Goal: Transaction & Acquisition: Download file/media

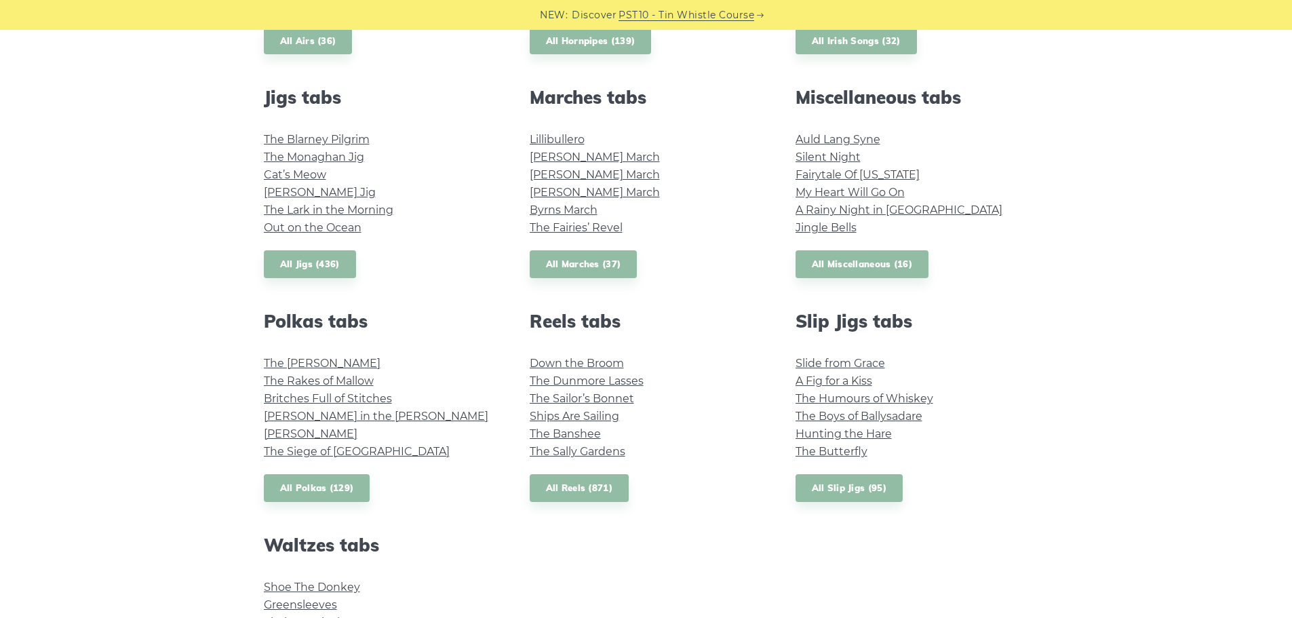
scroll to position [882, 0]
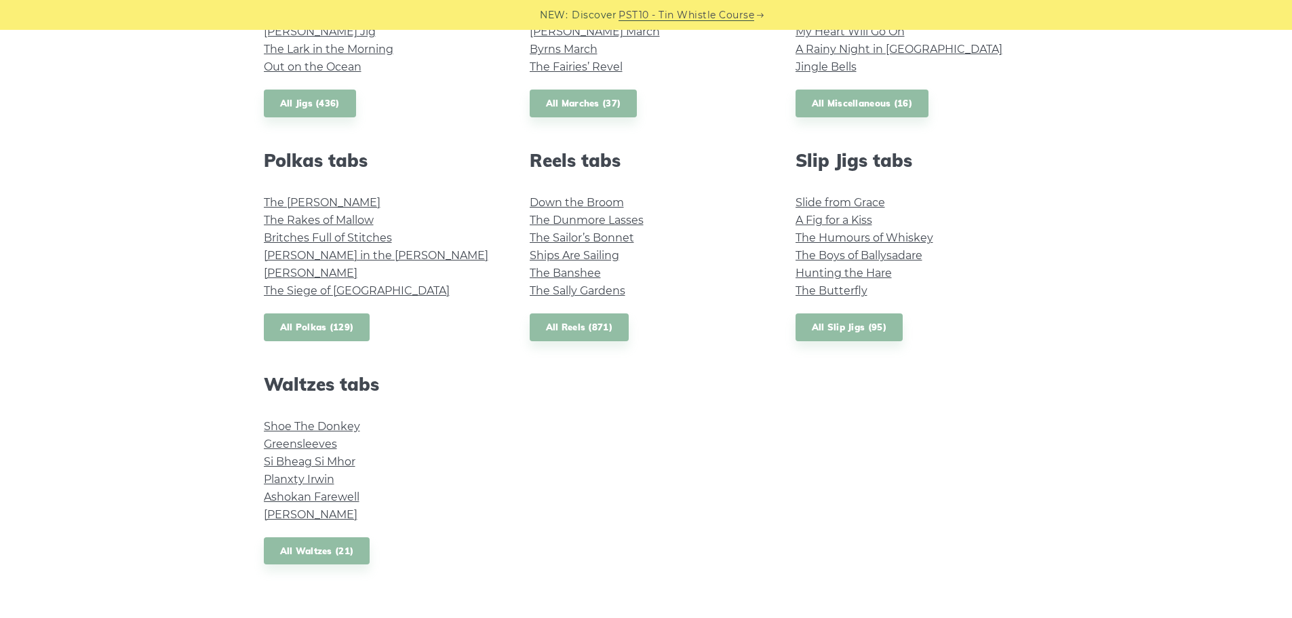
click at [328, 328] on link "All Polkas (129)" at bounding box center [317, 327] width 106 height 28
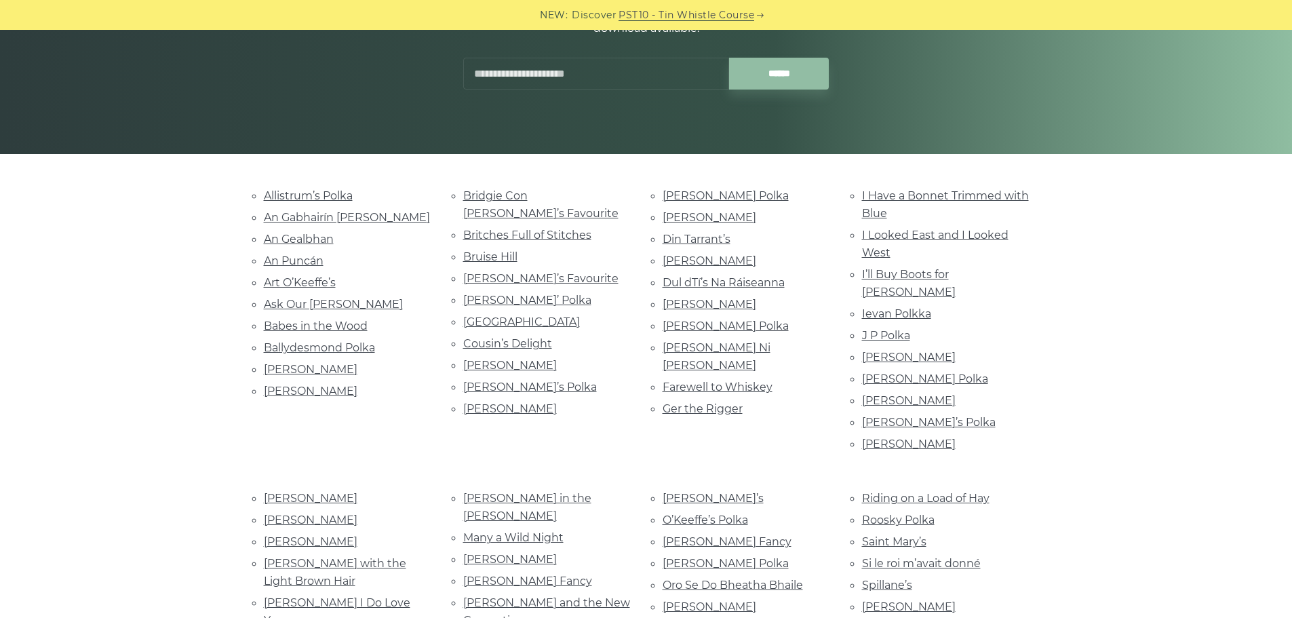
scroll to position [203, 0]
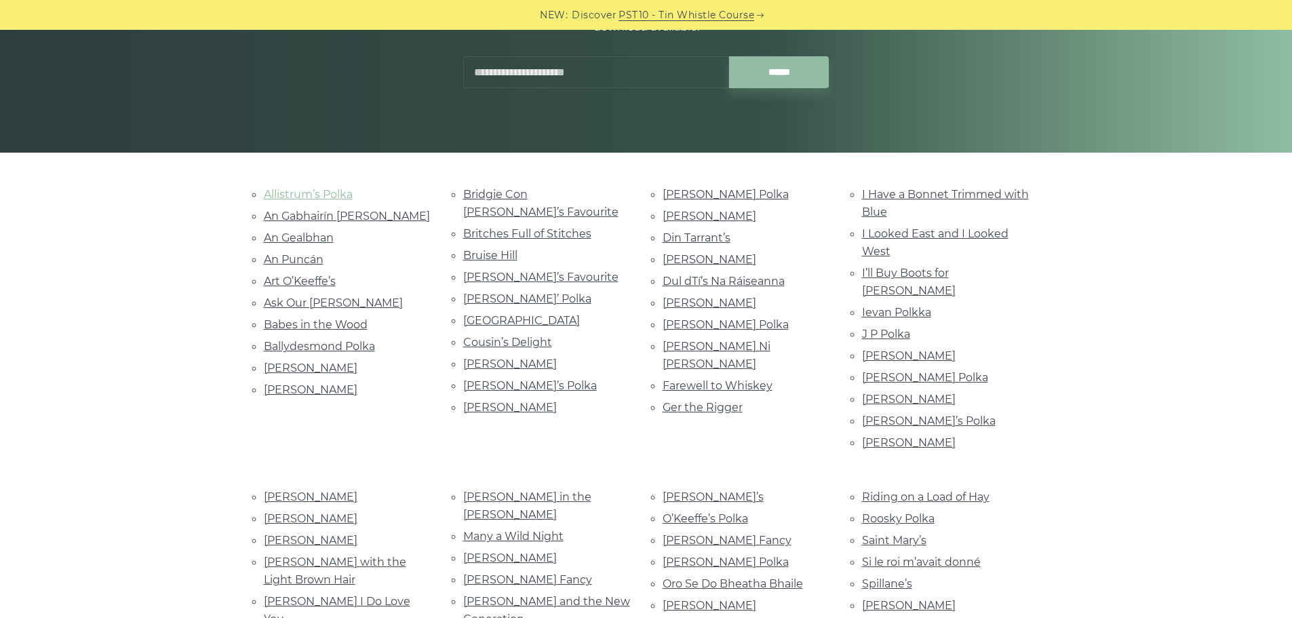
click at [298, 195] on link "Allistrum’s Polka" at bounding box center [308, 194] width 89 height 13
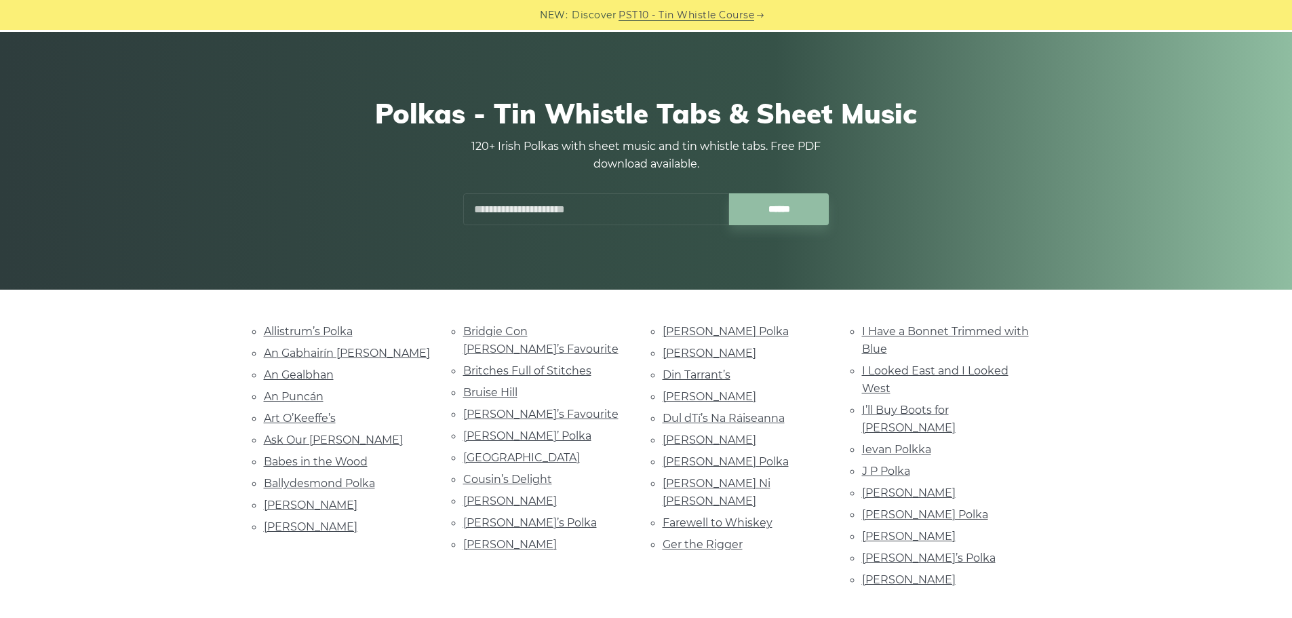
scroll to position [0, 0]
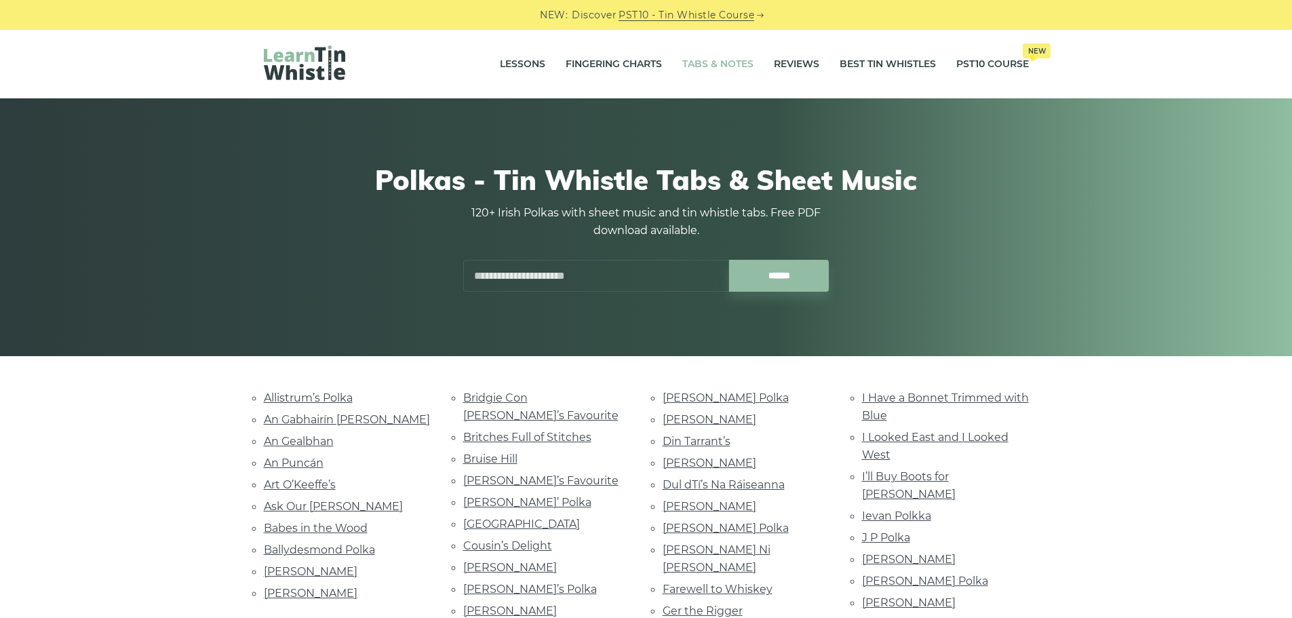
click at [699, 62] on link "Tabs & Notes" at bounding box center [717, 64] width 71 height 34
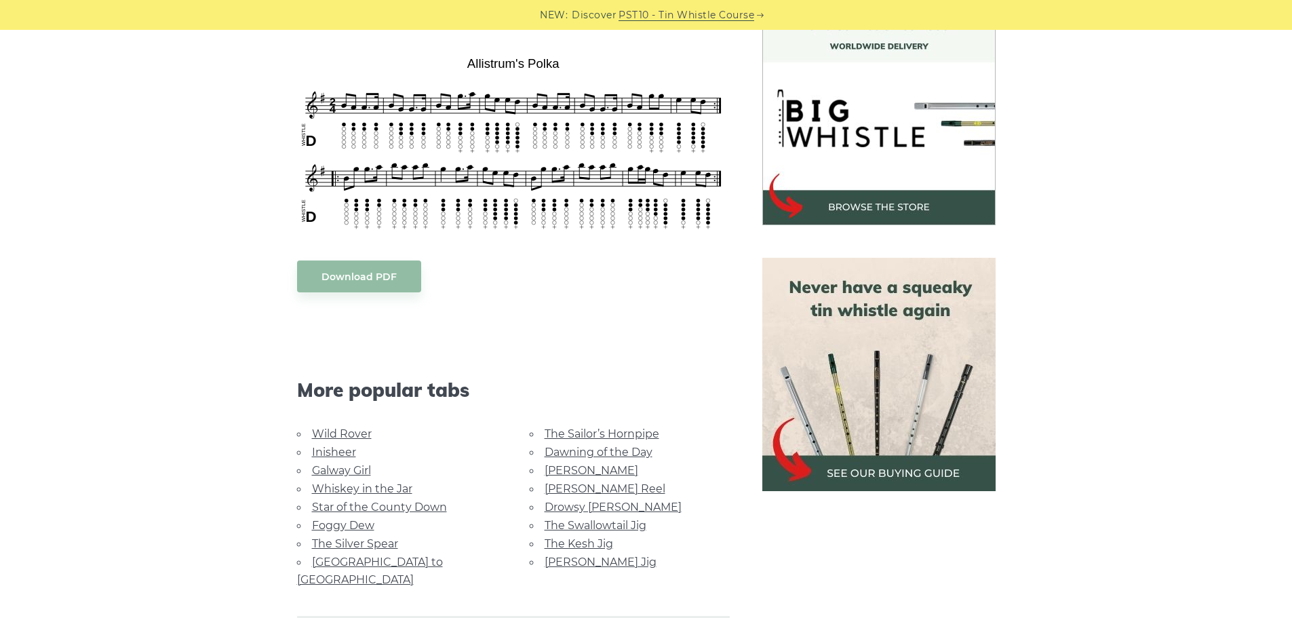
scroll to position [271, 0]
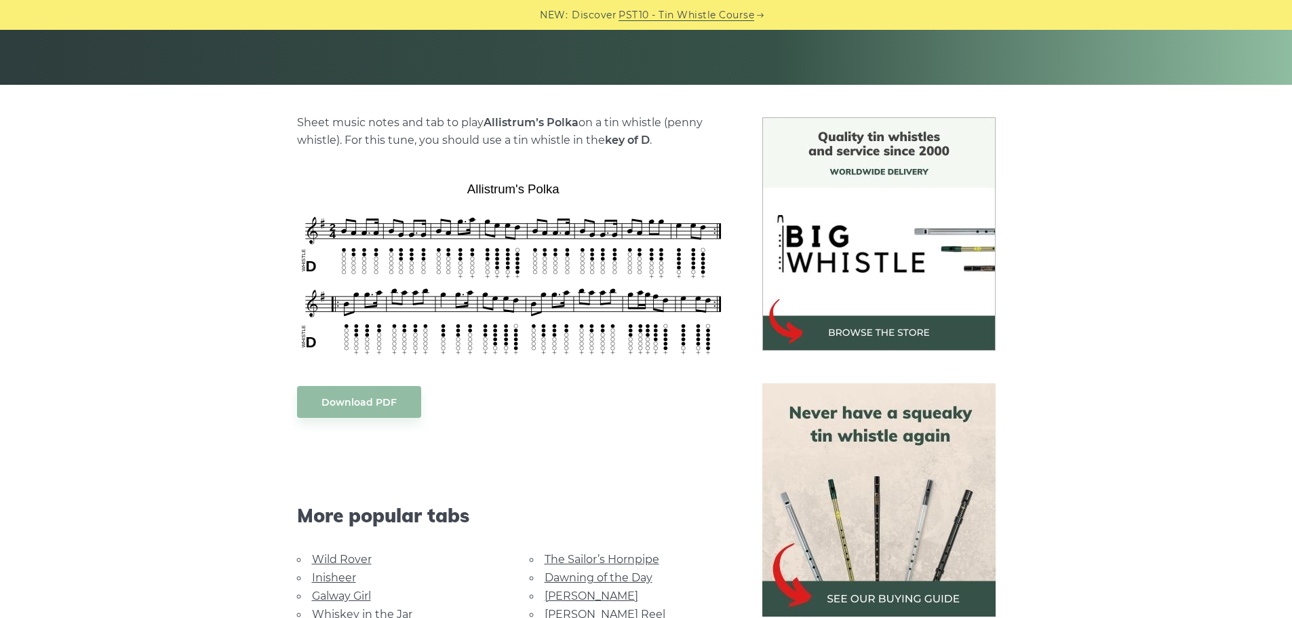
click at [1228, 294] on div "Sheet music notes and tab to play Allistrum’s Polka on a tin whistle (penny whi…" at bounding box center [646, 492] width 1292 height 750
drag, startPoint x: 485, startPoint y: 122, endPoint x: 578, endPoint y: 119, distance: 93.0
click at [578, 119] on p "Sheet music notes and tab to play Allistrum’s Polka on a tin whistle (penny whi…" at bounding box center [513, 131] width 433 height 35
copy strong "Allistrum’s Polka"
click at [374, 404] on link "Download PDF" at bounding box center [359, 402] width 124 height 32
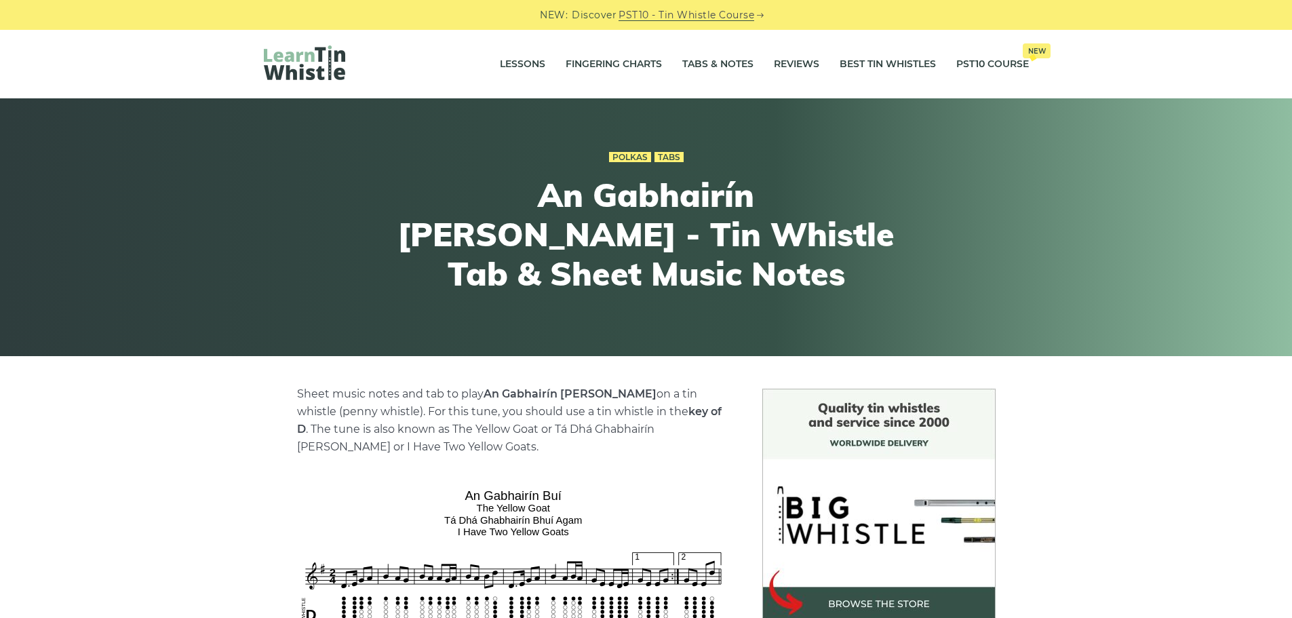
click at [402, 220] on div "Polkas Tabs An Gabhairín Buí - Tin Whistle Tab & Sheet Music Notes" at bounding box center [646, 227] width 830 height 224
drag, startPoint x: 484, startPoint y: 395, endPoint x: 579, endPoint y: 392, distance: 95.0
click at [579, 392] on p "Sheet music notes and tab to play An Gabhairín Buí on a tin whistle (penny whis…" at bounding box center [513, 420] width 433 height 71
copy strong "An Gabhairín Buí"
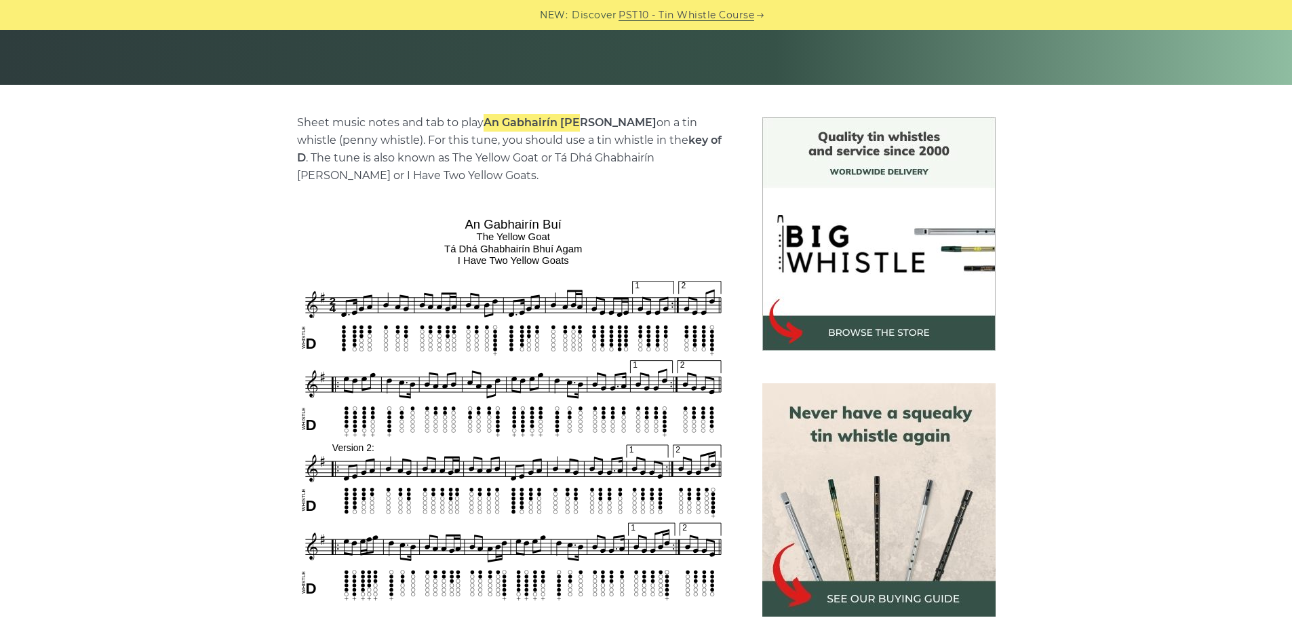
scroll to position [407, 0]
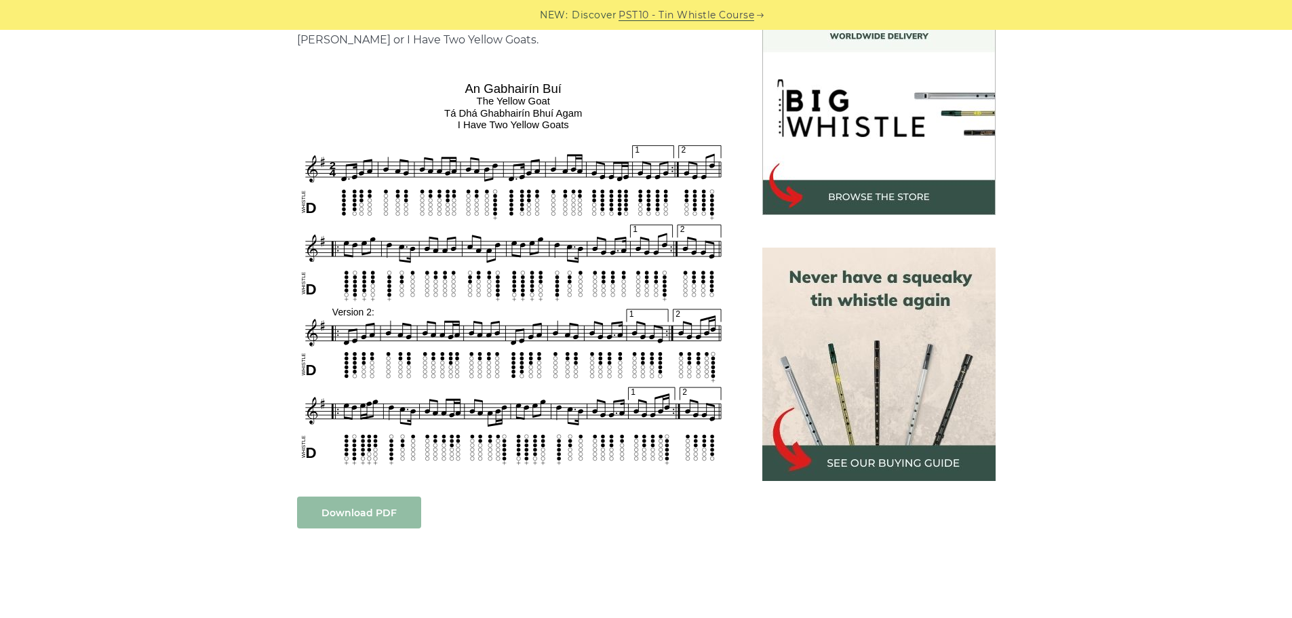
click at [359, 515] on link "Download PDF" at bounding box center [359, 512] width 124 height 32
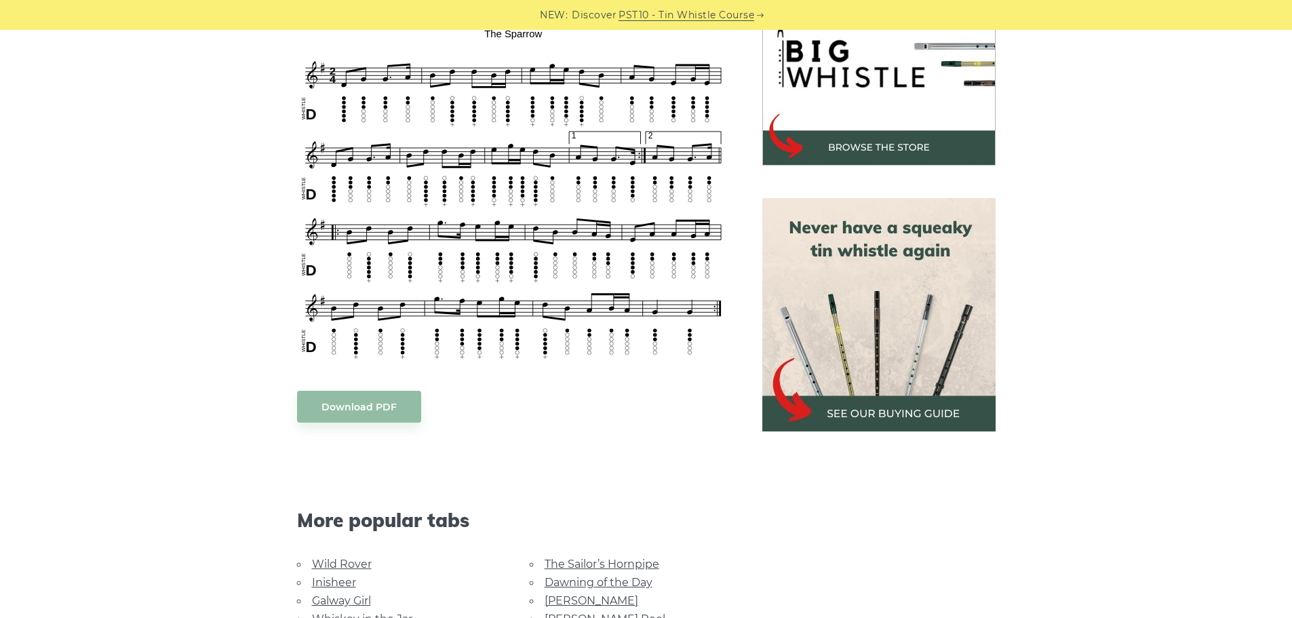
scroll to position [475, 0]
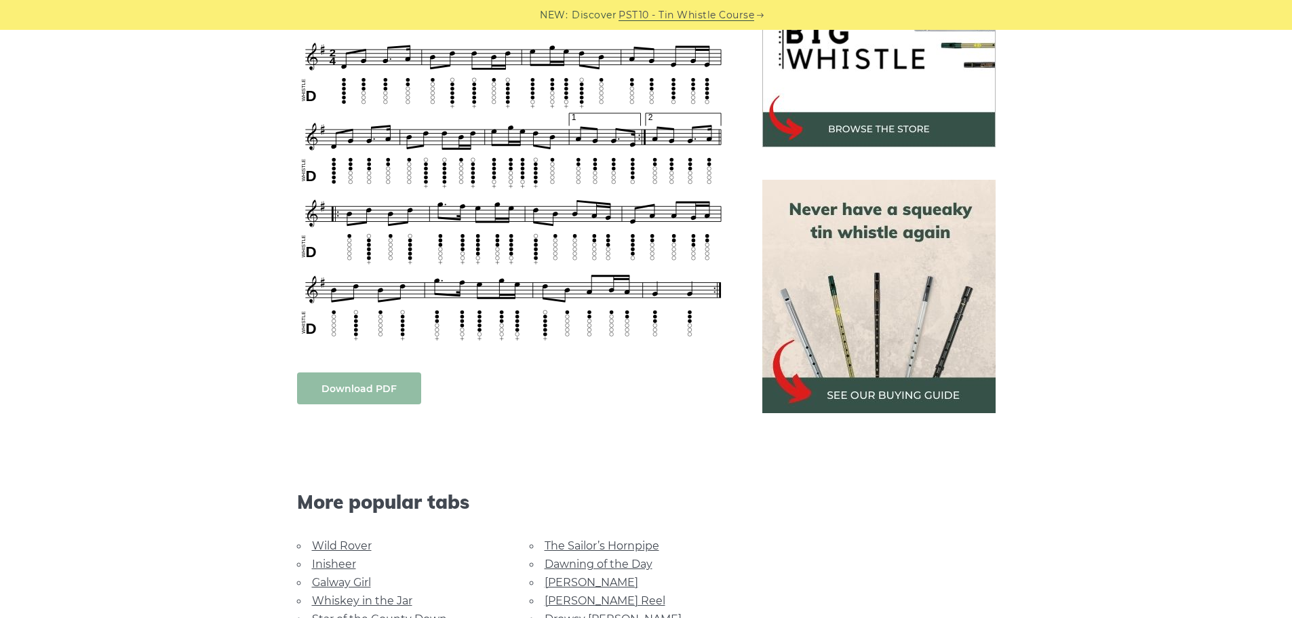
click at [370, 391] on link "Download PDF" at bounding box center [359, 388] width 124 height 32
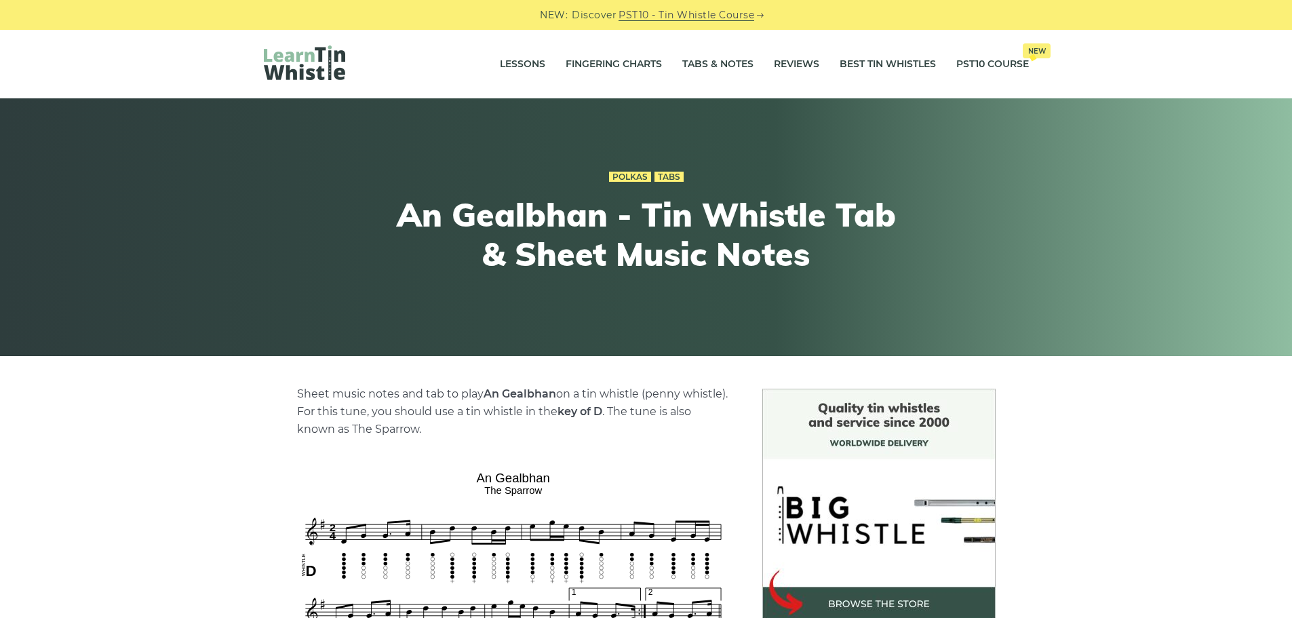
scroll to position [136, 0]
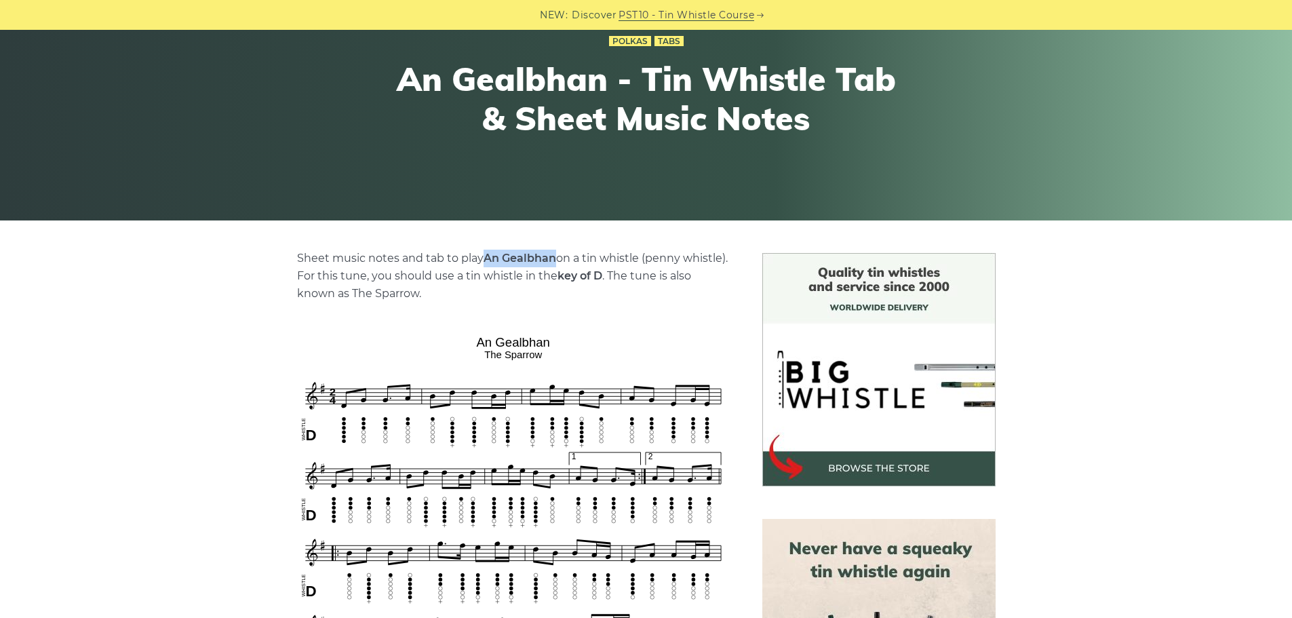
drag, startPoint x: 485, startPoint y: 257, endPoint x: 553, endPoint y: 261, distance: 68.6
click at [553, 261] on strong "An Gealbhan" at bounding box center [520, 258] width 73 height 13
copy strong "An Gealbhan"
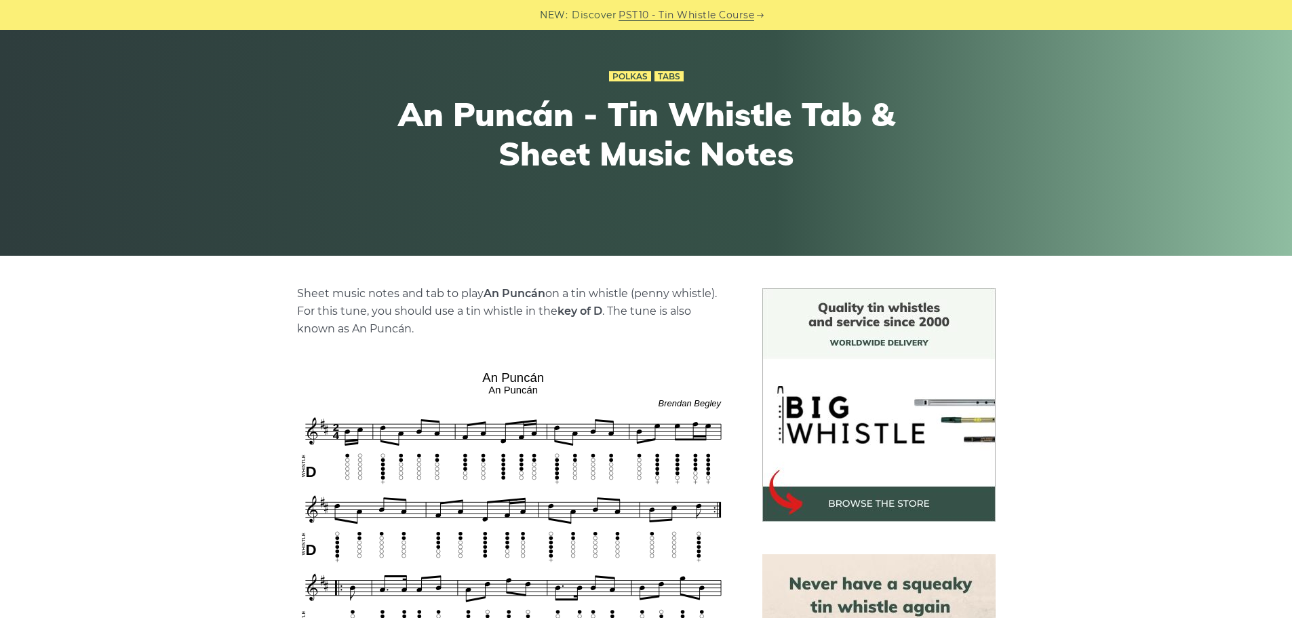
scroll to position [203, 0]
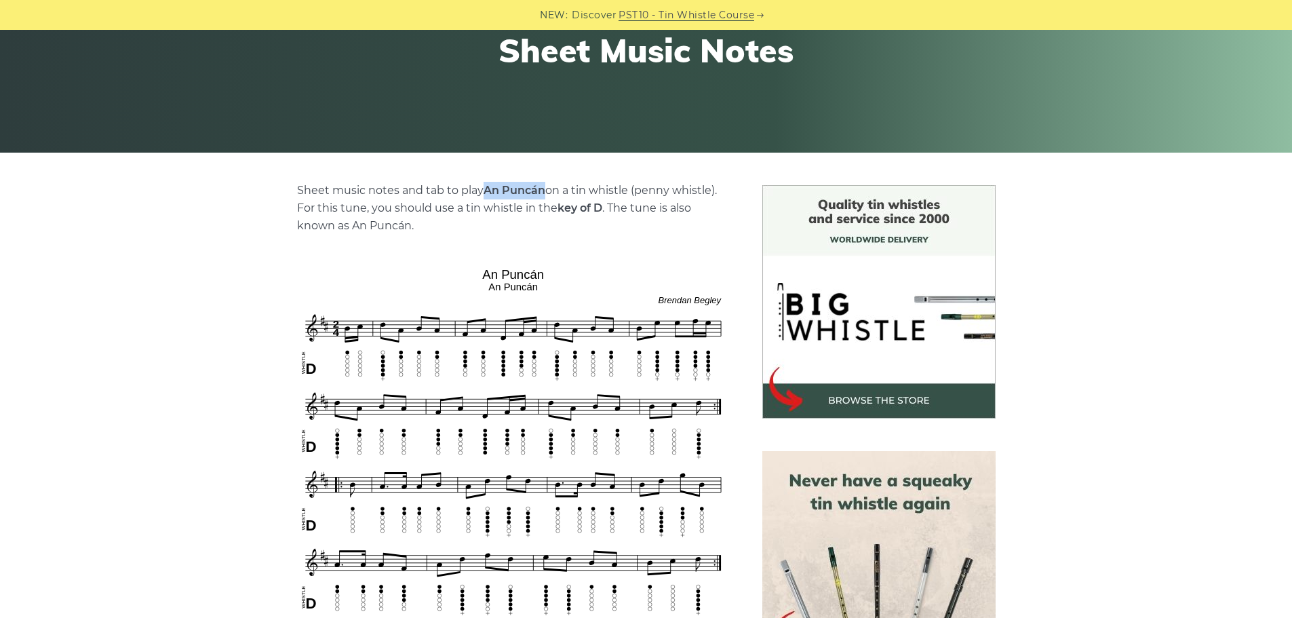
drag, startPoint x: 484, startPoint y: 189, endPoint x: 546, endPoint y: 191, distance: 61.8
click at [546, 191] on p "Sheet music notes and tab to play An Puncán on a tin whistle (penny whistle). F…" at bounding box center [513, 208] width 433 height 53
copy strong "An Puncán"
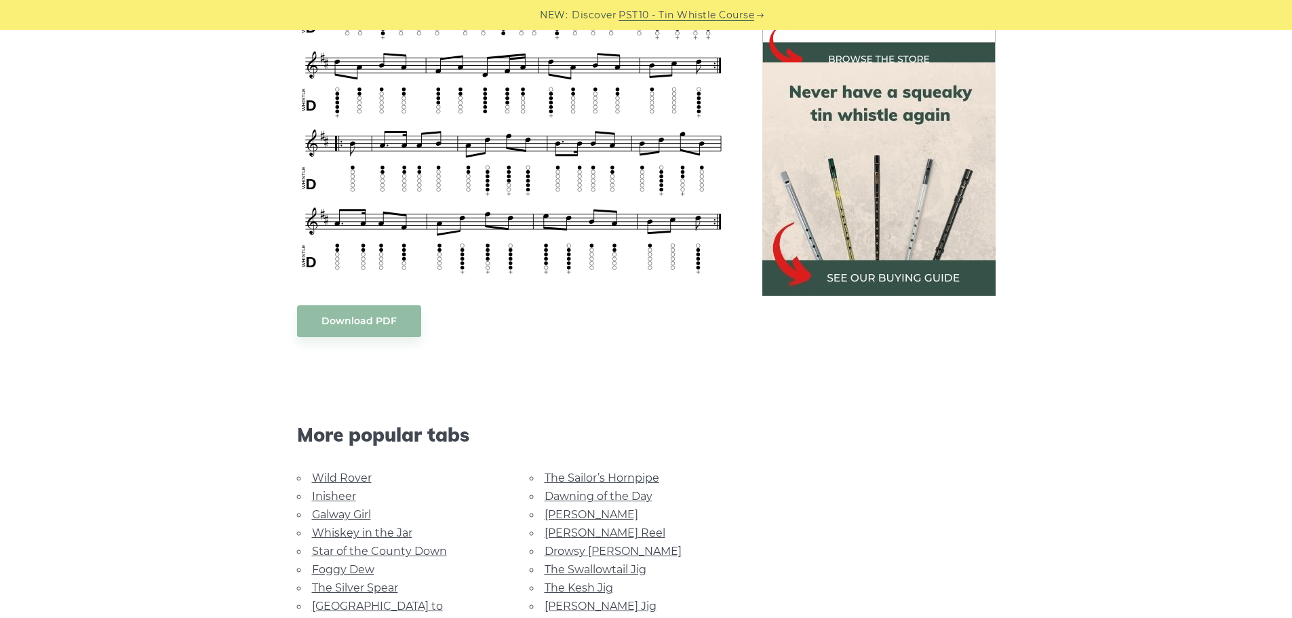
scroll to position [610, 0]
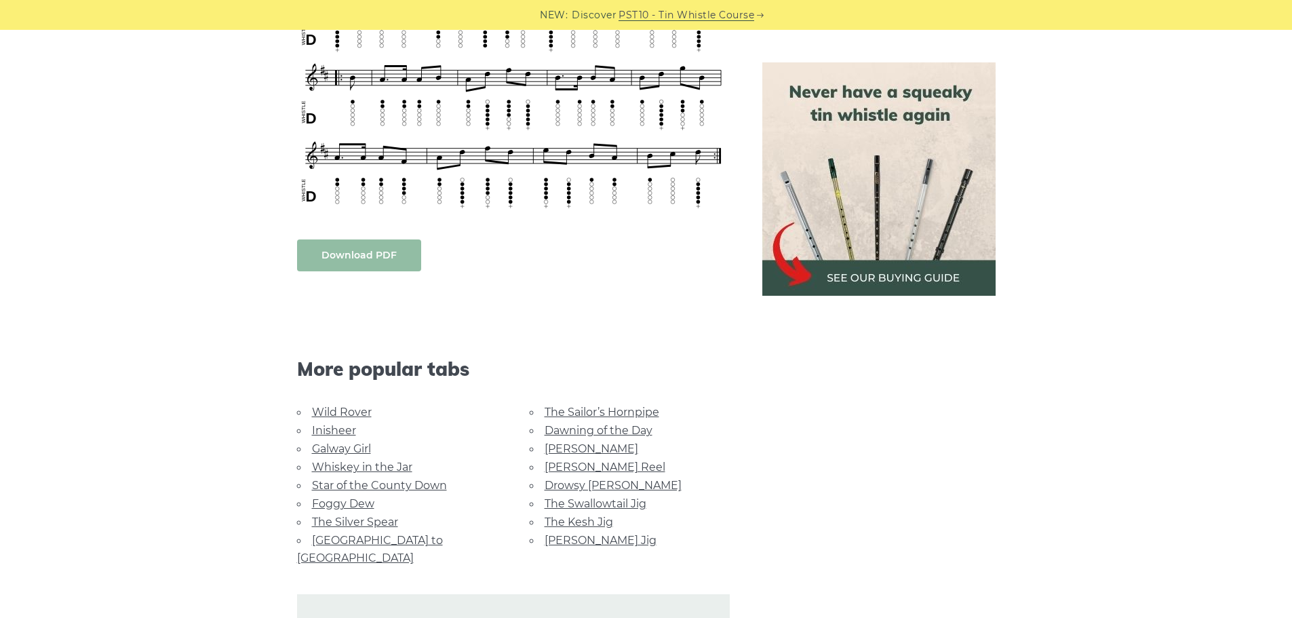
click at [364, 256] on link "Download PDF" at bounding box center [359, 255] width 124 height 32
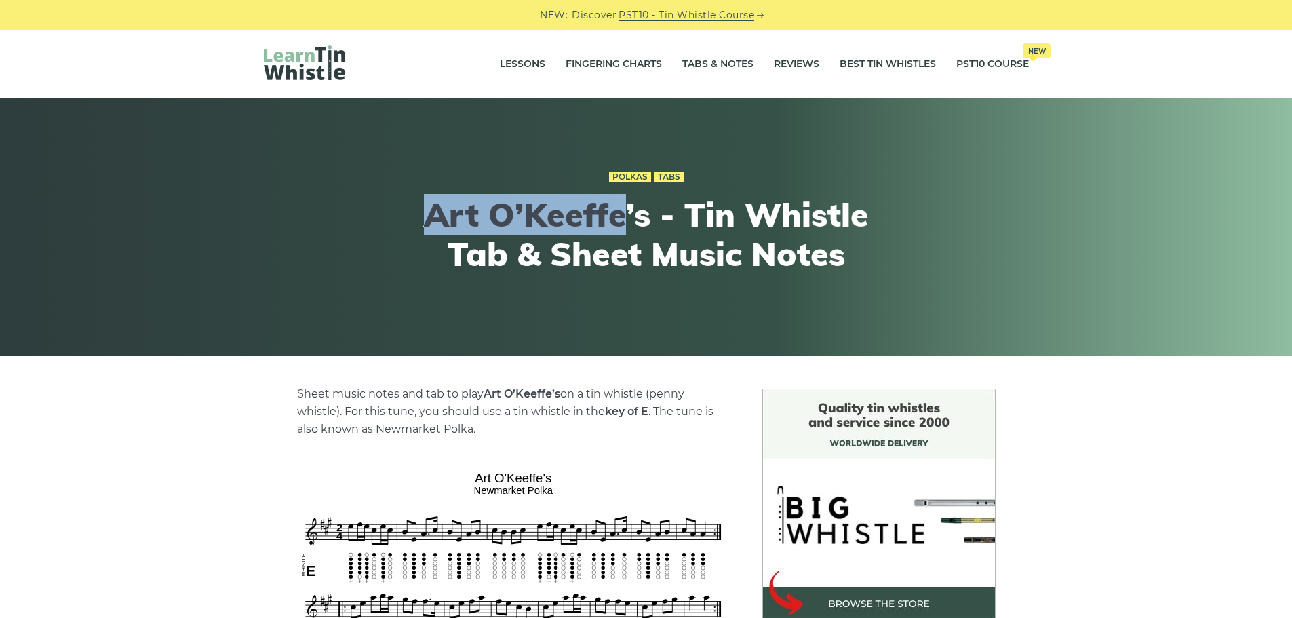
drag, startPoint x: 433, startPoint y: 214, endPoint x: 621, endPoint y: 220, distance: 188.7
click at [621, 220] on h1 "Art O’Keeffe’s - Tin Whistle Tab & Sheet Music Notes" at bounding box center [646, 234] width 499 height 78
copy h1 "Art O’Keeffe"
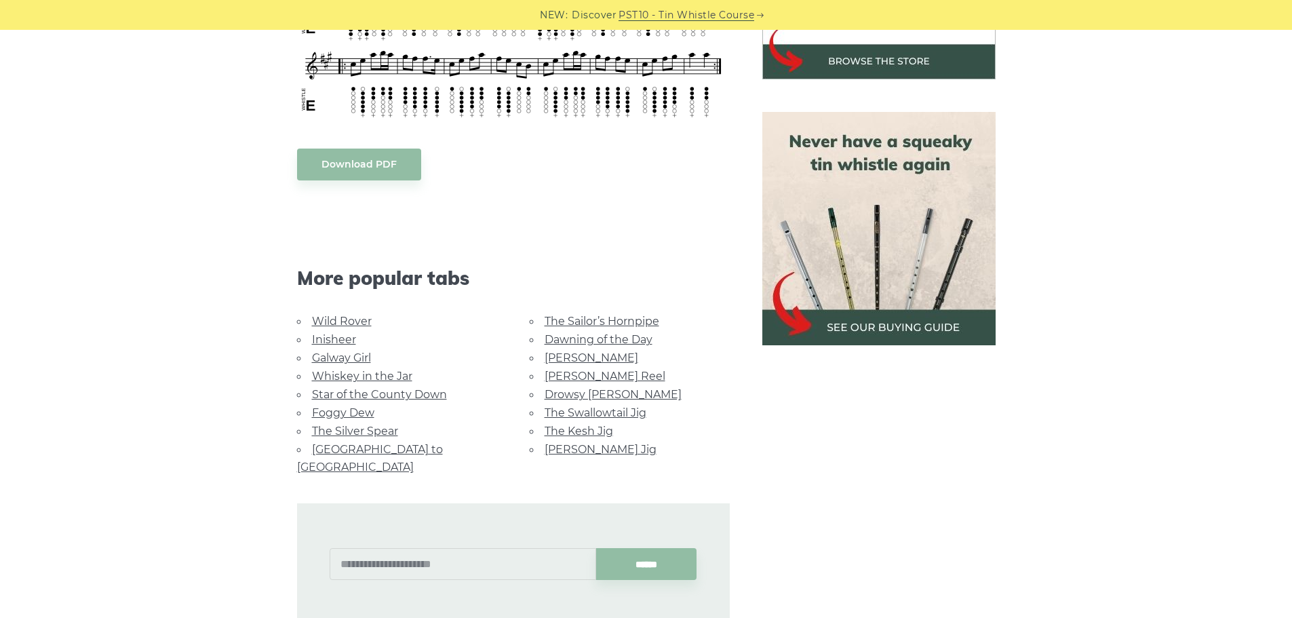
scroll to position [407, 0]
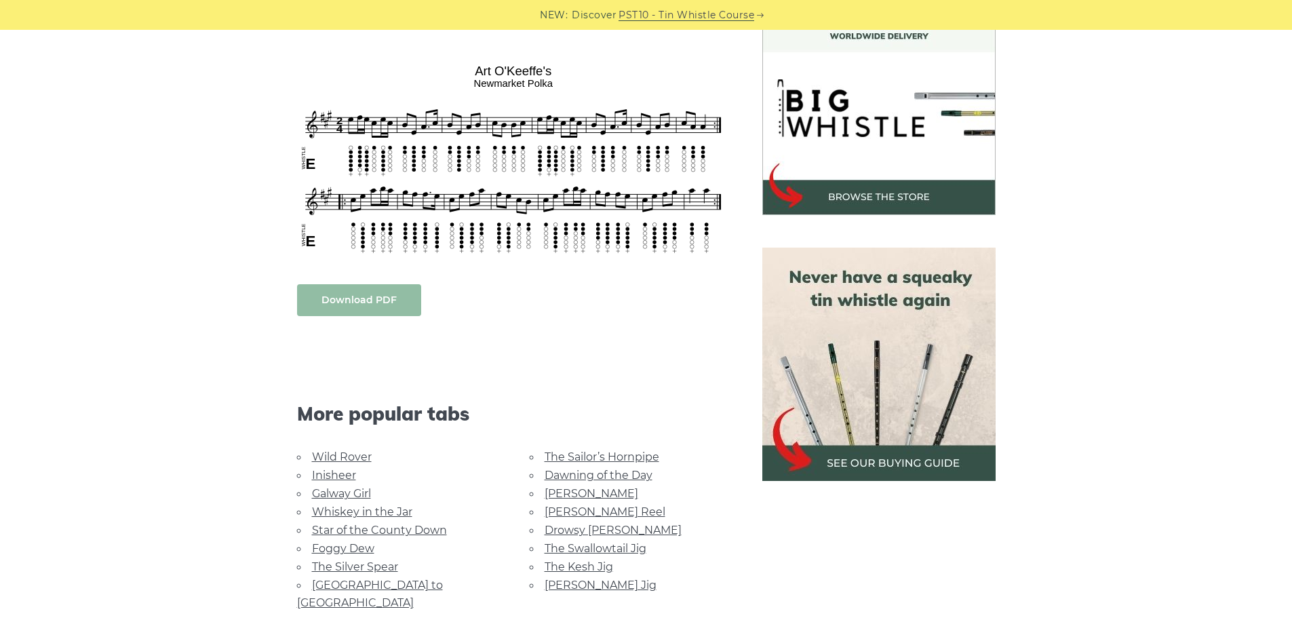
click at [358, 309] on link "Download PDF" at bounding box center [359, 300] width 124 height 32
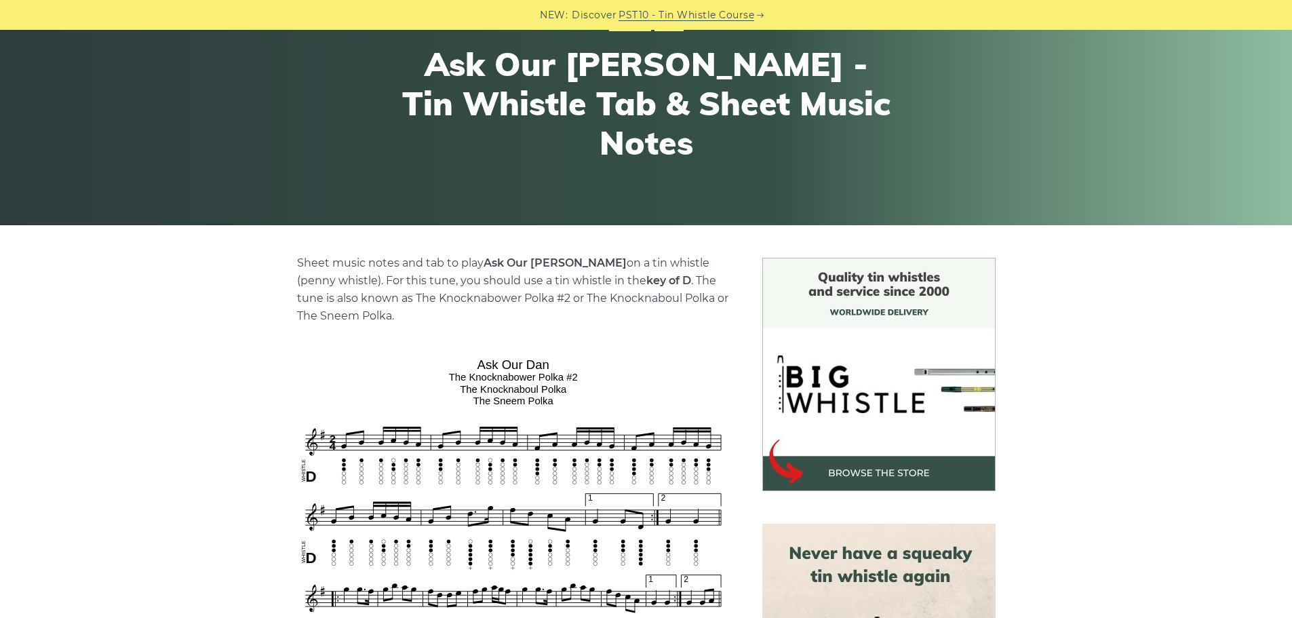
scroll to position [136, 0]
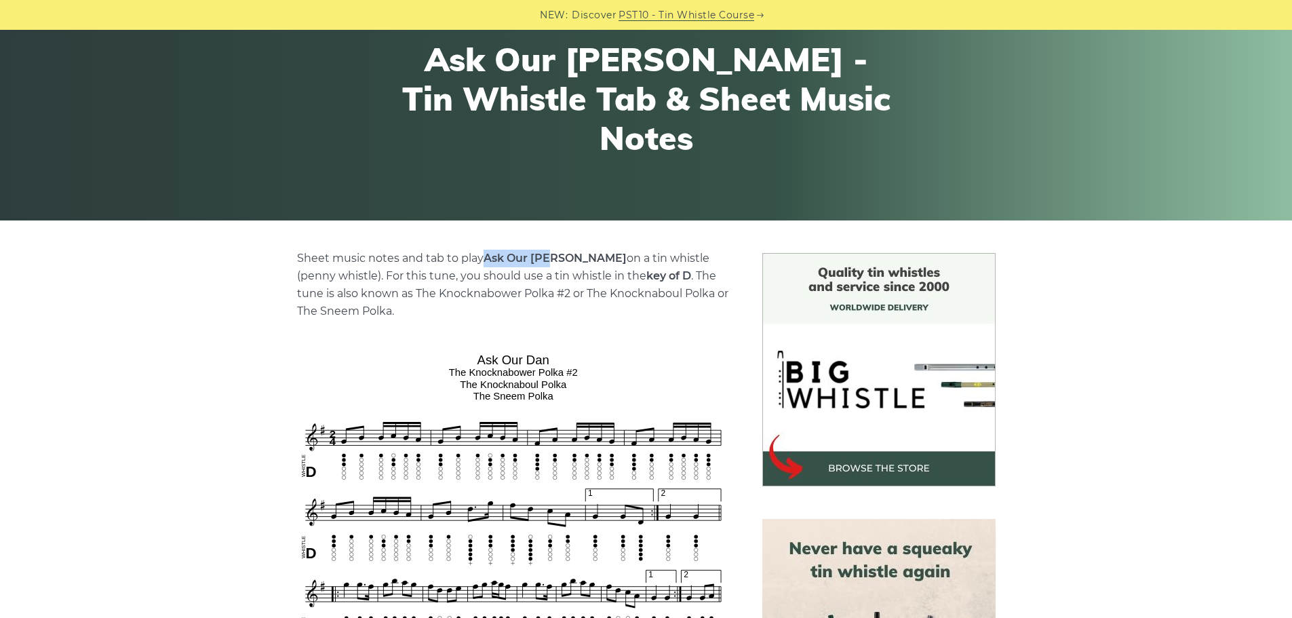
drag, startPoint x: 503, startPoint y: 258, endPoint x: 555, endPoint y: 258, distance: 51.6
click at [555, 258] on p "Sheet music notes and tab to play Ask Our Dan on a tin whistle (penny whistle).…" at bounding box center [513, 285] width 433 height 71
copy strong "Ask Our Dan"
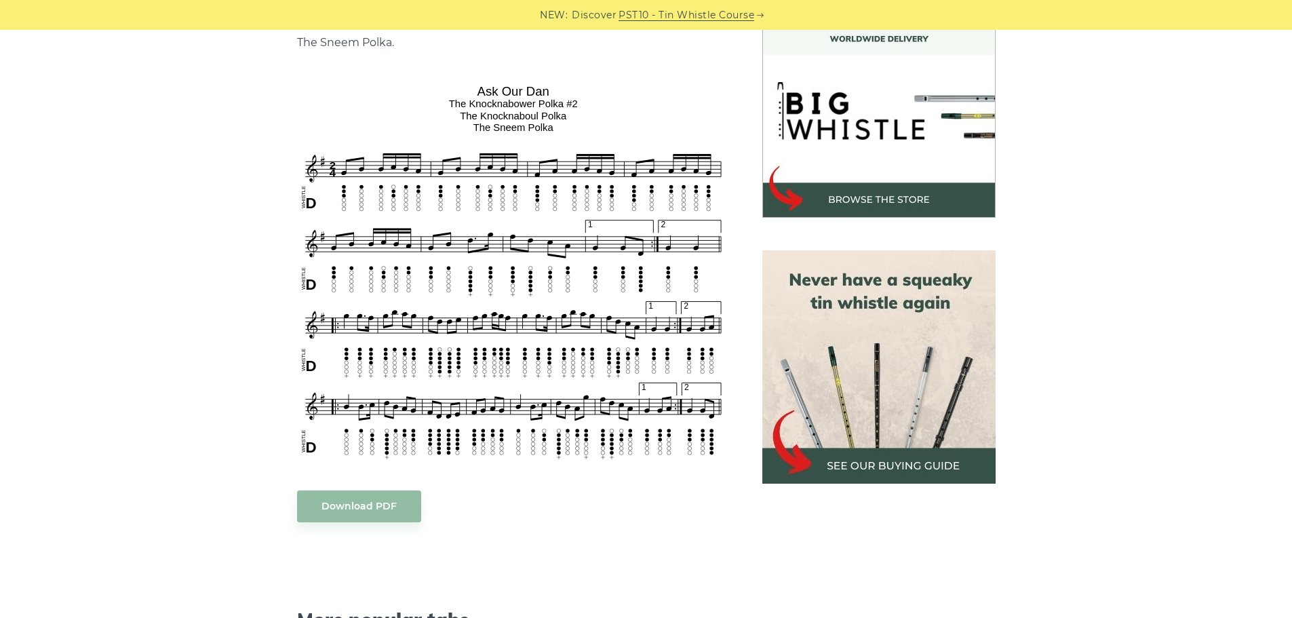
scroll to position [407, 0]
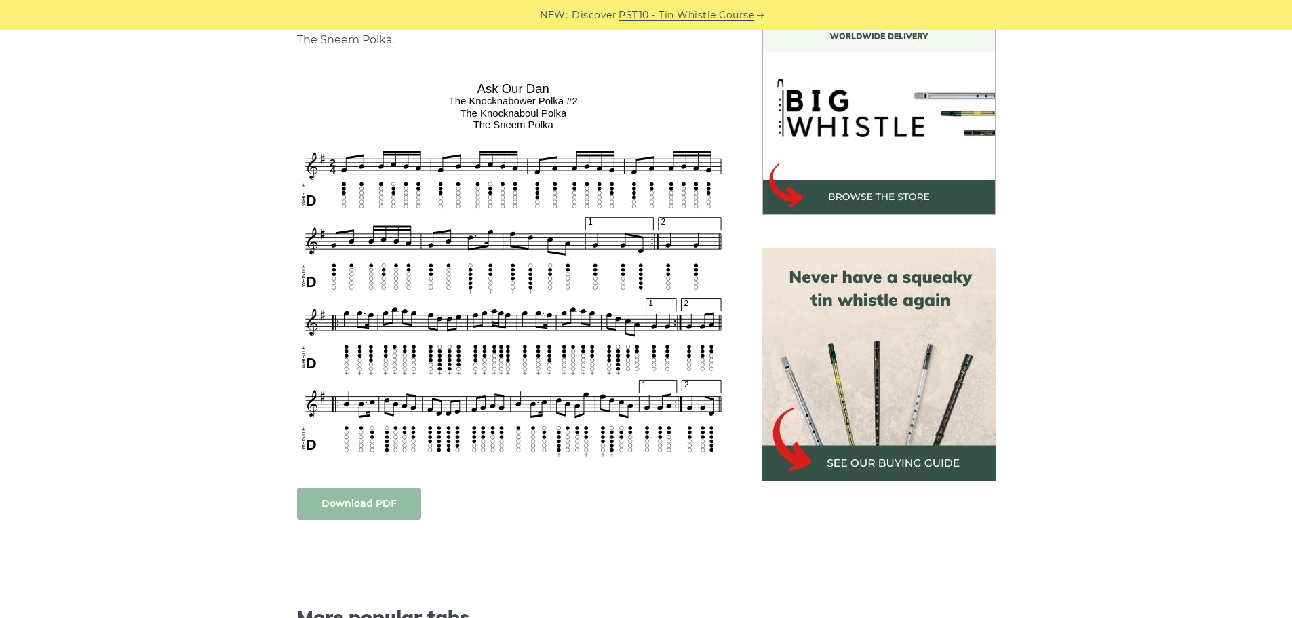
click at [380, 503] on link "Download PDF" at bounding box center [359, 504] width 124 height 32
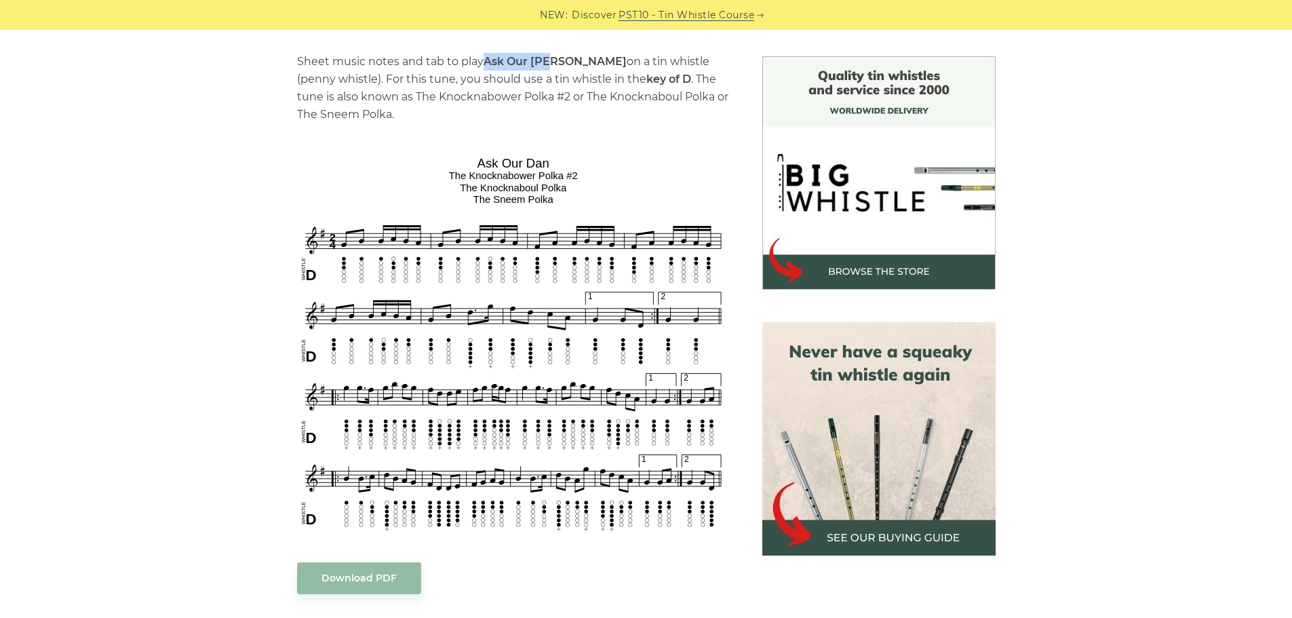
scroll to position [203, 0]
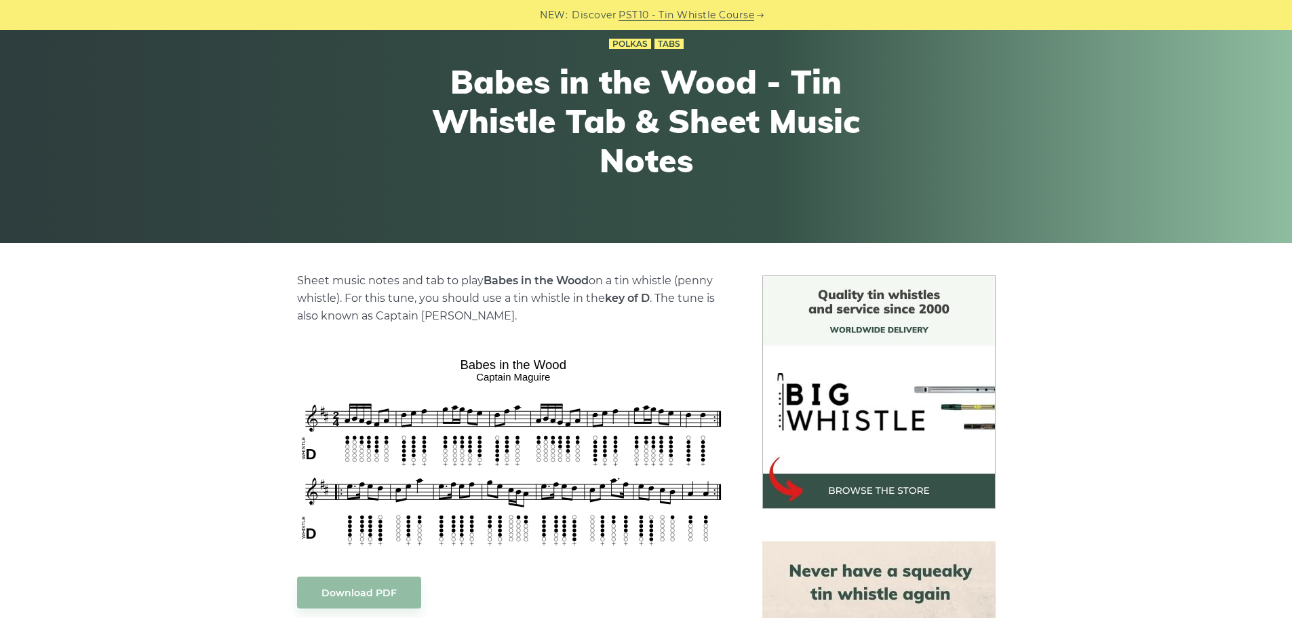
scroll to position [203, 0]
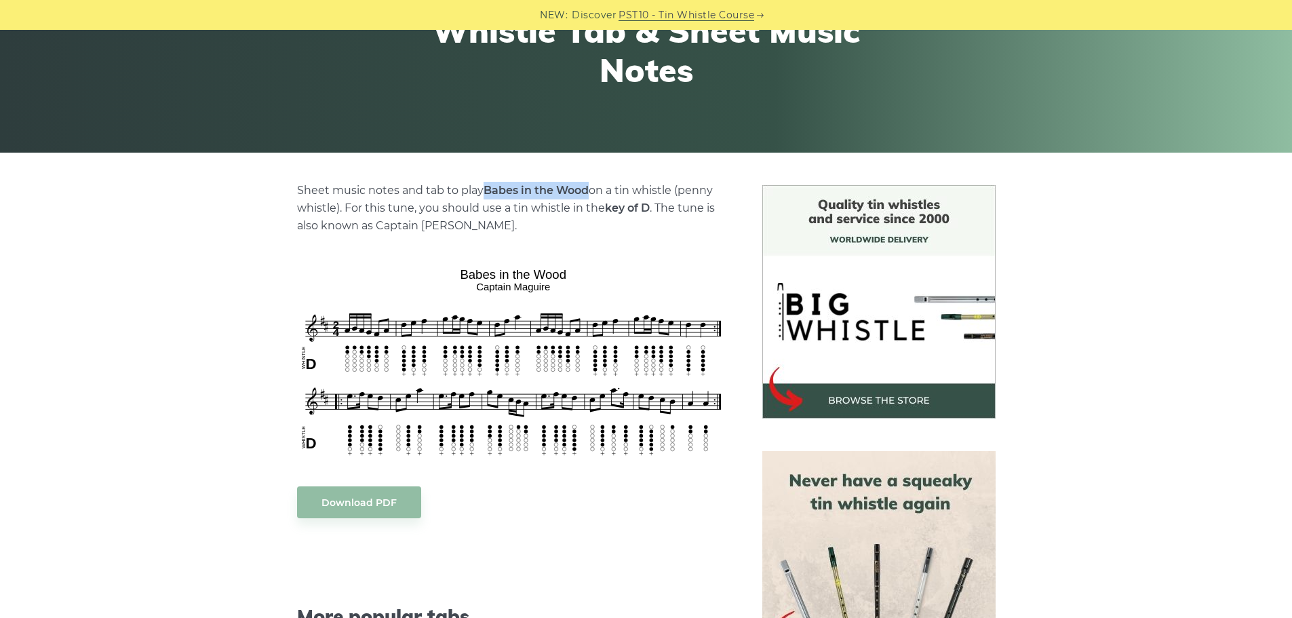
drag, startPoint x: 484, startPoint y: 187, endPoint x: 591, endPoint y: 191, distance: 107.2
click at [591, 191] on p "Sheet music notes and tab to play Babes in the Wood on a tin whistle (penny whi…" at bounding box center [513, 208] width 433 height 53
copy strong "Babes in the Wood"
click at [376, 505] on link "Download PDF" at bounding box center [359, 502] width 124 height 32
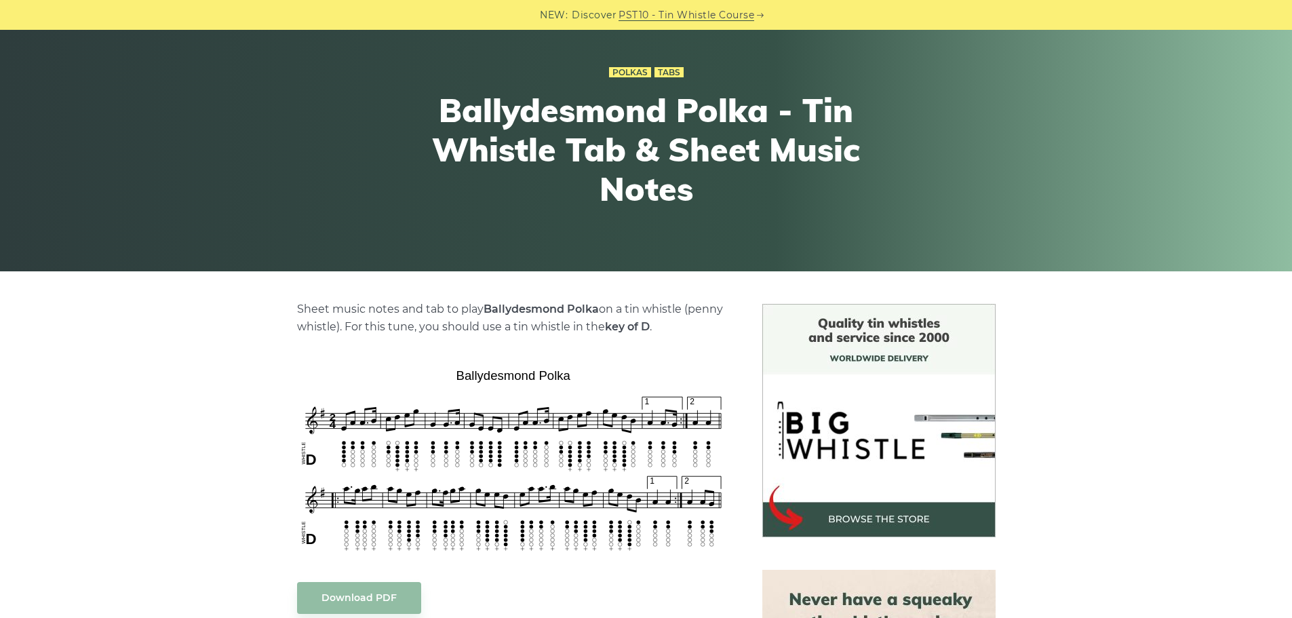
scroll to position [203, 0]
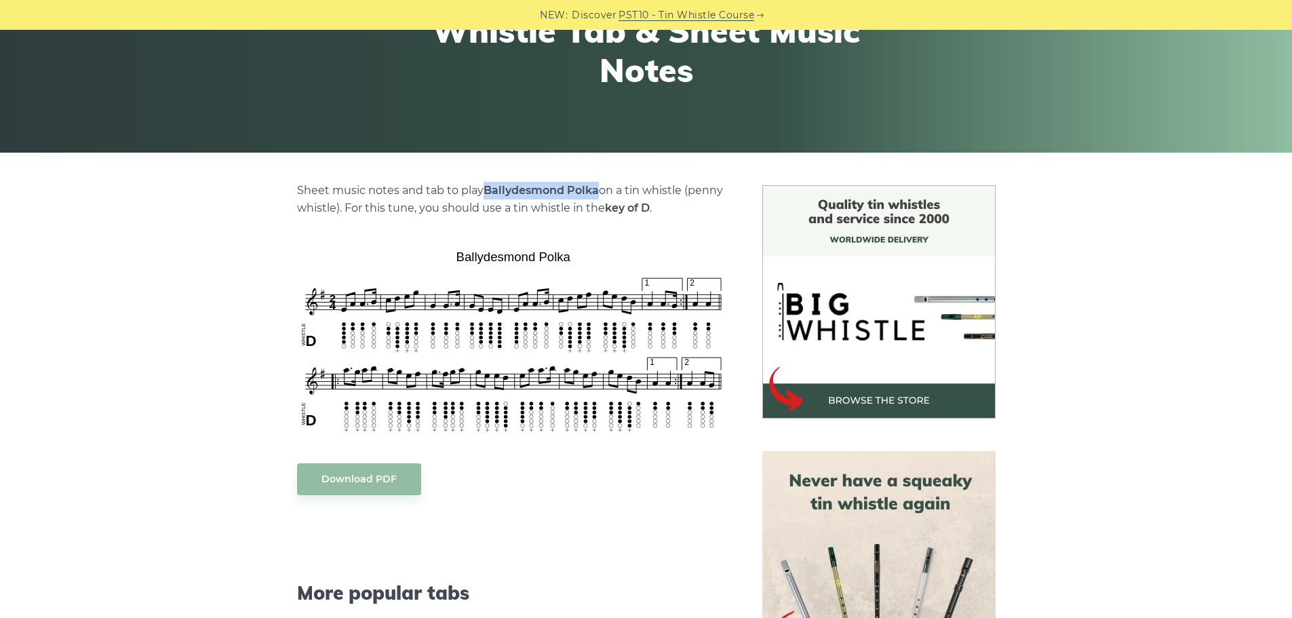
drag, startPoint x: 485, startPoint y: 189, endPoint x: 596, endPoint y: 187, distance: 111.3
click at [596, 187] on strong "Ballydesmond Polka" at bounding box center [541, 190] width 115 height 13
copy strong "Ballydesmond Polka"
click at [373, 478] on link "Download PDF" at bounding box center [359, 479] width 124 height 32
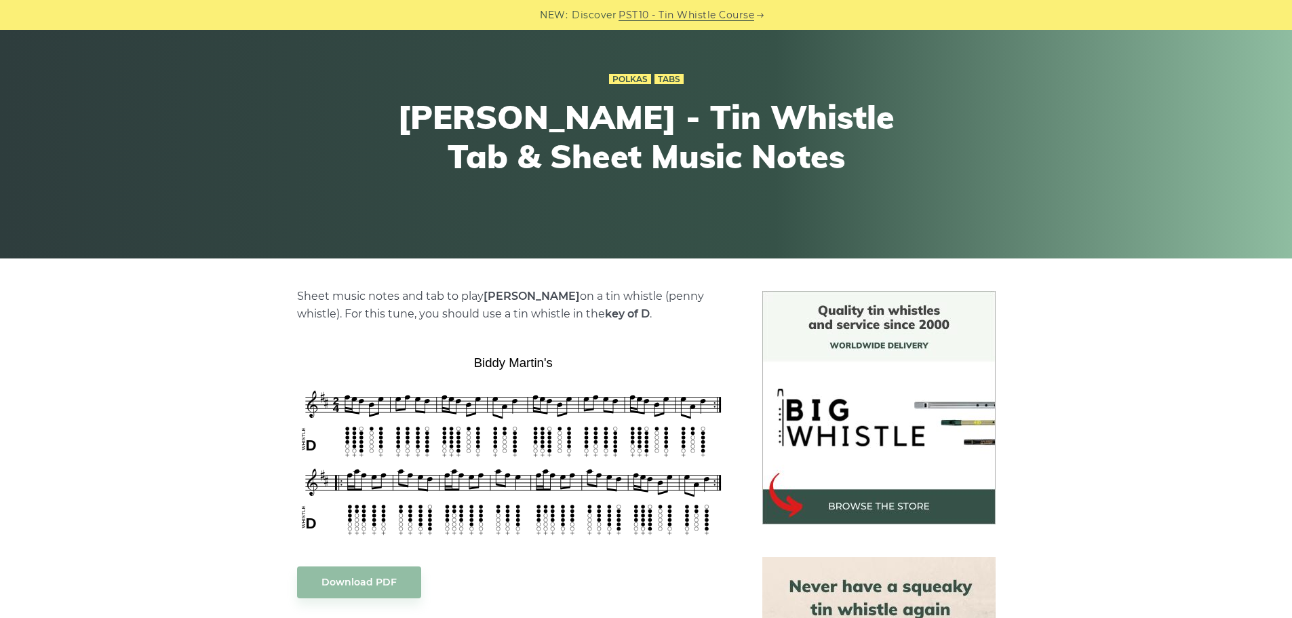
scroll to position [203, 0]
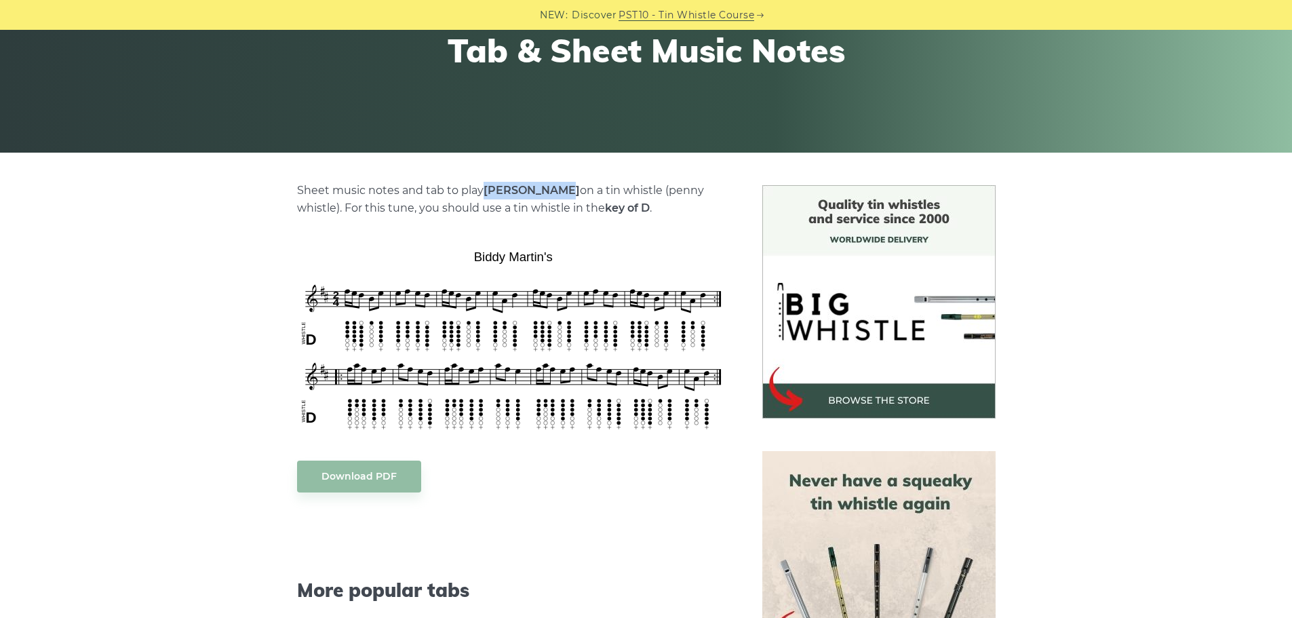
drag, startPoint x: 484, startPoint y: 189, endPoint x: 556, endPoint y: 188, distance: 71.9
click at [556, 188] on strong "Biddy Martin’s" at bounding box center [532, 190] width 96 height 13
copy strong "Biddy Martin"
click at [378, 490] on link "Download PDF" at bounding box center [359, 477] width 124 height 32
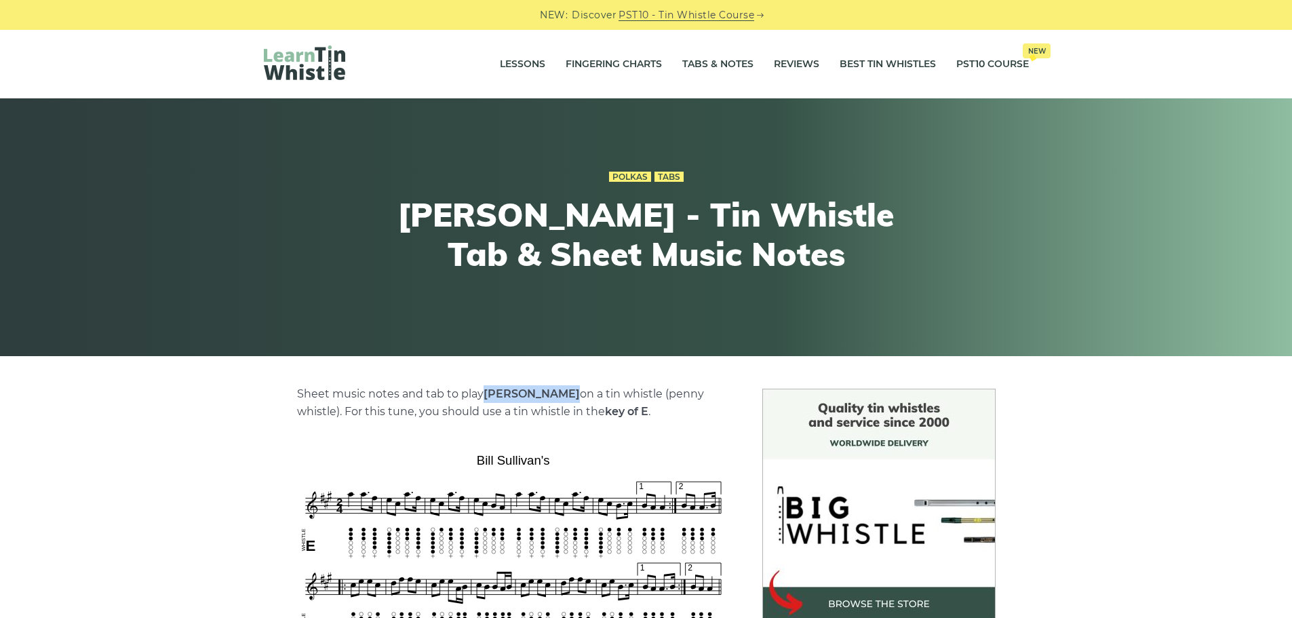
drag, startPoint x: 485, startPoint y: 393, endPoint x: 546, endPoint y: 393, distance: 61.0
click at [546, 393] on strong "Bill Sullivan’s" at bounding box center [532, 393] width 96 height 13
copy strong "Bill Sullivan"
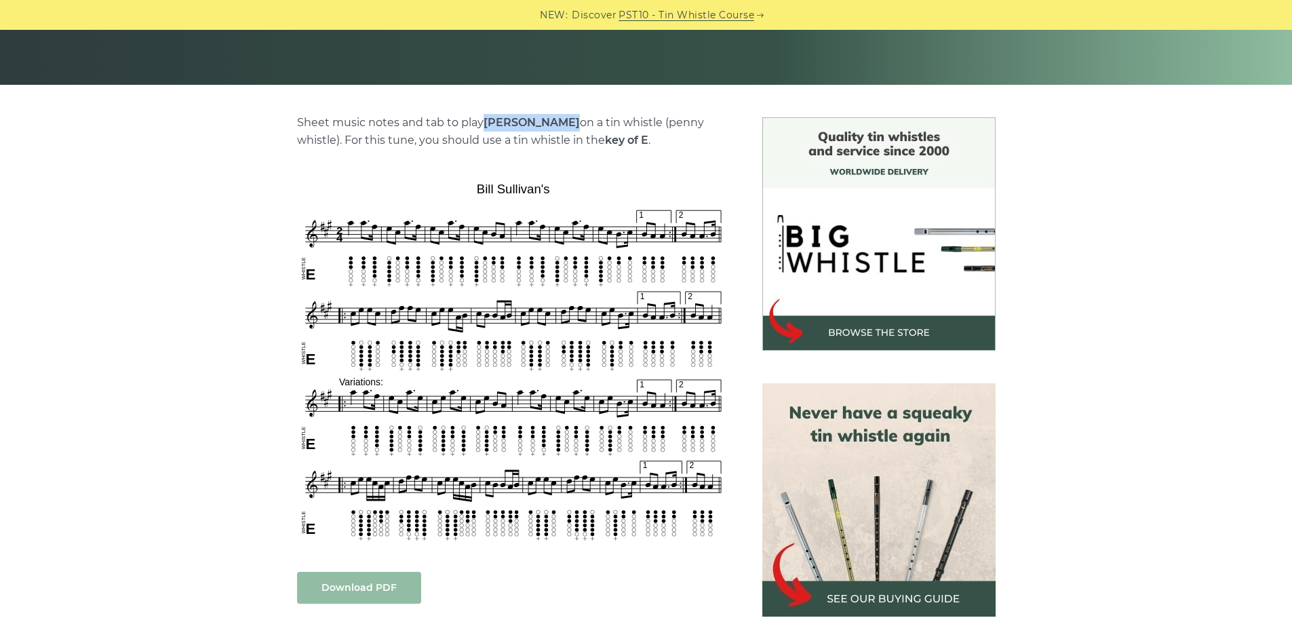
click at [363, 585] on link "Download PDF" at bounding box center [359, 588] width 124 height 32
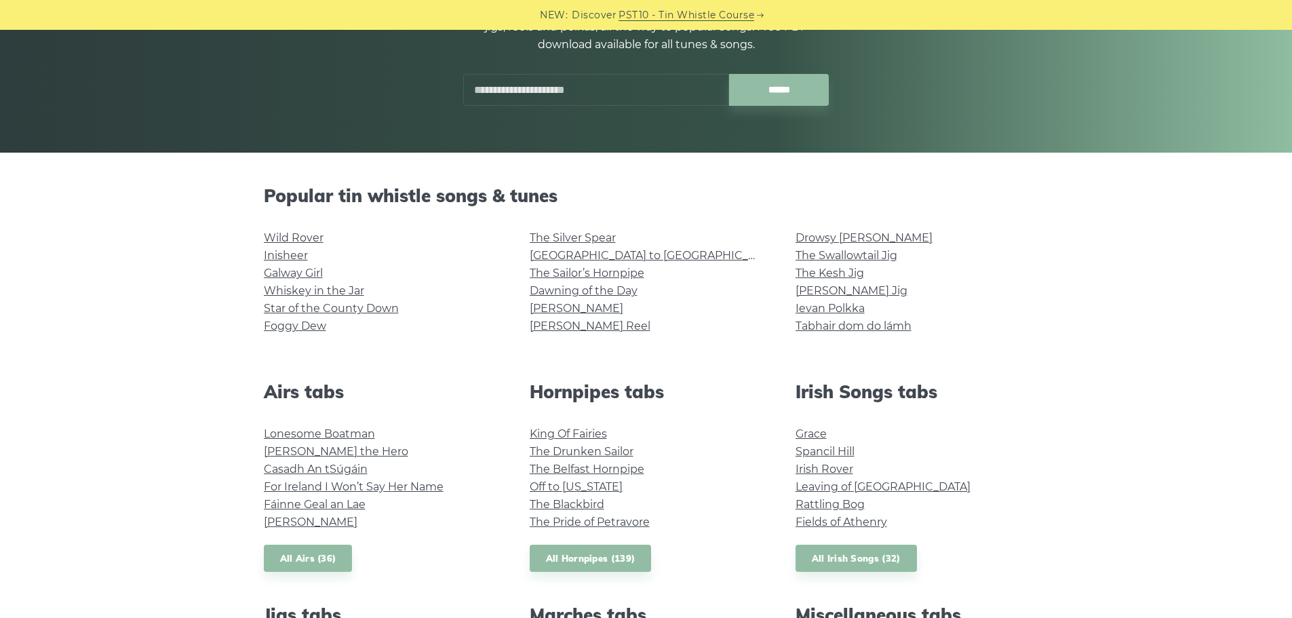
scroll to position [475, 0]
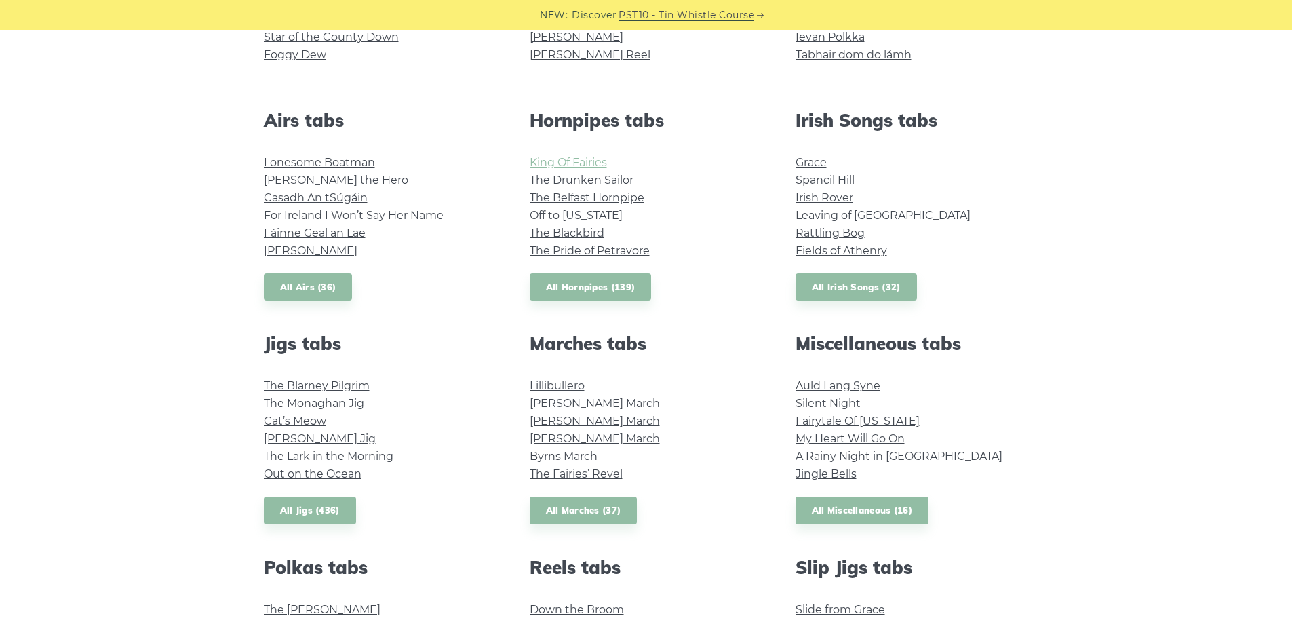
click at [584, 161] on link "King Of Fairies" at bounding box center [568, 162] width 77 height 13
click at [621, 197] on link "The Belfast Hornpipe" at bounding box center [587, 197] width 115 height 13
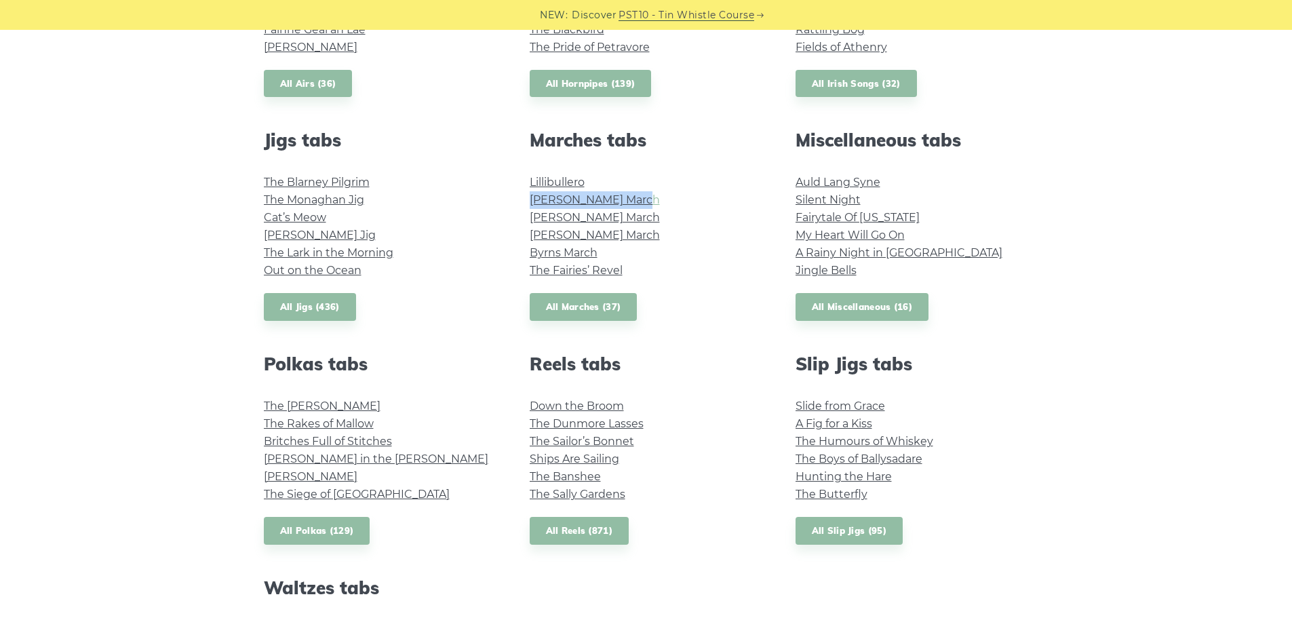
drag, startPoint x: 552, startPoint y: 199, endPoint x: 626, endPoint y: 203, distance: 74.0
click at [626, 203] on div "Marches tabs Lillibullero O’Sullivan’s March Brian Boru’s March O’Neill’s March…" at bounding box center [646, 225] width 266 height 191
copy link "O’Sullivan’s March"
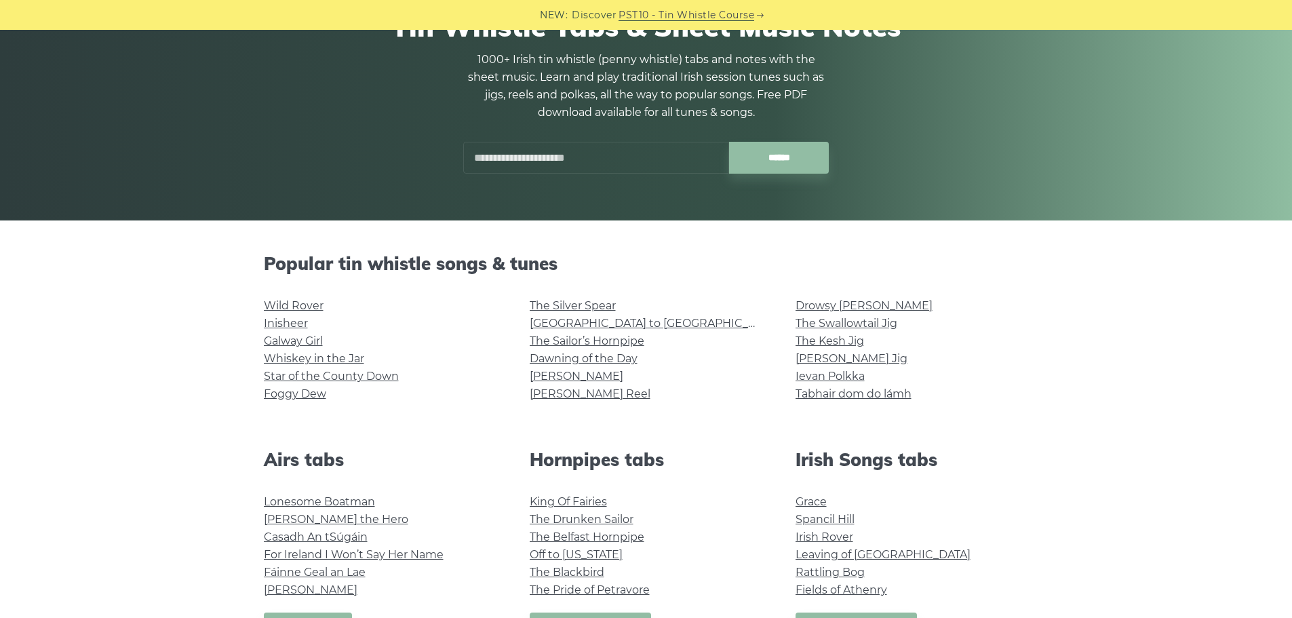
scroll to position [0, 0]
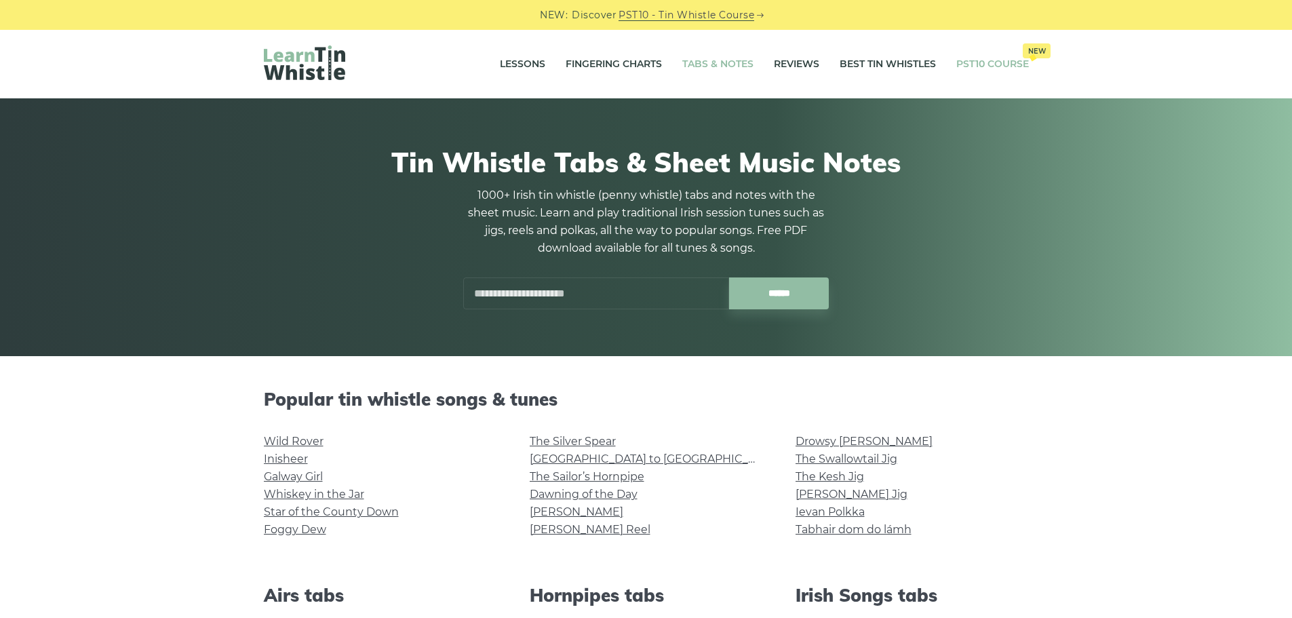
click at [978, 63] on link "PST10 Course New" at bounding box center [992, 64] width 73 height 34
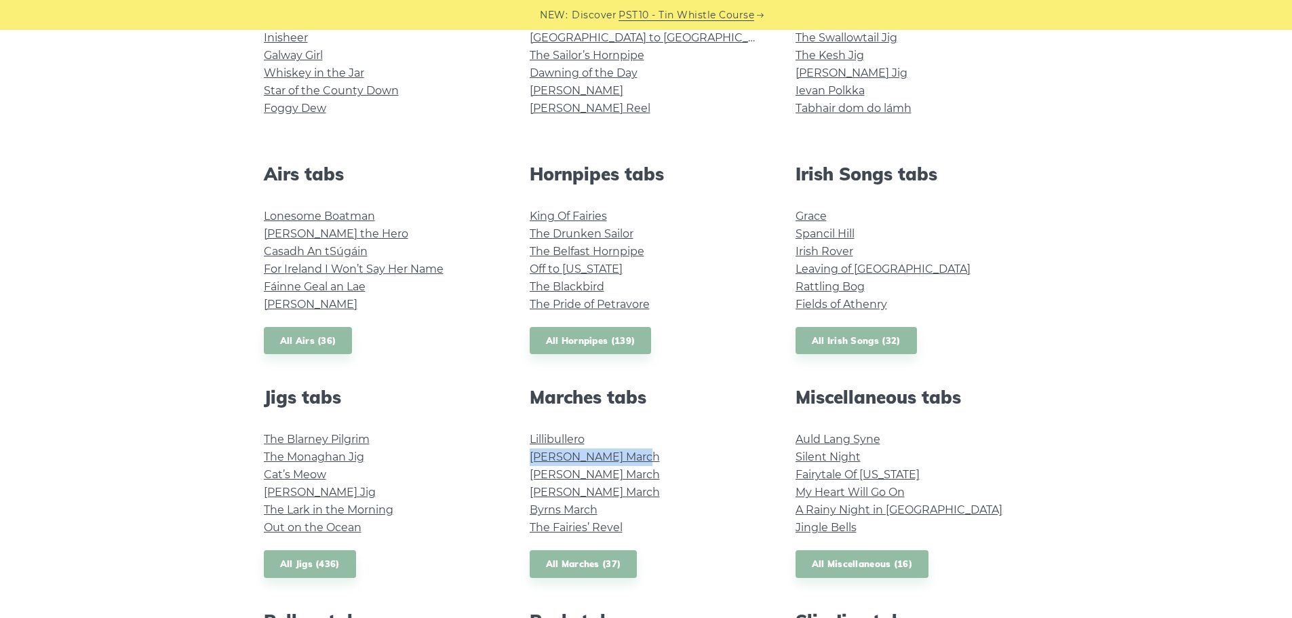
scroll to position [610, 0]
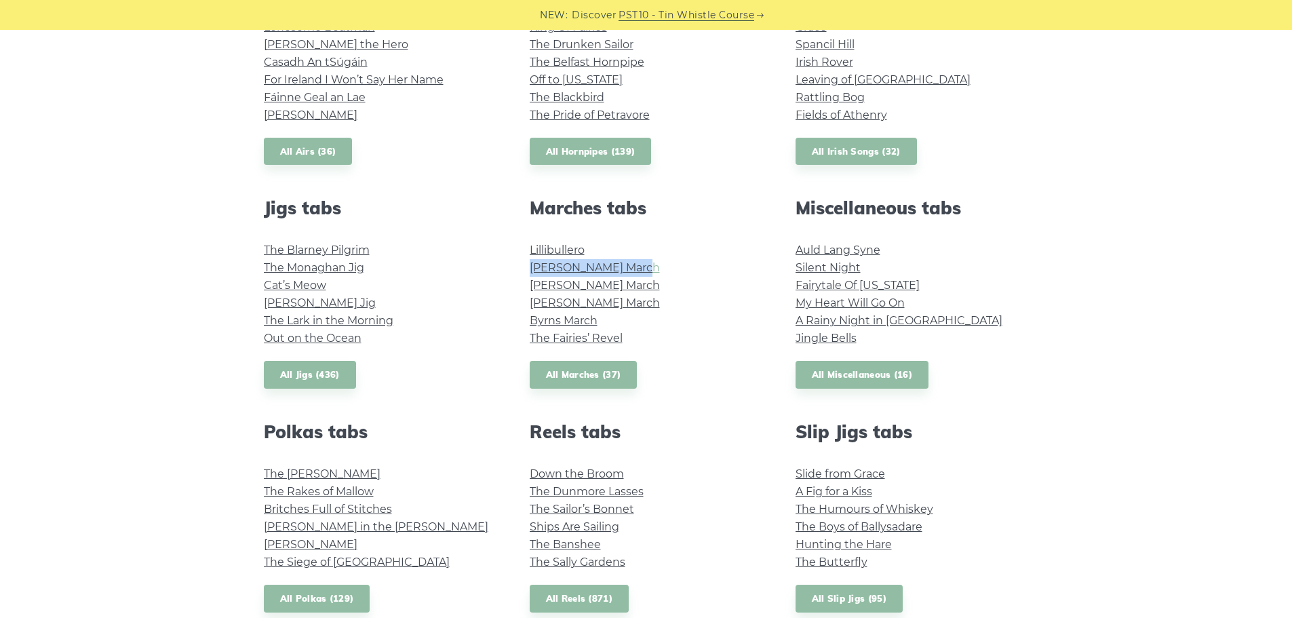
click at [583, 269] on link "O’Sullivan’s March" at bounding box center [595, 267] width 130 height 13
click at [564, 376] on link "All Marches (37)" at bounding box center [584, 375] width 108 height 28
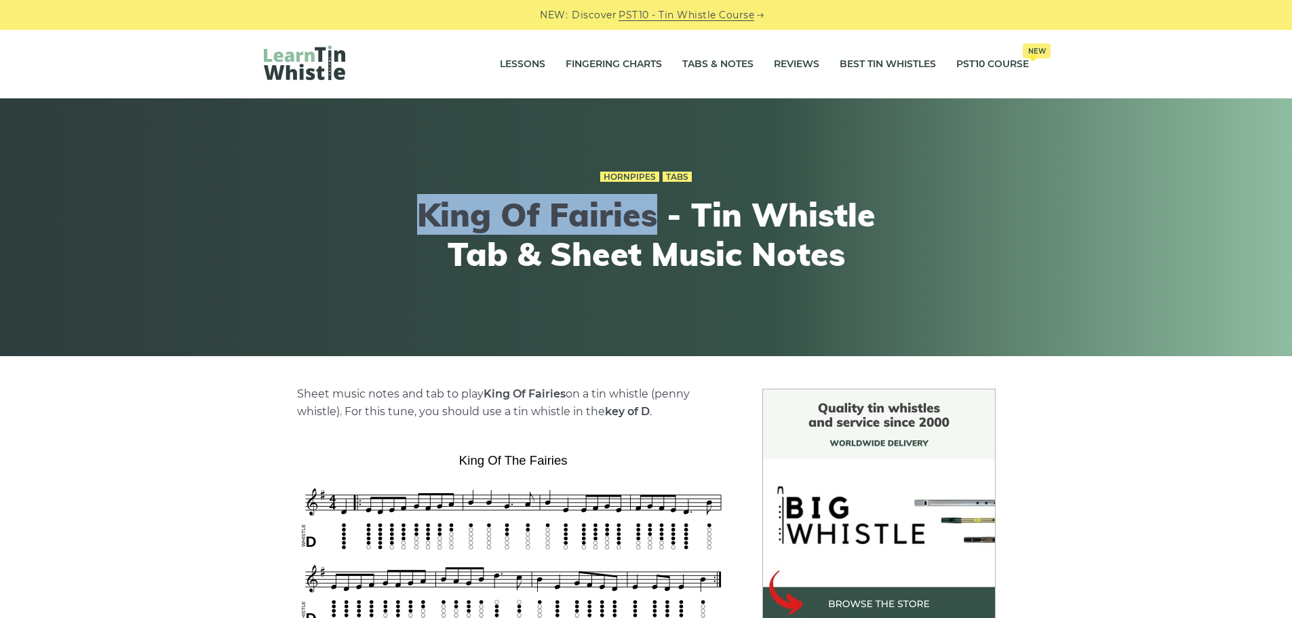
drag, startPoint x: 423, startPoint y: 216, endPoint x: 651, endPoint y: 218, distance: 227.9
click at [651, 218] on h1 "King Of Fairies - Tin Whistle Tab & Sheet Music Notes" at bounding box center [646, 234] width 499 height 78
copy h1 "King Of Fairies"
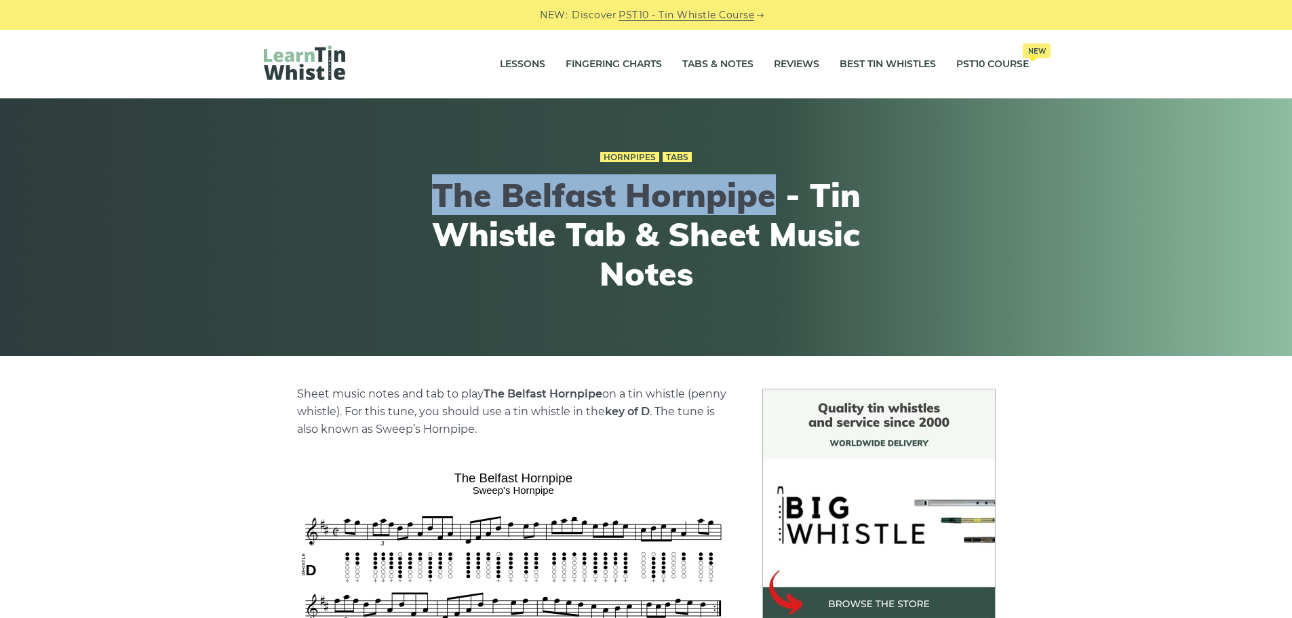
drag, startPoint x: 442, startPoint y: 197, endPoint x: 768, endPoint y: 203, distance: 326.3
click at [768, 203] on h1 "The Belfast Hornpipe - Tin Whistle Tab & Sheet Music Notes" at bounding box center [646, 234] width 499 height 117
copy h1 "The Belfast Hornpipe"
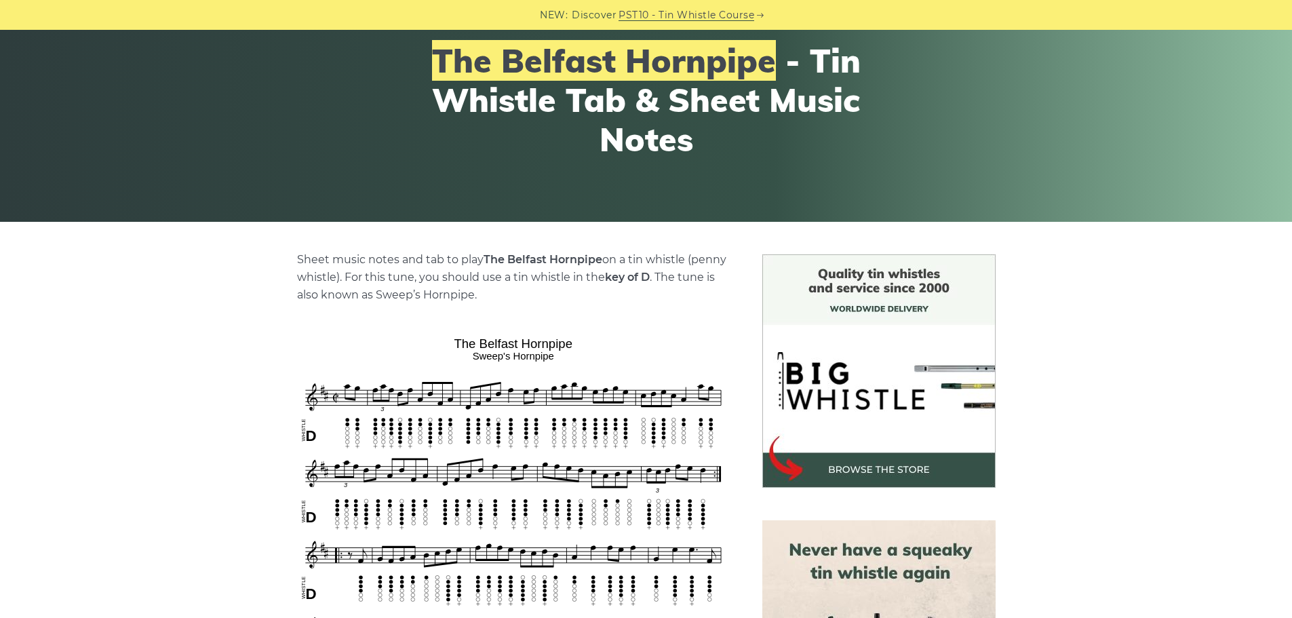
scroll to position [136, 0]
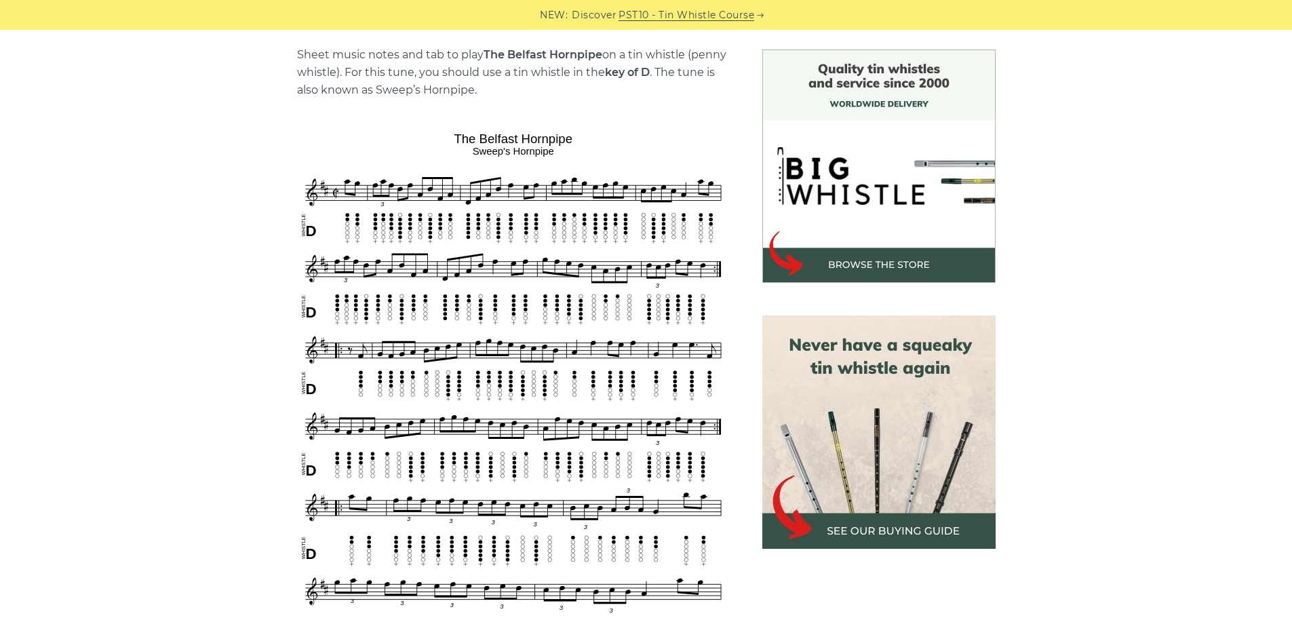
click at [437, 344] on img at bounding box center [513, 517] width 433 height 781
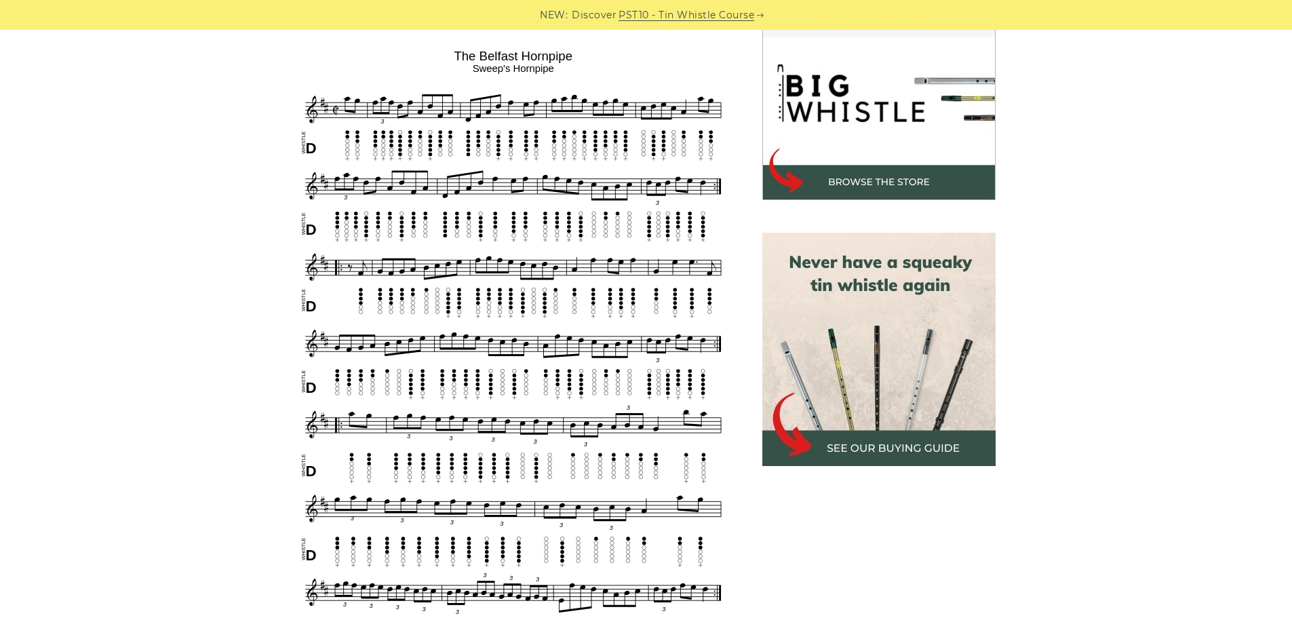
scroll to position [339, 0]
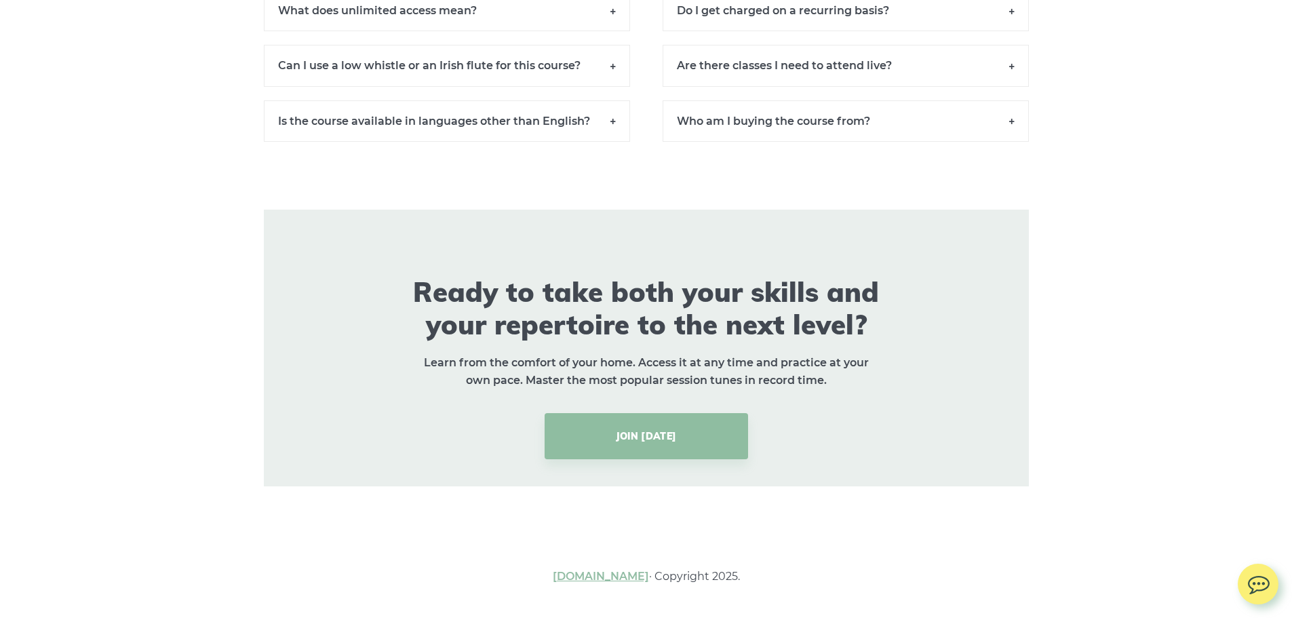
scroll to position [9291, 0]
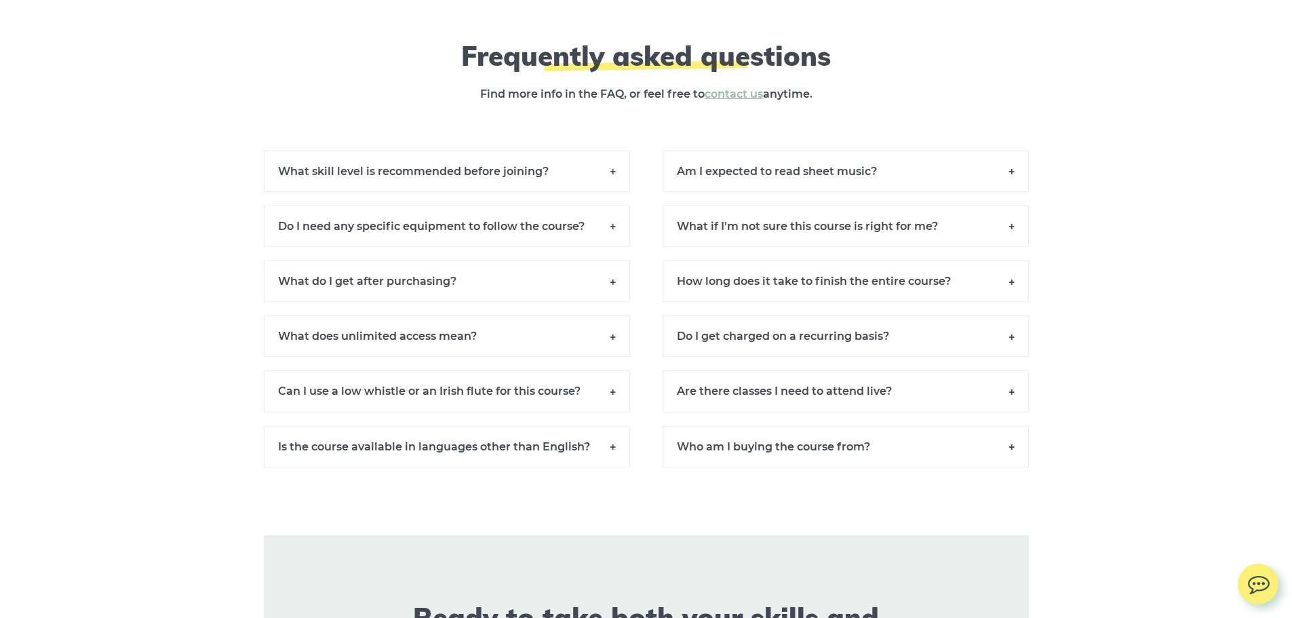
click at [1011, 186] on h6 "Am I expected to read sheet music?" at bounding box center [846, 171] width 366 height 41
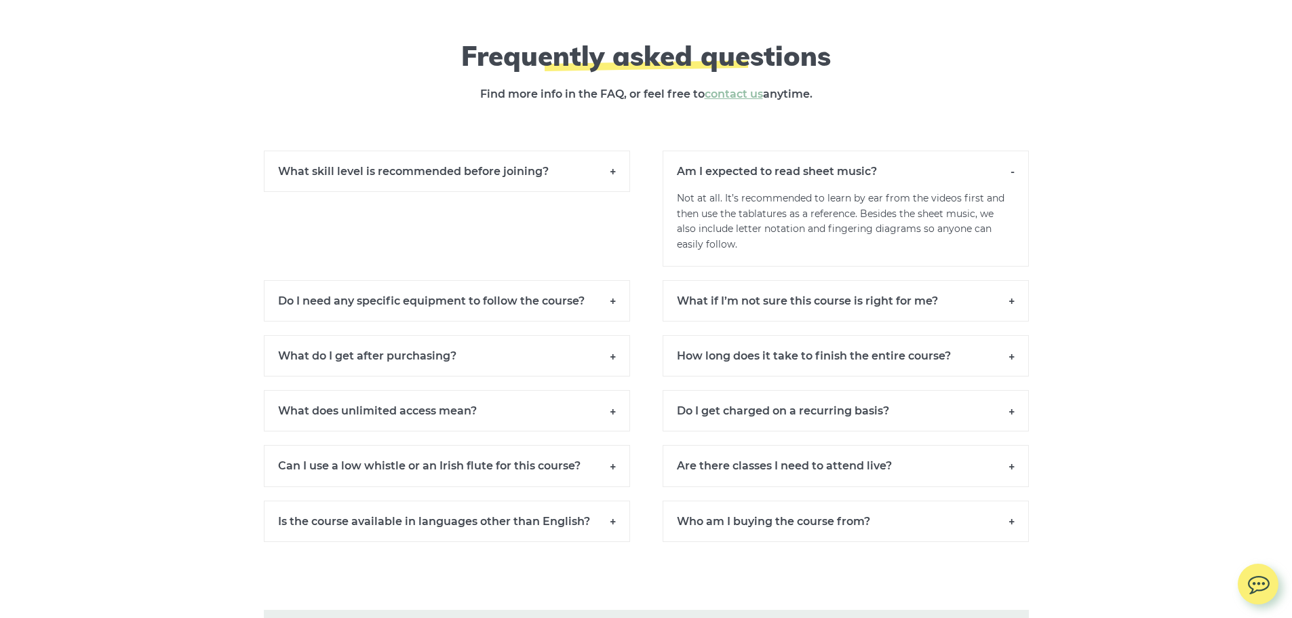
click at [615, 479] on h6 "Can I use a low whistle or an Irish flute for this course?" at bounding box center [447, 465] width 366 height 41
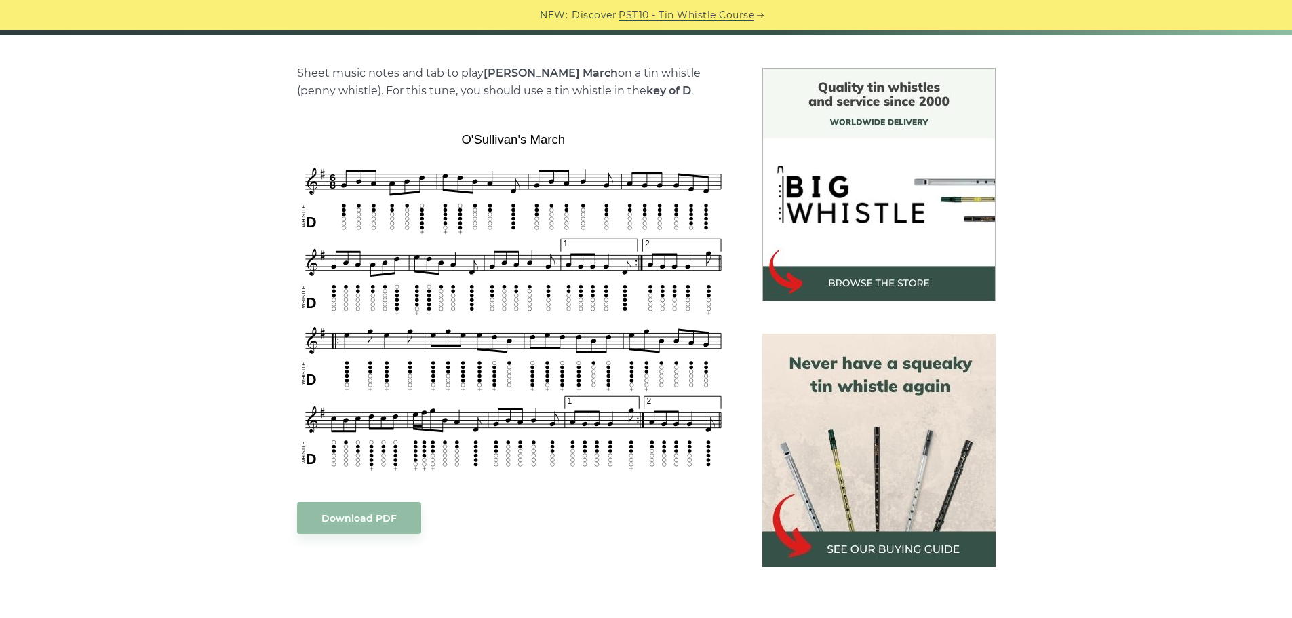
scroll to position [407, 0]
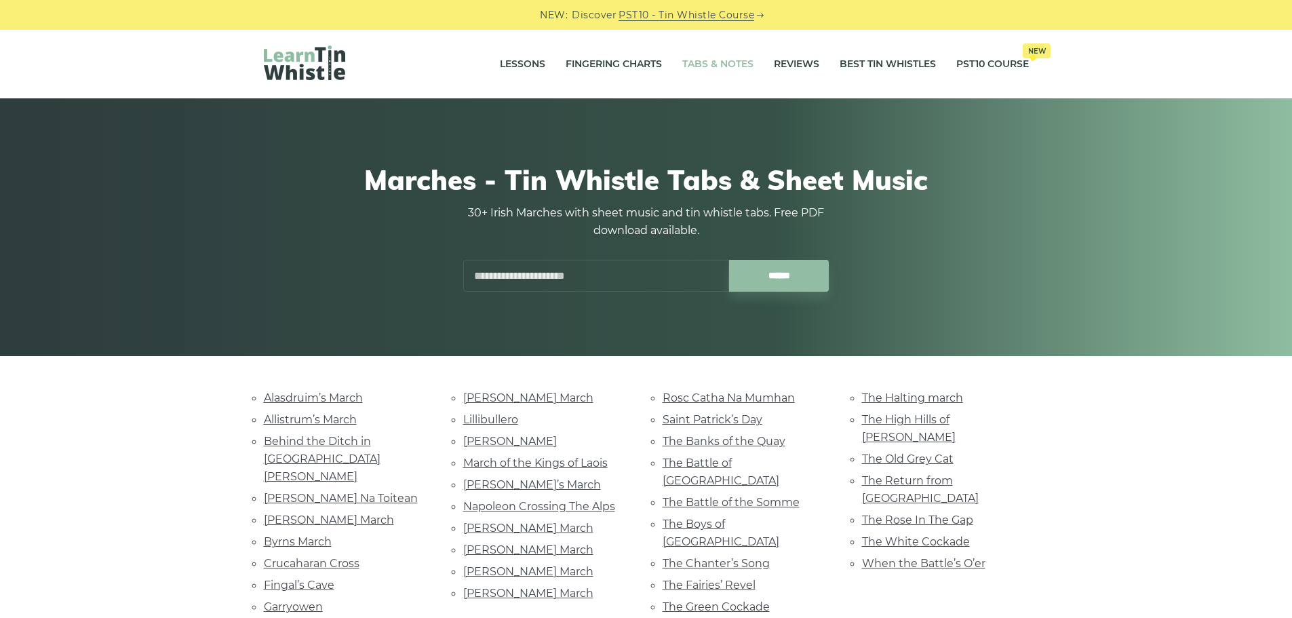
click at [707, 61] on link "Tabs & Notes" at bounding box center [717, 64] width 71 height 34
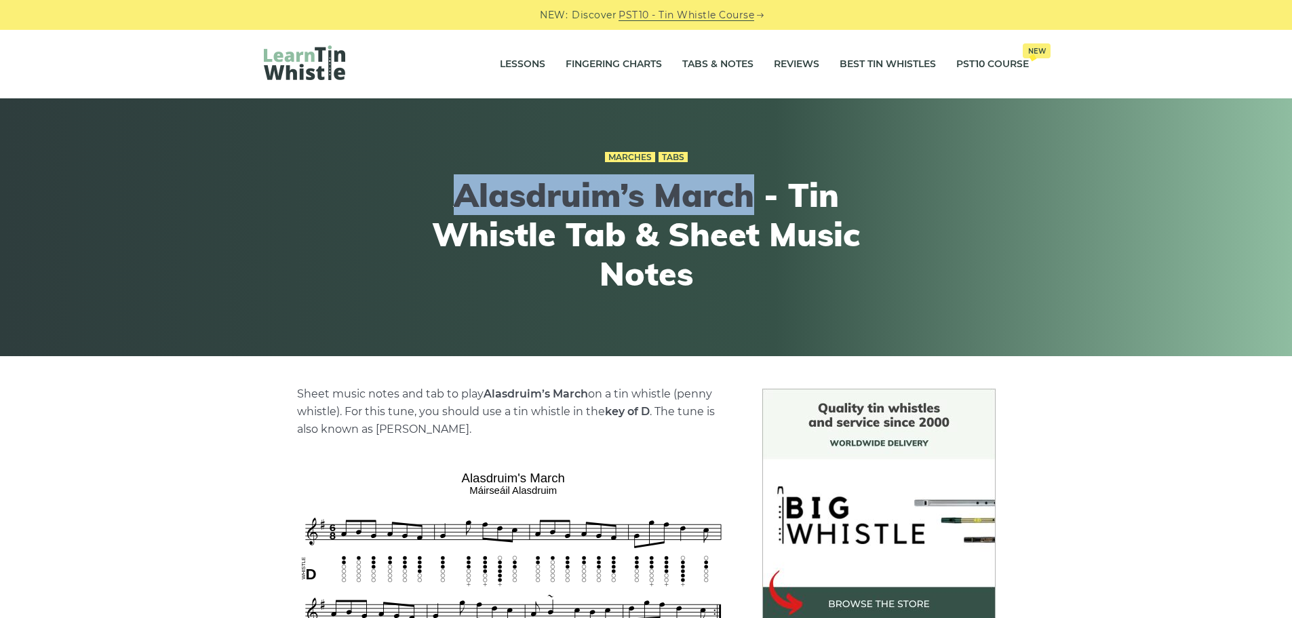
drag, startPoint x: 452, startPoint y: 192, endPoint x: 747, endPoint y: 204, distance: 294.6
click at [747, 204] on h1 "Alasdruim’s March - Tin Whistle Tab & Sheet Music Notes" at bounding box center [646, 234] width 499 height 117
copy h1 "Alasdruim’s March"
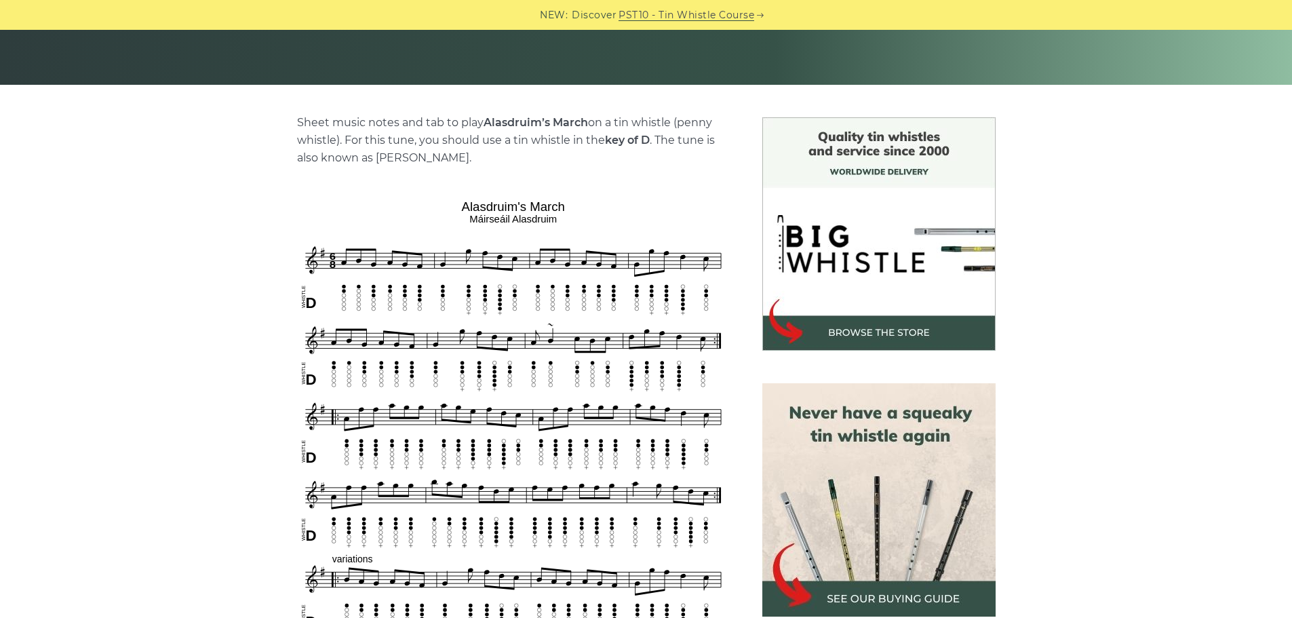
scroll to position [475, 0]
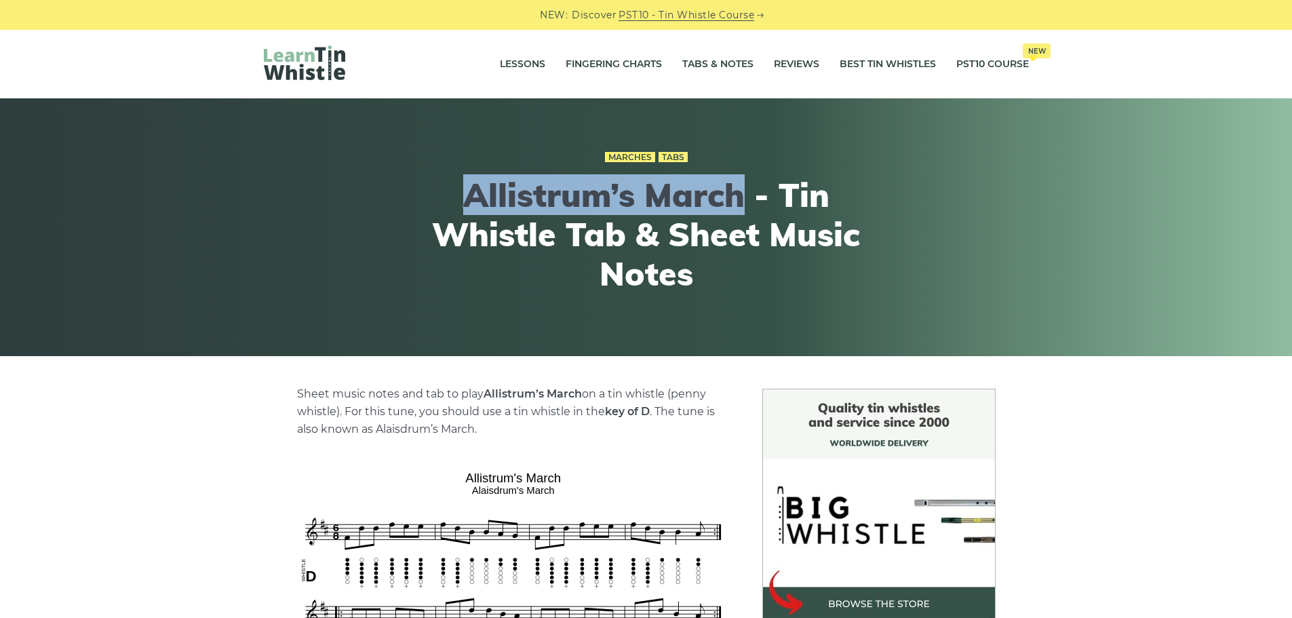
drag, startPoint x: 449, startPoint y: 216, endPoint x: 672, endPoint y: 220, distance: 223.2
click at [672, 220] on div "Marches Tabs Allistrum’s March - Tin Whistle Tab & Sheet Music Notes" at bounding box center [646, 227] width 830 height 224
copy h1 "Allistrum’s March"
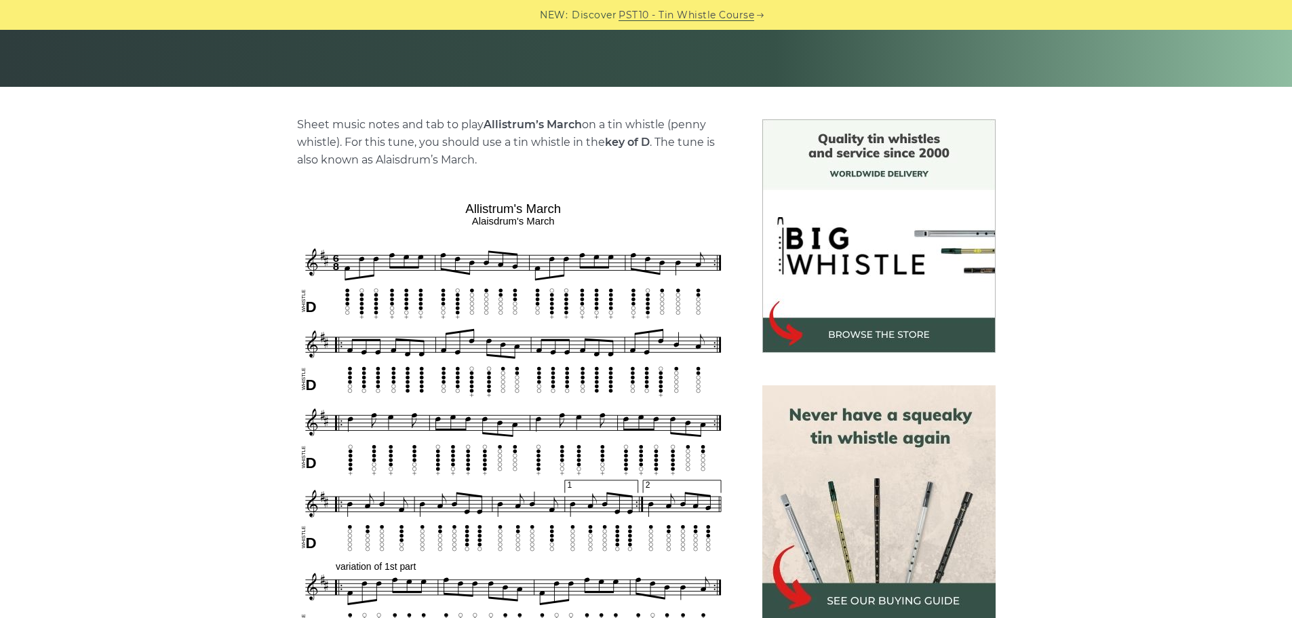
scroll to position [407, 0]
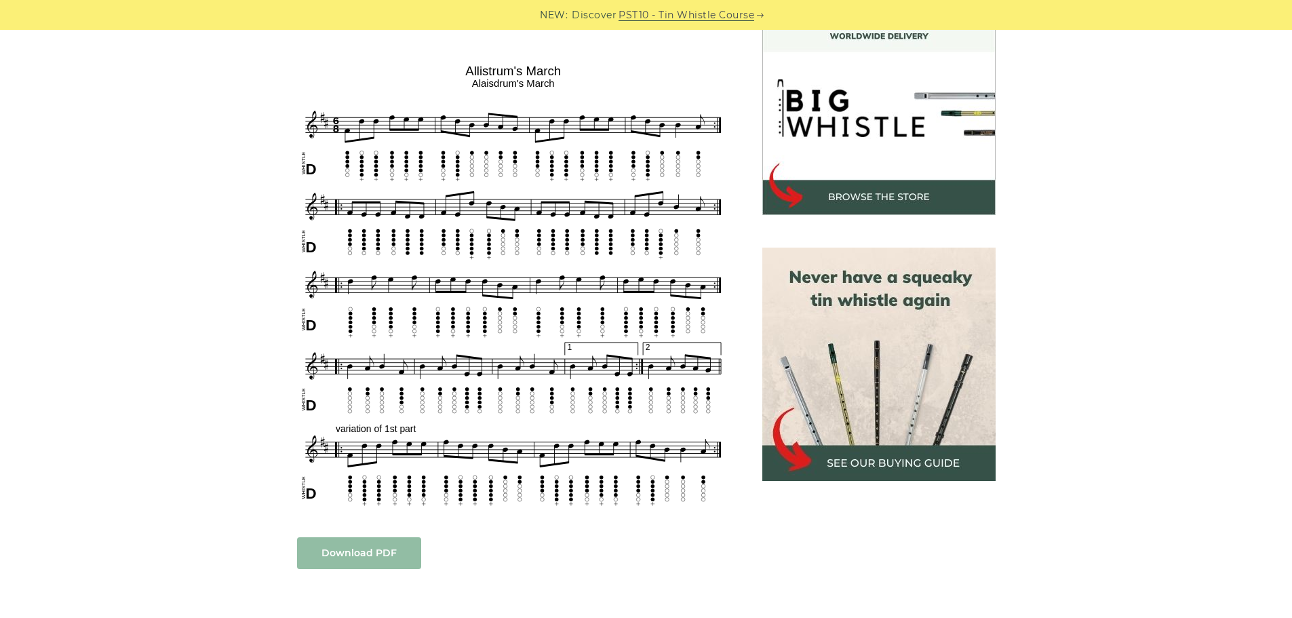
click at [386, 553] on link "Download PDF" at bounding box center [359, 553] width 124 height 32
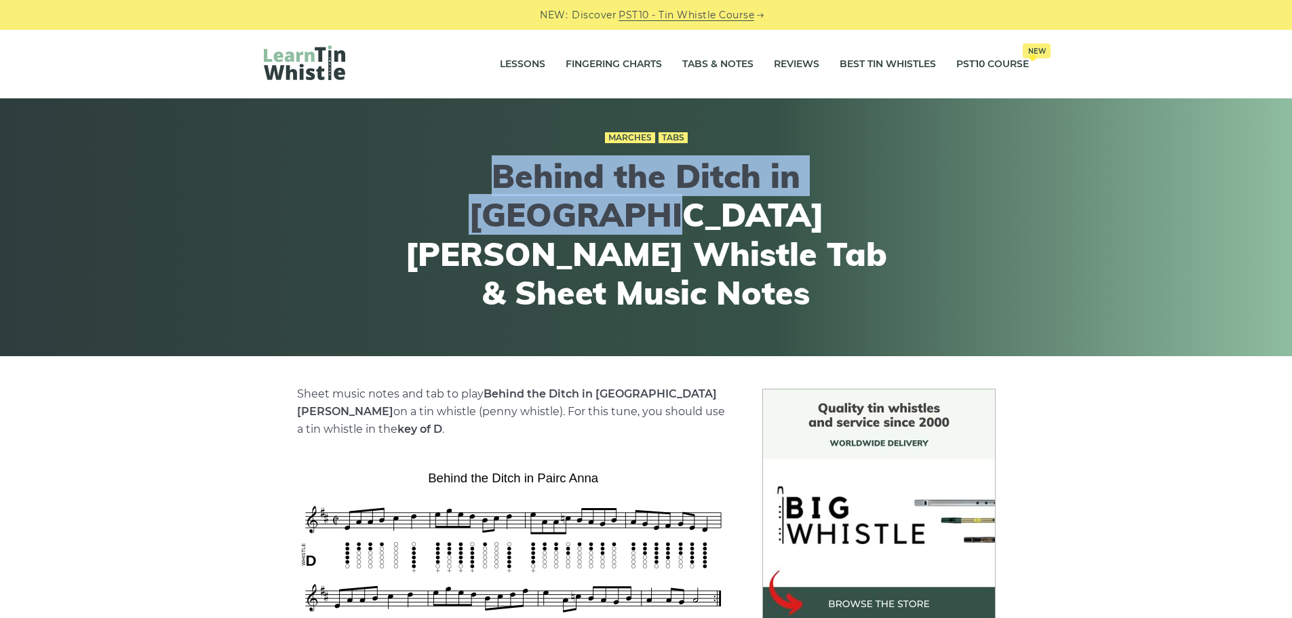
drag, startPoint x: 399, startPoint y: 191, endPoint x: 896, endPoint y: 210, distance: 497.5
click at [896, 210] on div "Marches Tabs Behind the Ditch in Pairc Anna - Tin Whistle Tab & Sheet Music Not…" at bounding box center [646, 227] width 830 height 263
copy h1 "Behind the Ditch in Pairc Anna"
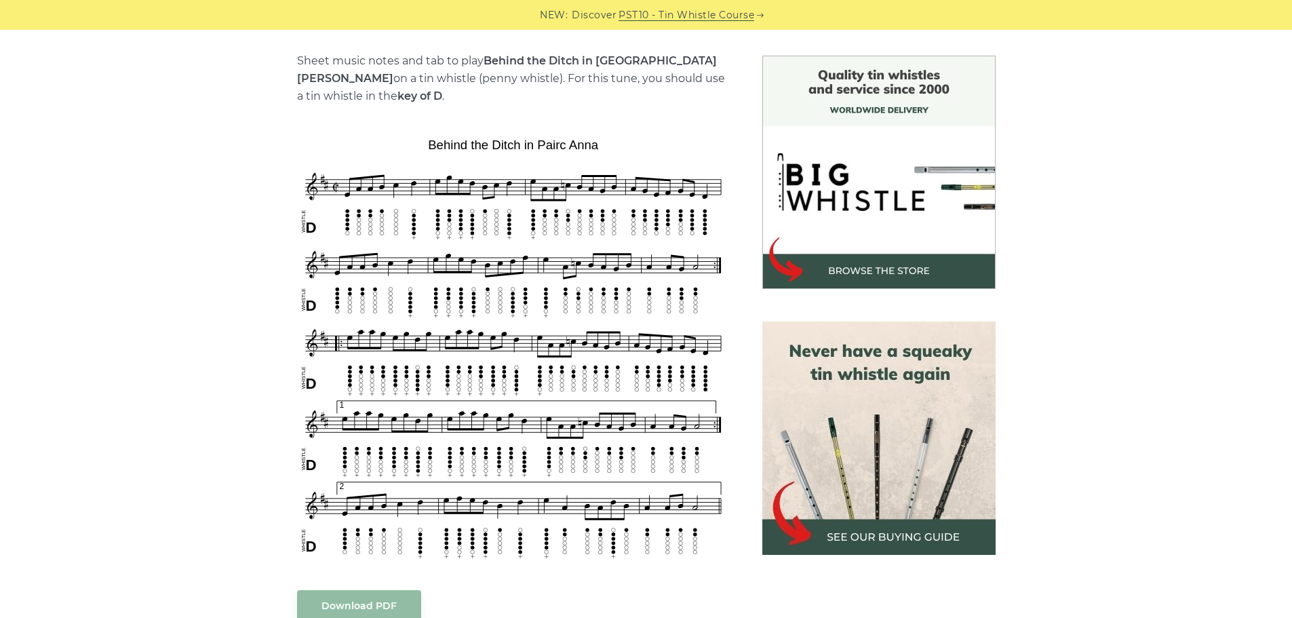
scroll to position [407, 0]
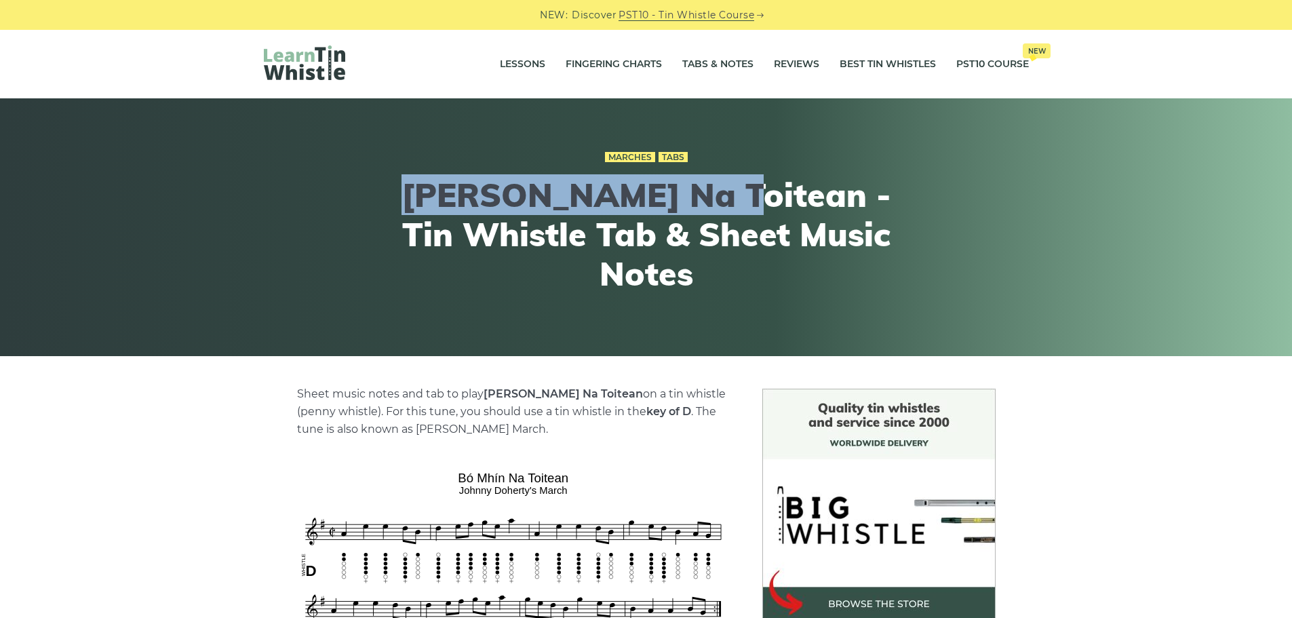
drag, startPoint x: 446, startPoint y: 197, endPoint x: 761, endPoint y: 206, distance: 315.5
click at [761, 206] on h1 "Bó Mhín Na Toitean - Tin Whistle Tab & Sheet Music Notes" at bounding box center [646, 234] width 499 height 117
copy h1 "Bó Mhín Na Toitean"
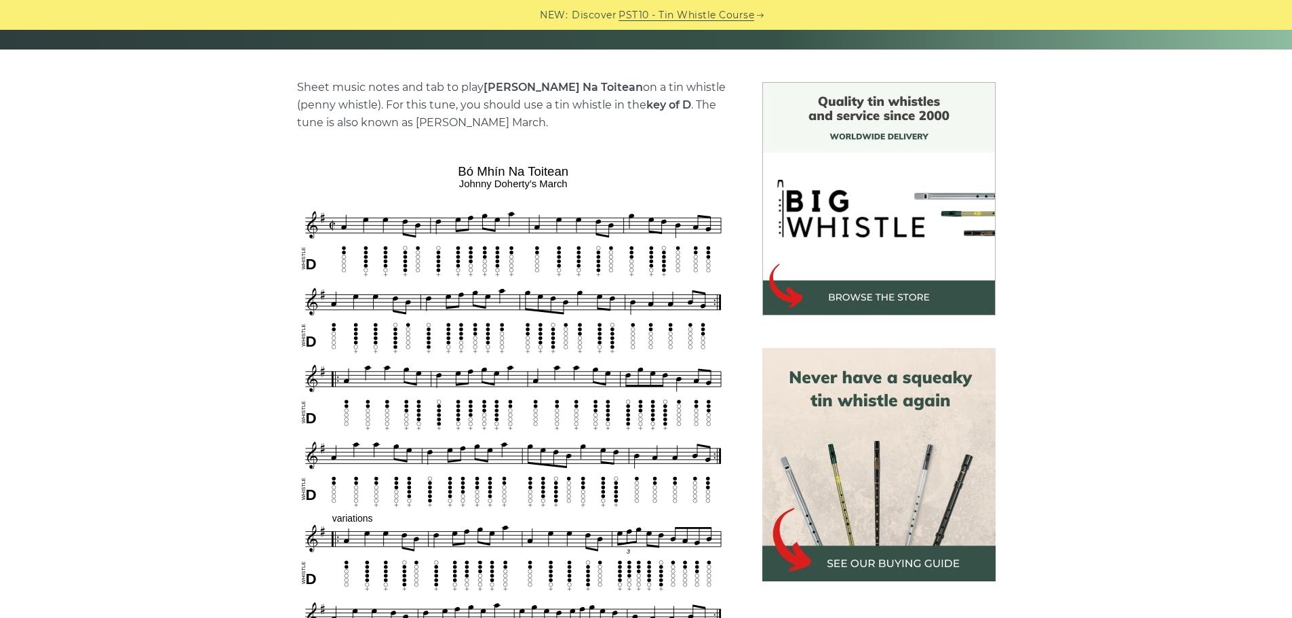
scroll to position [407, 0]
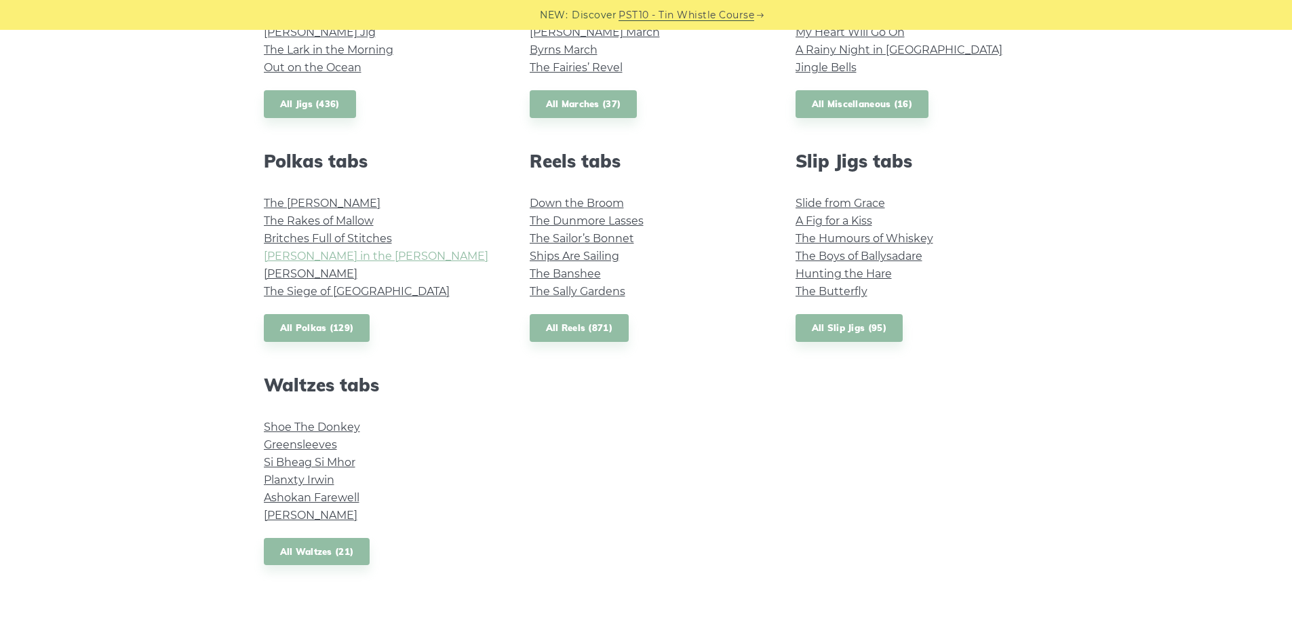
scroll to position [882, 0]
click at [587, 332] on link "All Reels (871)" at bounding box center [580, 327] width 100 height 28
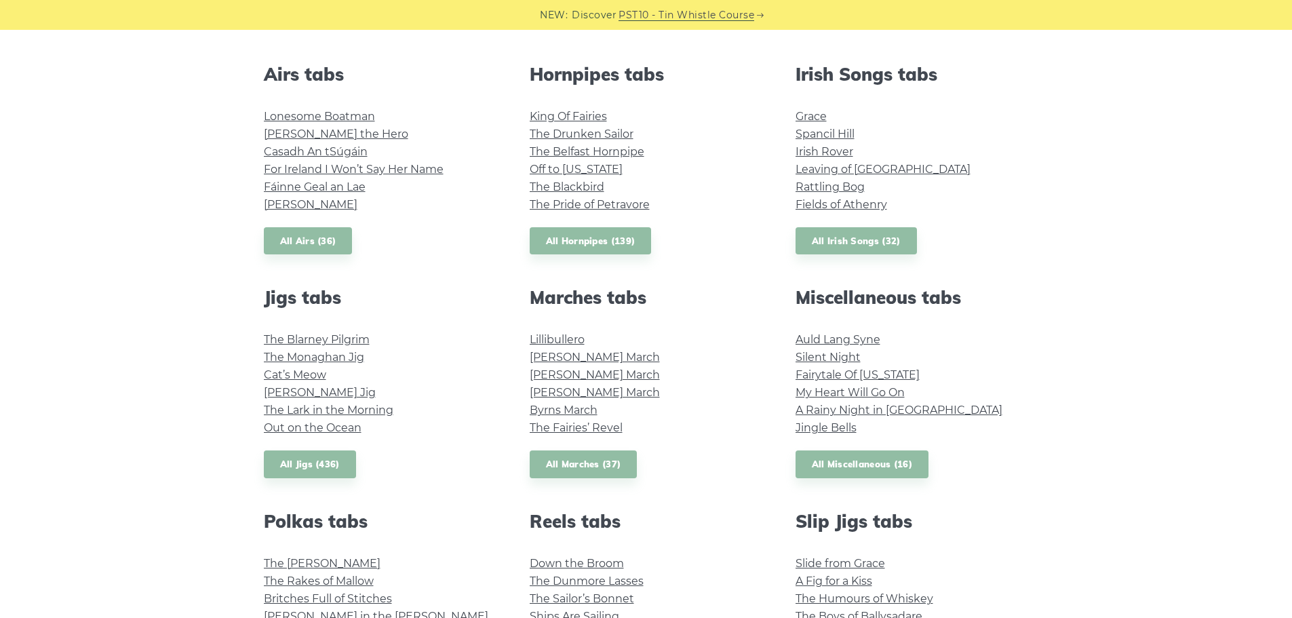
scroll to position [475, 0]
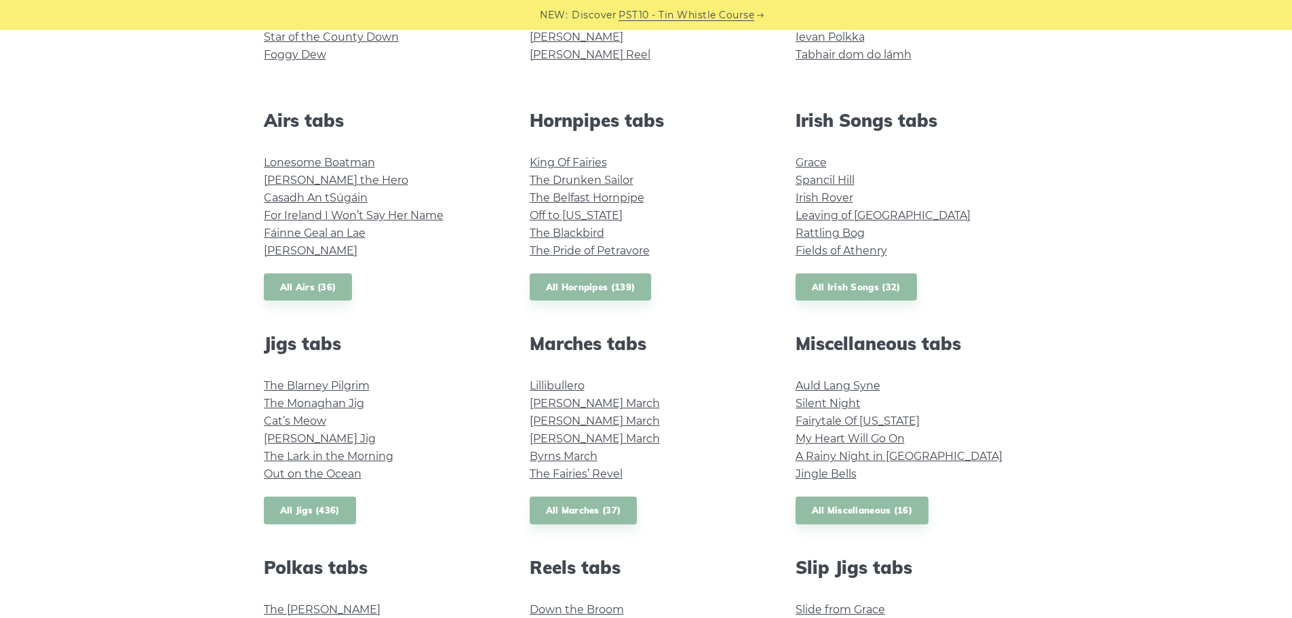
click at [307, 510] on link "All Jigs (436)" at bounding box center [310, 510] width 92 height 28
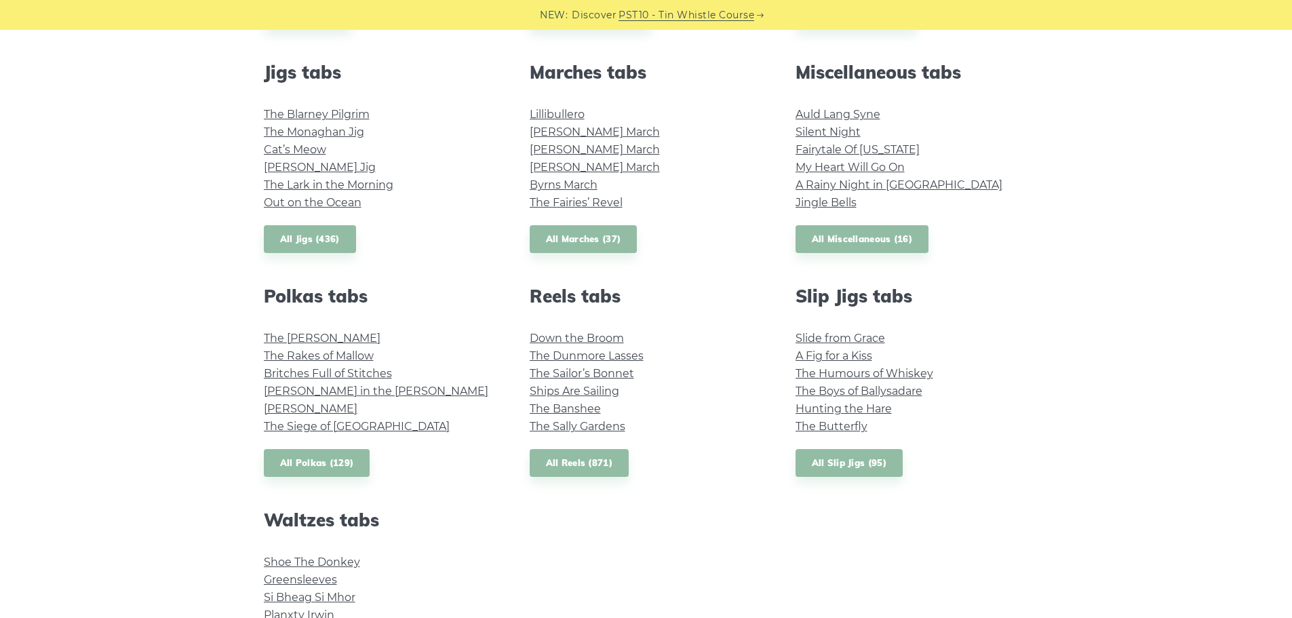
scroll to position [950, 0]
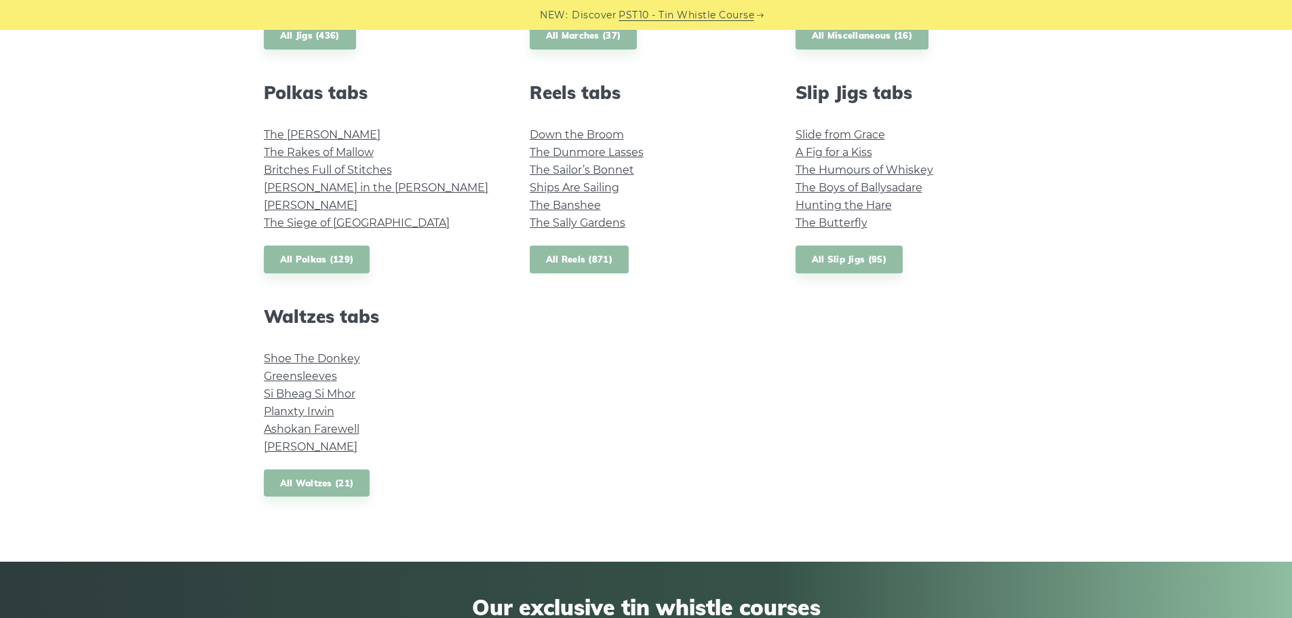
click at [563, 257] on link "All Reels (871)" at bounding box center [580, 260] width 100 height 28
click at [839, 220] on link "The Butterfly" at bounding box center [832, 222] width 72 height 13
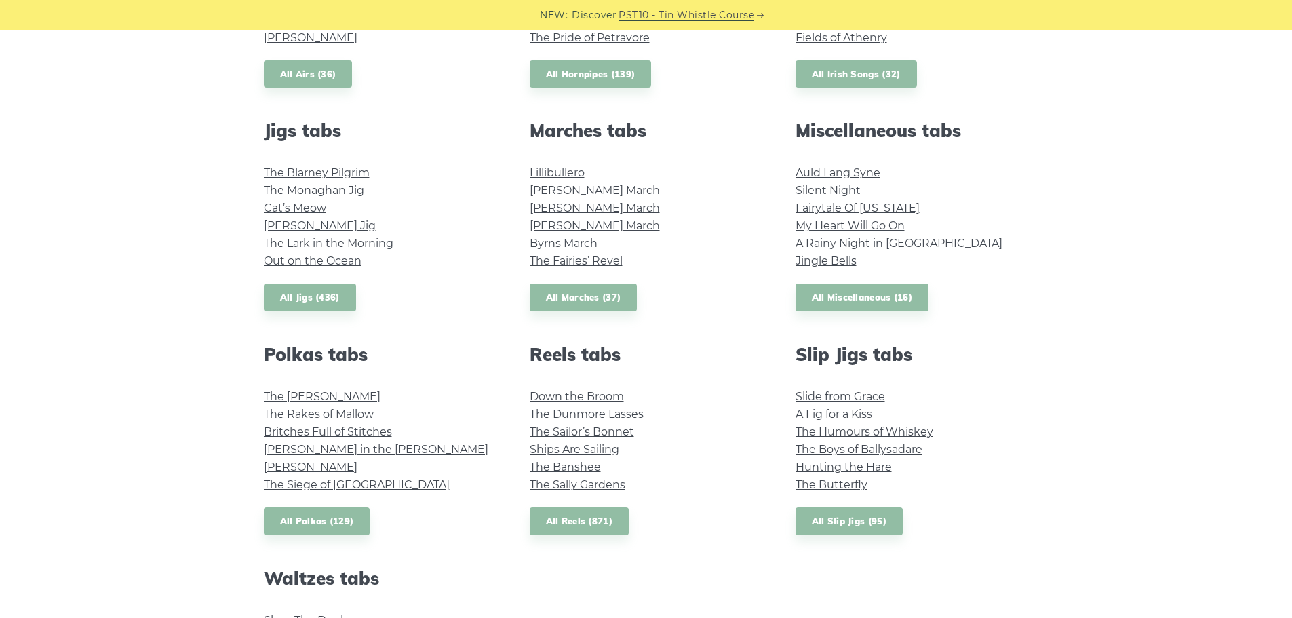
scroll to position [678, 0]
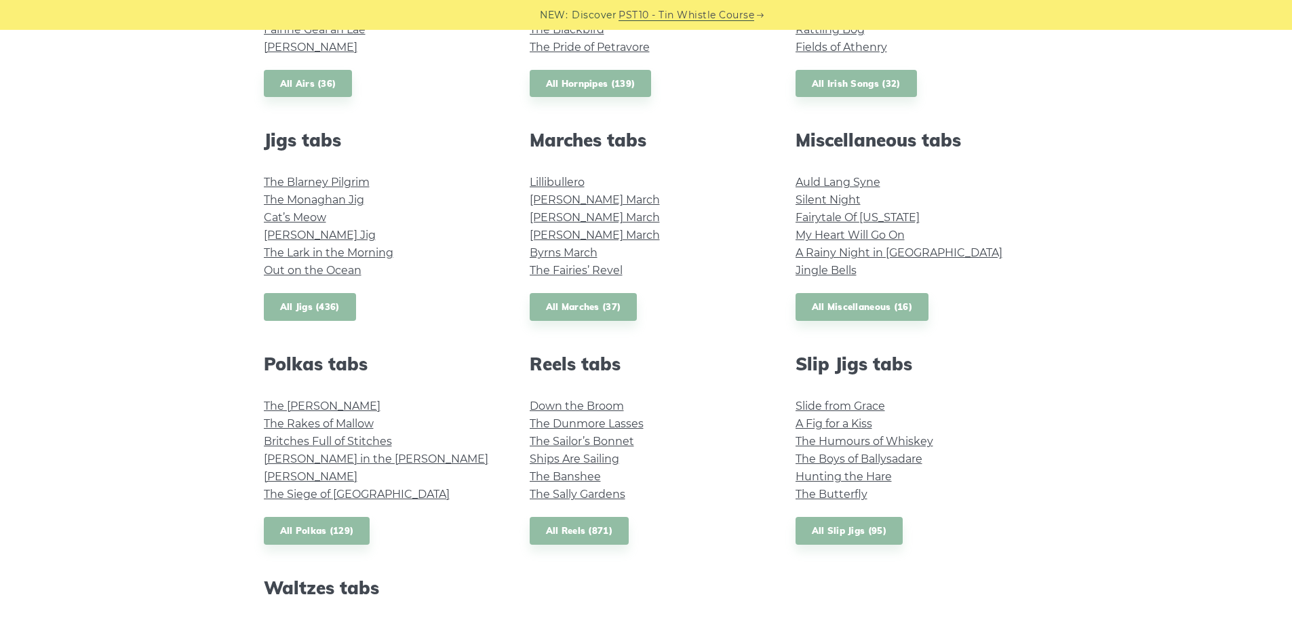
click at [298, 309] on link "All Jigs (436)" at bounding box center [310, 307] width 92 height 28
click at [584, 534] on link "All Reels (871)" at bounding box center [580, 531] width 100 height 28
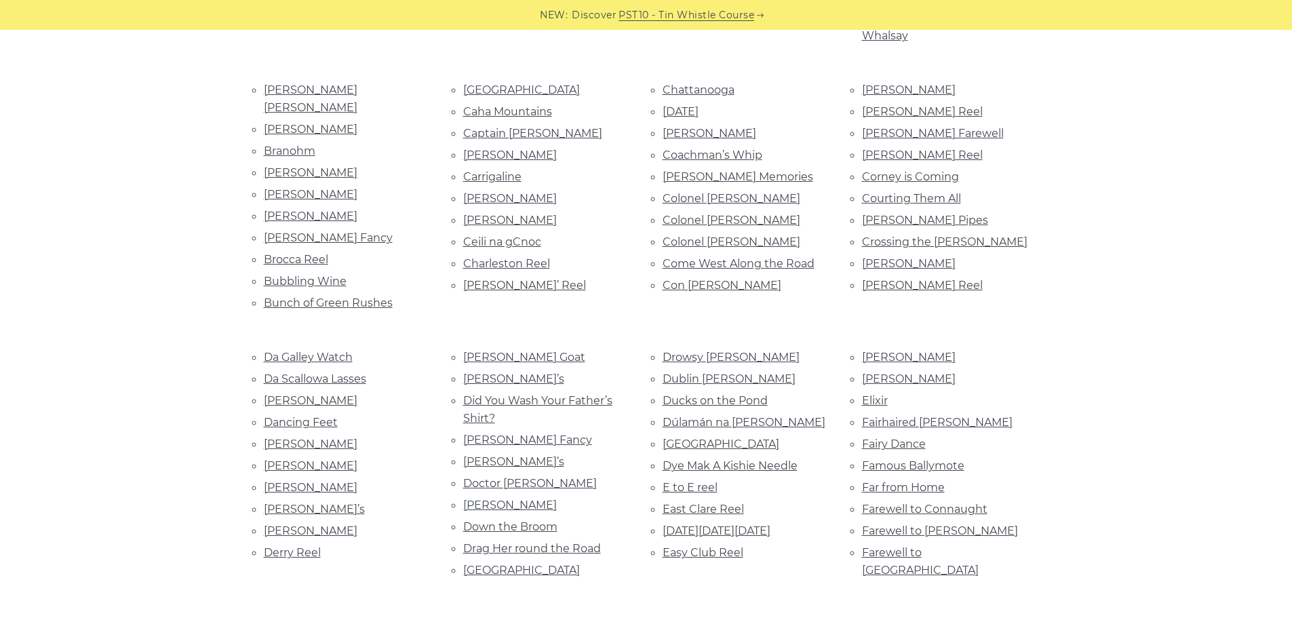
scroll to position [746, 0]
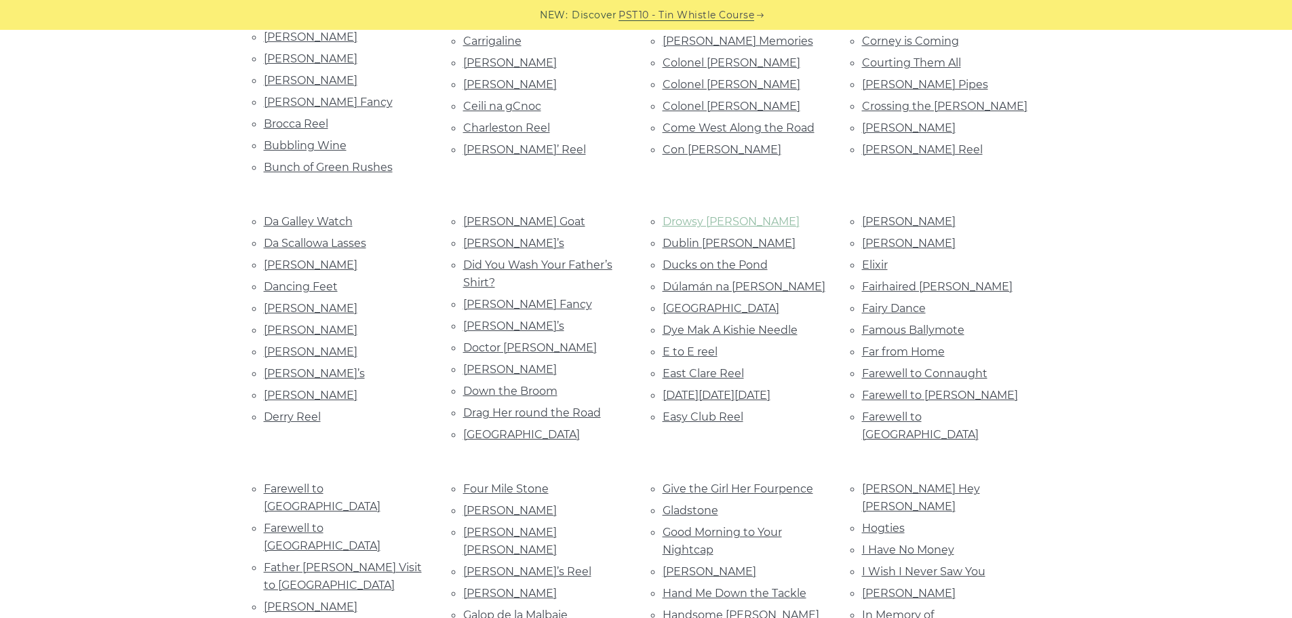
click at [720, 215] on link "Drowsy Maggie" at bounding box center [731, 221] width 137 height 13
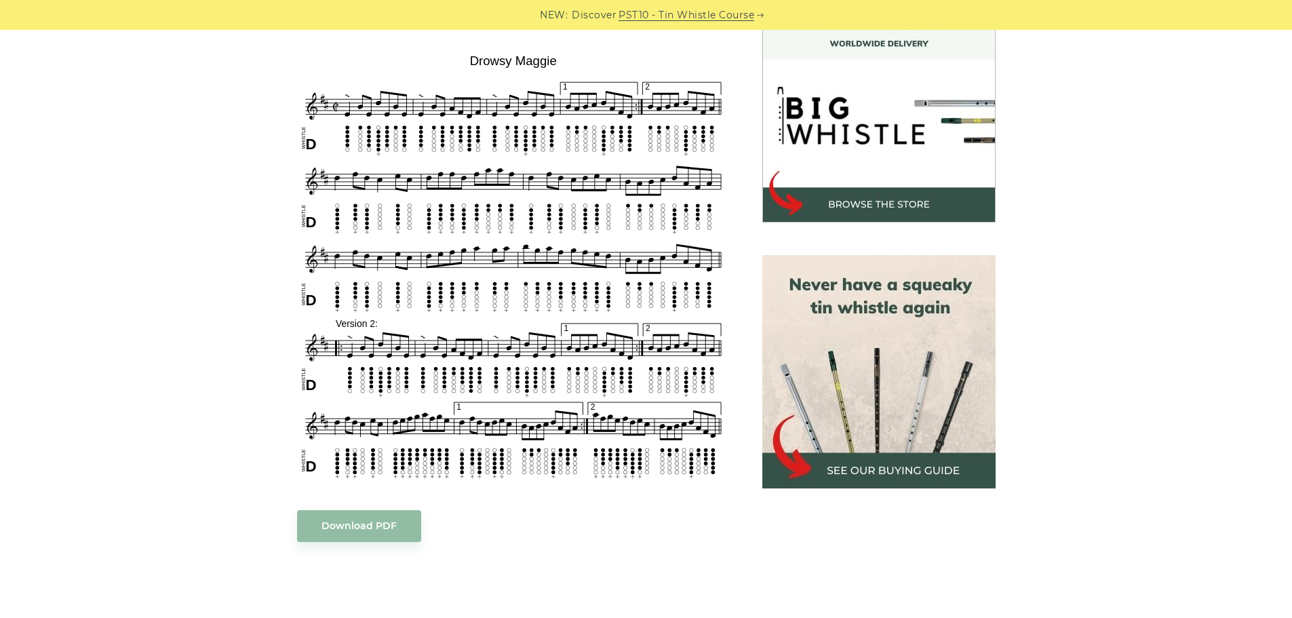
scroll to position [407, 0]
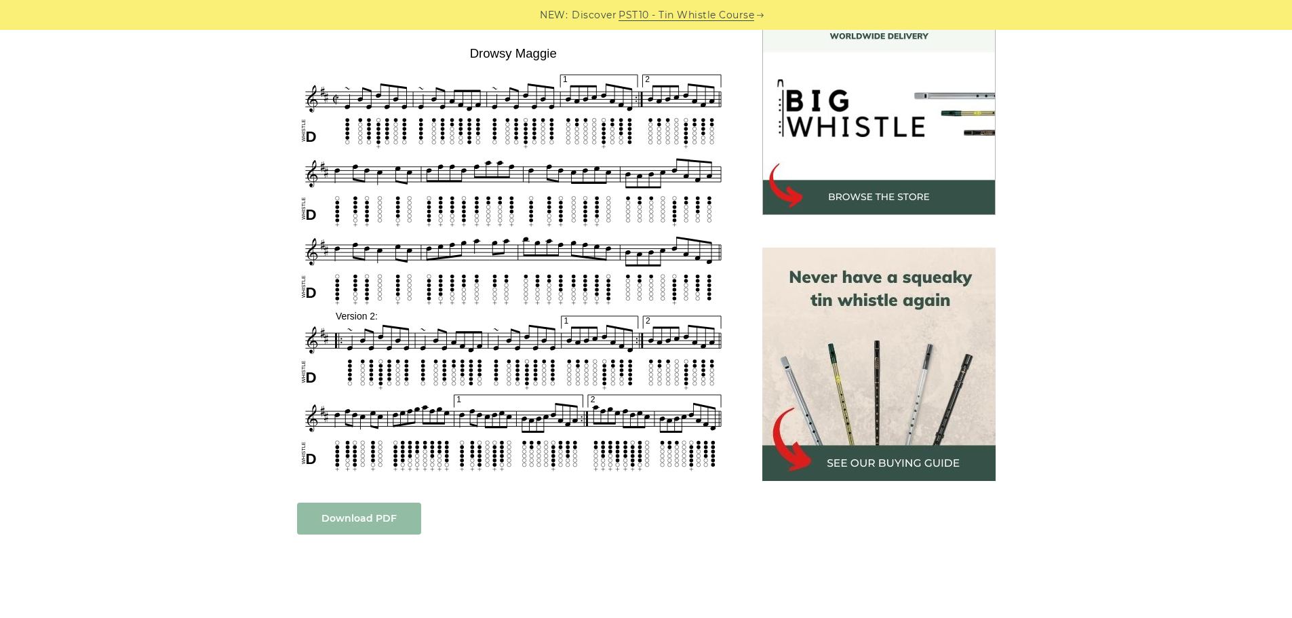
click at [373, 517] on link "Download PDF" at bounding box center [359, 519] width 124 height 32
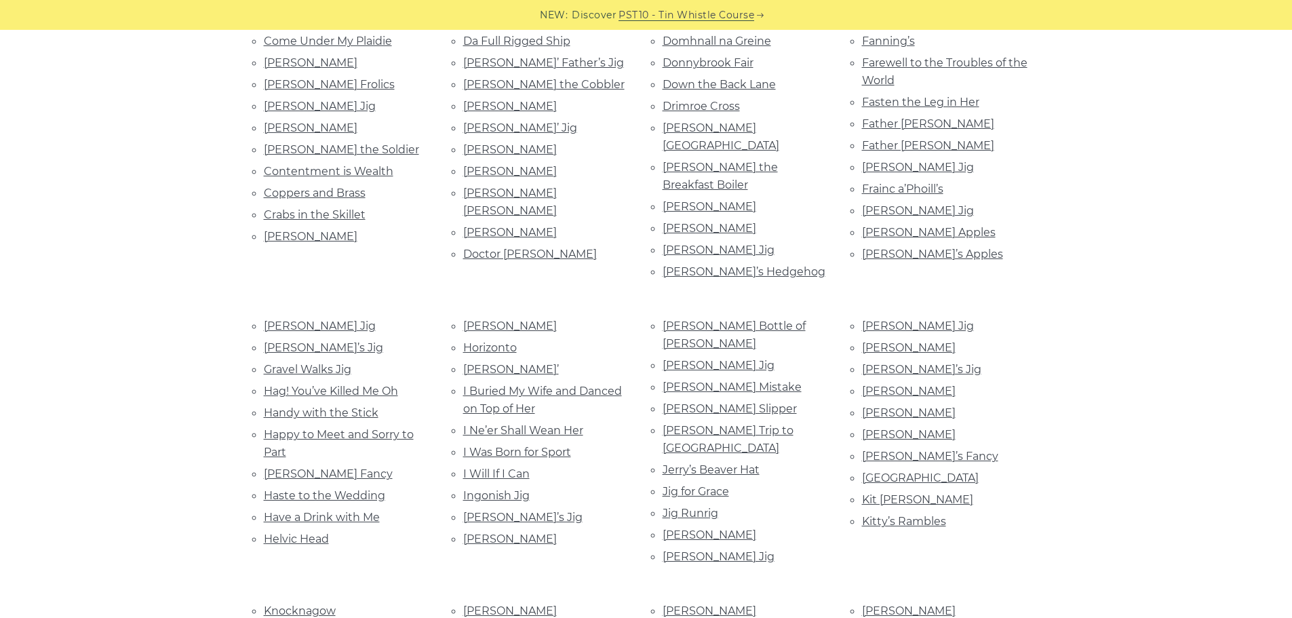
scroll to position [746, 0]
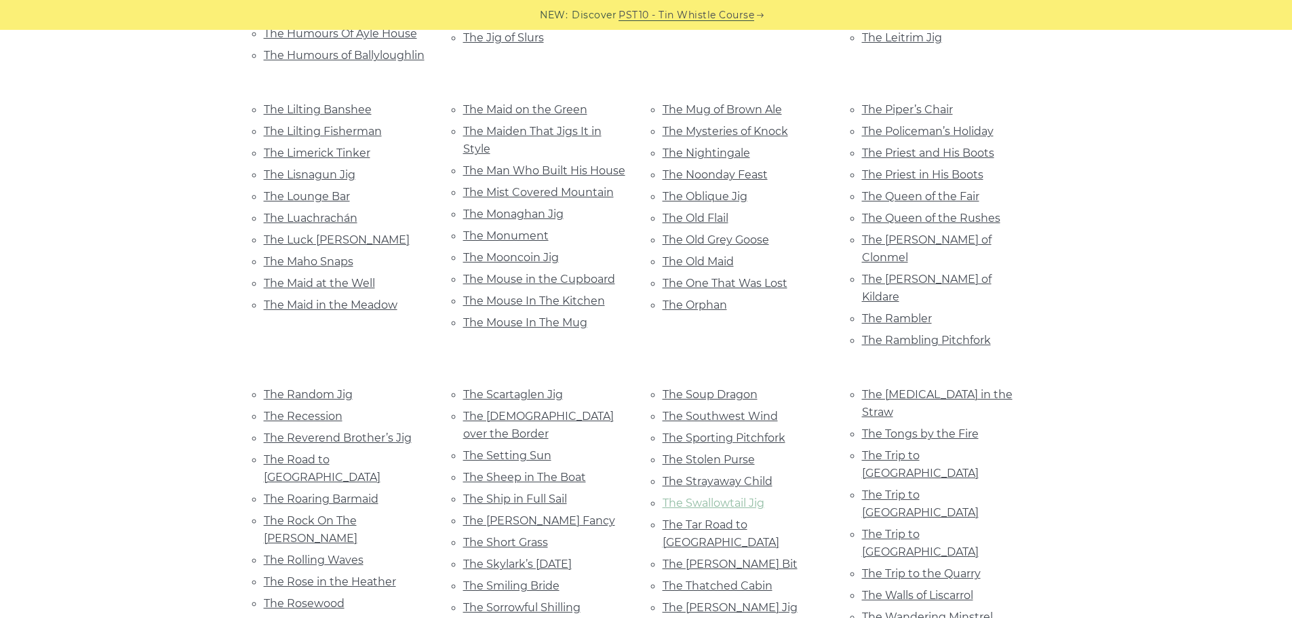
click at [725, 496] on link "The Swallowtail Jig" at bounding box center [714, 502] width 102 height 13
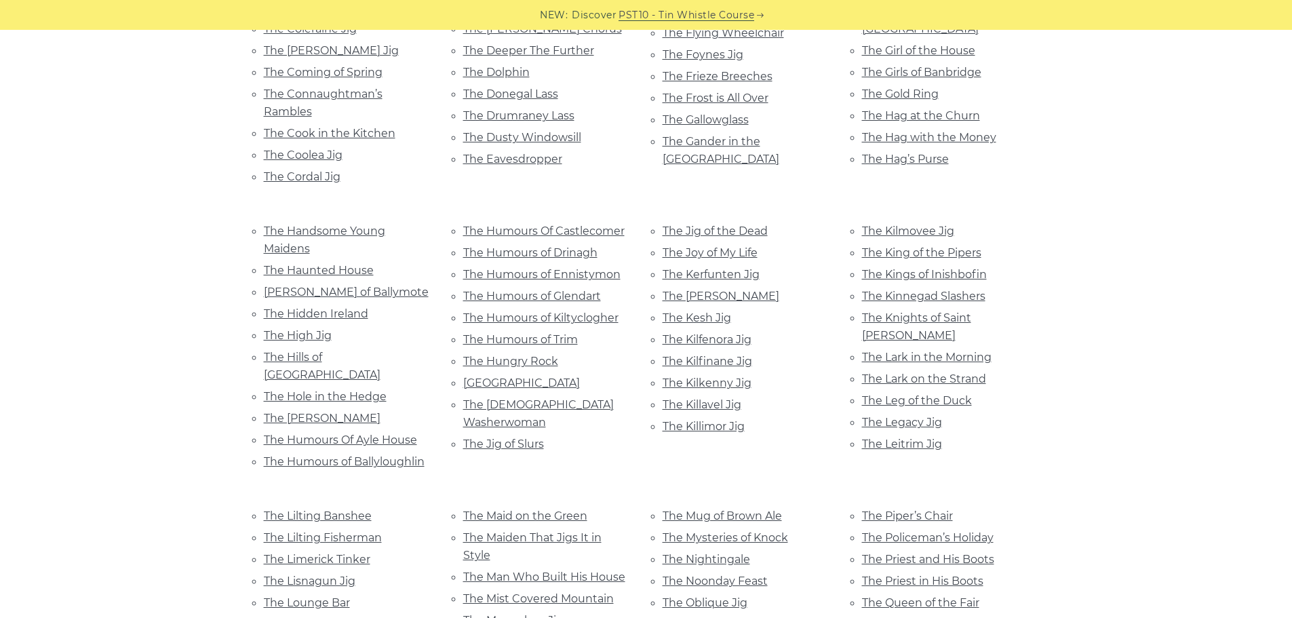
scroll to position [2196, 0]
click at [715, 312] on link "The Kesh Jig" at bounding box center [697, 318] width 69 height 13
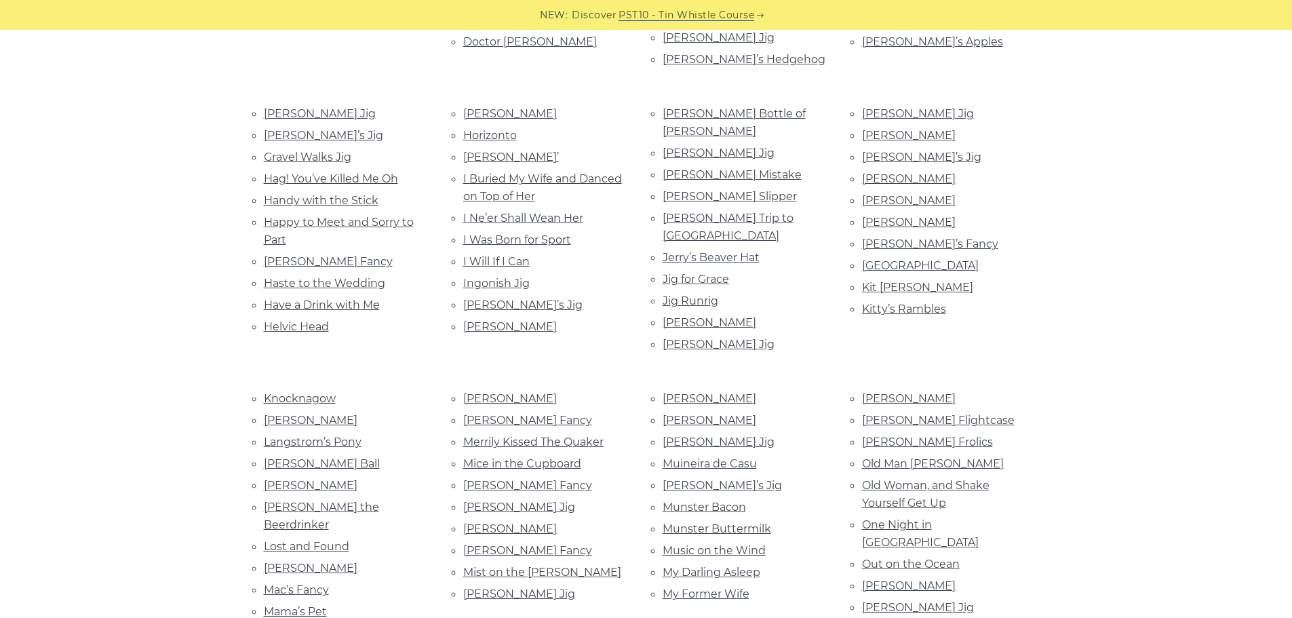
scroll to position [636, 0]
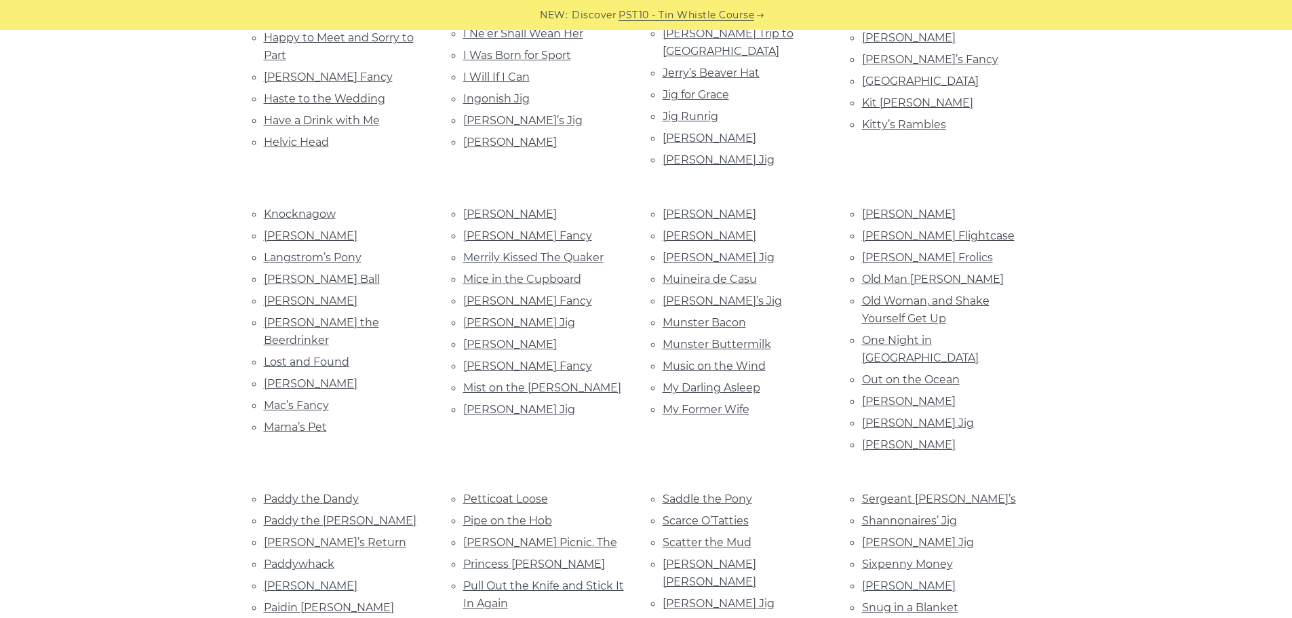
scroll to position [302, 0]
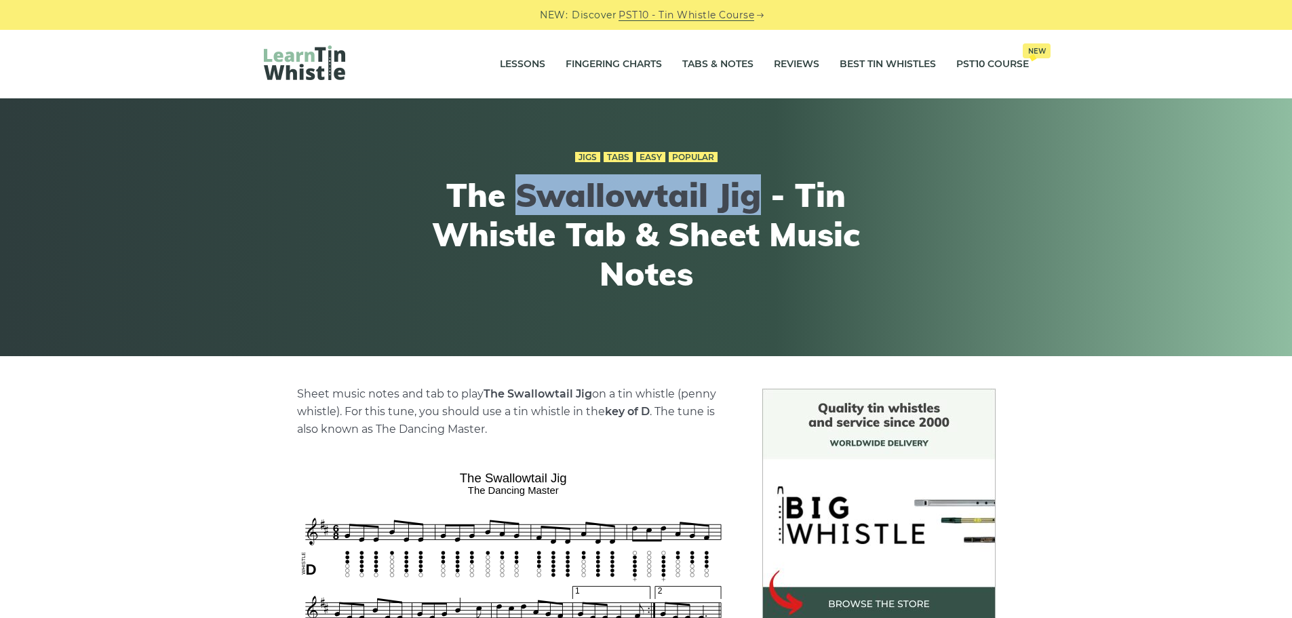
drag, startPoint x: 519, startPoint y: 197, endPoint x: 766, endPoint y: 203, distance: 247.0
click at [766, 203] on h1 "The Swallowtail Jig - Tin Whistle Tab & Sheet Music Notes" at bounding box center [646, 234] width 499 height 117
copy h1 "Swallowtail Jig"
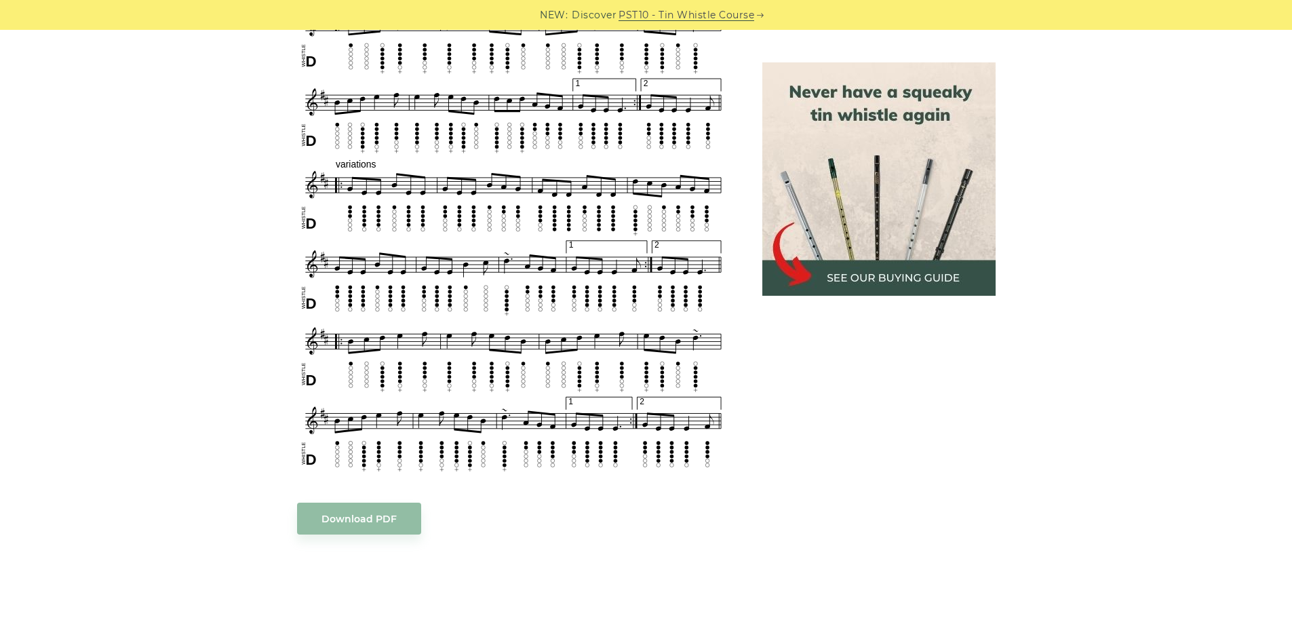
scroll to position [814, 0]
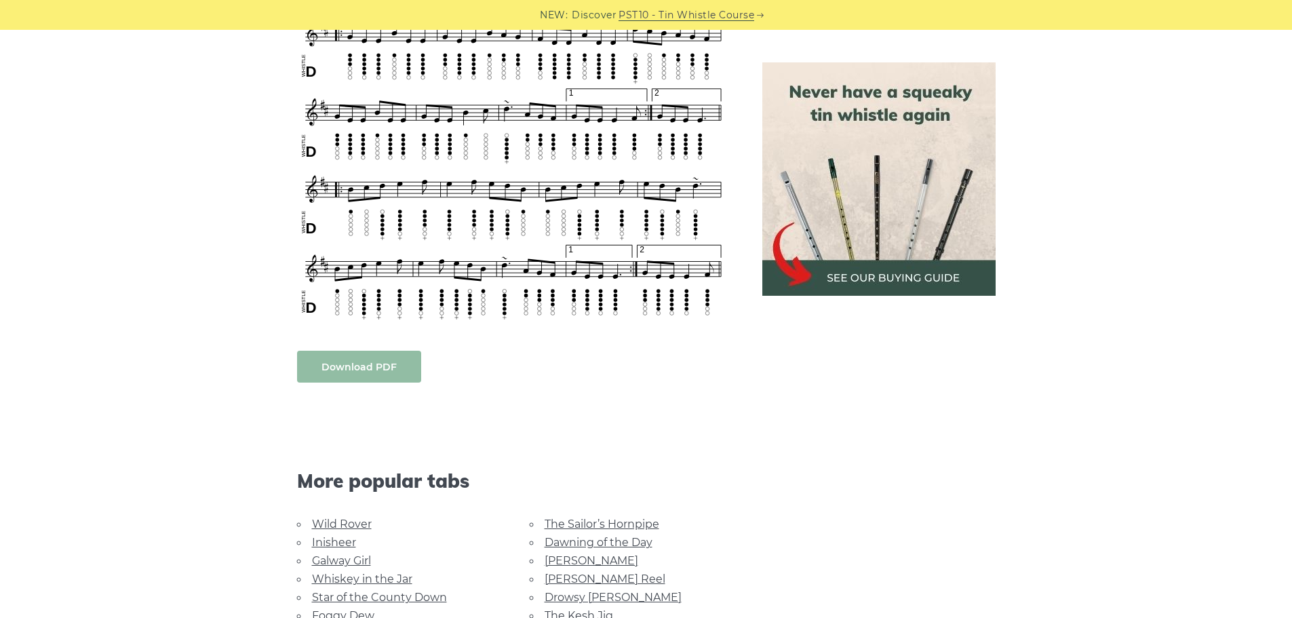
click at [381, 368] on link "Download PDF" at bounding box center [359, 367] width 124 height 32
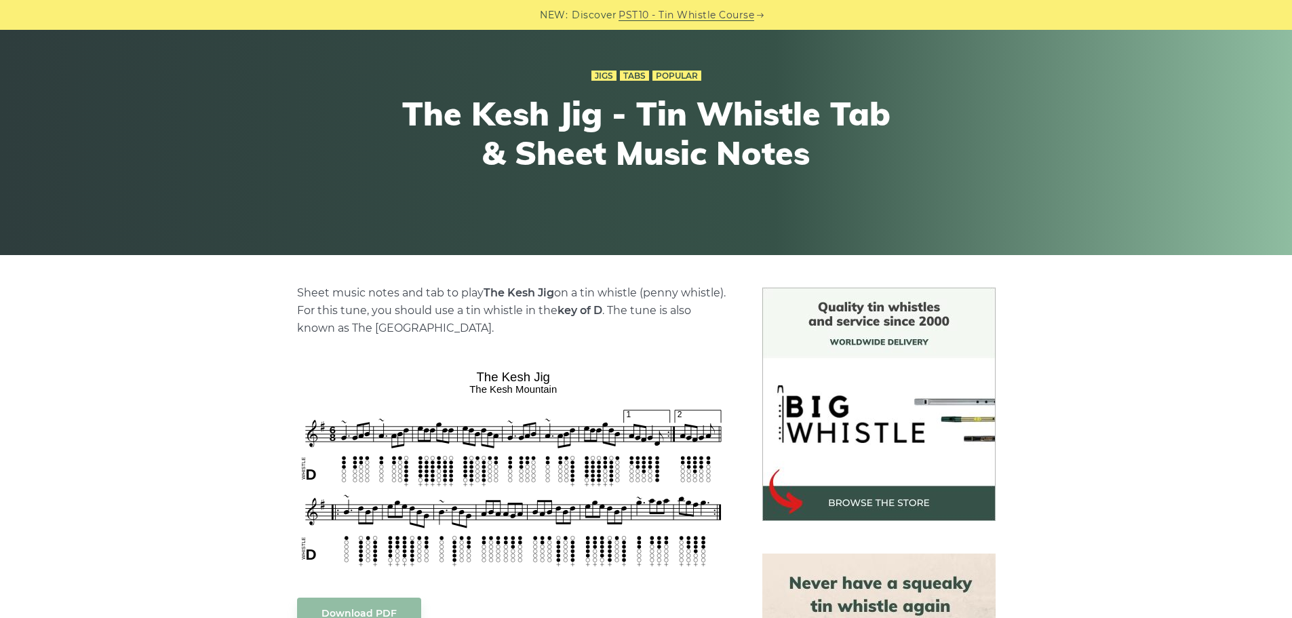
scroll to position [203, 0]
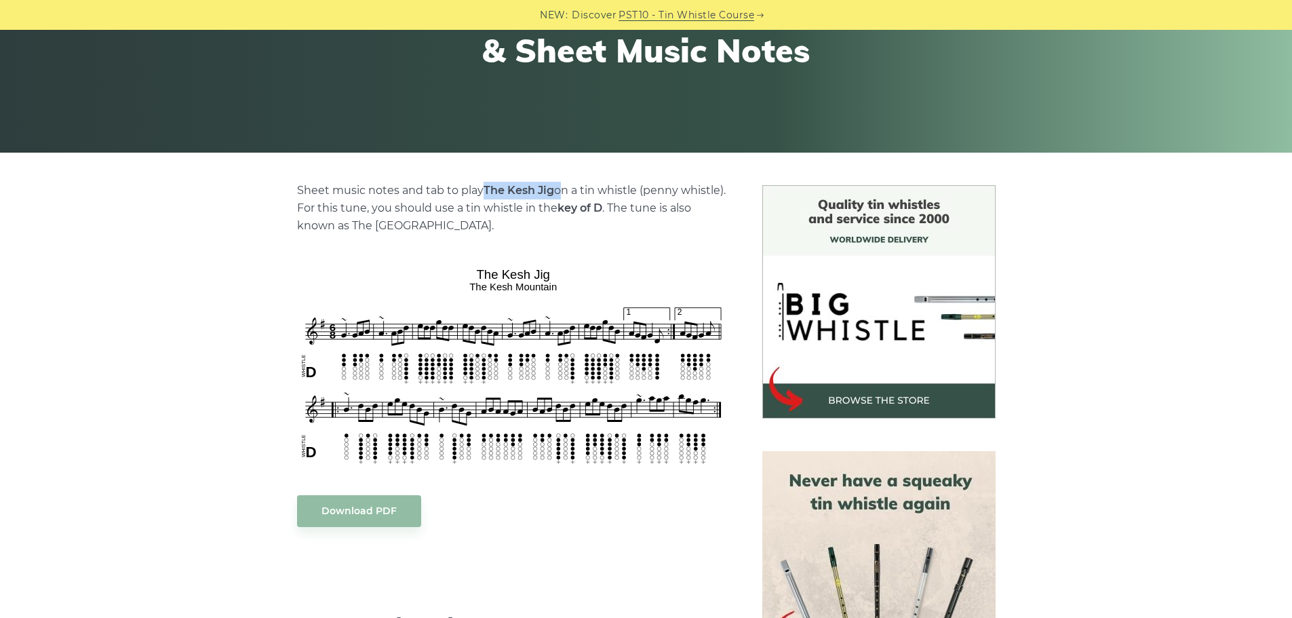
drag, startPoint x: 486, startPoint y: 190, endPoint x: 557, endPoint y: 193, distance: 71.3
click at [557, 193] on p "Sheet music notes and tab to play The Kesh Jig on a tin whistle (penny whistle)…" at bounding box center [513, 208] width 433 height 53
copy p "The Kesh Jig"
click at [354, 518] on link "Download PDF" at bounding box center [359, 511] width 124 height 32
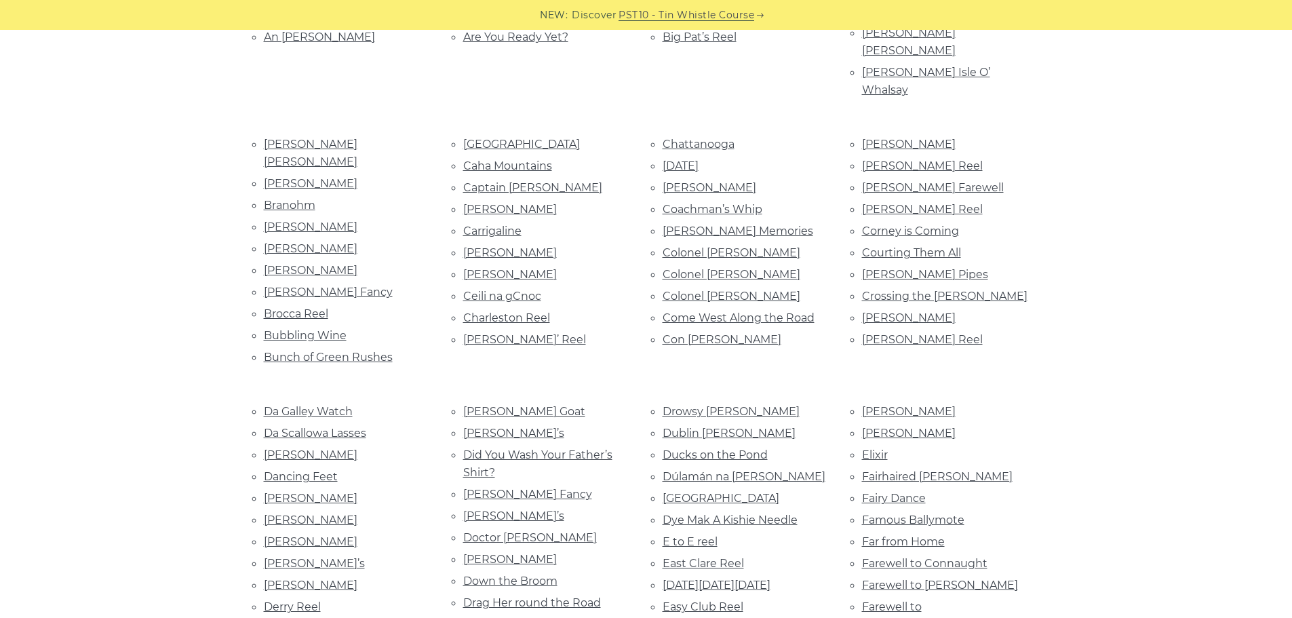
scroll to position [475, 0]
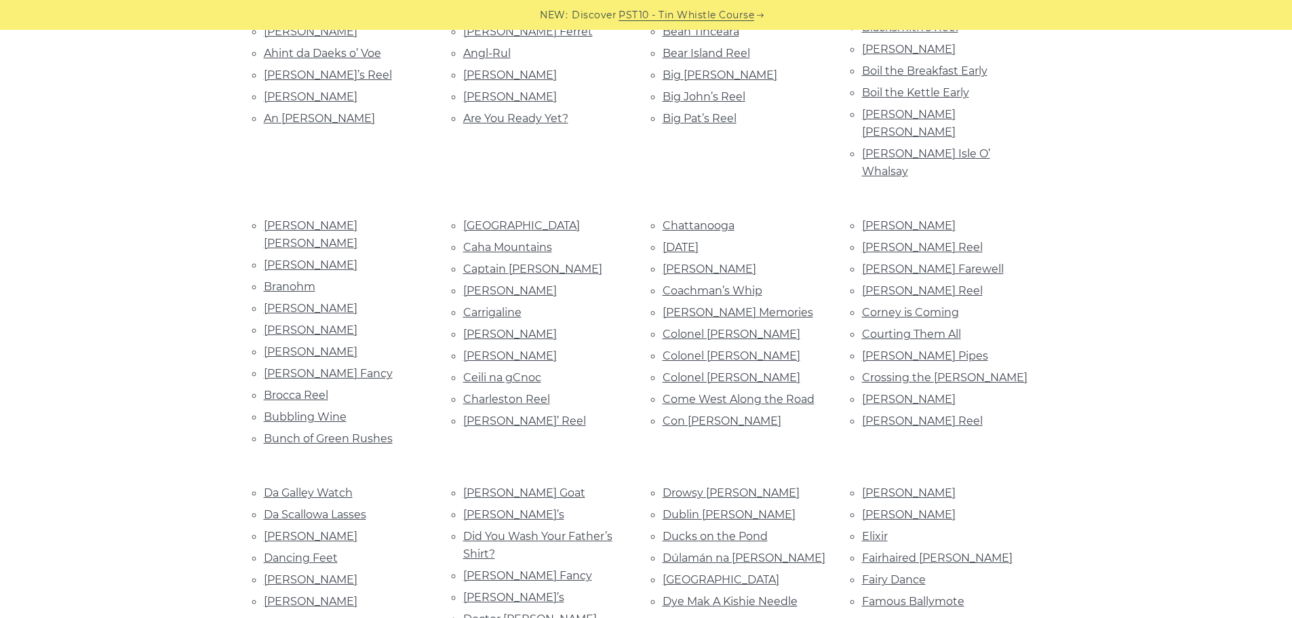
click at [928, 284] on link "[PERSON_NAME] Reel" at bounding box center [922, 290] width 121 height 13
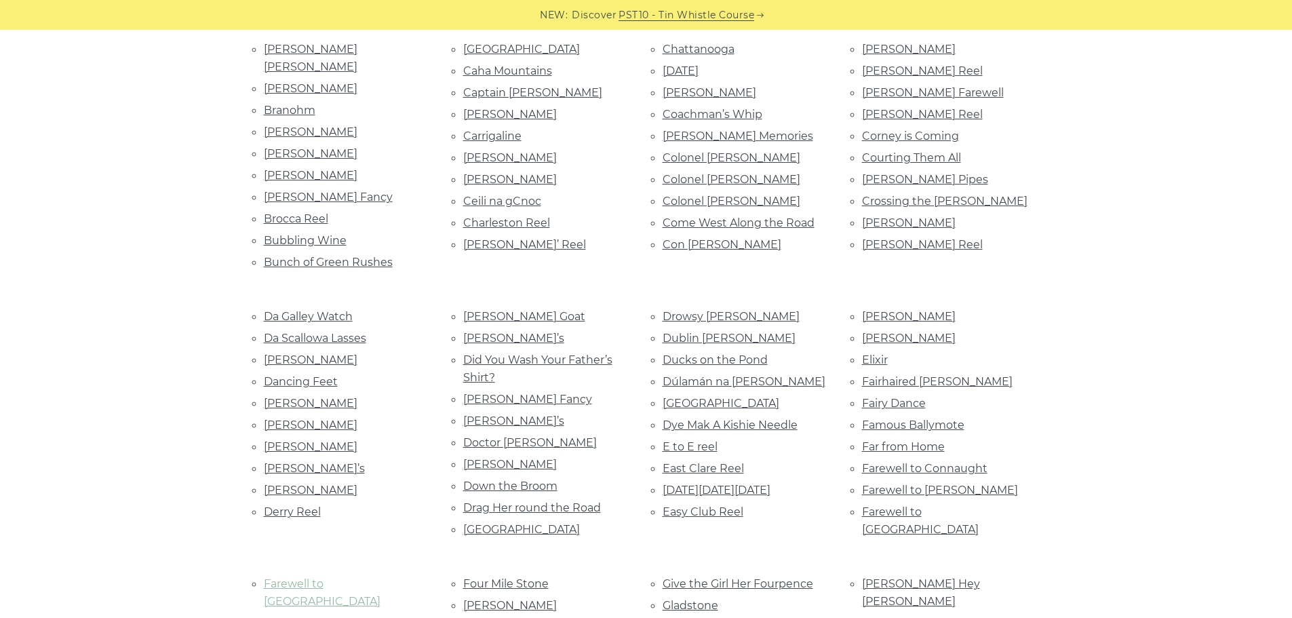
scroll to position [814, 0]
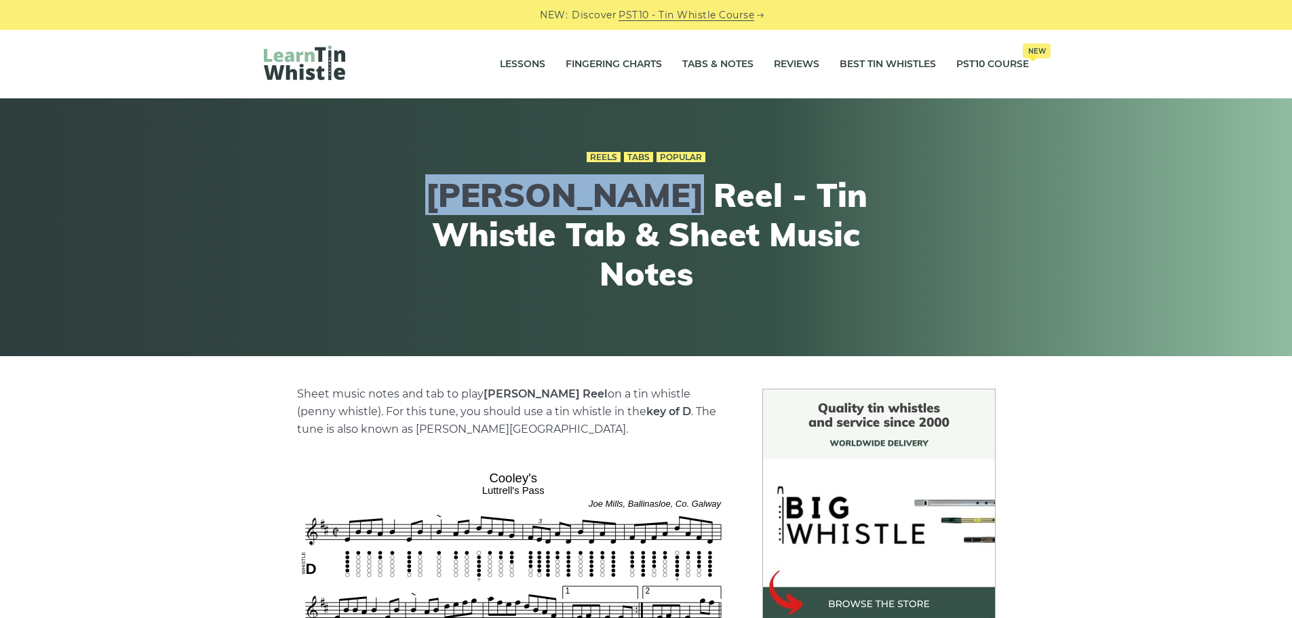
drag, startPoint x: 402, startPoint y: 216, endPoint x: 608, endPoint y: 210, distance: 206.3
click at [608, 210] on h1 "Cooley’s Reel - Tin Whistle Tab & Sheet Music Notes" at bounding box center [646, 234] width 499 height 117
copy h1 "[PERSON_NAME] Reel"
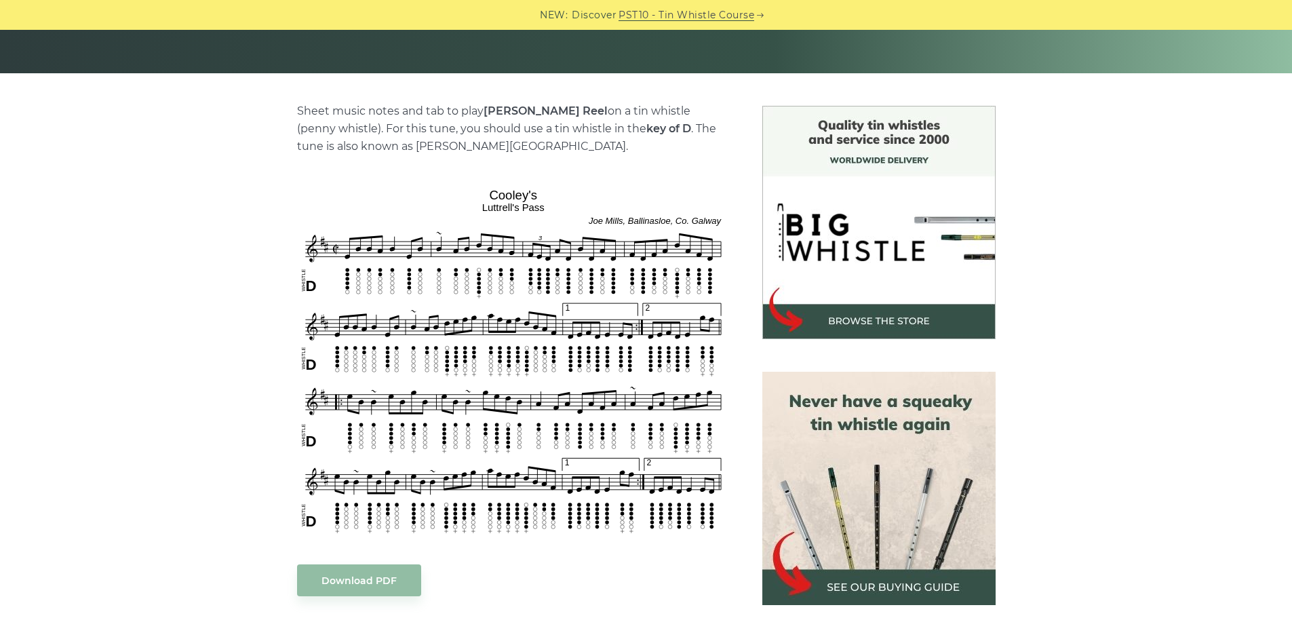
scroll to position [271, 0]
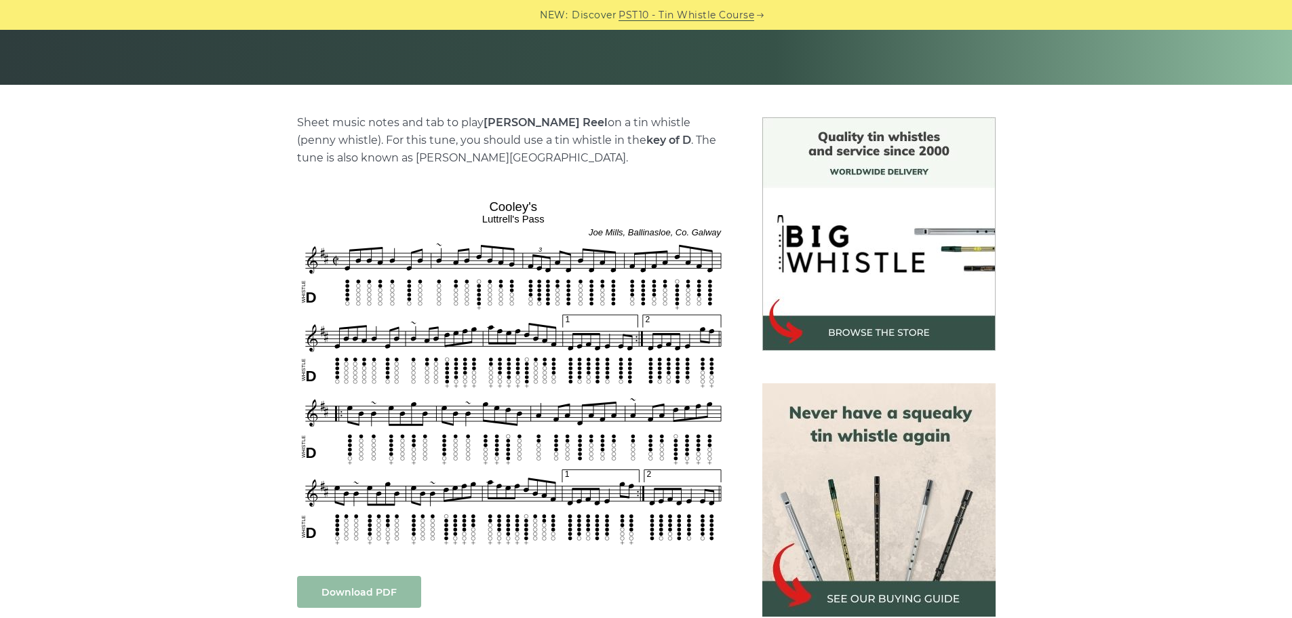
click at [381, 589] on link "Download PDF" at bounding box center [359, 592] width 124 height 32
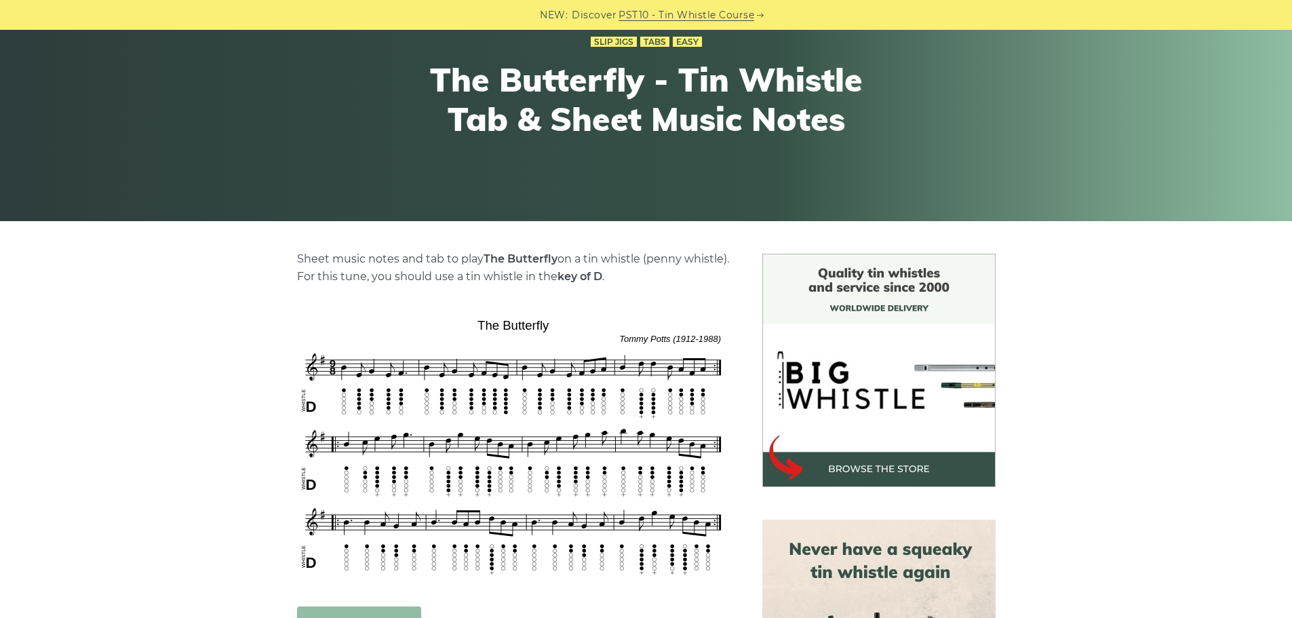
scroll to position [136, 0]
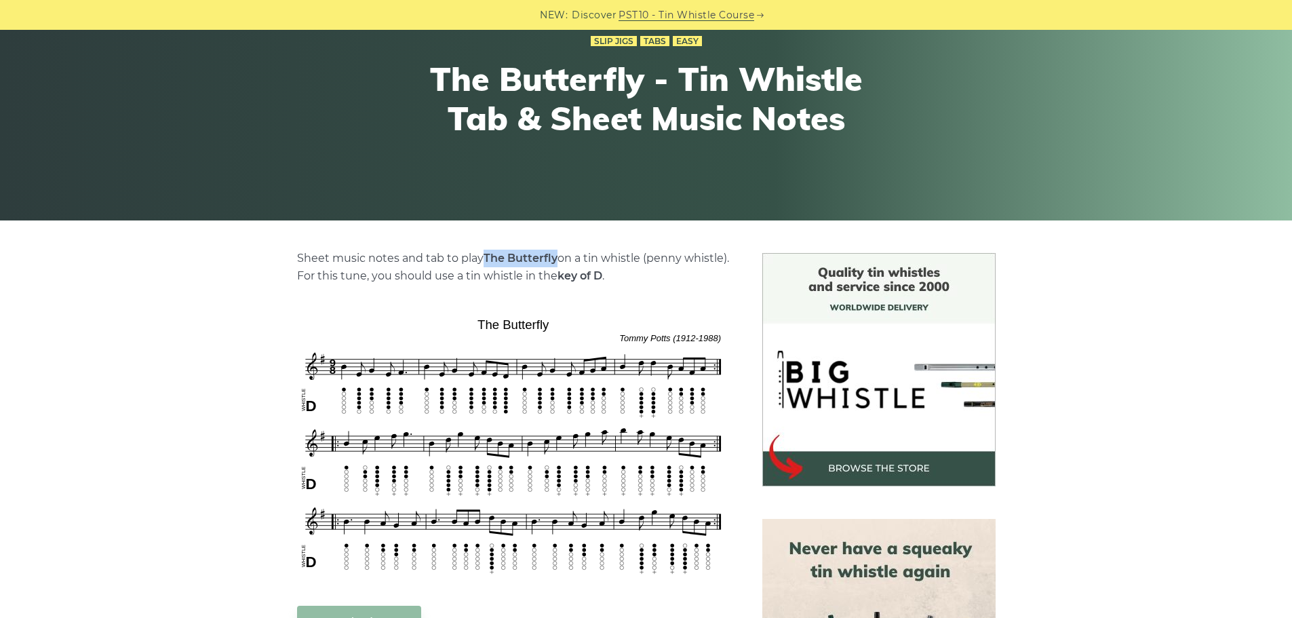
drag, startPoint x: 486, startPoint y: 256, endPoint x: 557, endPoint y: 258, distance: 70.6
click at [557, 258] on strong "The Butterfly" at bounding box center [521, 258] width 74 height 13
copy strong "The Butterfly"
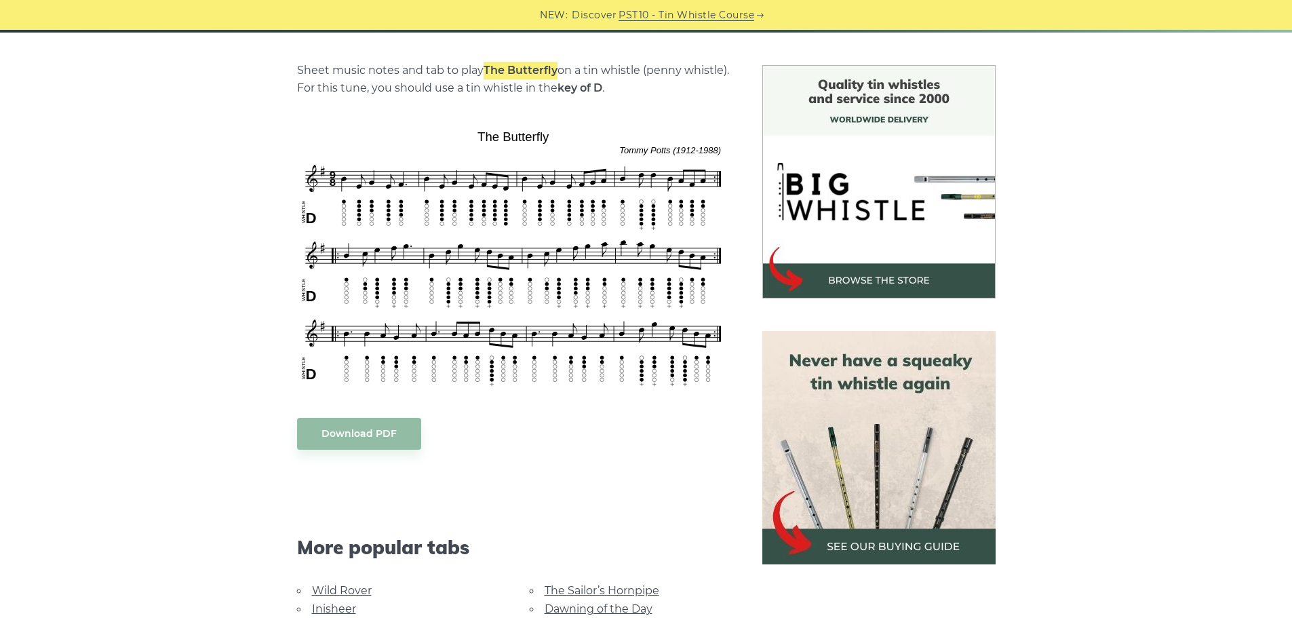
scroll to position [339, 0]
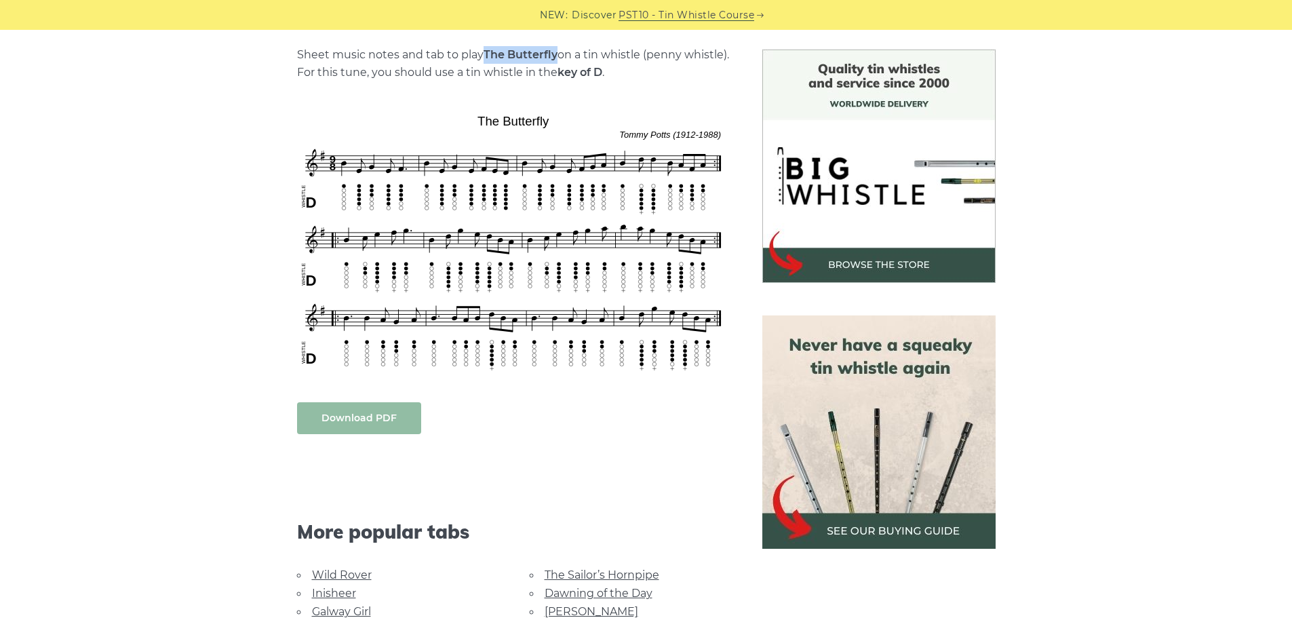
click at [371, 422] on link "Download PDF" at bounding box center [359, 418] width 124 height 32
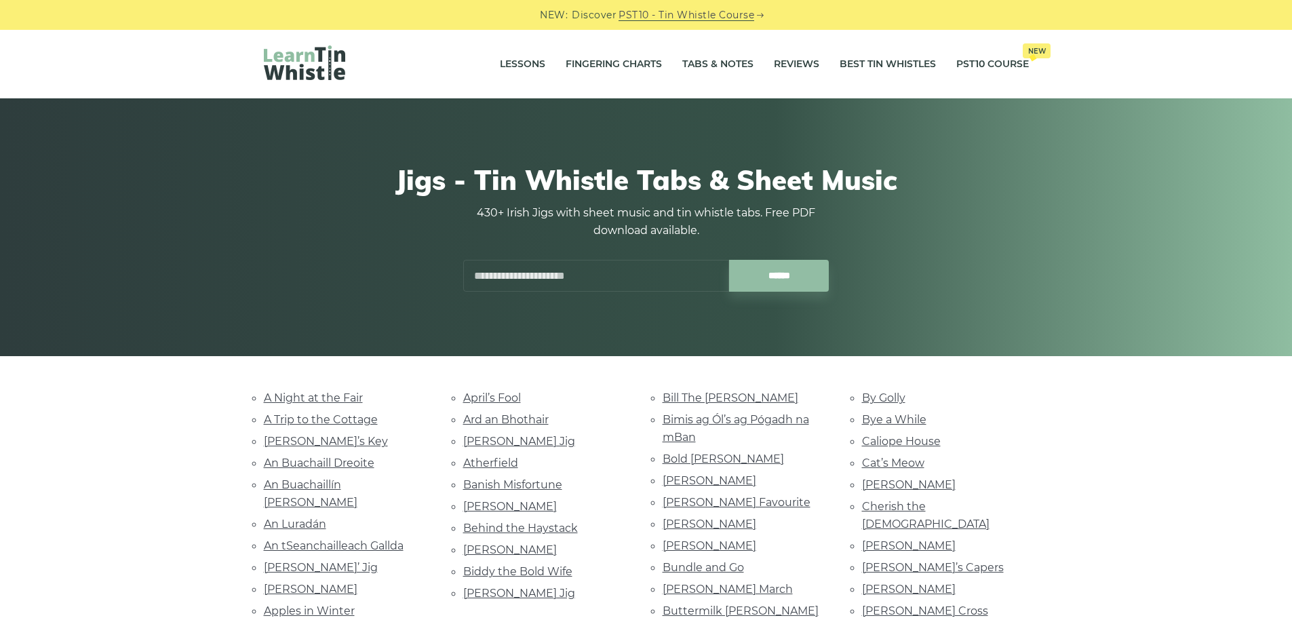
scroll to position [1086, 0]
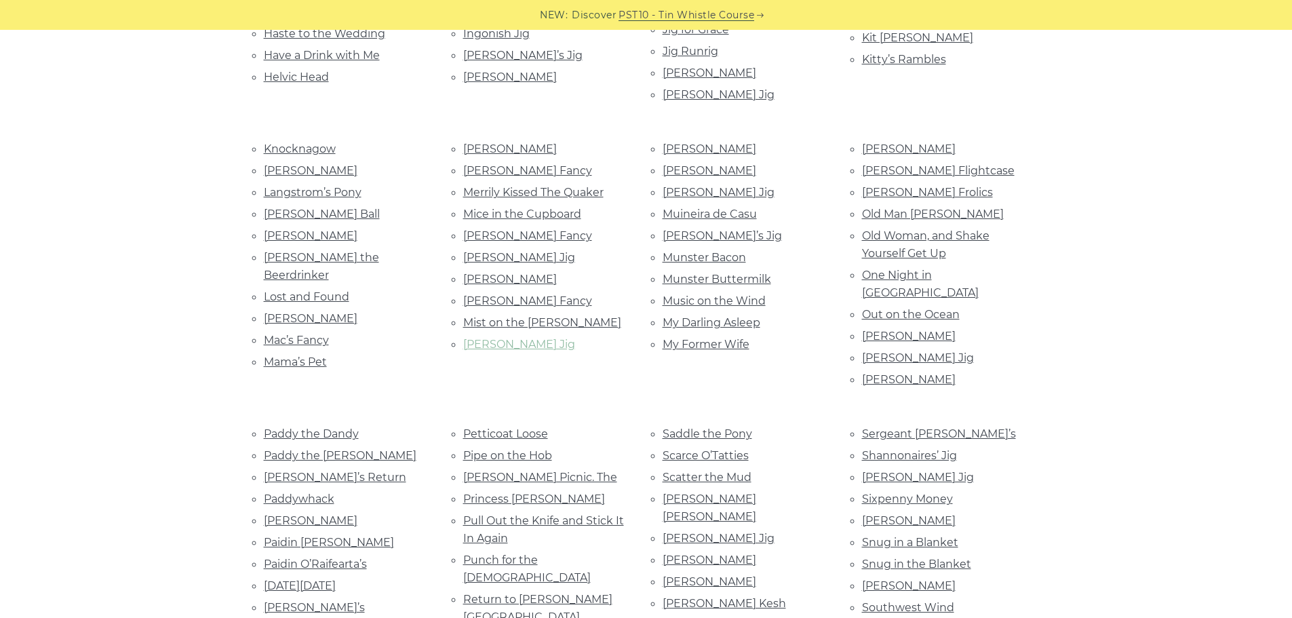
click at [487, 338] on link "[PERSON_NAME] Jig" at bounding box center [519, 344] width 112 height 13
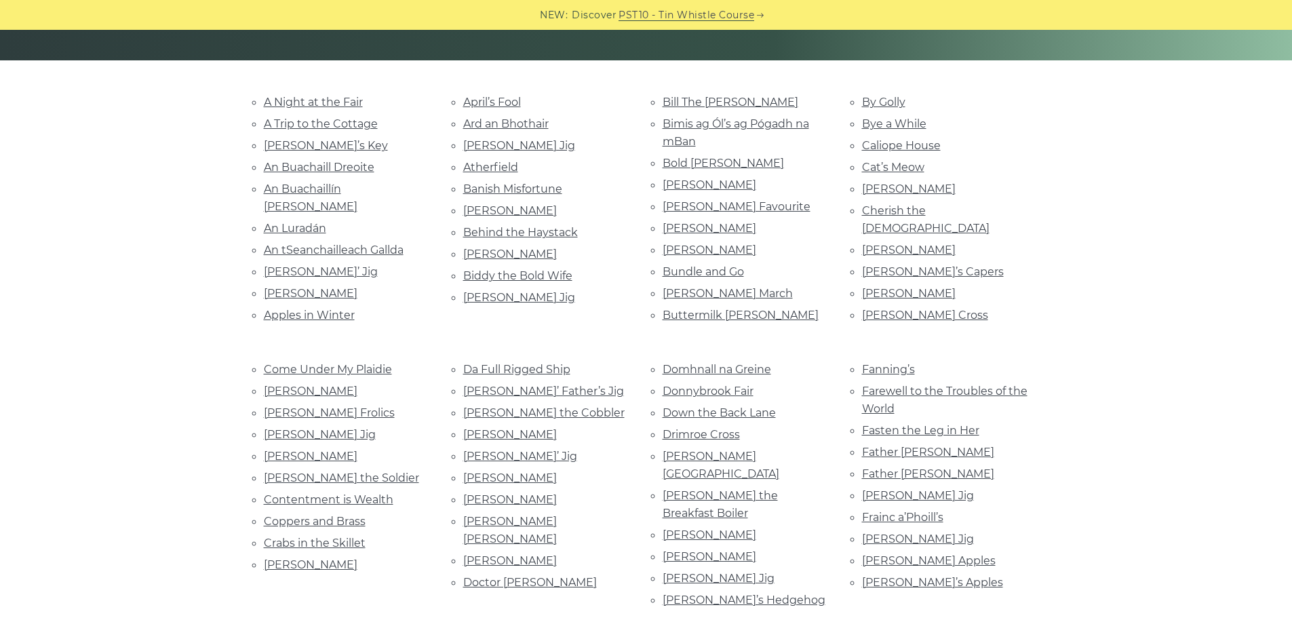
scroll to position [272, 0]
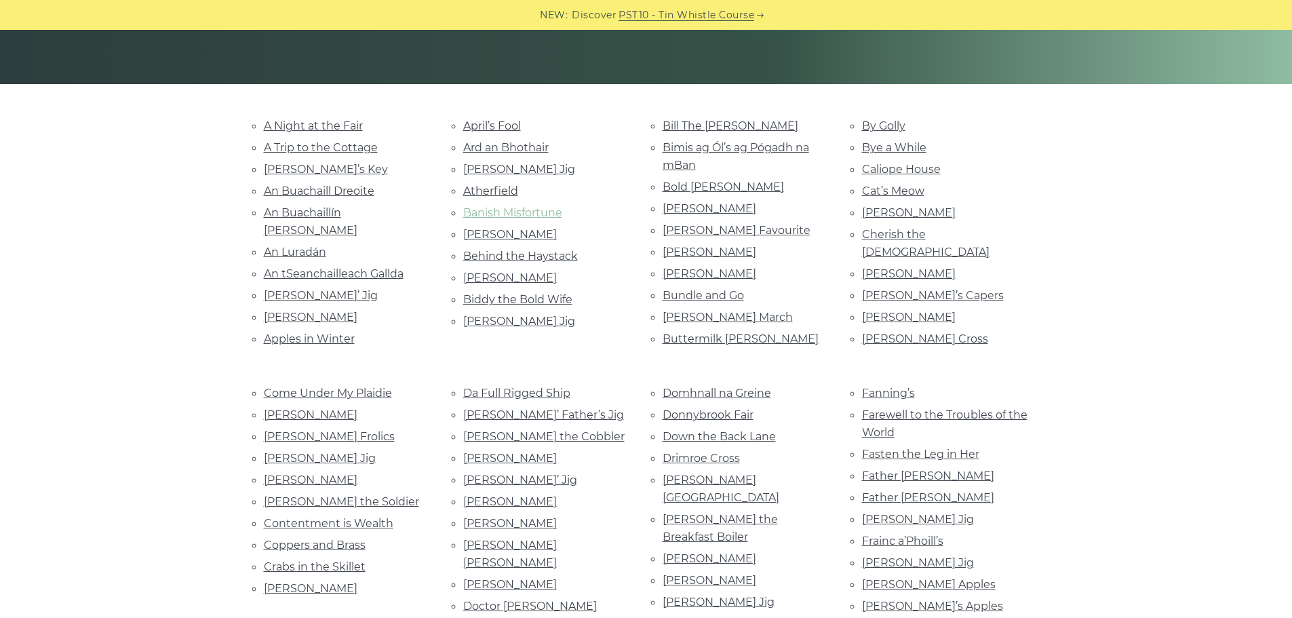
click at [492, 215] on link "Banish Misfortune" at bounding box center [512, 212] width 99 height 13
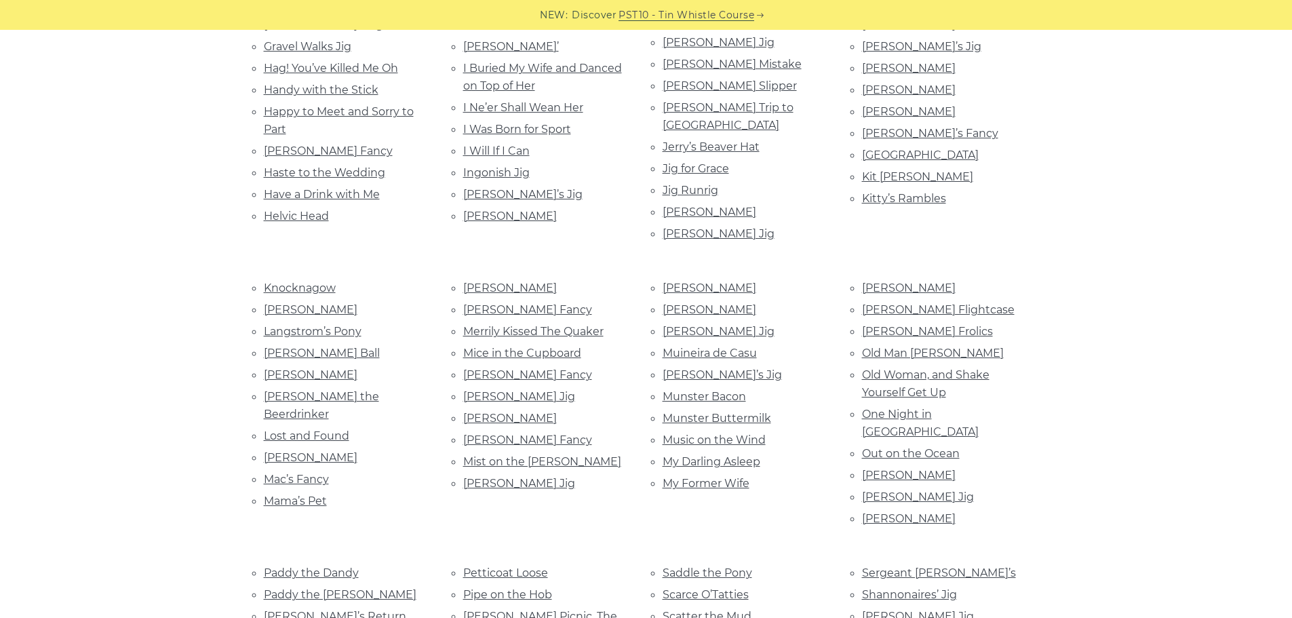
scroll to position [1086, 0]
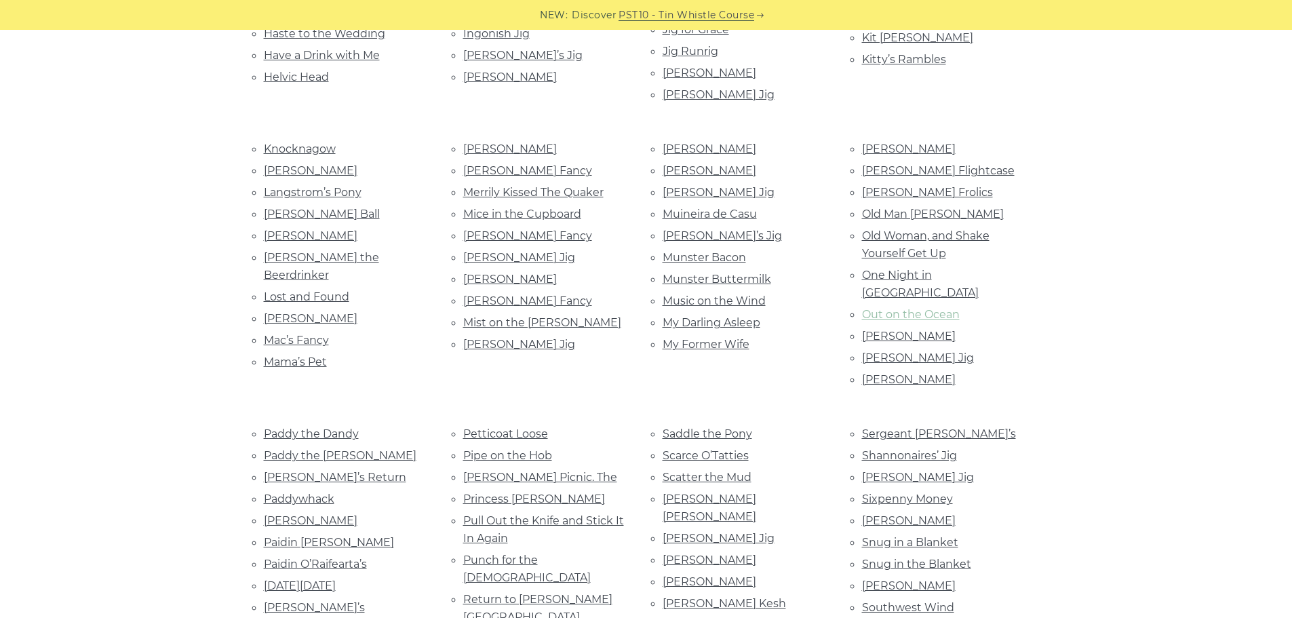
click at [940, 308] on link "Out on the Ocean" at bounding box center [911, 314] width 98 height 13
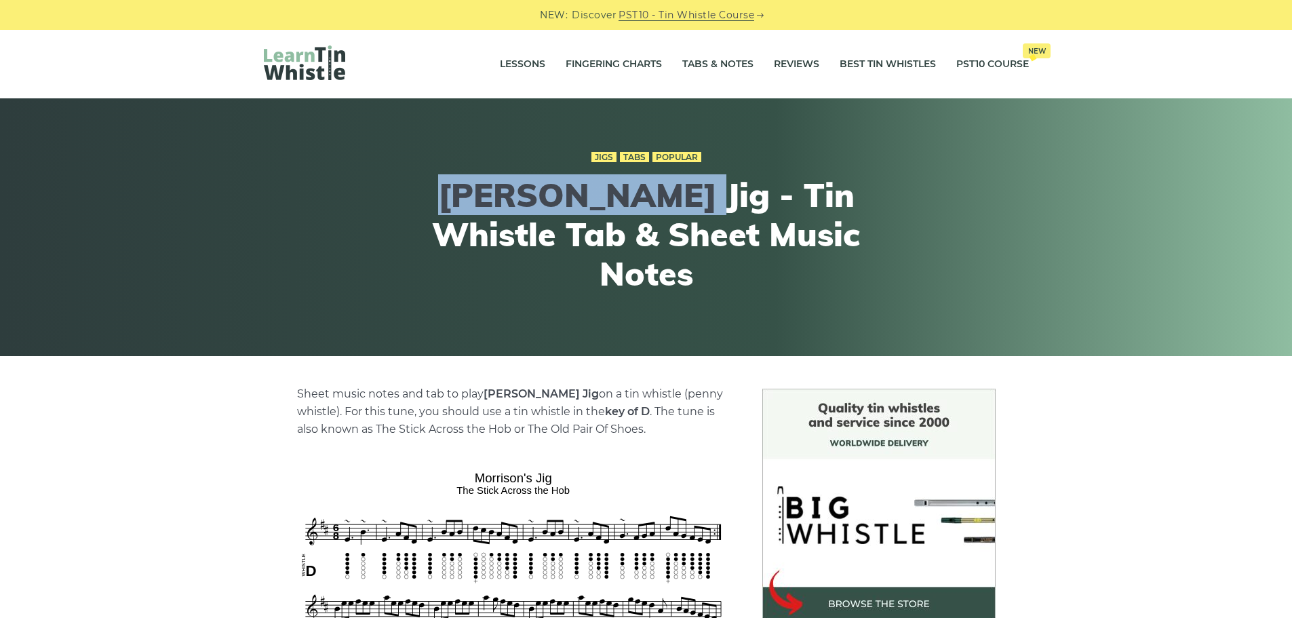
drag, startPoint x: 429, startPoint y: 212, endPoint x: 648, endPoint y: 206, distance: 219.9
click at [648, 206] on h1 "[PERSON_NAME] Jig - Tin Whistle Tab & Sheet Music Notes" at bounding box center [646, 234] width 499 height 117
copy h1 "[PERSON_NAME] Jig"
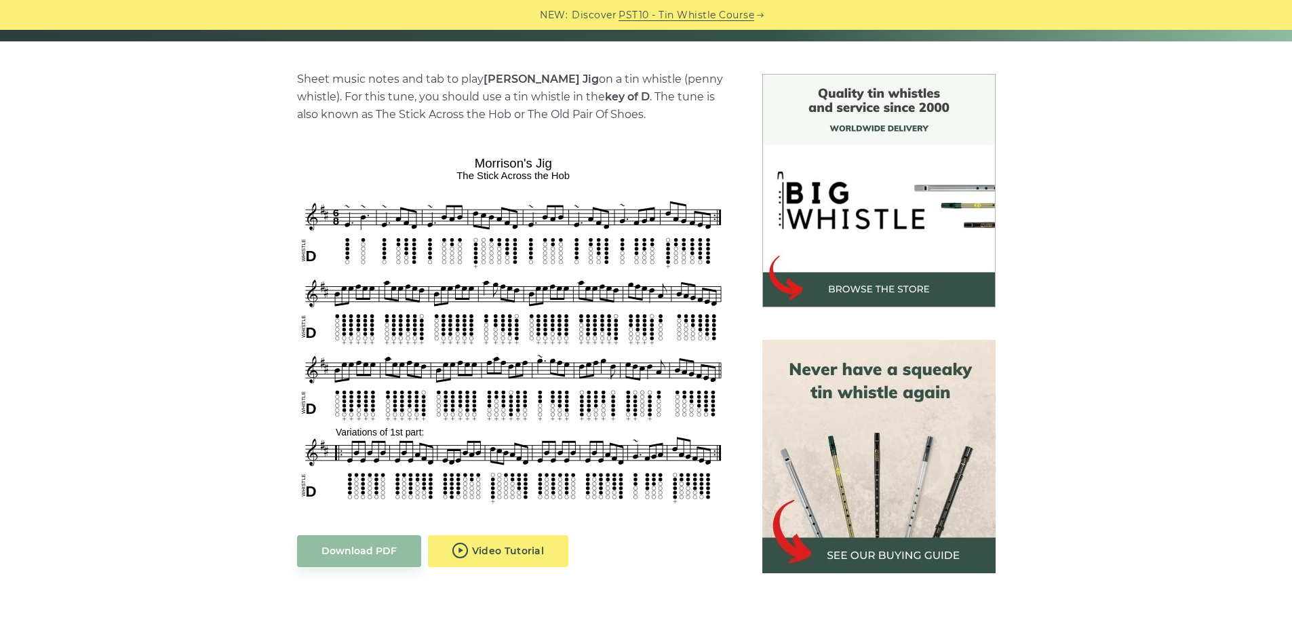
scroll to position [339, 0]
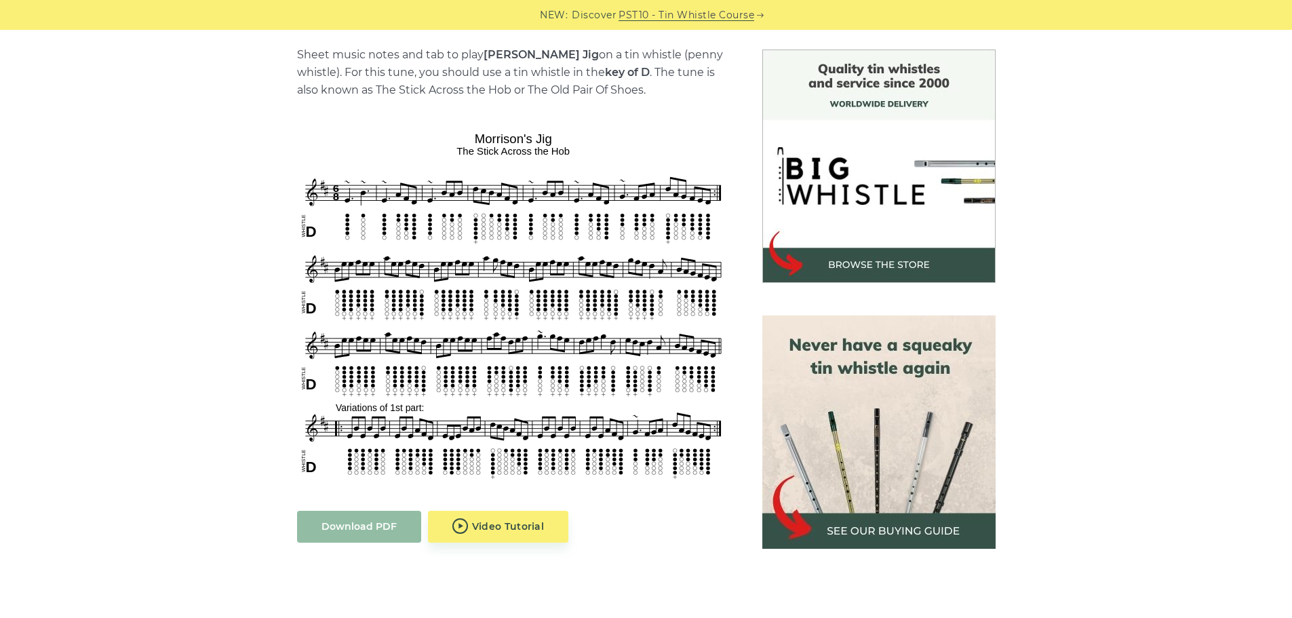
click at [374, 530] on link "Download PDF" at bounding box center [359, 527] width 124 height 32
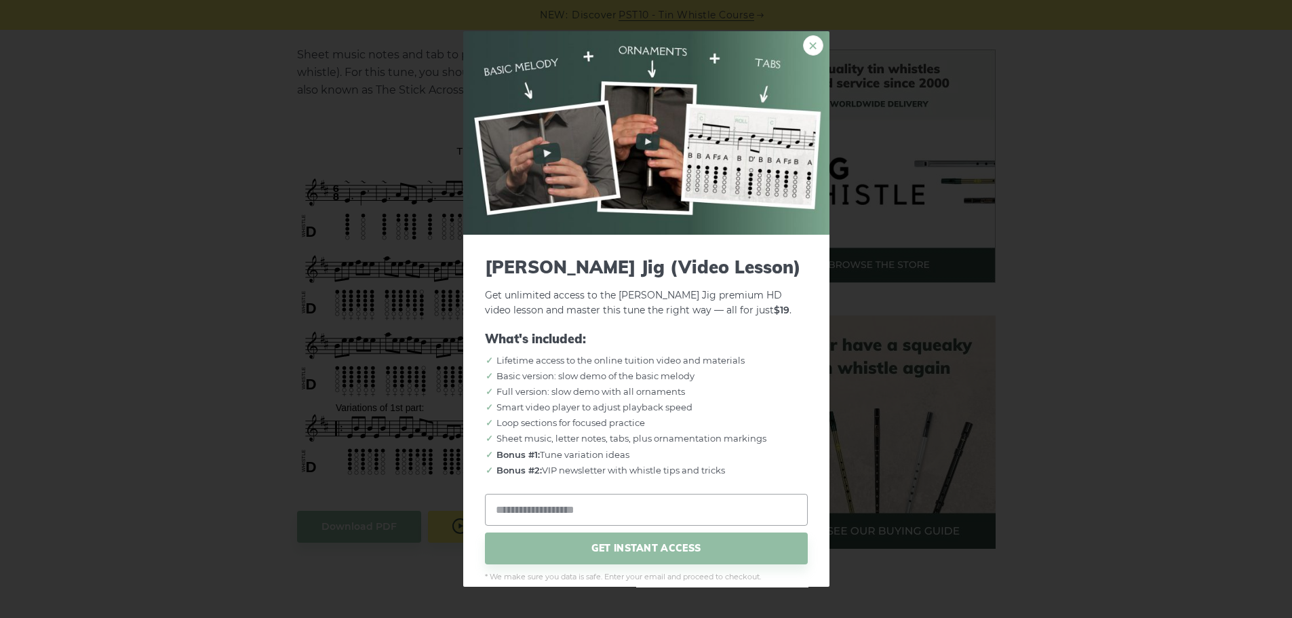
click at [804, 43] on link "×" at bounding box center [813, 45] width 20 height 20
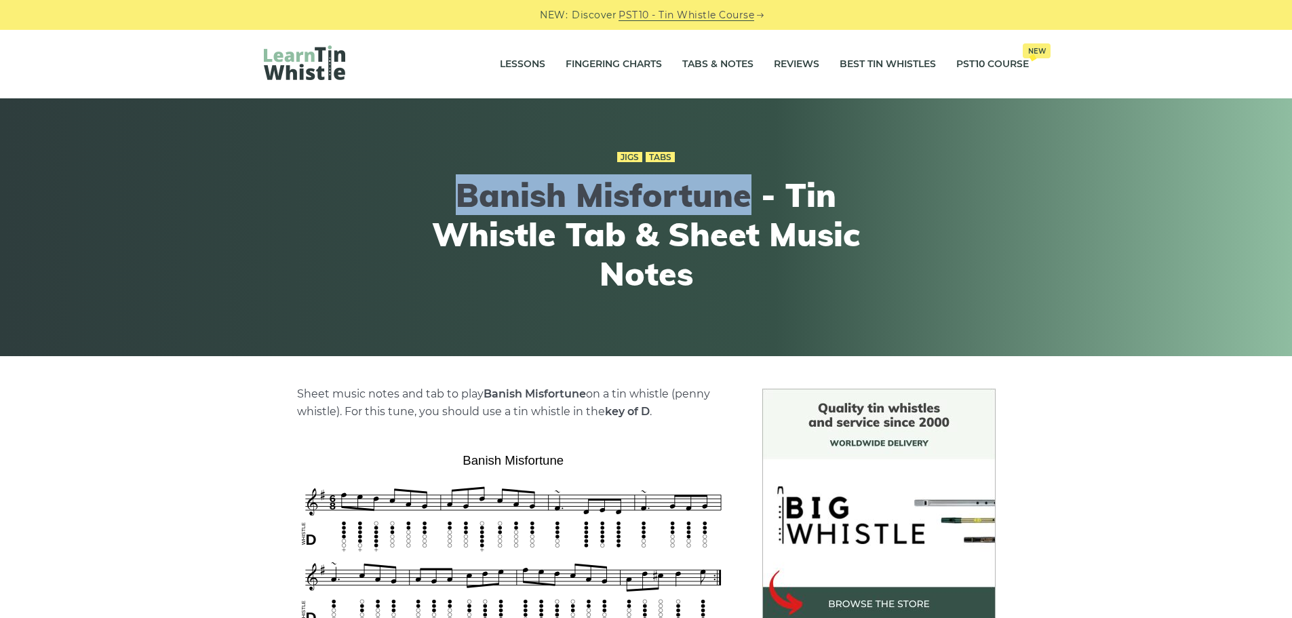
drag, startPoint x: 461, startPoint y: 188, endPoint x: 752, endPoint y: 204, distance: 291.4
click at [752, 204] on h1 "Banish Misfortune - Tin Whistle Tab & Sheet Music Notes" at bounding box center [646, 234] width 499 height 117
copy h1 "Banish Misfortune"
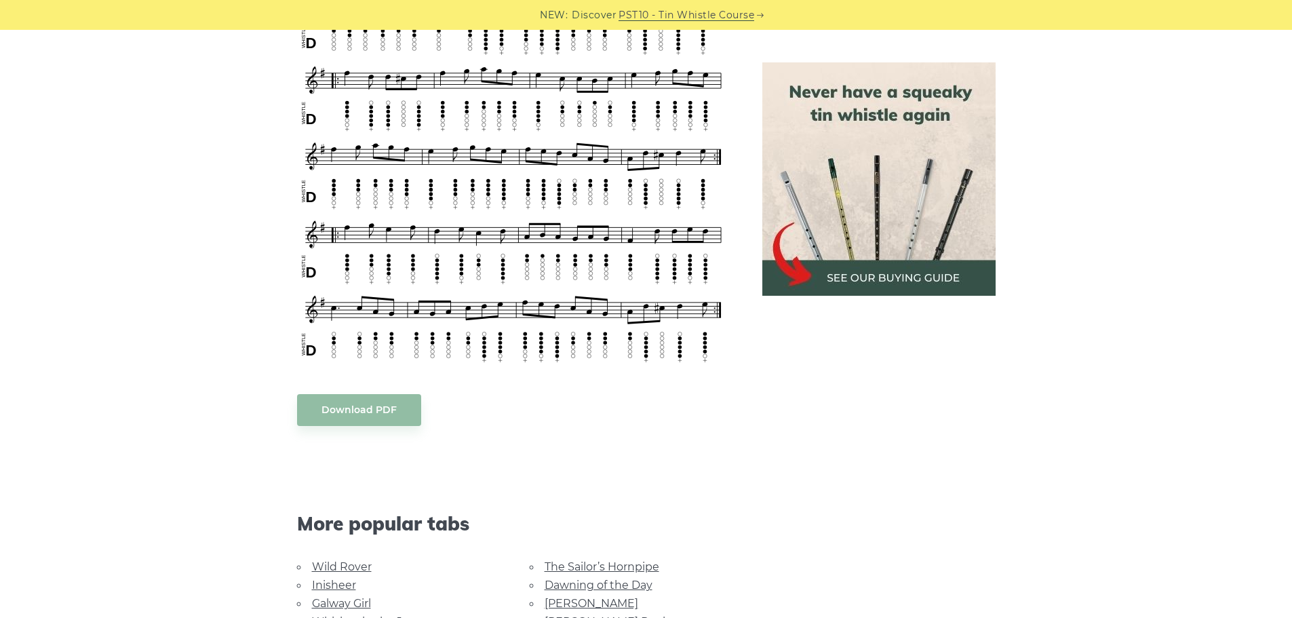
scroll to position [1221, 0]
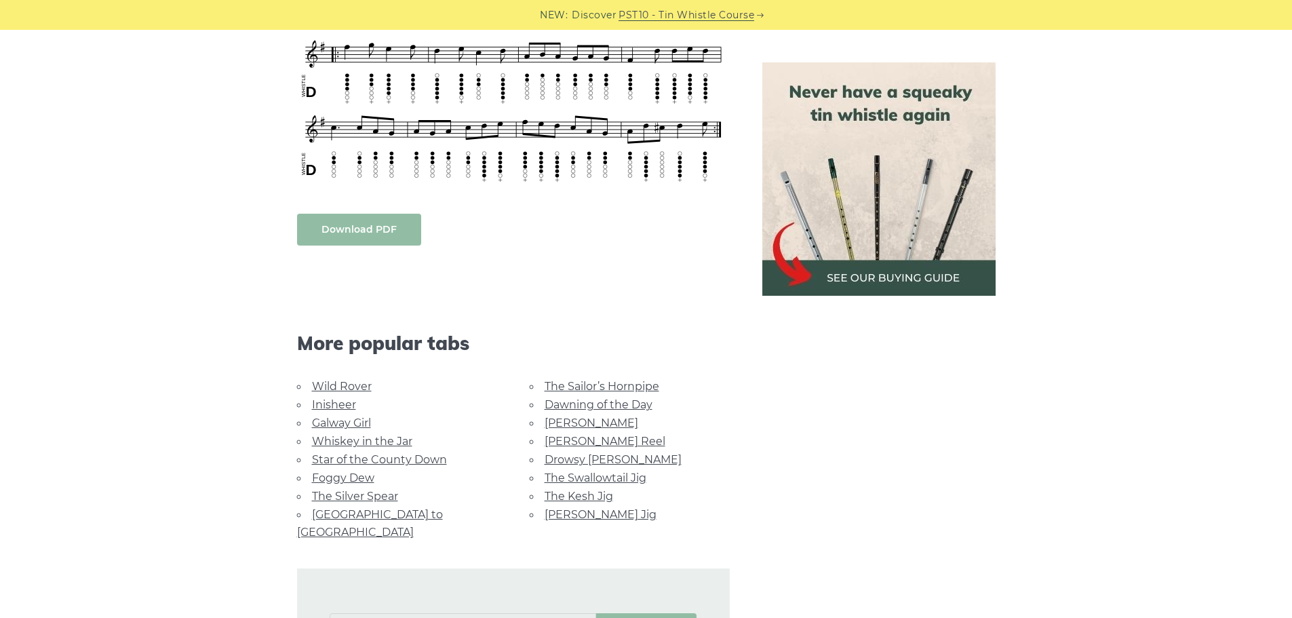
click at [373, 229] on link "Download PDF" at bounding box center [359, 230] width 124 height 32
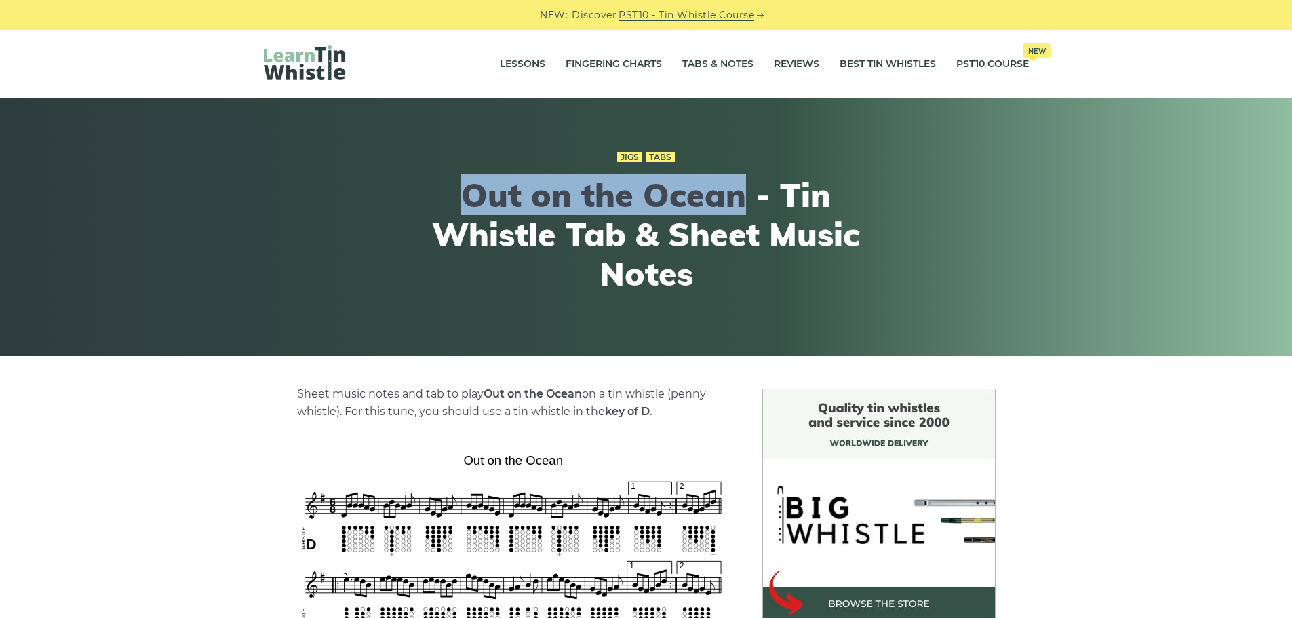
drag, startPoint x: 464, startPoint y: 199, endPoint x: 739, endPoint y: 207, distance: 275.5
click at [739, 207] on h1 "Out on the Ocean - Tin Whistle Tab & Sheet Music Notes" at bounding box center [646, 234] width 499 height 117
copy h1 "Out on the Ocean"
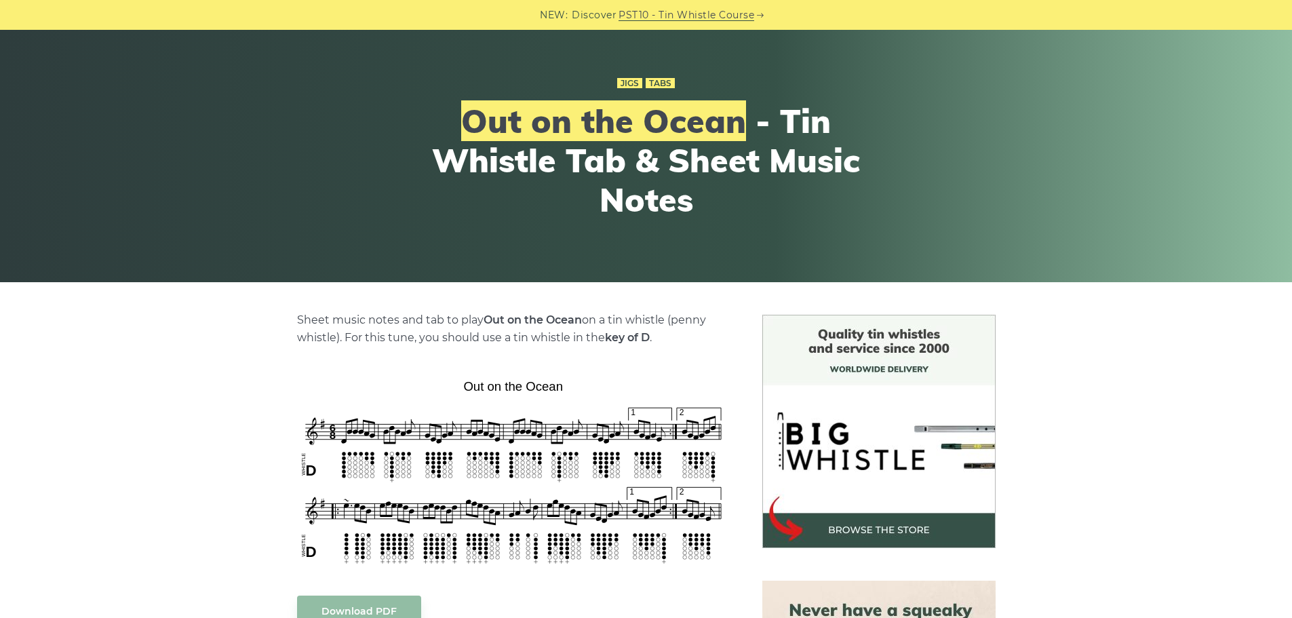
scroll to position [203, 0]
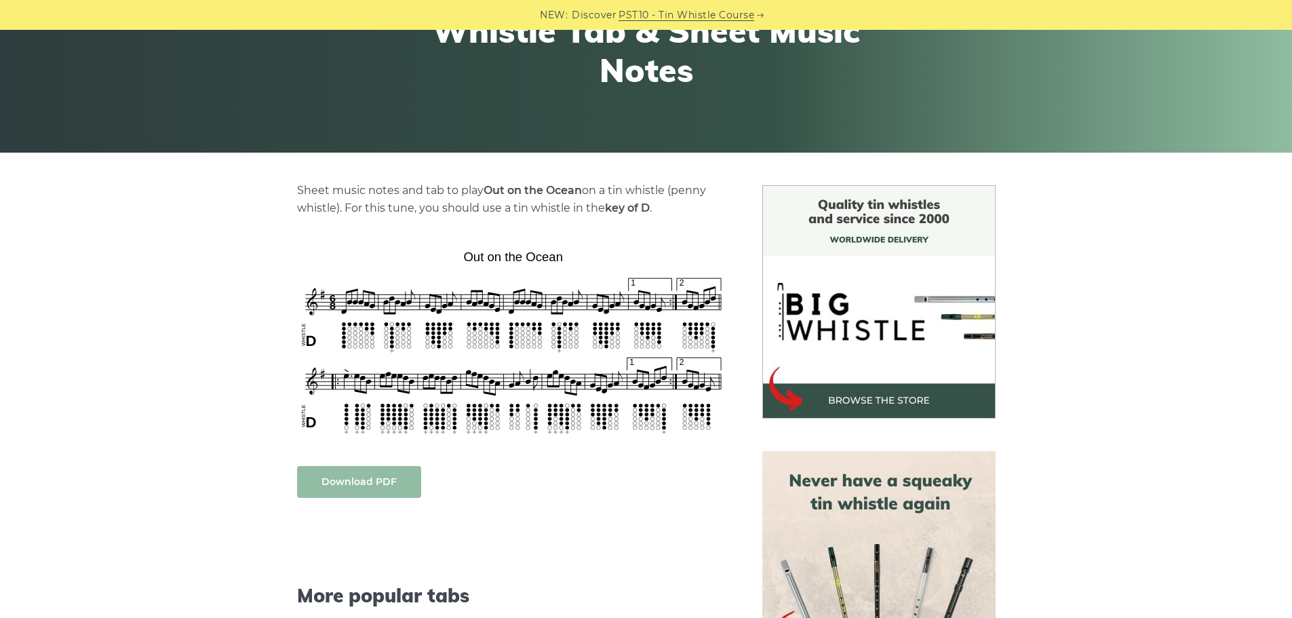
click at [357, 479] on link "Download PDF" at bounding box center [359, 482] width 124 height 32
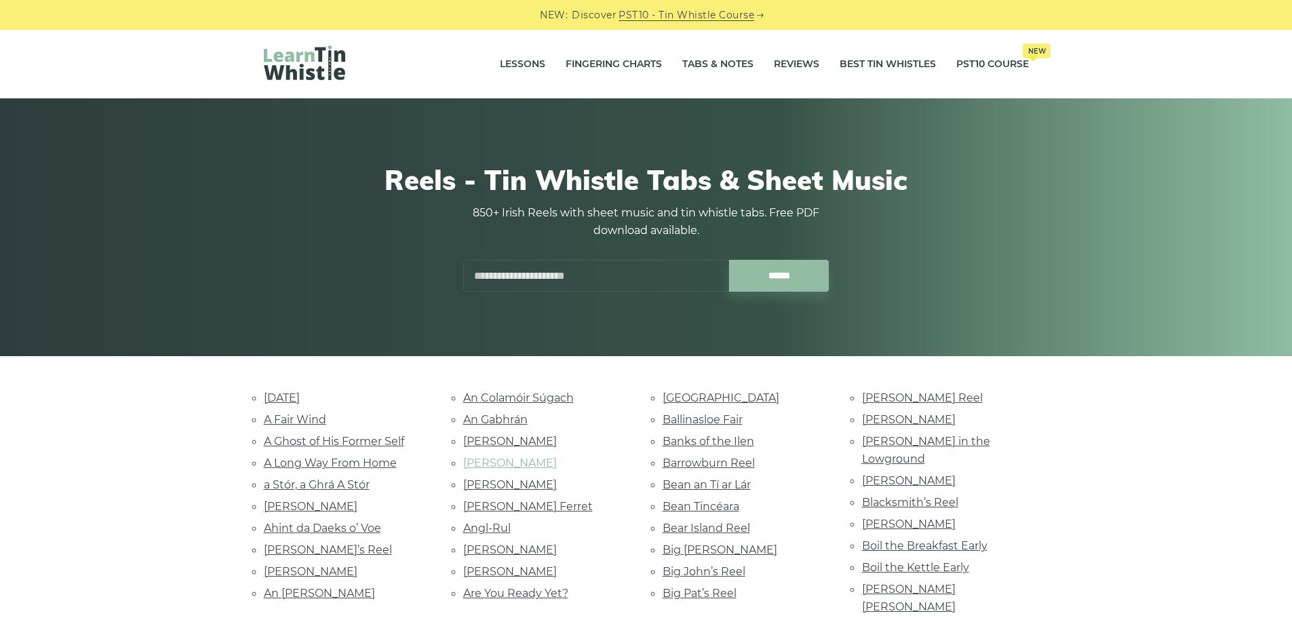
scroll to position [5212, 0]
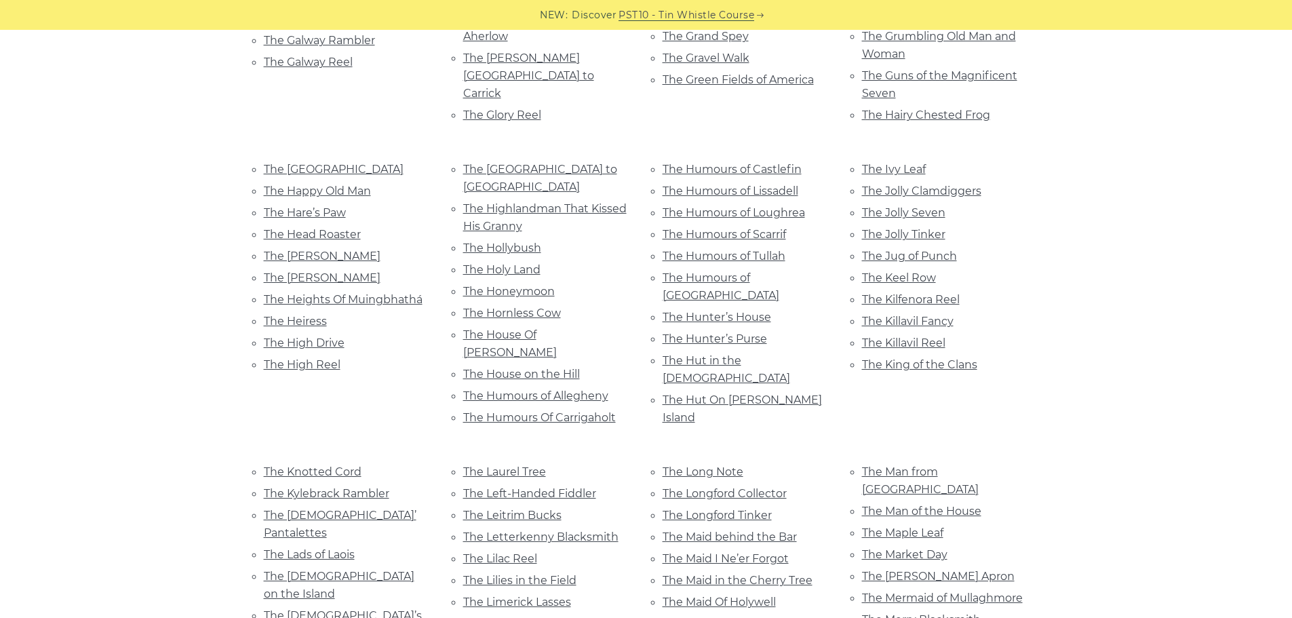
scroll to position [4466, 0]
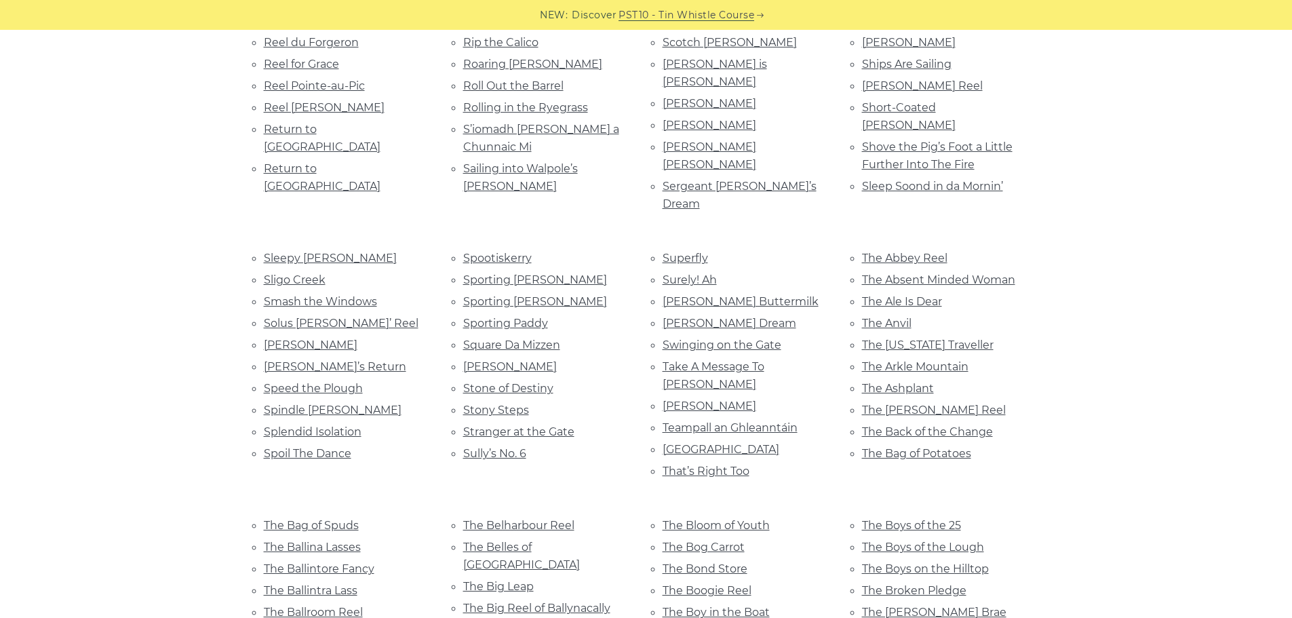
scroll to position [3042, 0]
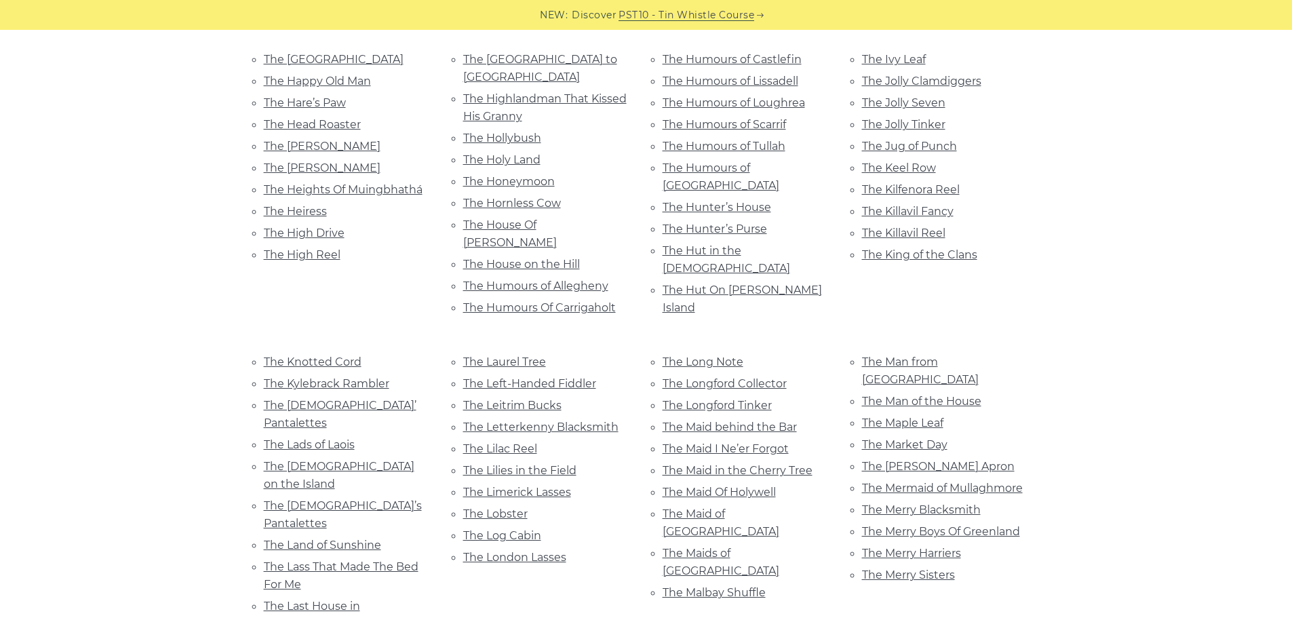
scroll to position [5440, 0]
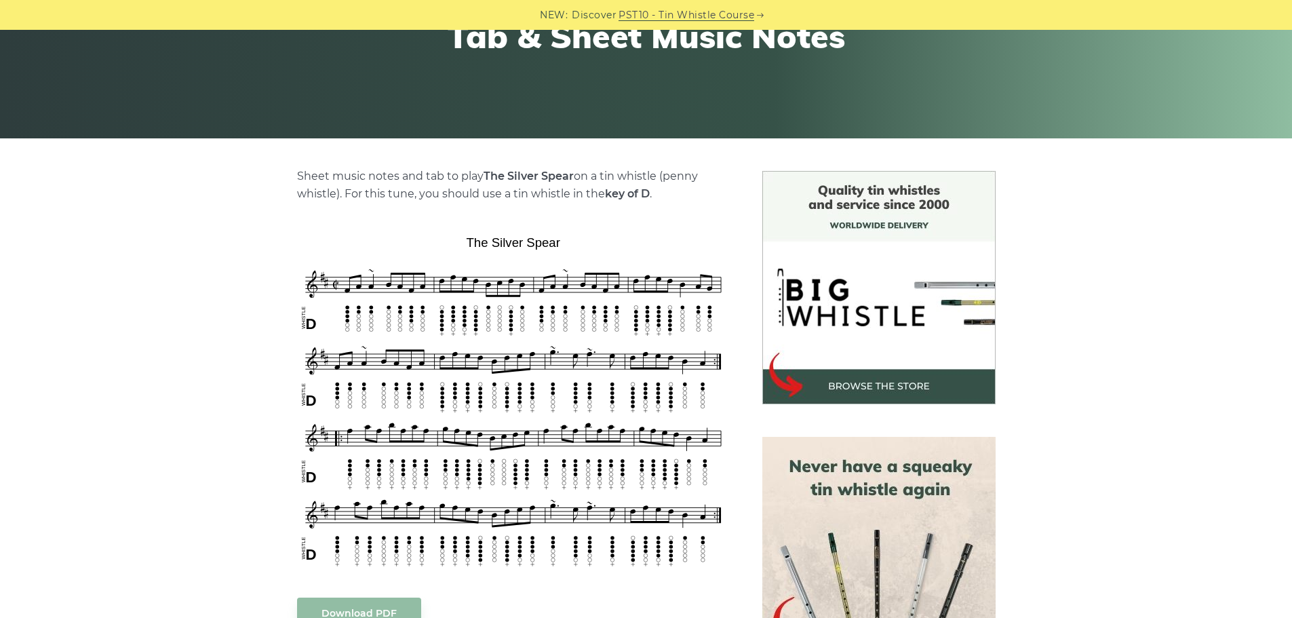
scroll to position [271, 0]
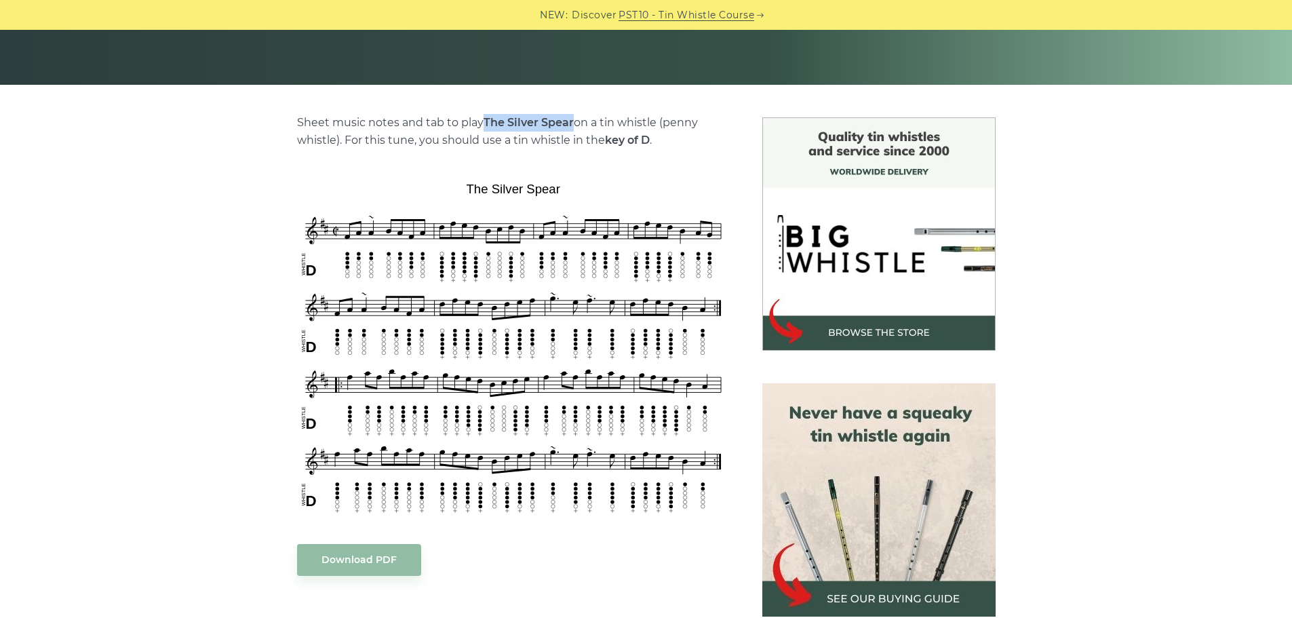
drag, startPoint x: 486, startPoint y: 121, endPoint x: 574, endPoint y: 121, distance: 88.9
click at [574, 121] on p "Sheet music notes and tab to play The Silver Spear on a tin whistle (penny whis…" at bounding box center [513, 131] width 433 height 35
copy strong "The Silver Spear"
click at [359, 560] on link "Download PDF" at bounding box center [359, 560] width 124 height 32
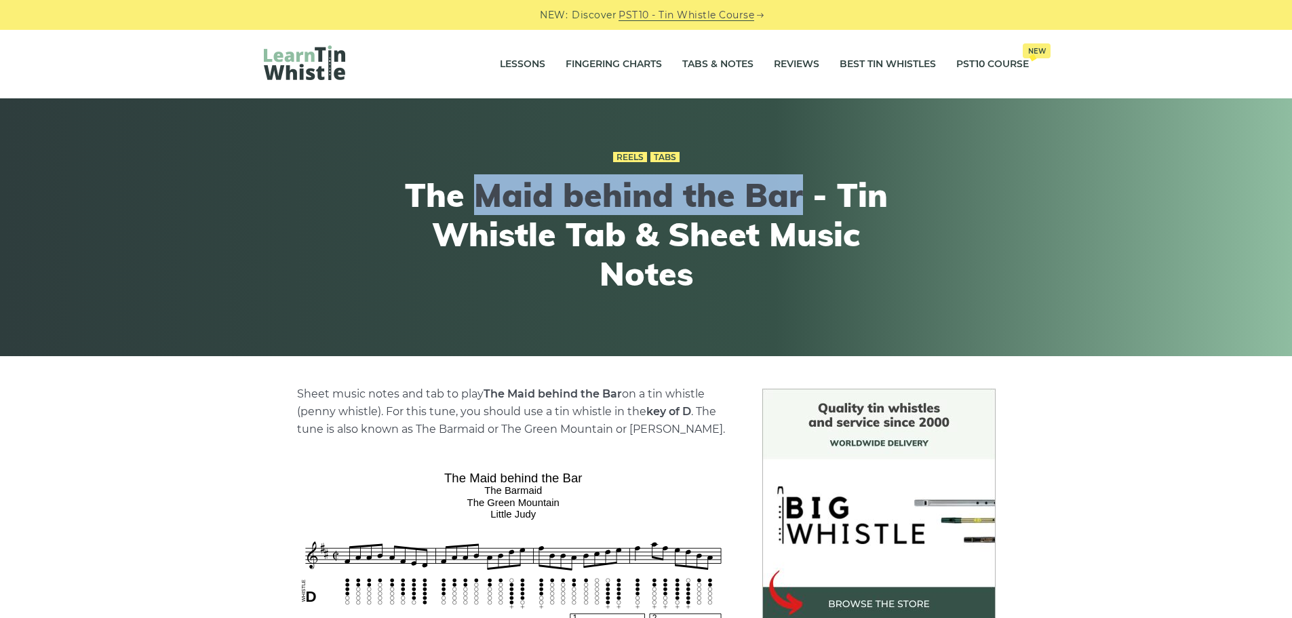
drag, startPoint x: 505, startPoint y: 190, endPoint x: 798, endPoint y: 200, distance: 292.5
click at [798, 200] on h1 "The Maid behind the Bar - Tin Whistle Tab & Sheet Music Notes" at bounding box center [646, 234] width 499 height 117
copy h1 "Maid behind the Bar"
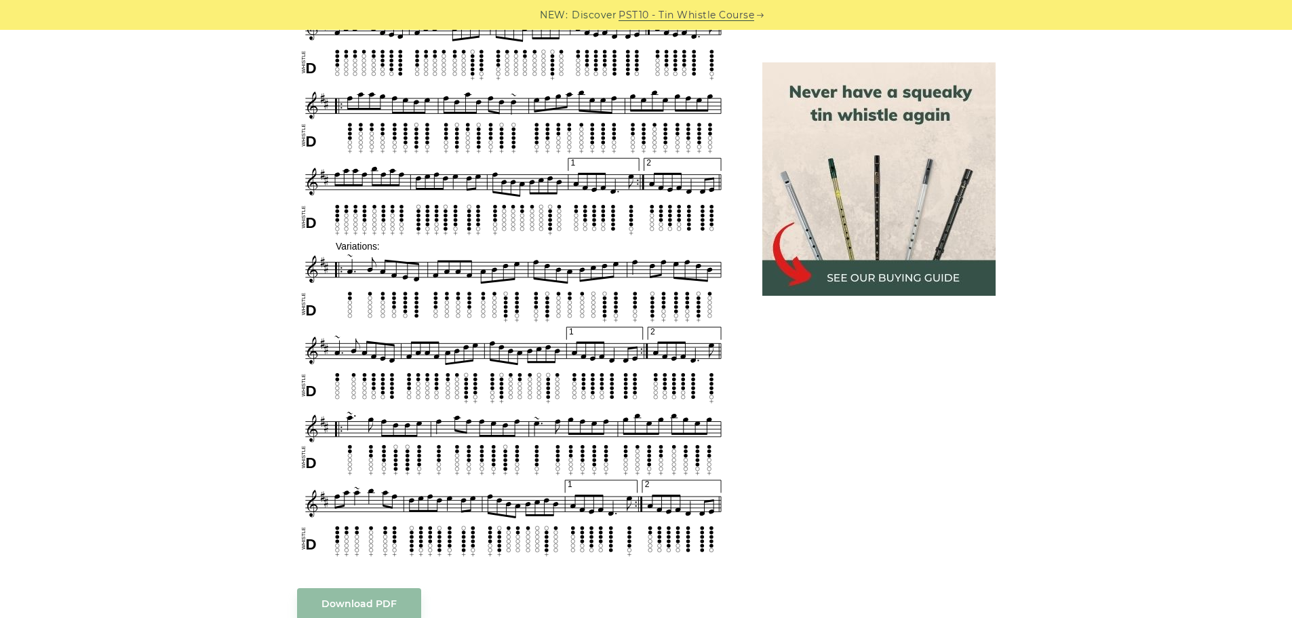
scroll to position [882, 0]
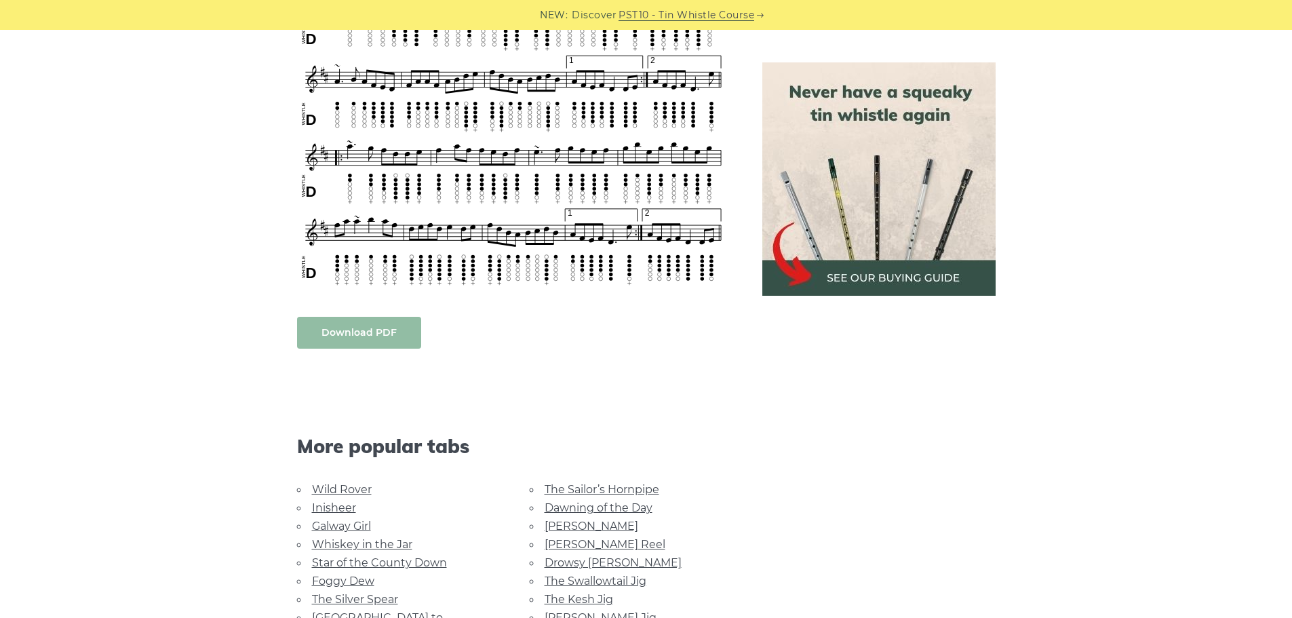
click at [369, 328] on link "Download PDF" at bounding box center [359, 333] width 124 height 32
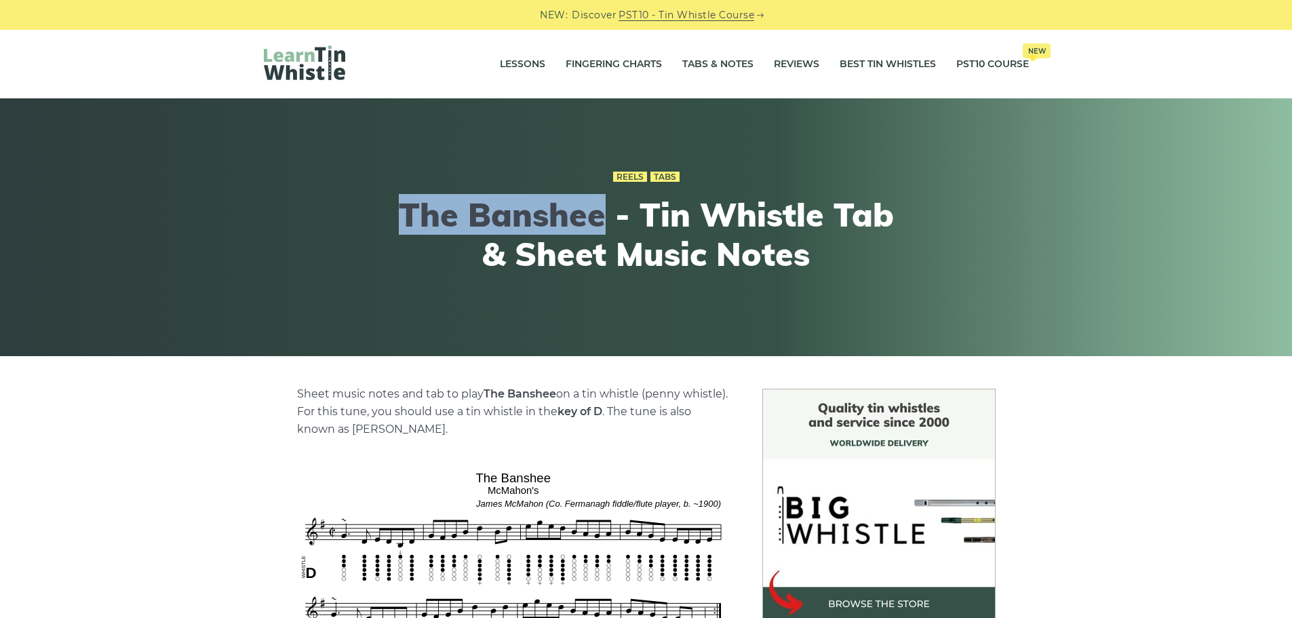
drag, startPoint x: 404, startPoint y: 218, endPoint x: 597, endPoint y: 216, distance: 192.6
click at [597, 216] on h1 "The Banshee - Tin Whistle Tab & Sheet Music Notes" at bounding box center [646, 234] width 499 height 78
copy h1 "The Banshee"
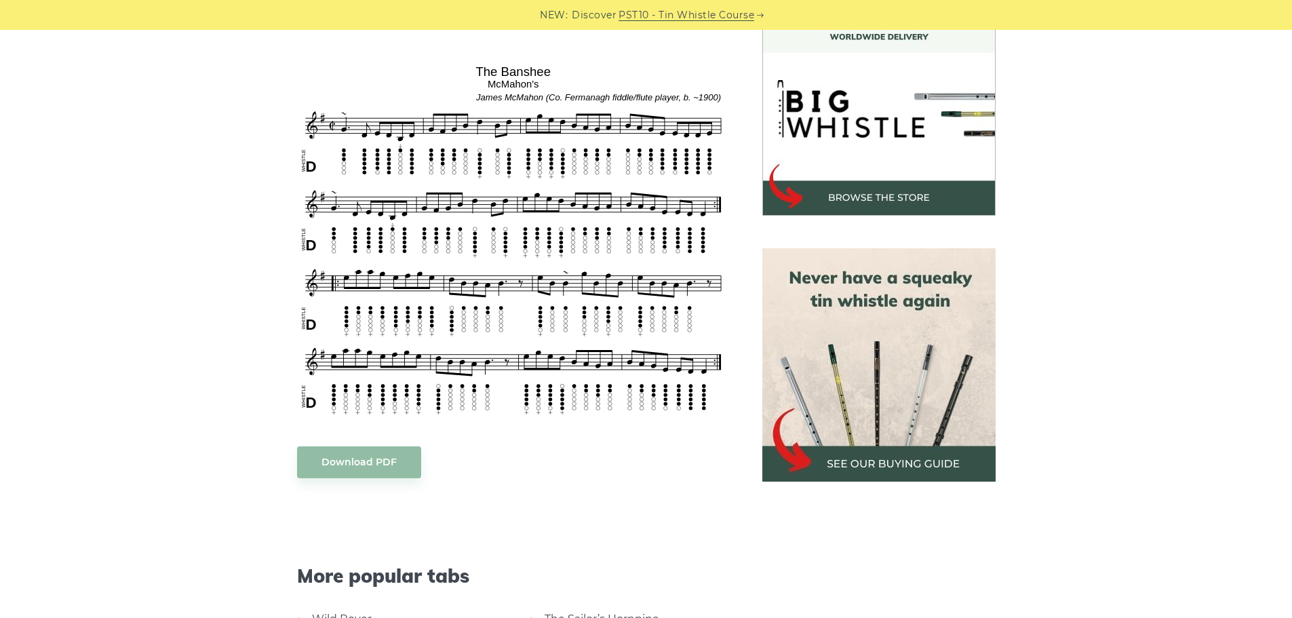
scroll to position [407, 0]
click at [382, 465] on link "Download PDF" at bounding box center [359, 462] width 124 height 32
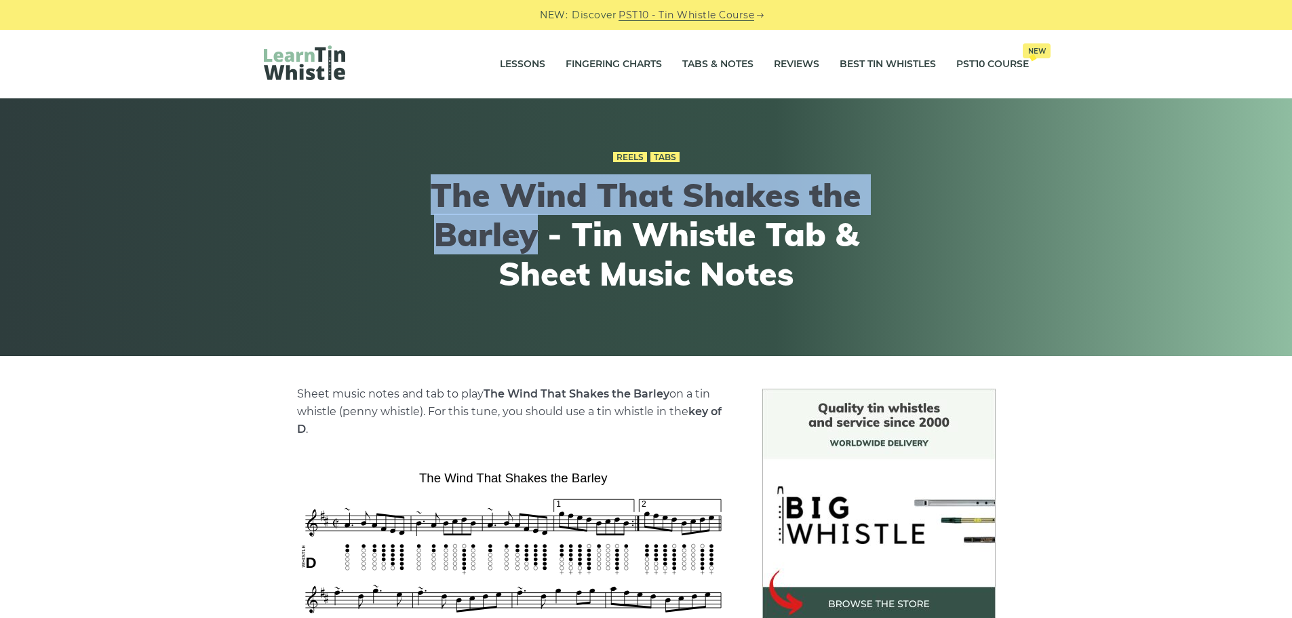
drag, startPoint x: 430, startPoint y: 191, endPoint x: 537, endPoint y: 237, distance: 116.3
click at [537, 237] on h1 "The Wind That Shakes the Barley - Tin Whistle Tab & Sheet Music Notes" at bounding box center [646, 234] width 499 height 117
copy h1 "The Wind That Shakes the Barley"
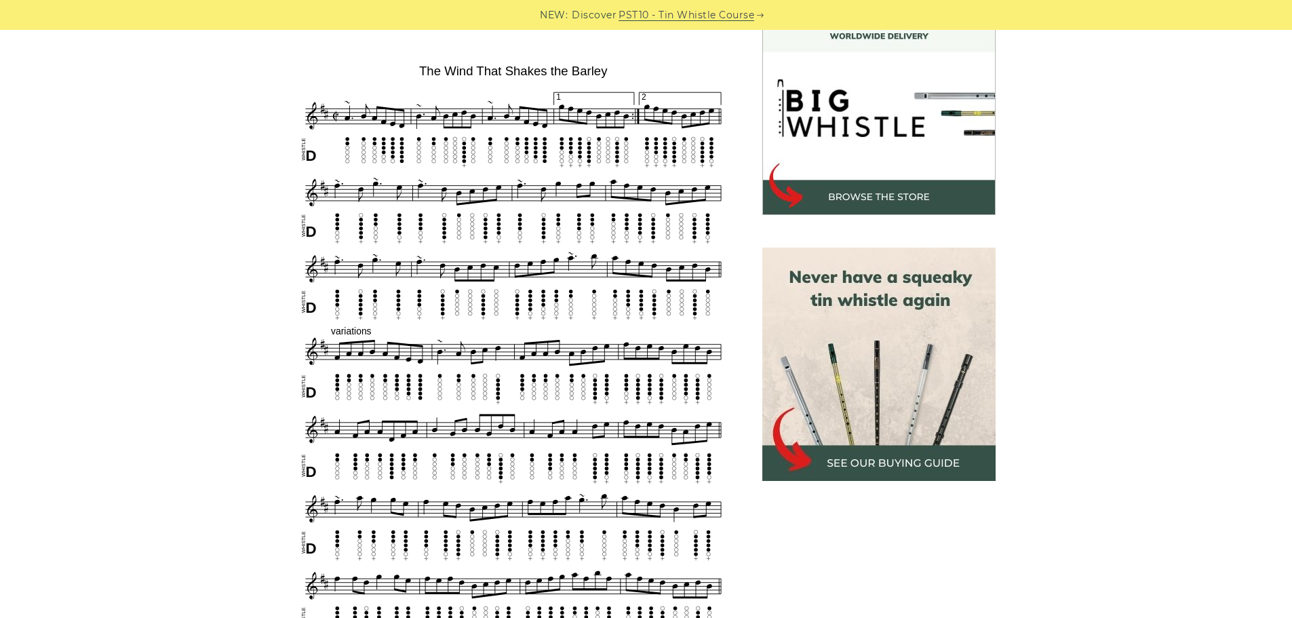
scroll to position [610, 0]
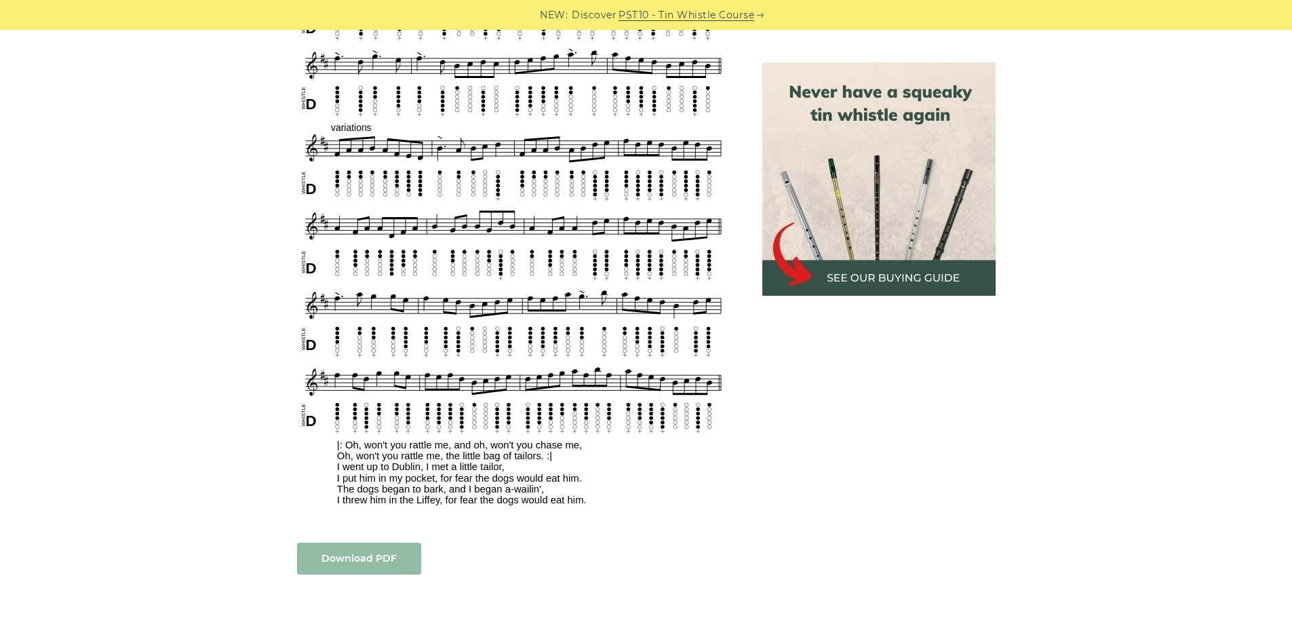
click at [388, 557] on link "Download PDF" at bounding box center [359, 559] width 124 height 32
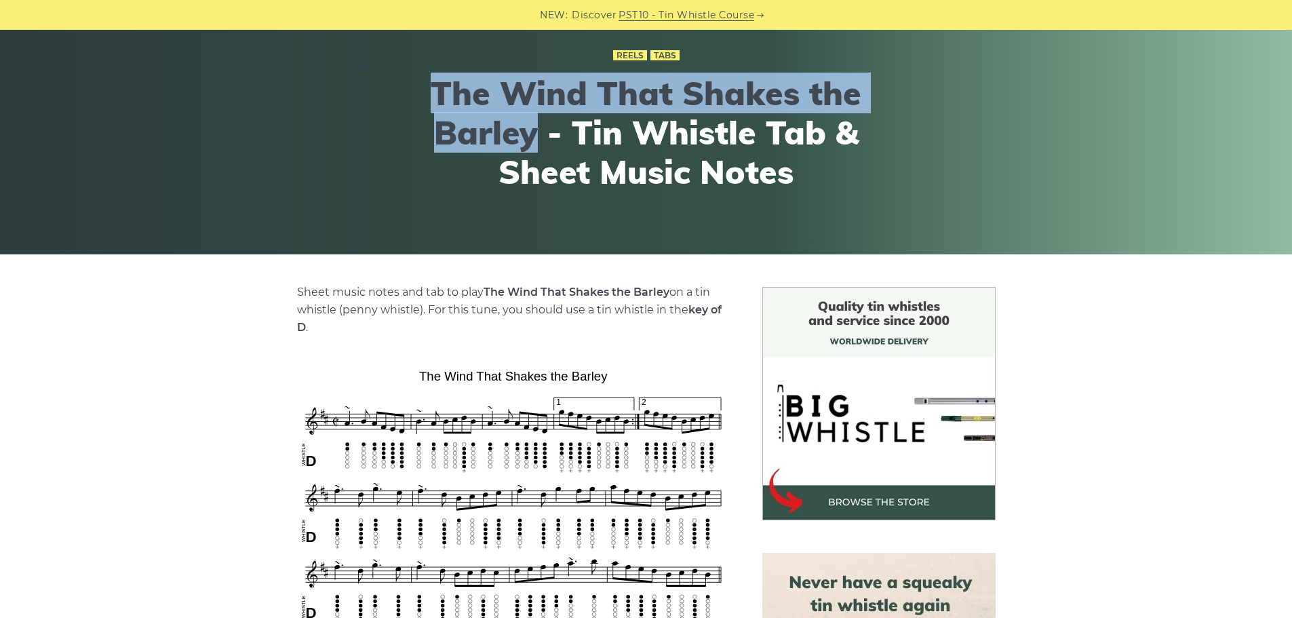
scroll to position [0, 0]
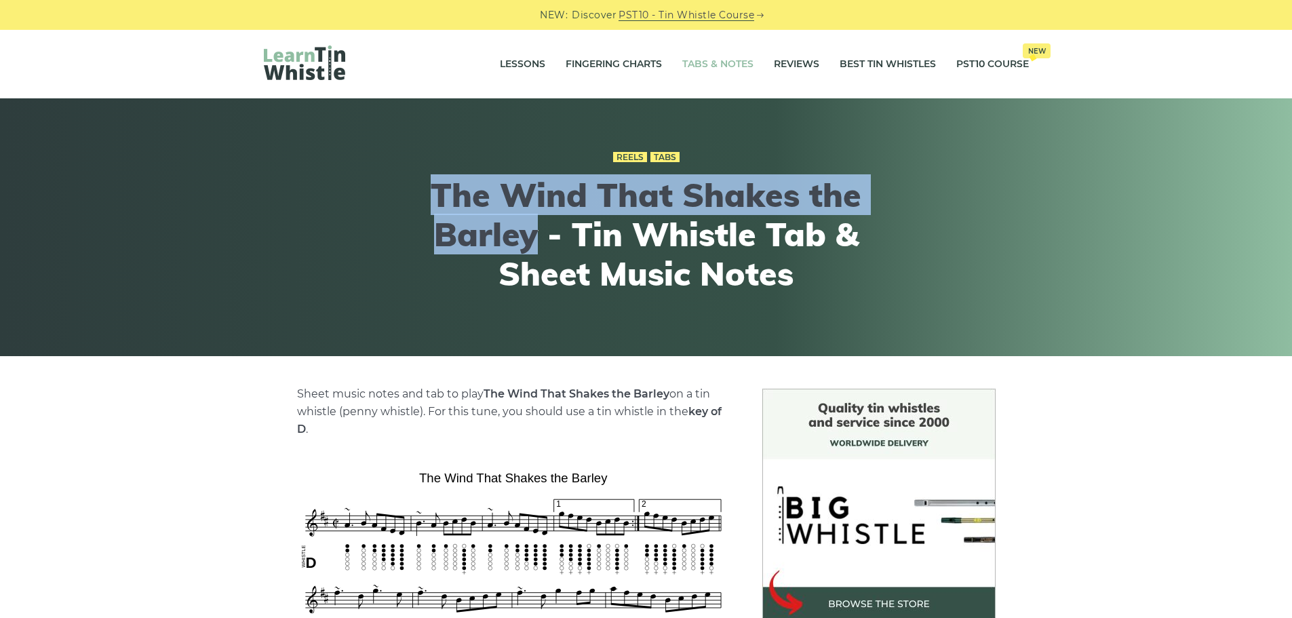
click at [713, 65] on link "Tabs & Notes" at bounding box center [717, 64] width 71 height 34
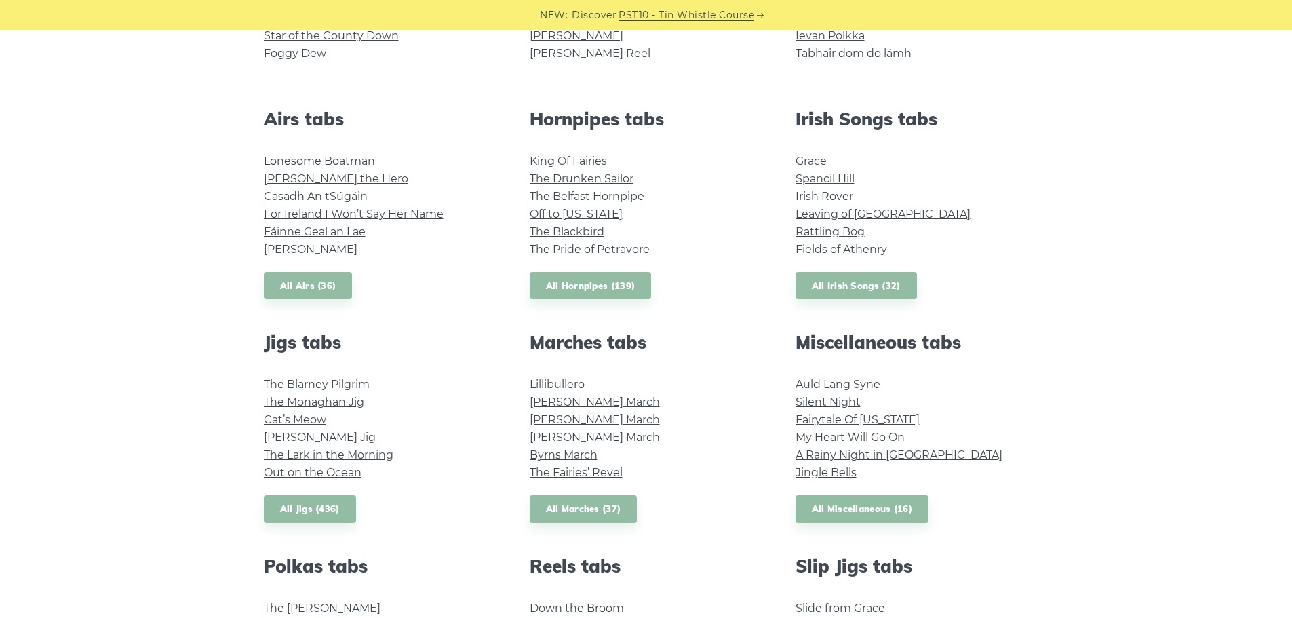
scroll to position [475, 0]
click at [878, 506] on link "All Miscellaneous (16)" at bounding box center [863, 510] width 134 height 28
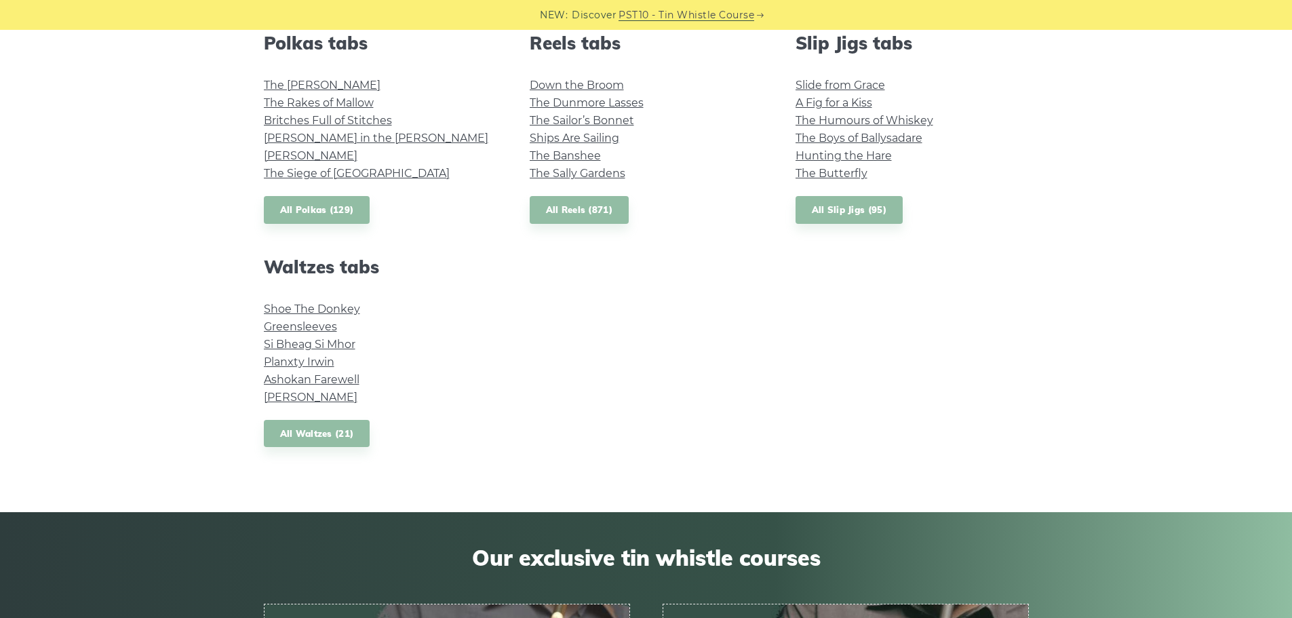
scroll to position [1017, 0]
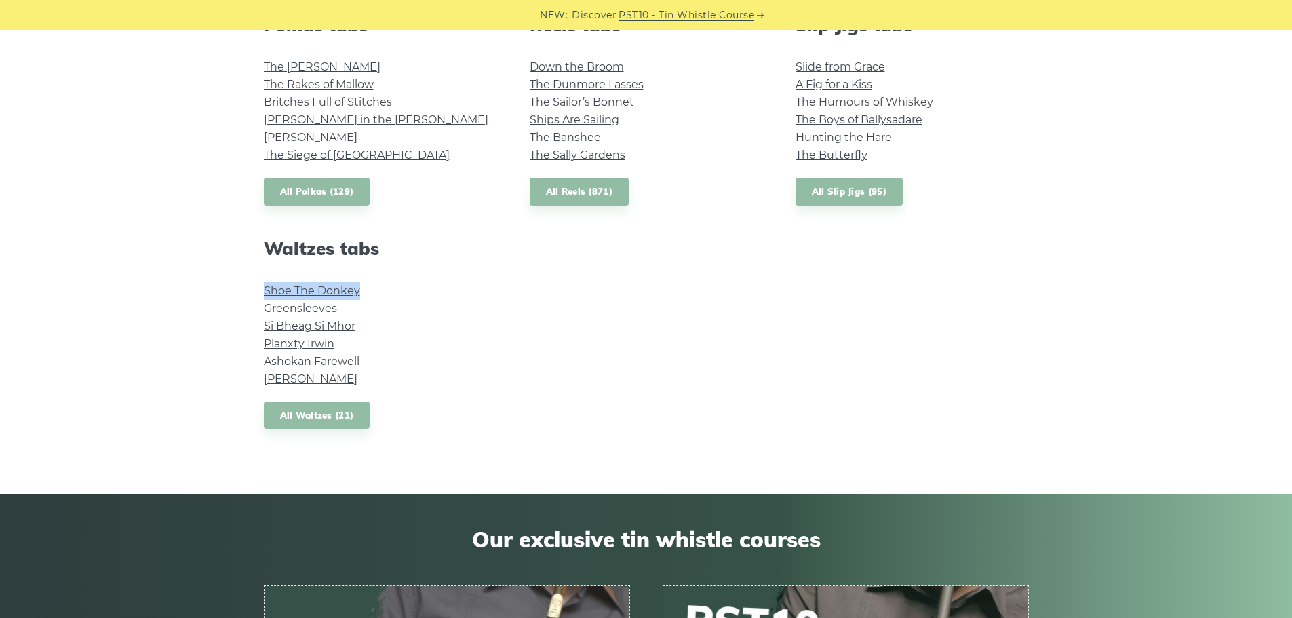
drag, startPoint x: 259, startPoint y: 288, endPoint x: 360, endPoint y: 290, distance: 101.1
click at [360, 290] on div "Waltzes tabs Shoe The Donkey Greensleeves Si­ Bheag Si­ Mhor Planxty Irwin Asho…" at bounding box center [381, 333] width 266 height 191
copy link "Shoe The Donkey"
click at [319, 290] on link "Shoe The Donkey" at bounding box center [312, 290] width 96 height 13
drag, startPoint x: 258, startPoint y: 325, endPoint x: 359, endPoint y: 328, distance: 101.1
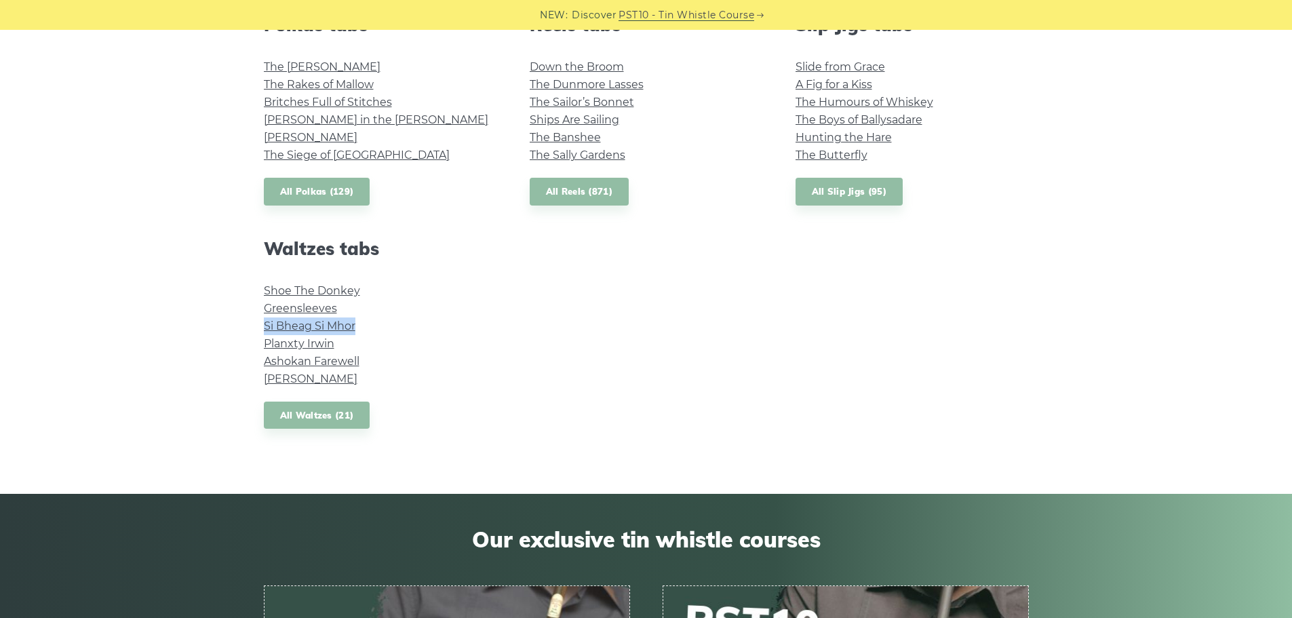
click at [359, 328] on div "Waltzes tabs Shoe The Donkey Greensleeves Si­ Bheag Si­ Mhor Planxty Irwin Asho…" at bounding box center [381, 333] width 266 height 191
copy link "Si­ Bheag Si­ Mhor"
click at [287, 324] on link "Si­ Bheag Si­ Mhor" at bounding box center [310, 325] width 92 height 13
drag, startPoint x: 257, startPoint y: 345, endPoint x: 331, endPoint y: 346, distance: 73.9
click at [331, 346] on div "Waltzes tabs Shoe The Donkey Greensleeves Si­ Bheag Si­ Mhor Planxty Irwin Asho…" at bounding box center [381, 333] width 266 height 191
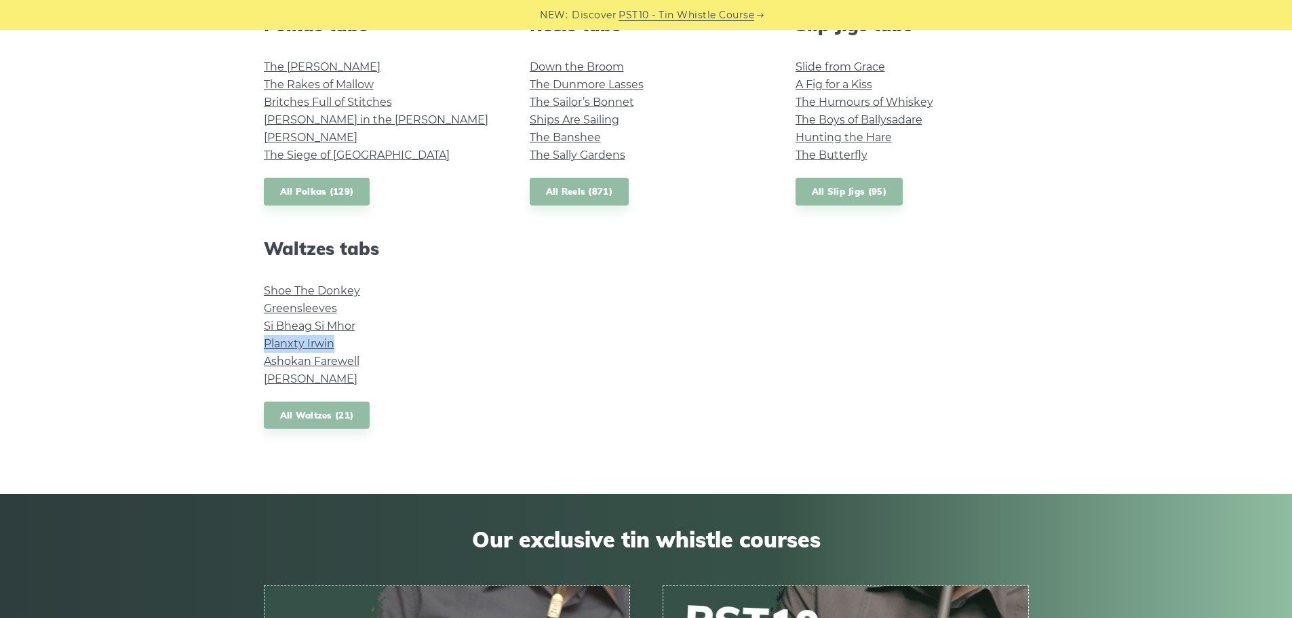
copy link "Planxty Irwin"
click at [321, 345] on link "Planxty Irwin" at bounding box center [299, 343] width 71 height 13
drag, startPoint x: 258, startPoint y: 362, endPoint x: 369, endPoint y: 363, distance: 110.6
click at [369, 363] on div "Waltzes tabs Shoe The Donkey Greensleeves Si­ Bheag Si­ Mhor Planxty Irwin Asho…" at bounding box center [381, 333] width 266 height 191
copy link "Ashokan Farewell"
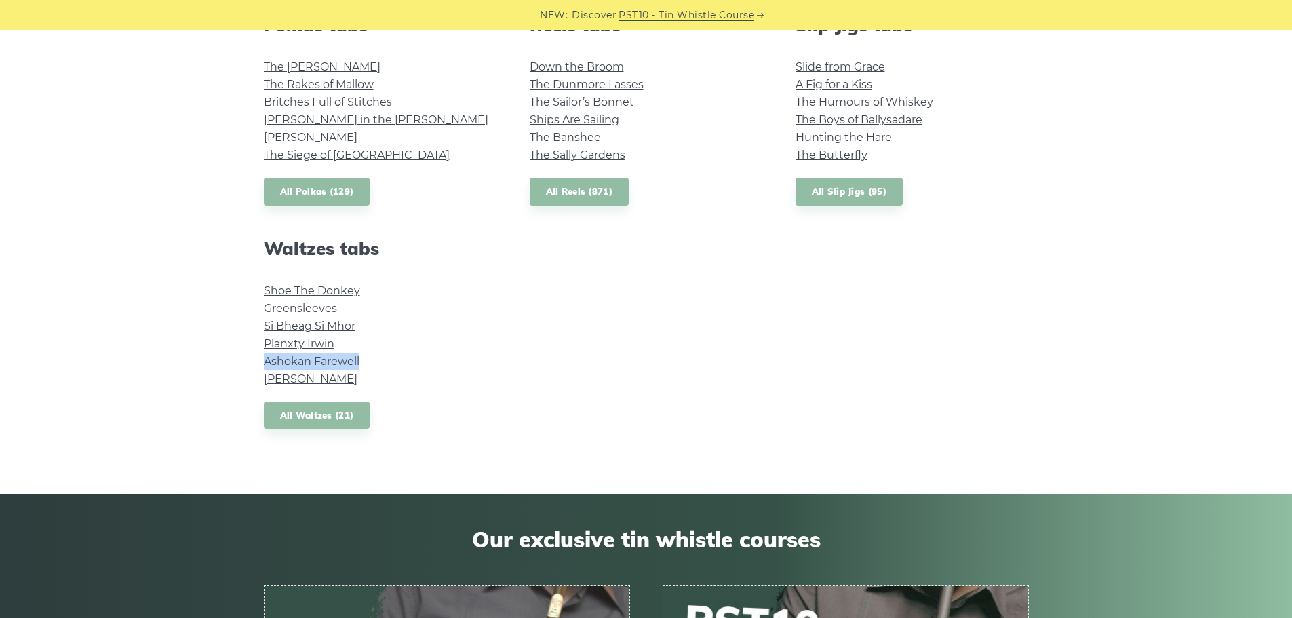
click at [295, 362] on link "Ashokan Farewell" at bounding box center [312, 361] width 96 height 13
drag, startPoint x: 257, startPoint y: 380, endPoint x: 368, endPoint y: 380, distance: 110.6
click at [368, 380] on div "Waltzes tabs Shoe The Donkey Greensleeves Si­ Bheag Si­ Mhor Planxty Irwin Asho…" at bounding box center [381, 333] width 266 height 191
copy link "[PERSON_NAME]"
click at [304, 380] on link "[PERSON_NAME]" at bounding box center [311, 378] width 94 height 13
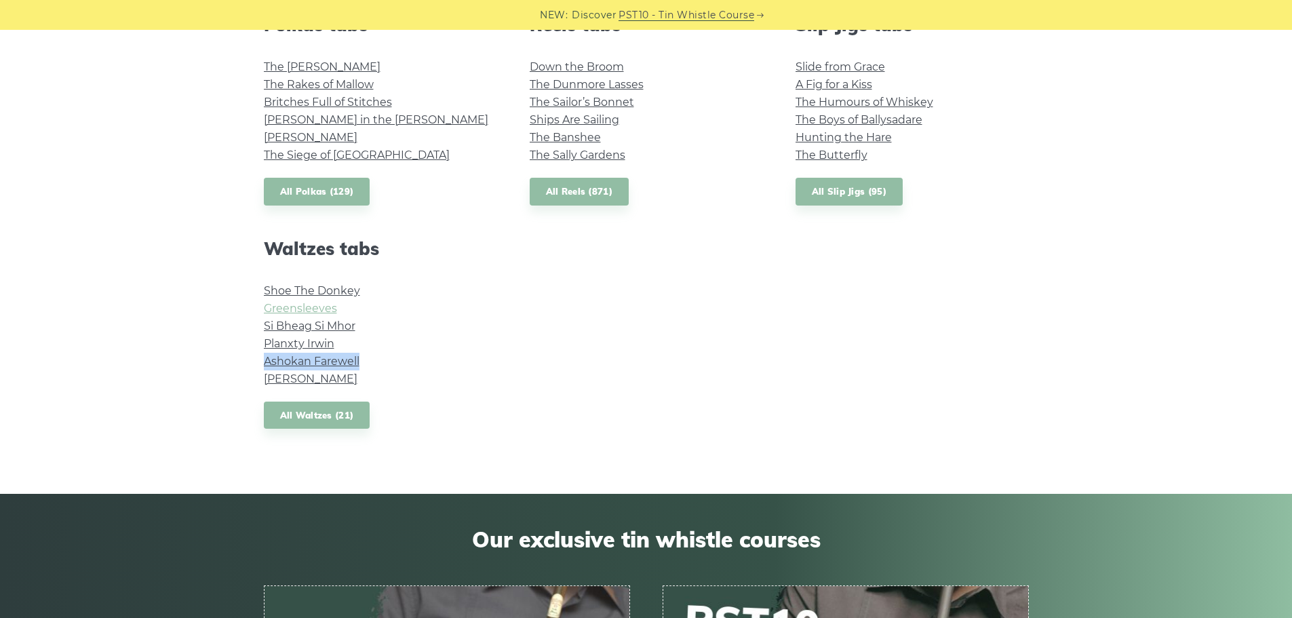
click at [294, 311] on link "Greensleeves" at bounding box center [300, 308] width 73 height 13
click at [326, 416] on link "All Waltzes (21)" at bounding box center [317, 416] width 106 height 28
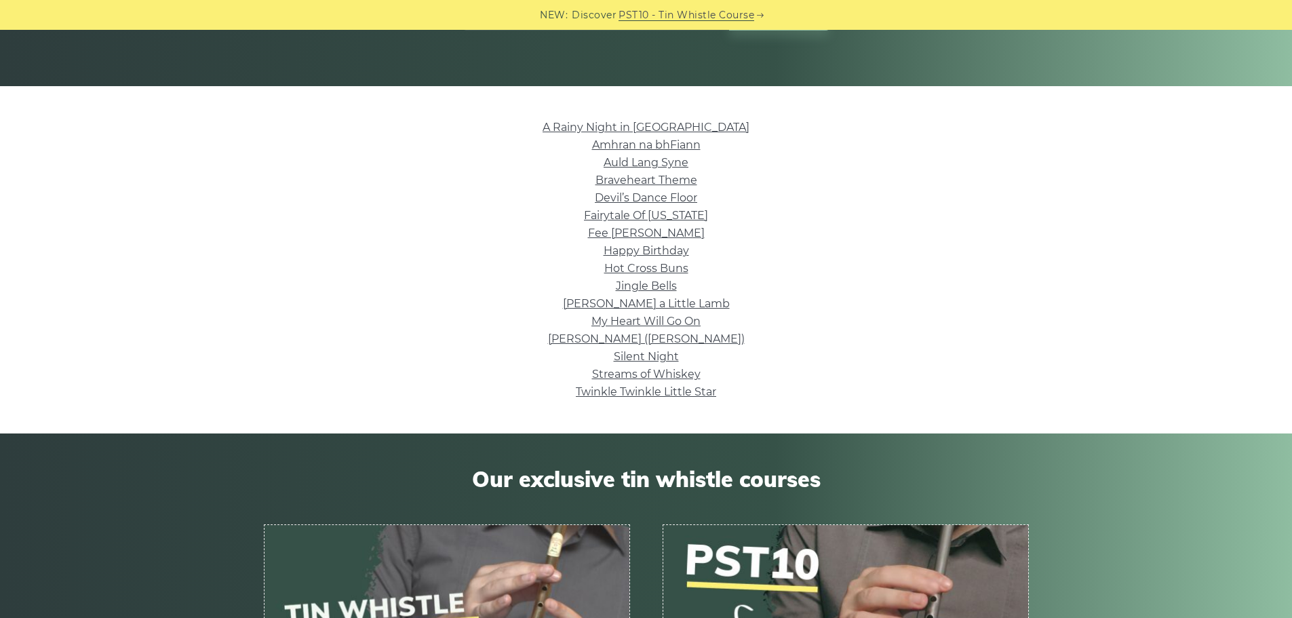
scroll to position [271, 0]
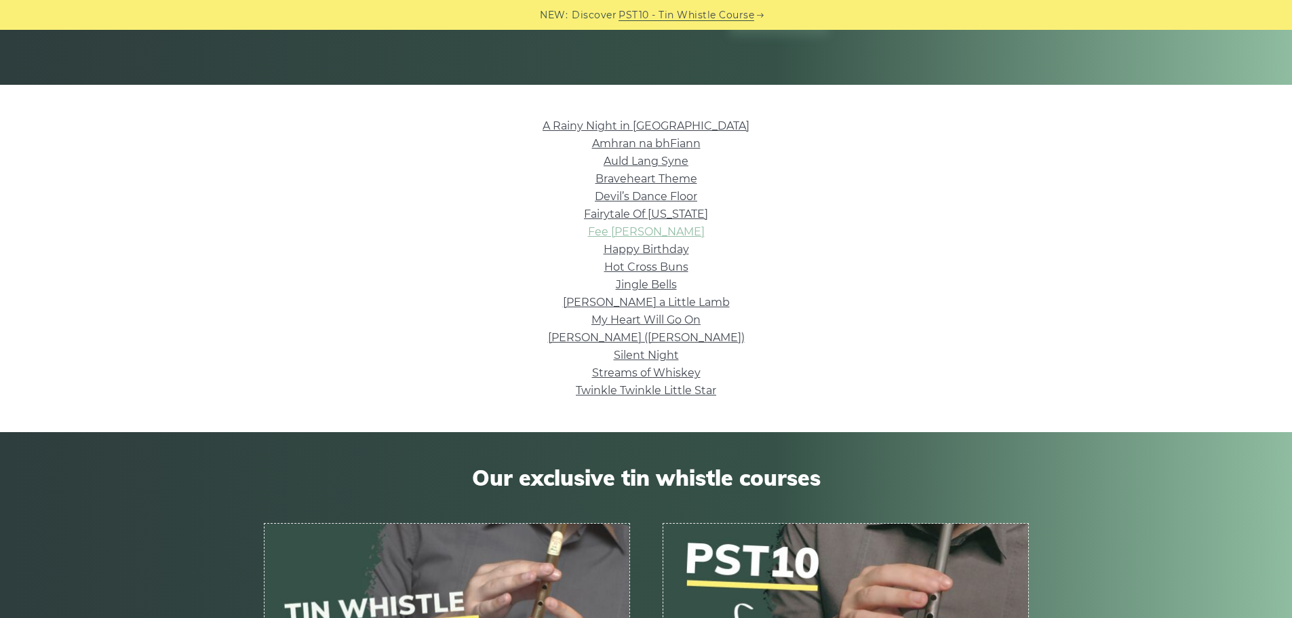
click at [660, 232] on link "Fee [PERSON_NAME]" at bounding box center [646, 231] width 117 height 13
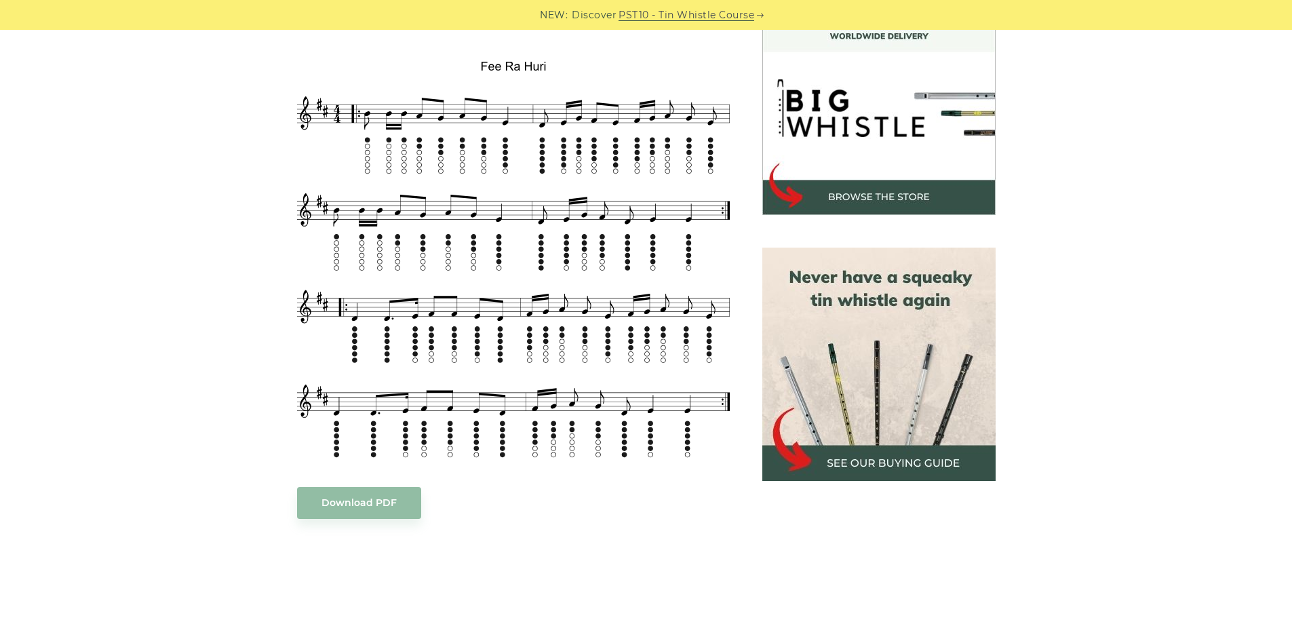
scroll to position [203, 0]
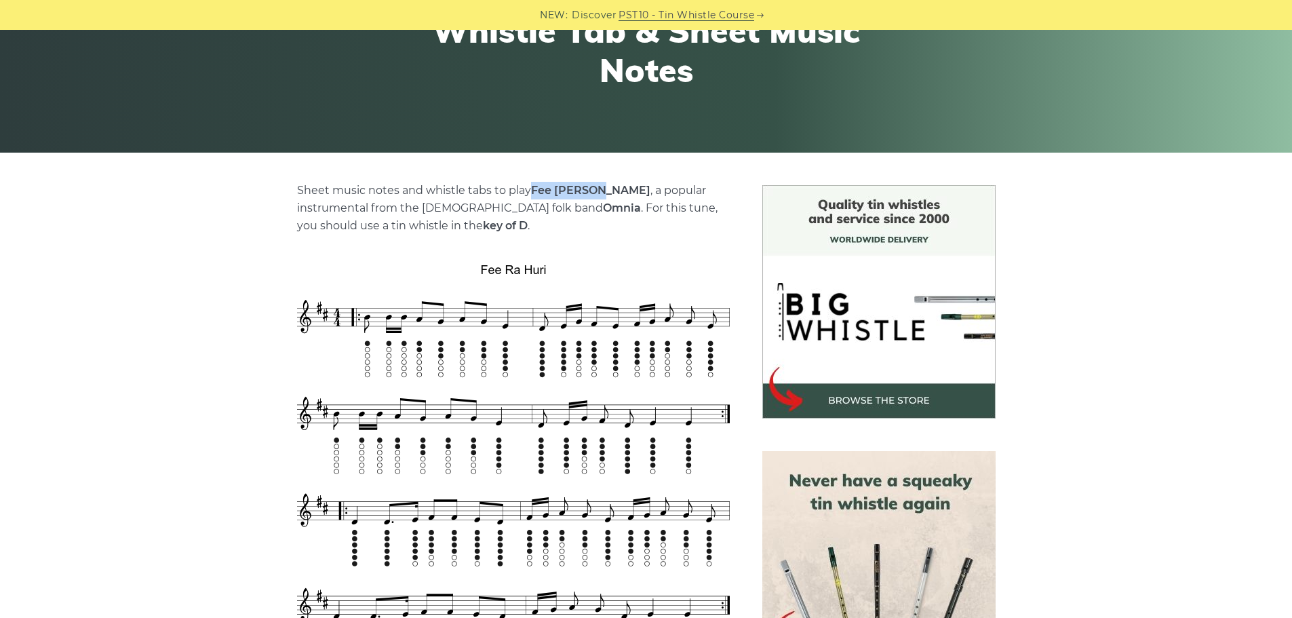
drag, startPoint x: 533, startPoint y: 191, endPoint x: 597, endPoint y: 195, distance: 63.9
click at [597, 195] on p "Sheet music notes and whistle tabs to play Fee Ra Huri , a popular instrumental…" at bounding box center [513, 208] width 433 height 53
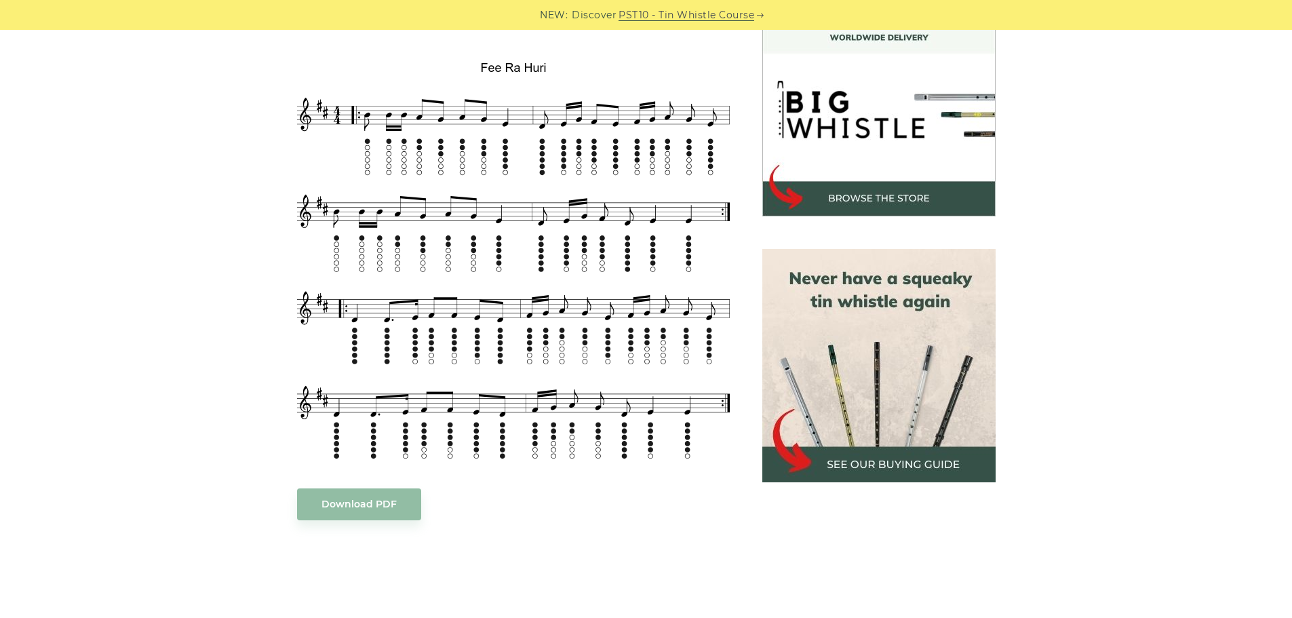
scroll to position [407, 0]
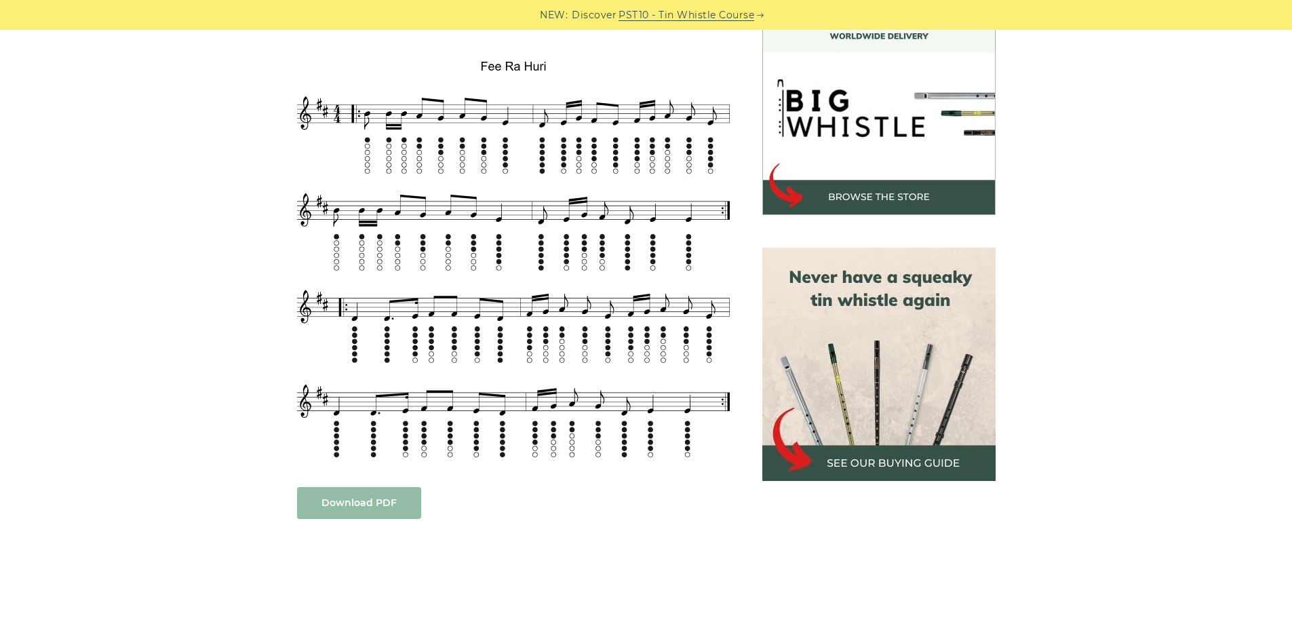
click at [368, 498] on link "Download PDF" at bounding box center [359, 503] width 124 height 32
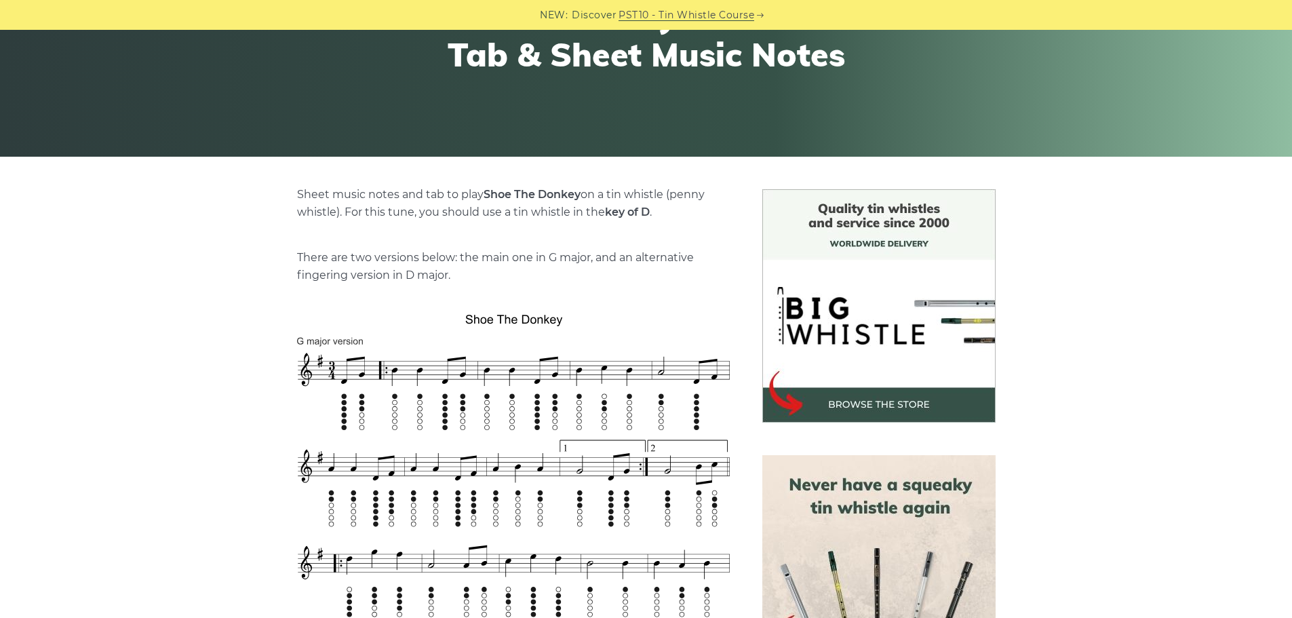
scroll to position [68, 0]
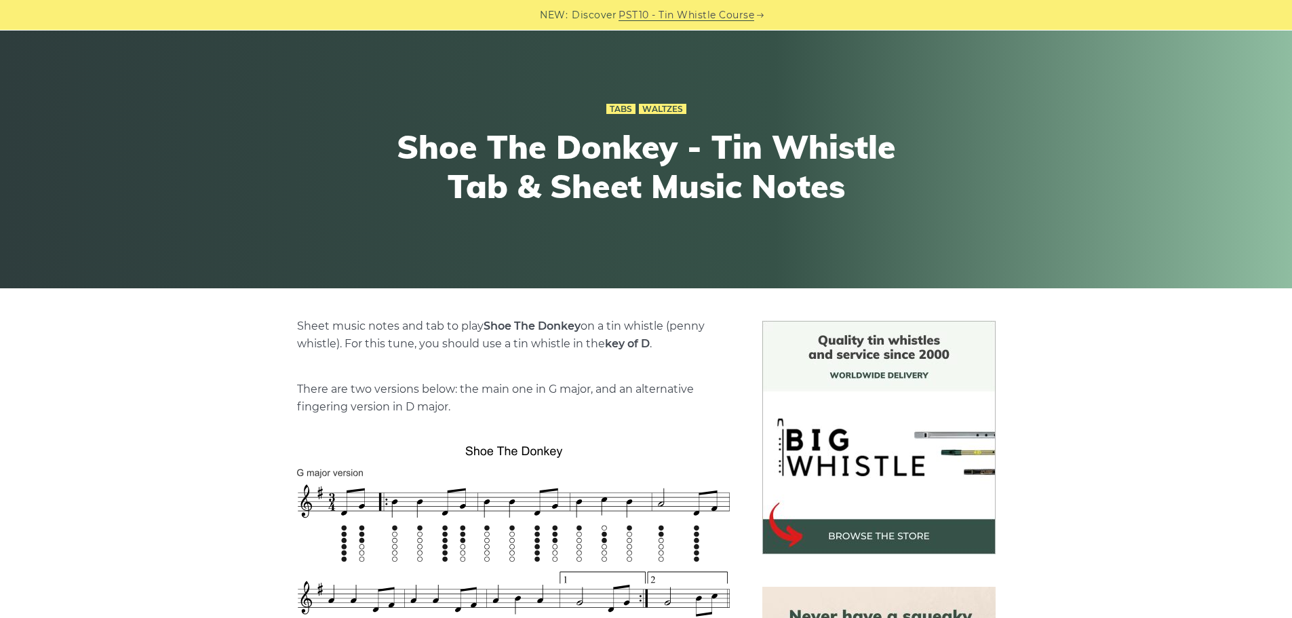
drag, startPoint x: 484, startPoint y: 327, endPoint x: 583, endPoint y: 324, distance: 99.1
click at [583, 324] on p "Sheet music notes and tab to play Shoe The Donkey on a tin whistle (penny whist…" at bounding box center [513, 334] width 433 height 35
copy strong "Shoe The Donkey"
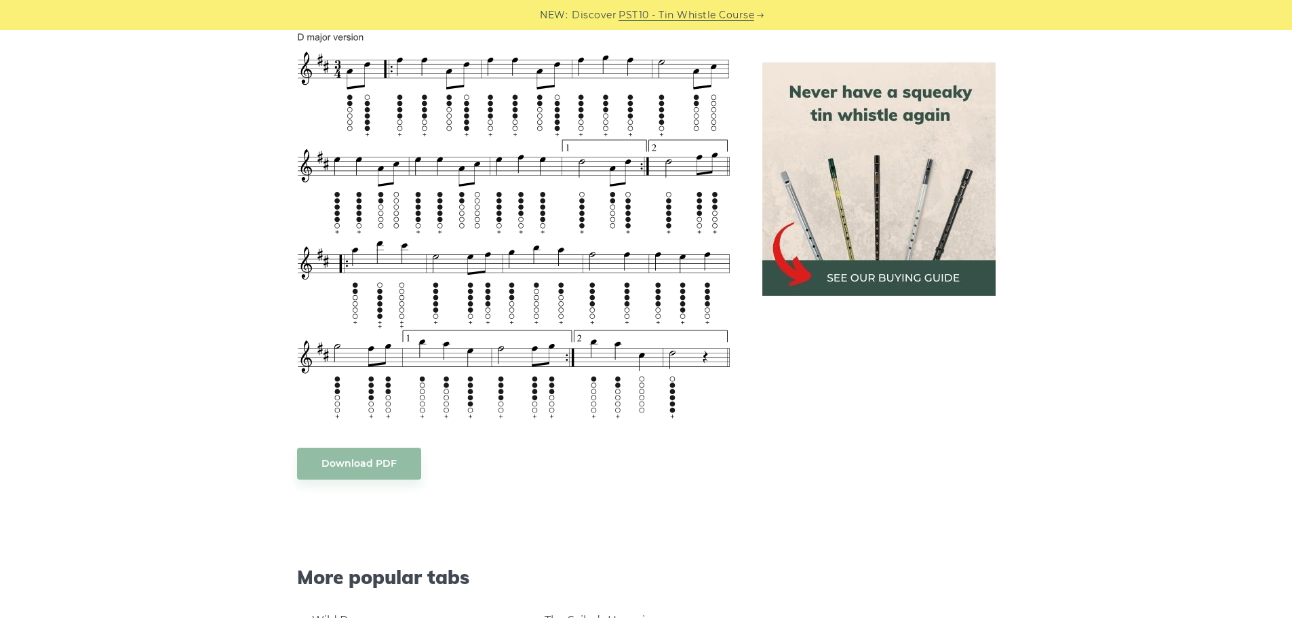
scroll to position [1017, 0]
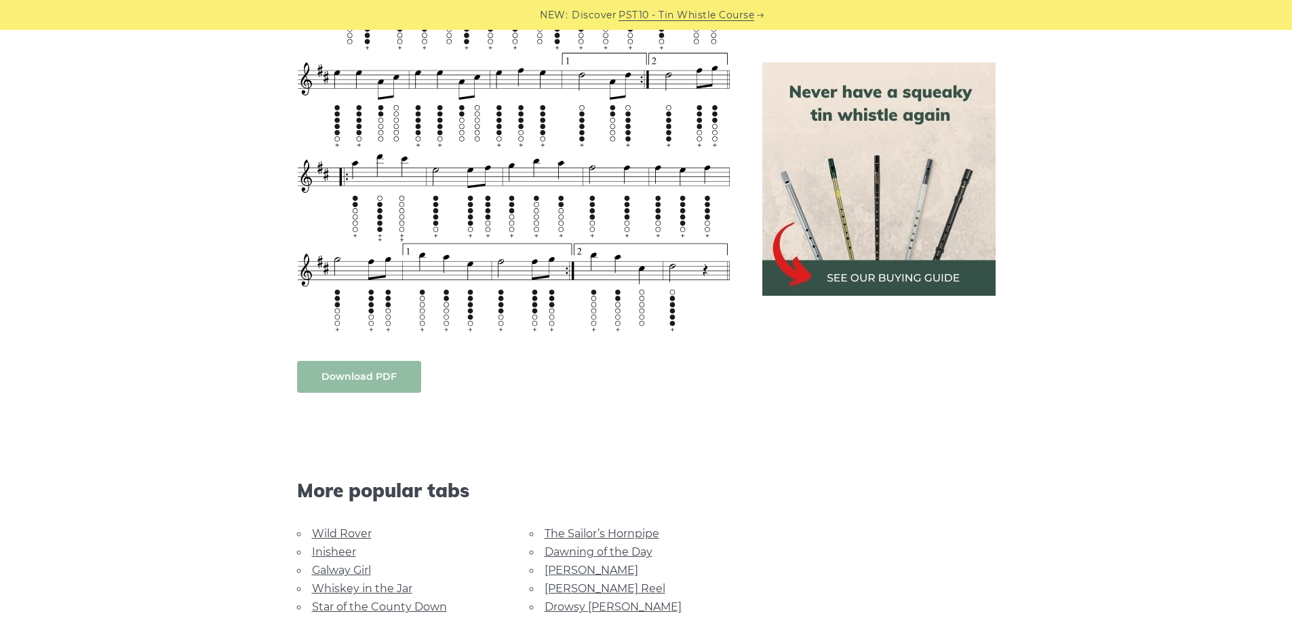
click at [374, 368] on link "Download PDF" at bounding box center [359, 377] width 124 height 32
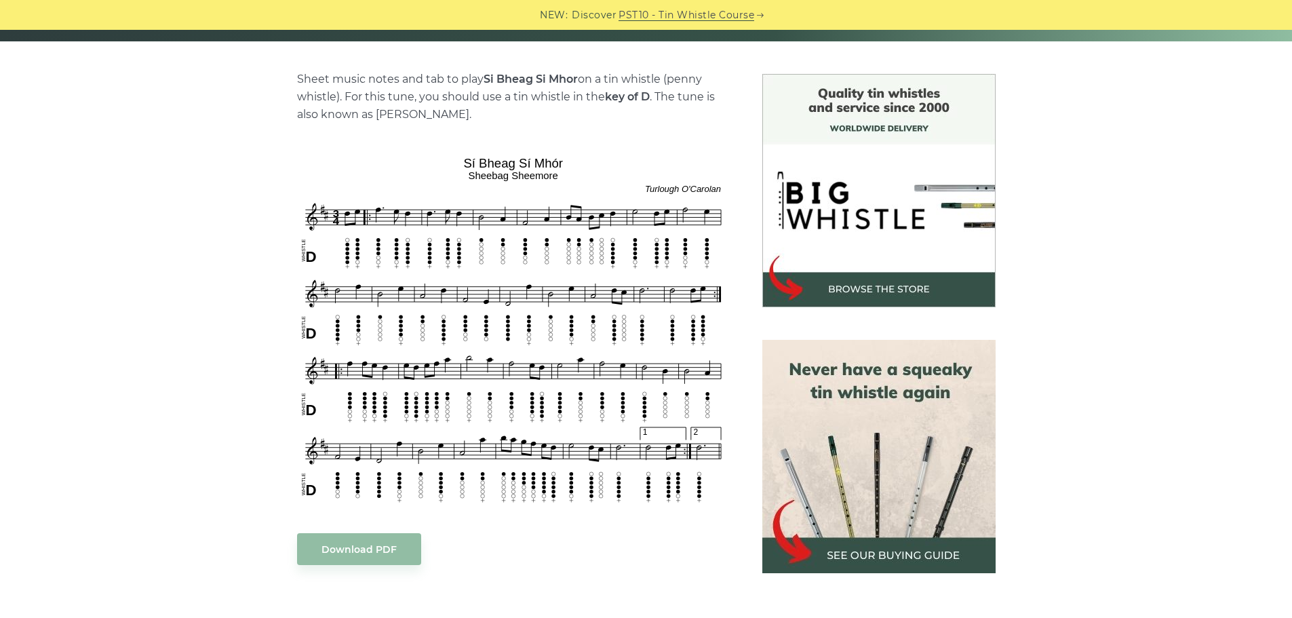
scroll to position [339, 0]
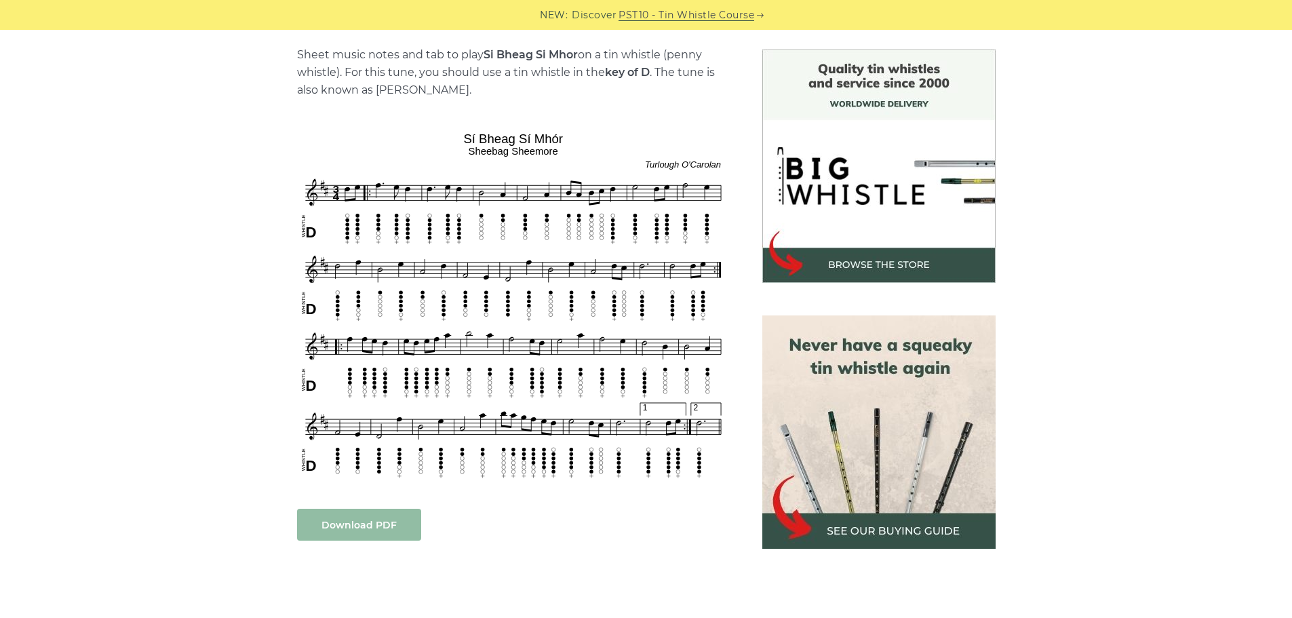
click at [365, 527] on link "Download PDF" at bounding box center [359, 525] width 124 height 32
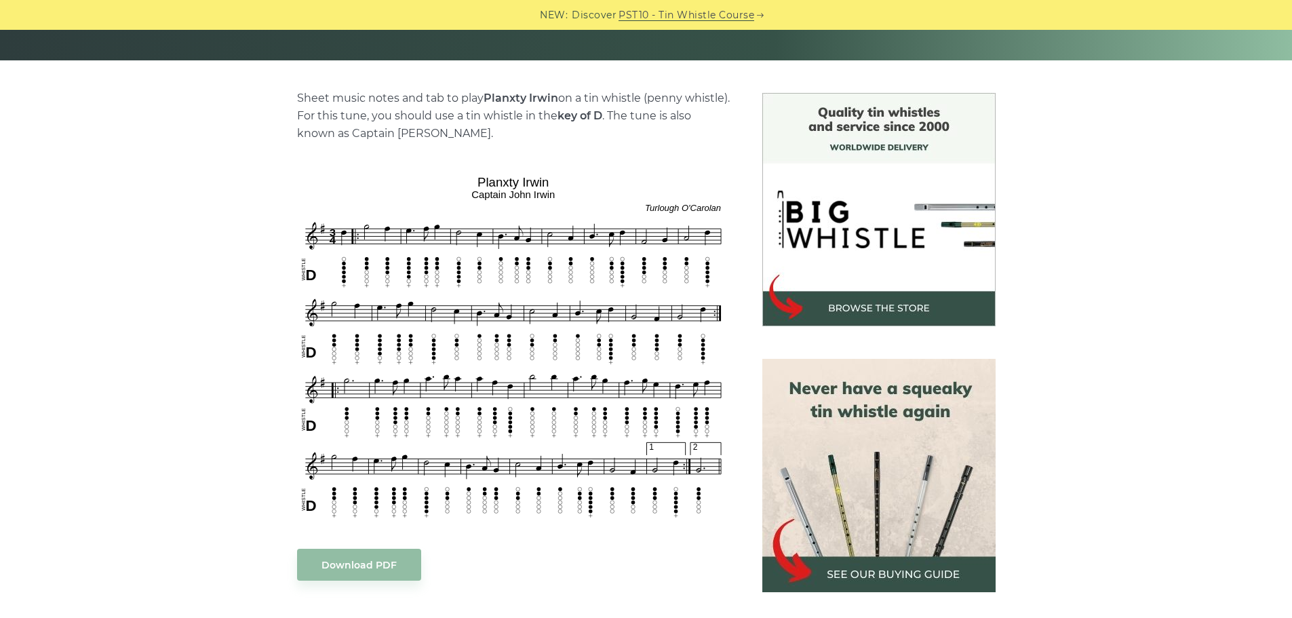
scroll to position [339, 0]
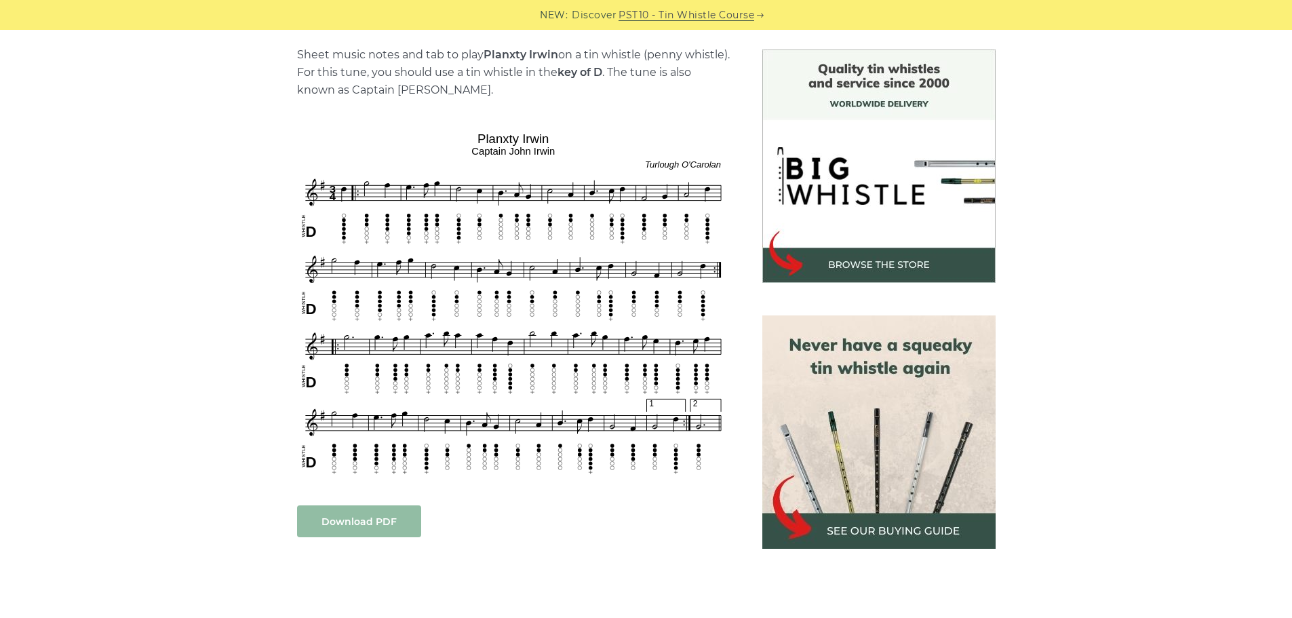
click at [371, 521] on link "Download PDF" at bounding box center [359, 521] width 124 height 32
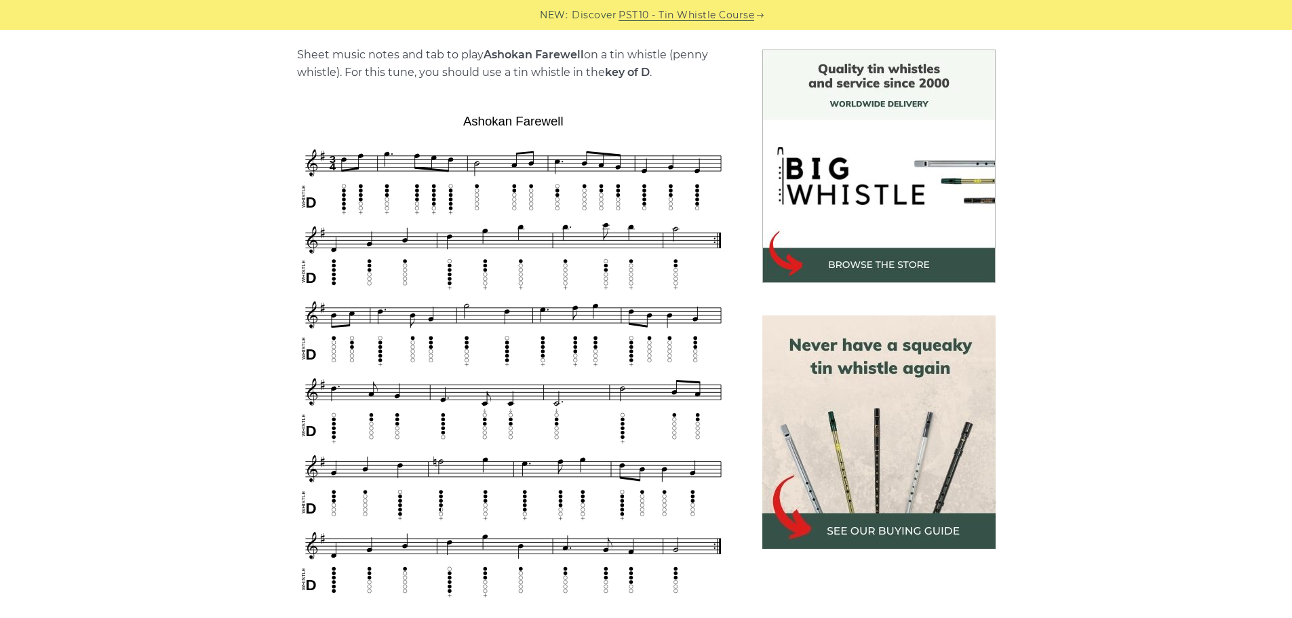
scroll to position [610, 0]
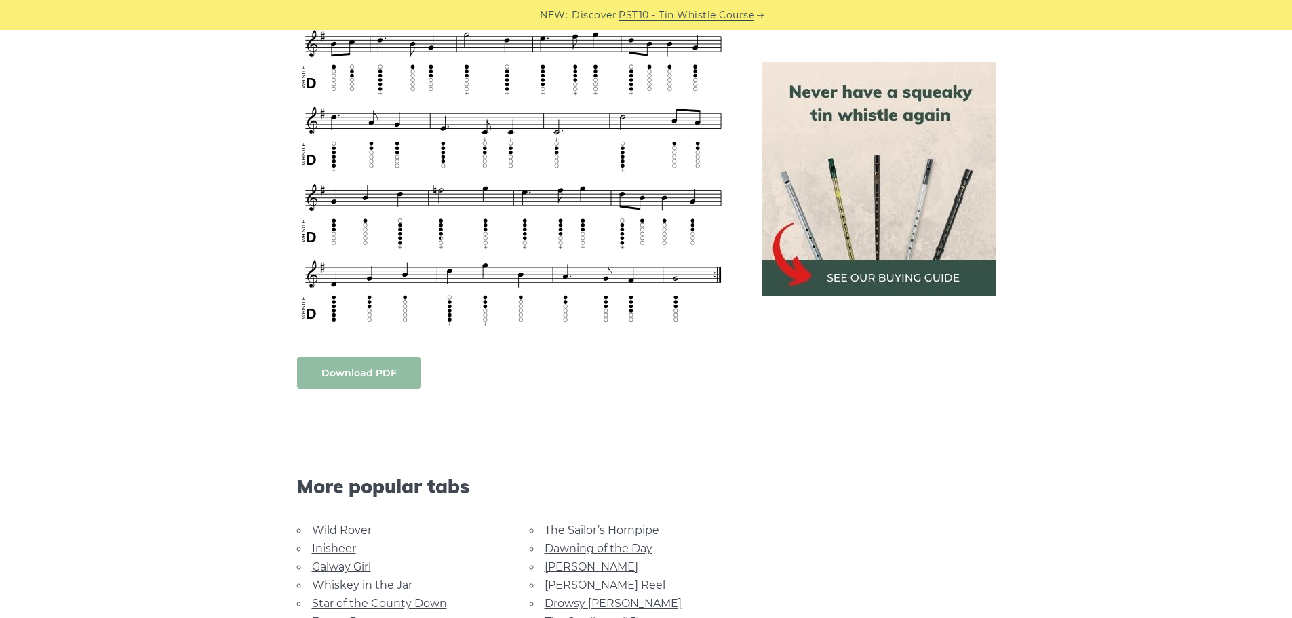
click at [361, 375] on link "Download PDF" at bounding box center [359, 373] width 124 height 32
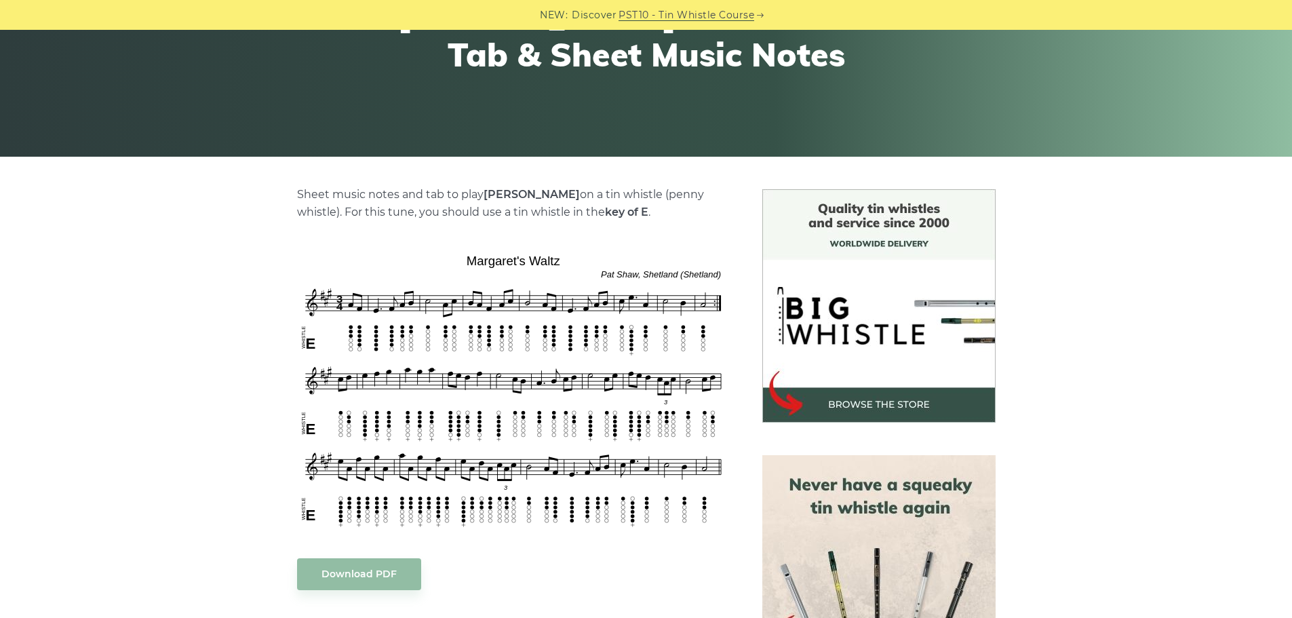
scroll to position [203, 0]
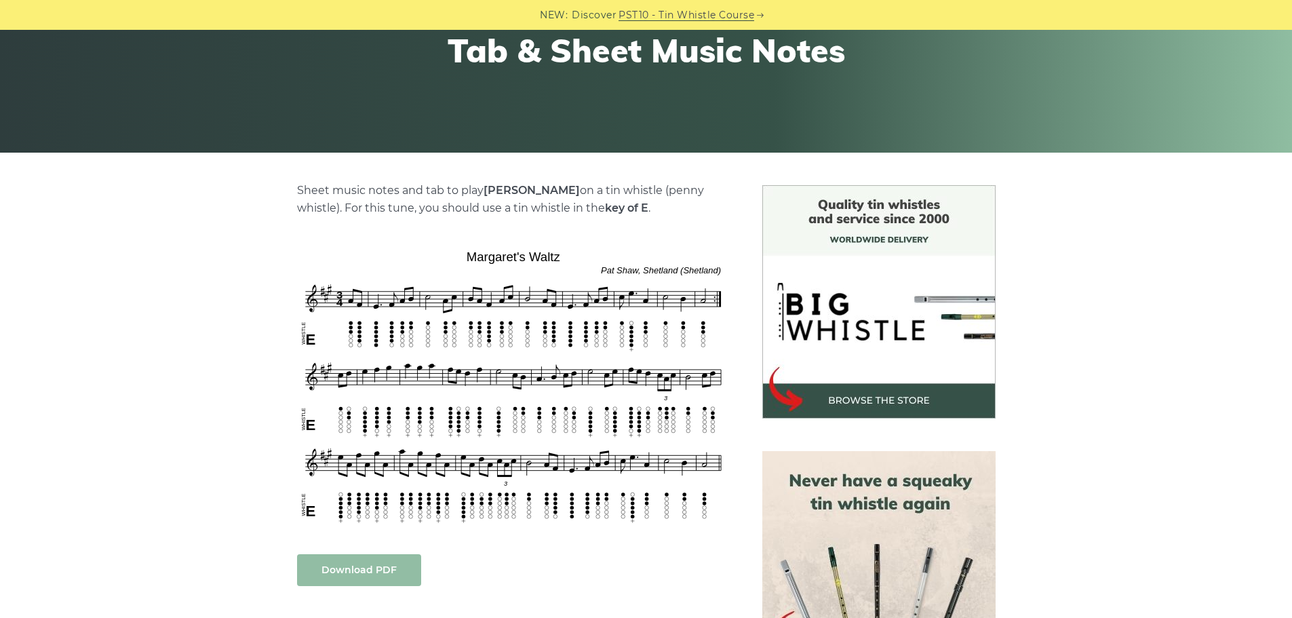
click at [376, 566] on link "Download PDF" at bounding box center [359, 570] width 124 height 32
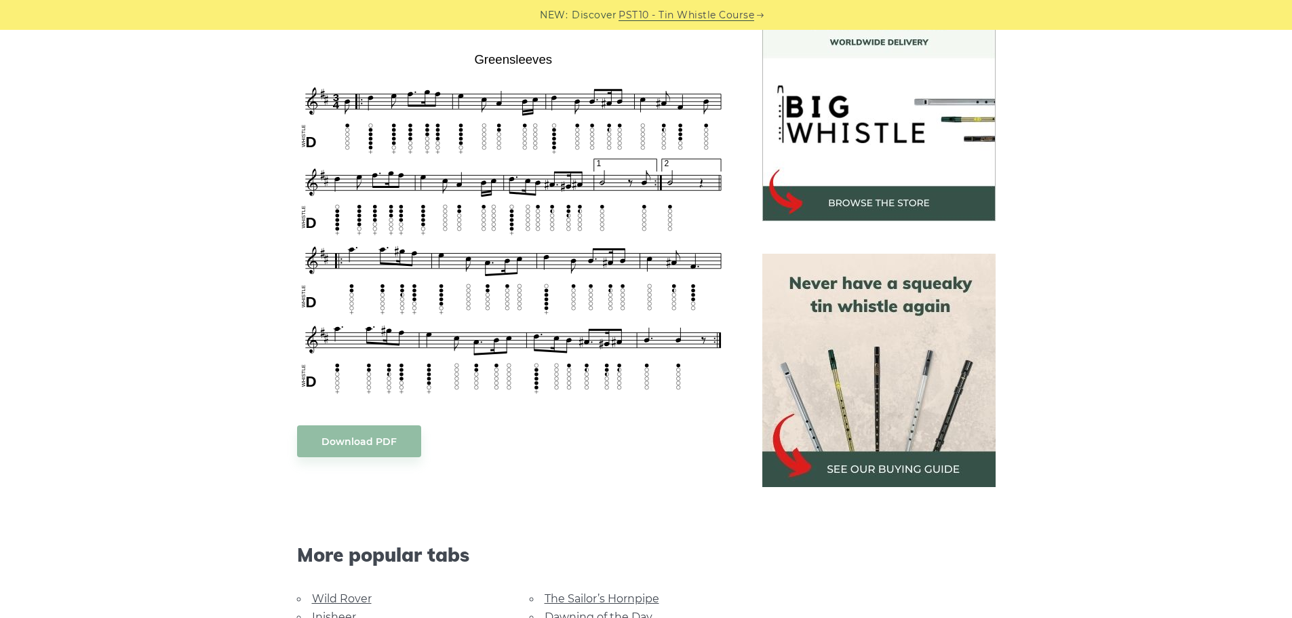
scroll to position [407, 0]
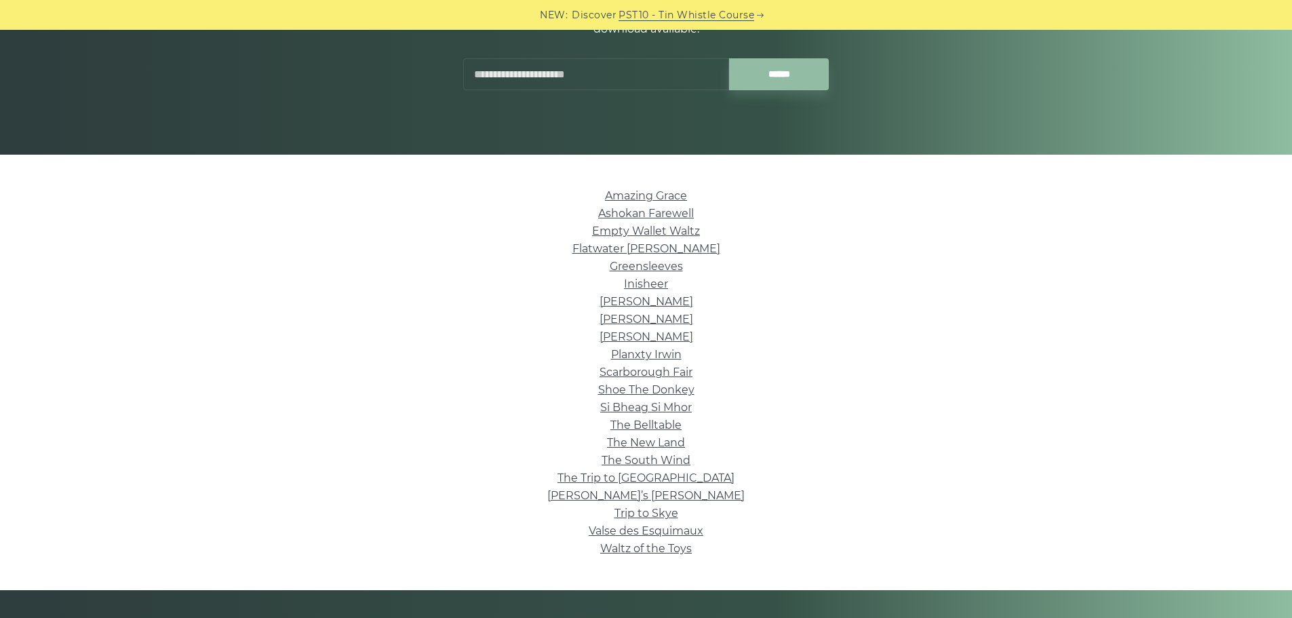
scroll to position [203, 0]
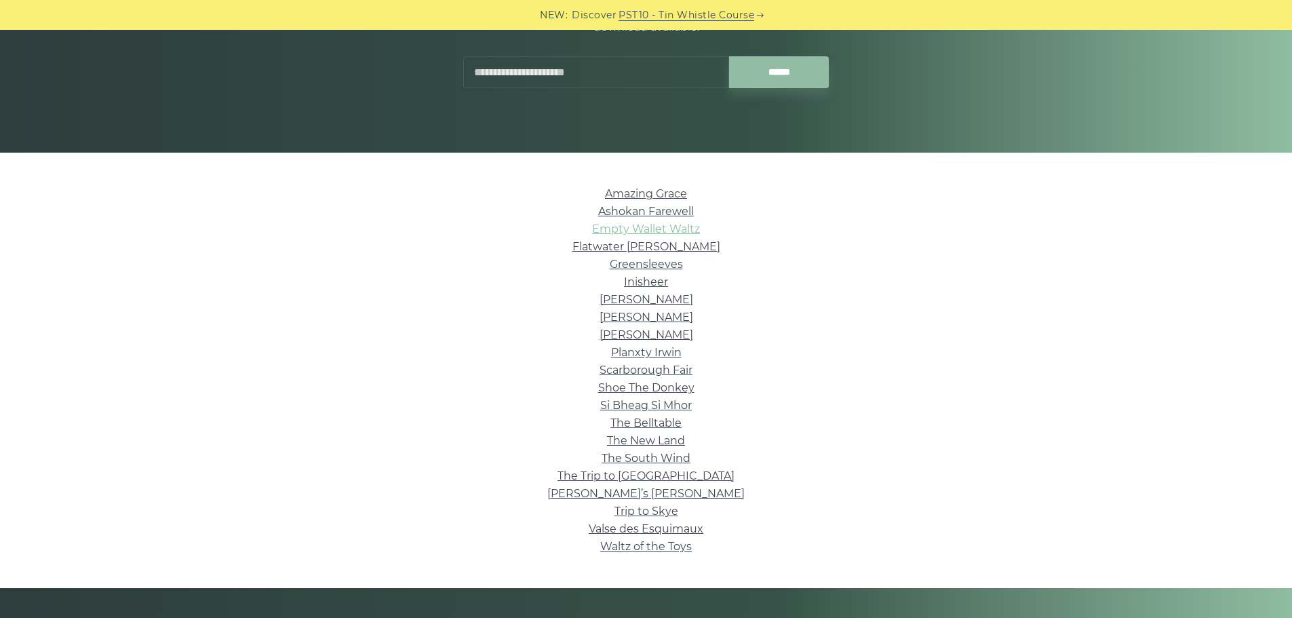
click at [610, 229] on link "Empty Wallet Waltz" at bounding box center [646, 228] width 108 height 13
drag, startPoint x: 659, startPoint y: 245, endPoint x: 686, endPoint y: 252, distance: 28.0
click at [659, 245] on link "Flatwater Fran" at bounding box center [646, 246] width 148 height 13
click at [632, 281] on link "Inisheer" at bounding box center [646, 281] width 44 height 13
click at [623, 319] on link "Mrs. Kinney’s" at bounding box center [647, 317] width 94 height 13
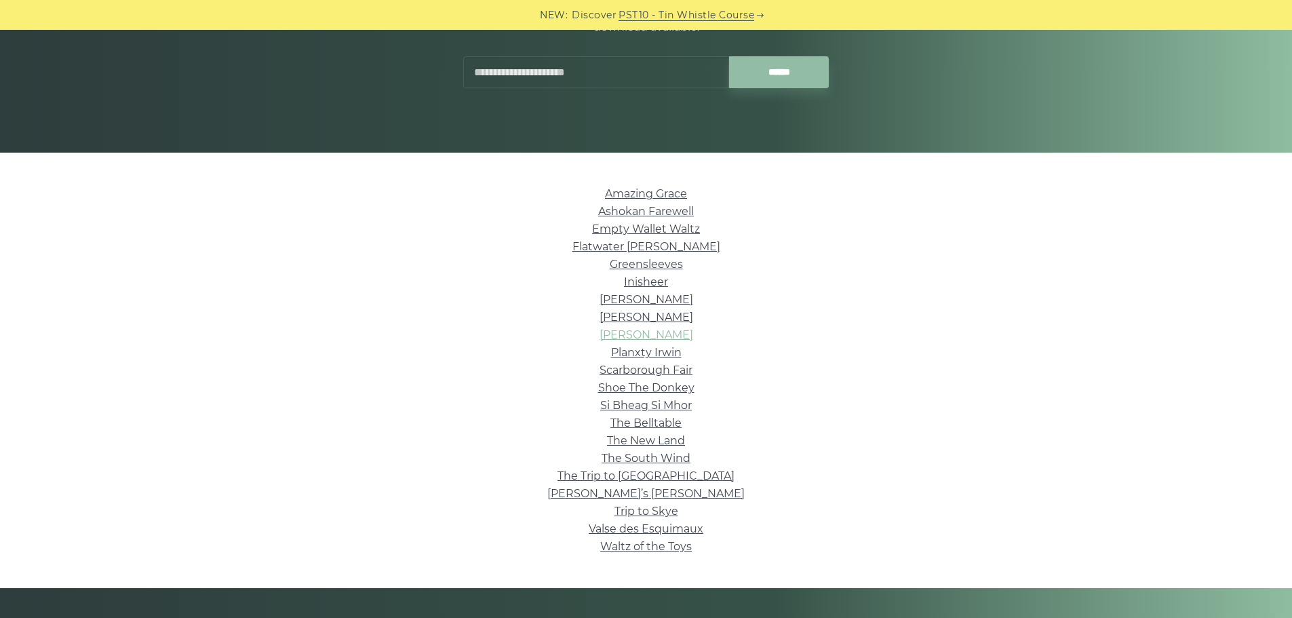
click at [654, 336] on link "Nerissa" at bounding box center [647, 334] width 94 height 13
click at [682, 368] on link "Scarborough Fair" at bounding box center [646, 370] width 93 height 13
click at [634, 425] on link "The Belltable" at bounding box center [645, 422] width 71 height 13
click at [666, 442] on link "The New Land" at bounding box center [646, 440] width 78 height 13
click at [636, 460] on link "The South Wind" at bounding box center [646, 458] width 89 height 13
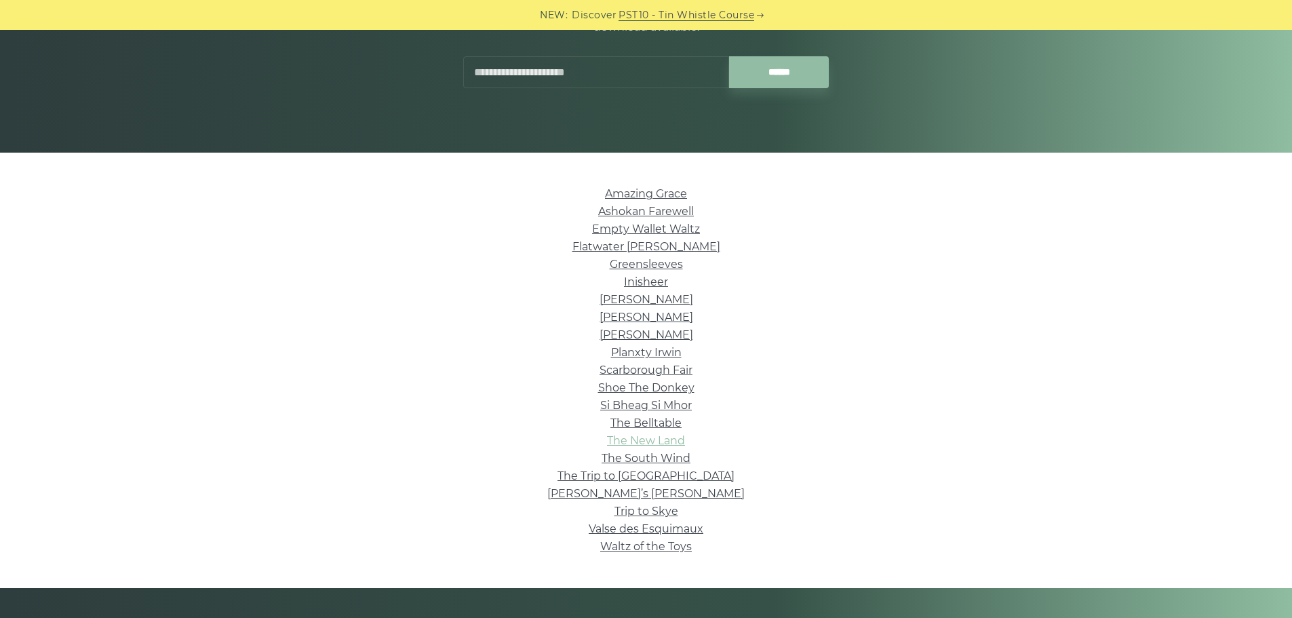
click at [662, 443] on link "The New Land" at bounding box center [646, 440] width 78 height 13
click at [655, 457] on link "The South Wind" at bounding box center [646, 458] width 89 height 13
click at [635, 477] on link "The Trip to Broadford" at bounding box center [646, 475] width 177 height 13
click at [617, 496] on link "Tommy Bhetty’s Waltz" at bounding box center [645, 493] width 197 height 13
click at [659, 508] on link "Trip to Skye" at bounding box center [647, 511] width 64 height 13
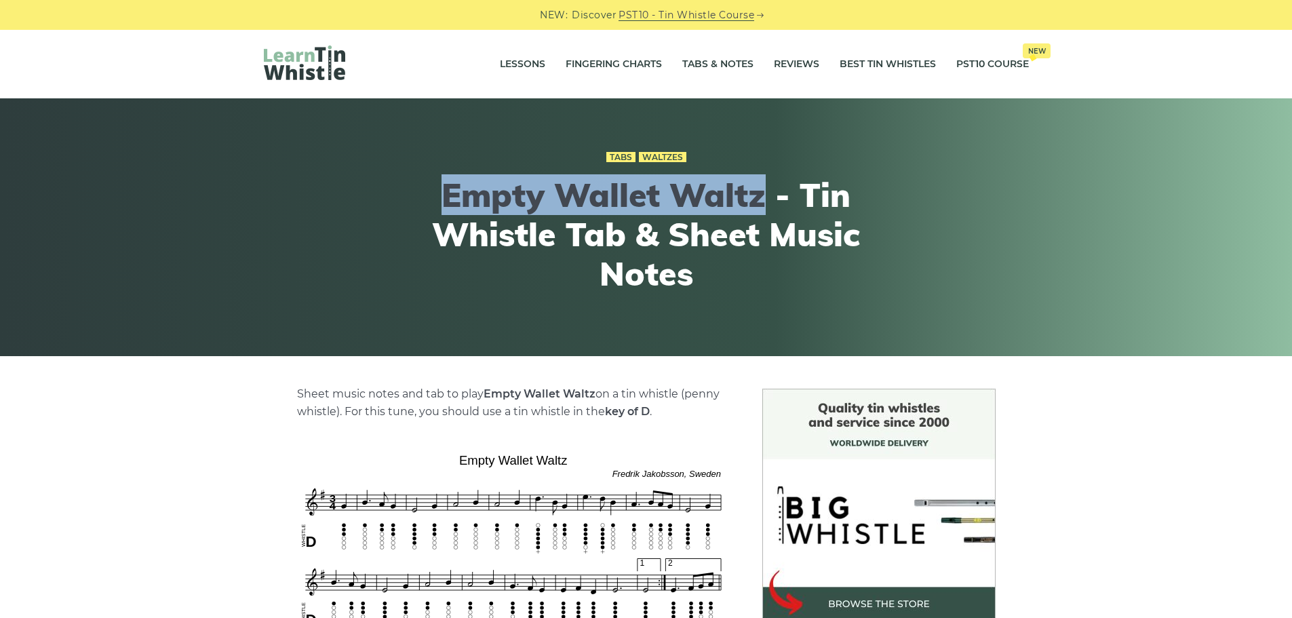
drag, startPoint x: 440, startPoint y: 195, endPoint x: 760, endPoint y: 200, distance: 319.5
click at [760, 200] on h1 "Empty Wallet Waltz - Tin Whistle Tab & Sheet Music Notes" at bounding box center [646, 234] width 499 height 117
copy h1 "Empty Wallet Waltz"
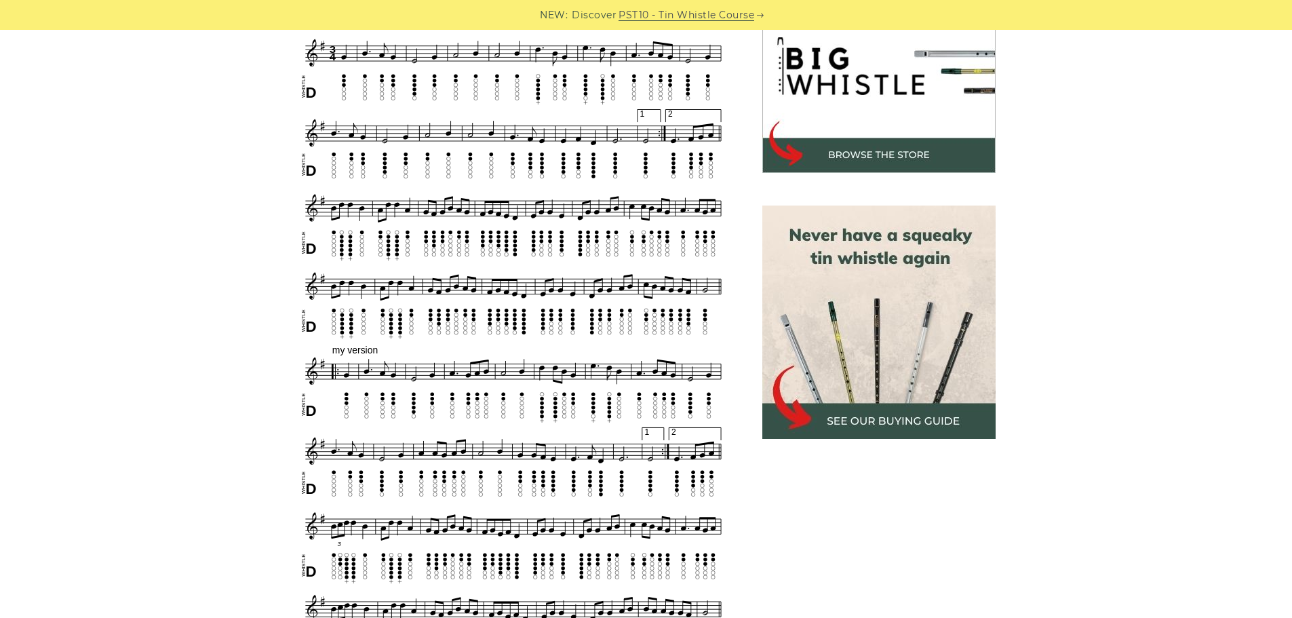
scroll to position [610, 0]
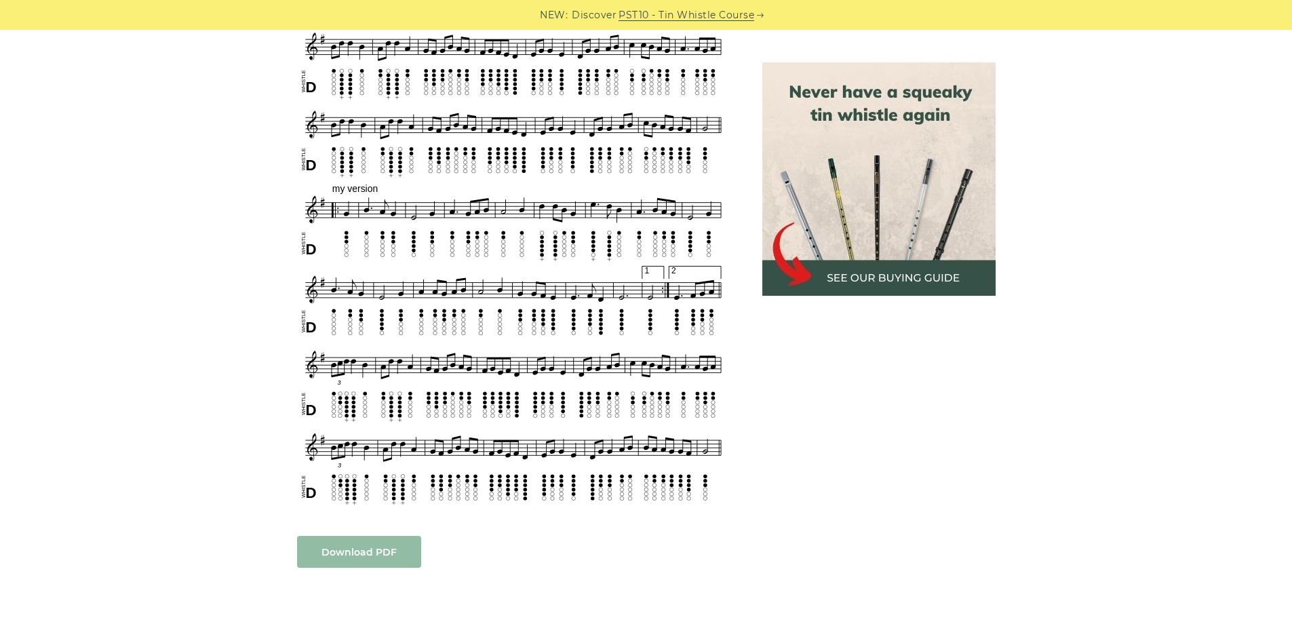
click at [384, 546] on link "Download PDF" at bounding box center [359, 552] width 124 height 32
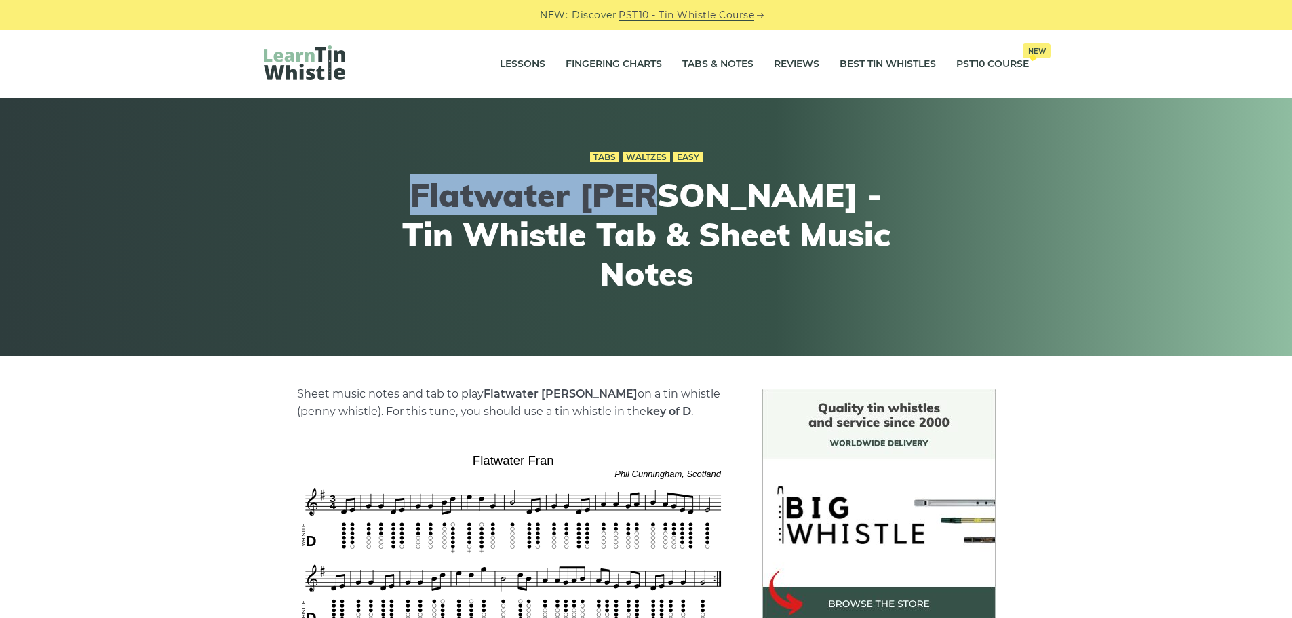
drag, startPoint x: 408, startPoint y: 213, endPoint x: 653, endPoint y: 214, distance: 244.9
click at [653, 214] on h1 "Flatwater Fran - Tin Whistle Tab & Sheet Music Notes" at bounding box center [646, 234] width 499 height 117
copy h1 "Flatwater Fran"
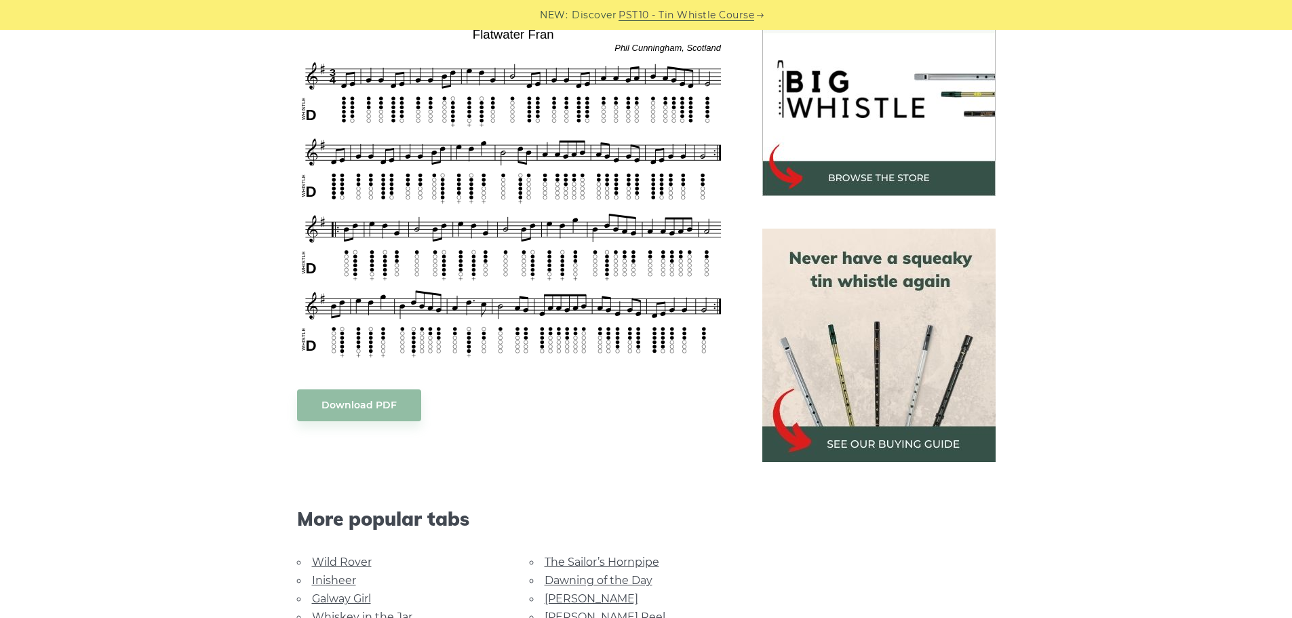
scroll to position [543, 0]
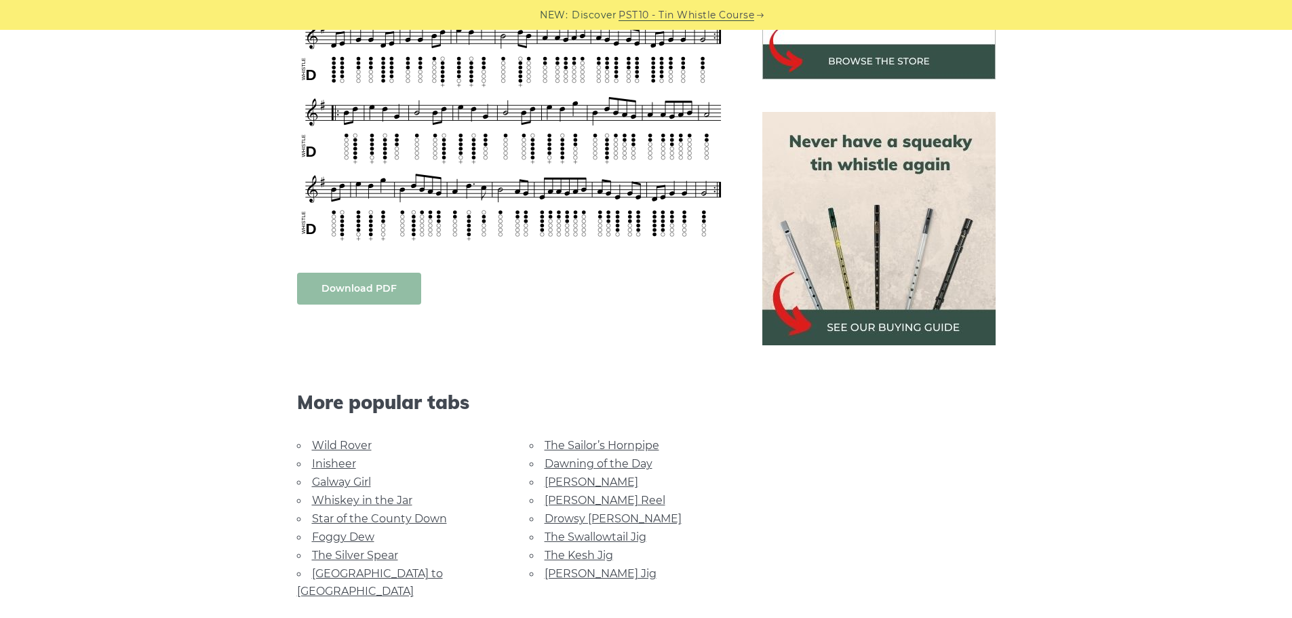
click at [375, 292] on link "Download PDF" at bounding box center [359, 289] width 124 height 32
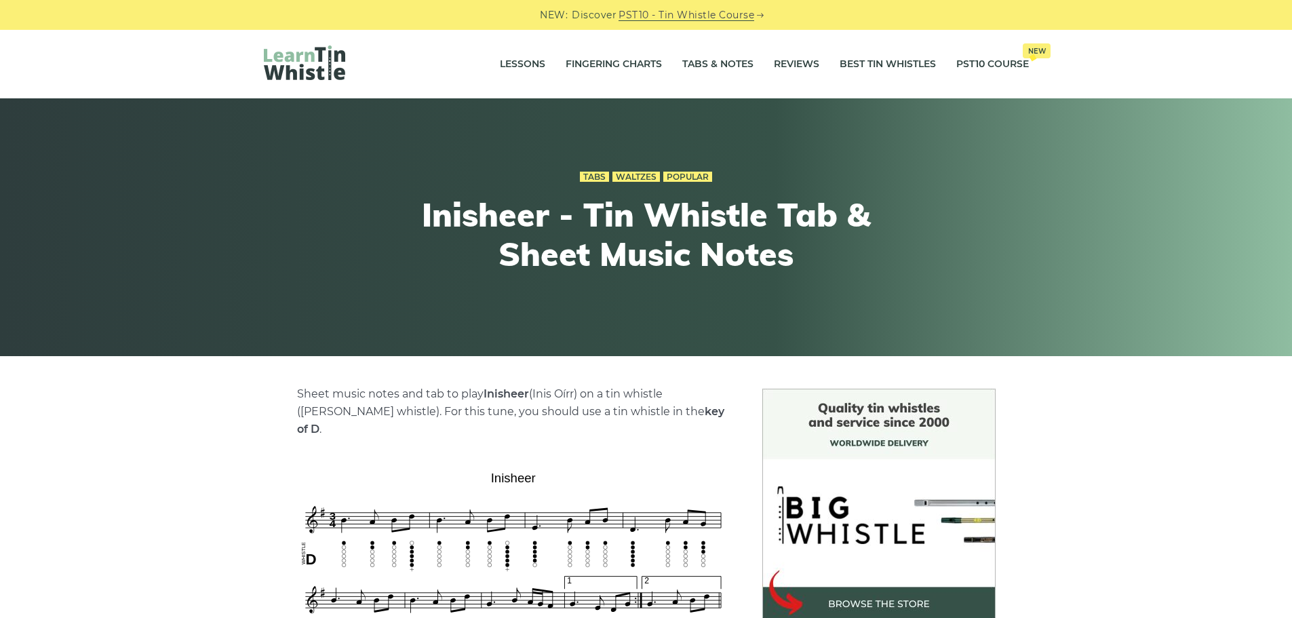
click at [435, 216] on h1 "Inisheer - Tin Whistle Tab & Sheet Music Notes" at bounding box center [646, 234] width 499 height 78
click at [437, 216] on h1 "Inisheer - Tin Whistle Tab & Sheet Music Notes" at bounding box center [646, 234] width 499 height 78
copy h1 "Inisheer"
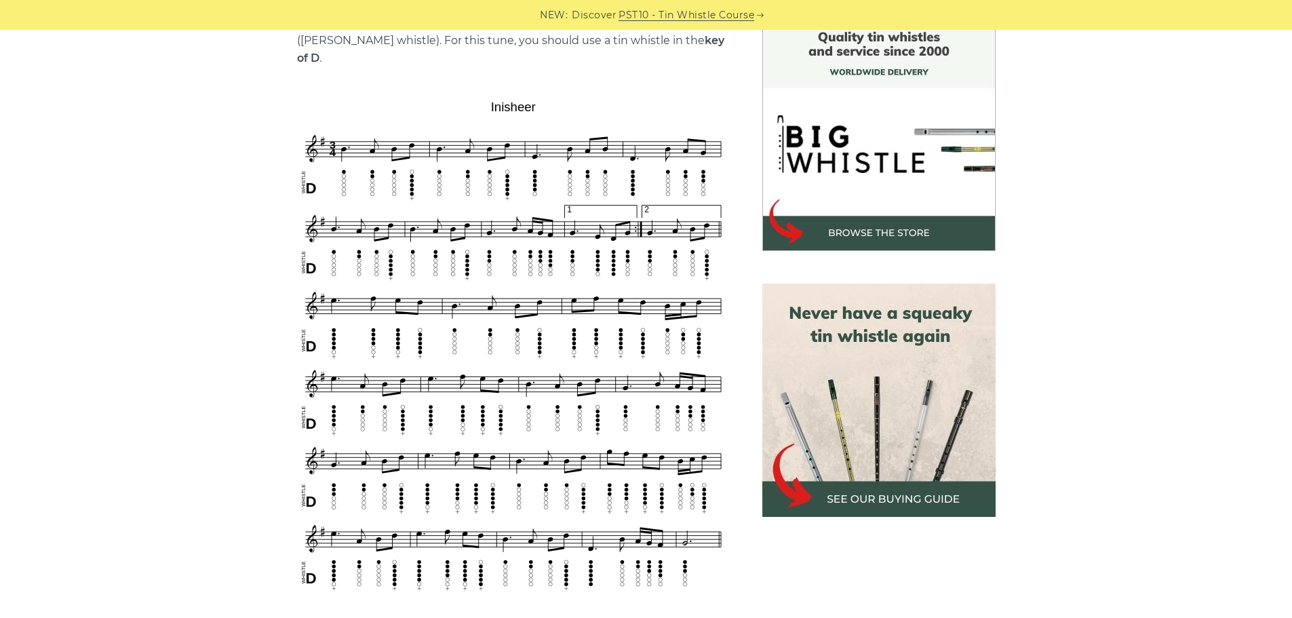
scroll to position [475, 0]
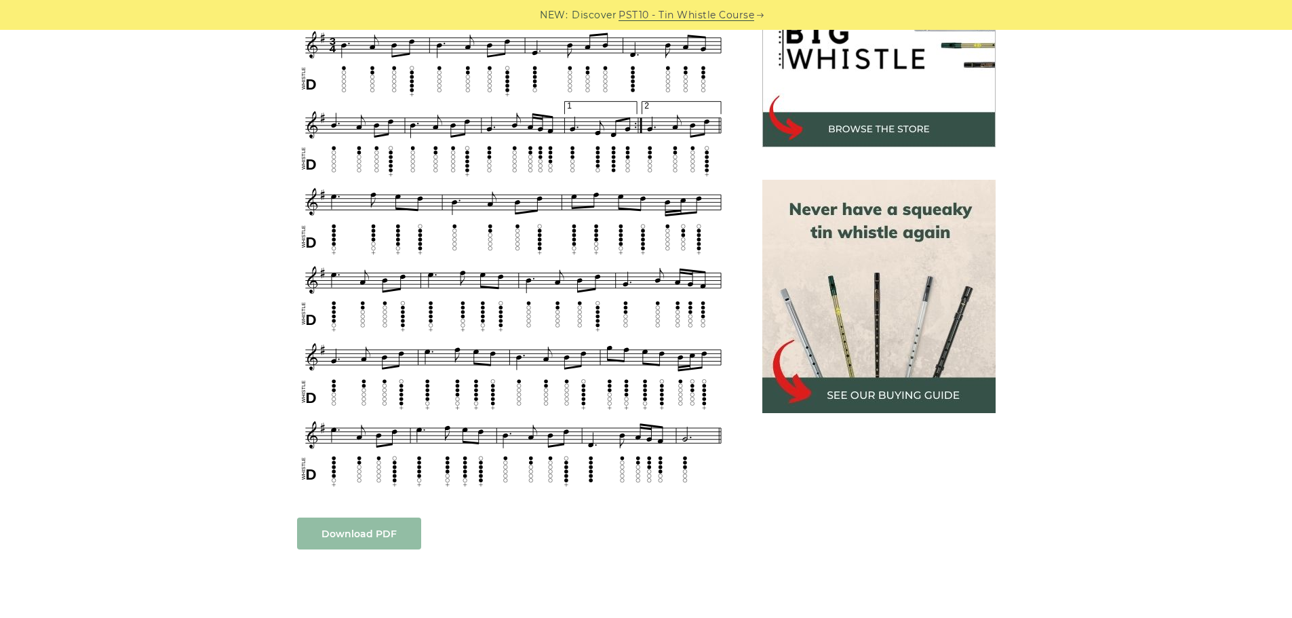
click at [350, 518] on link "Download PDF" at bounding box center [359, 534] width 124 height 32
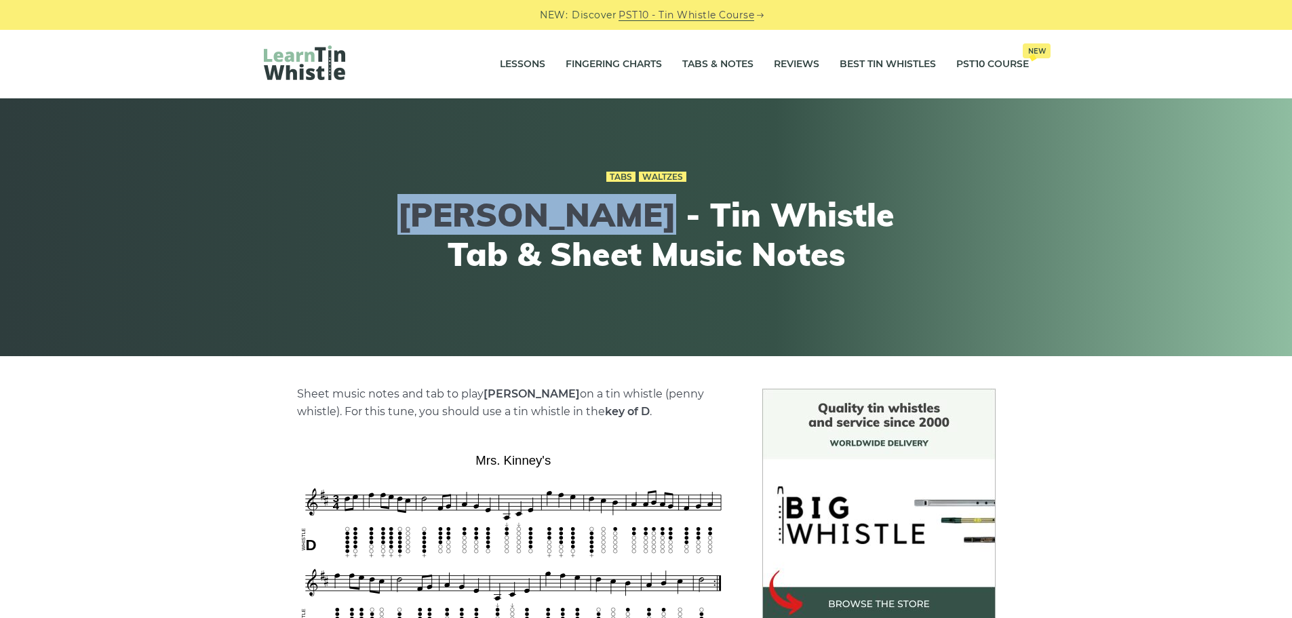
drag, startPoint x: 400, startPoint y: 218, endPoint x: 603, endPoint y: 220, distance: 202.8
click at [603, 220] on h1 "Mrs. Kinney’s - Tin Whistle Tab & Sheet Music Notes" at bounding box center [646, 234] width 499 height 78
copy h1 "Mrs. Kinney’s"
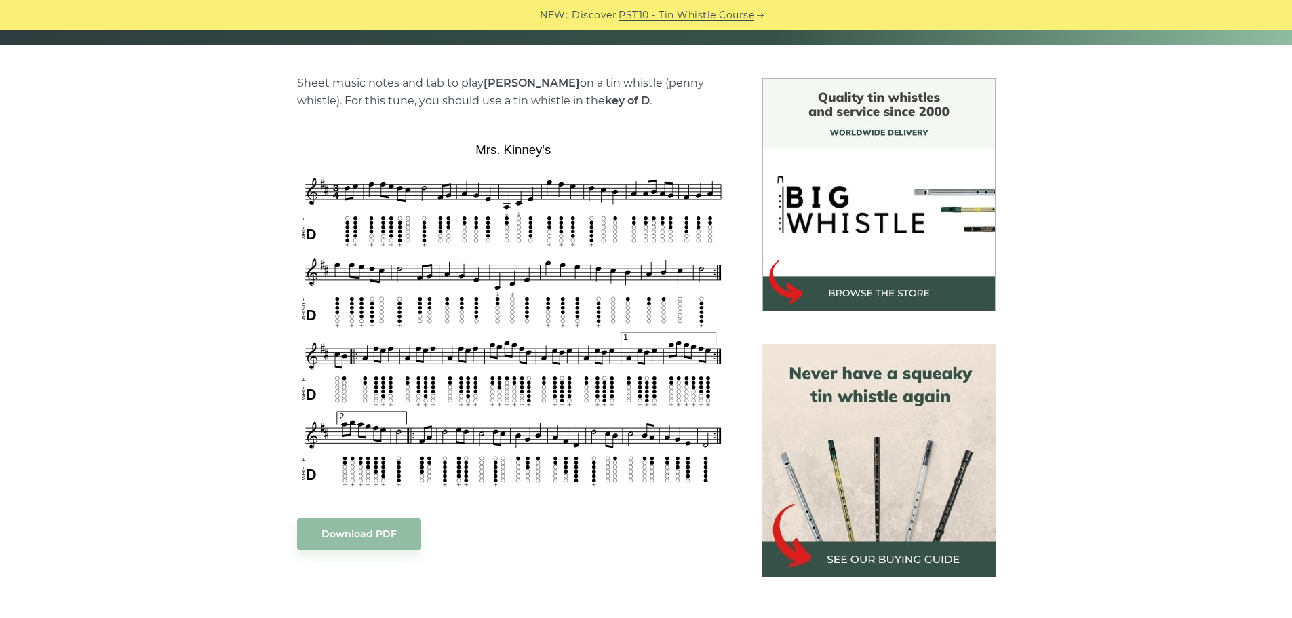
scroll to position [407, 0]
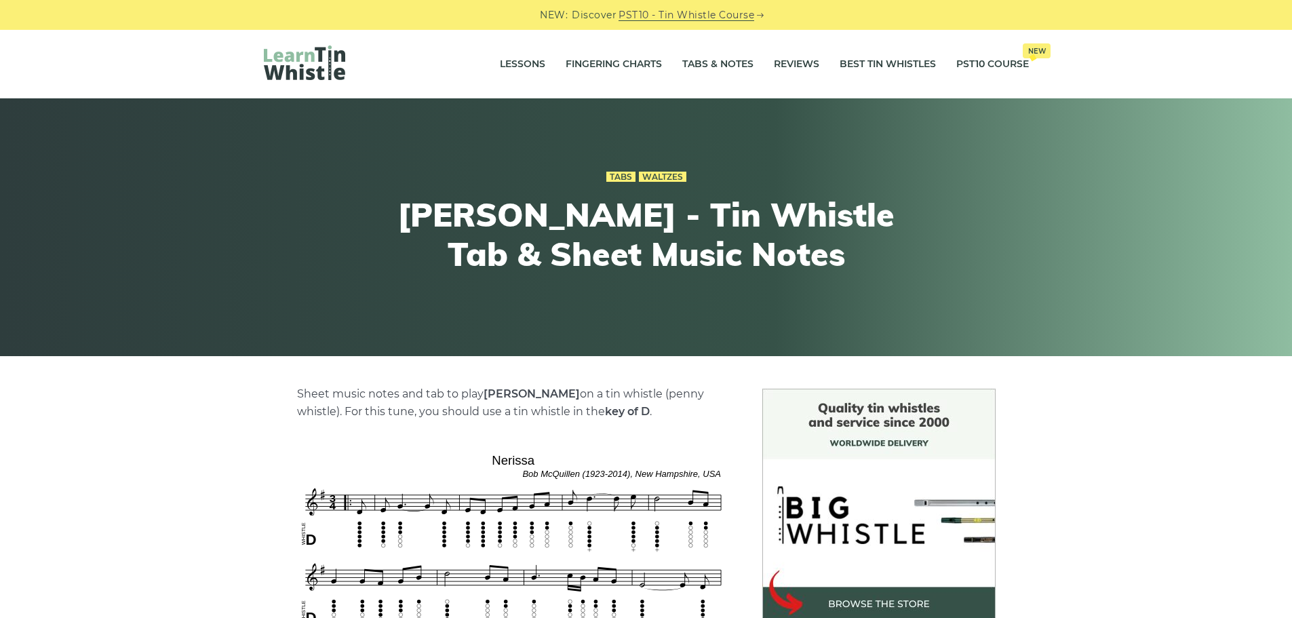
click at [483, 211] on h1 "Nerissa - Tin Whistle Tab & Sheet Music Notes" at bounding box center [646, 234] width 499 height 78
copy h1 "Nerissa"
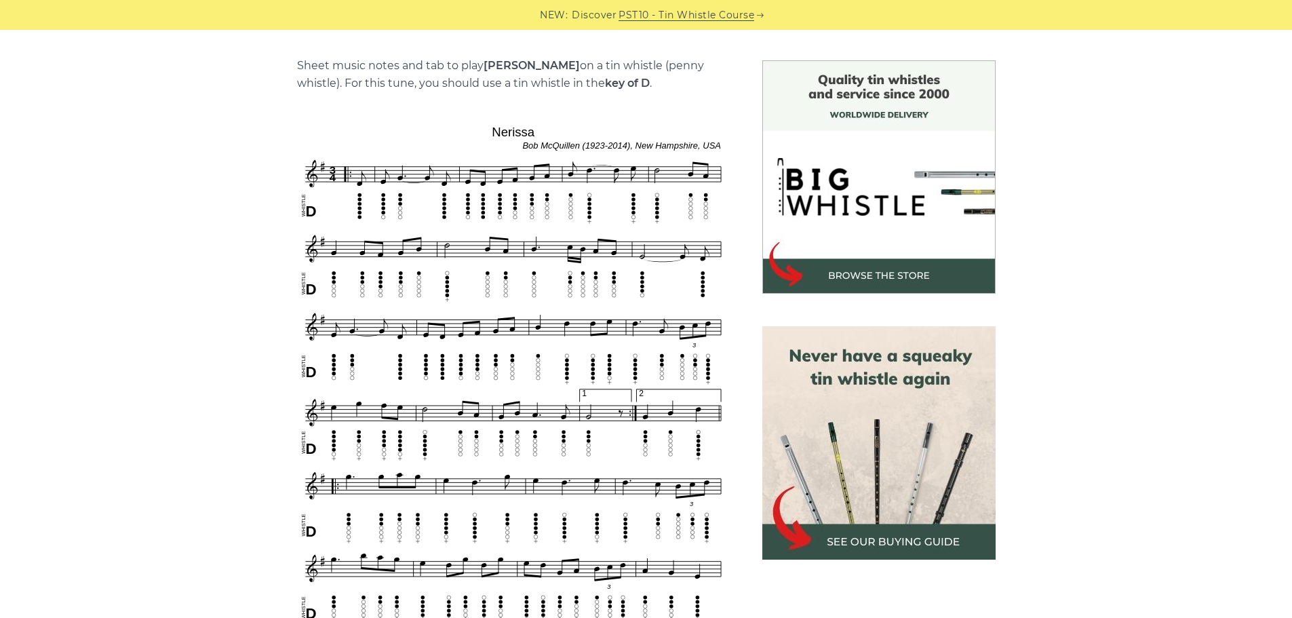
scroll to position [339, 0]
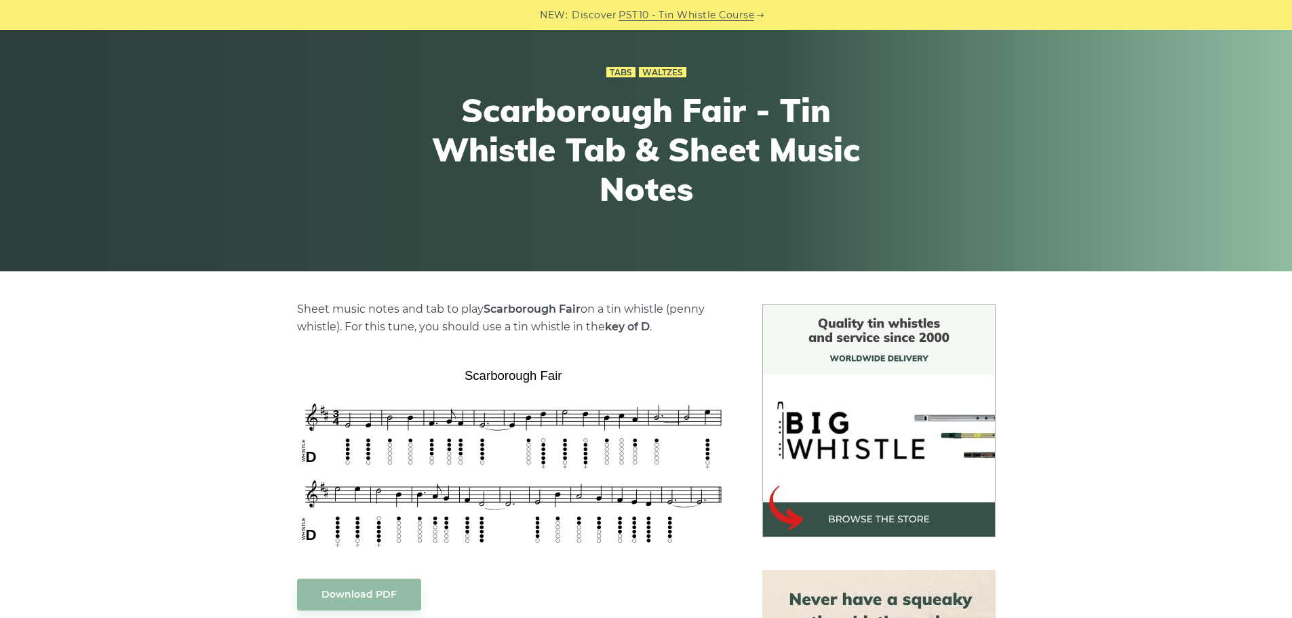
scroll to position [203, 0]
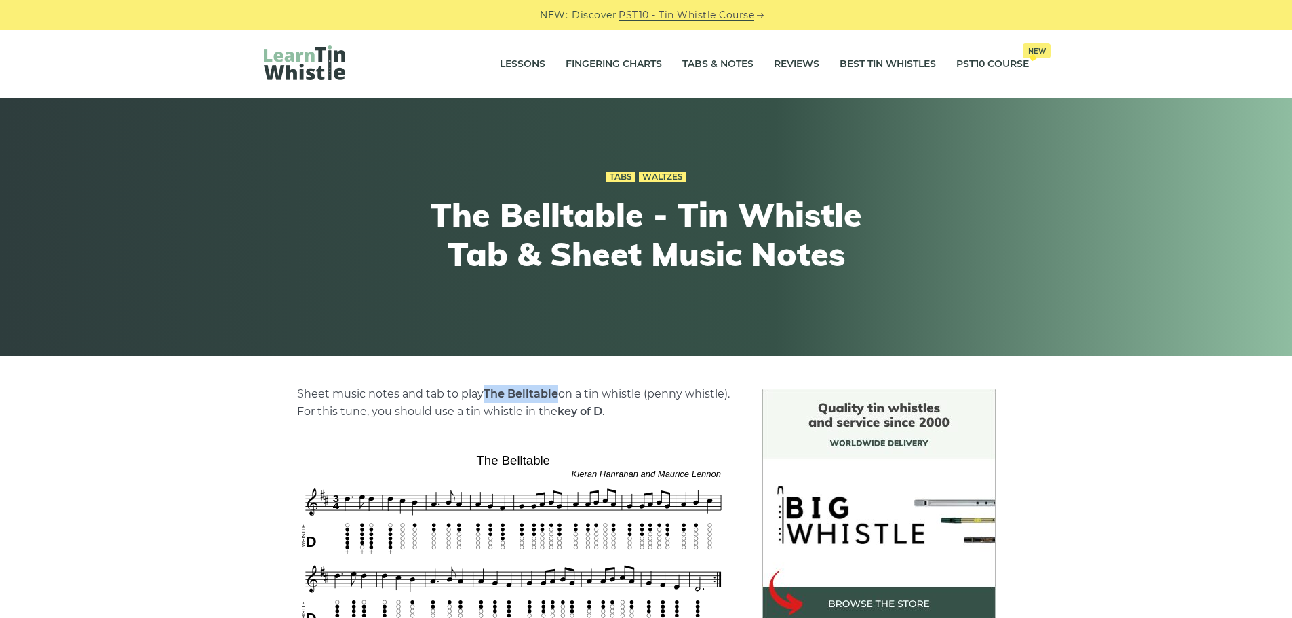
drag, startPoint x: 486, startPoint y: 389, endPoint x: 557, endPoint y: 389, distance: 70.5
click at [557, 389] on strong "The Belltable" at bounding box center [521, 393] width 75 height 13
copy strong "The Belltable"
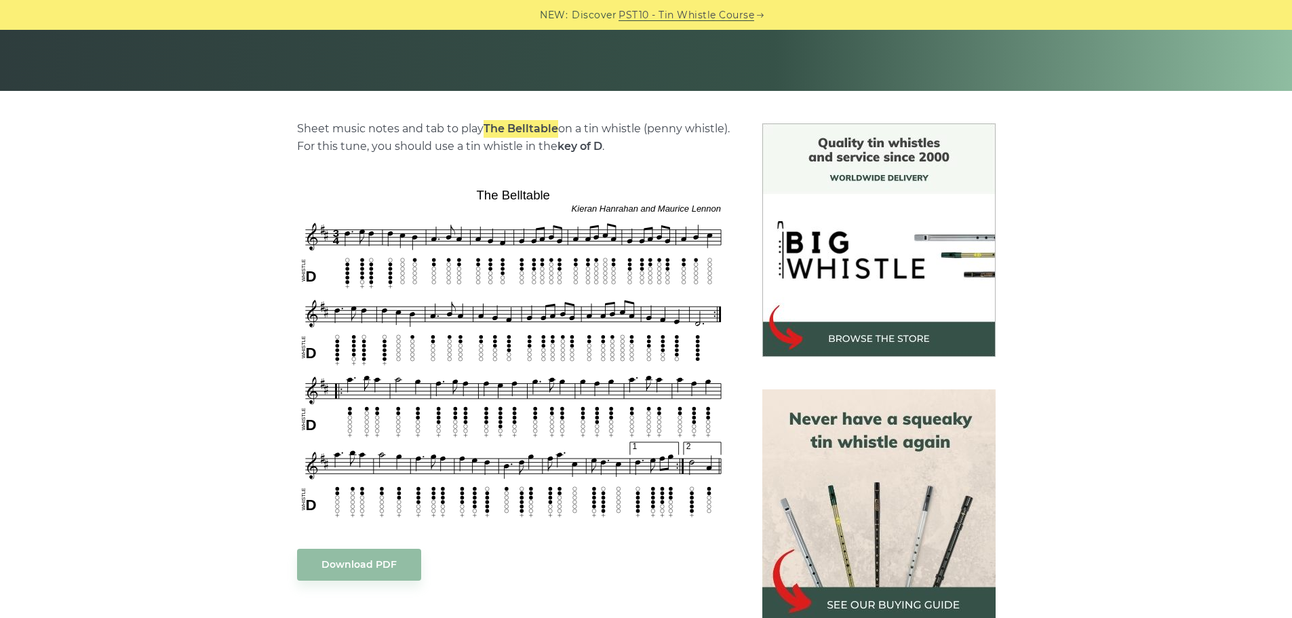
scroll to position [271, 0]
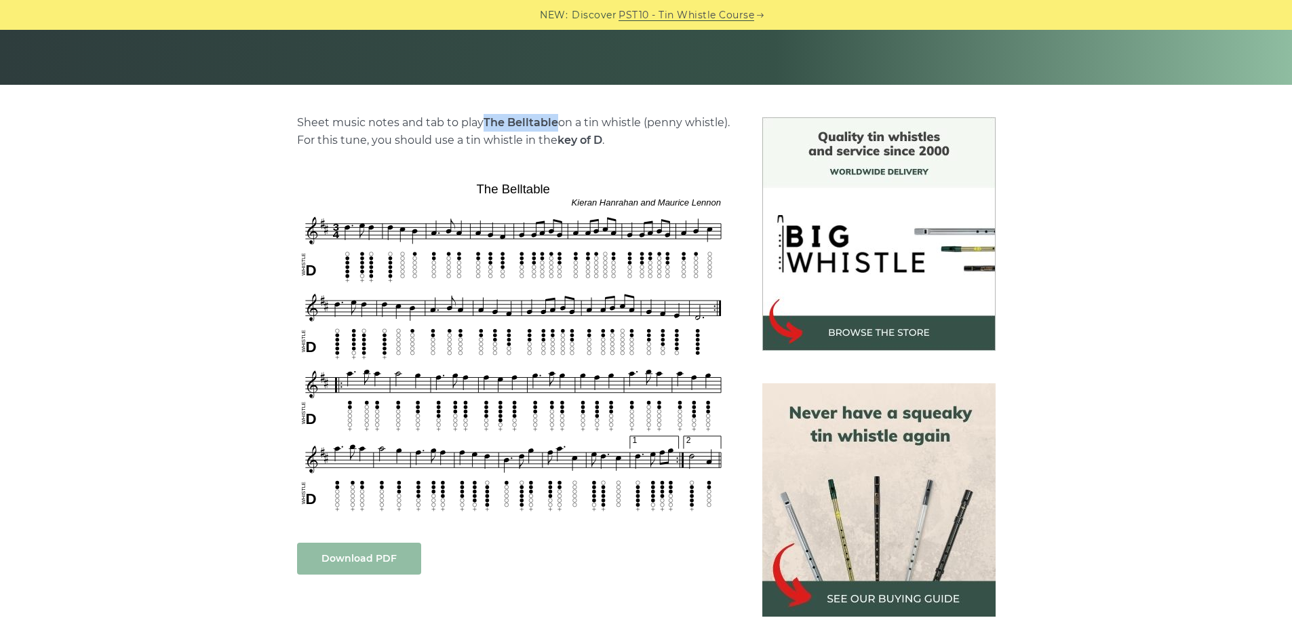
click at [380, 551] on link "Download PDF" at bounding box center [359, 559] width 124 height 32
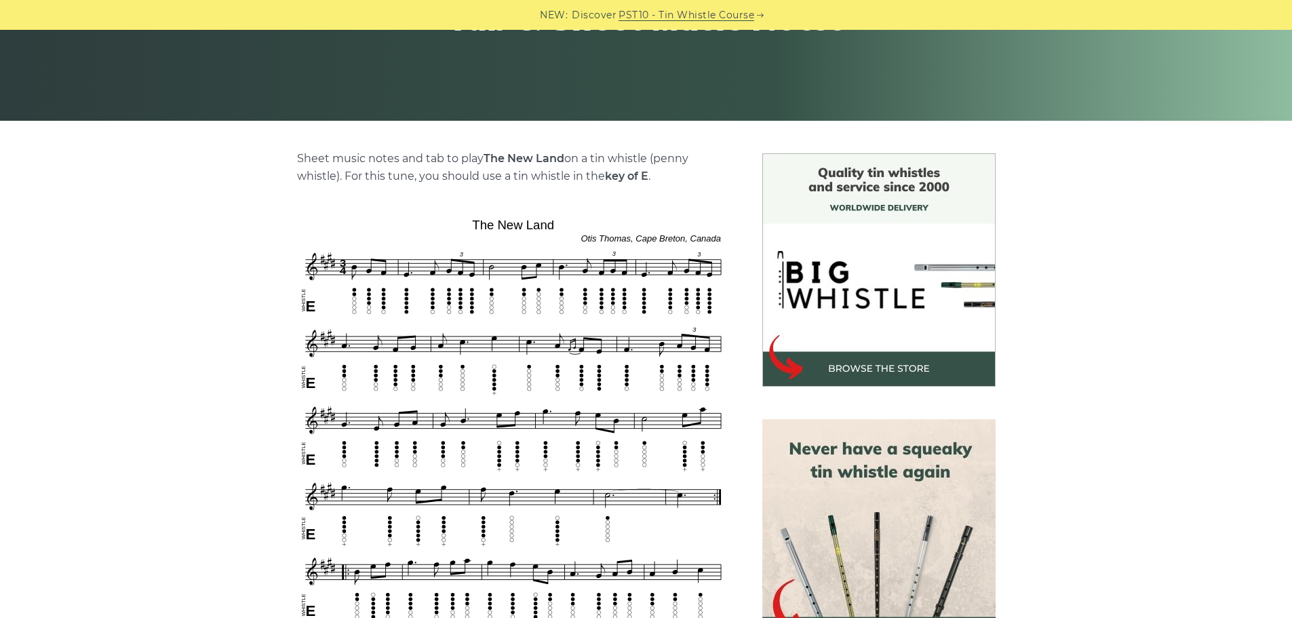
scroll to position [271, 0]
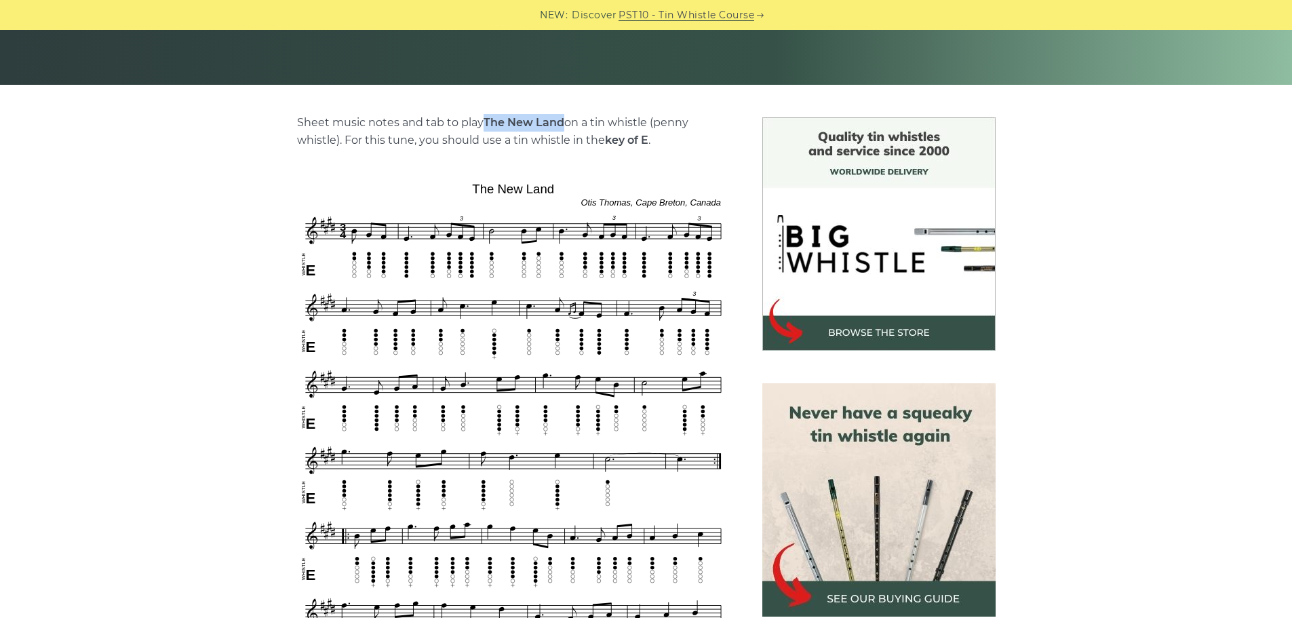
drag, startPoint x: 486, startPoint y: 121, endPoint x: 562, endPoint y: 123, distance: 76.7
click at [562, 123] on strong "The New Land" at bounding box center [524, 122] width 81 height 13
copy strong "The New Land"
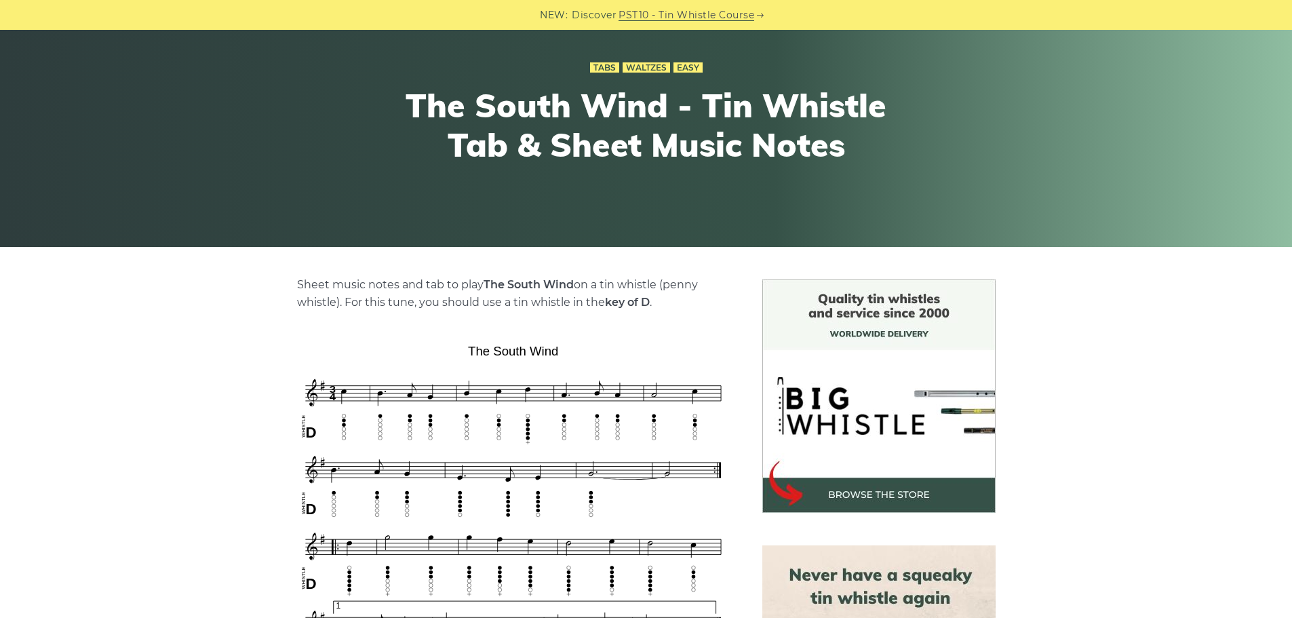
scroll to position [136, 0]
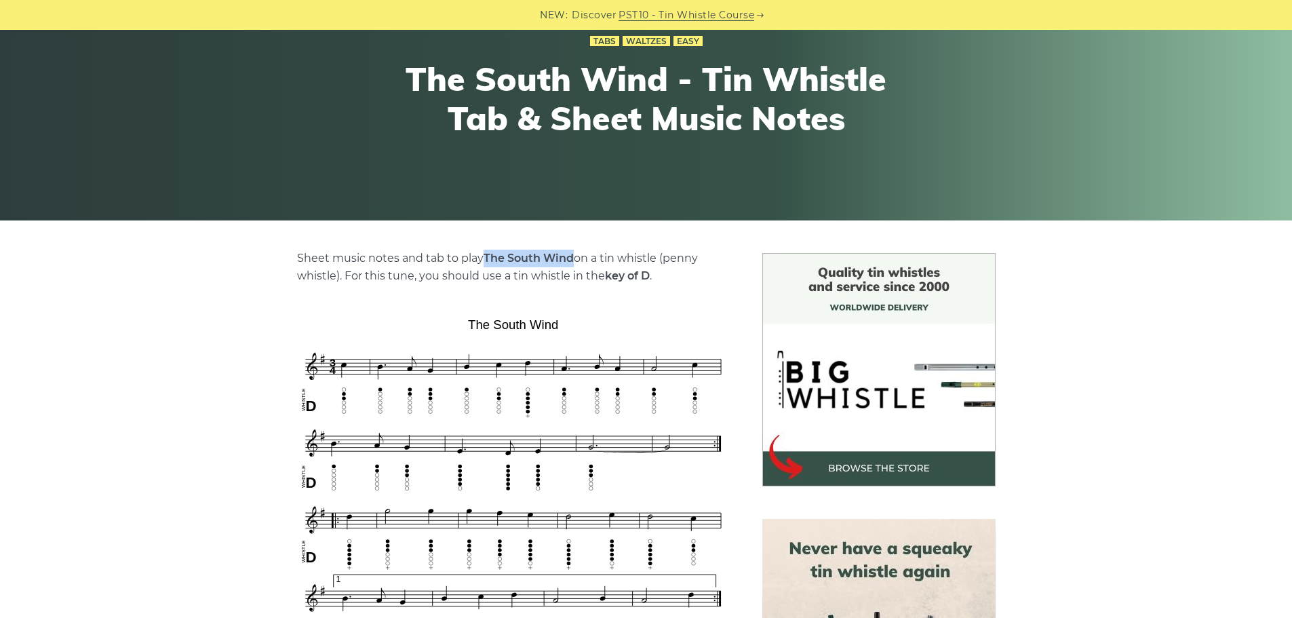
drag, startPoint x: 486, startPoint y: 258, endPoint x: 575, endPoint y: 254, distance: 89.7
click at [575, 254] on p "Sheet music notes and tab to play The South Wind on a tin whistle (penny whistl…" at bounding box center [513, 267] width 433 height 35
copy strong "The South Wind"
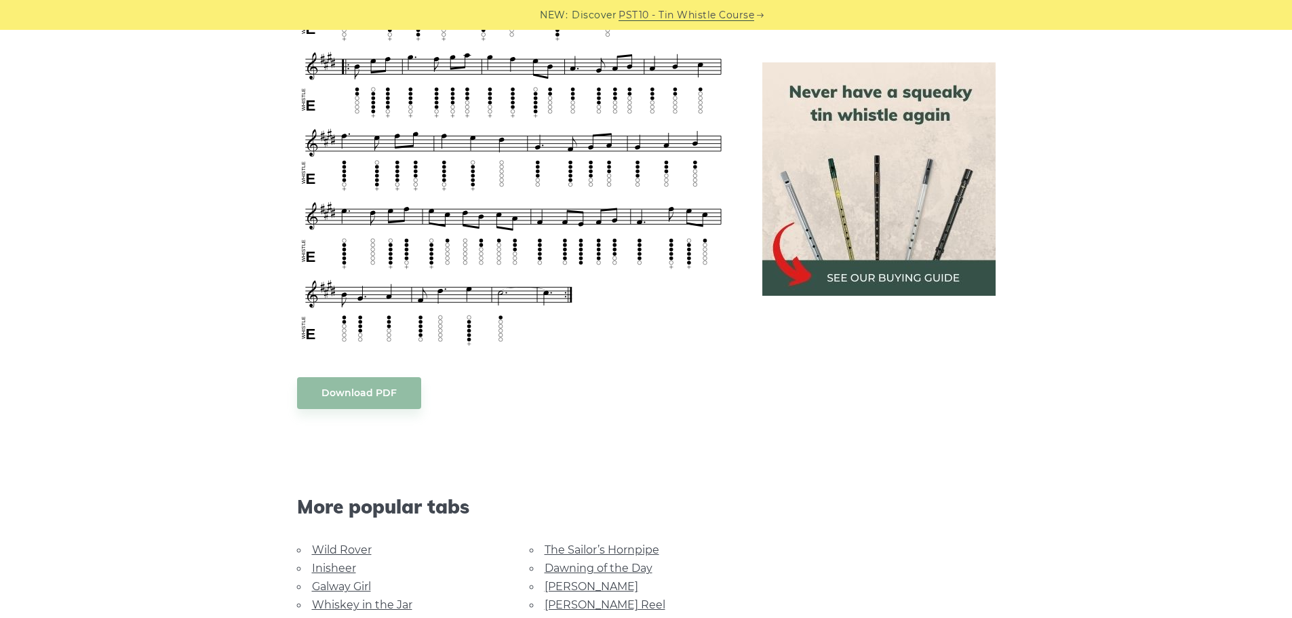
scroll to position [746, 0]
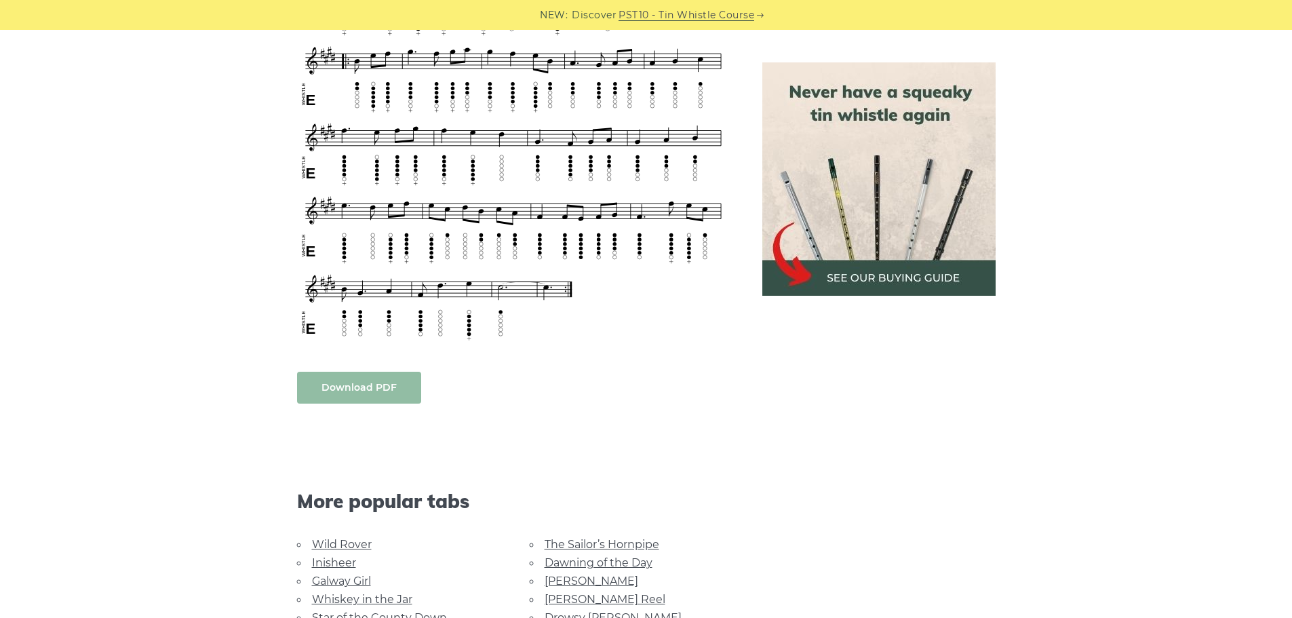
click at [360, 391] on link "Download PDF" at bounding box center [359, 388] width 124 height 32
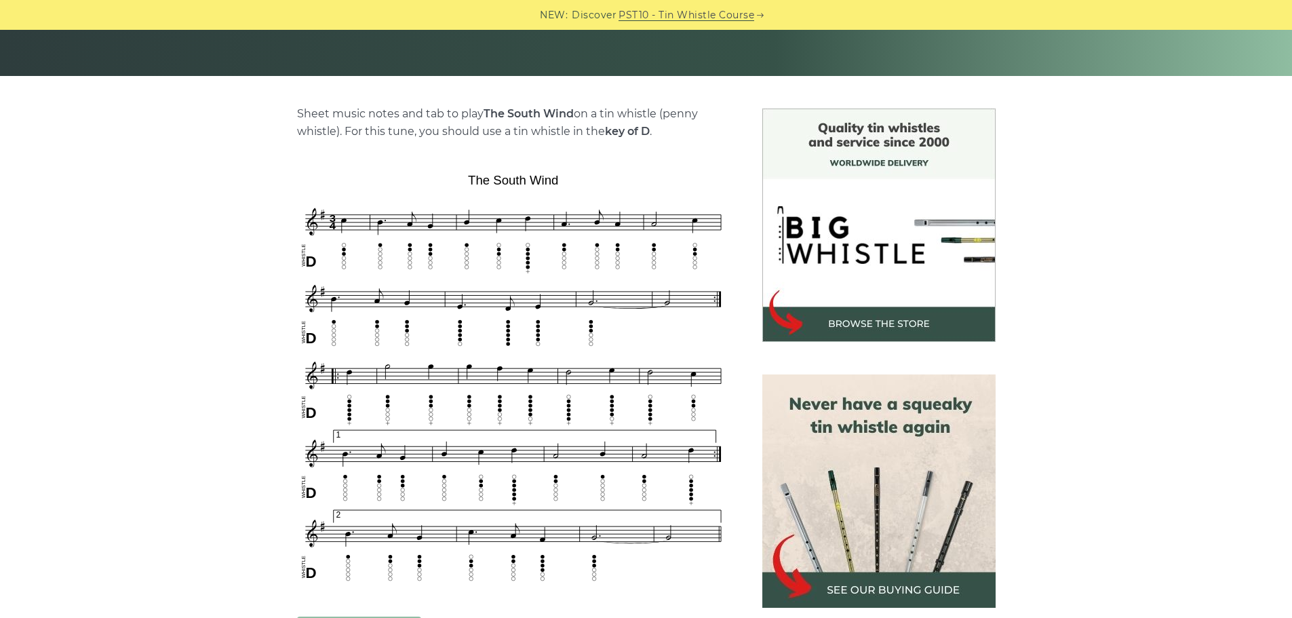
scroll to position [339, 0]
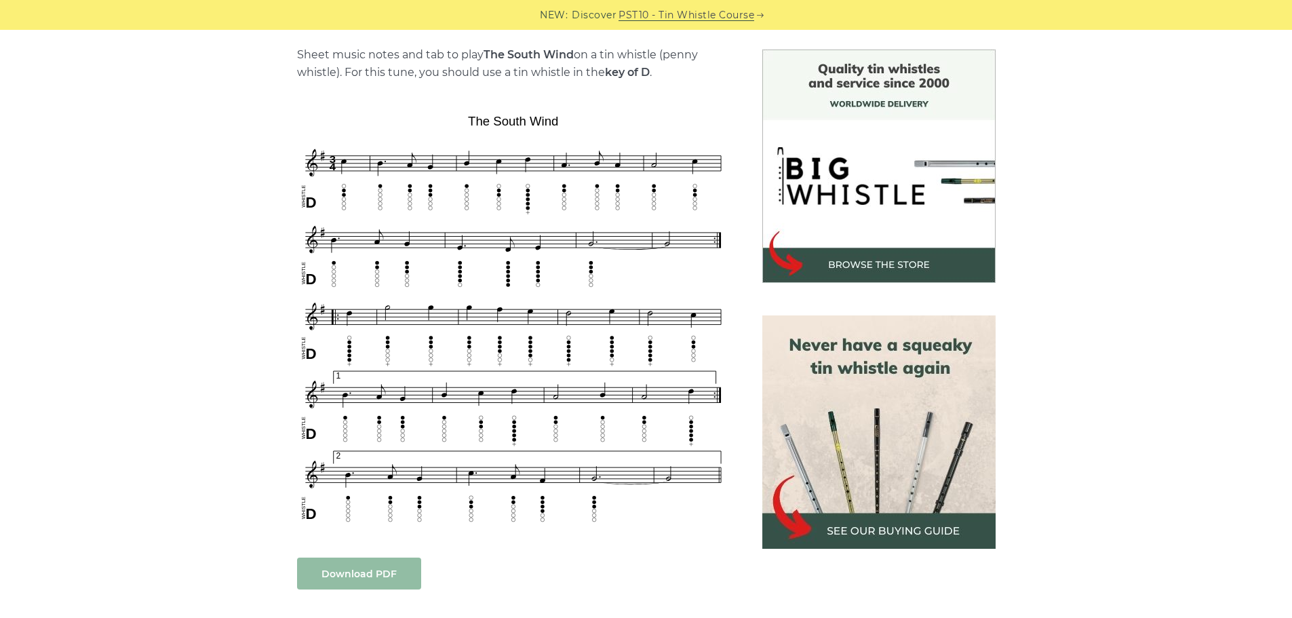
click at [362, 569] on link "Download PDF" at bounding box center [359, 574] width 124 height 32
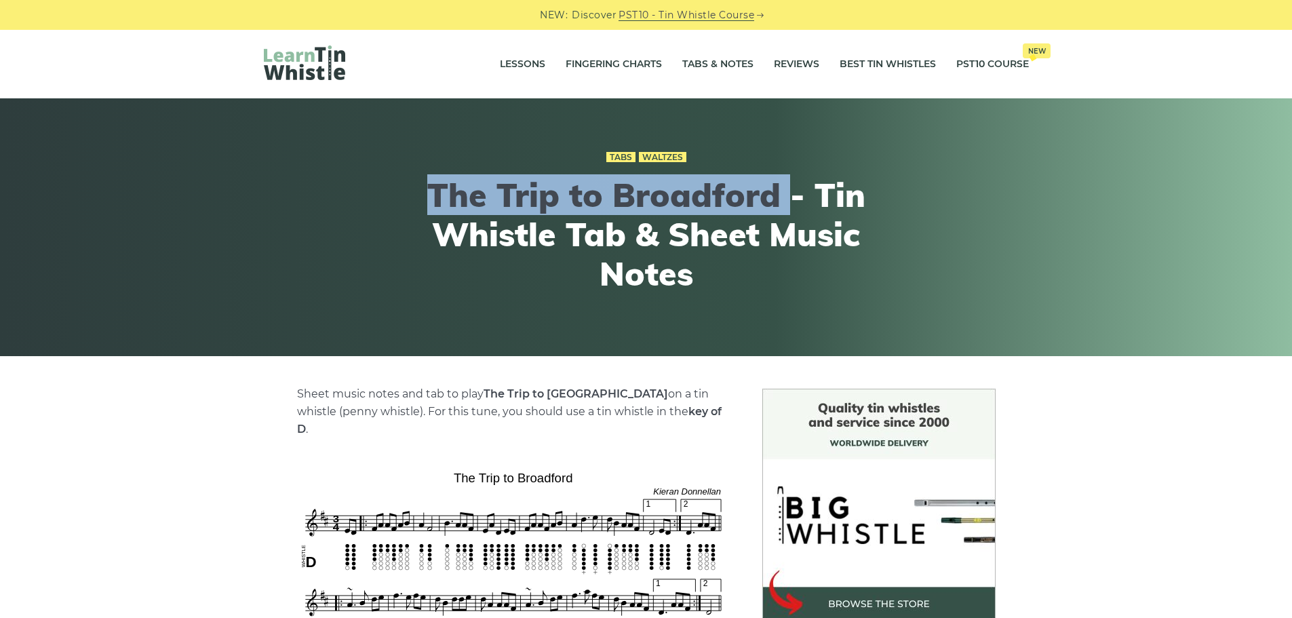
drag, startPoint x: 433, startPoint y: 191, endPoint x: 793, endPoint y: 199, distance: 359.6
click at [793, 199] on h1 "The Trip to Broadford - Tin Whistle Tab & Sheet Music Notes" at bounding box center [646, 234] width 499 height 117
copy h1 "The Trip to Broadford"
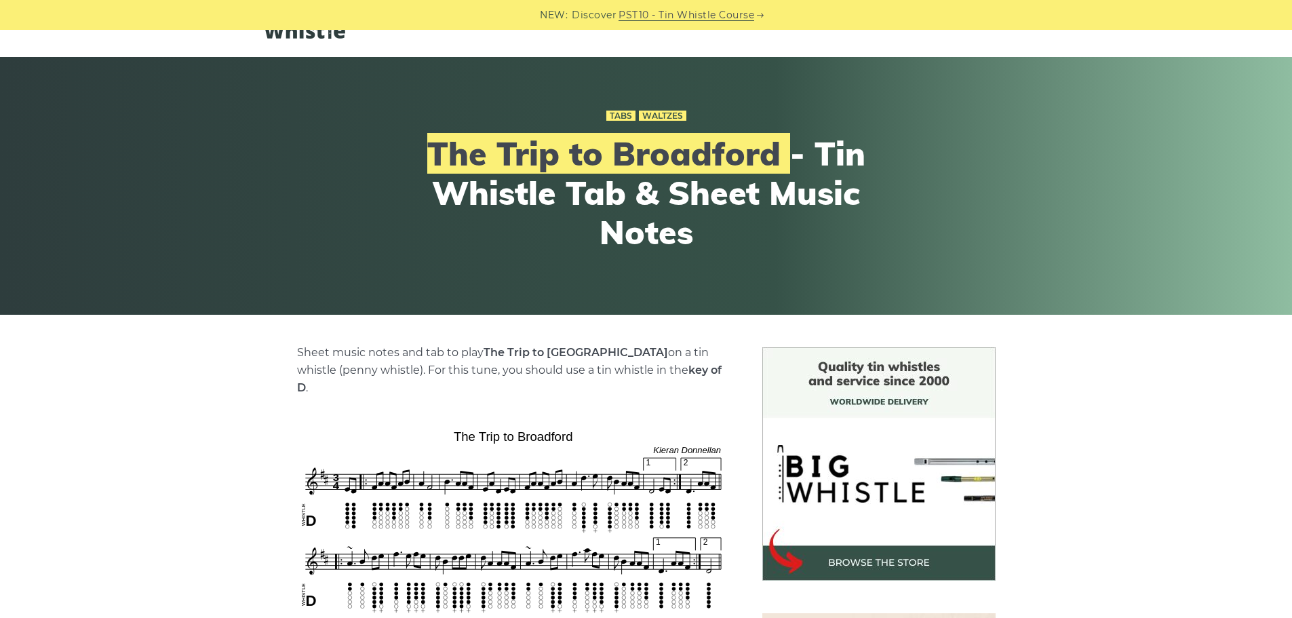
scroll to position [271, 0]
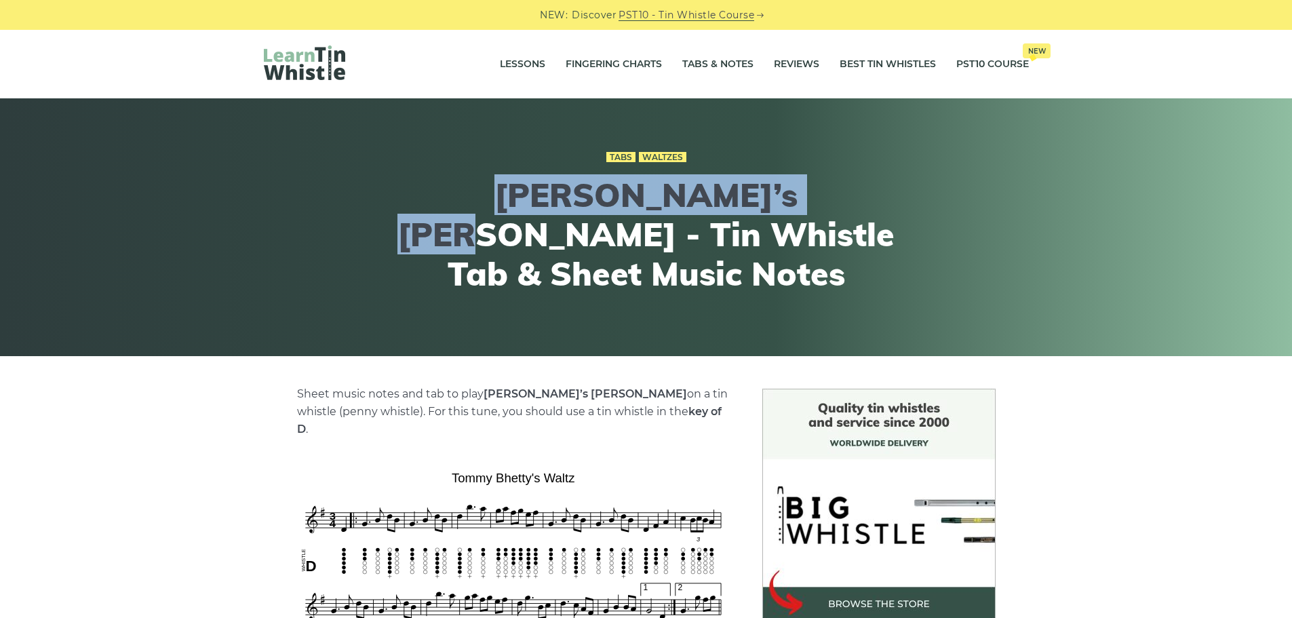
drag, startPoint x: 418, startPoint y: 196, endPoint x: 781, endPoint y: 206, distance: 363.0
click at [781, 206] on h1 "Tommy Bhetty’s Waltz - Tin Whistle Tab & Sheet Music Notes" at bounding box center [646, 234] width 499 height 117
copy h1 "Tommy Bhetty’s Waltz"
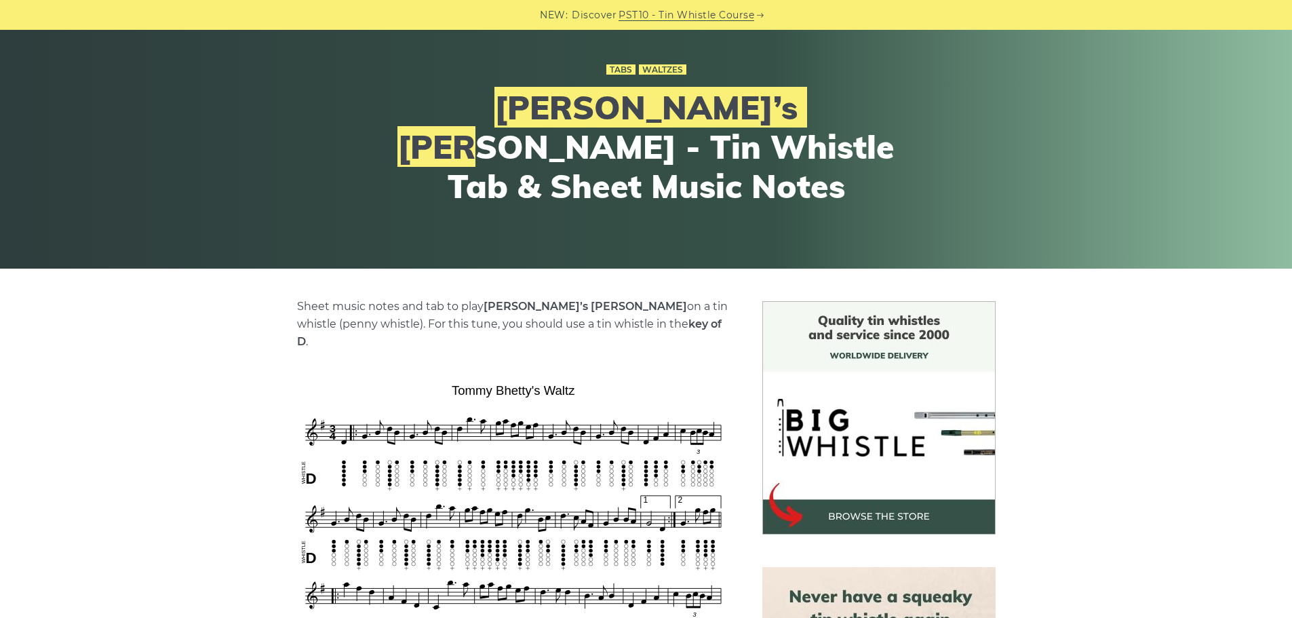
scroll to position [271, 0]
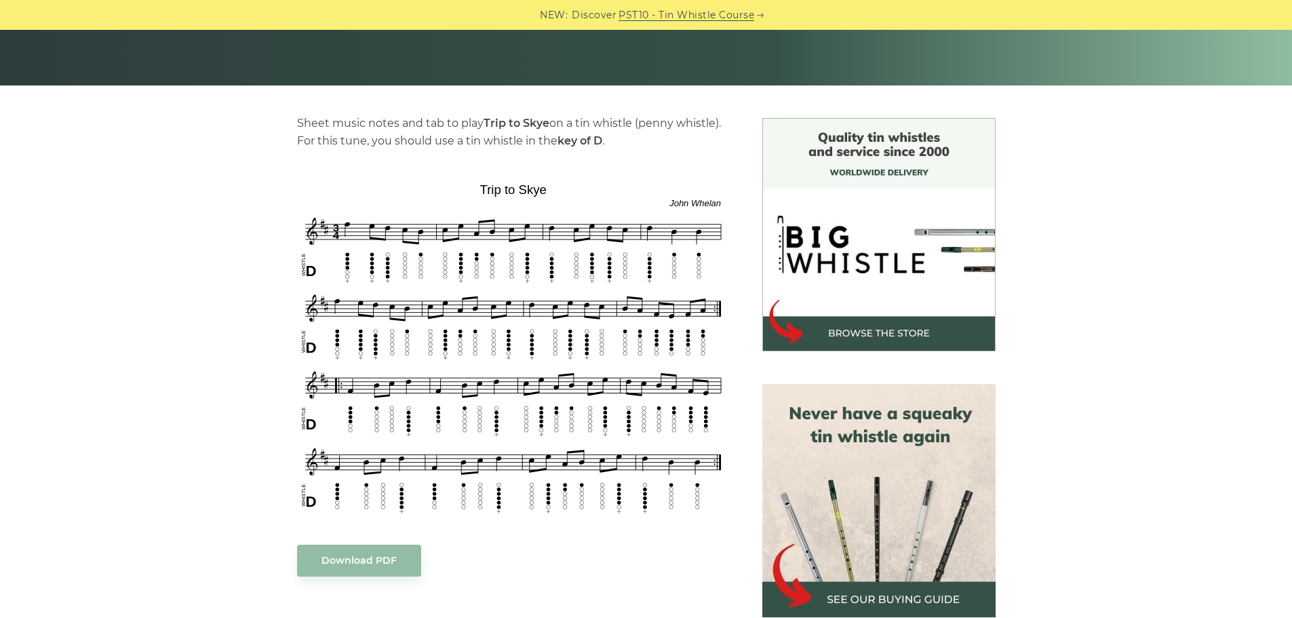
scroll to position [271, 0]
drag, startPoint x: 486, startPoint y: 123, endPoint x: 549, endPoint y: 122, distance: 63.1
click at [549, 122] on strong "Trip to Skye" at bounding box center [517, 122] width 66 height 13
copy strong "Trip to Skye"
click at [364, 557] on link "Download PDF" at bounding box center [359, 560] width 124 height 32
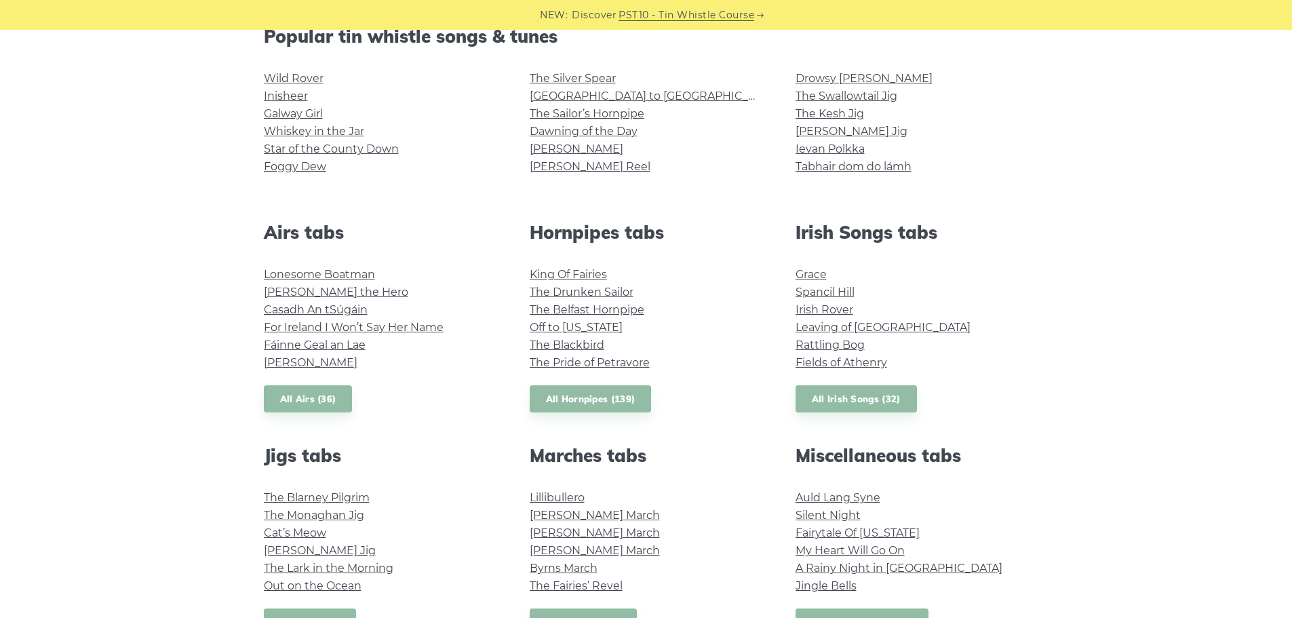
scroll to position [339, 0]
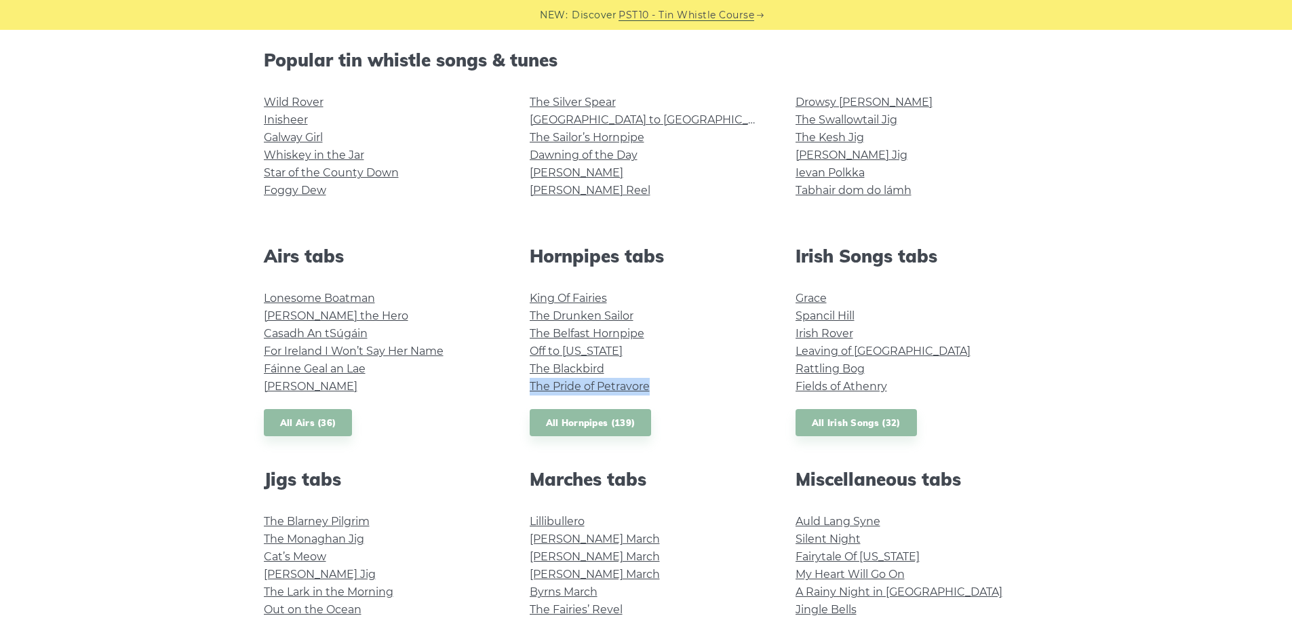
drag, startPoint x: 526, startPoint y: 386, endPoint x: 648, endPoint y: 387, distance: 122.1
click at [648, 387] on div "Hornpipes tabs King Of Fairies The Drunken Sailor The Belfast Hornpipe Off to C…" at bounding box center [646, 341] width 266 height 191
copy link "The Pride of Petravore"
click at [586, 427] on link "All Hornpipes (139)" at bounding box center [591, 423] width 122 height 28
click at [579, 383] on link "The Pride of Petravore" at bounding box center [590, 386] width 120 height 13
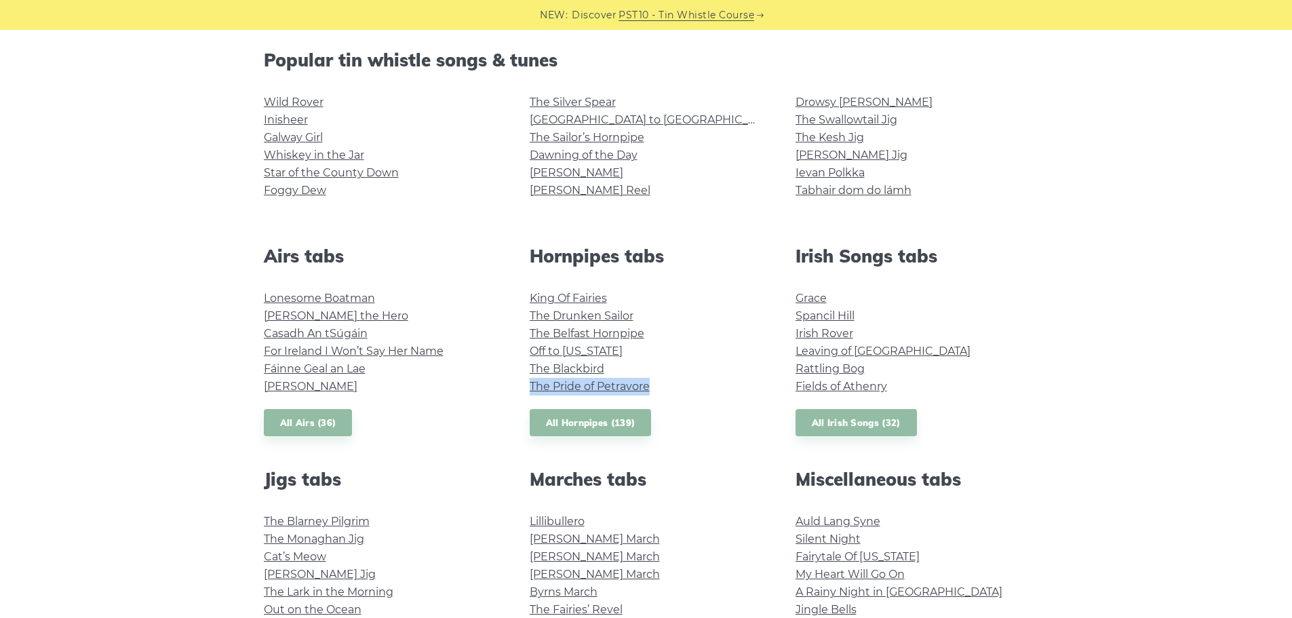
click at [600, 386] on link "The Pride of Petravore" at bounding box center [590, 386] width 120 height 13
click at [597, 421] on link "All Hornpipes (139)" at bounding box center [591, 423] width 122 height 28
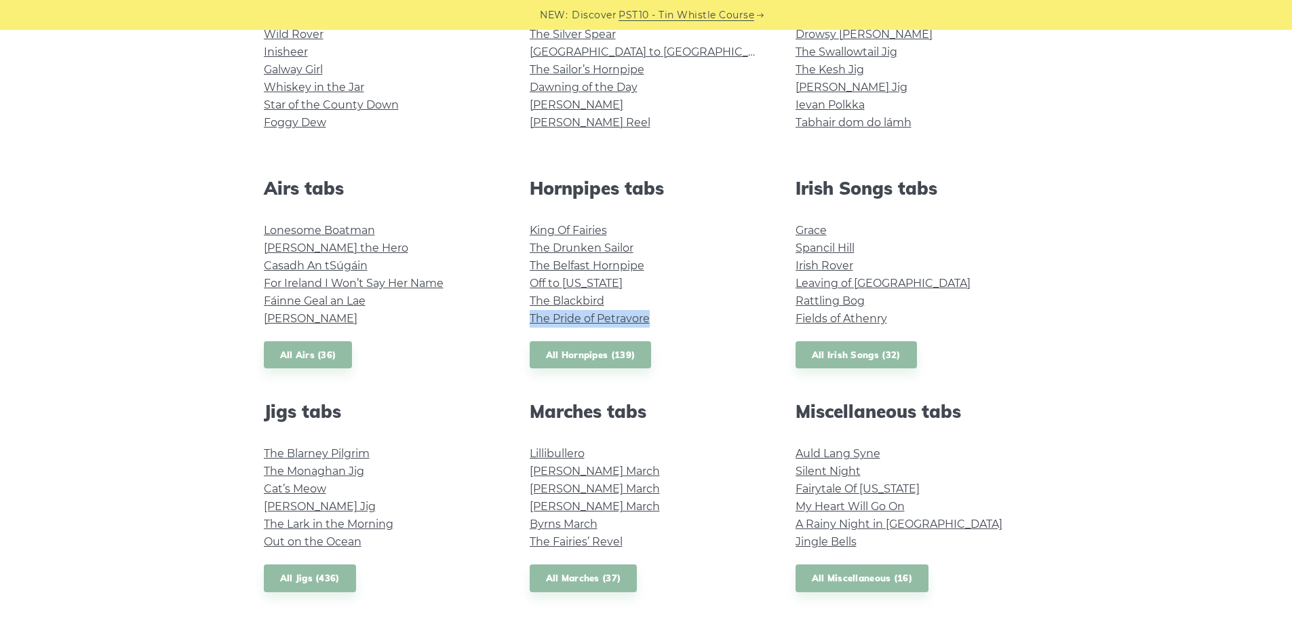
scroll to position [271, 0]
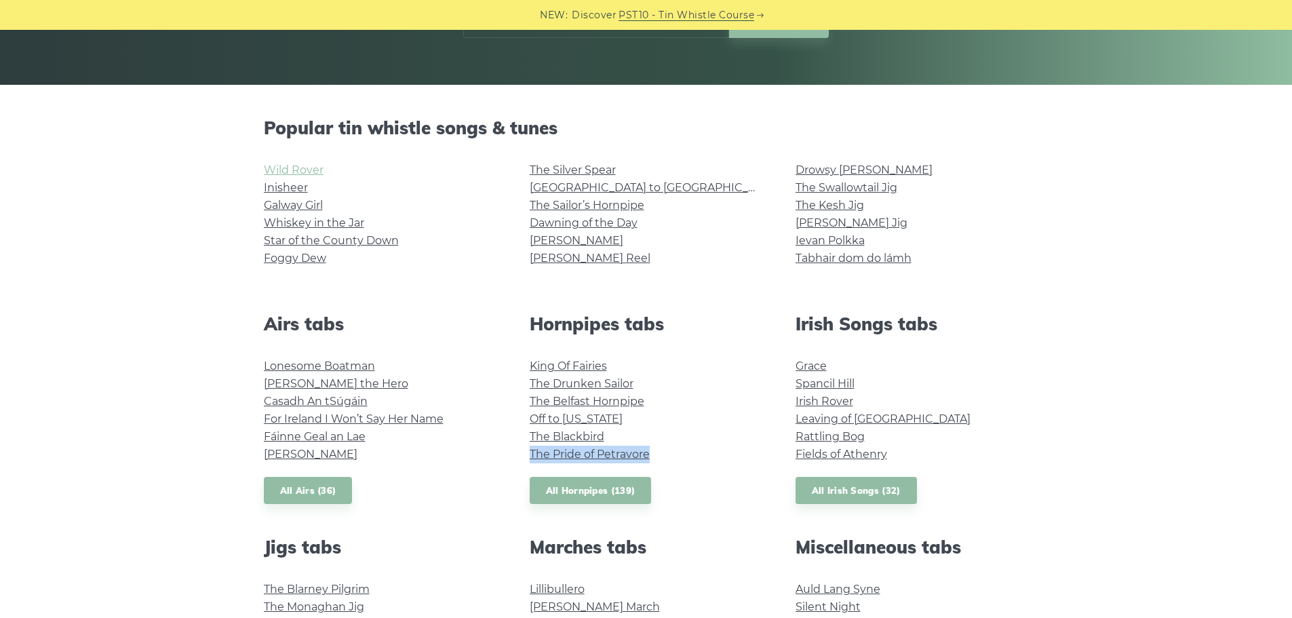
click at [317, 168] on link "Wild Rover" at bounding box center [294, 169] width 60 height 13
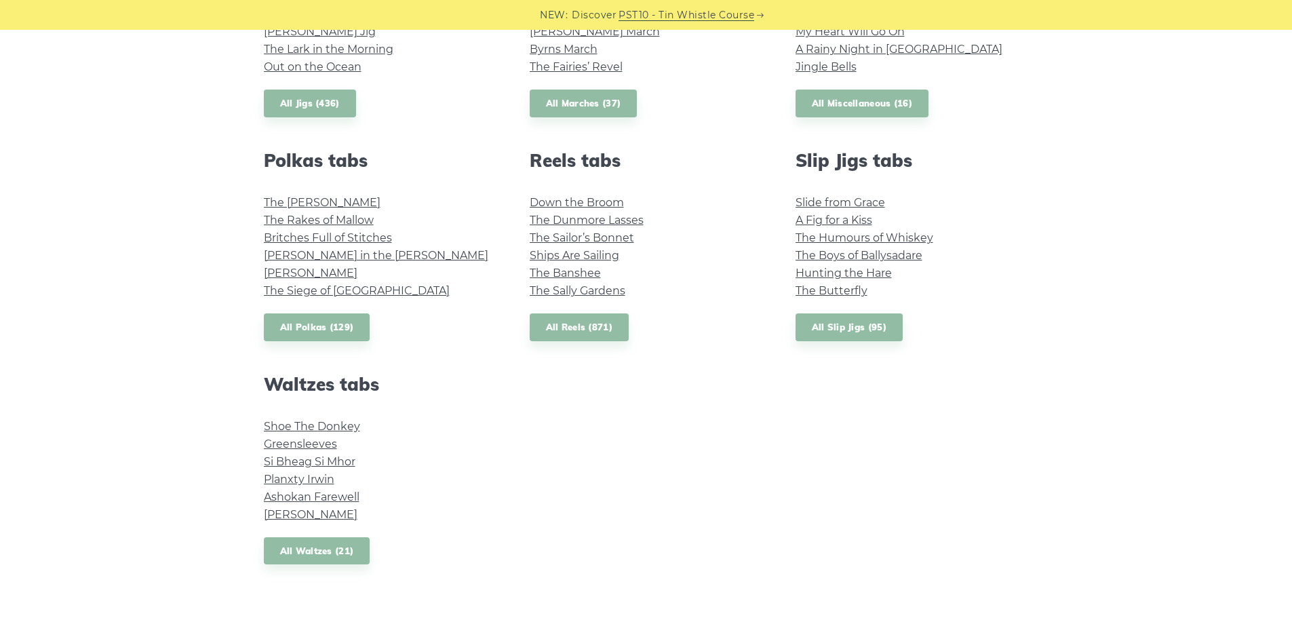
scroll to position [132, 0]
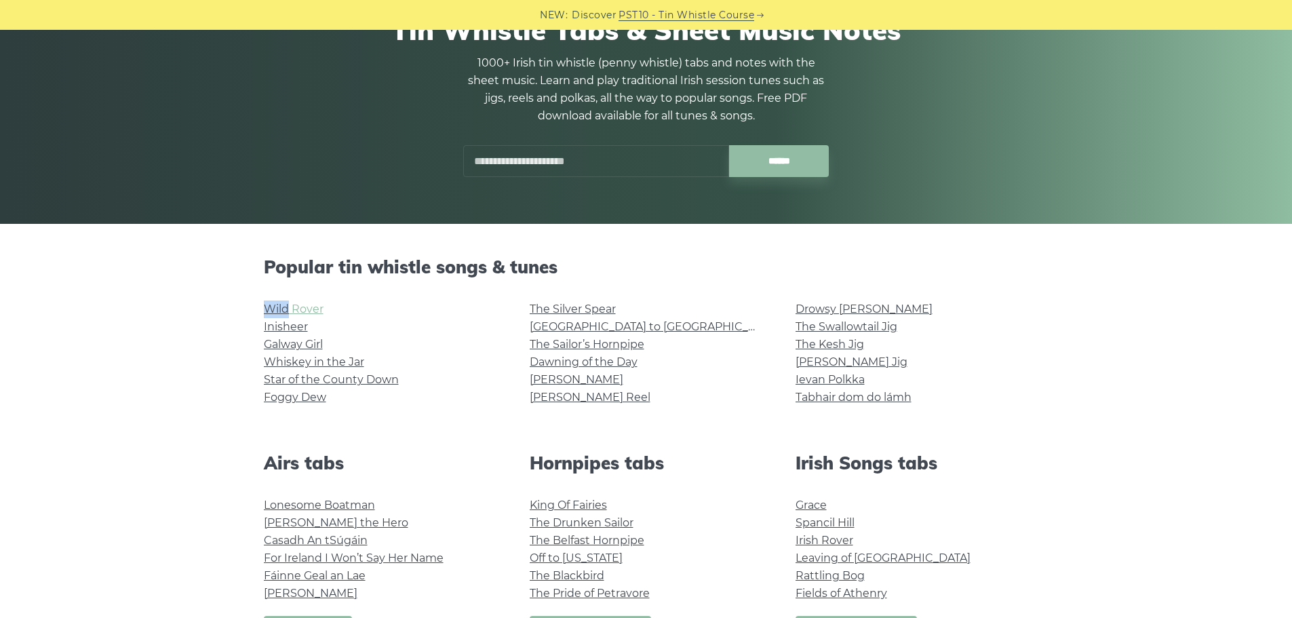
click at [300, 309] on link "Wild Rover" at bounding box center [294, 309] width 60 height 13
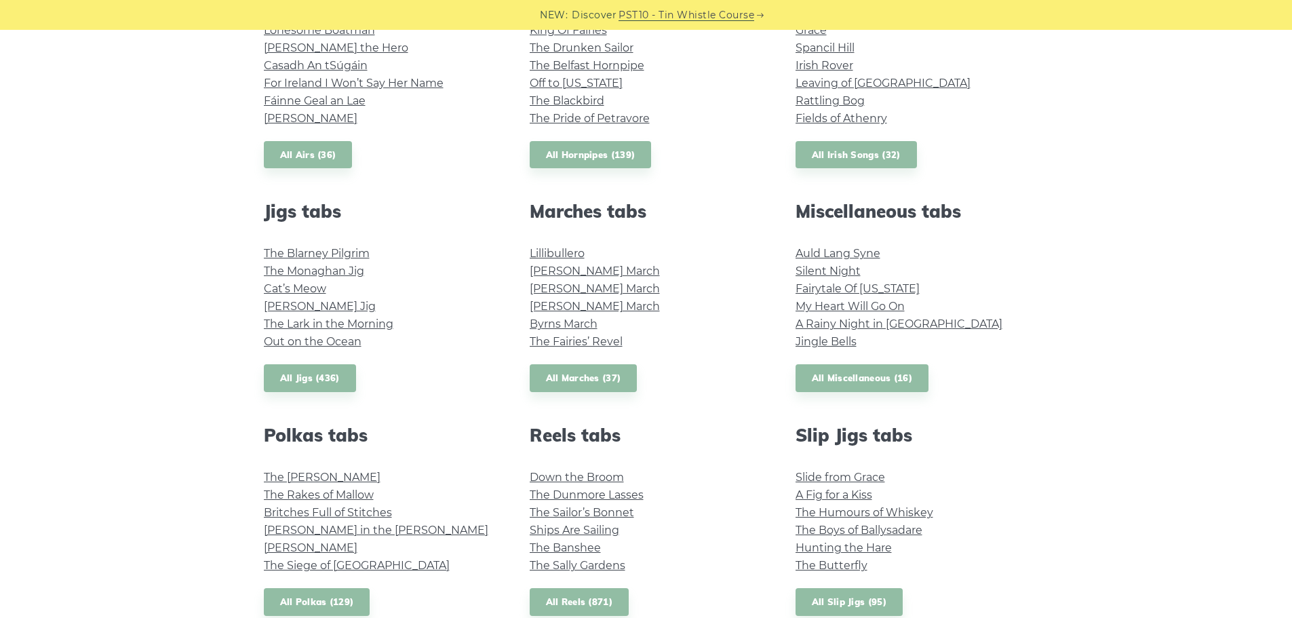
scroll to position [878, 0]
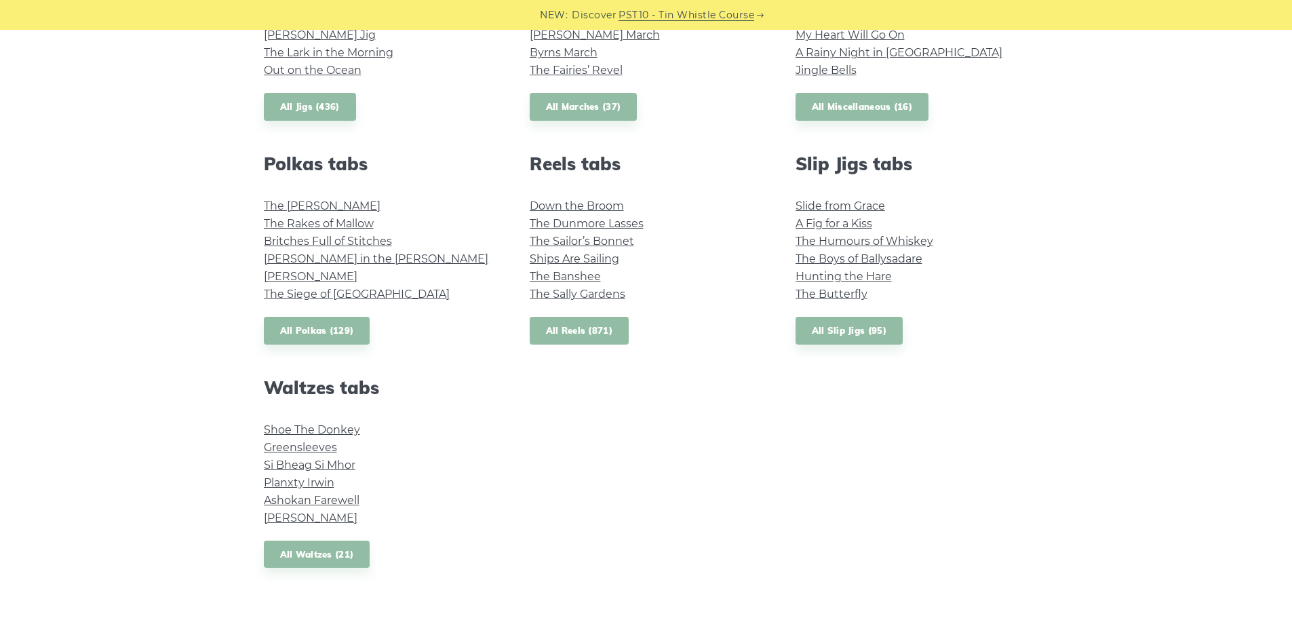
click at [590, 334] on link "All Reels (871)" at bounding box center [580, 331] width 100 height 28
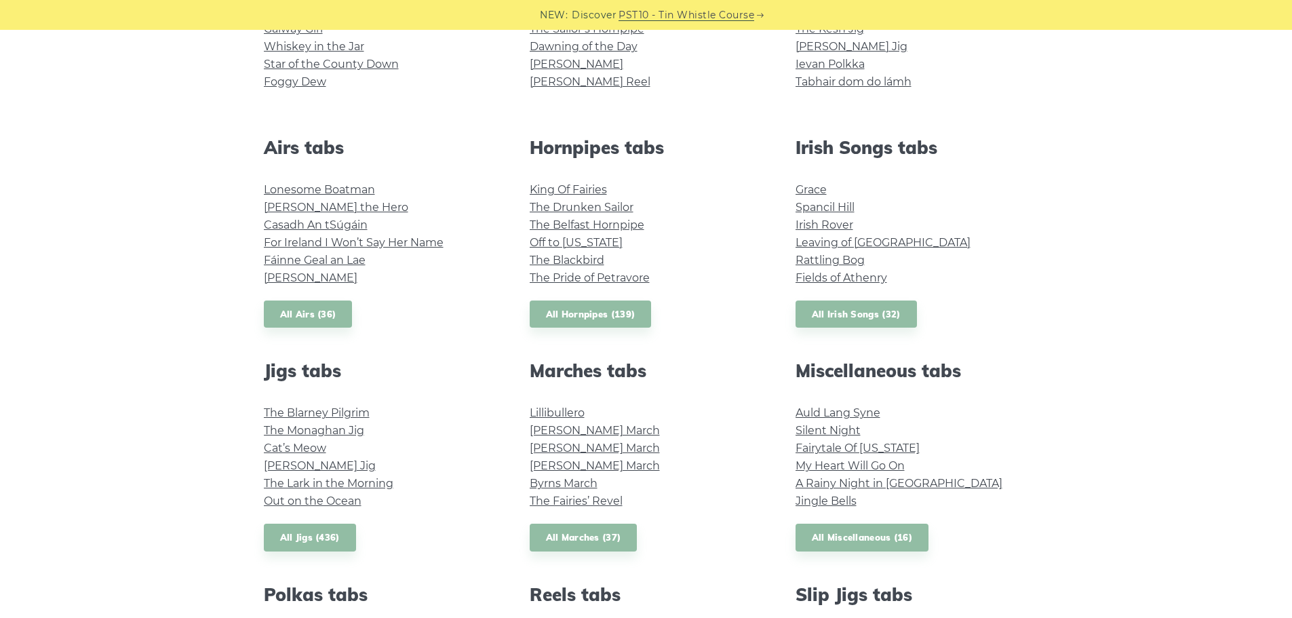
scroll to position [471, 0]
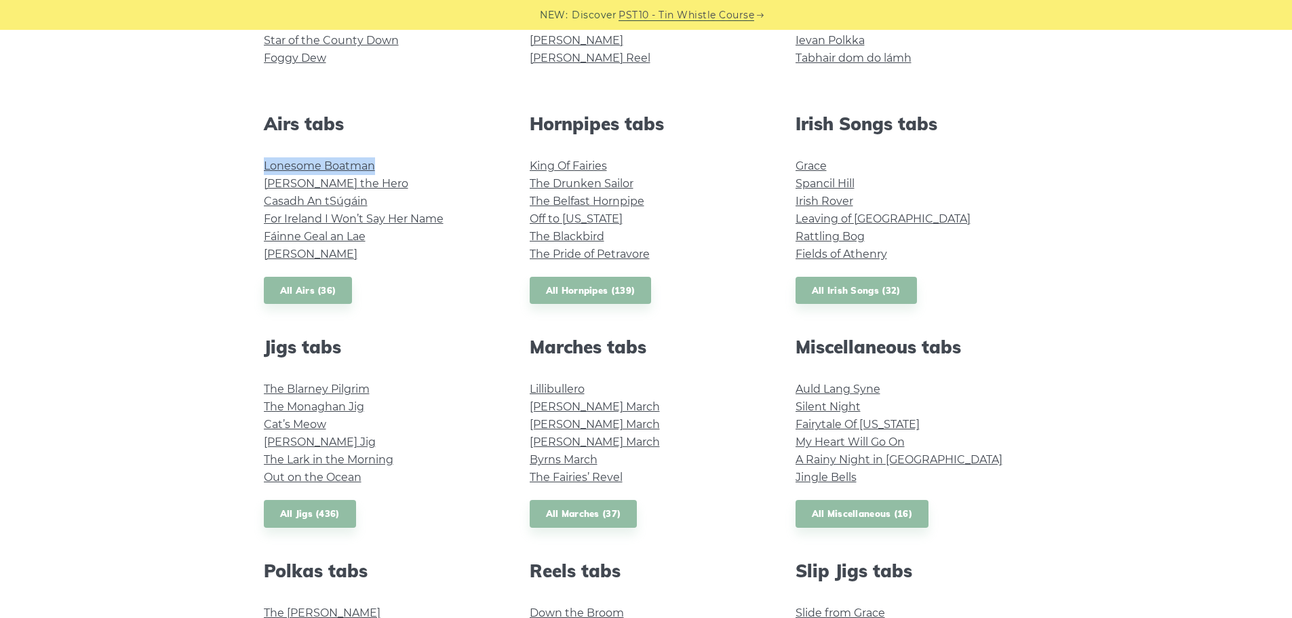
drag, startPoint x: 253, startPoint y: 162, endPoint x: 374, endPoint y: 163, distance: 121.4
click at [374, 163] on div "Airs tabs Lonesome Boatman Hector the Hero Casadh An tSúgáin For Ireland I Won’…" at bounding box center [381, 208] width 266 height 191
copy link "Lonesome Boatman"
click at [294, 164] on link "Lonesome Boatman" at bounding box center [319, 165] width 111 height 13
drag, startPoint x: 361, startPoint y: 187, endPoint x: 252, endPoint y: 182, distance: 108.6
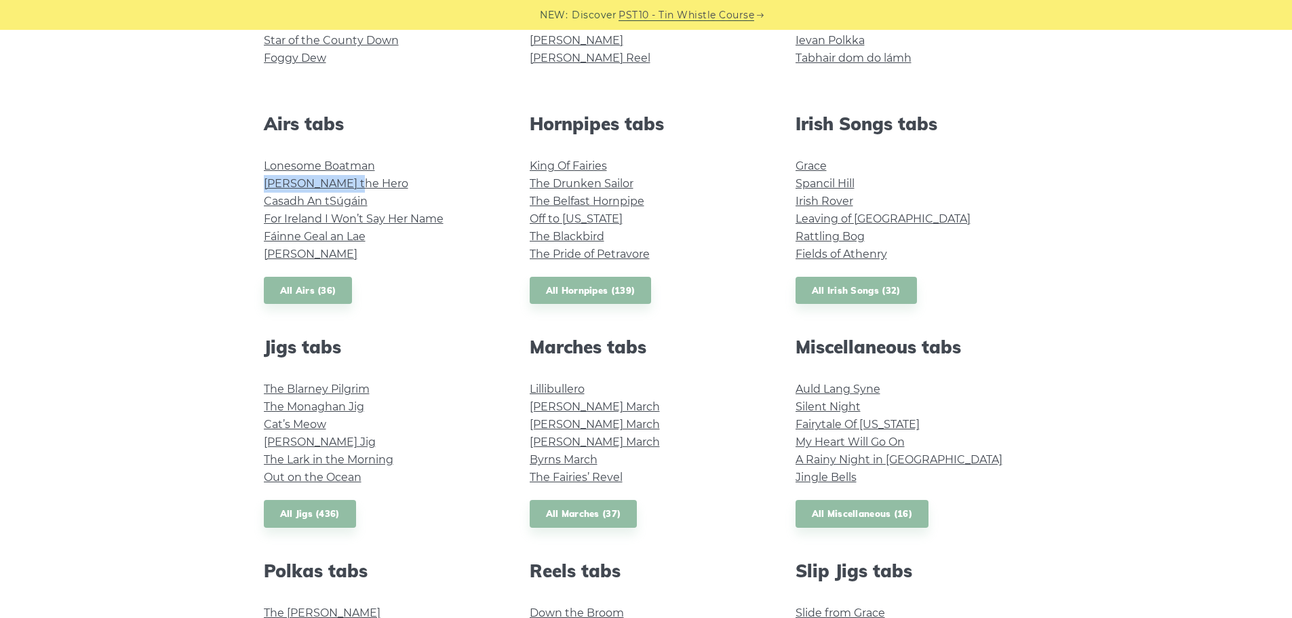
click at [252, 182] on div "Airs tabs Lonesome Boatman Hector the Hero Casadh An tSúgáin For Ireland I Won’…" at bounding box center [381, 208] width 266 height 191
copy link "Hector the Hero"
drag, startPoint x: 260, startPoint y: 199, endPoint x: 369, endPoint y: 201, distance: 108.5
click at [369, 201] on div "Airs tabs Lonesome Boatman Hector the Hero Casadh An tSúgáin For Ireland I Won’…" at bounding box center [381, 208] width 266 height 191
copy link "Casadh An tSúgáin"
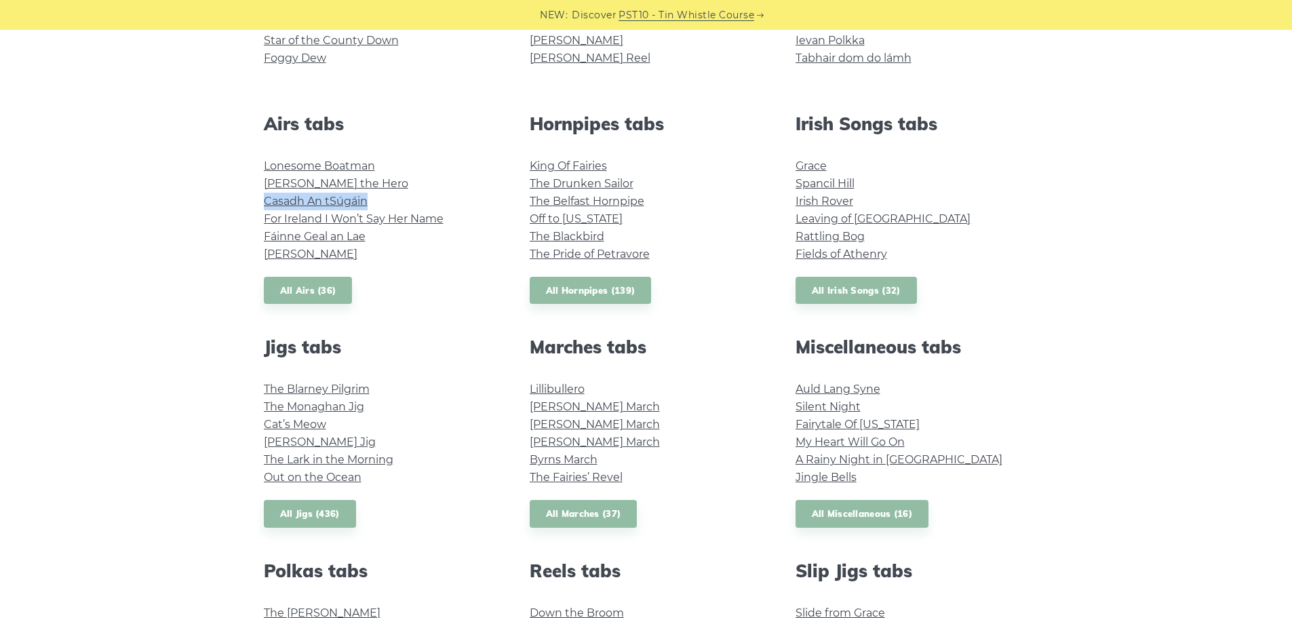
click at [326, 201] on link "Casadh An tSúgáin" at bounding box center [316, 201] width 104 height 13
drag, startPoint x: 254, startPoint y: 218, endPoint x: 442, endPoint y: 222, distance: 187.9
click at [442, 222] on div "Airs tabs Lonesome Boatman Hector the Hero Casadh An tSúgáin For Ireland I Won’…" at bounding box center [381, 208] width 266 height 191
copy link "For Ireland I Won’t Say Her Name"
drag, startPoint x: 259, startPoint y: 235, endPoint x: 363, endPoint y: 235, distance: 103.8
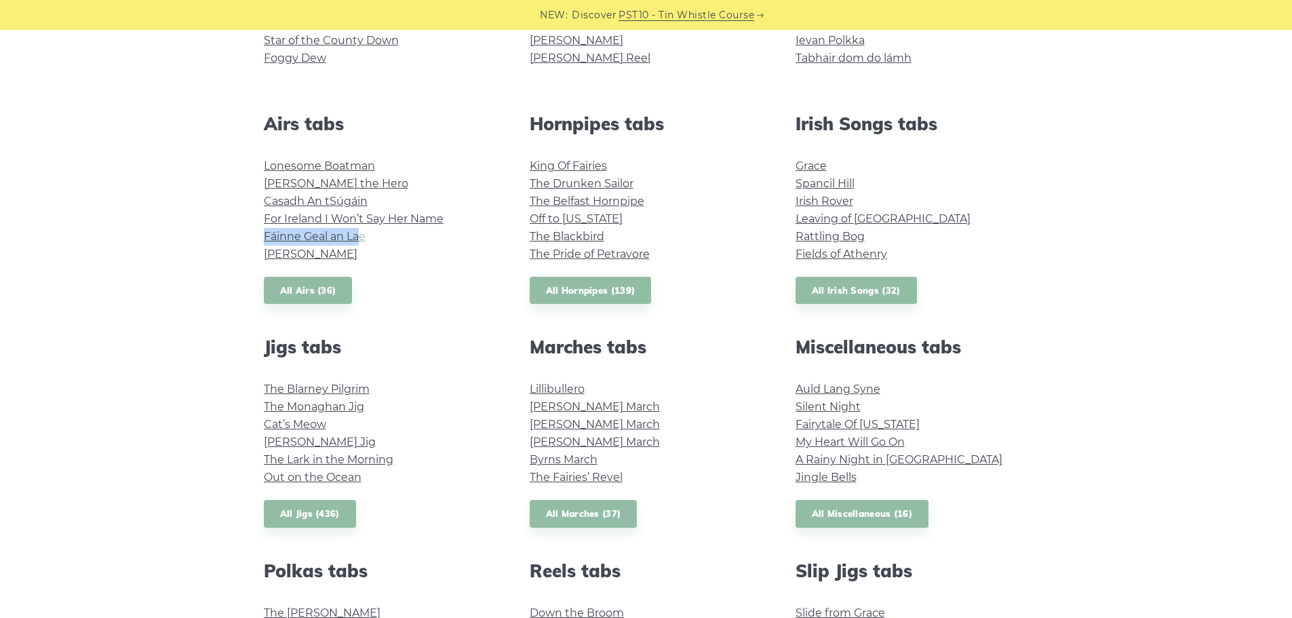
click at [363, 235] on div "Airs tabs Lonesome Boatman Hector the Hero Casadh An tSúgáin For Ireland I Won’…" at bounding box center [381, 208] width 266 height 191
click at [364, 236] on link "Fáinne Geal an Lae" at bounding box center [315, 236] width 102 height 13
click at [293, 254] on link "Planxty Davis" at bounding box center [311, 254] width 94 height 13
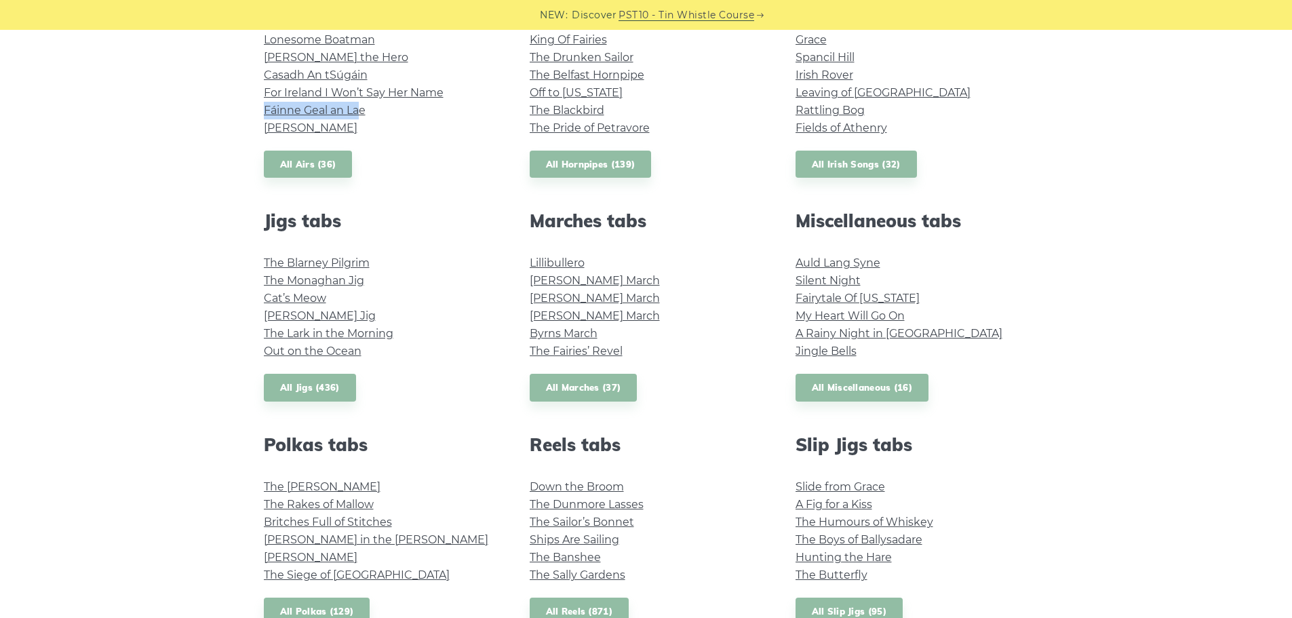
scroll to position [607, 0]
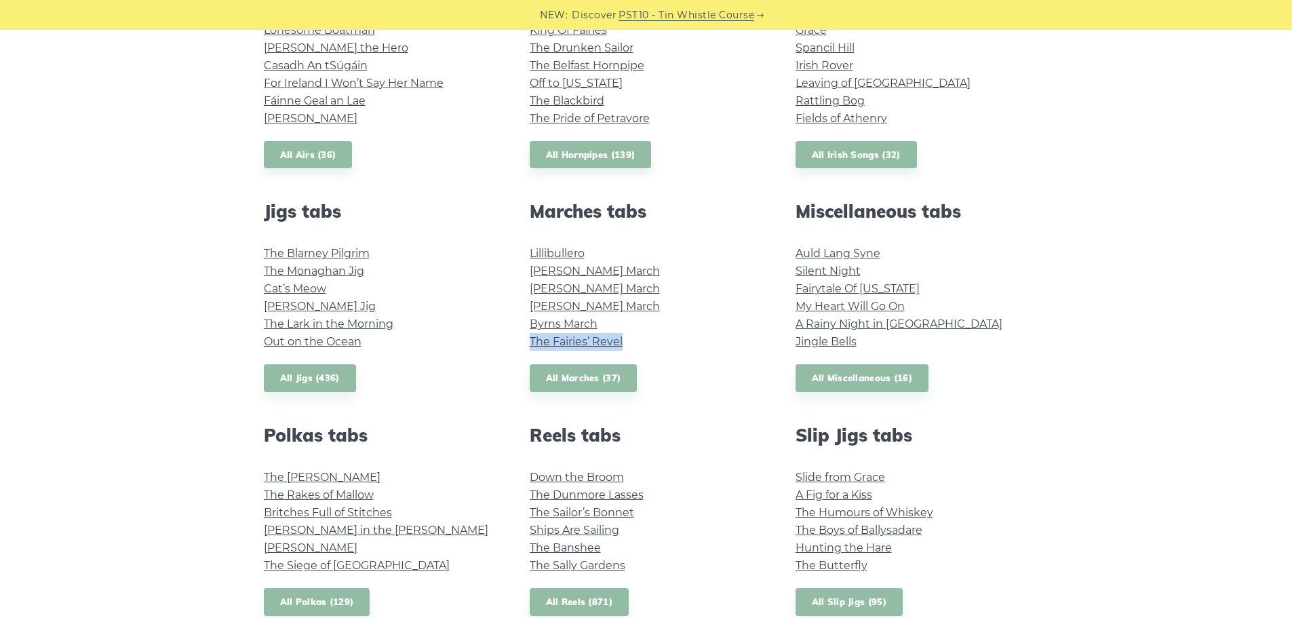
drag, startPoint x: 629, startPoint y: 340, endPoint x: 521, endPoint y: 338, distance: 107.9
click at [521, 338] on div "Marches tabs Lillibullero O’Sullivan’s March Brian Boru’s March O’Neill’s March…" at bounding box center [646, 296] width 266 height 191
copy link "The Fairies’ Revel"
click at [596, 340] on link "The Fairies’ Revel" at bounding box center [576, 341] width 93 height 13
drag, startPoint x: 610, startPoint y: 321, endPoint x: 525, endPoint y: 321, distance: 85.5
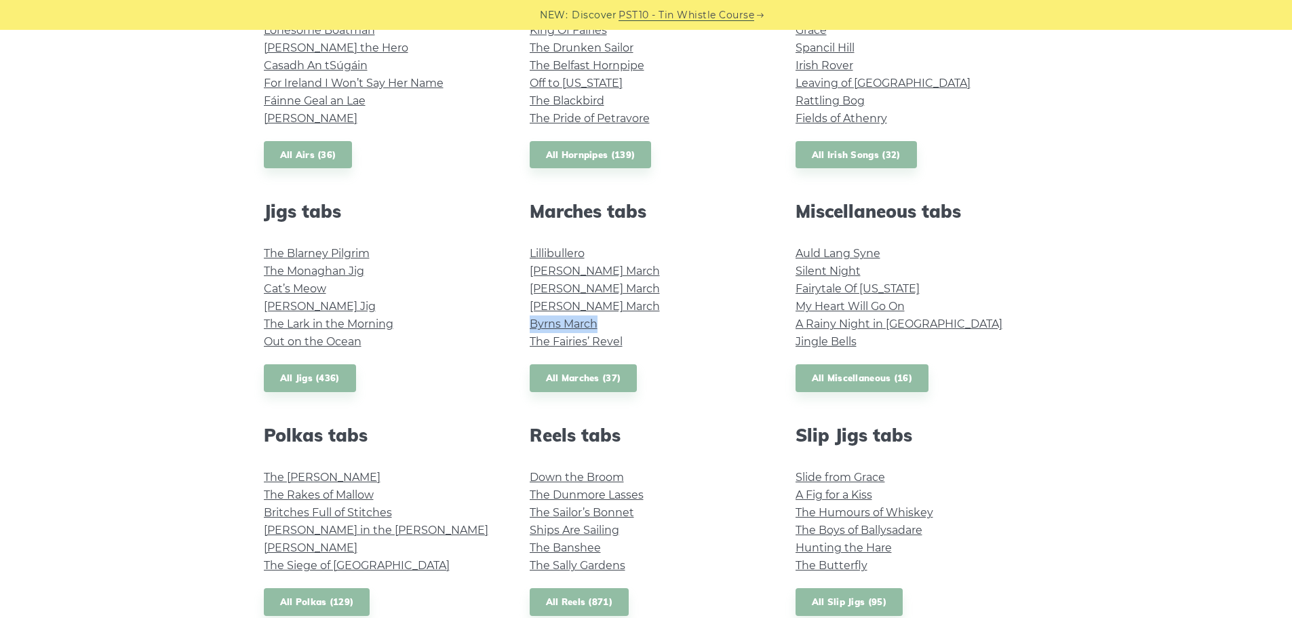
click at [525, 321] on div "Marches tabs Lillibullero O’Sullivan’s March Brian Boru’s March O’Neill’s March…" at bounding box center [646, 296] width 266 height 191
copy link "Byrns March"
drag, startPoint x: 615, startPoint y: 307, endPoint x: 516, endPoint y: 306, distance: 99.0
click at [516, 306] on div "Marches tabs Lillibullero O’Sullivan’s March Brian Boru’s March O’Neill’s March…" at bounding box center [646, 296] width 266 height 191
copy link "O’Neill’s March"
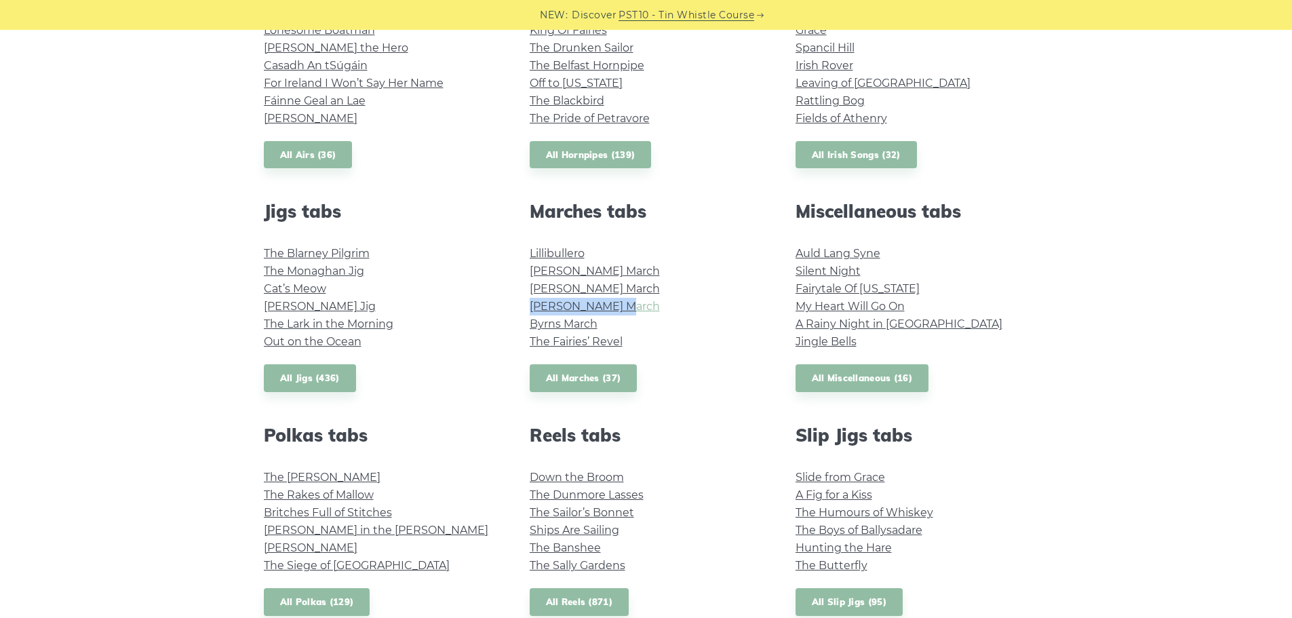
click at [561, 307] on link "O’Neill’s March" at bounding box center [595, 306] width 130 height 13
drag, startPoint x: 641, startPoint y: 287, endPoint x: 522, endPoint y: 289, distance: 118.7
click at [522, 289] on div "Marches tabs Lillibullero O’Sullivan’s March Brian Boru’s March O’Neill’s March…" at bounding box center [646, 296] width 266 height 191
copy link "Brian Boru’s March"
click at [587, 287] on link "Brian Boru’s March" at bounding box center [595, 288] width 130 height 13
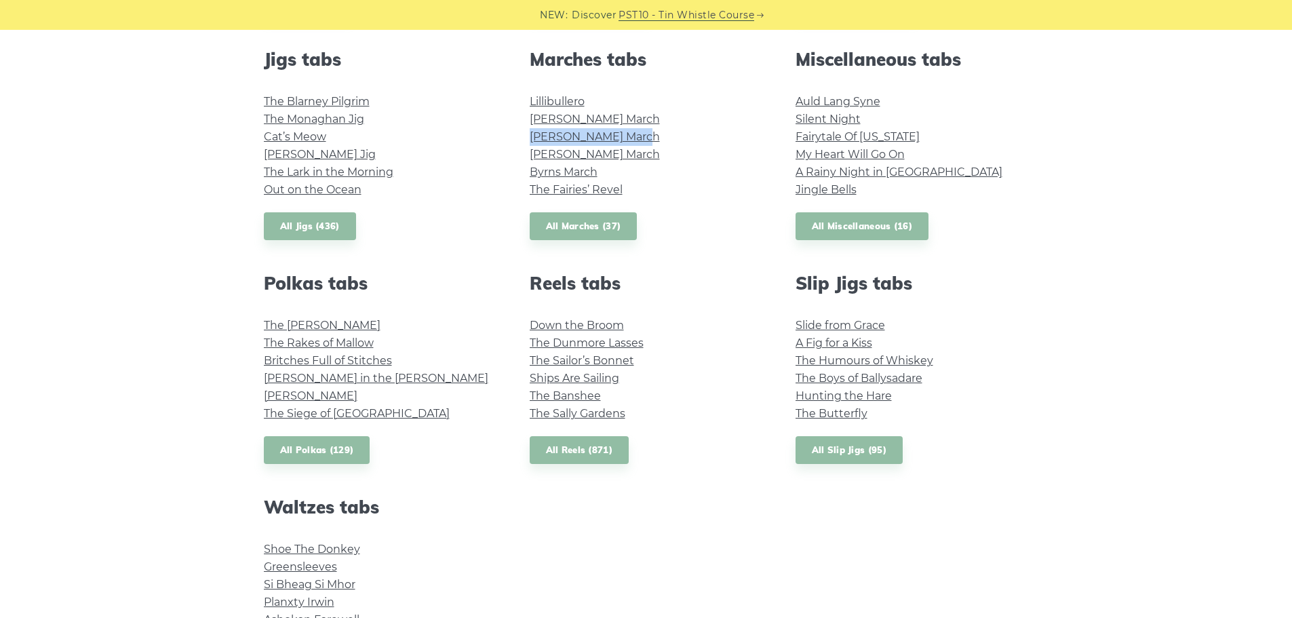
scroll to position [811, 0]
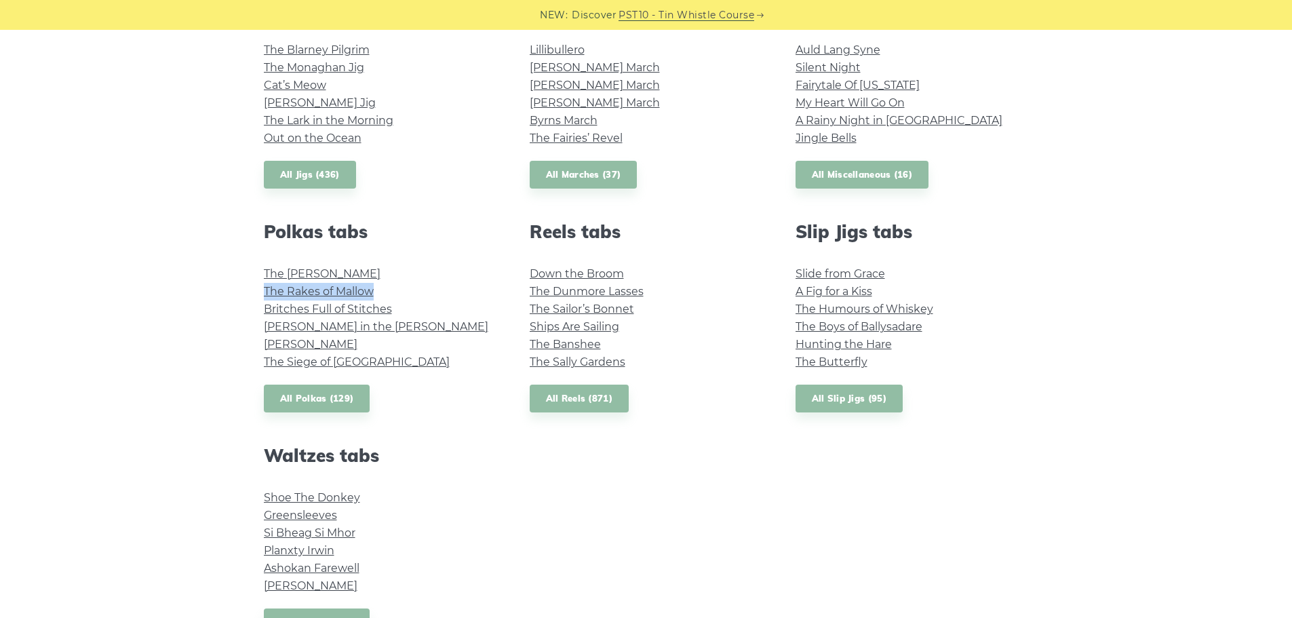
drag, startPoint x: 259, startPoint y: 290, endPoint x: 382, endPoint y: 292, distance: 122.8
click at [382, 292] on div "Polkas tabs The Kerry Polka The Rakes of Mallow Britches Full of Stitches Maggi…" at bounding box center [381, 316] width 266 height 191
drag, startPoint x: 395, startPoint y: 307, endPoint x: 254, endPoint y: 313, distance: 141.2
click at [254, 313] on div "Polkas tabs The Kerry Polka The Rakes of Mallow Britches Full of Stitches Maggi…" at bounding box center [381, 316] width 266 height 191
copy link "Britches Full of Stitches"
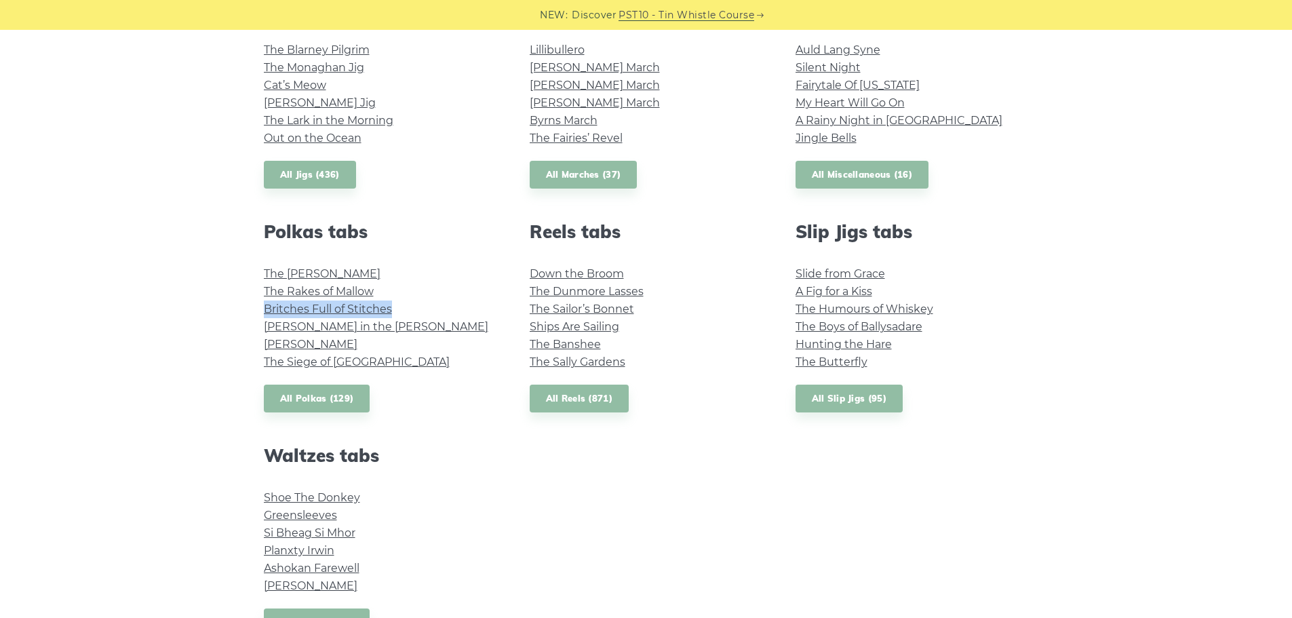
click at [363, 310] on link "Britches Full of Stitches" at bounding box center [328, 309] width 128 height 13
drag, startPoint x: 321, startPoint y: 345, endPoint x: 247, endPoint y: 343, distance: 74.6
click at [248, 343] on div "Polkas tabs The Kerry Polka The Rakes of Mallow Britches Full of Stitches Maggi…" at bounding box center [381, 316] width 266 height 191
drag, startPoint x: 262, startPoint y: 362, endPoint x: 364, endPoint y: 368, distance: 102.0
click at [364, 368] on div "Polkas tabs The Kerry Polka The Rakes of Mallow Britches Full of Stitches Maggi…" at bounding box center [381, 316] width 266 height 191
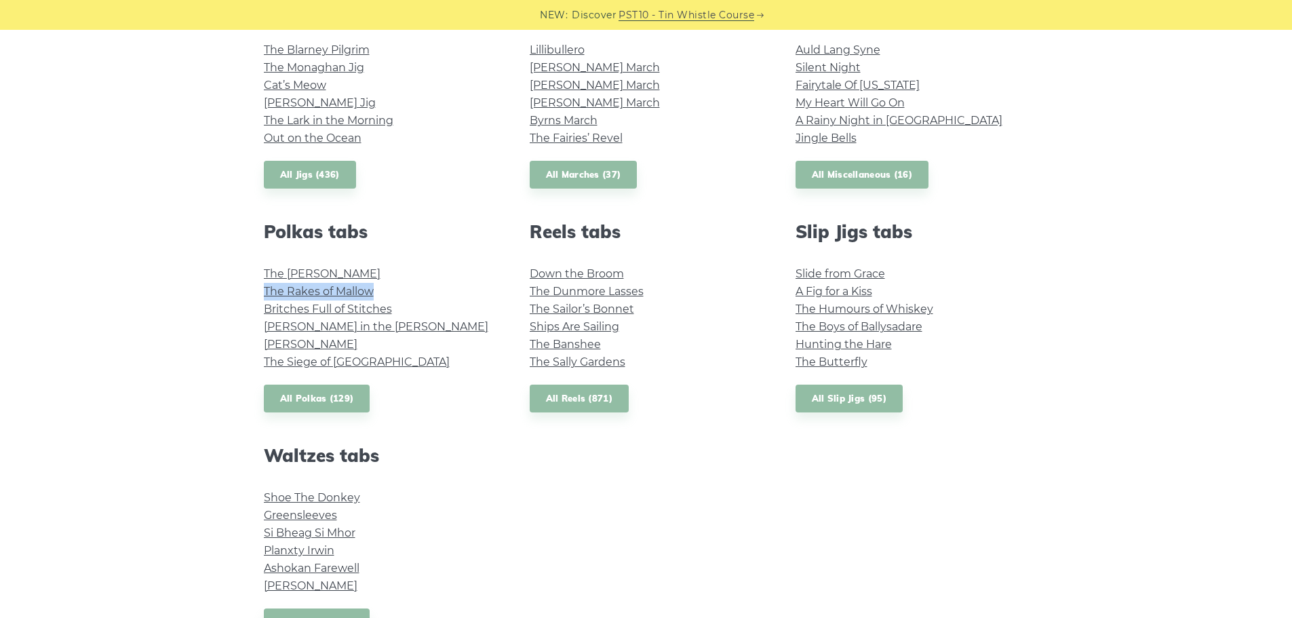
drag, startPoint x: 383, startPoint y: 291, endPoint x: 257, endPoint y: 288, distance: 125.5
click at [257, 288] on div "Polkas tabs The Kerry Polka The Rakes of Mallow Britches Full of Stitches Maggi…" at bounding box center [381, 316] width 266 height 191
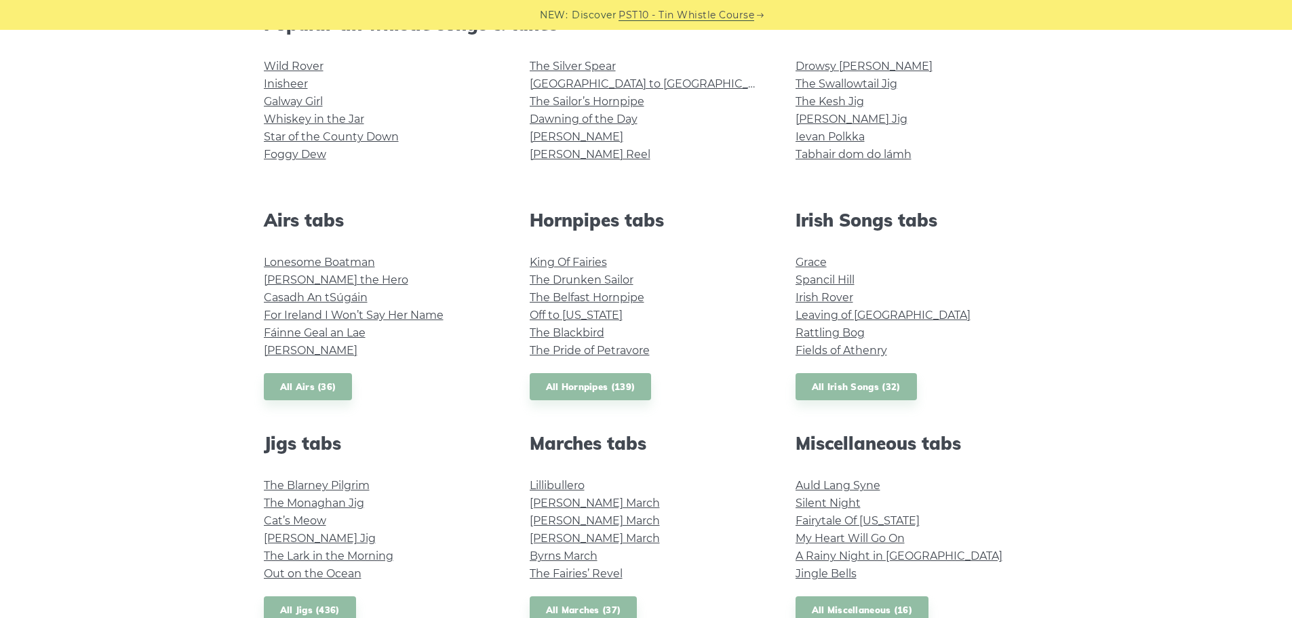
scroll to position [404, 0]
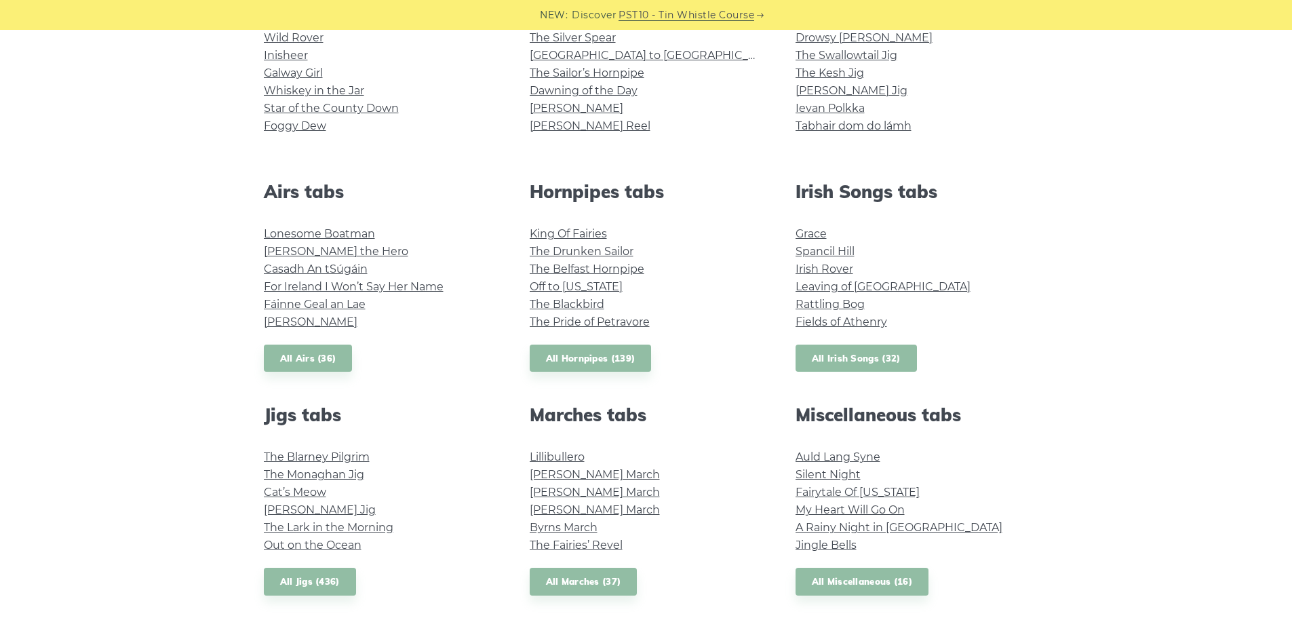
click at [864, 356] on link "All Irish Songs (32)" at bounding box center [856, 359] width 121 height 28
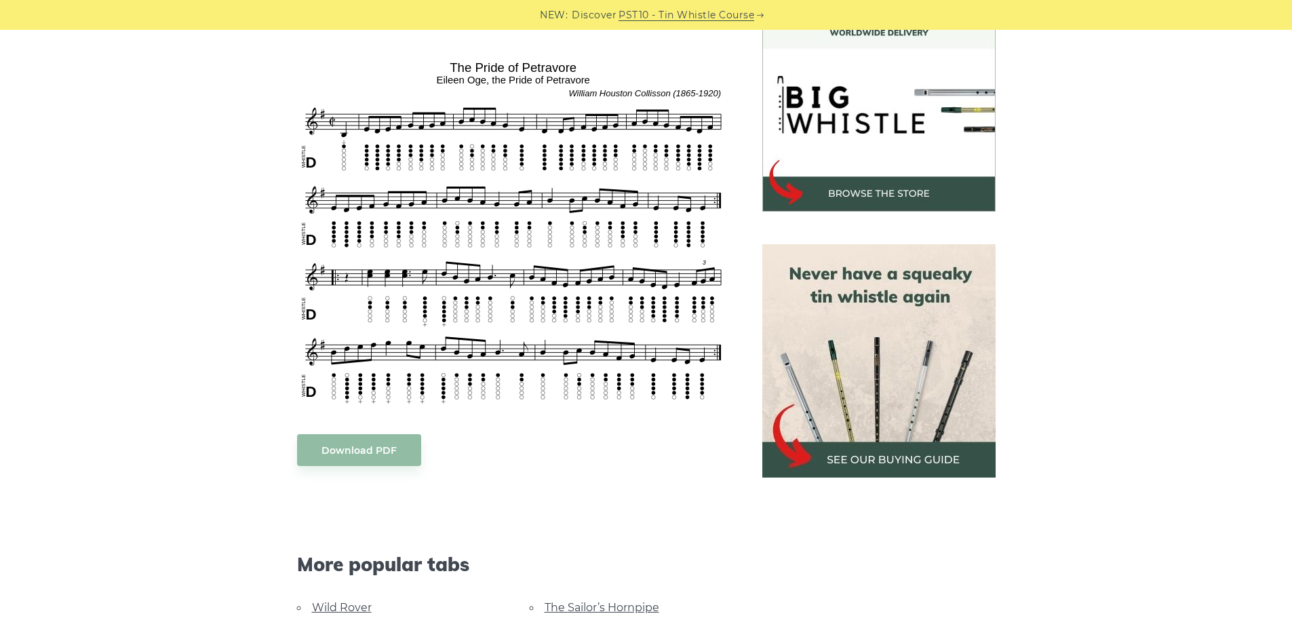
scroll to position [543, 0]
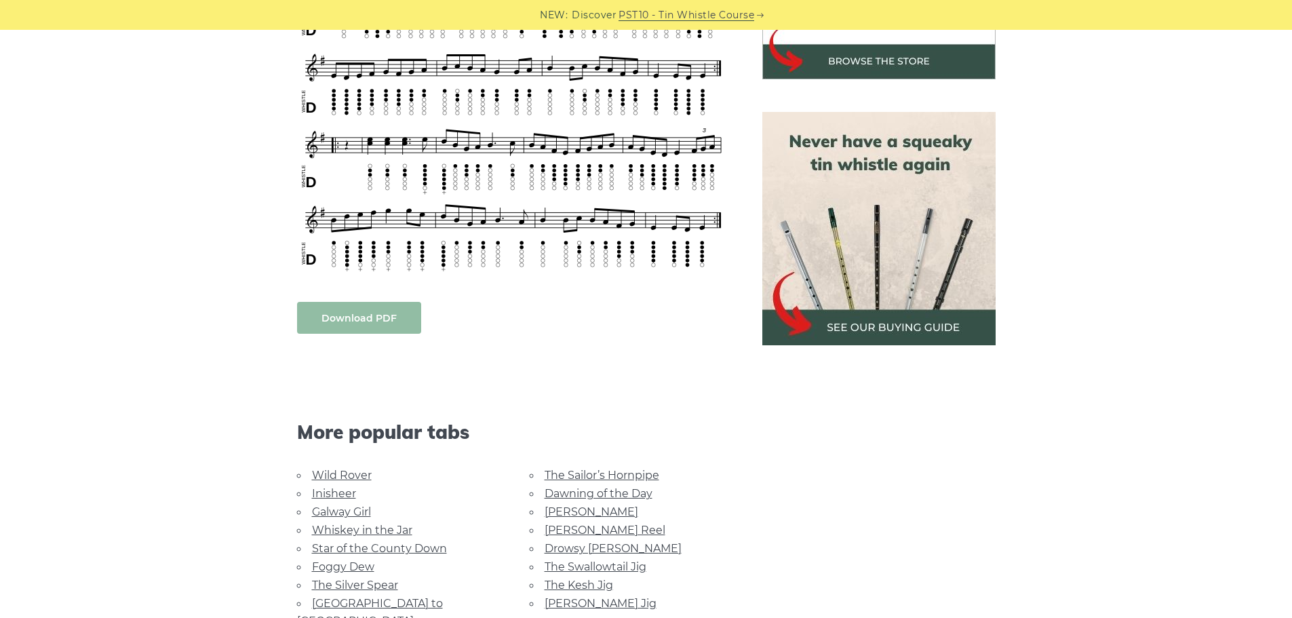
click at [372, 320] on link "Download PDF" at bounding box center [359, 318] width 124 height 32
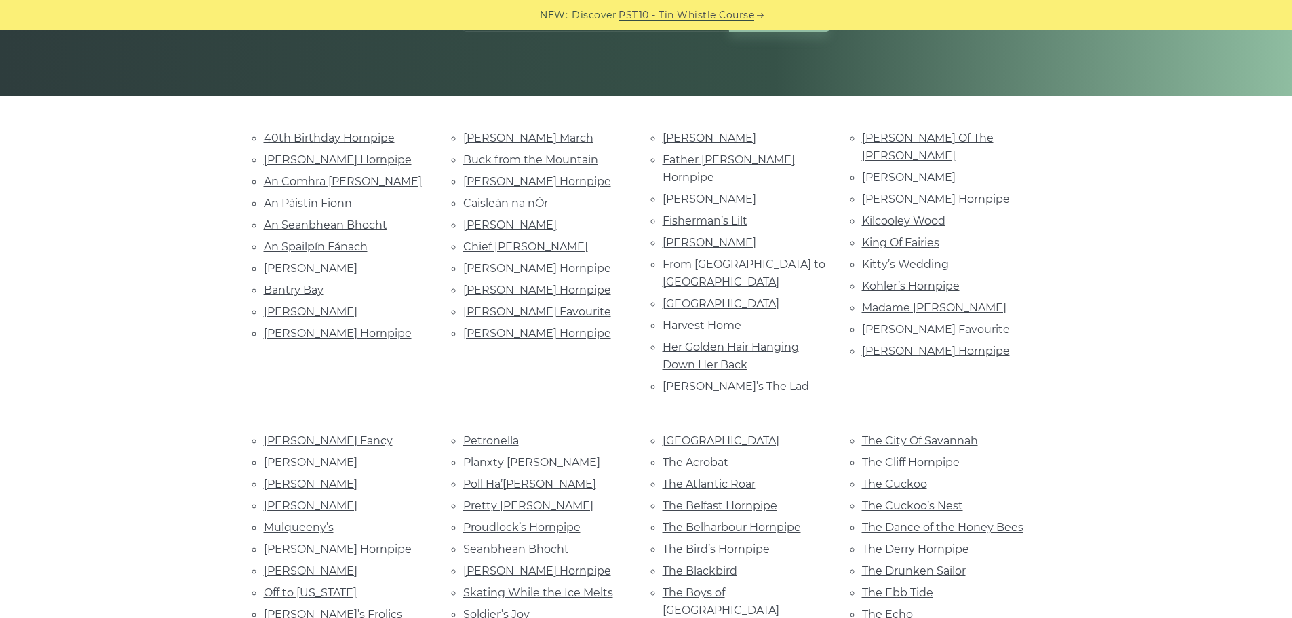
scroll to position [271, 0]
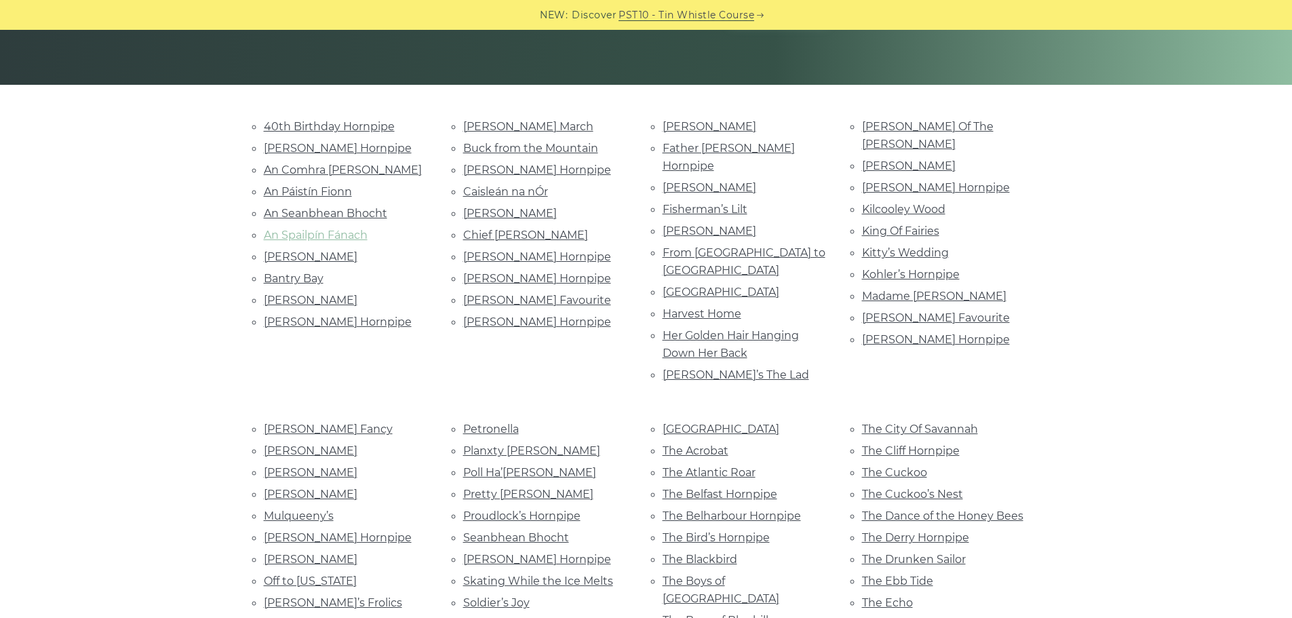
click at [332, 237] on link "An Spailpín Fánach" at bounding box center [316, 235] width 104 height 13
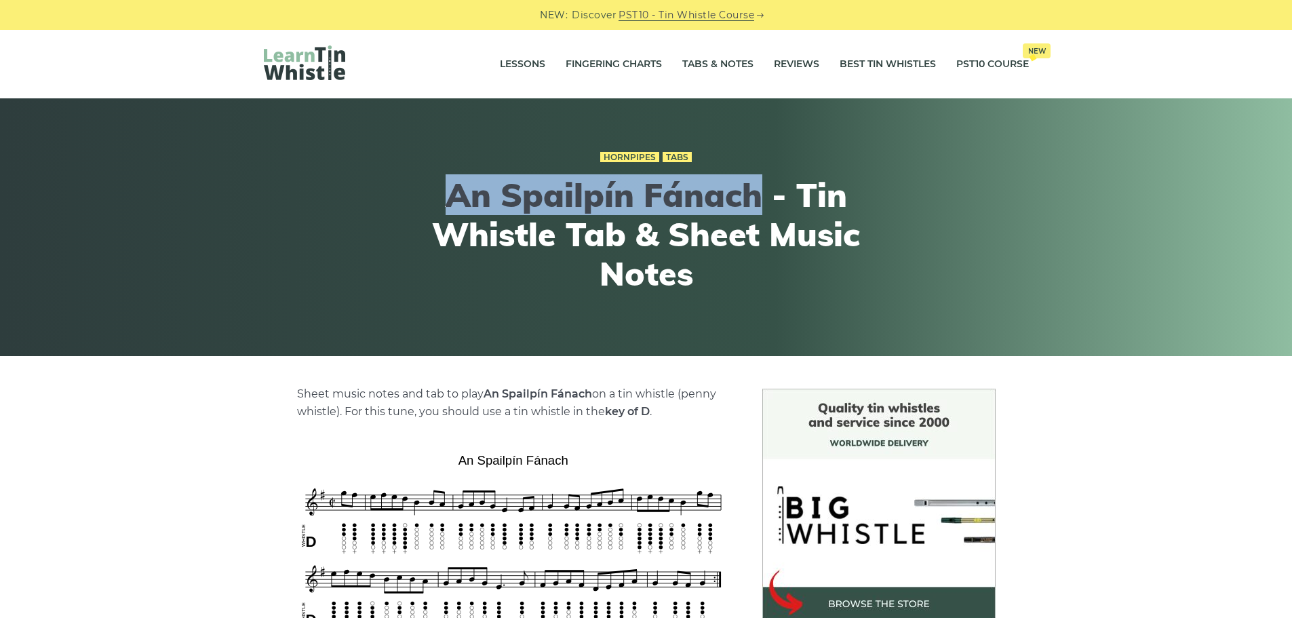
drag, startPoint x: 445, startPoint y: 199, endPoint x: 758, endPoint y: 193, distance: 312.7
click at [758, 193] on h1 "An Spailpín Fánach - Tin Whistle Tab & Sheet Music Notes" at bounding box center [646, 234] width 499 height 117
copy h1 "An Spailpín Fánach"
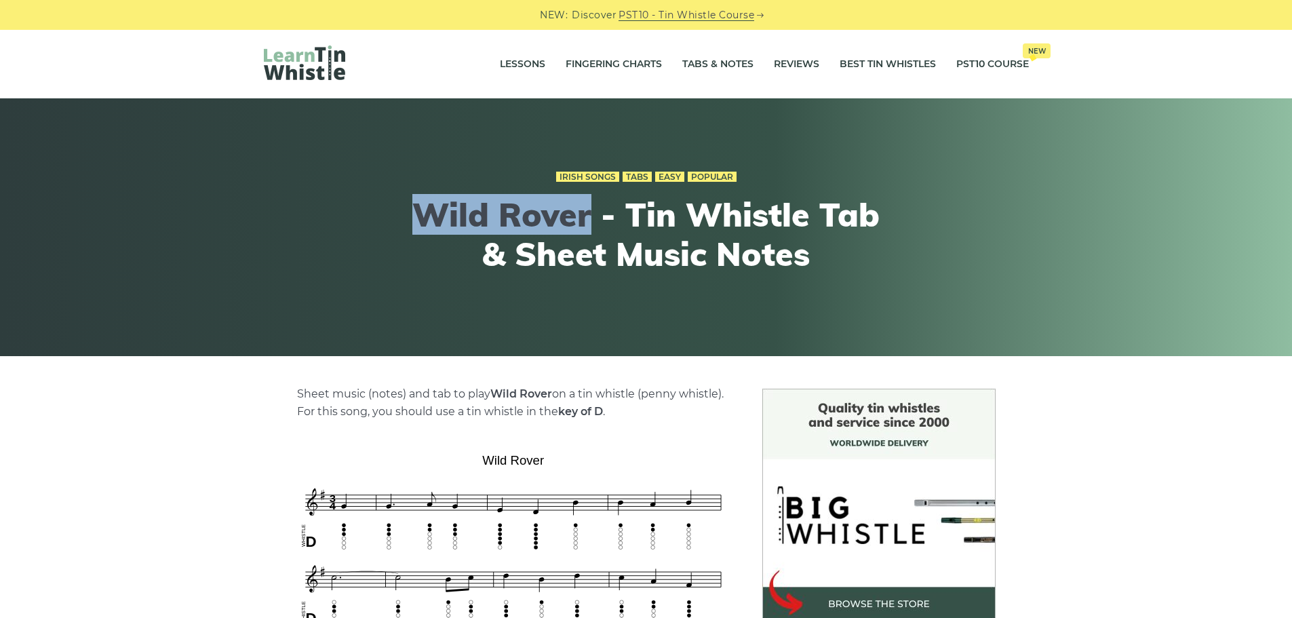
drag, startPoint x: 398, startPoint y: 210, endPoint x: 579, endPoint y: 217, distance: 180.5
click at [579, 217] on h1 "Wild Rover - Tin Whistle Tab & Sheet Music Notes" at bounding box center [646, 234] width 499 height 78
copy h1 "Wild Rover"
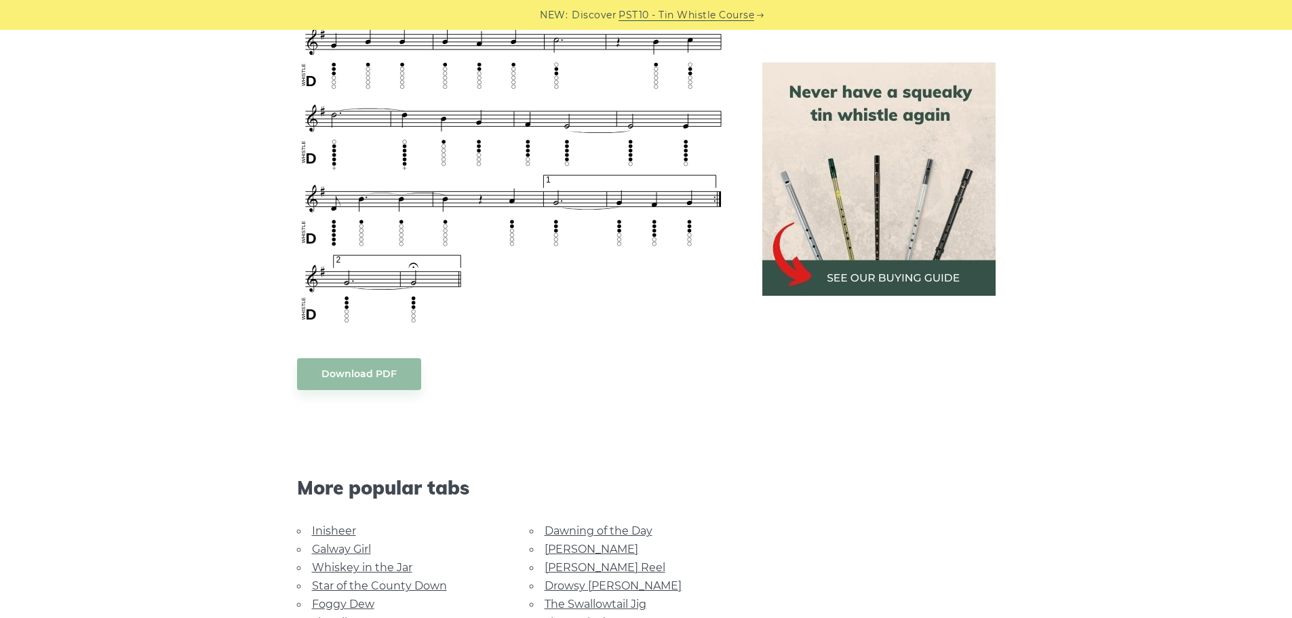
scroll to position [1017, 0]
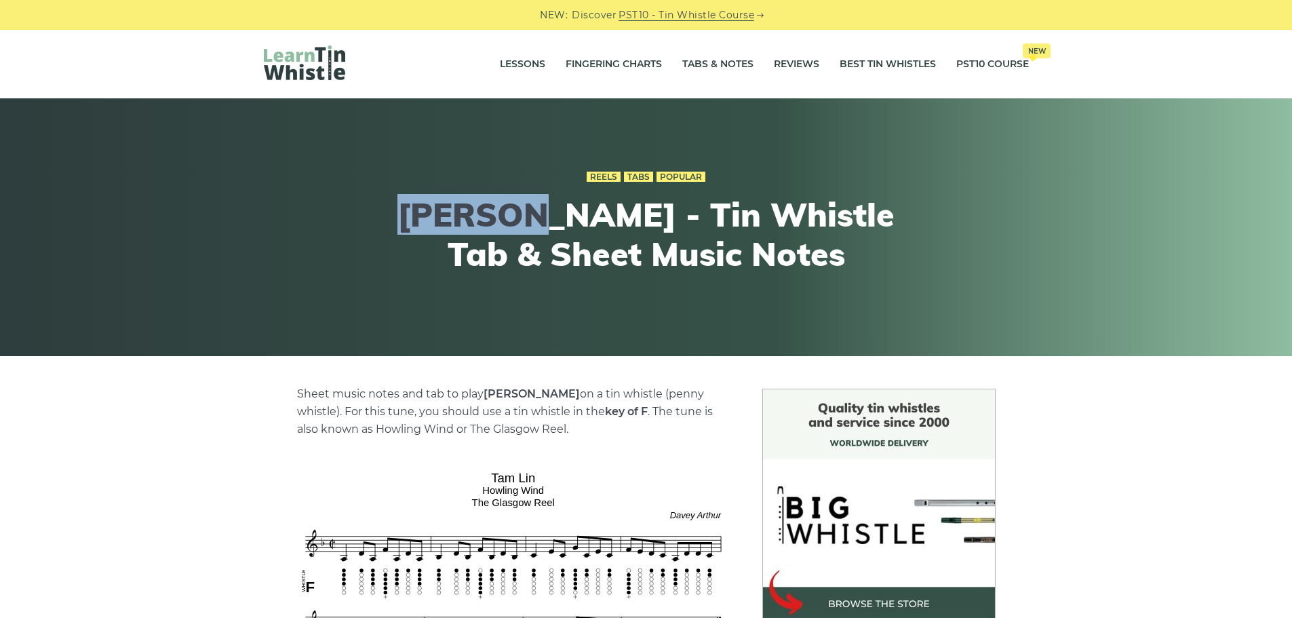
drag, startPoint x: 418, startPoint y: 213, endPoint x: 549, endPoint y: 210, distance: 131.6
click at [549, 210] on h1 "[PERSON_NAME] - Tin Whistle Tab & Sheet Music Notes" at bounding box center [646, 234] width 499 height 78
copy h1 "[PERSON_NAME]"
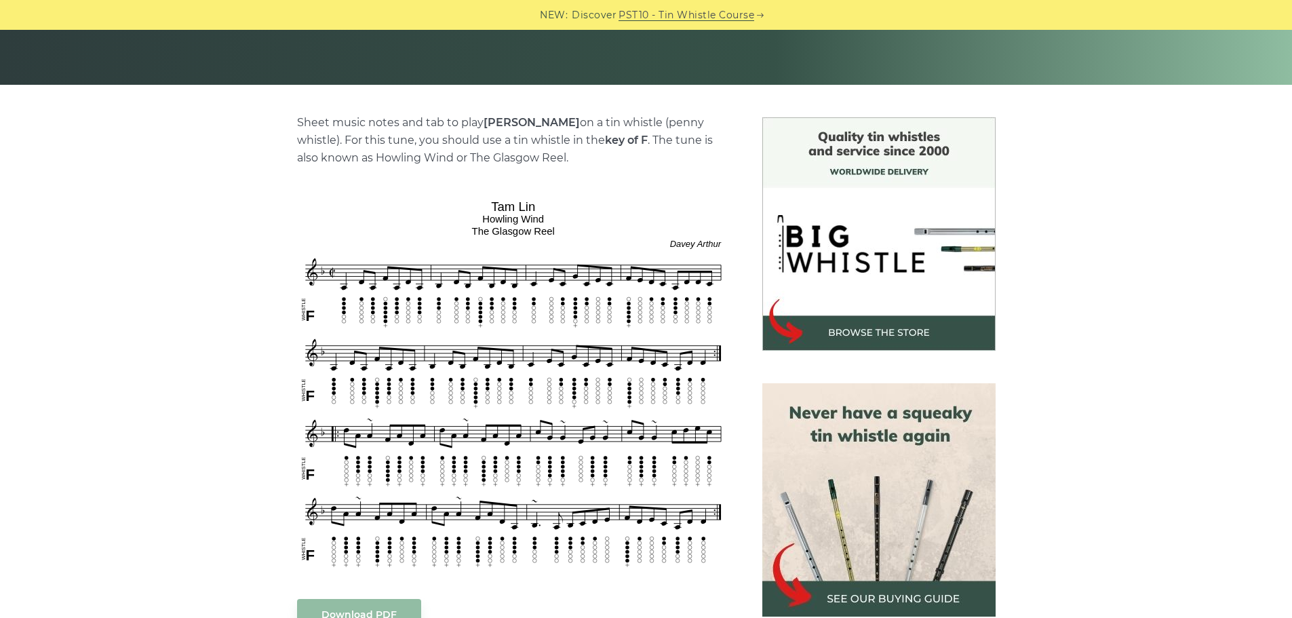
scroll to position [339, 0]
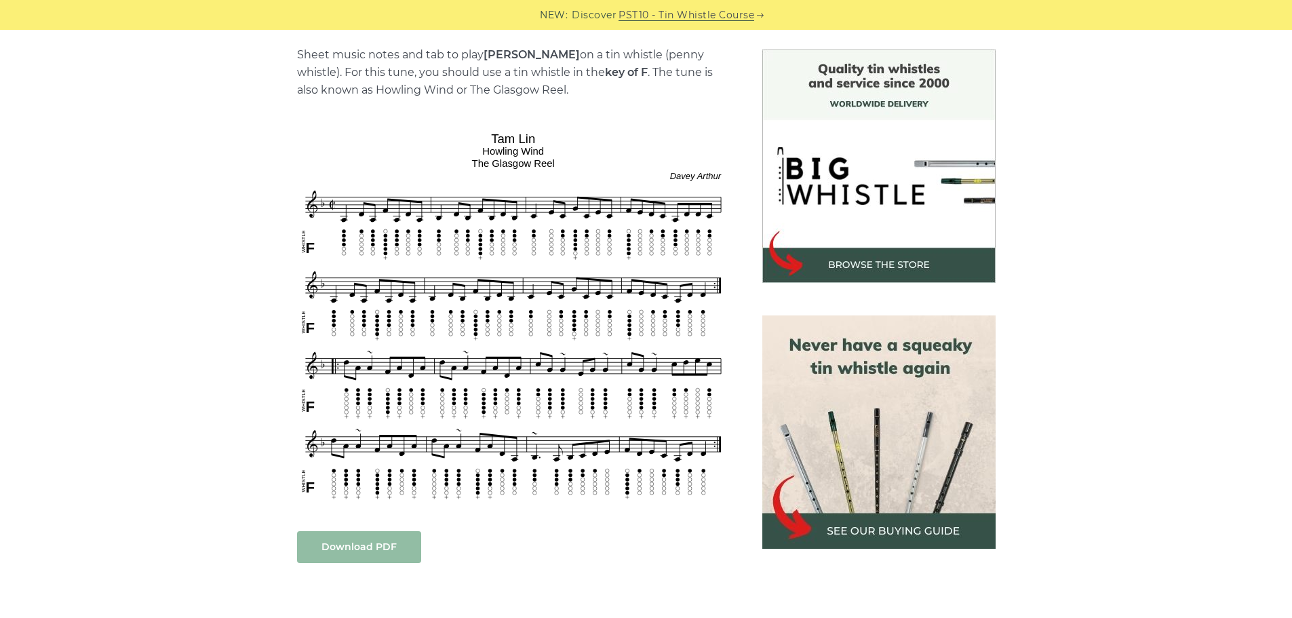
click at [382, 544] on link "Download PDF" at bounding box center [359, 547] width 124 height 32
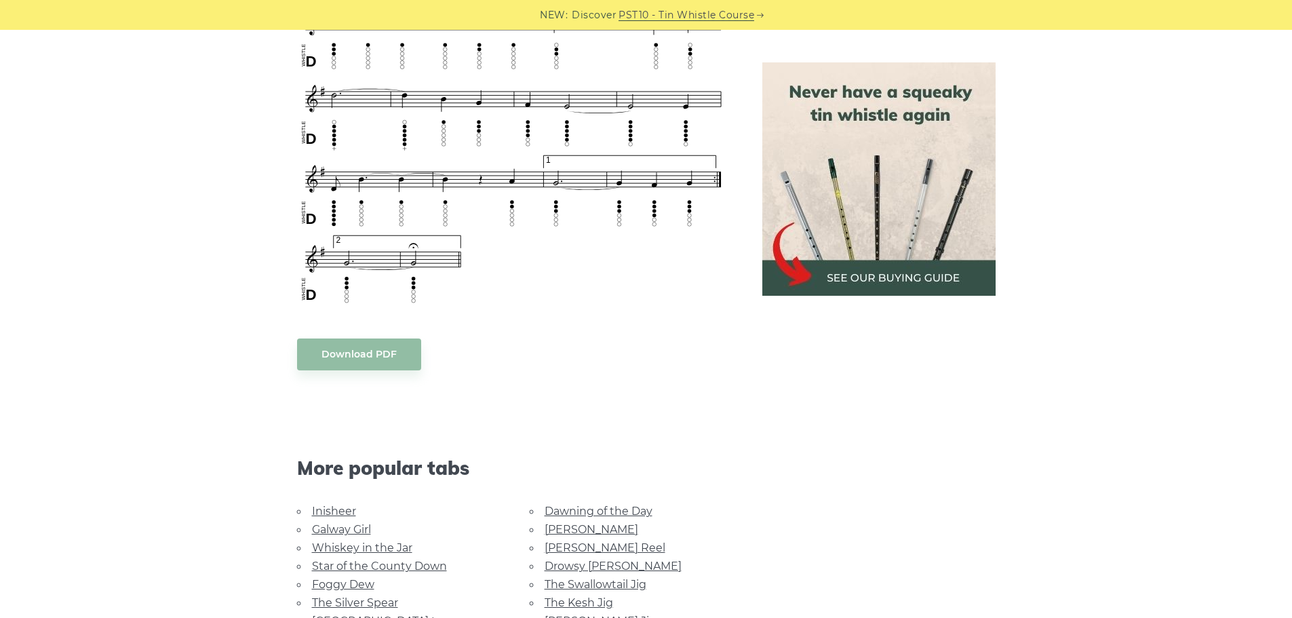
scroll to position [1085, 0]
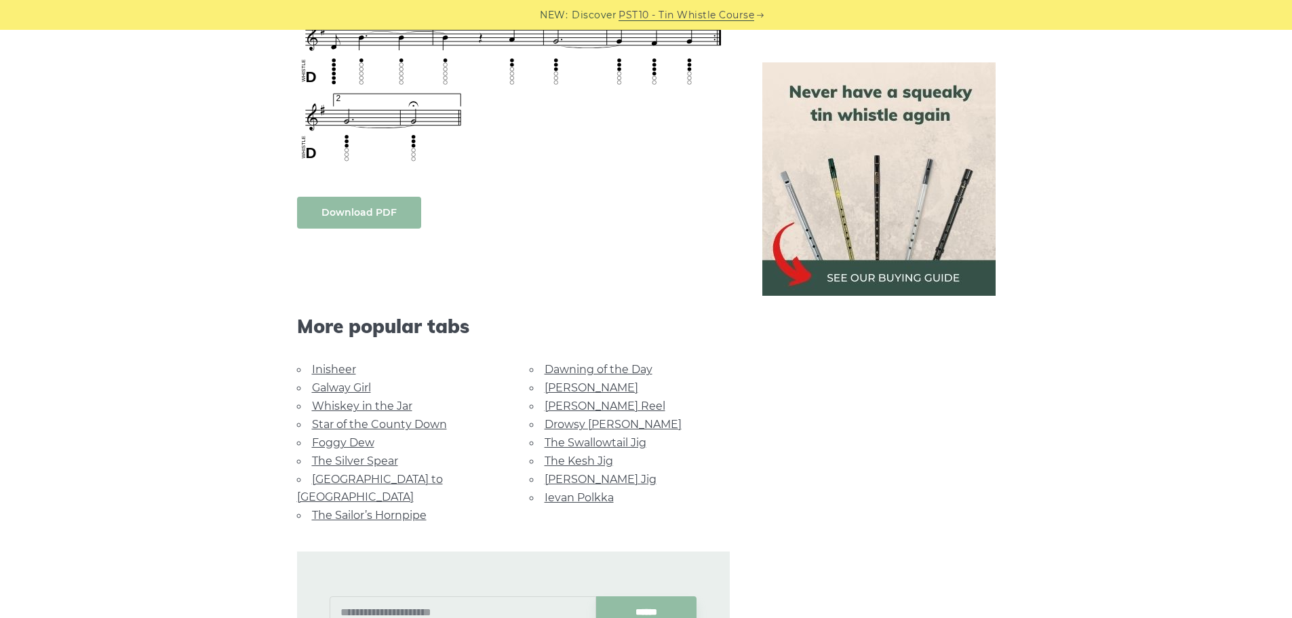
click at [362, 220] on link "Download PDF" at bounding box center [359, 213] width 124 height 32
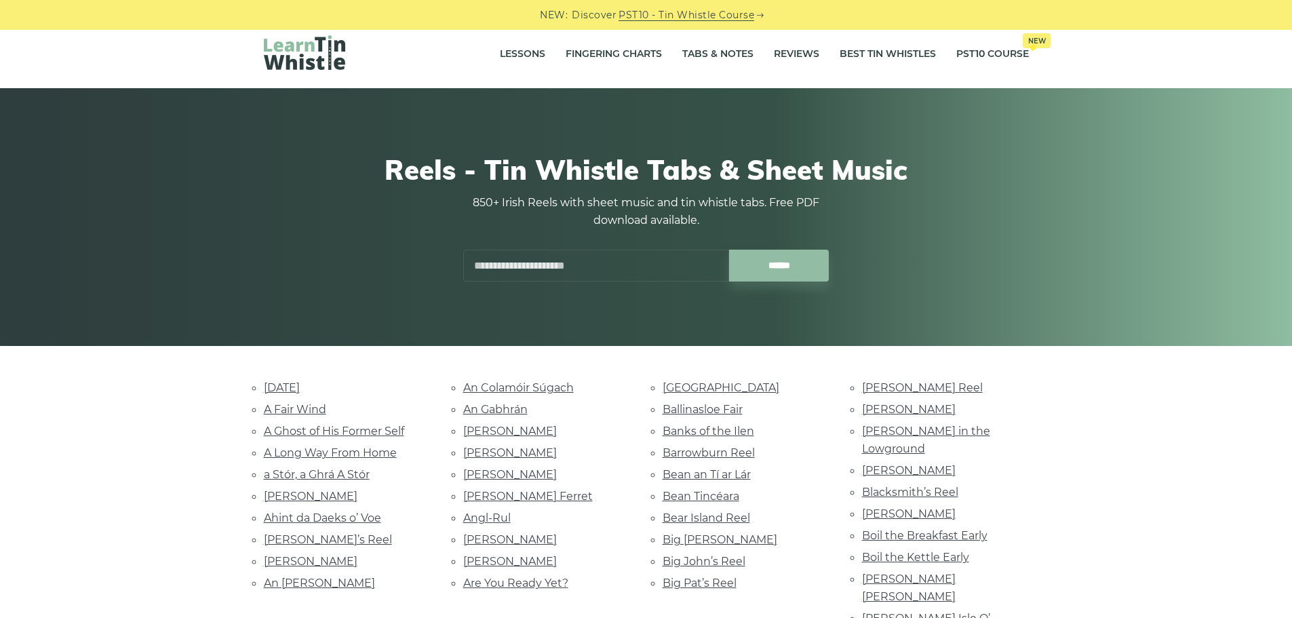
scroll to position [271, 0]
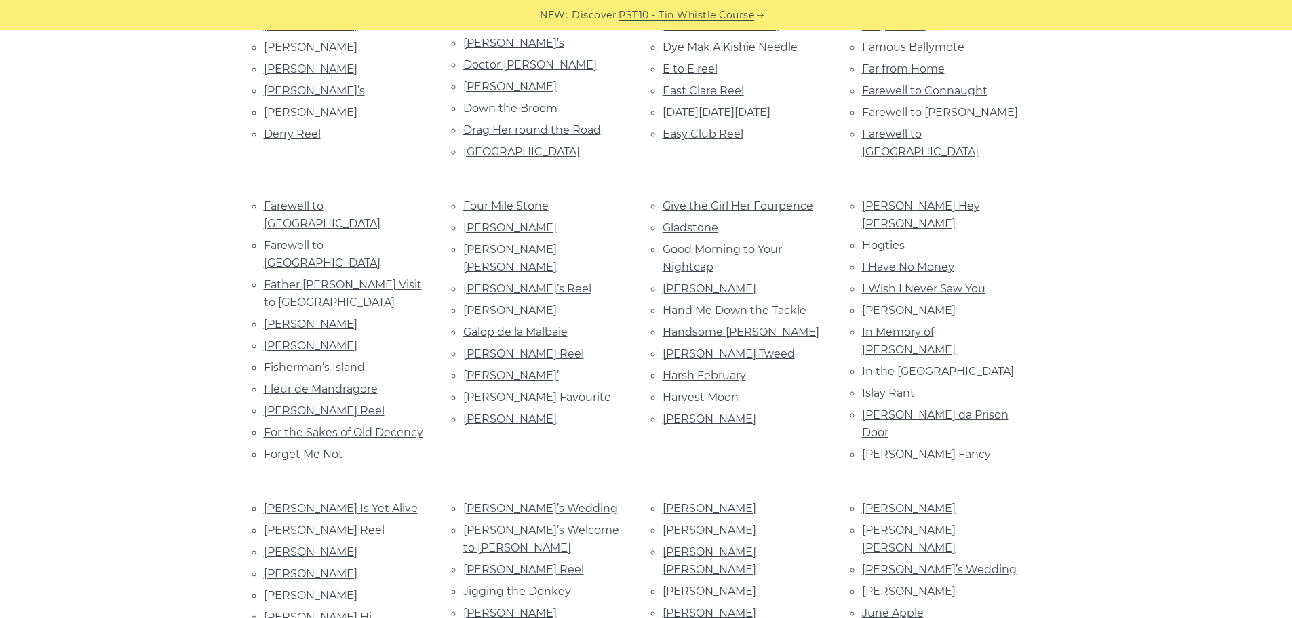
scroll to position [4548, 0]
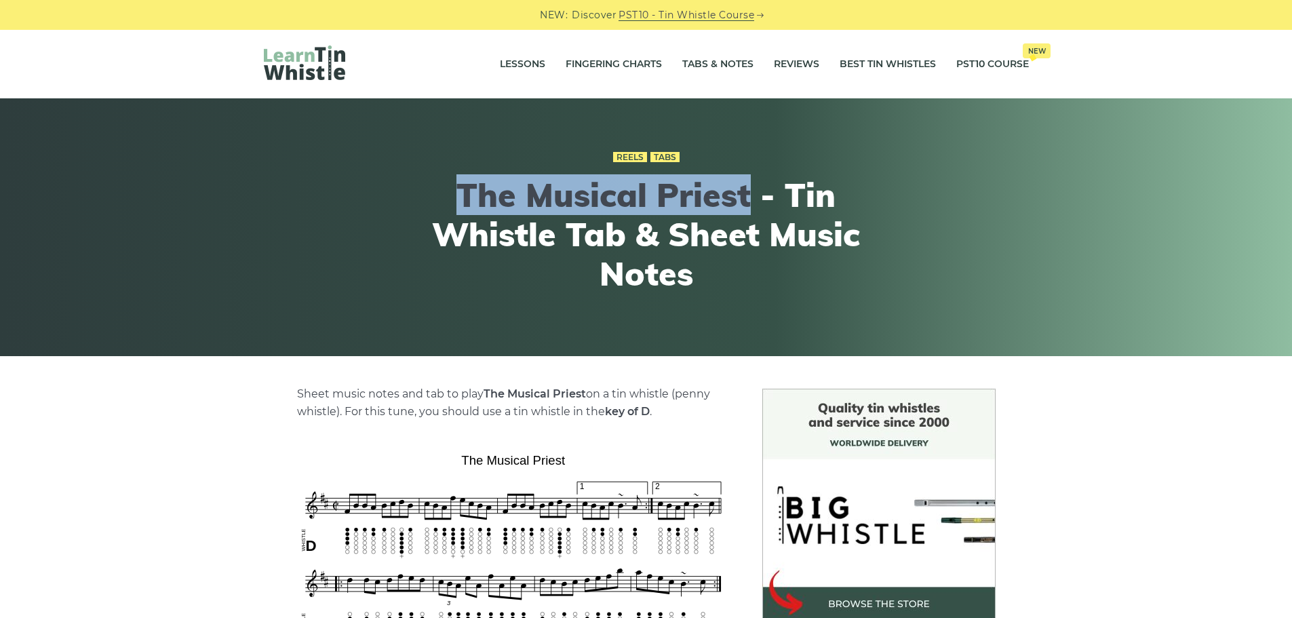
drag, startPoint x: 461, startPoint y: 196, endPoint x: 749, endPoint y: 191, distance: 287.6
click at [749, 191] on h1 "The Musical Priest - Tin Whistle Tab & Sheet Music Notes" at bounding box center [646, 234] width 499 height 117
copy h1 "The Musical Priest"
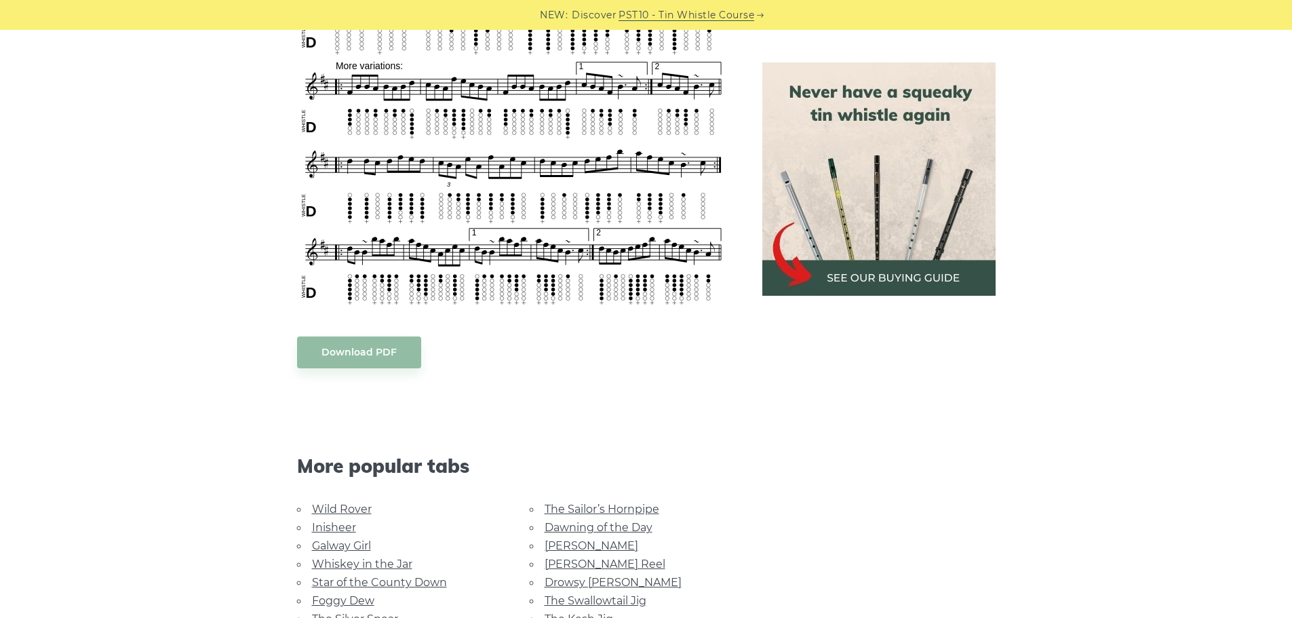
scroll to position [1221, 0]
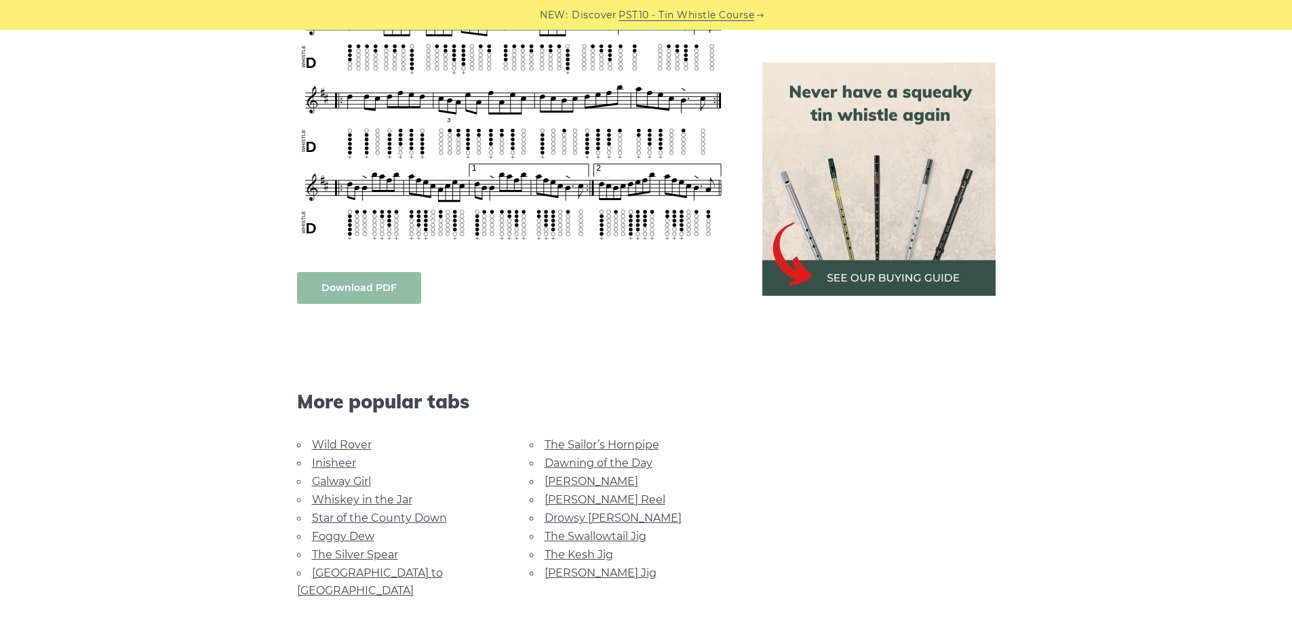
click at [370, 289] on link "Download PDF" at bounding box center [359, 288] width 124 height 32
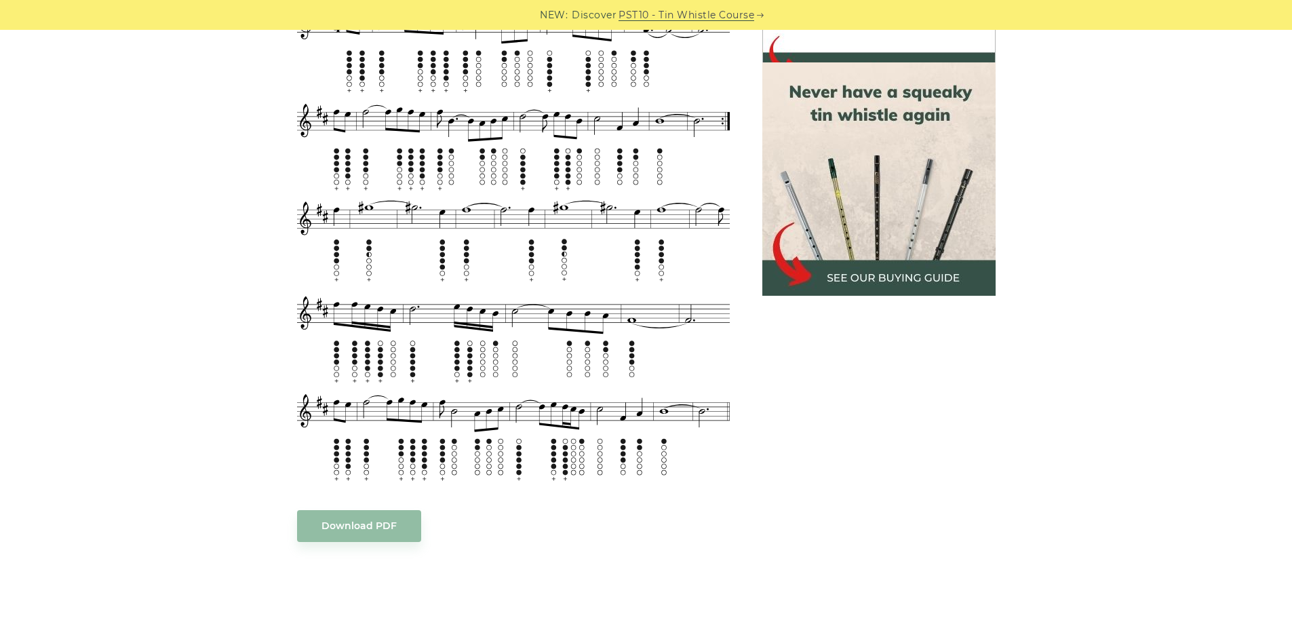
scroll to position [610, 0]
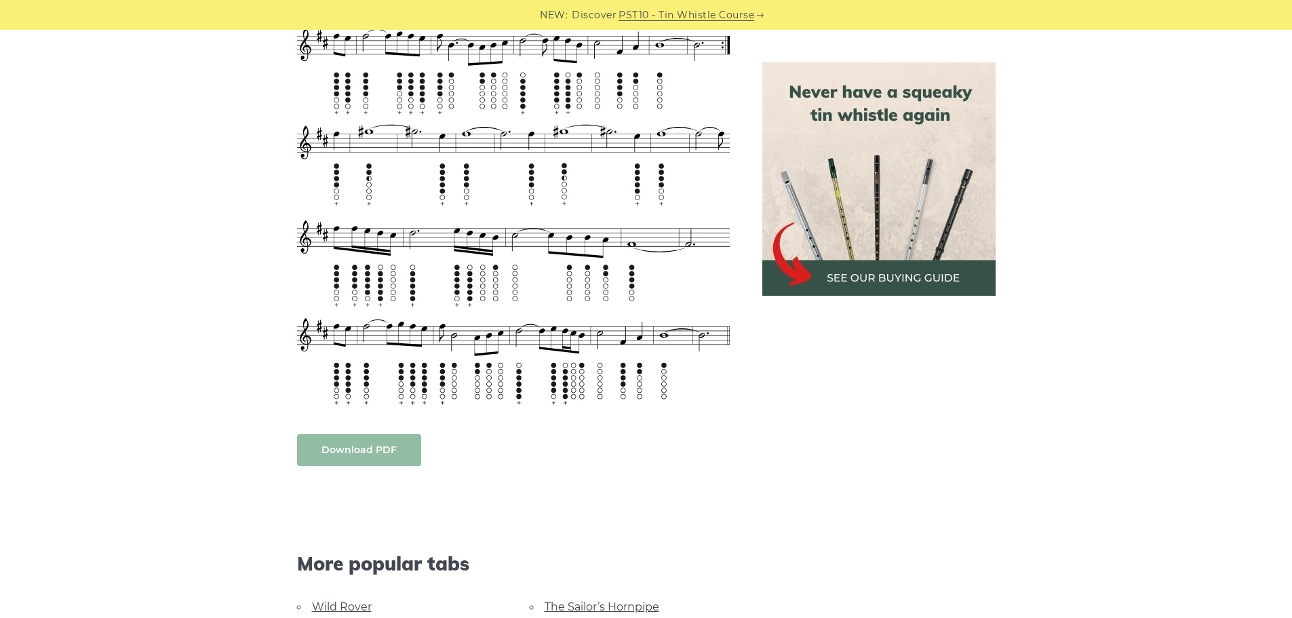
click at [364, 434] on link "Download PDF" at bounding box center [359, 450] width 124 height 32
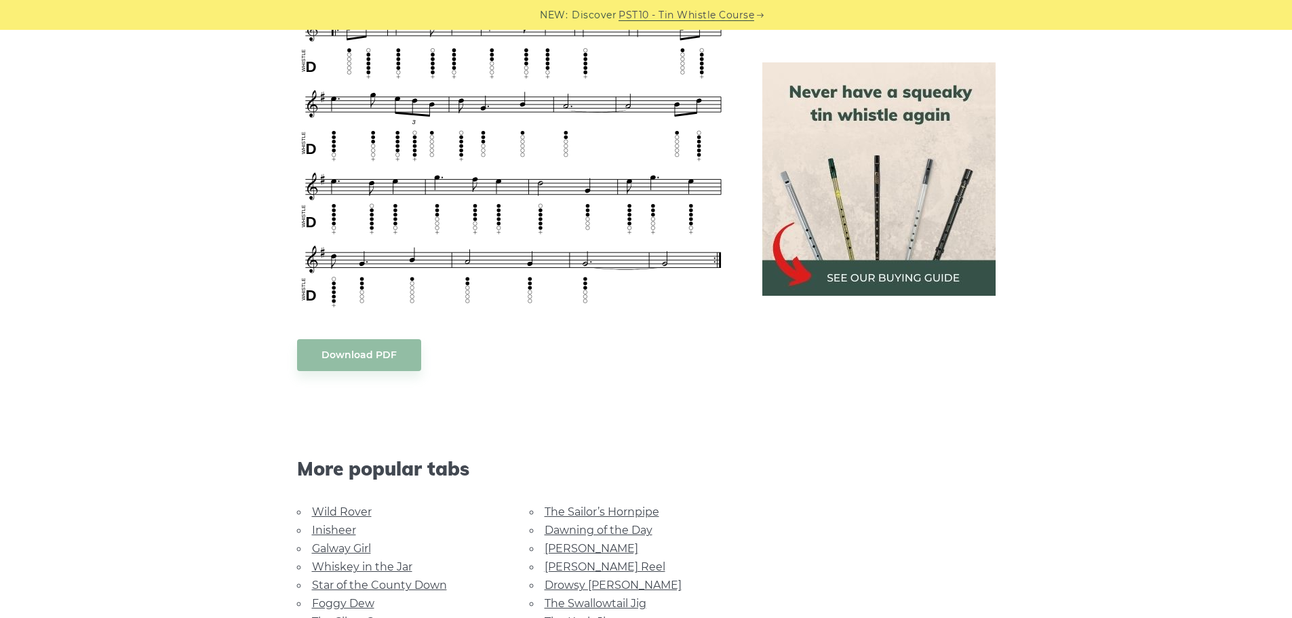
scroll to position [814, 0]
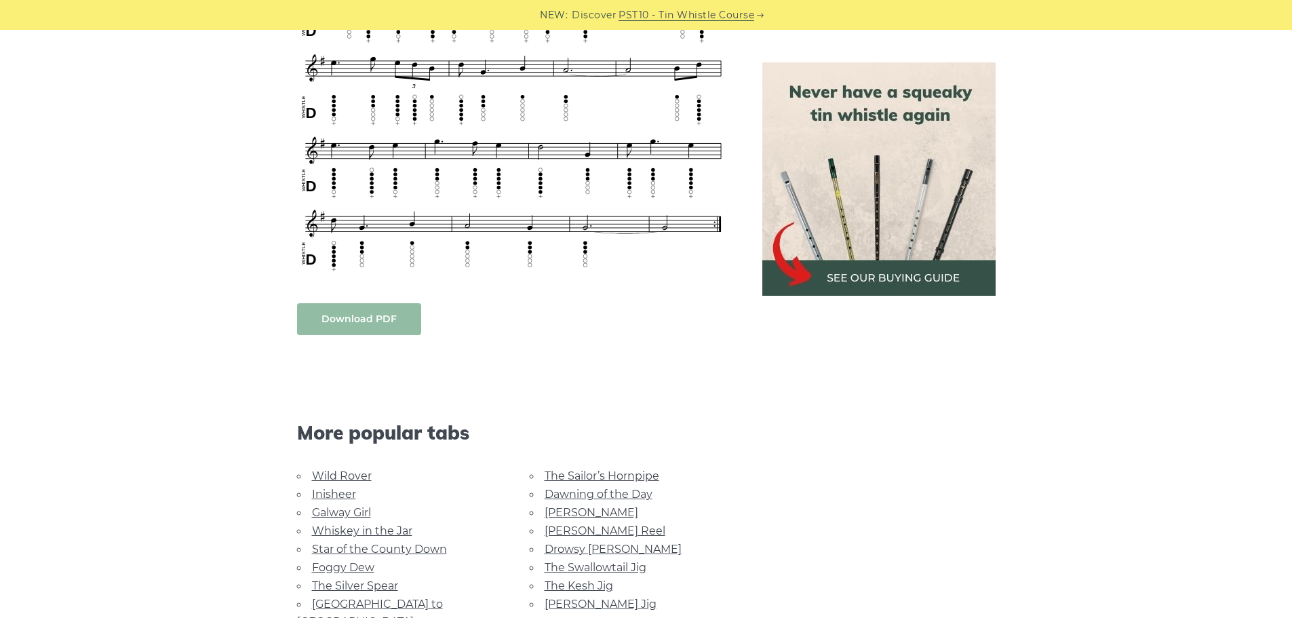
click at [360, 324] on link "Download PDF" at bounding box center [359, 319] width 124 height 32
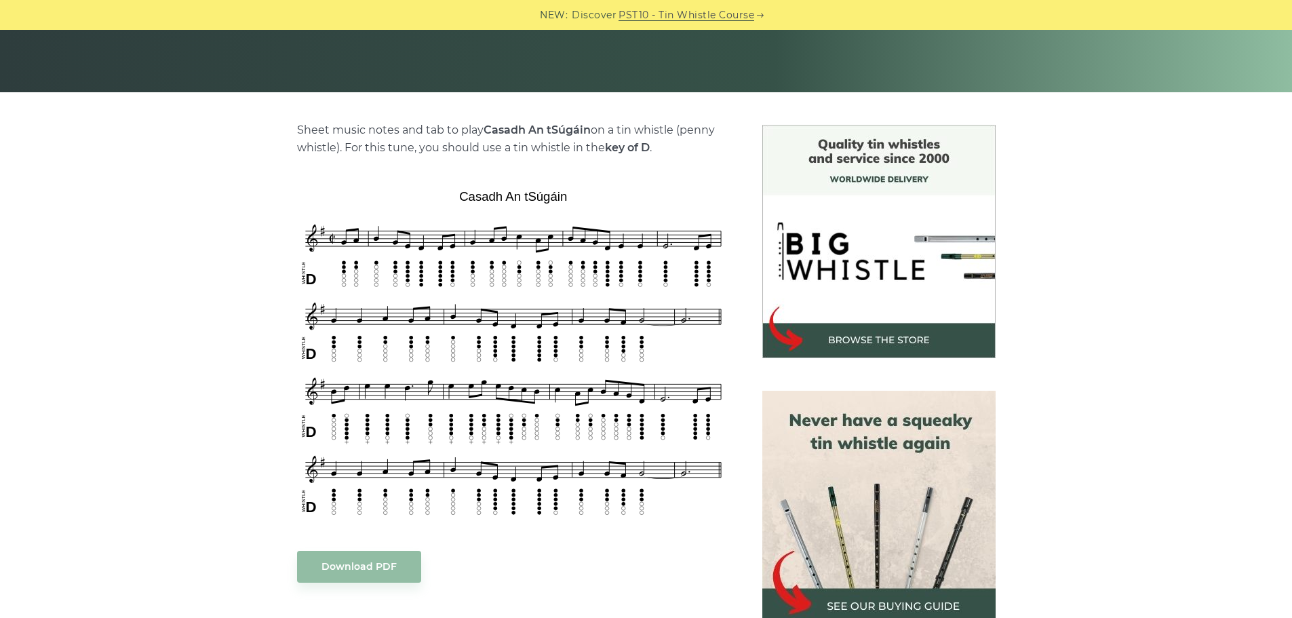
scroll to position [271, 0]
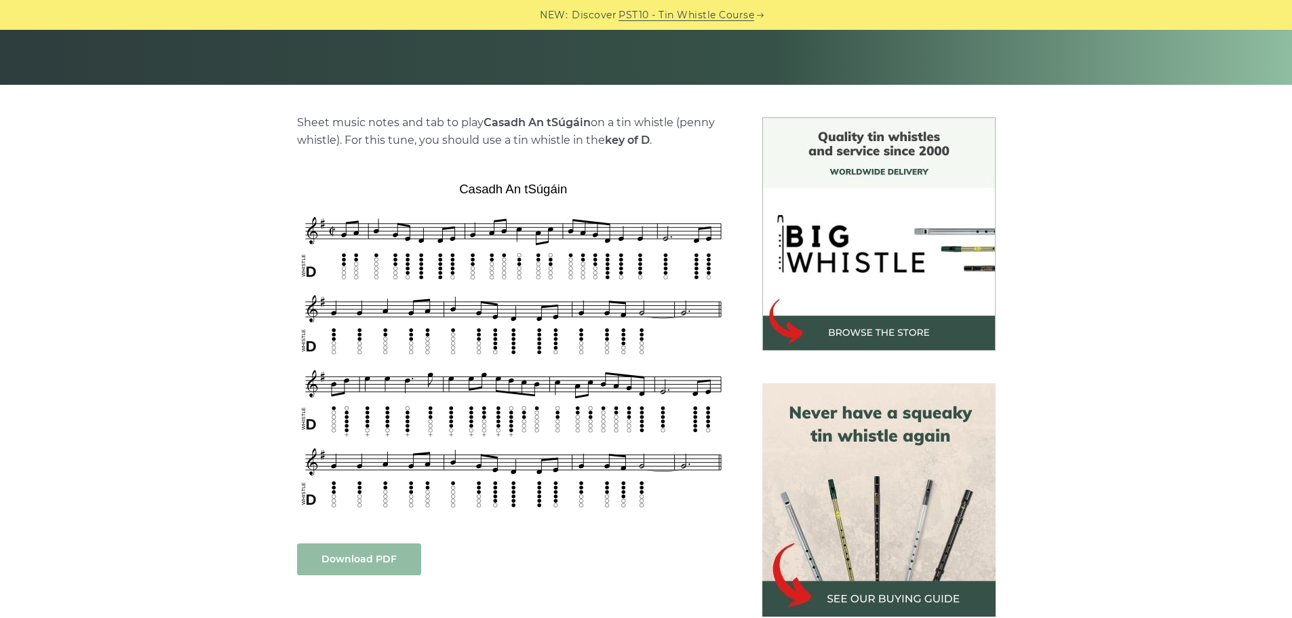
click at [358, 558] on link "Download PDF" at bounding box center [359, 559] width 124 height 32
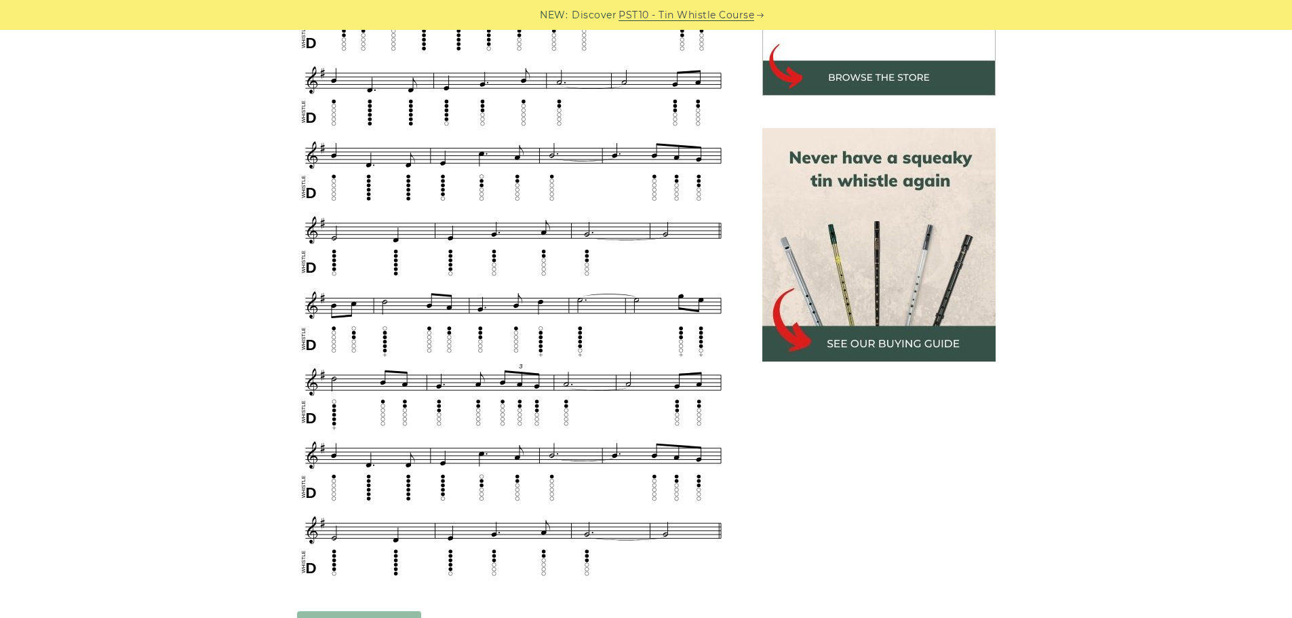
scroll to position [678, 0]
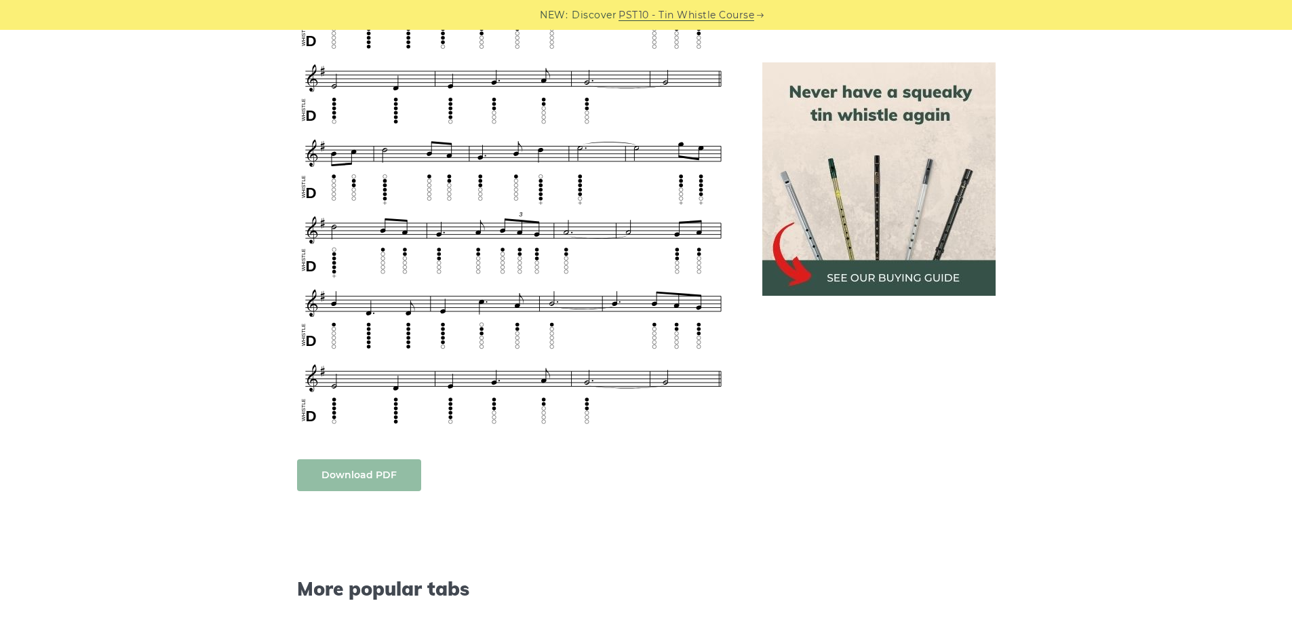
click at [368, 482] on link "Download PDF" at bounding box center [359, 475] width 124 height 32
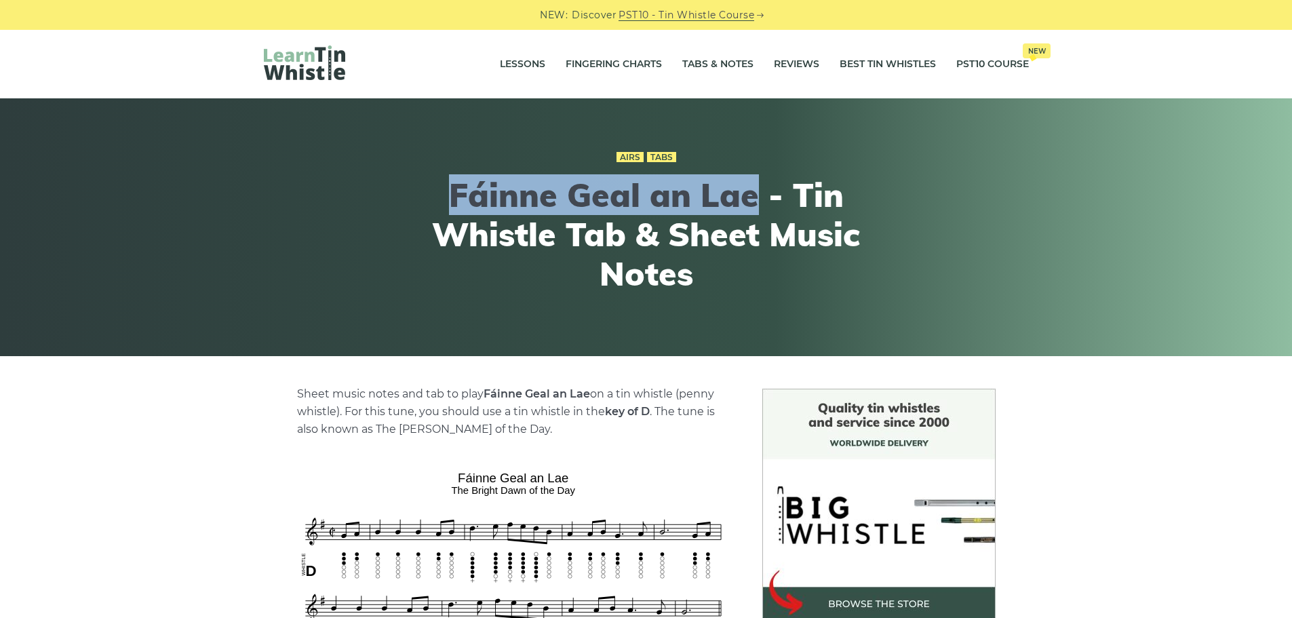
drag, startPoint x: 459, startPoint y: 189, endPoint x: 760, endPoint y: 192, distance: 301.2
click at [760, 192] on h1 "Fáinne Geal an Lae - Tin Whistle Tab & Sheet Music Notes" at bounding box center [646, 234] width 499 height 117
copy h1 "Fáinne Geal an Lae"
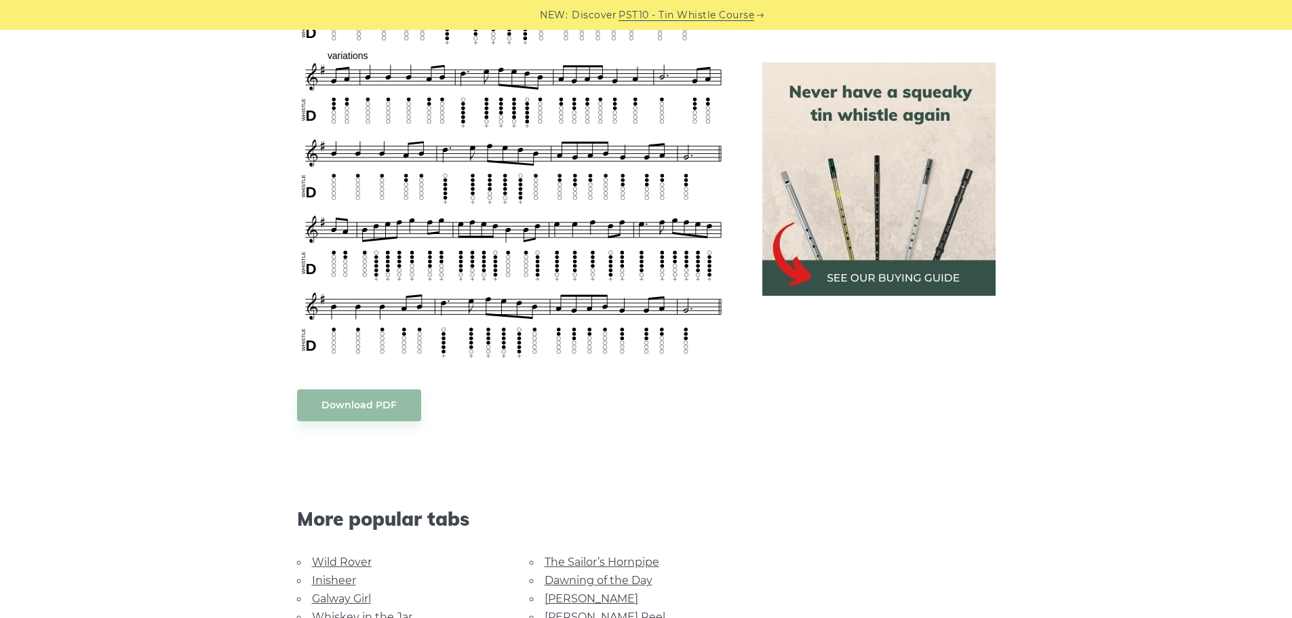
scroll to position [950, 0]
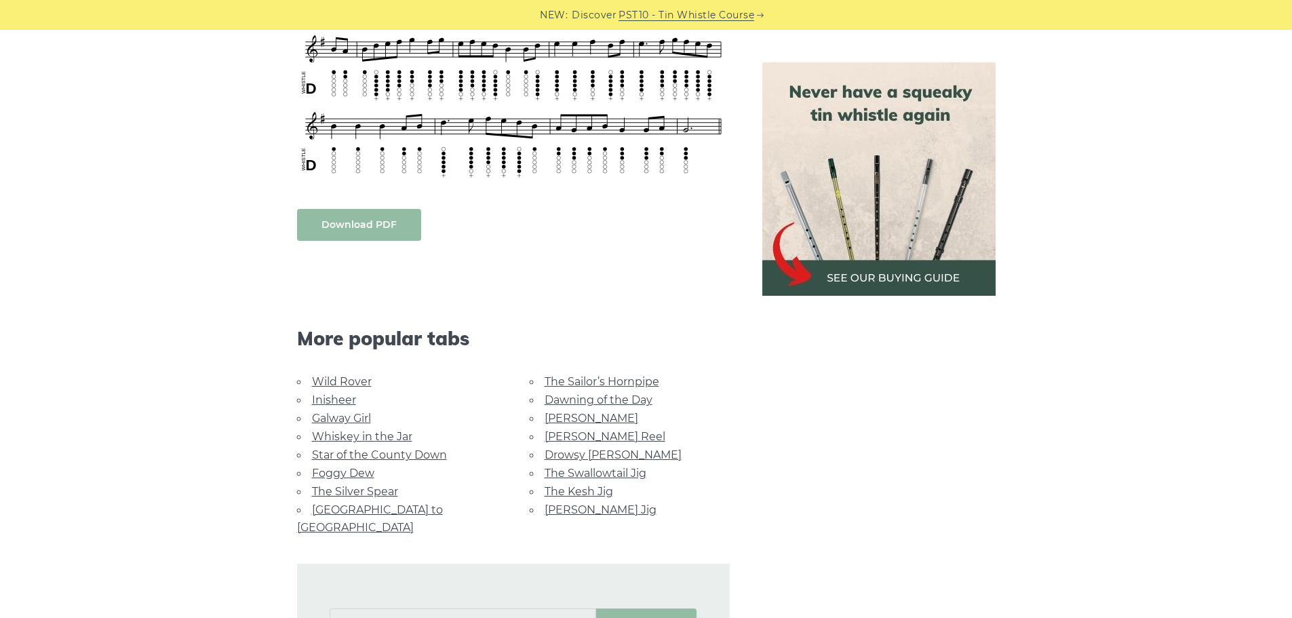
click at [351, 227] on link "Download PDF" at bounding box center [359, 225] width 124 height 32
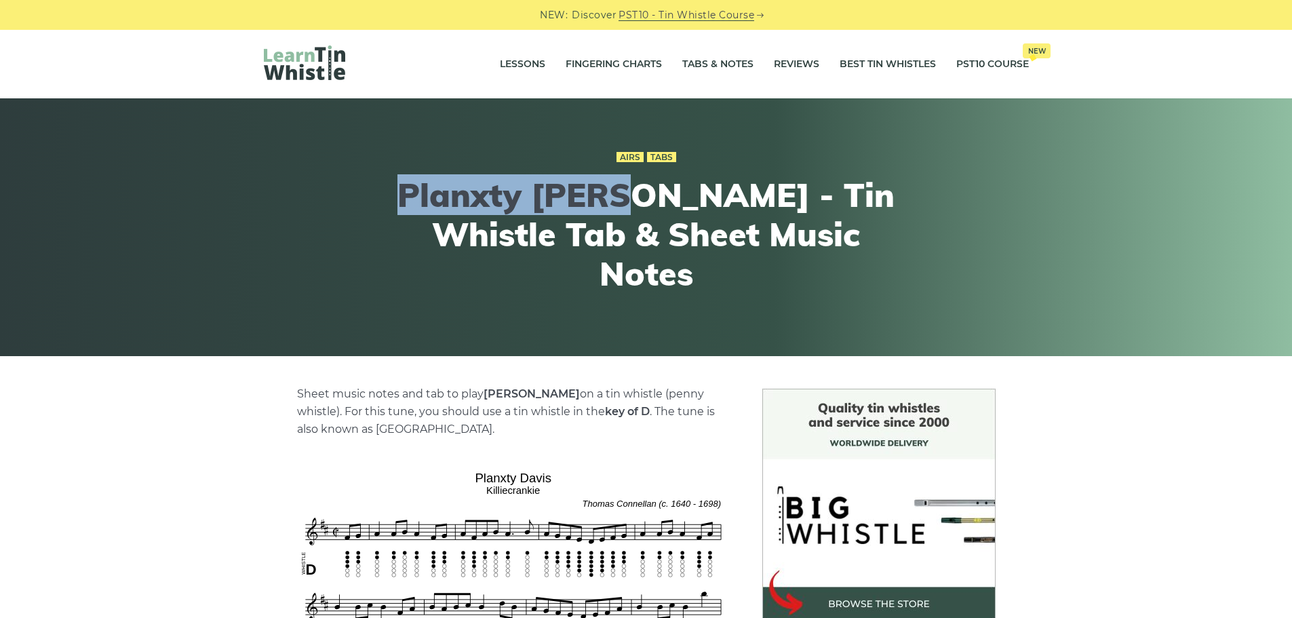
drag, startPoint x: 431, startPoint y: 218, endPoint x: 647, endPoint y: 216, distance: 216.4
click at [647, 216] on h1 "Planxty [PERSON_NAME] - Tin Whistle Tab & Sheet Music Notes" at bounding box center [646, 234] width 499 height 117
copy h1 "[PERSON_NAME]"
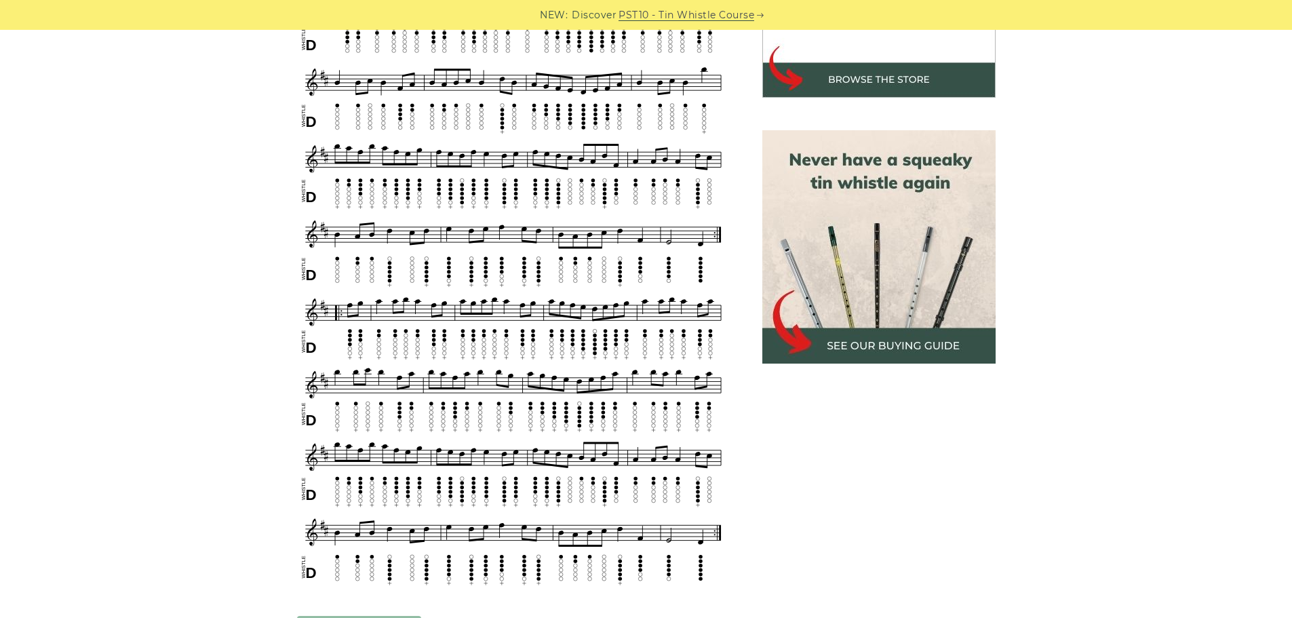
scroll to position [746, 0]
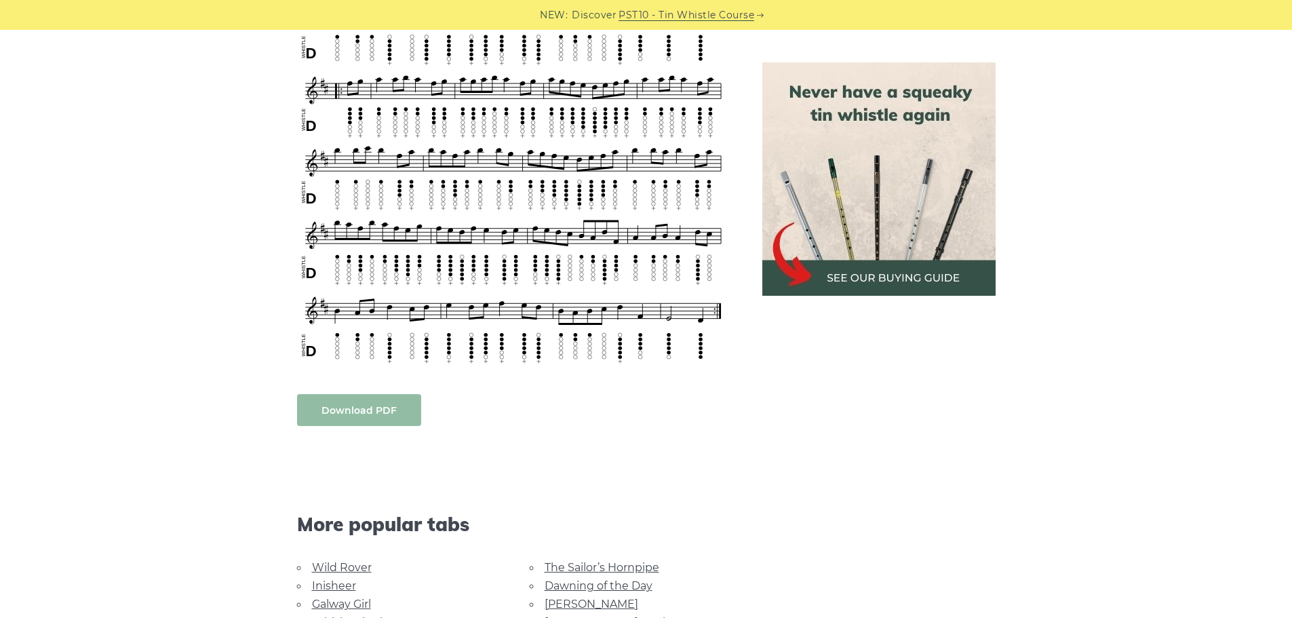
click at [347, 402] on link "Download PDF" at bounding box center [359, 410] width 124 height 32
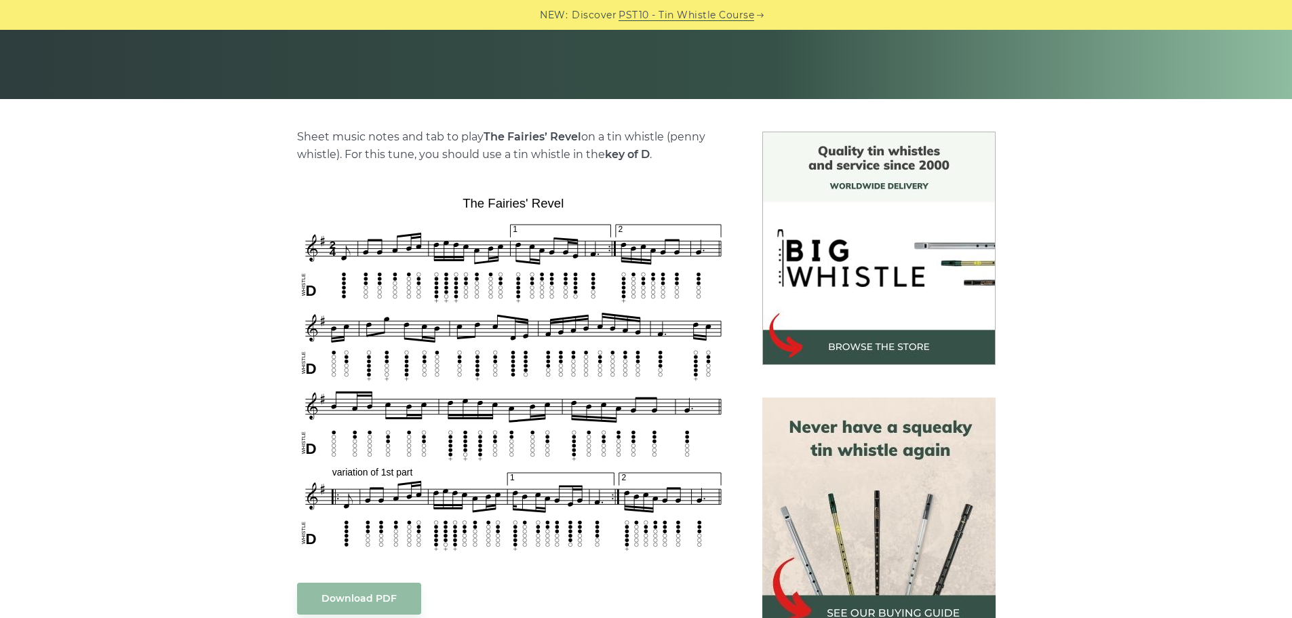
scroll to position [339, 0]
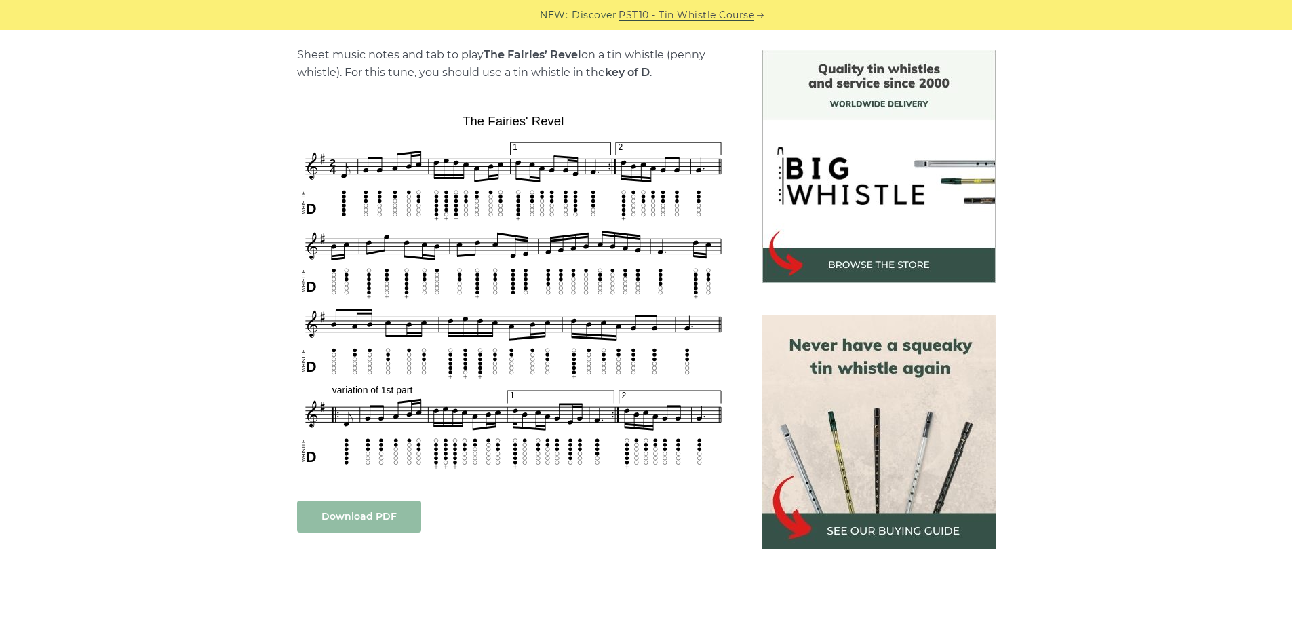
click at [364, 517] on link "Download PDF" at bounding box center [359, 517] width 124 height 32
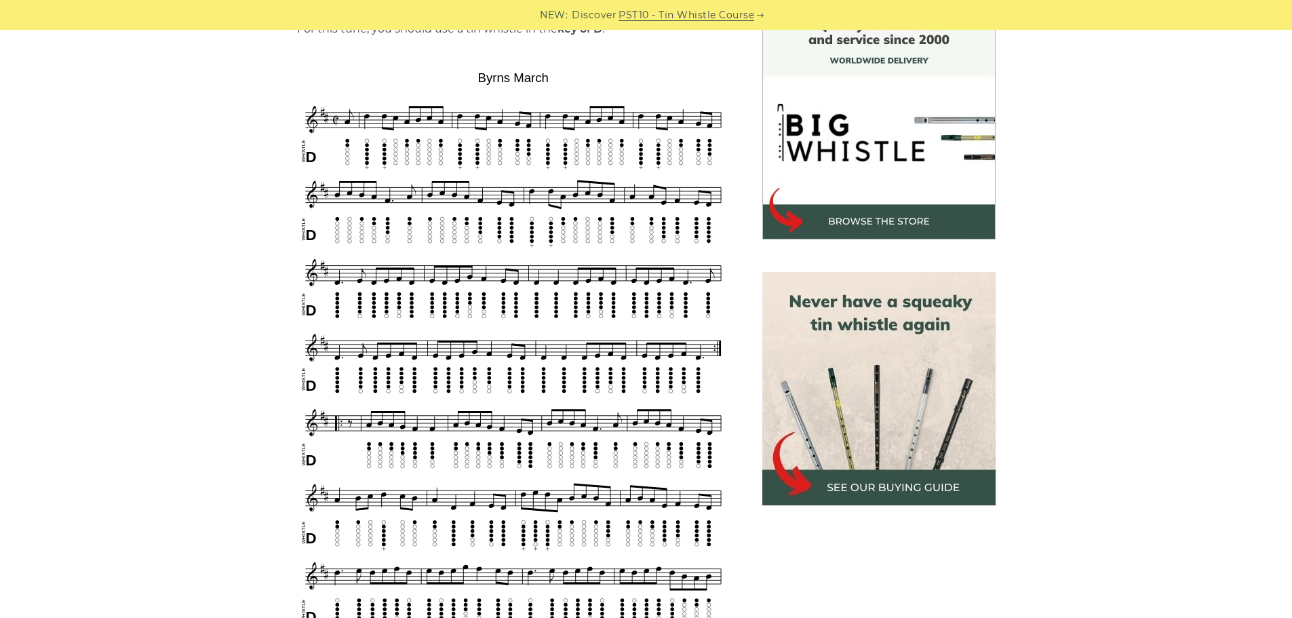
scroll to position [407, 0]
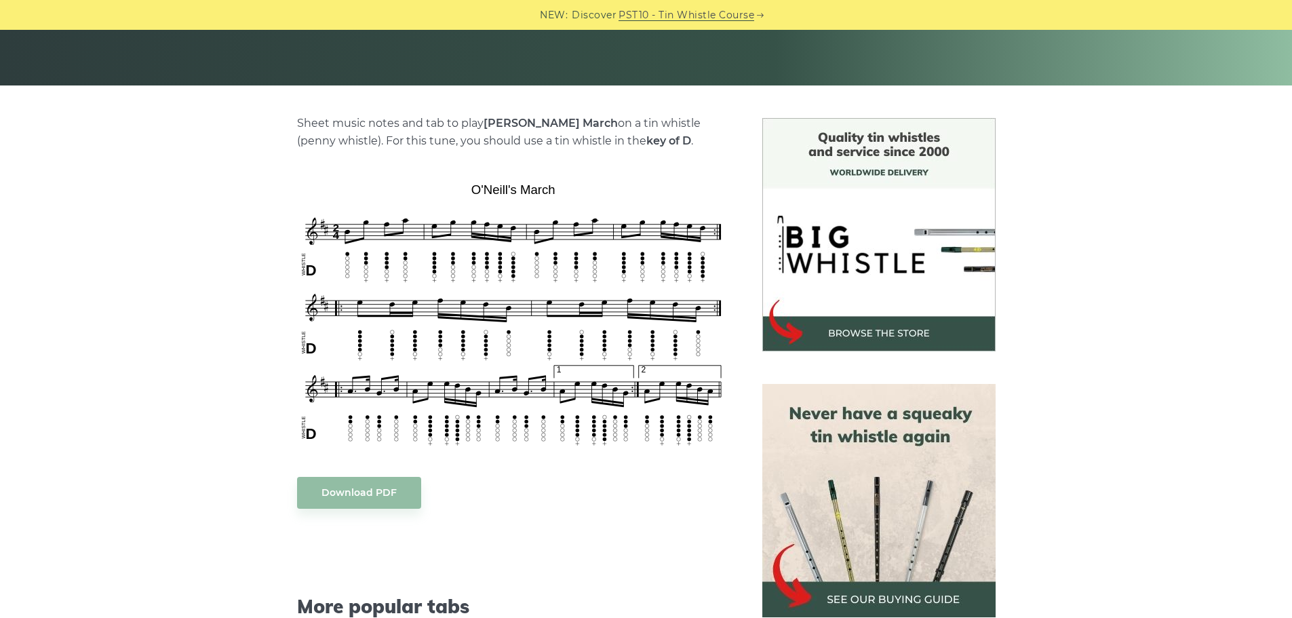
scroll to position [271, 0]
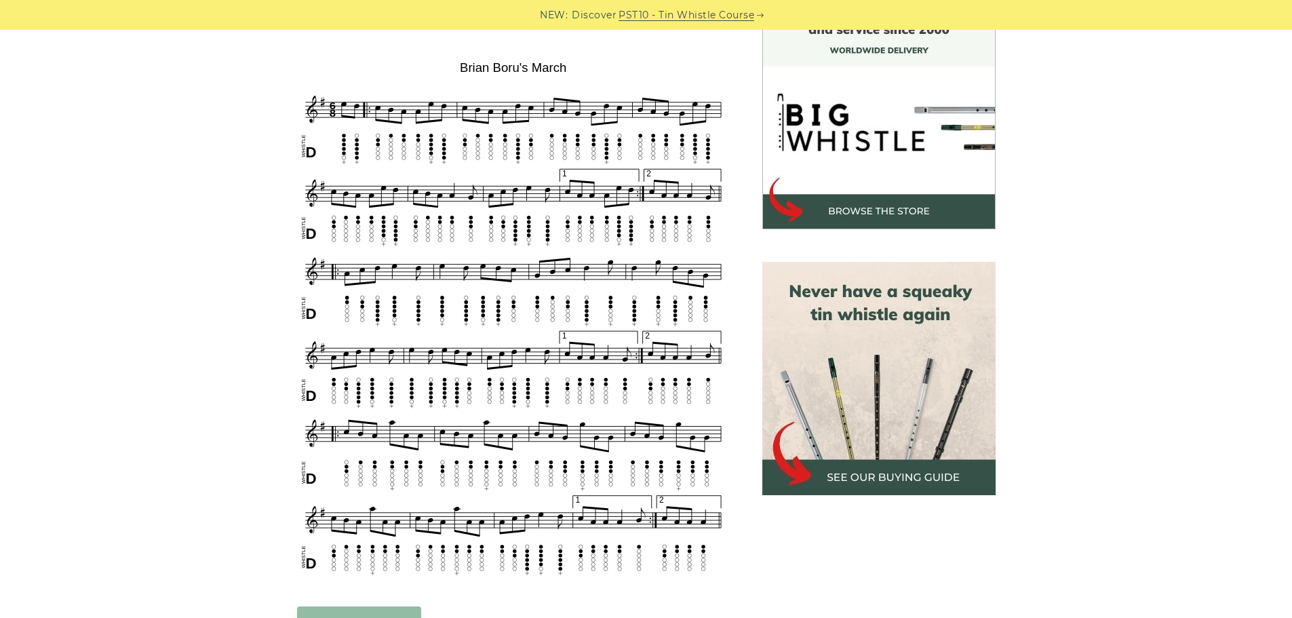
scroll to position [407, 0]
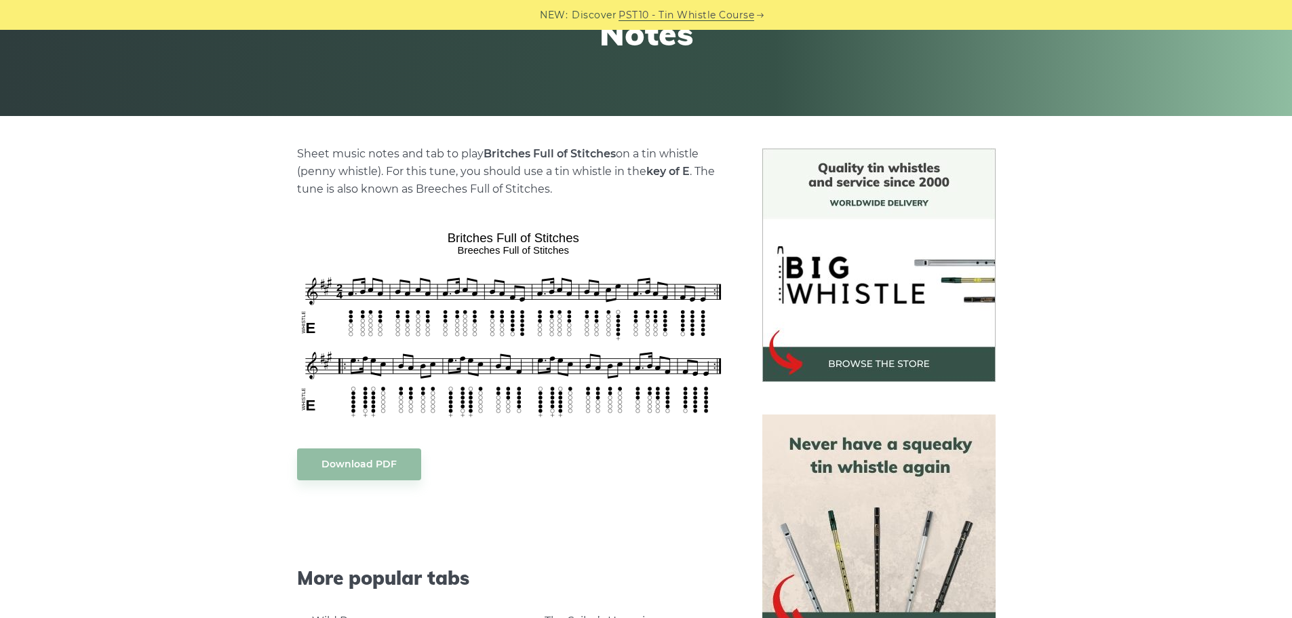
scroll to position [271, 0]
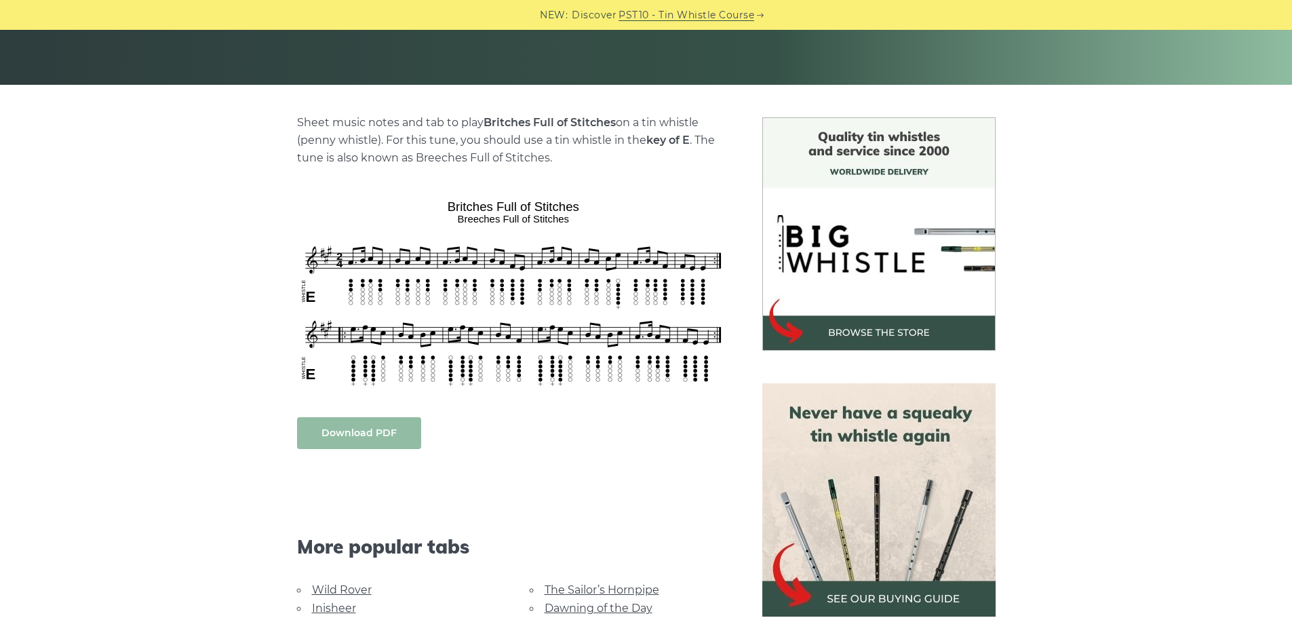
click at [345, 433] on link "Download PDF" at bounding box center [359, 433] width 124 height 32
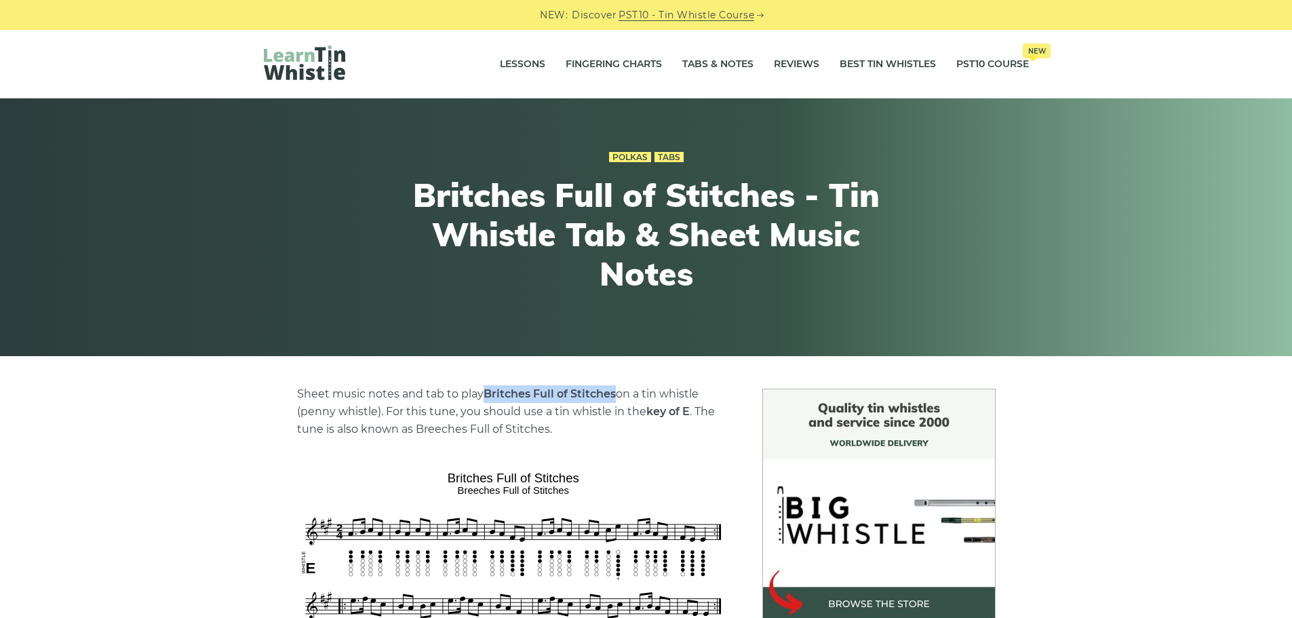
drag, startPoint x: 485, startPoint y: 393, endPoint x: 615, endPoint y: 391, distance: 130.3
click at [615, 391] on strong "Britches Full of Stitches" at bounding box center [550, 393] width 132 height 13
copy strong "Britches Full of Stitches"
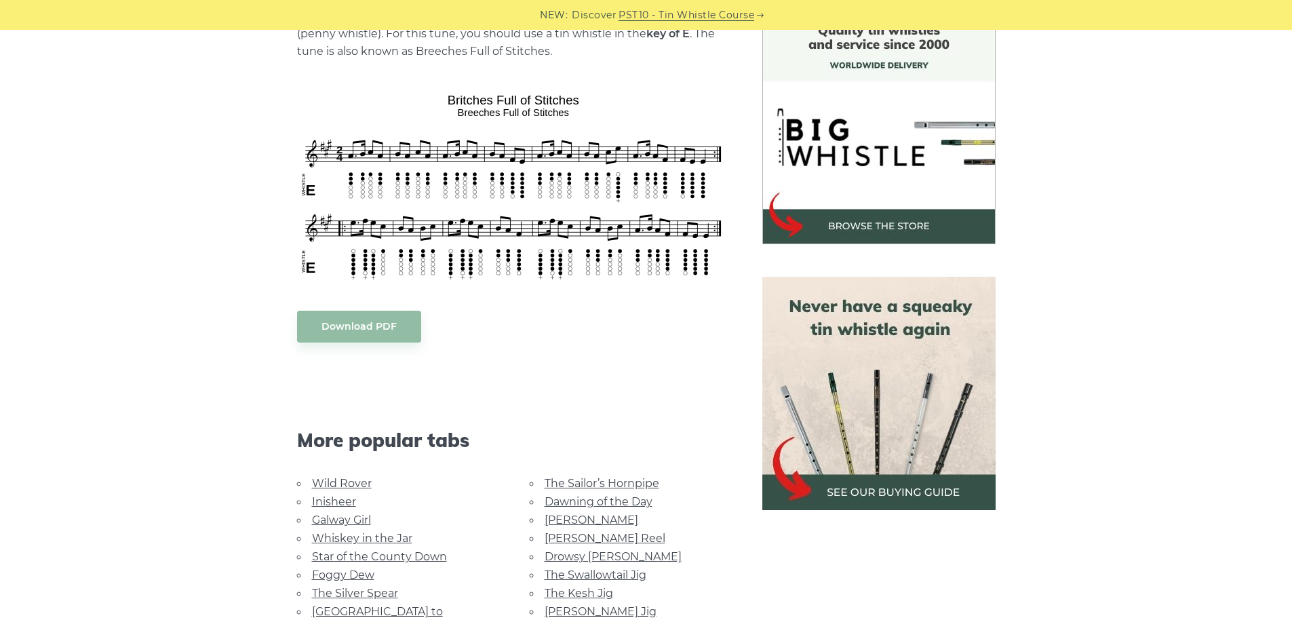
scroll to position [475, 0]
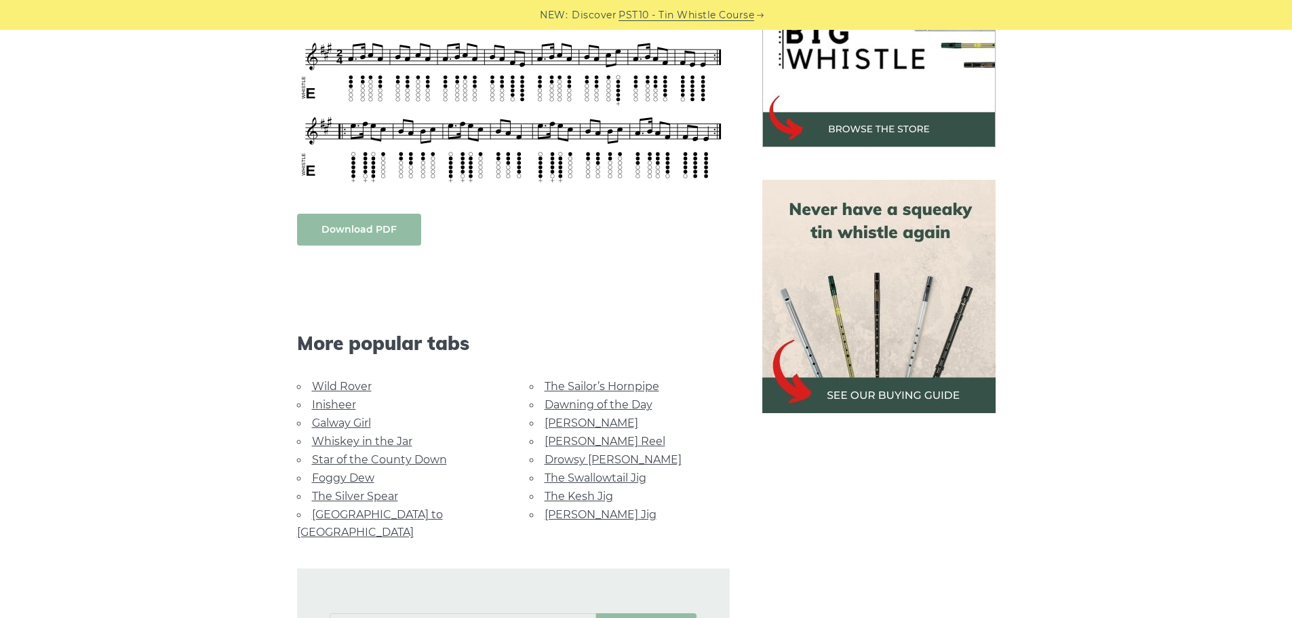
click at [358, 227] on link "Download PDF" at bounding box center [359, 230] width 124 height 32
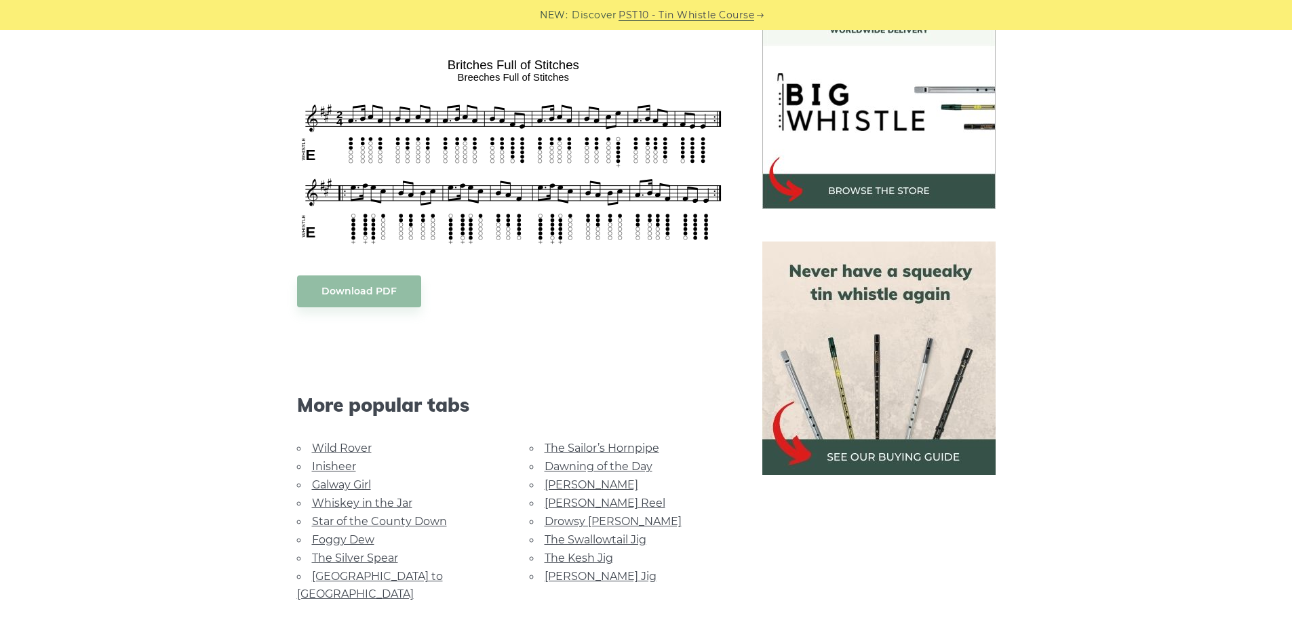
scroll to position [339, 0]
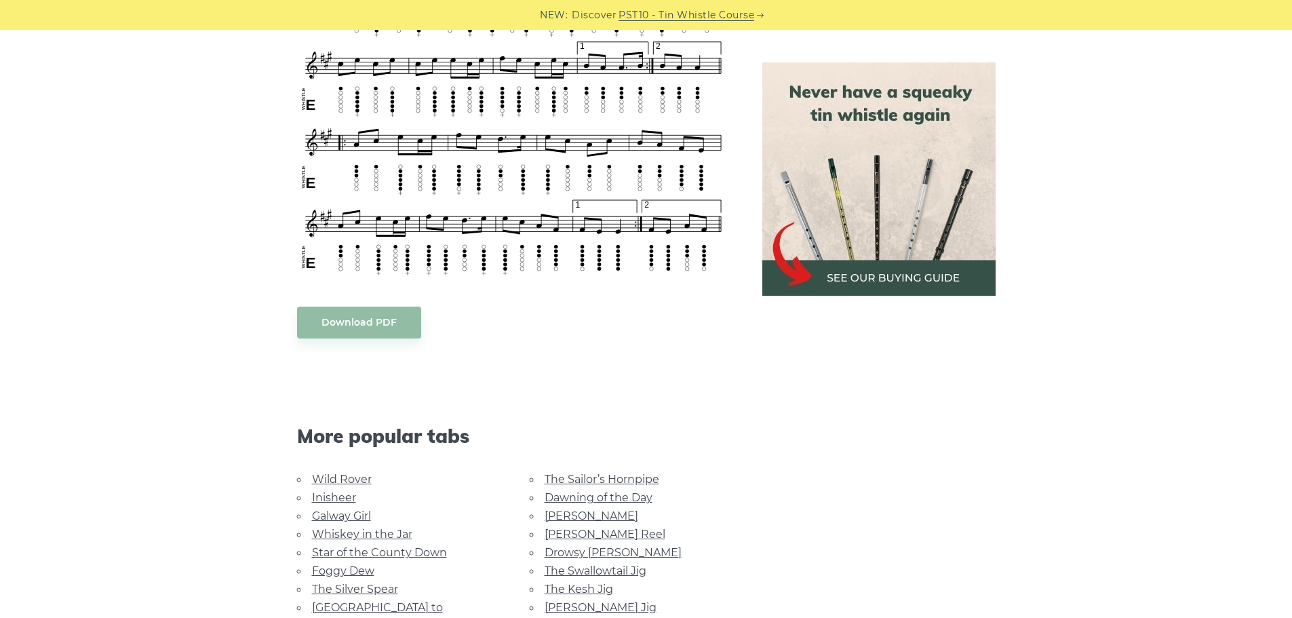
scroll to position [1696, 0]
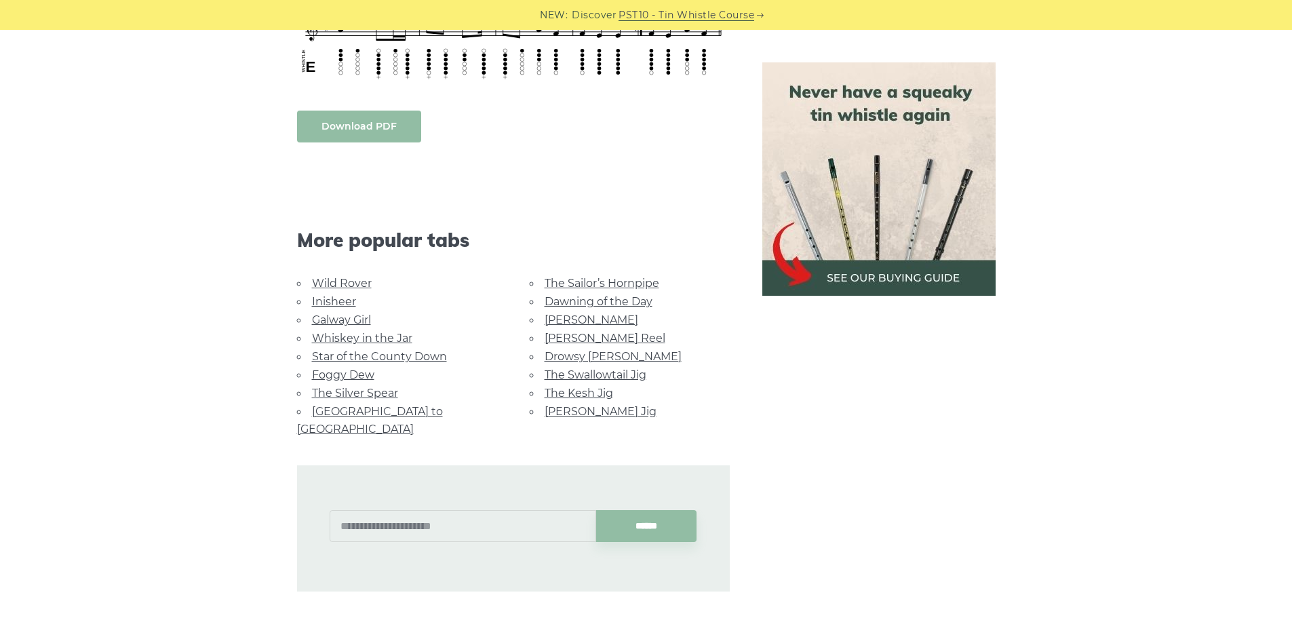
click at [358, 133] on link "Download PDF" at bounding box center [359, 127] width 124 height 32
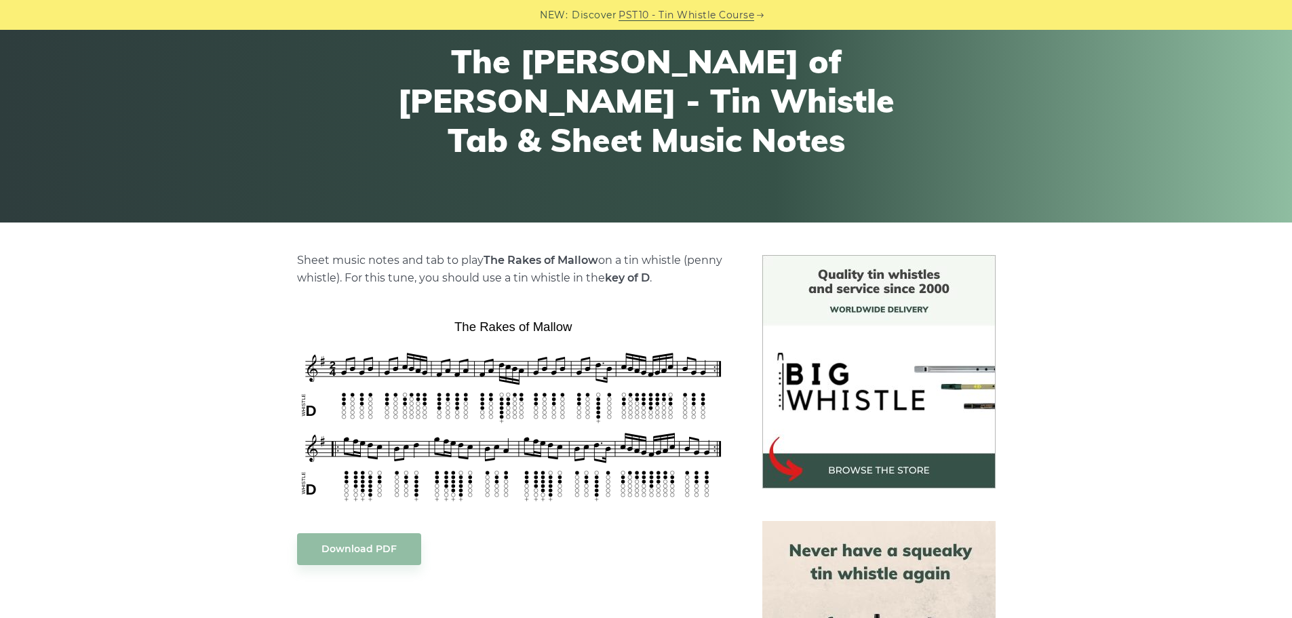
scroll to position [337, 0]
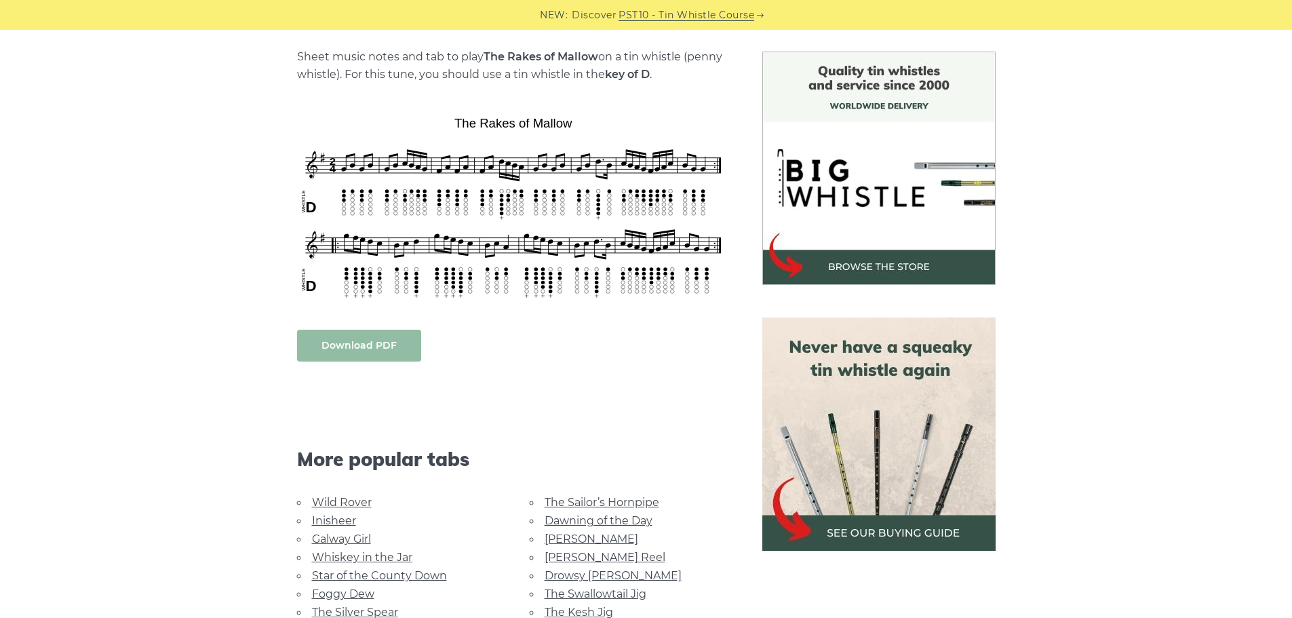
click at [351, 349] on link "Download PDF" at bounding box center [359, 346] width 124 height 32
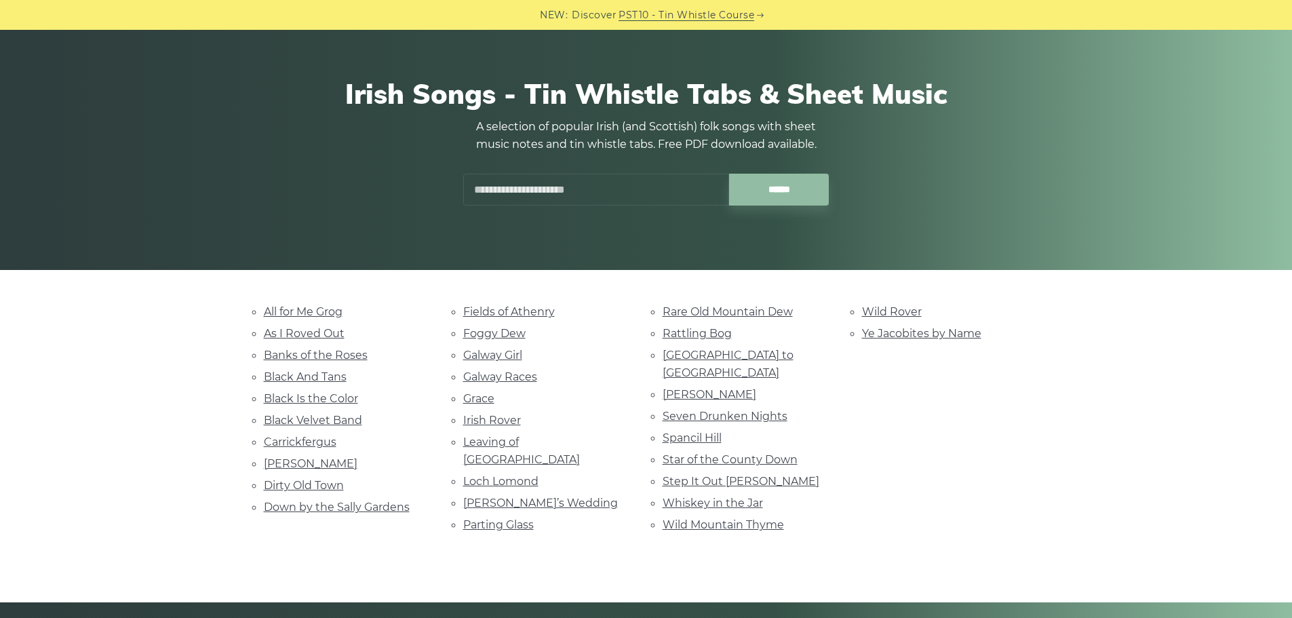
scroll to position [203, 0]
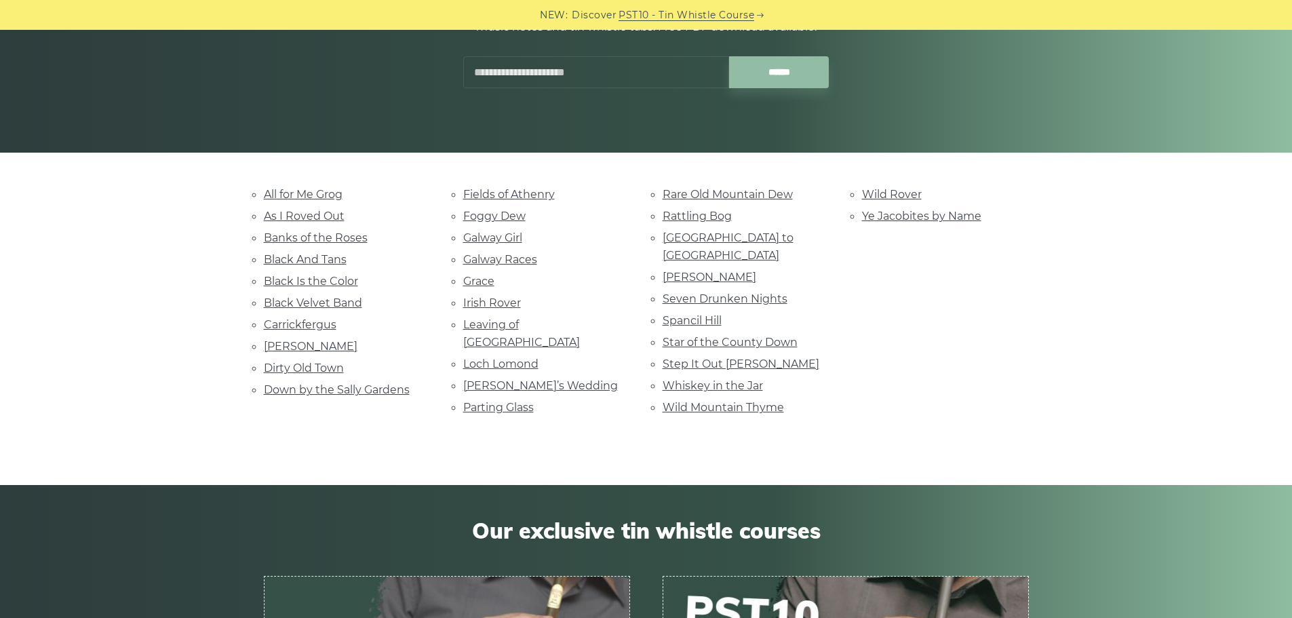
click at [1100, 397] on div "All for Me Grog As I Roved Out Banks of the Roses Black And Tans Black Is the C…" at bounding box center [646, 318] width 1292 height 267
click at [738, 401] on link "Wild Mountain Thyme" at bounding box center [723, 407] width 121 height 13
drag, startPoint x: 977, startPoint y: 216, endPoint x: 863, endPoint y: 218, distance: 114.0
click at [863, 218] on li "Ye Jacobites by Name" at bounding box center [945, 216] width 167 height 18
copy link "Ye Jacobites by Name"
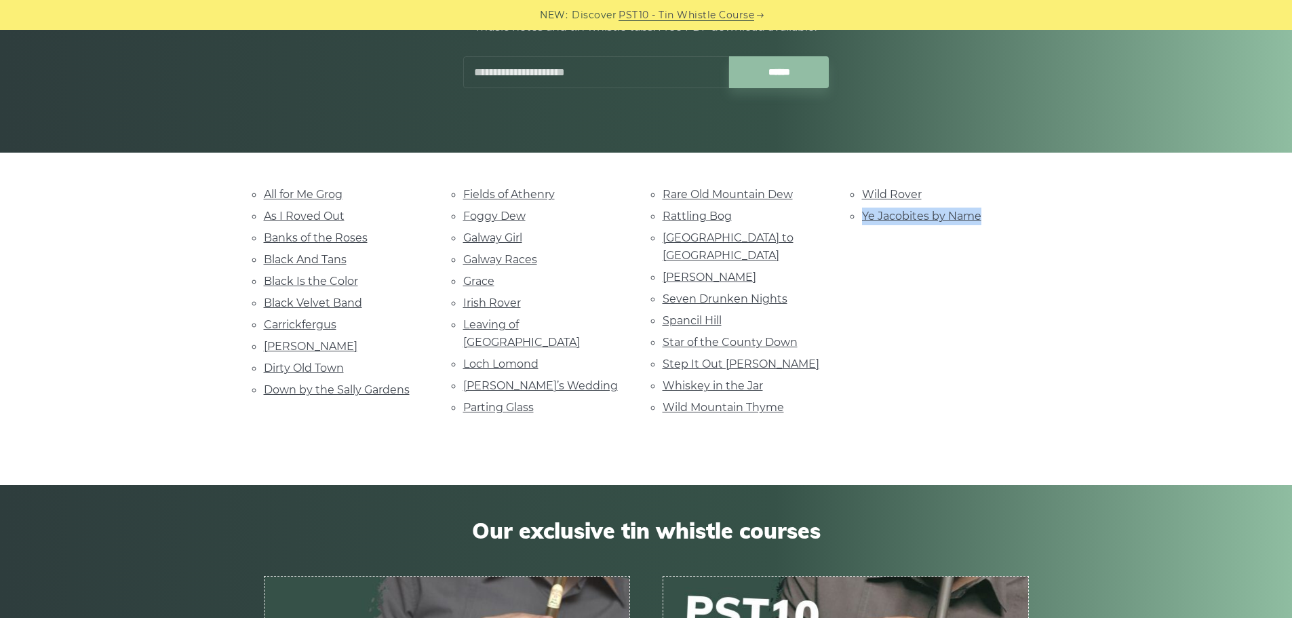
click at [937, 217] on link "Ye Jacobites by Name" at bounding box center [921, 216] width 119 height 13
click at [739, 379] on link "Whiskey in the Jar" at bounding box center [713, 385] width 100 height 13
drag, startPoint x: 737, startPoint y: 217, endPoint x: 664, endPoint y: 214, distance: 73.3
click at [664, 214] on li "Rattling Bog" at bounding box center [746, 216] width 167 height 18
copy link "Rattling Bog"
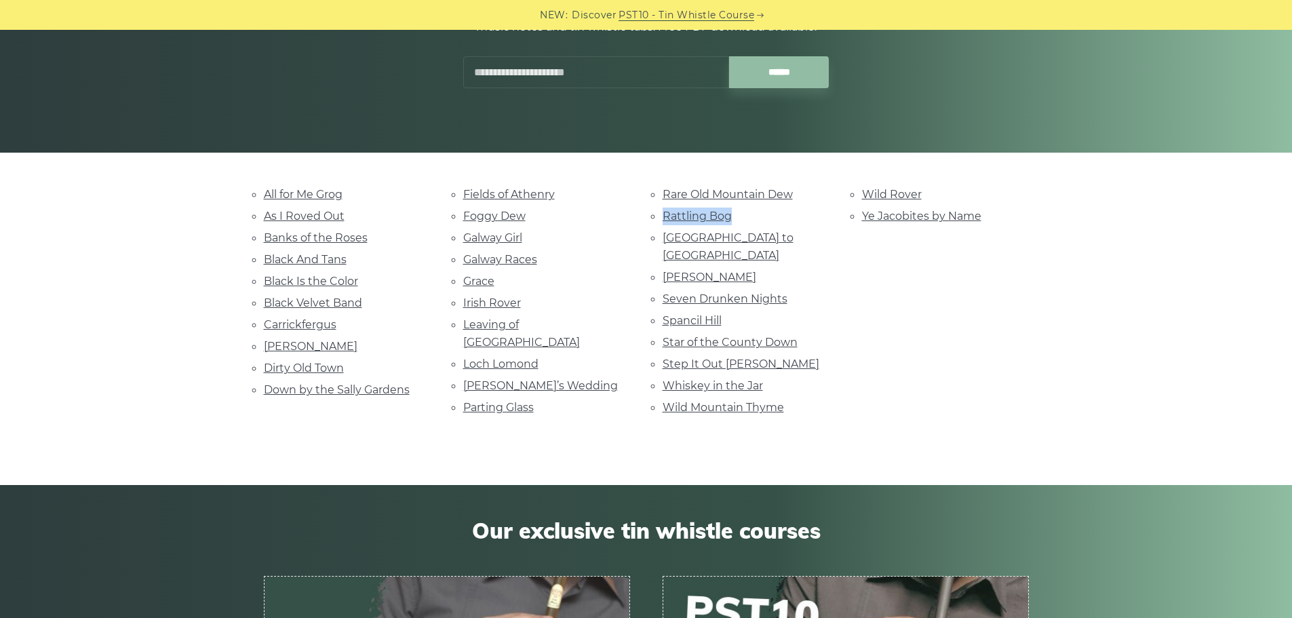
click at [684, 218] on link "Rattling Bog" at bounding box center [697, 216] width 69 height 13
drag, startPoint x: 531, startPoint y: 237, endPoint x: 465, endPoint y: 237, distance: 65.8
click at [465, 237] on li "Galway Girl" at bounding box center [546, 238] width 167 height 18
drag, startPoint x: 562, startPoint y: 195, endPoint x: 464, endPoint y: 193, distance: 97.7
click at [464, 193] on li "Fields of Athenry" at bounding box center [546, 194] width 167 height 18
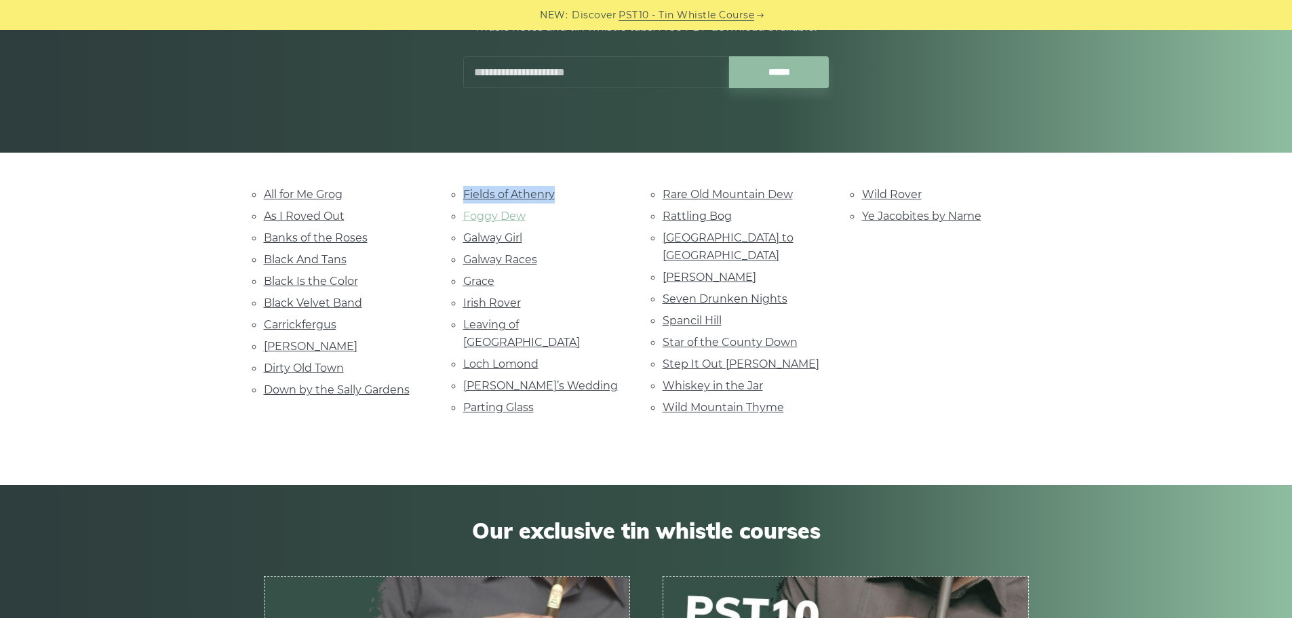
copy link "Fields of Athenry"
click at [509, 197] on link "Fields of Athenry" at bounding box center [509, 194] width 92 height 13
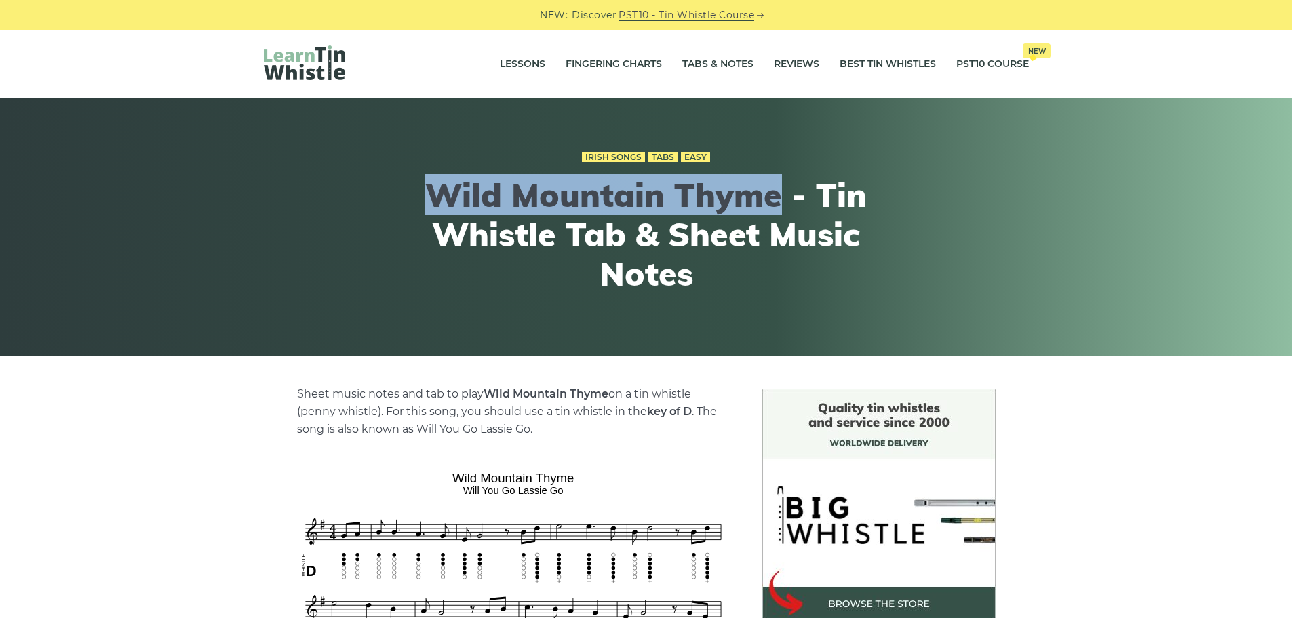
drag, startPoint x: 427, startPoint y: 180, endPoint x: 786, endPoint y: 202, distance: 359.5
click at [786, 202] on h1 "Wild Mountain Thyme - Tin Whistle Tab & Sheet Music Notes" at bounding box center [646, 234] width 499 height 117
copy h1 "Wild Mountain Thyme"
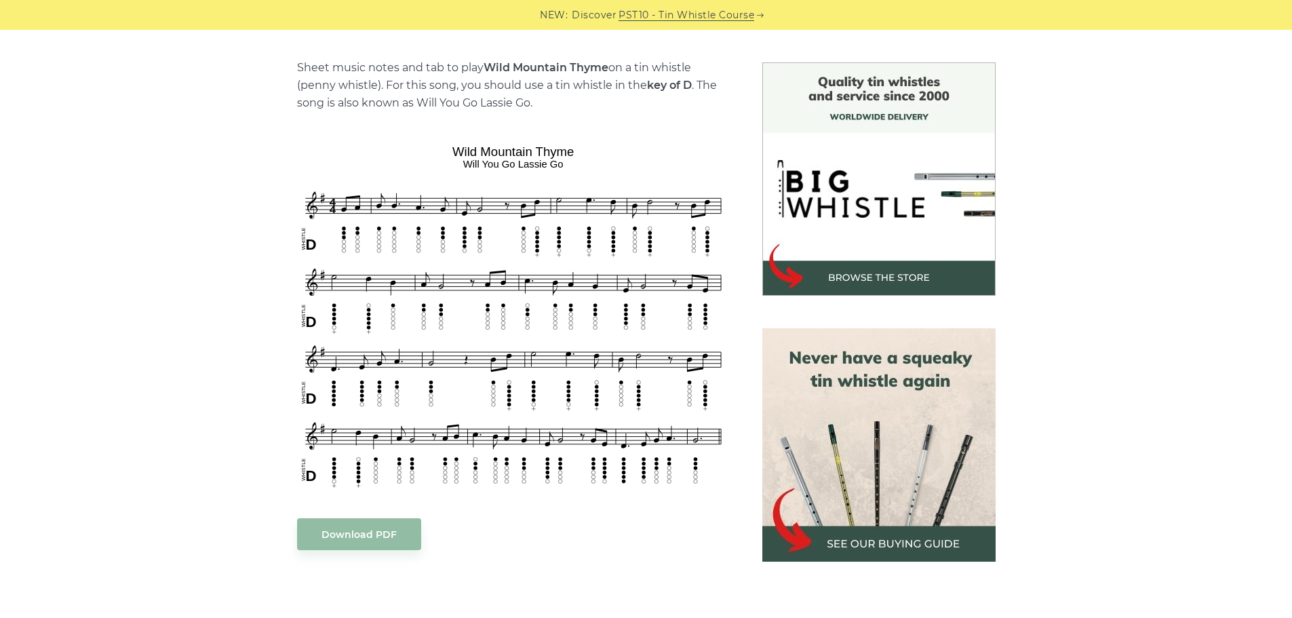
scroll to position [339, 0]
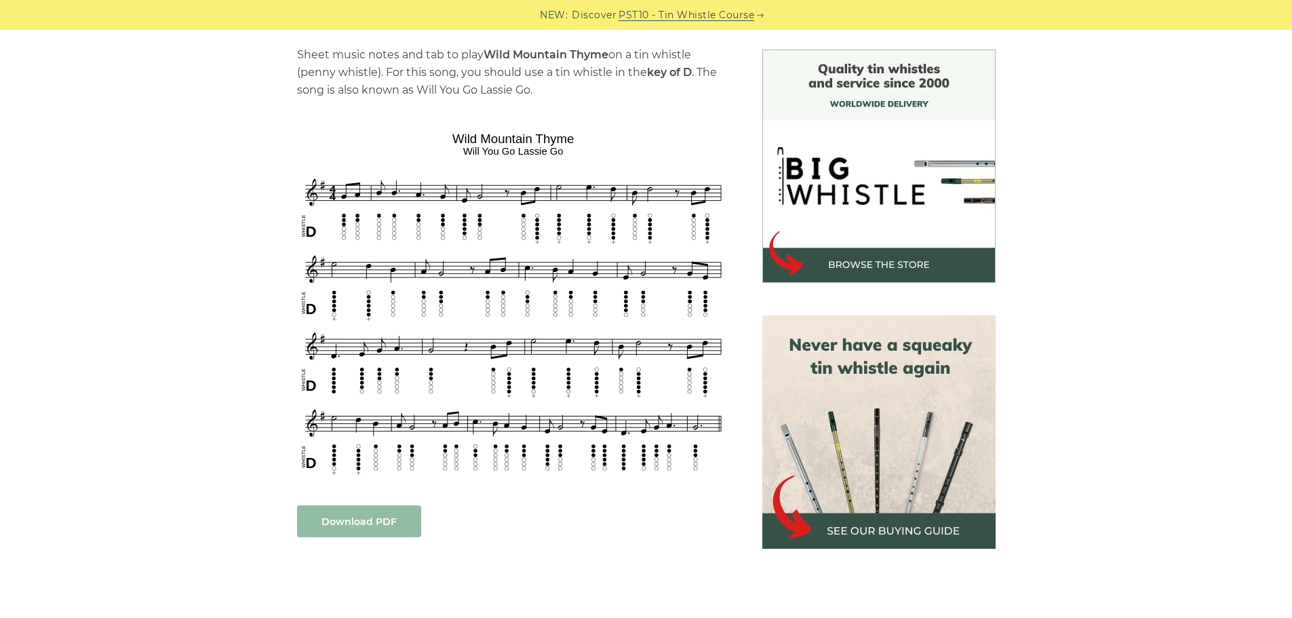
click at [374, 527] on link "Download PDF" at bounding box center [359, 521] width 124 height 32
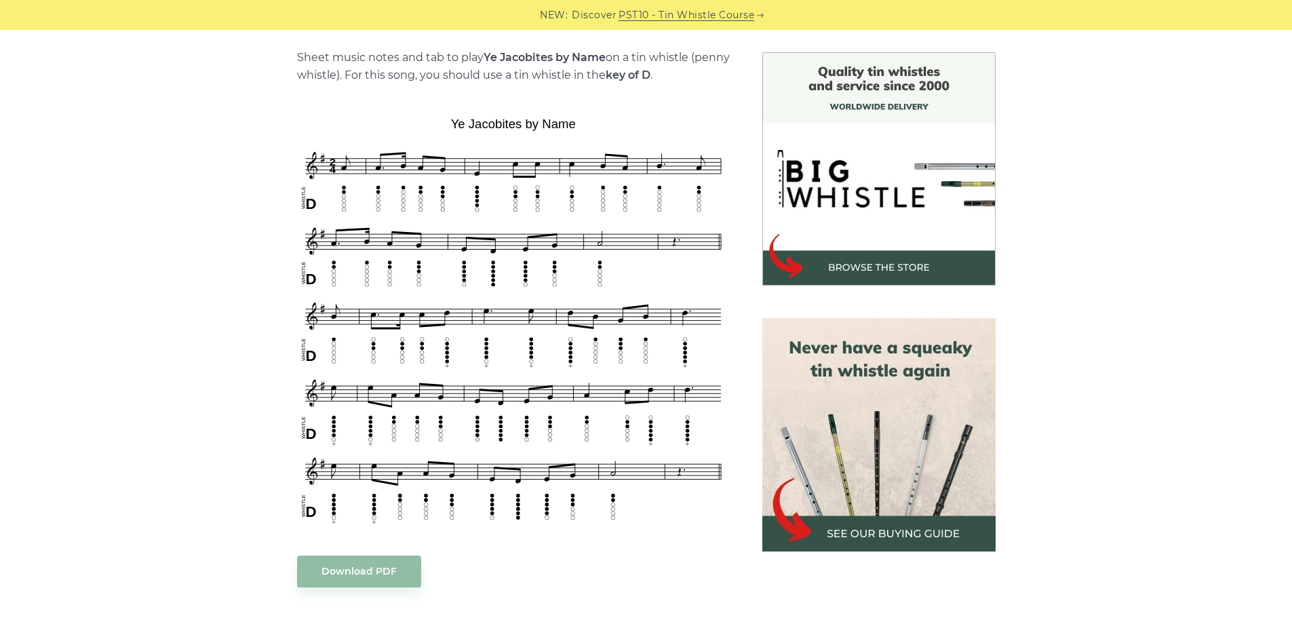
scroll to position [339, 0]
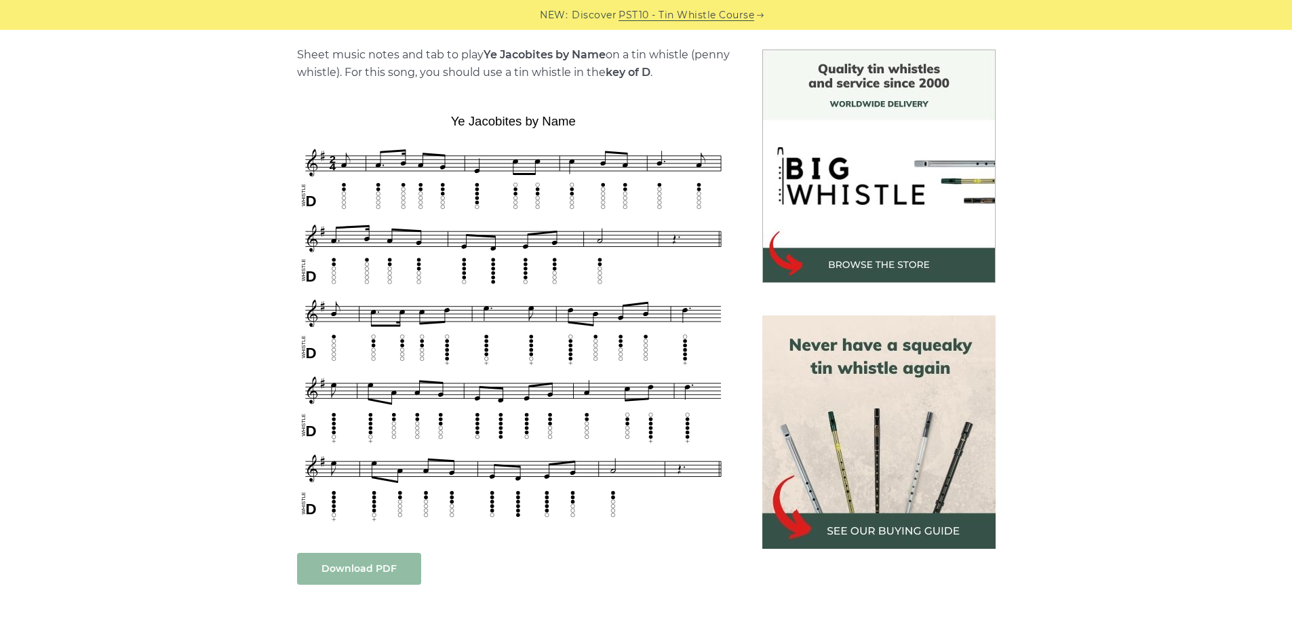
click at [365, 570] on link "Download PDF" at bounding box center [359, 569] width 124 height 32
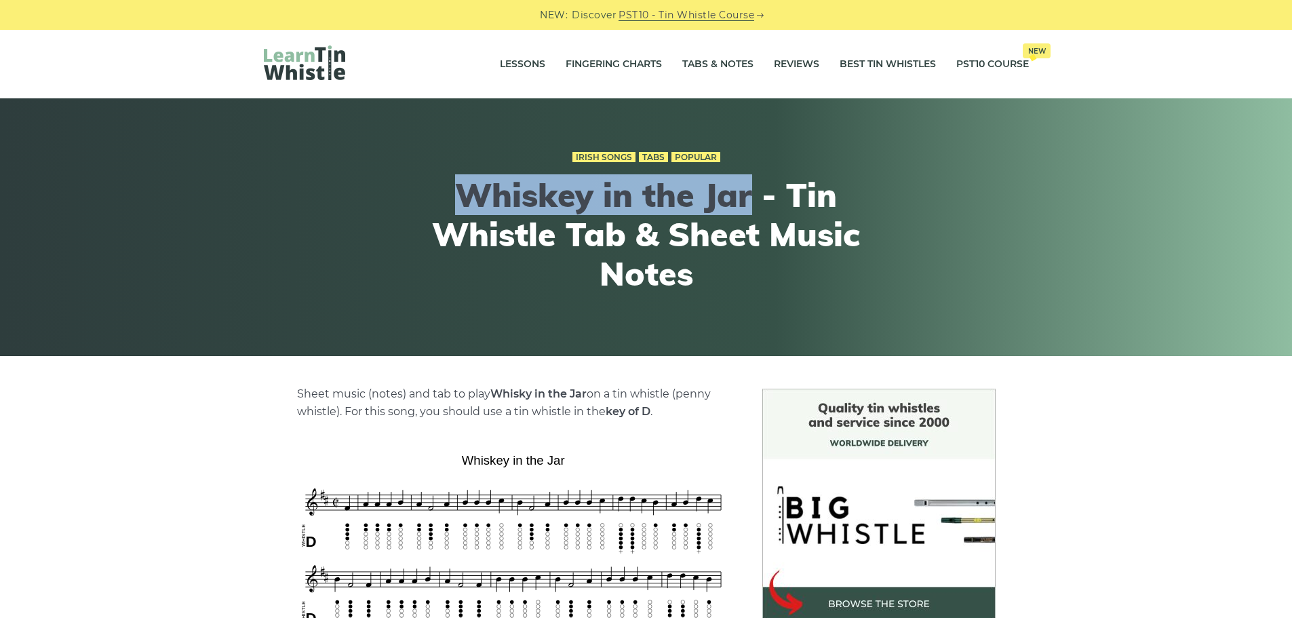
drag, startPoint x: 752, startPoint y: 201, endPoint x: 454, endPoint y: 196, distance: 297.8
click at [454, 196] on h1 "Whiskey in the Jar - Tin Whistle Tab & Sheet Music Notes" at bounding box center [646, 234] width 499 height 117
copy h1 "Whiskey in the Jar"
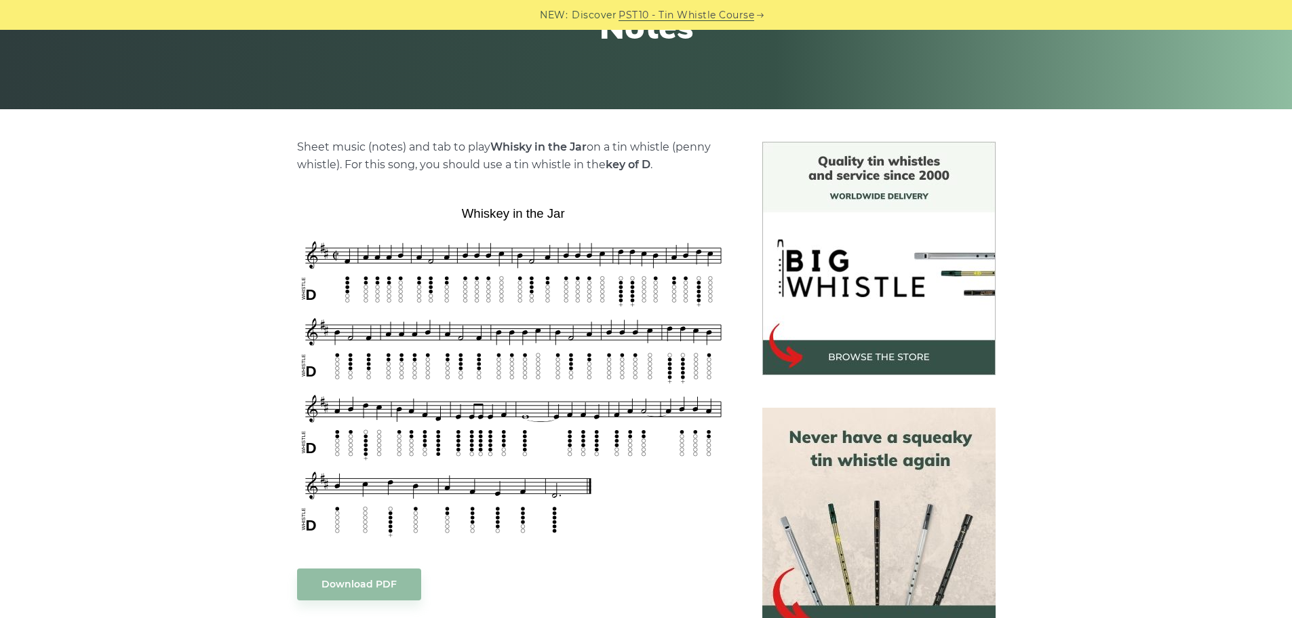
scroll to position [271, 0]
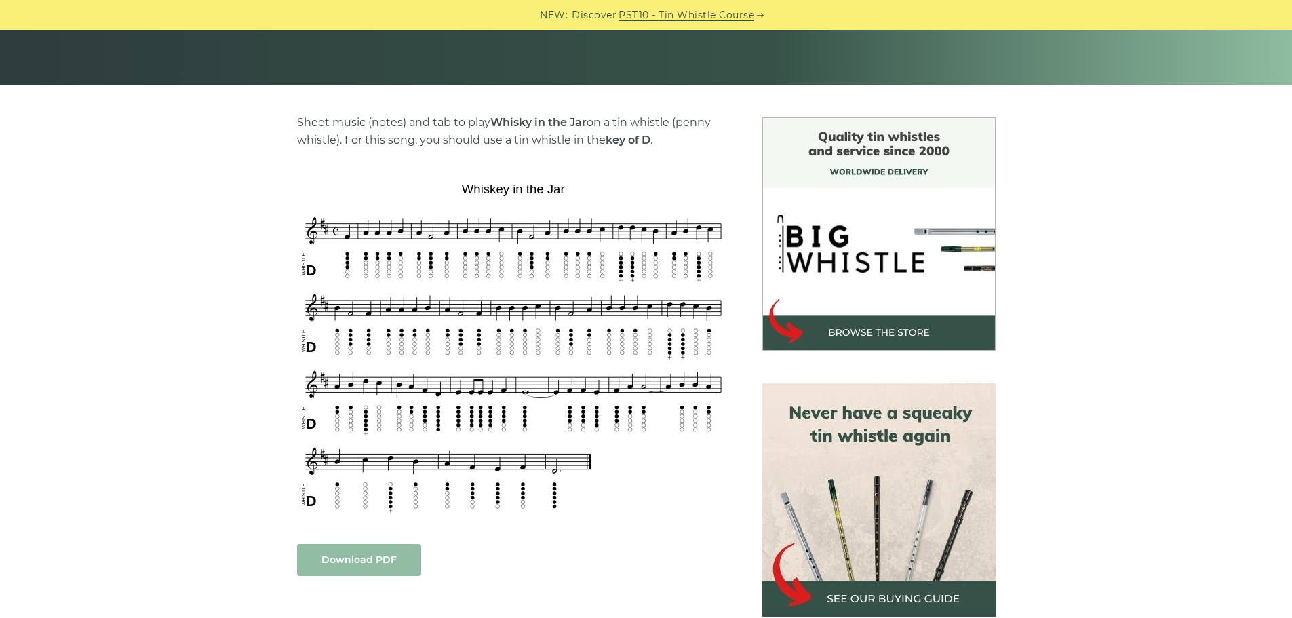
click at [364, 560] on link "Download PDF" at bounding box center [359, 560] width 124 height 32
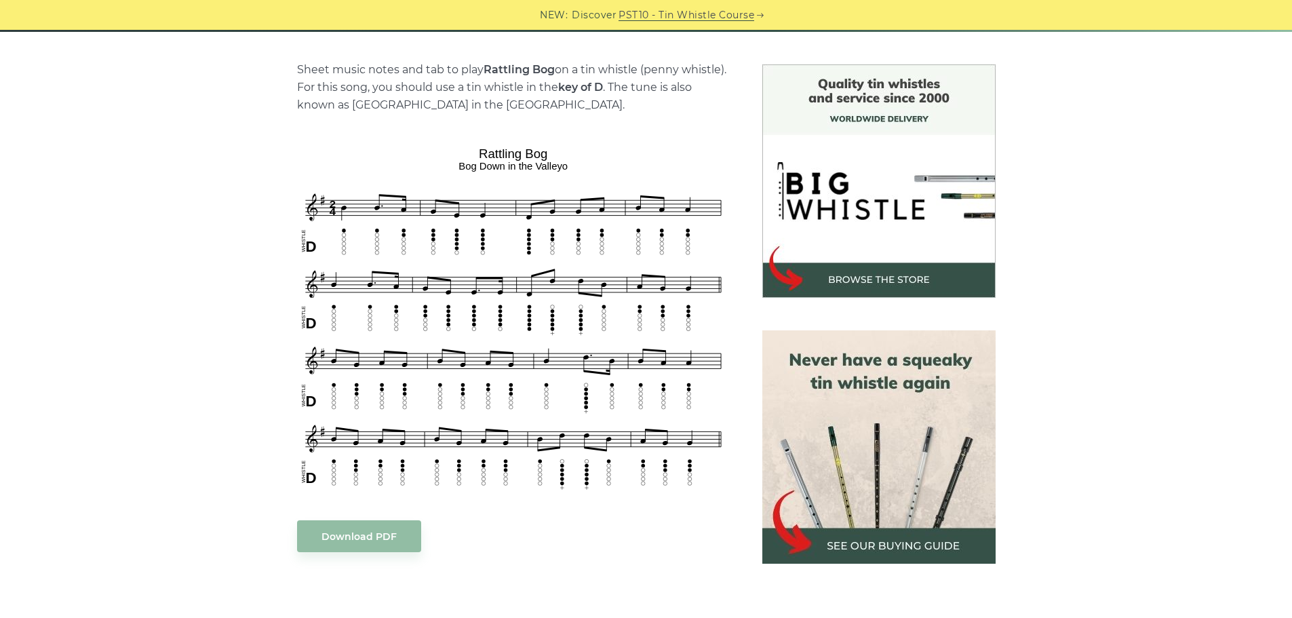
scroll to position [407, 0]
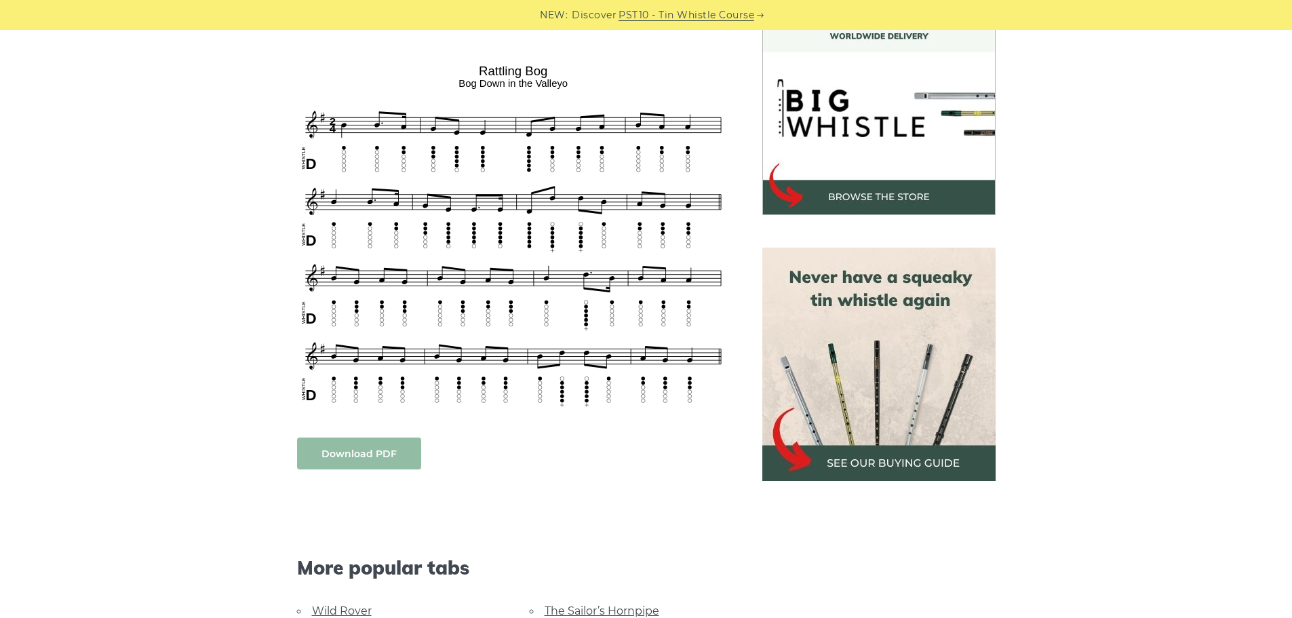
click at [354, 459] on link "Download PDF" at bounding box center [359, 453] width 124 height 32
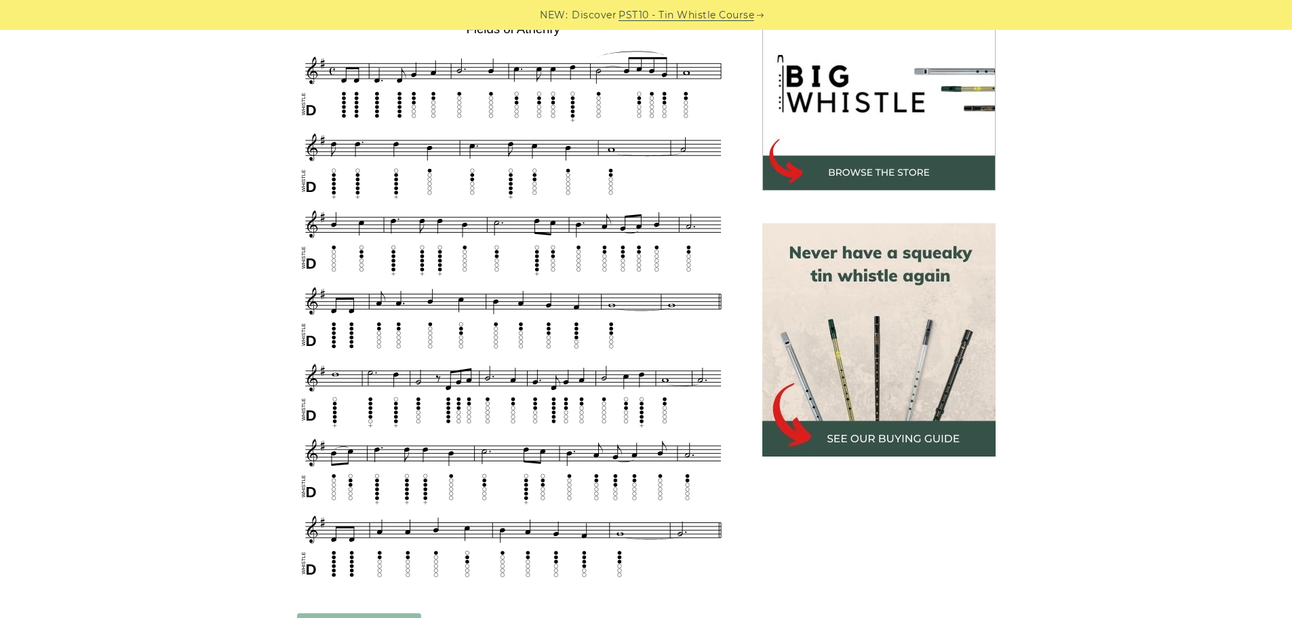
scroll to position [407, 0]
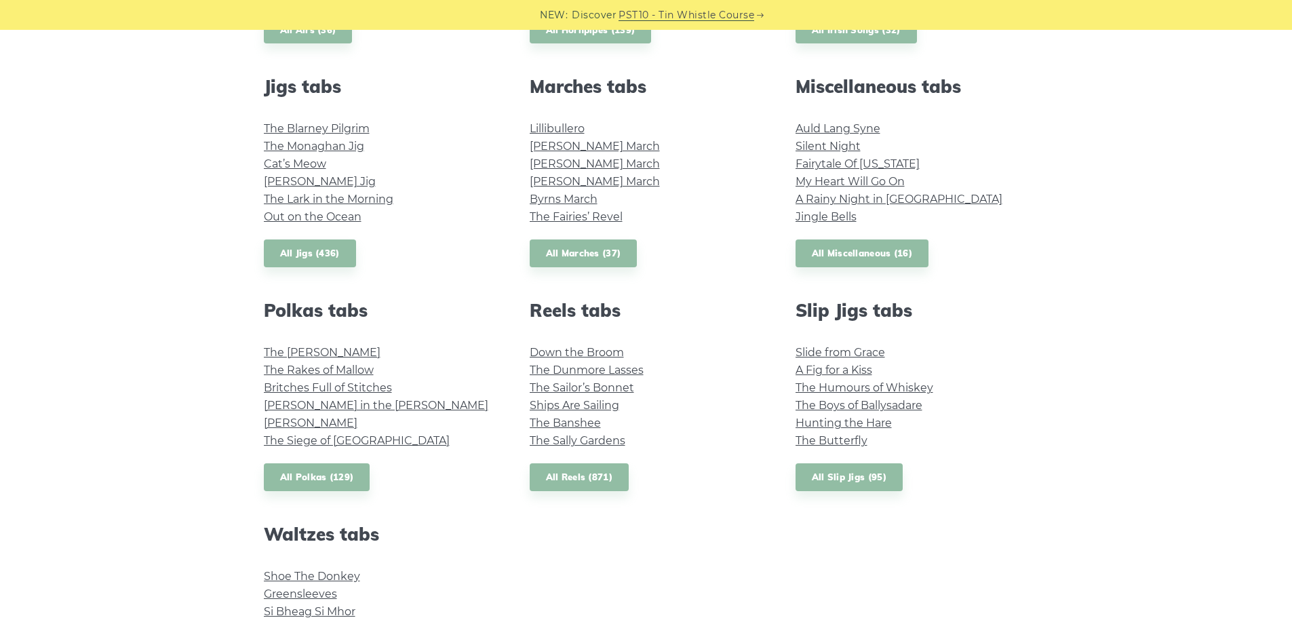
scroll to position [811, 0]
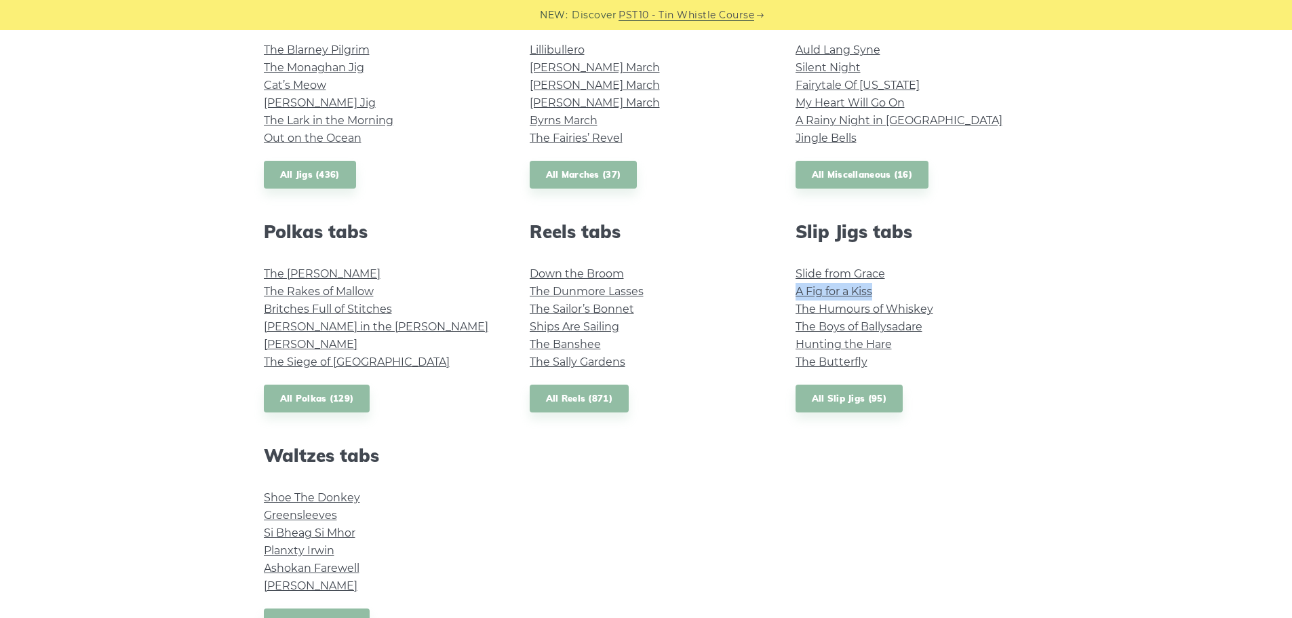
drag, startPoint x: 880, startPoint y: 289, endPoint x: 785, endPoint y: 287, distance: 94.3
click at [785, 287] on div "Slip Jigs tabs Slide from Grace A Fig for a Kiss The Humours of Whiskey The Boy…" at bounding box center [912, 316] width 266 height 191
copy link "A Fig for a Kiss"
click at [867, 290] on link "A Fig for a Kiss" at bounding box center [834, 291] width 77 height 13
click at [841, 295] on link "A Fig for a Kiss" at bounding box center [834, 291] width 77 height 13
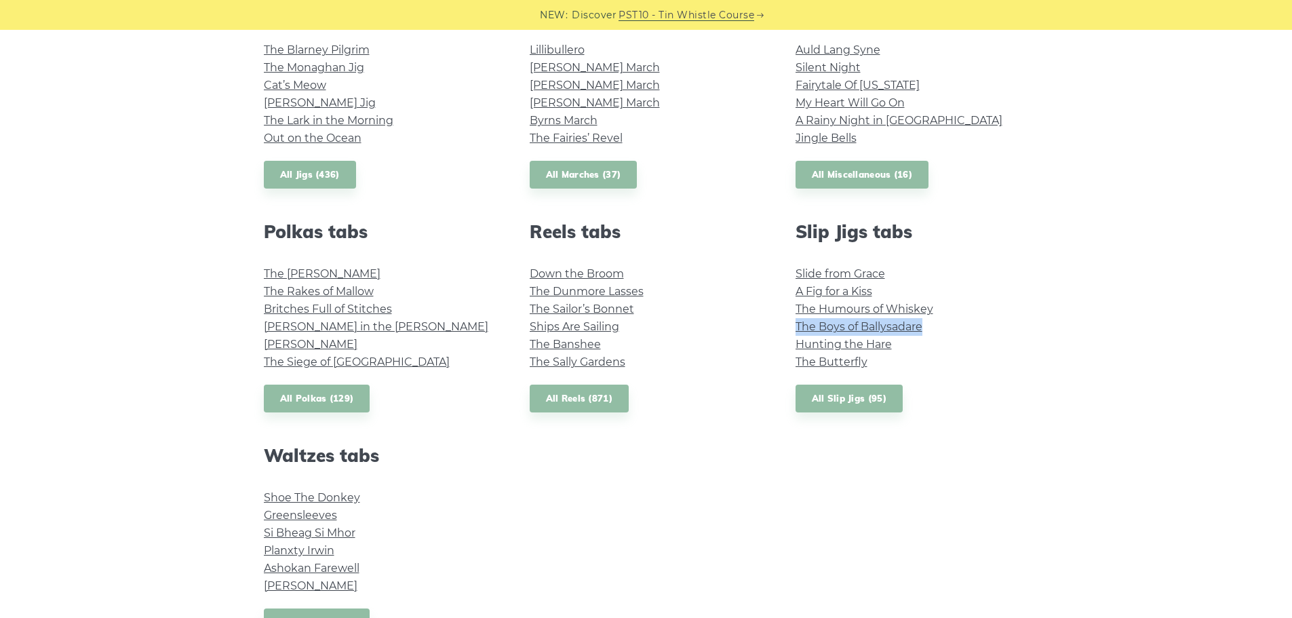
drag, startPoint x: 930, startPoint y: 327, endPoint x: 792, endPoint y: 325, distance: 137.7
click at [792, 325] on div "Slip Jigs tabs Slide from Grace A Fig for a Kiss The Humours of Whiskey The Boy…" at bounding box center [912, 316] width 266 height 191
copy link "The Boys of Ballysadare"
click at [855, 328] on link "The Boys of Ballysadare" at bounding box center [859, 326] width 127 height 13
drag, startPoint x: 898, startPoint y: 344, endPoint x: 779, endPoint y: 343, distance: 118.7
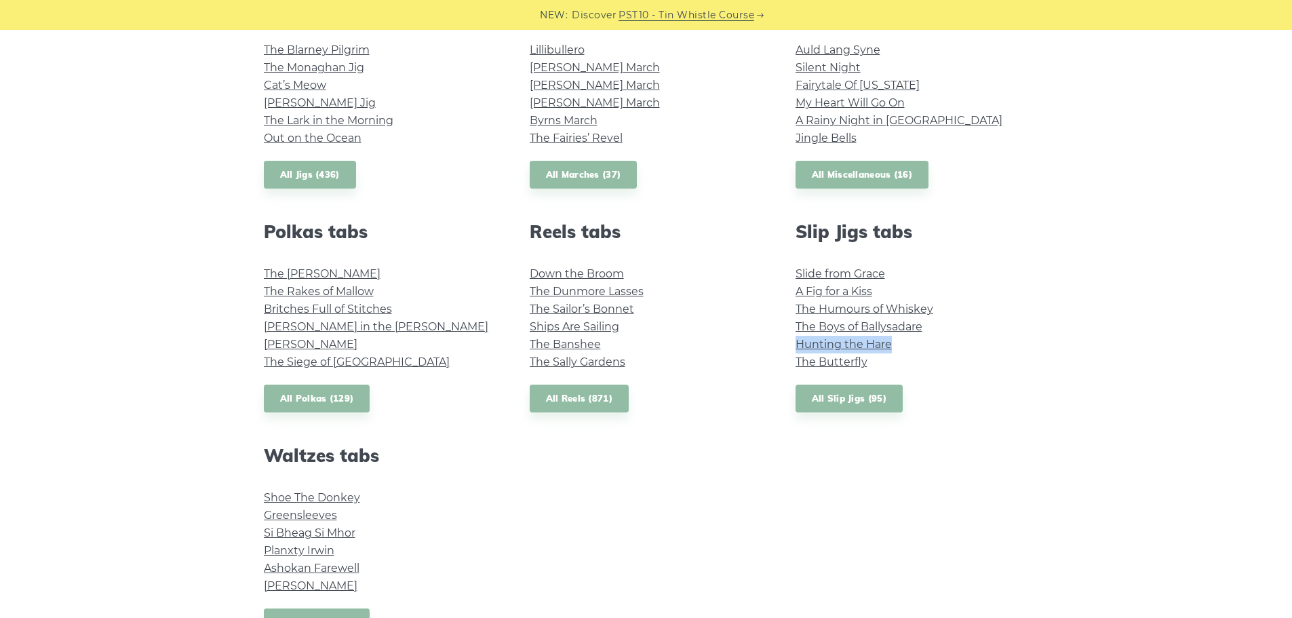
click at [779, 343] on div "Slip Jigs tabs Slide from Grace A Fig for a Kiss The Humours of Whiskey The Boy…" at bounding box center [912, 316] width 266 height 191
copy link "Hunting the Hare"
click at [856, 343] on link "Hunting the Hare" at bounding box center [844, 344] width 96 height 13
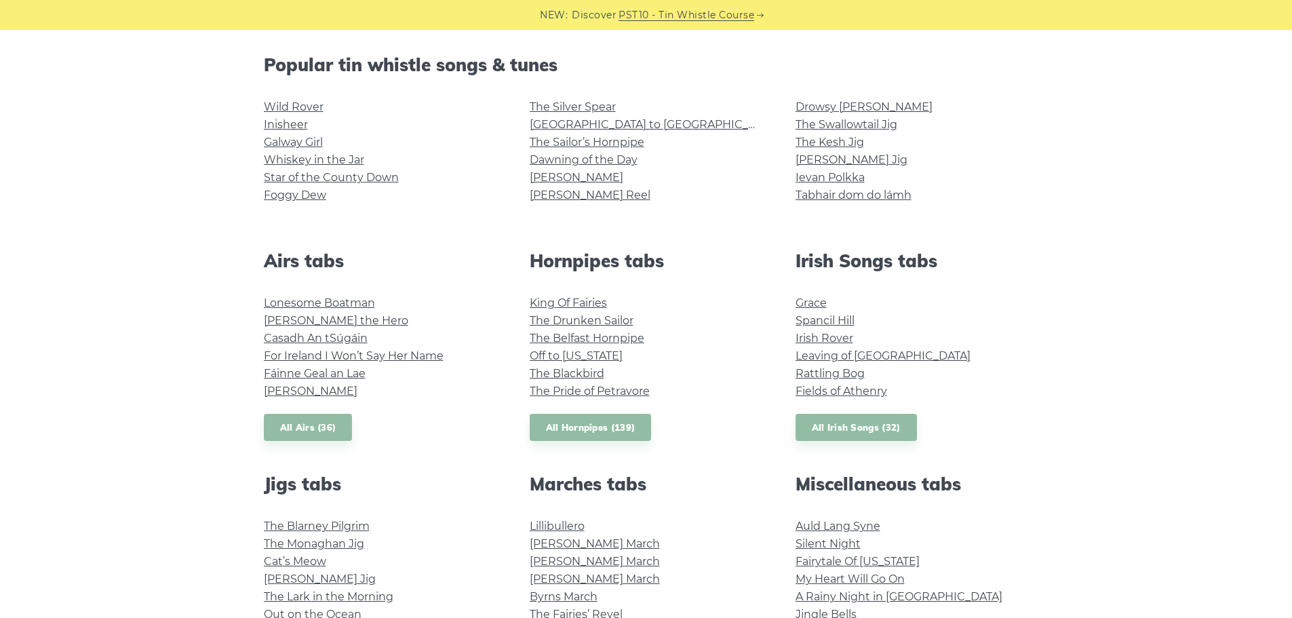
scroll to position [336, 0]
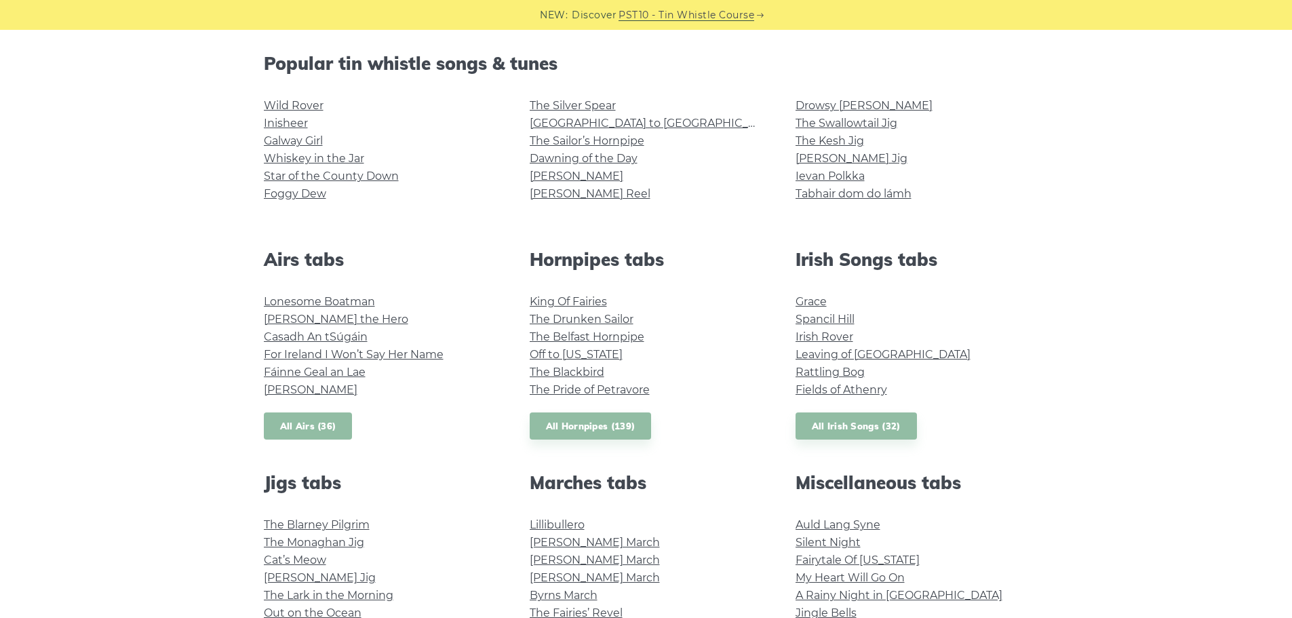
click at [305, 428] on link "All Airs (36)" at bounding box center [308, 426] width 89 height 28
click at [619, 425] on link "All Hornpipes (139)" at bounding box center [591, 426] width 122 height 28
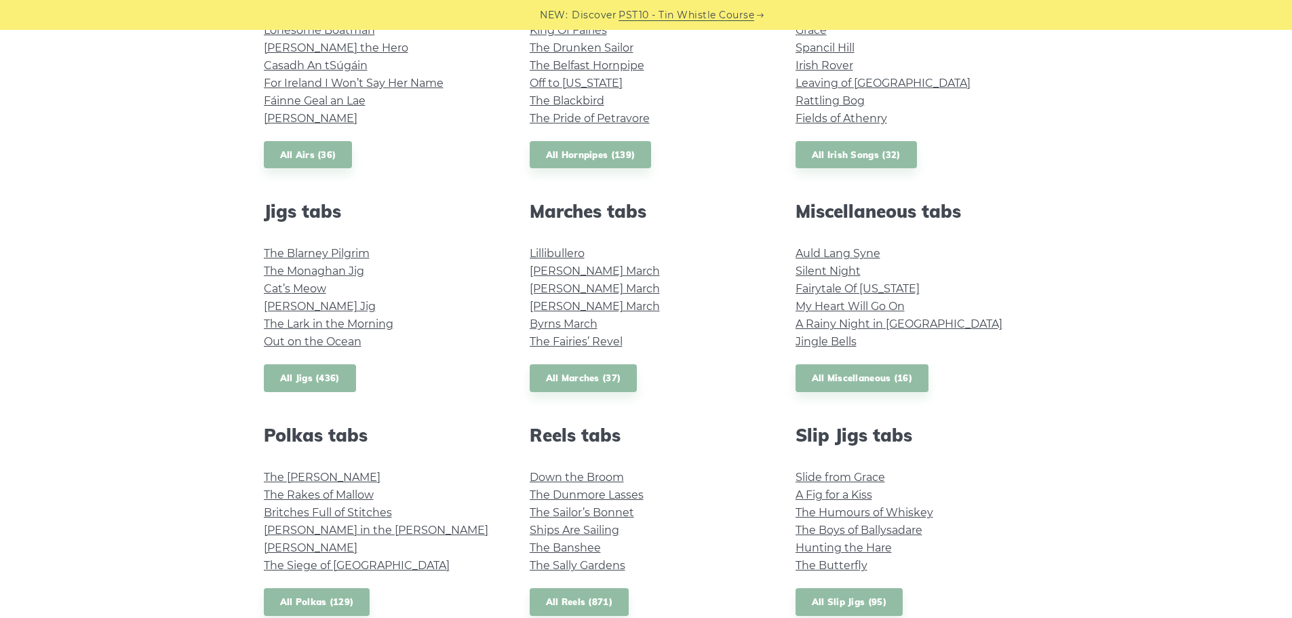
click at [311, 383] on link "All Jigs (436)" at bounding box center [310, 378] width 92 height 28
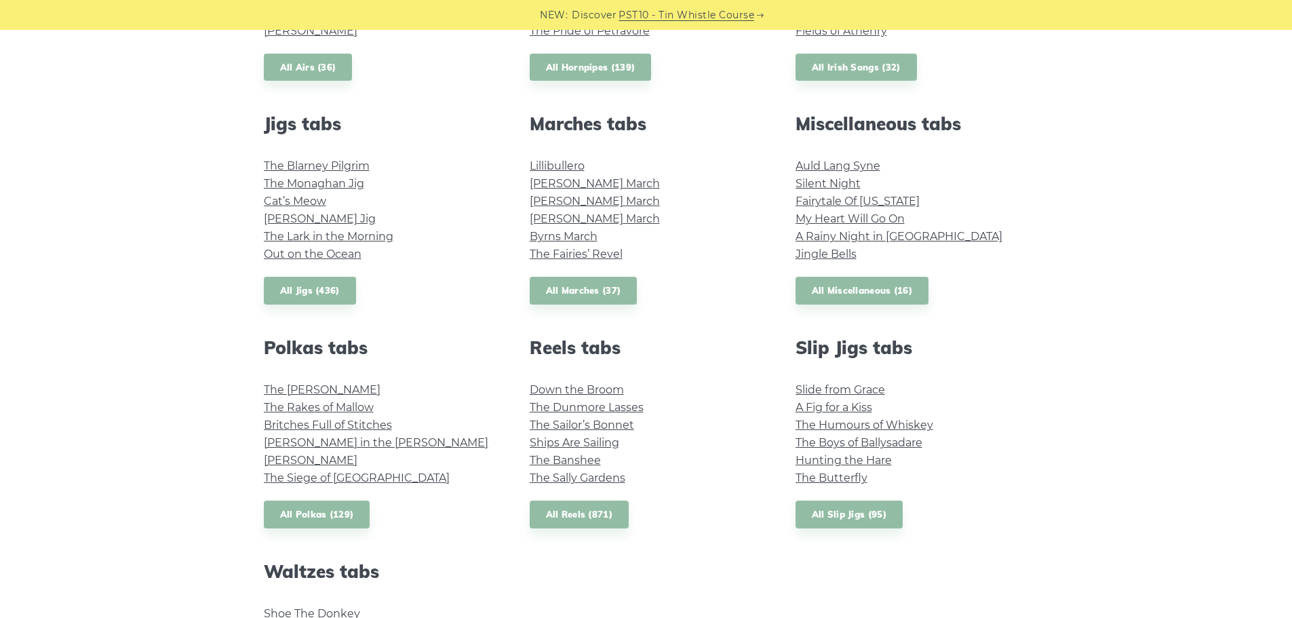
scroll to position [811, 0]
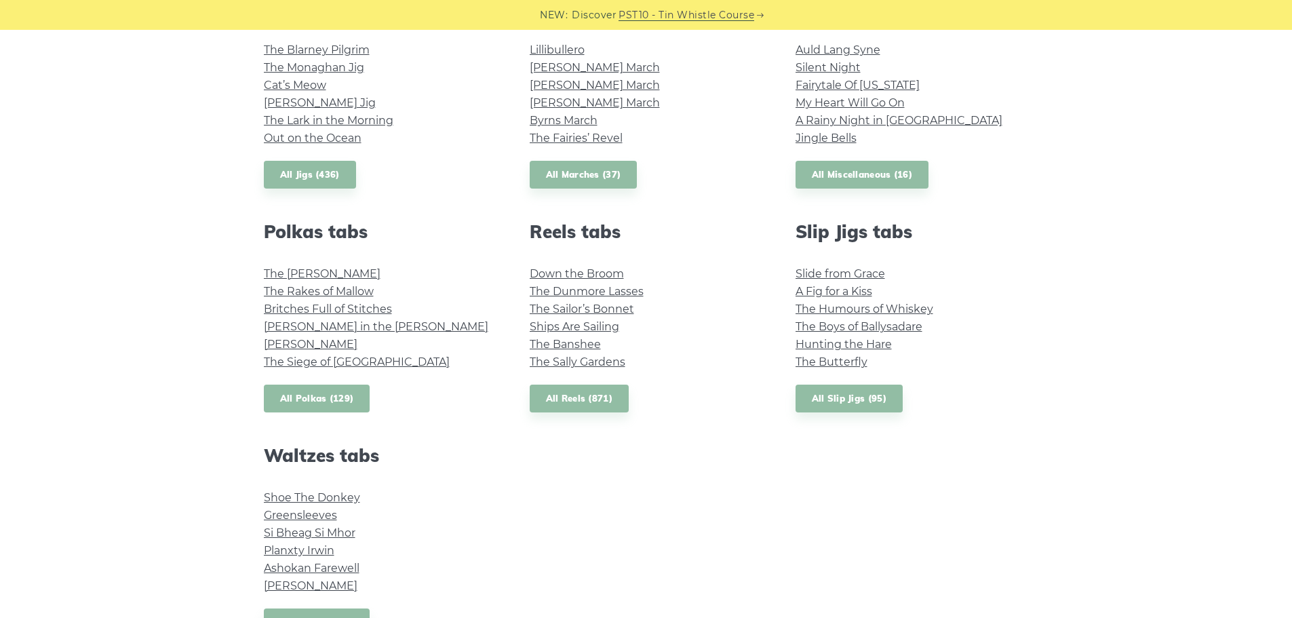
click at [311, 402] on link "All Polkas (129)" at bounding box center [317, 399] width 106 height 28
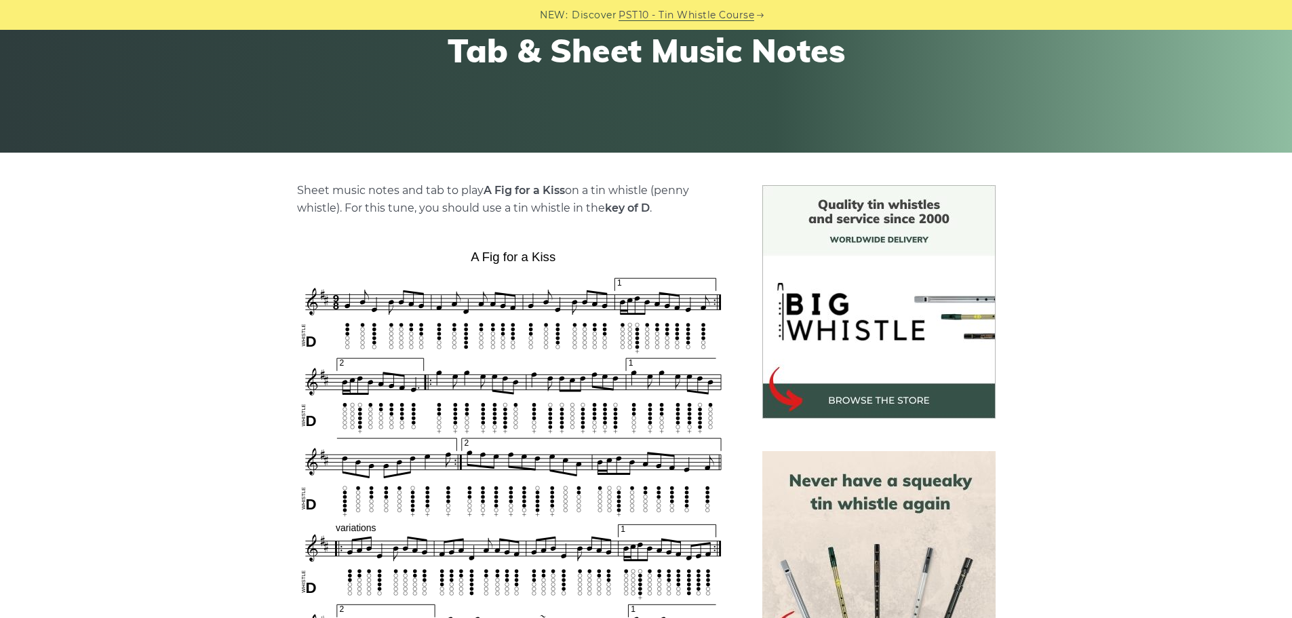
scroll to position [407, 0]
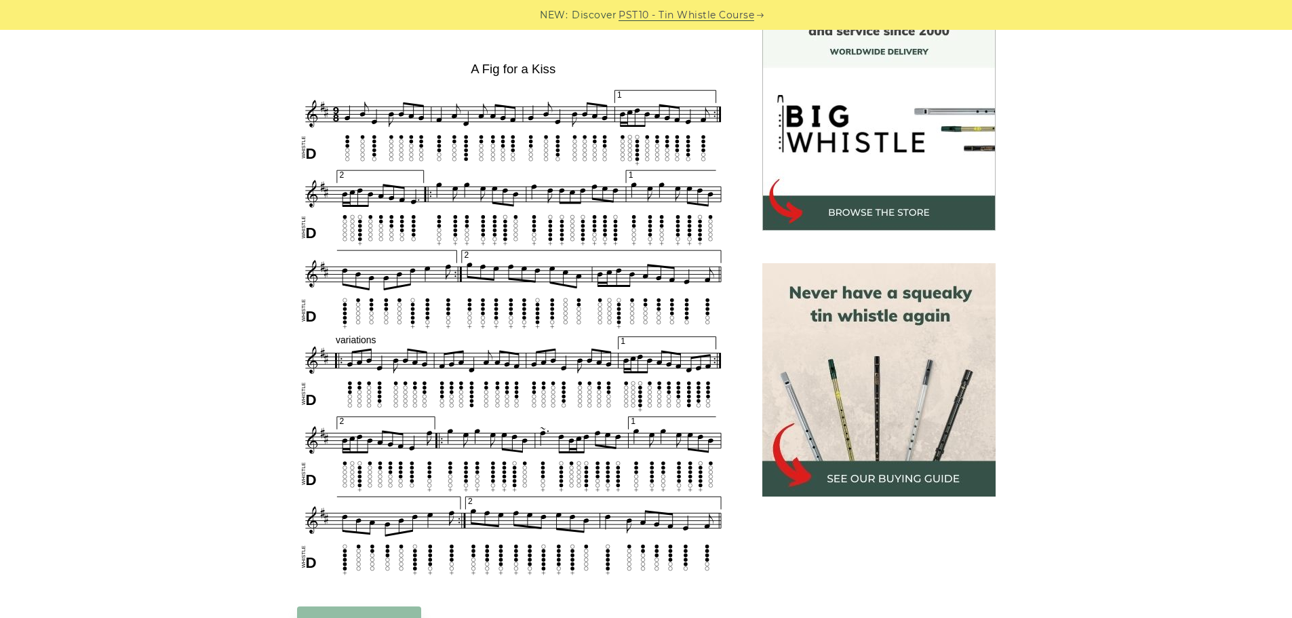
scroll to position [543, 0]
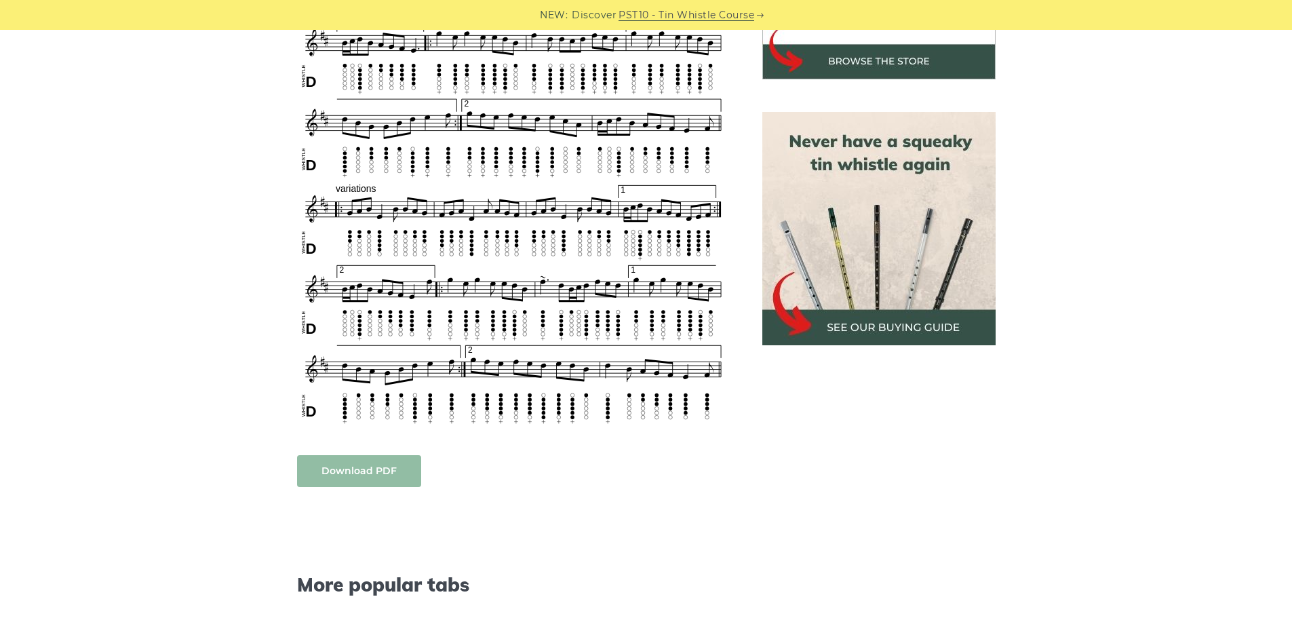
click at [358, 480] on link "Download PDF" at bounding box center [359, 471] width 124 height 32
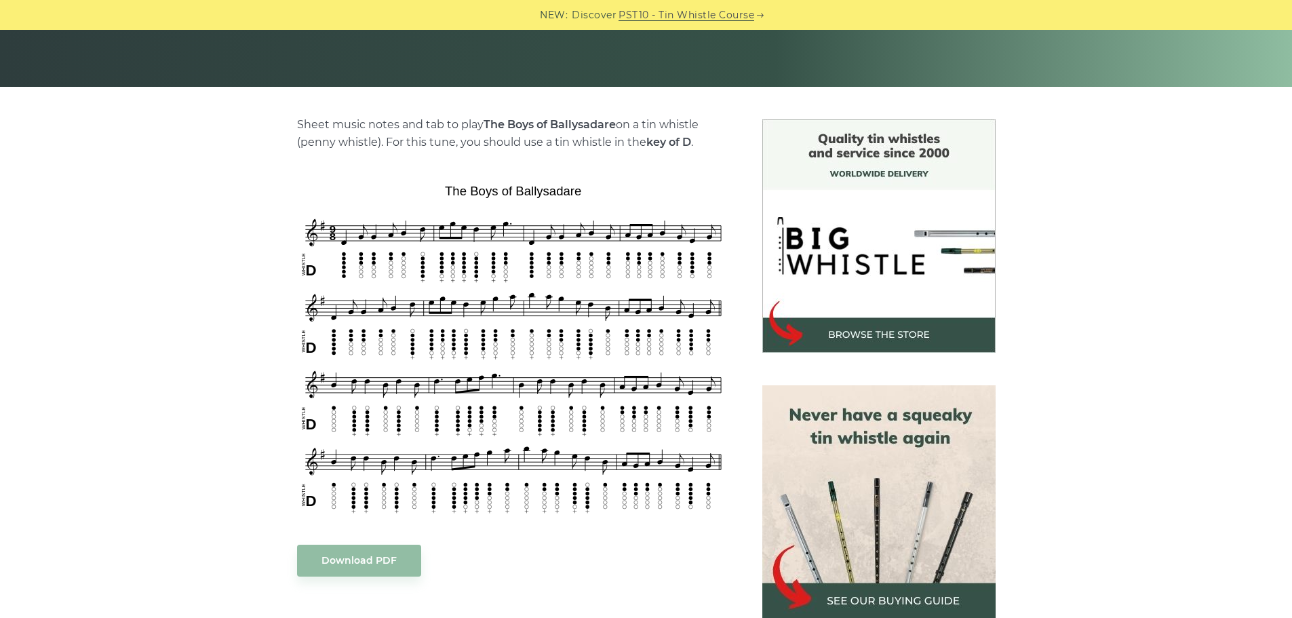
scroll to position [271, 0]
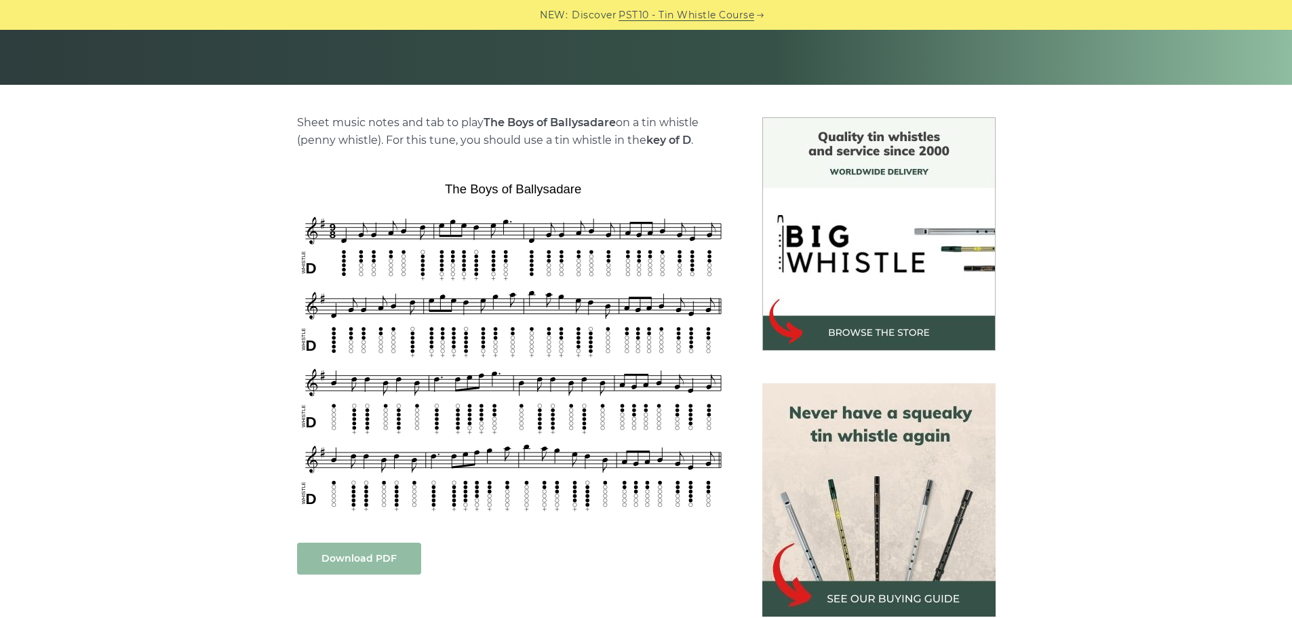
click at [353, 564] on link "Download PDF" at bounding box center [359, 559] width 124 height 32
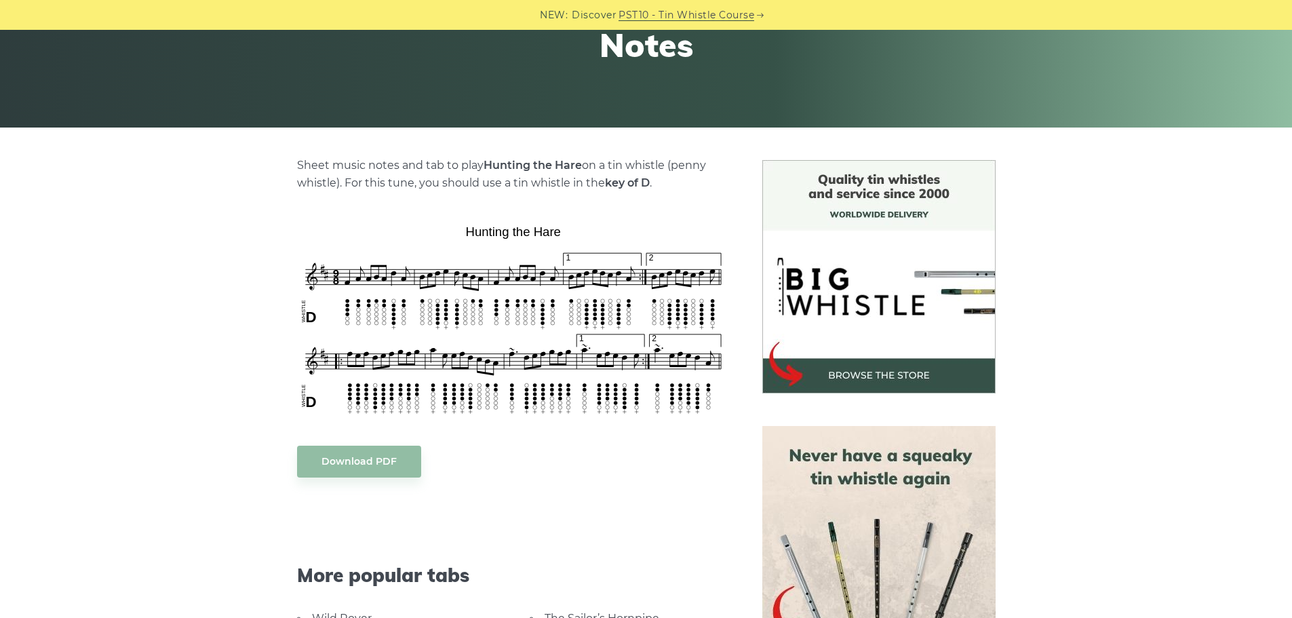
scroll to position [271, 0]
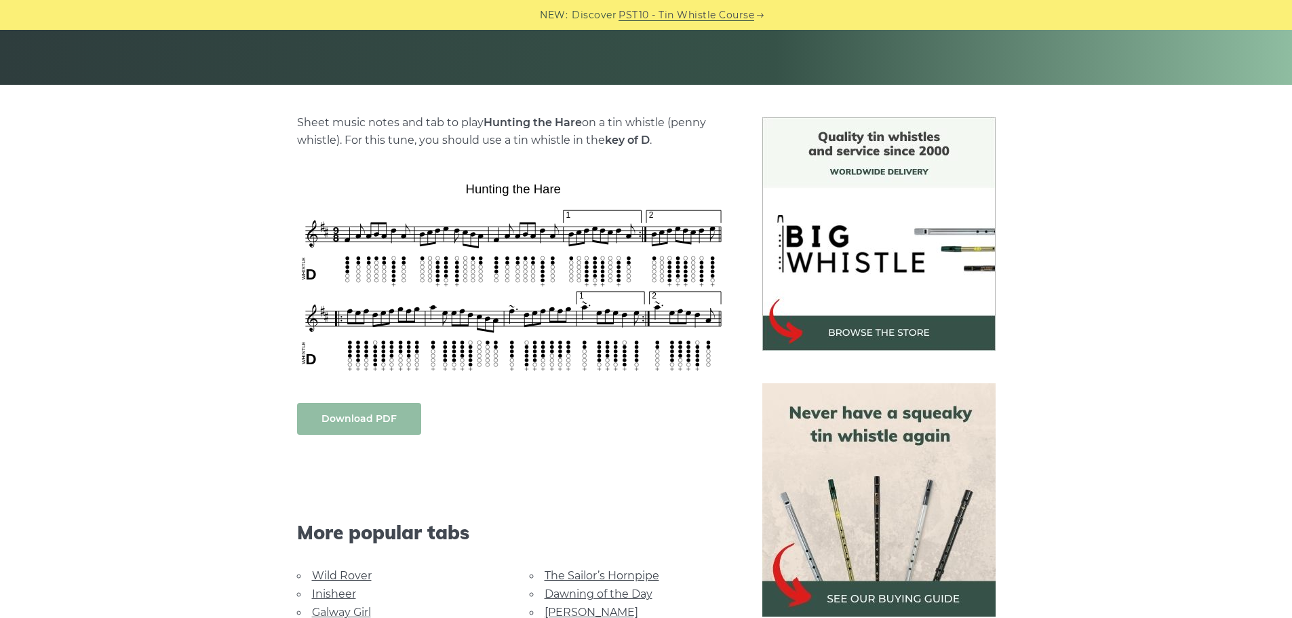
click at [364, 422] on link "Download PDF" at bounding box center [359, 419] width 124 height 32
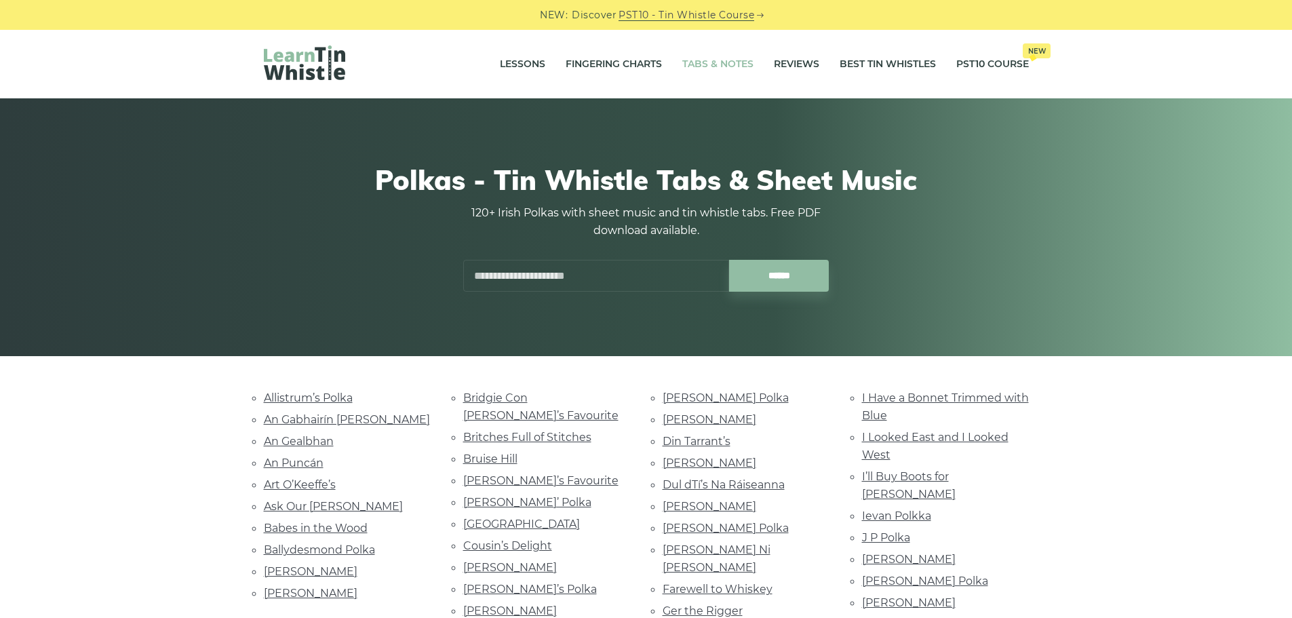
click at [714, 62] on link "Tabs & Notes" at bounding box center [717, 64] width 71 height 34
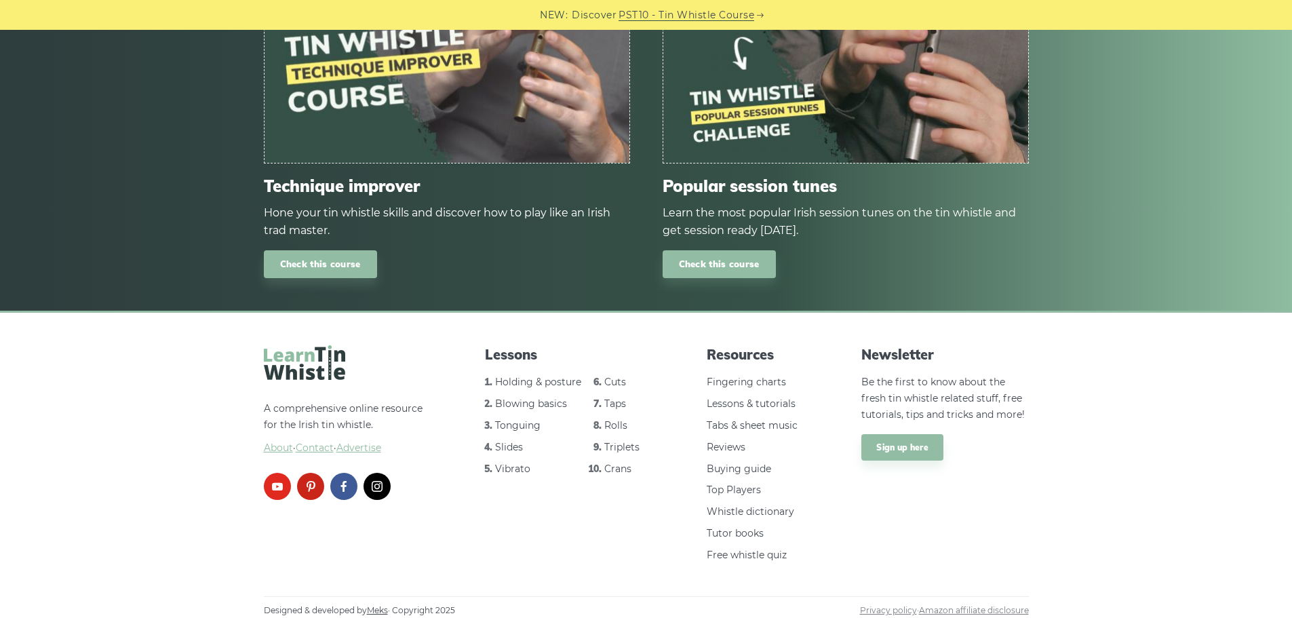
scroll to position [1652, 0]
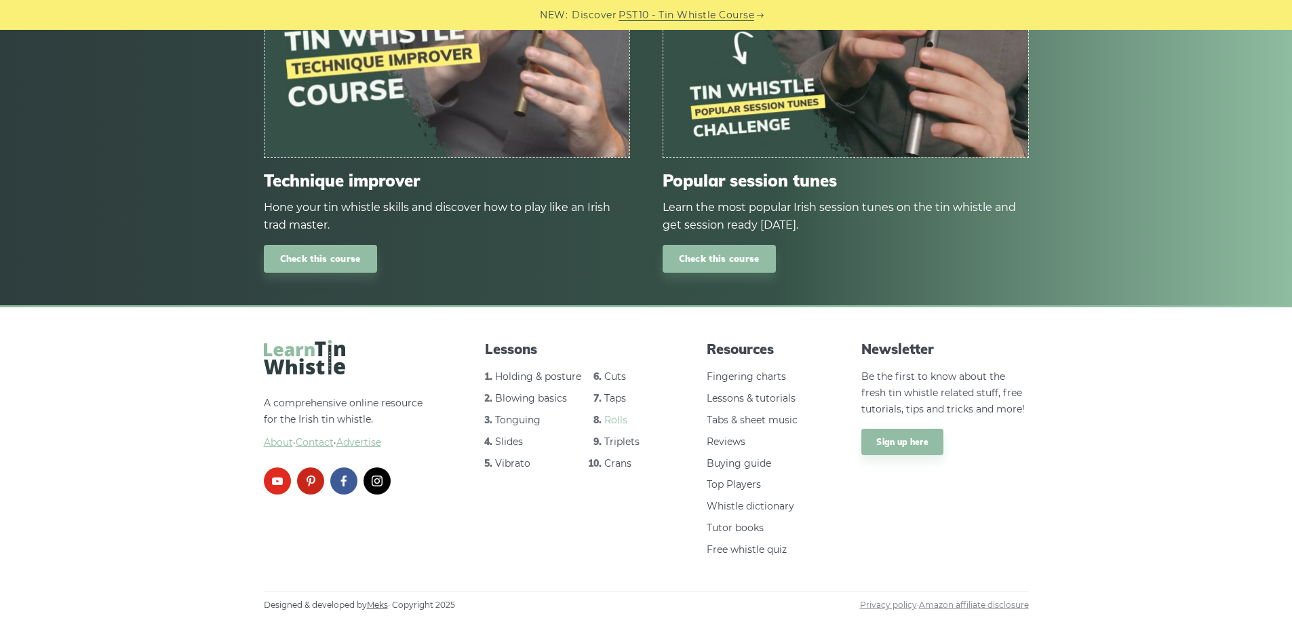
click at [623, 420] on link "Rolls" at bounding box center [615, 420] width 23 height 12
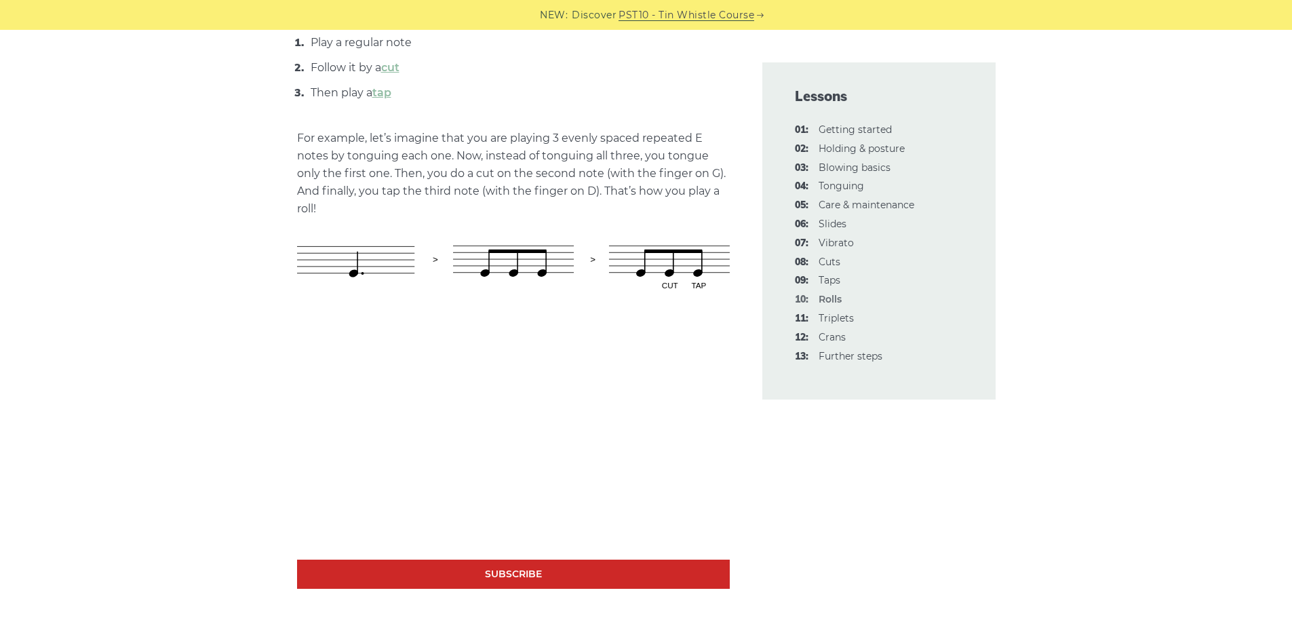
scroll to position [543, 0]
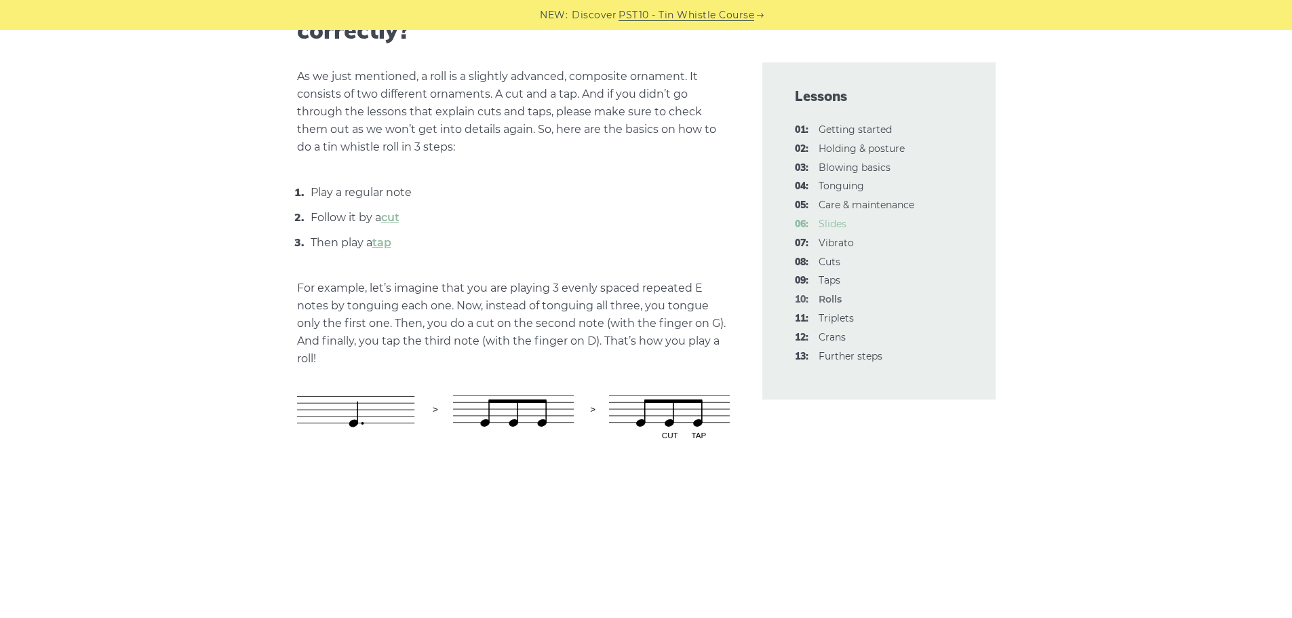
click at [840, 225] on link "06: Slides" at bounding box center [833, 224] width 28 height 12
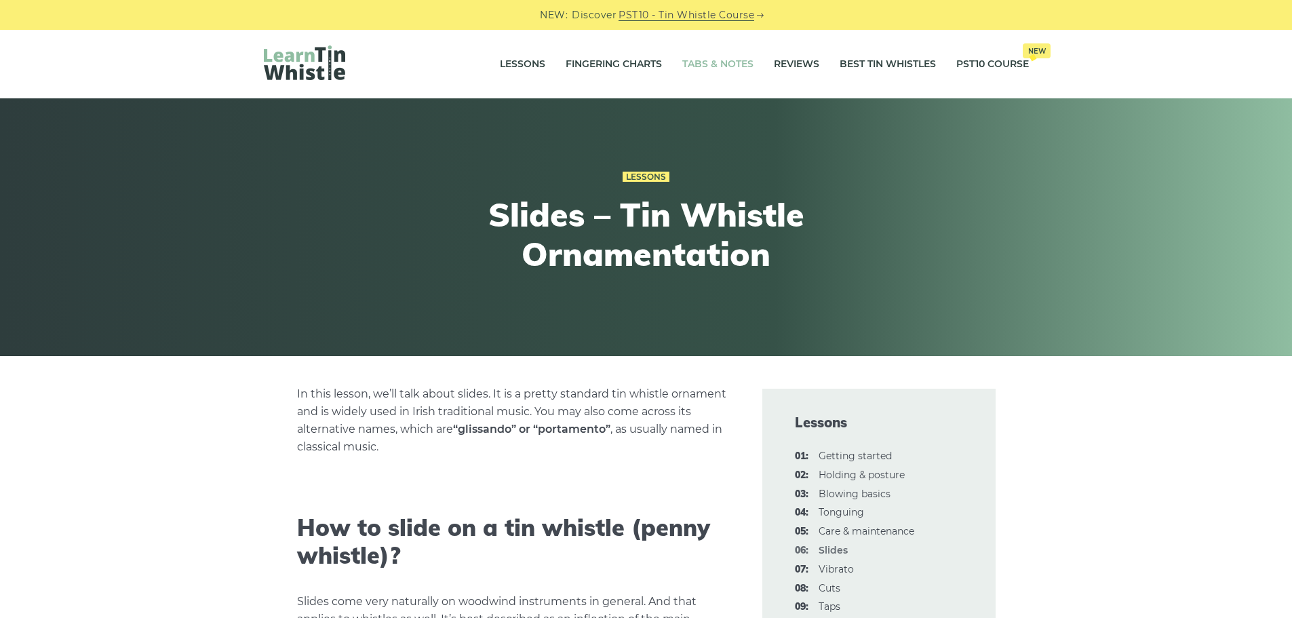
click at [717, 62] on link "Tabs & Notes" at bounding box center [717, 64] width 71 height 34
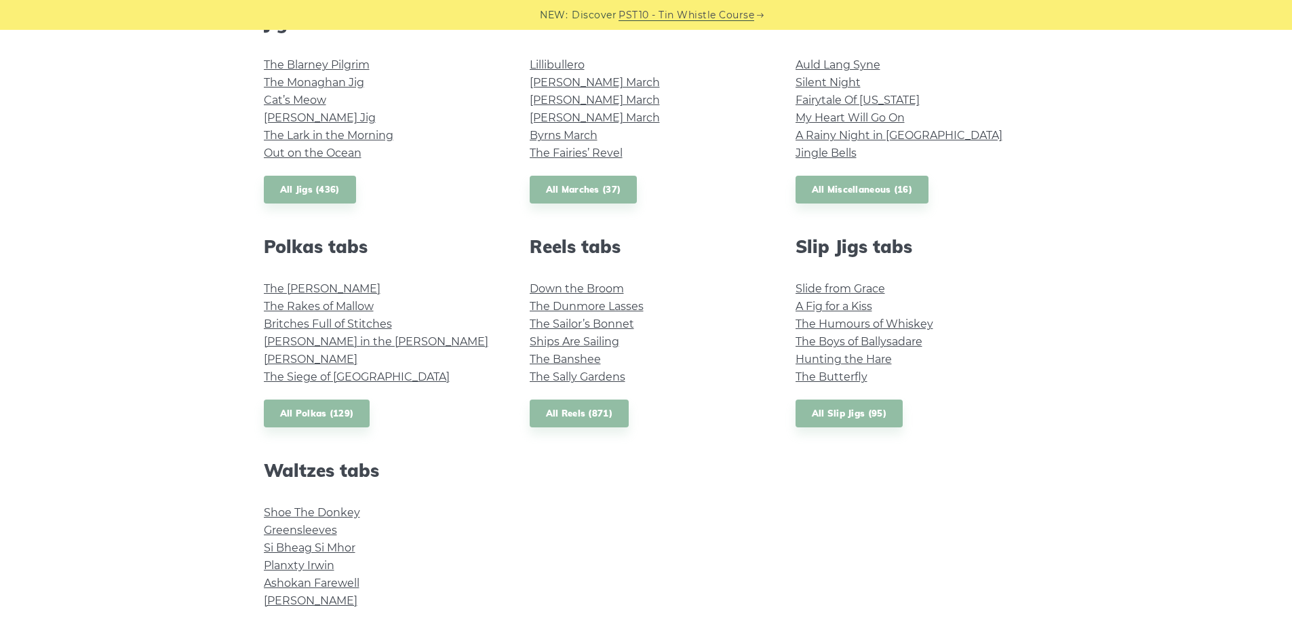
scroll to position [882, 0]
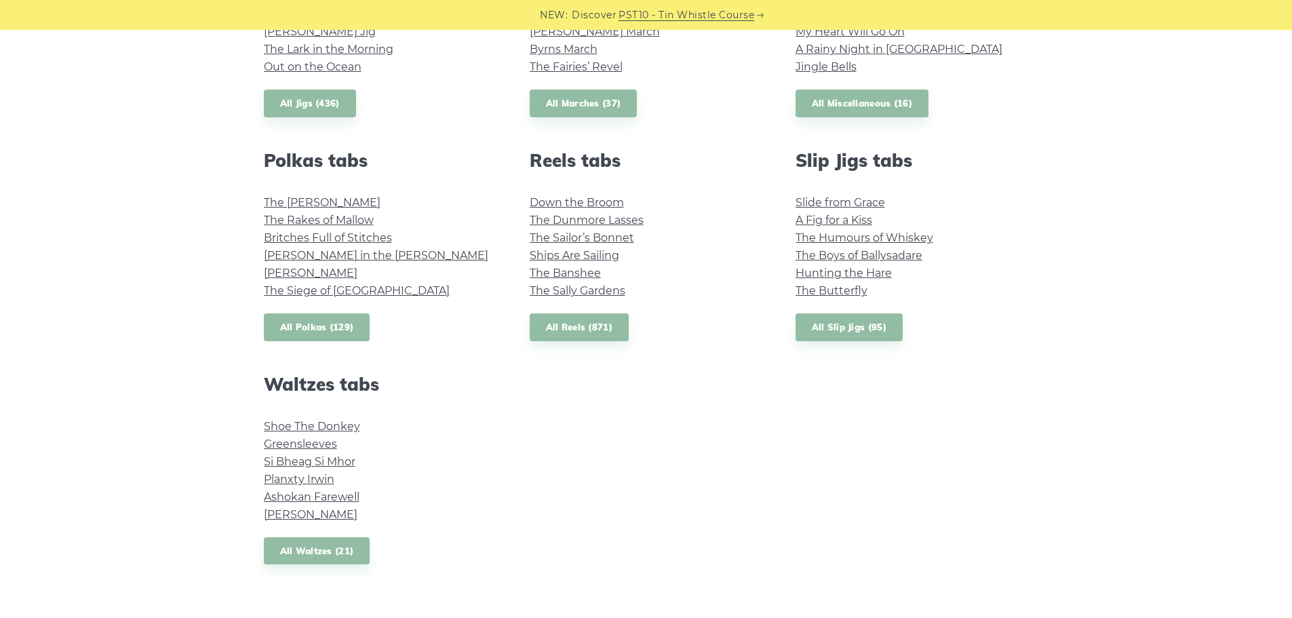
click at [306, 330] on link "All Polkas (129)" at bounding box center [317, 327] width 106 height 28
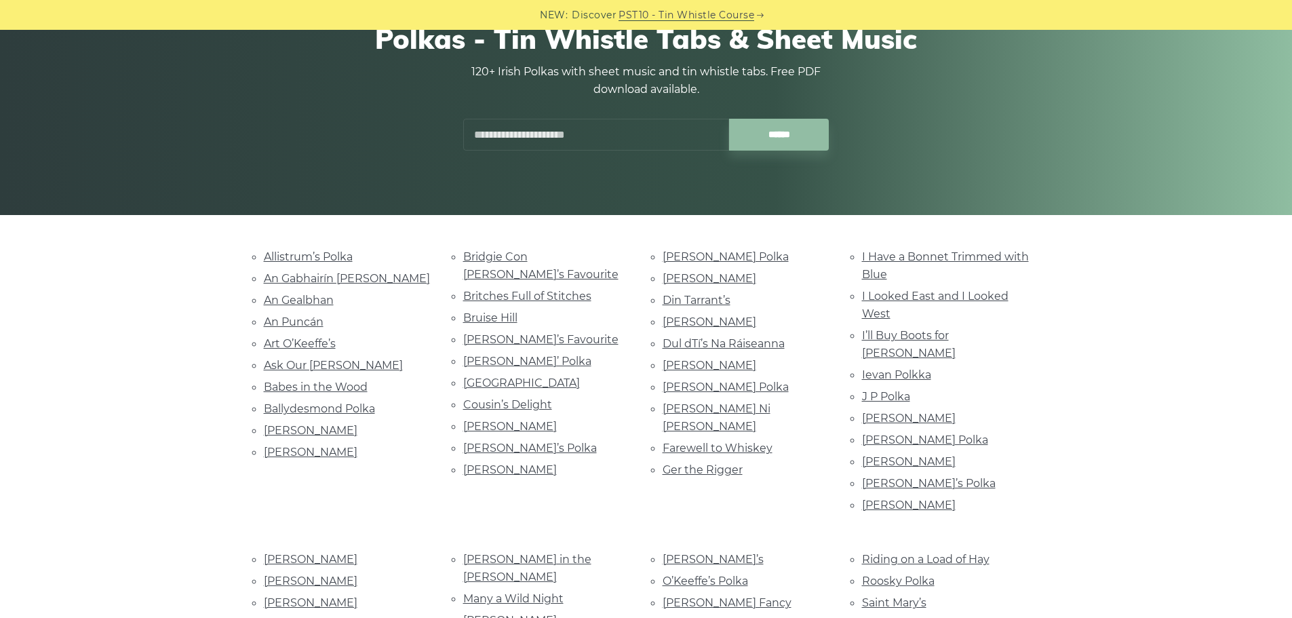
scroll to position [339, 0]
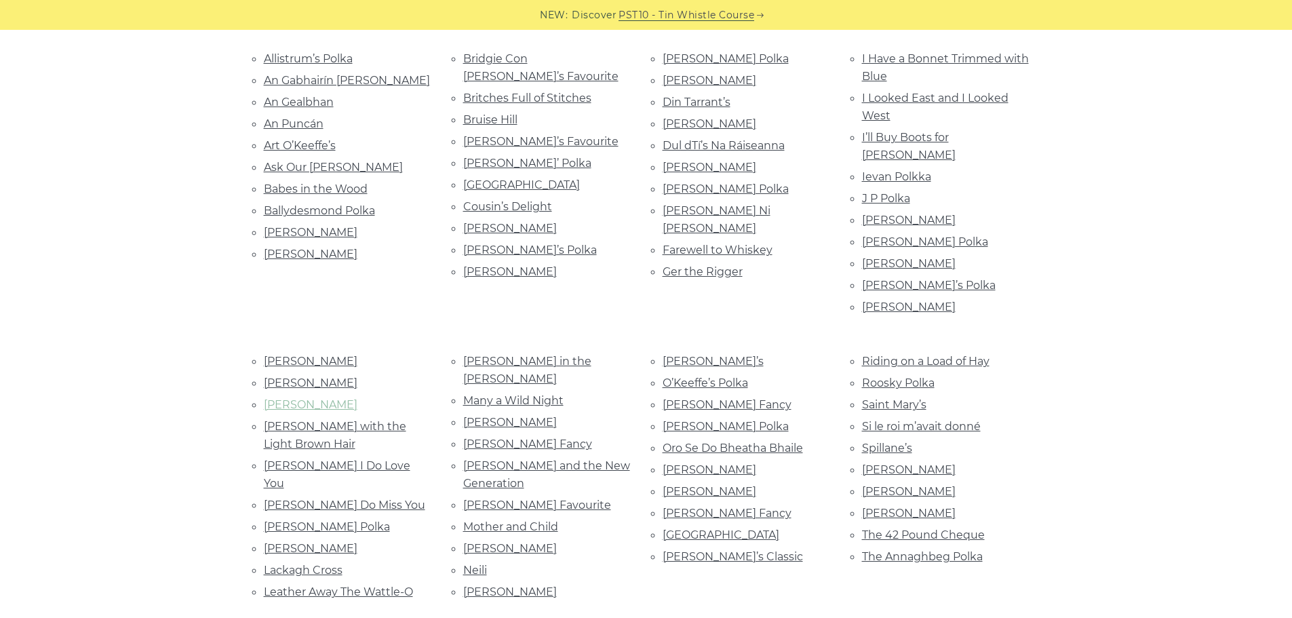
click at [306, 398] on link "[PERSON_NAME]" at bounding box center [311, 404] width 94 height 13
click at [277, 398] on link "John Ryan’s" at bounding box center [311, 404] width 94 height 13
click at [716, 192] on link "[PERSON_NAME] Polka" at bounding box center [726, 188] width 126 height 13
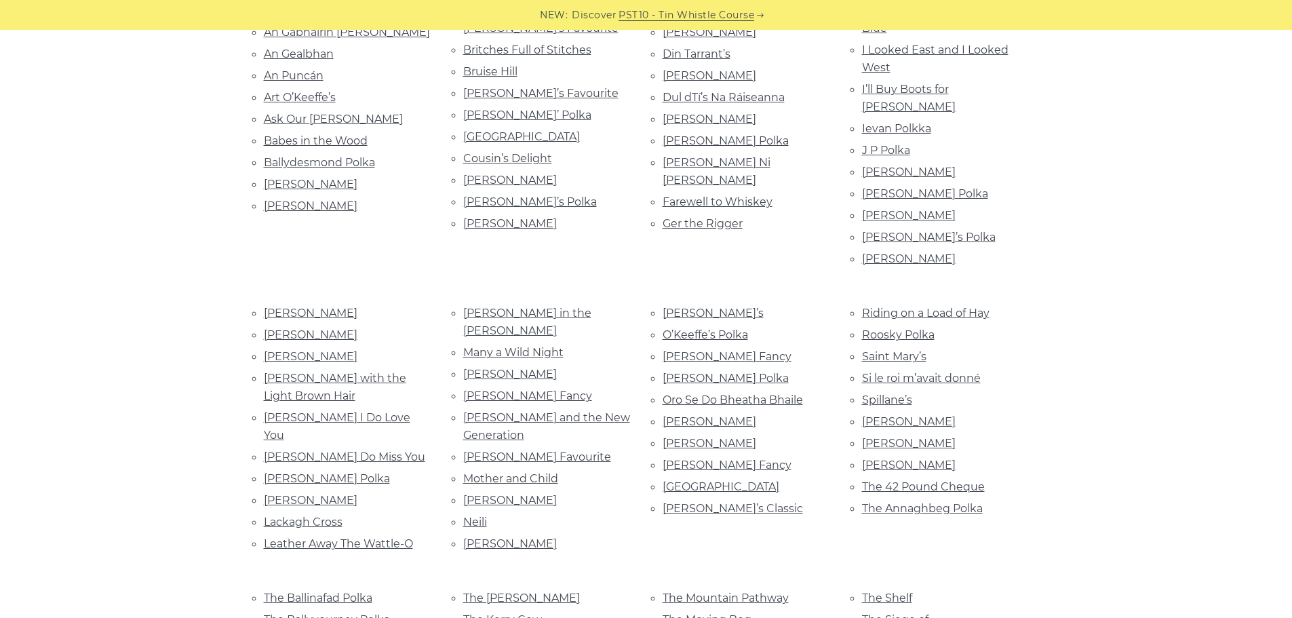
scroll to position [271, 0]
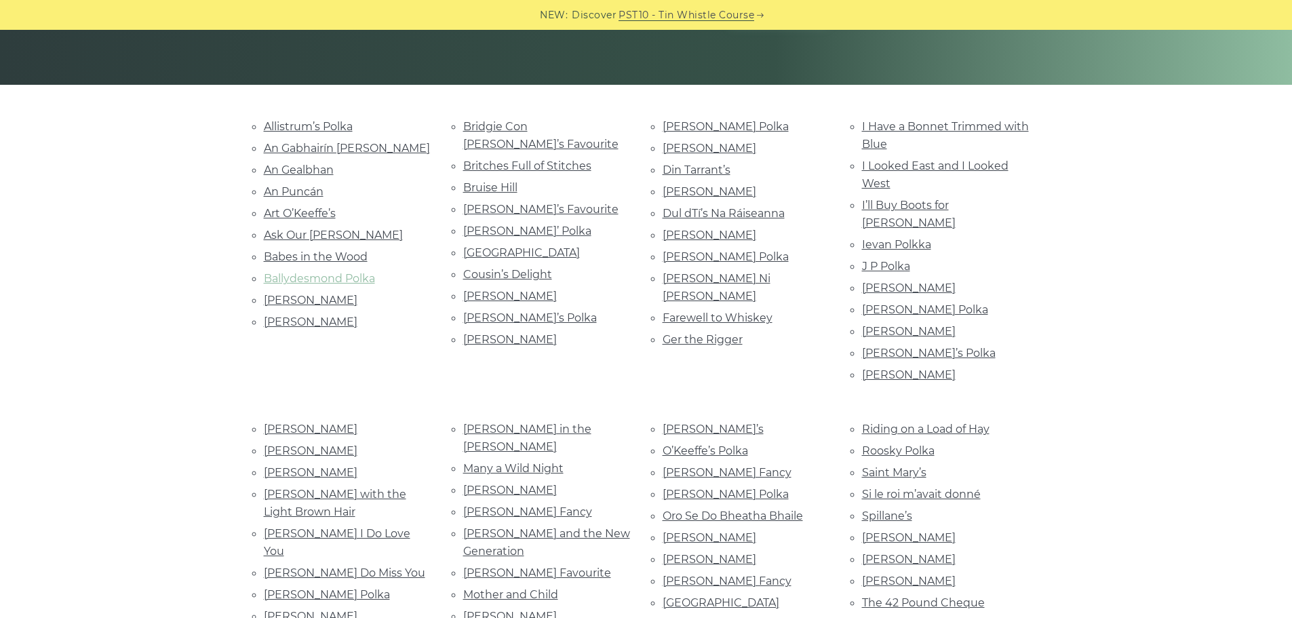
click at [328, 281] on link "Ballydesmond Polka" at bounding box center [319, 278] width 111 height 13
click at [564, 423] on link "[PERSON_NAME] in the [PERSON_NAME]" at bounding box center [527, 438] width 128 height 31
click at [723, 149] on link "Dennis Murphy’s" at bounding box center [710, 148] width 94 height 13
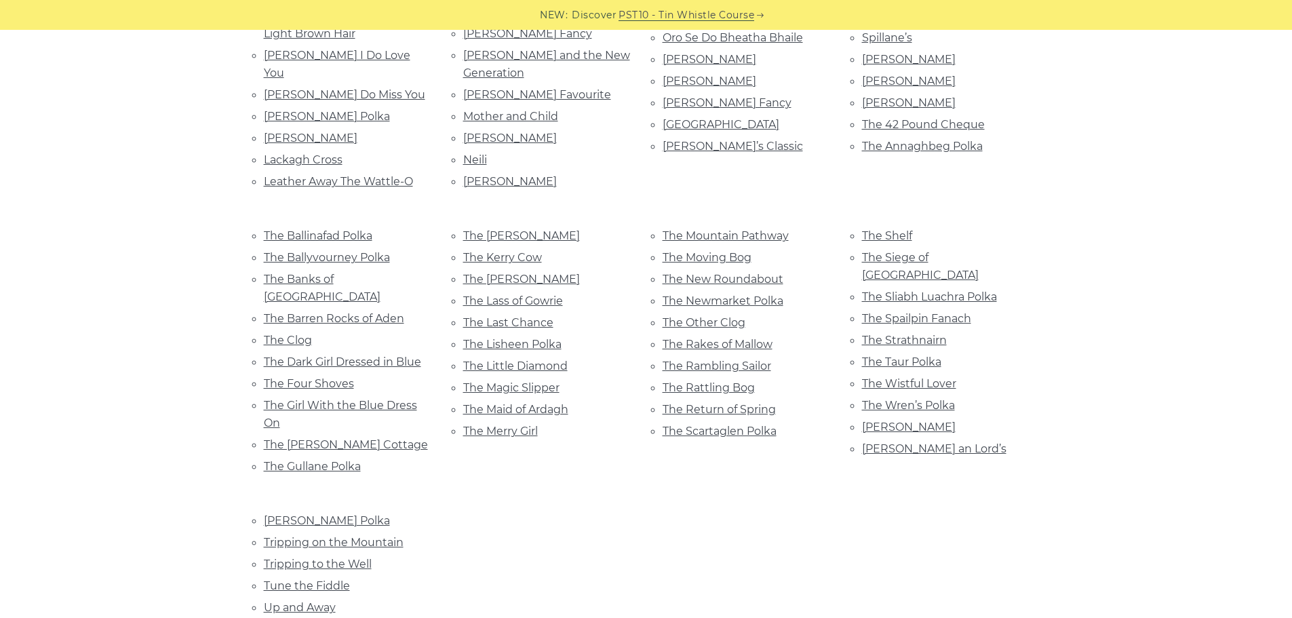
click at [702, 335] on li "The Rakes of Mallow" at bounding box center [746, 344] width 167 height 18
click at [703, 338] on link "The Rakes of Mallow" at bounding box center [718, 344] width 110 height 13
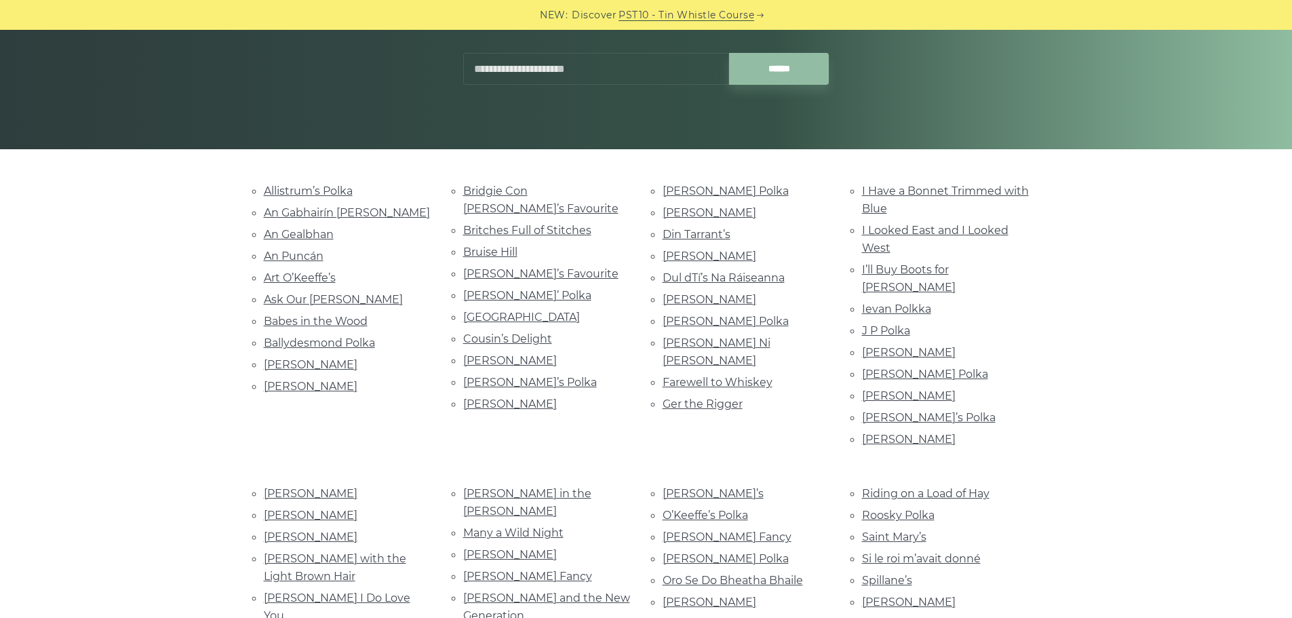
scroll to position [478, 0]
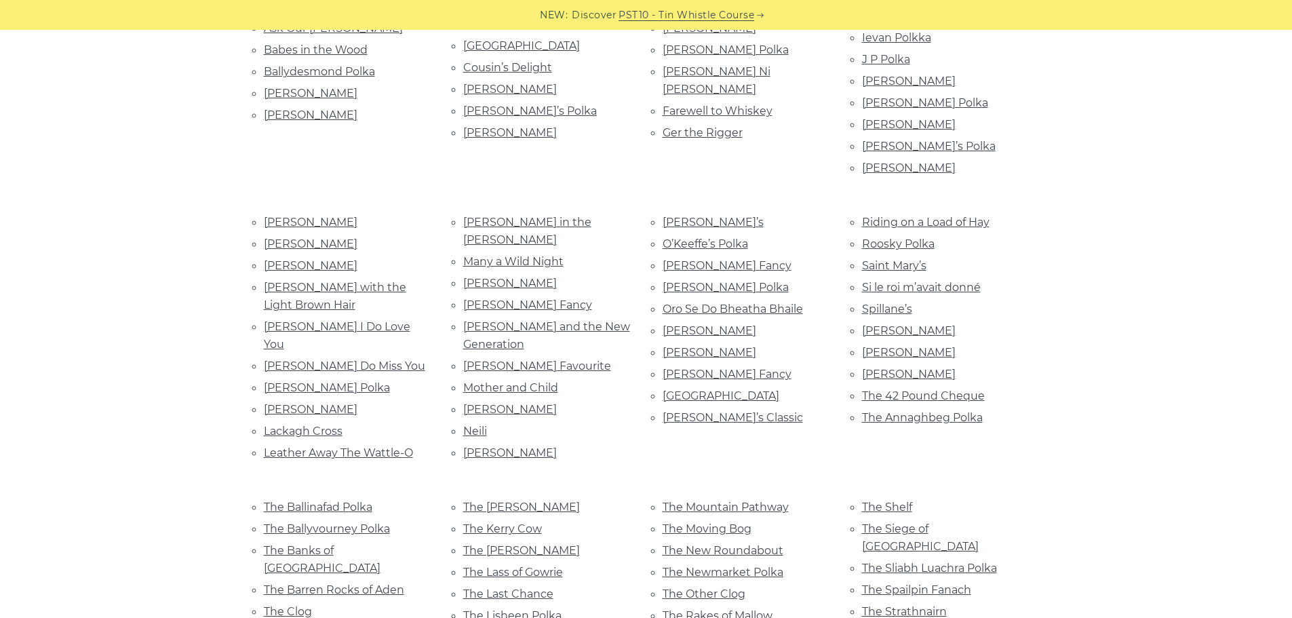
click at [97, 290] on div "Allistrum’s Polka An Gabhairín Buí An Gealbhan An Puncán Art O’Keeffe’s Ask Our…" at bounding box center [646, 460] width 1292 height 1100
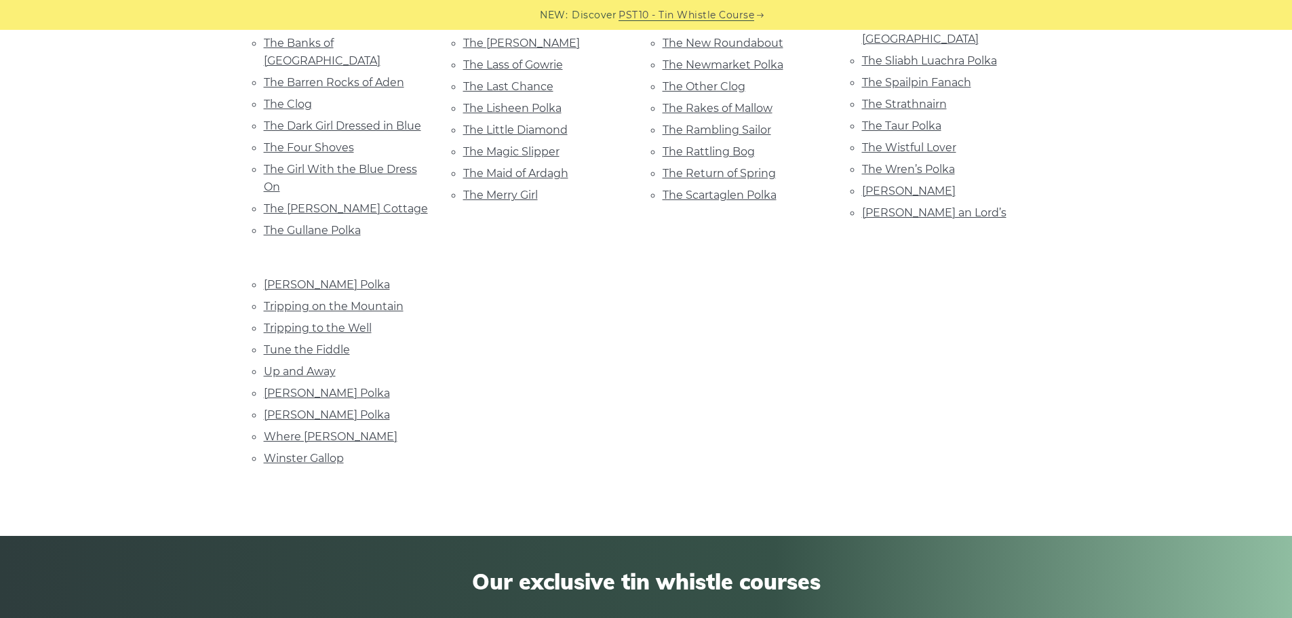
scroll to position [885, 0]
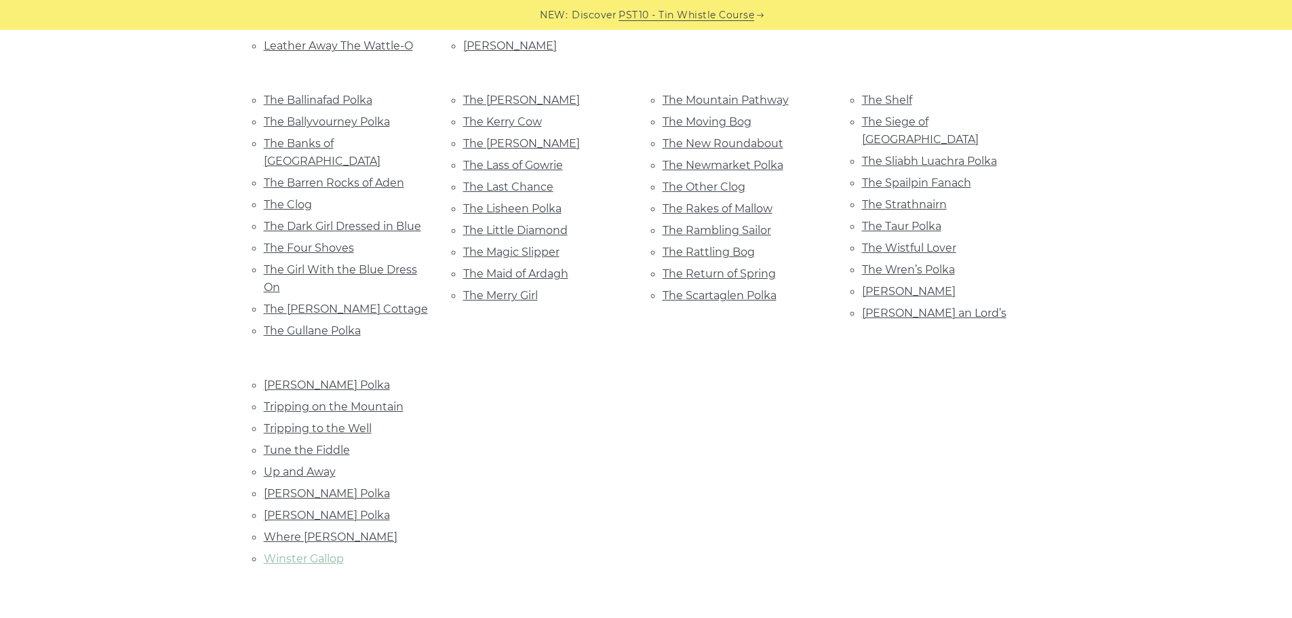
click at [300, 552] on link "Winster Gallop" at bounding box center [304, 558] width 80 height 13
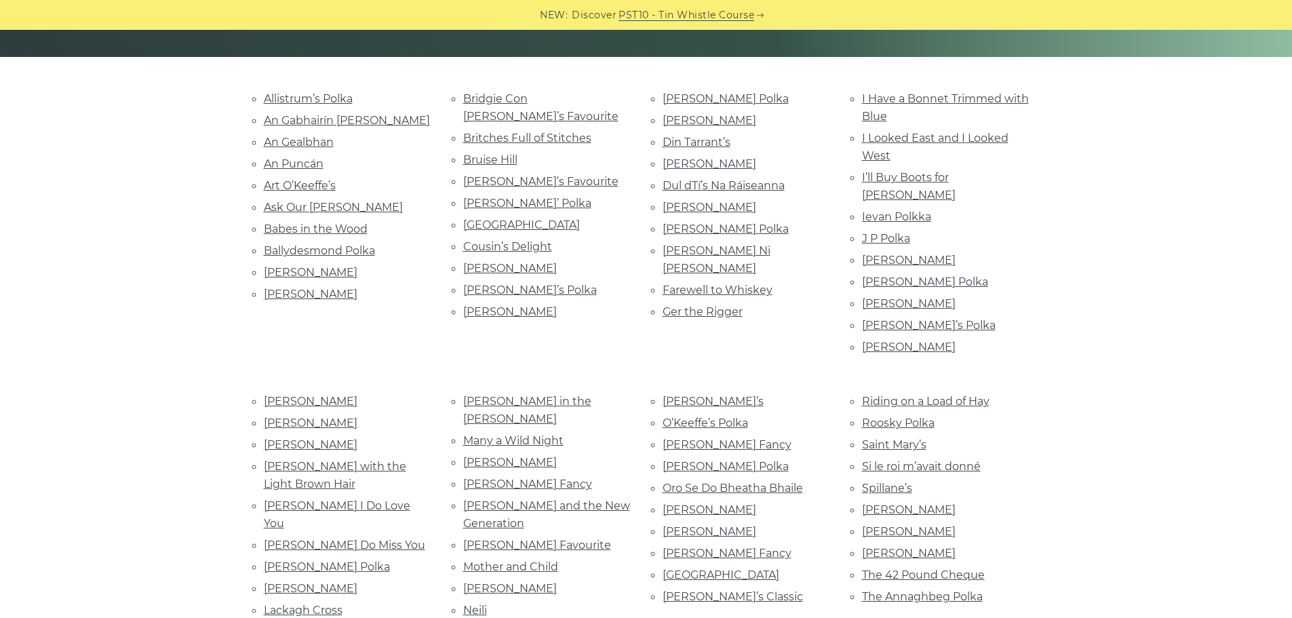
scroll to position [275, 0]
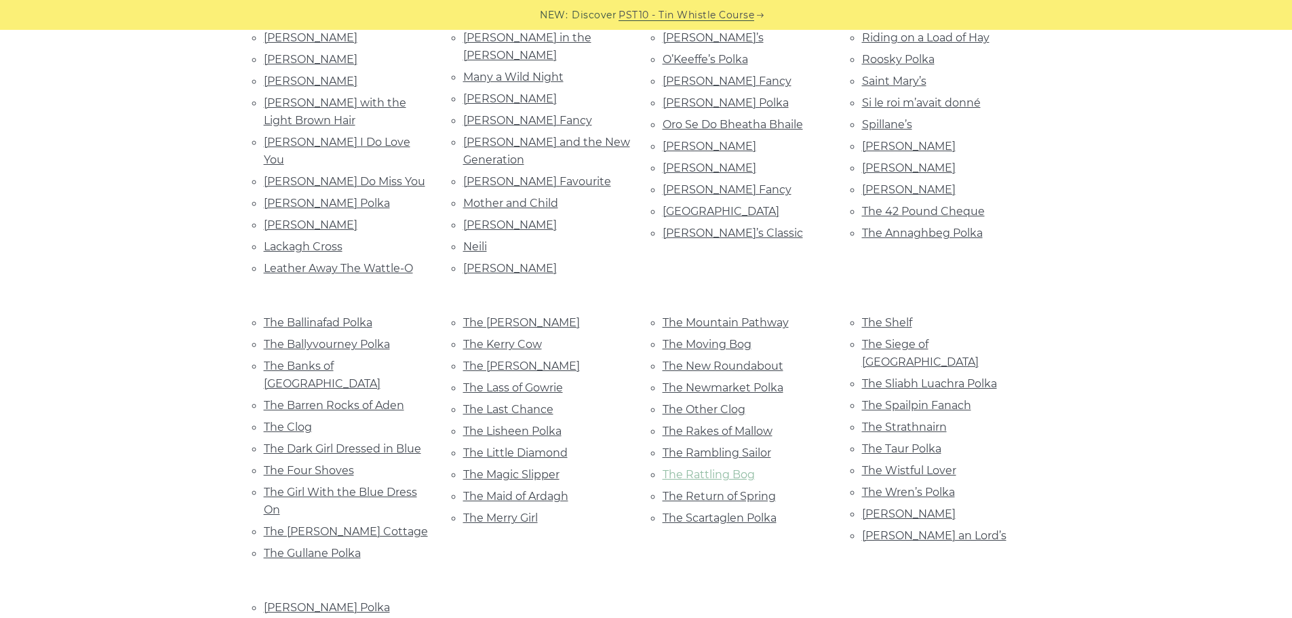
click at [735, 468] on link "The Rattling Bog" at bounding box center [709, 474] width 92 height 13
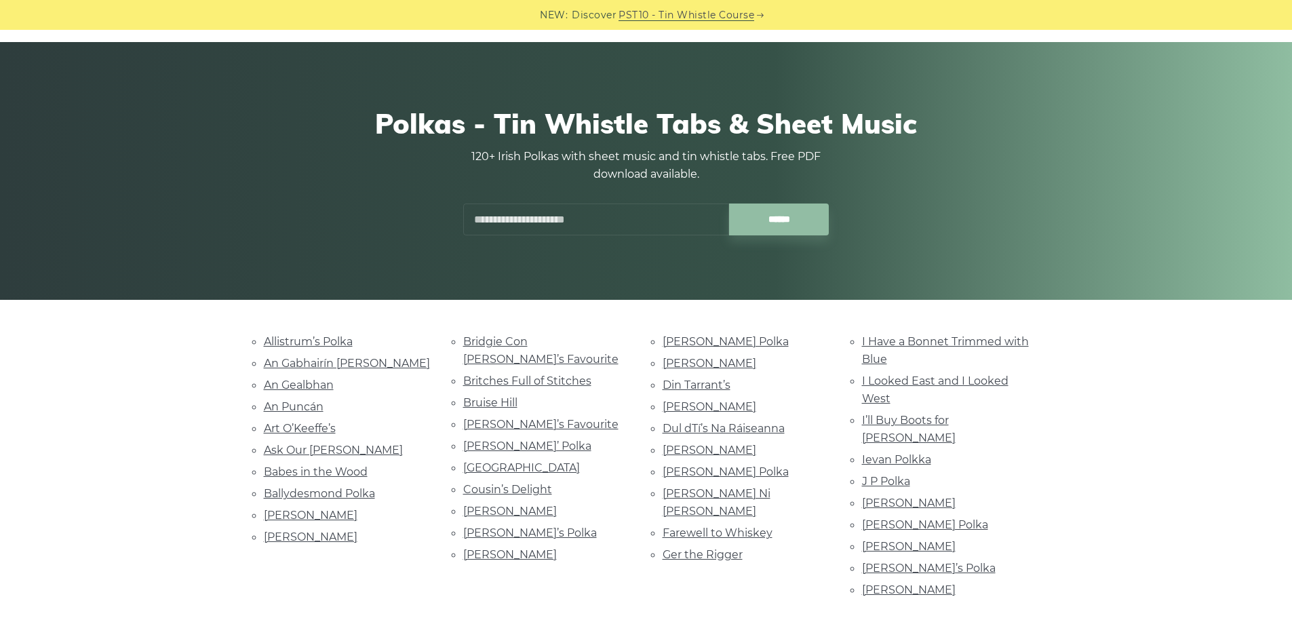
scroll to position [0, 0]
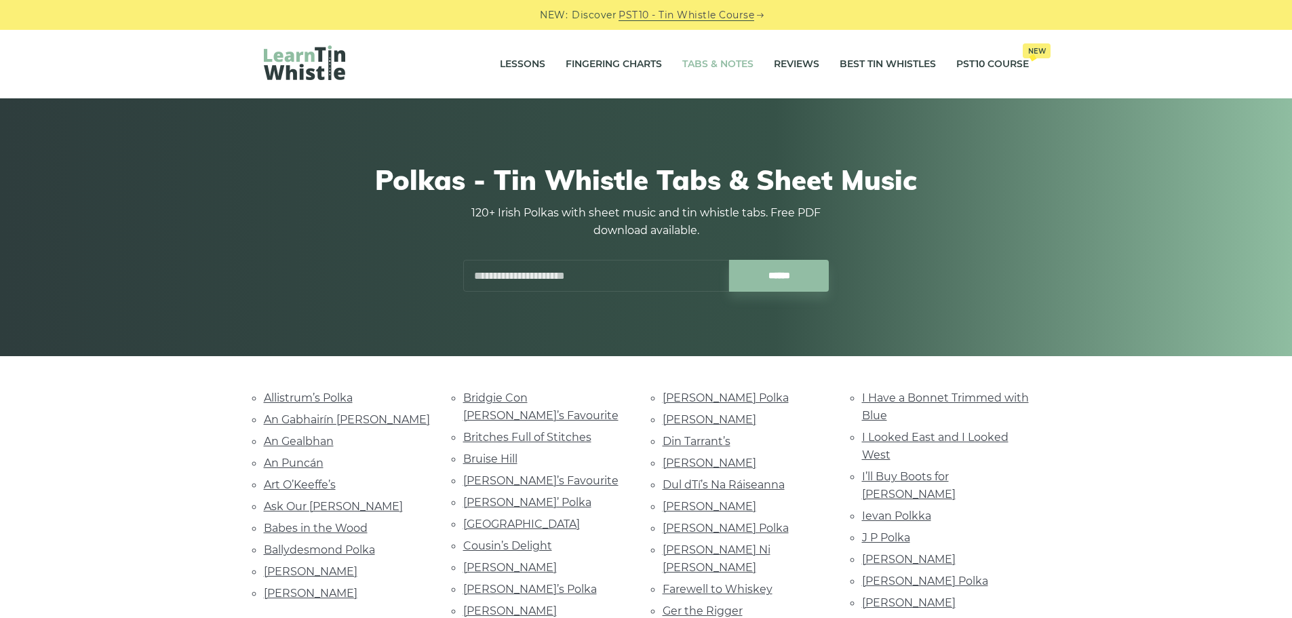
click at [721, 64] on link "Tabs & Notes" at bounding box center [717, 64] width 71 height 34
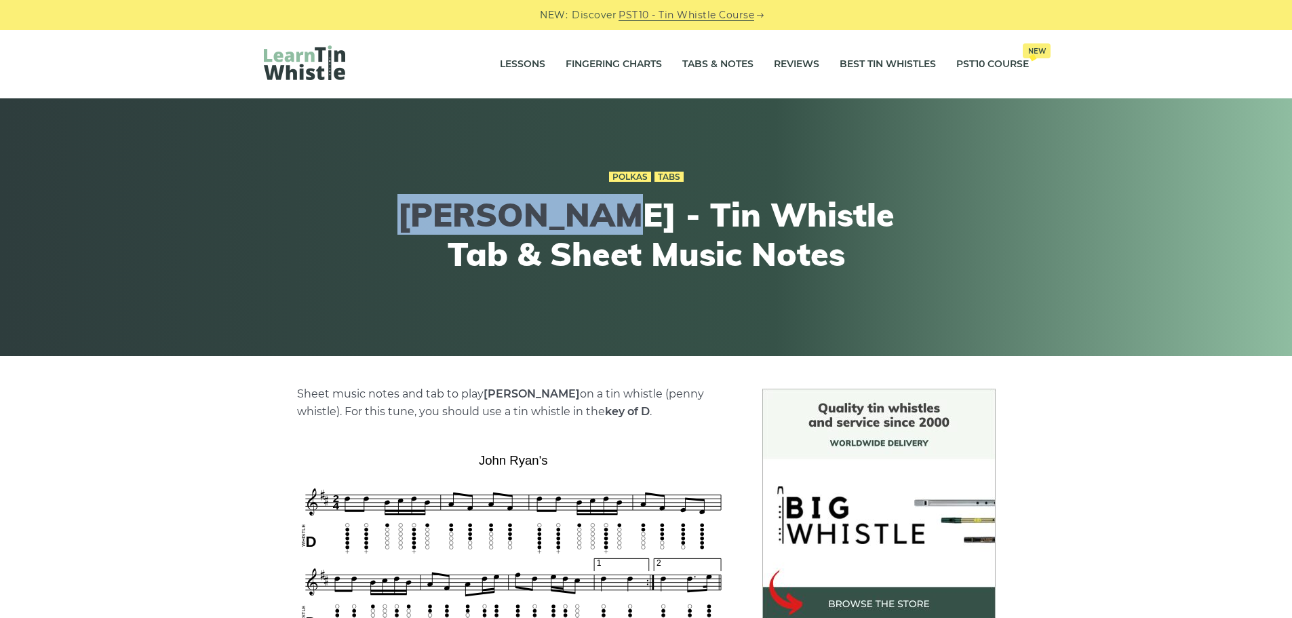
drag, startPoint x: 431, startPoint y: 222, endPoint x: 598, endPoint y: 216, distance: 167.0
click at [598, 216] on h1 "John Ryan’s - Tin Whistle Tab & Sheet Music Notes" at bounding box center [646, 234] width 499 height 78
copy h1 "John Ryan’s"
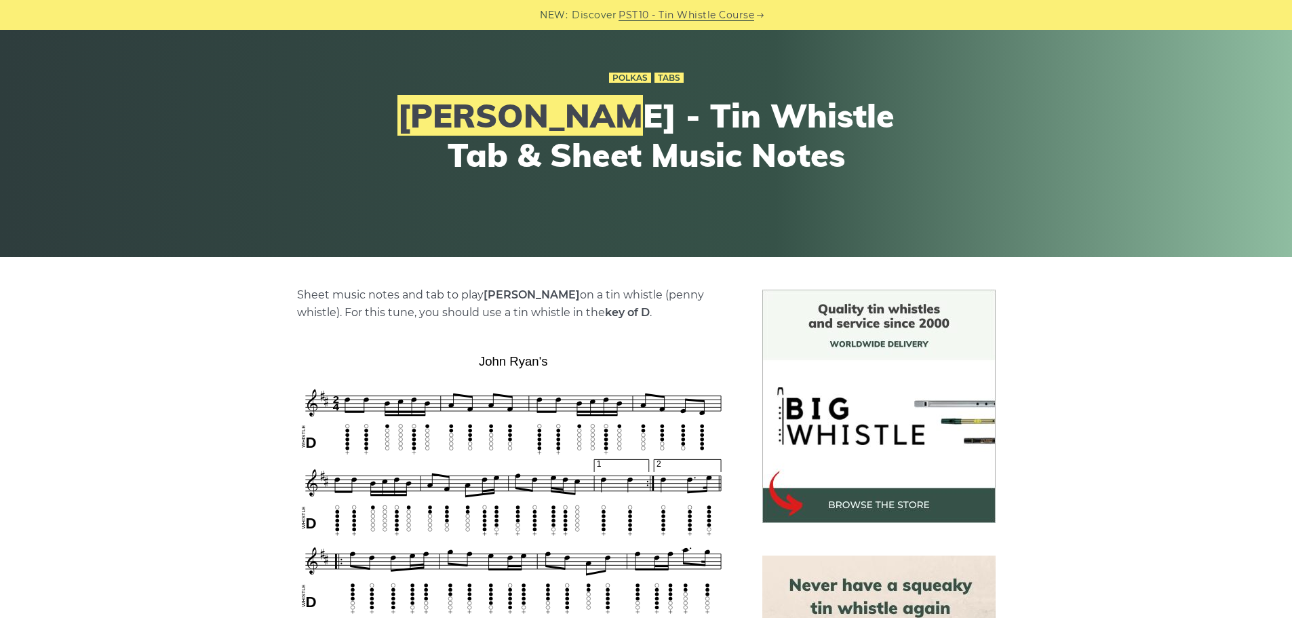
scroll to position [271, 0]
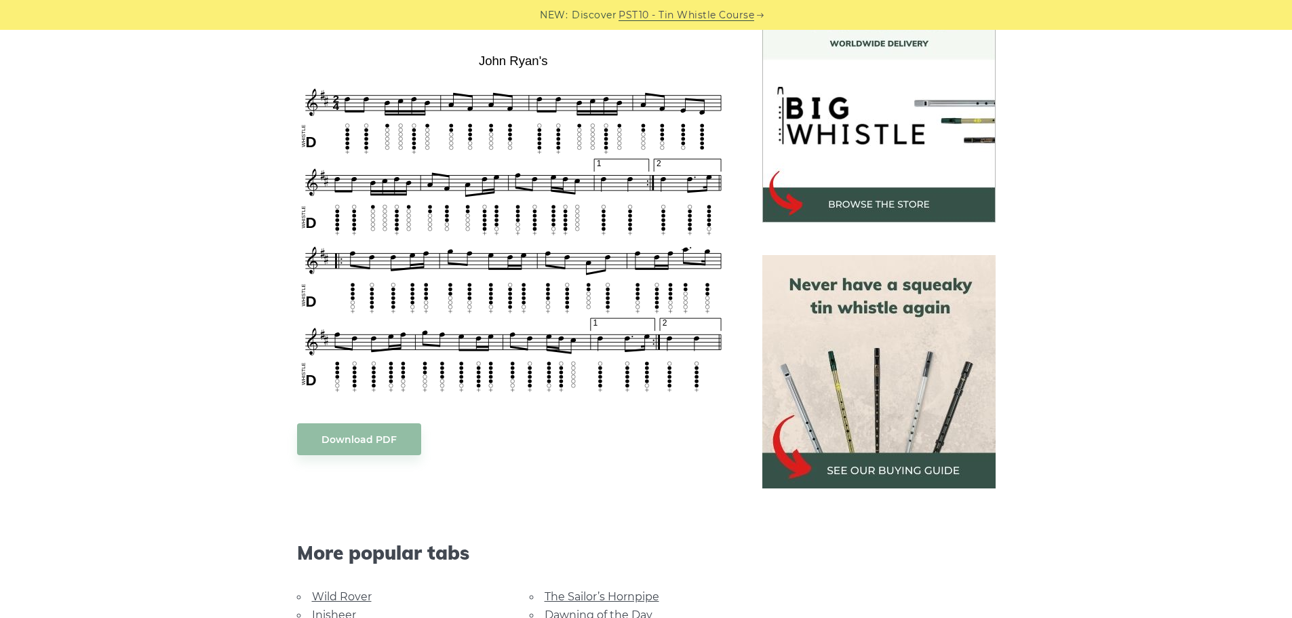
scroll to position [543, 0]
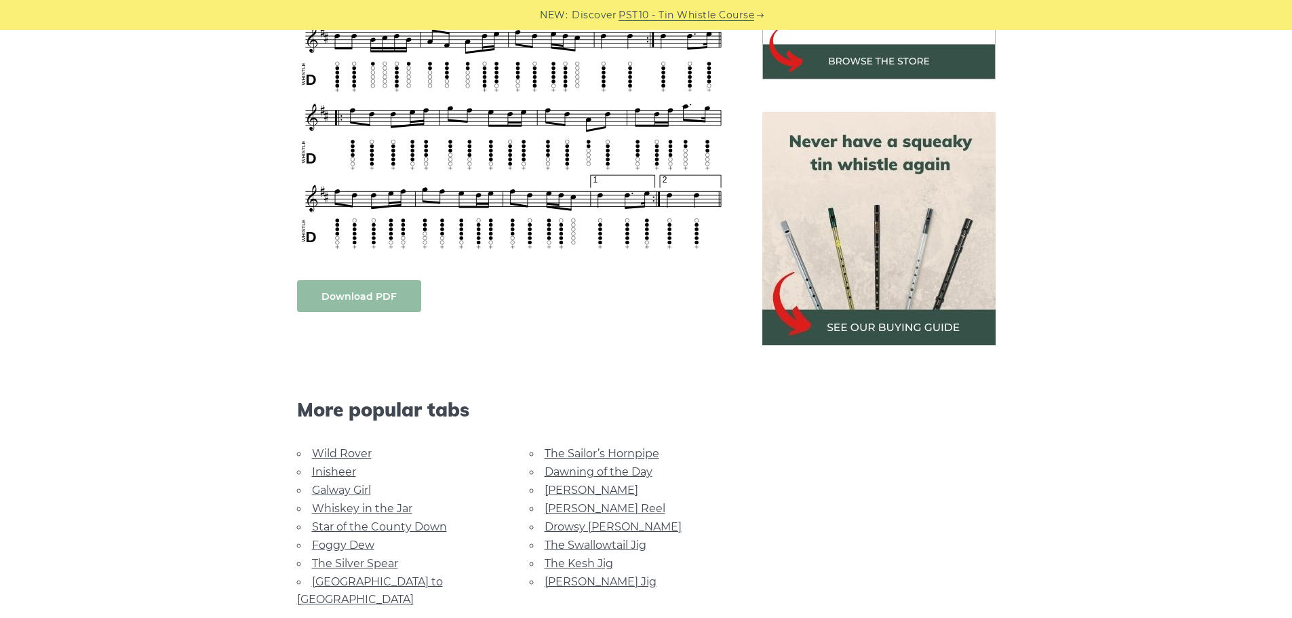
click at [351, 296] on link "Download PDF" at bounding box center [359, 296] width 124 height 32
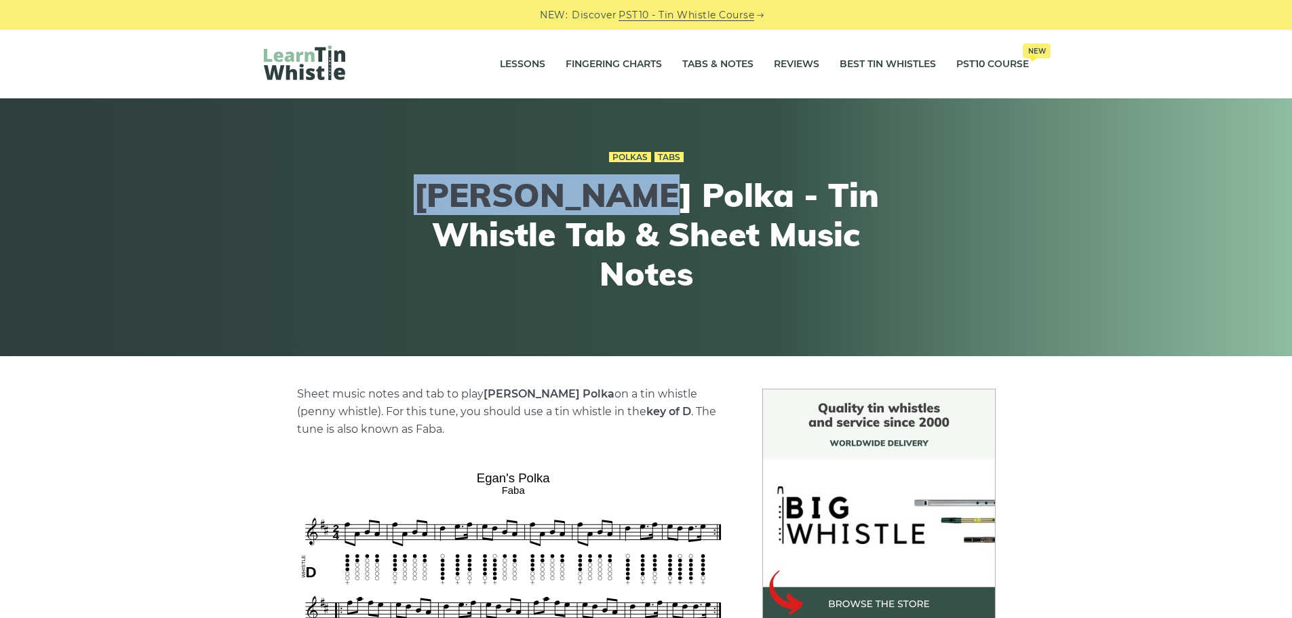
drag, startPoint x: 399, startPoint y: 221, endPoint x: 607, endPoint y: 216, distance: 207.6
click at [607, 216] on h1 "[PERSON_NAME] Polka - Tin Whistle Tab & Sheet Music Notes" at bounding box center [646, 234] width 499 height 117
copy h1 "[PERSON_NAME] Polka"
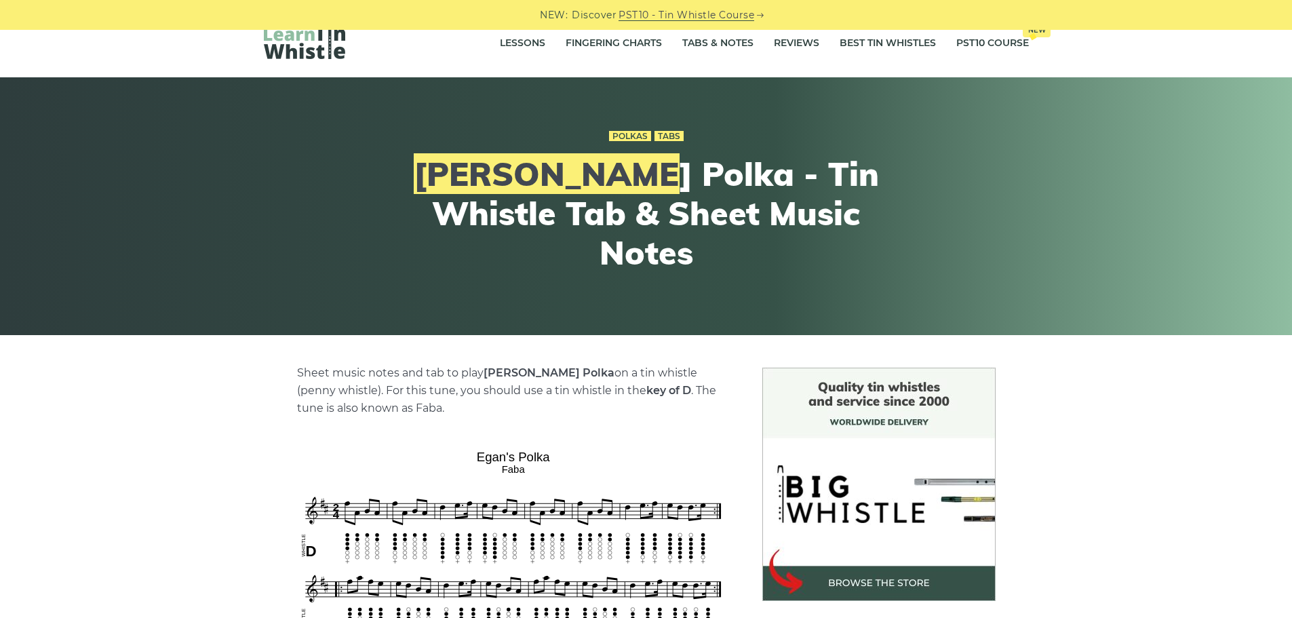
scroll to position [271, 0]
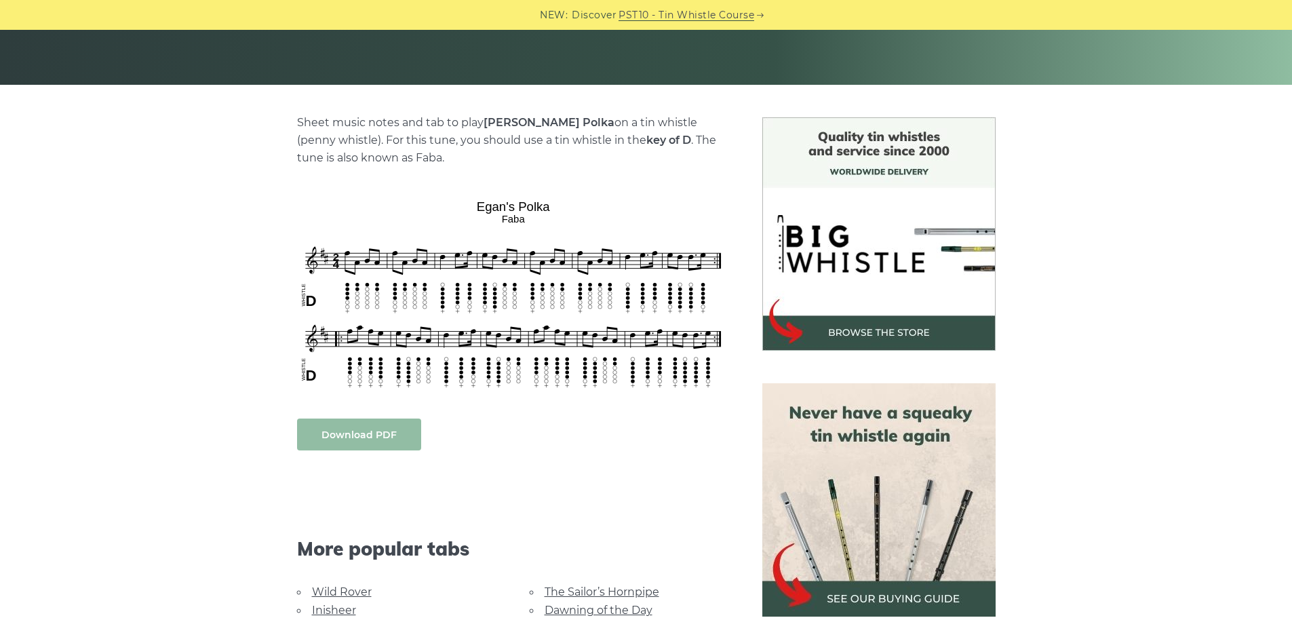
click at [362, 437] on link "Download PDF" at bounding box center [359, 434] width 124 height 32
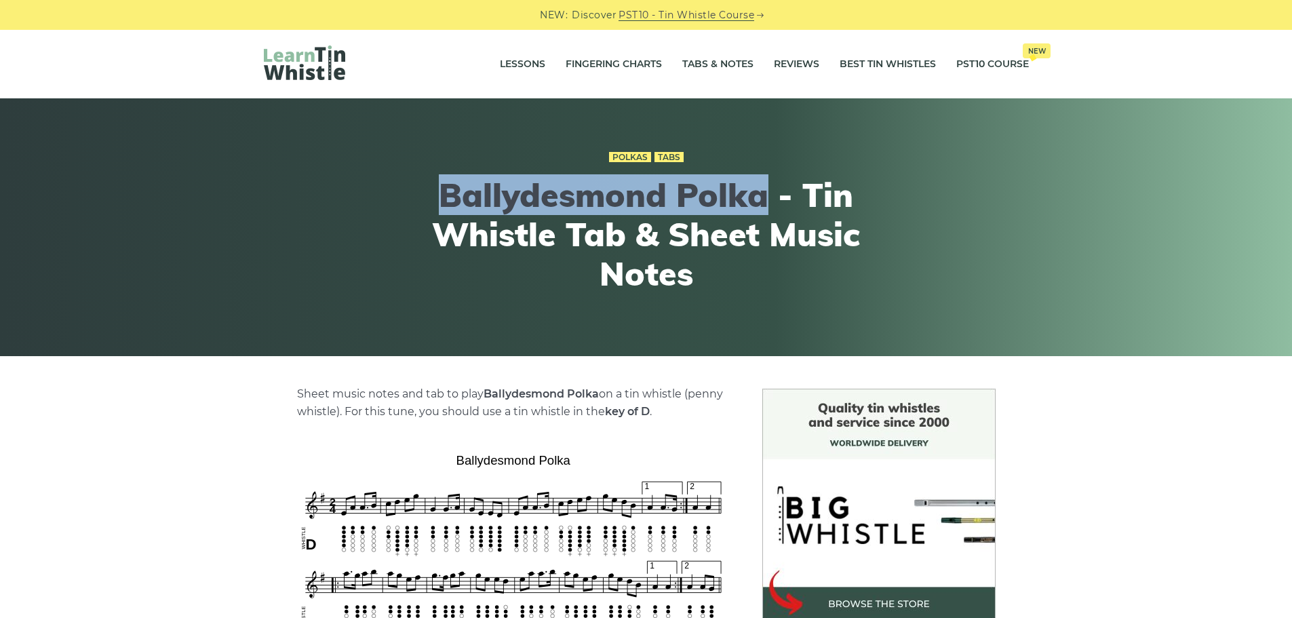
drag, startPoint x: 440, startPoint y: 191, endPoint x: 773, endPoint y: 187, distance: 333.0
click at [773, 187] on h1 "Ballydesmond Polka - Tin Whistle Tab & Sheet Music Notes" at bounding box center [646, 234] width 499 height 117
copy h1 "Ballydesmond Polka"
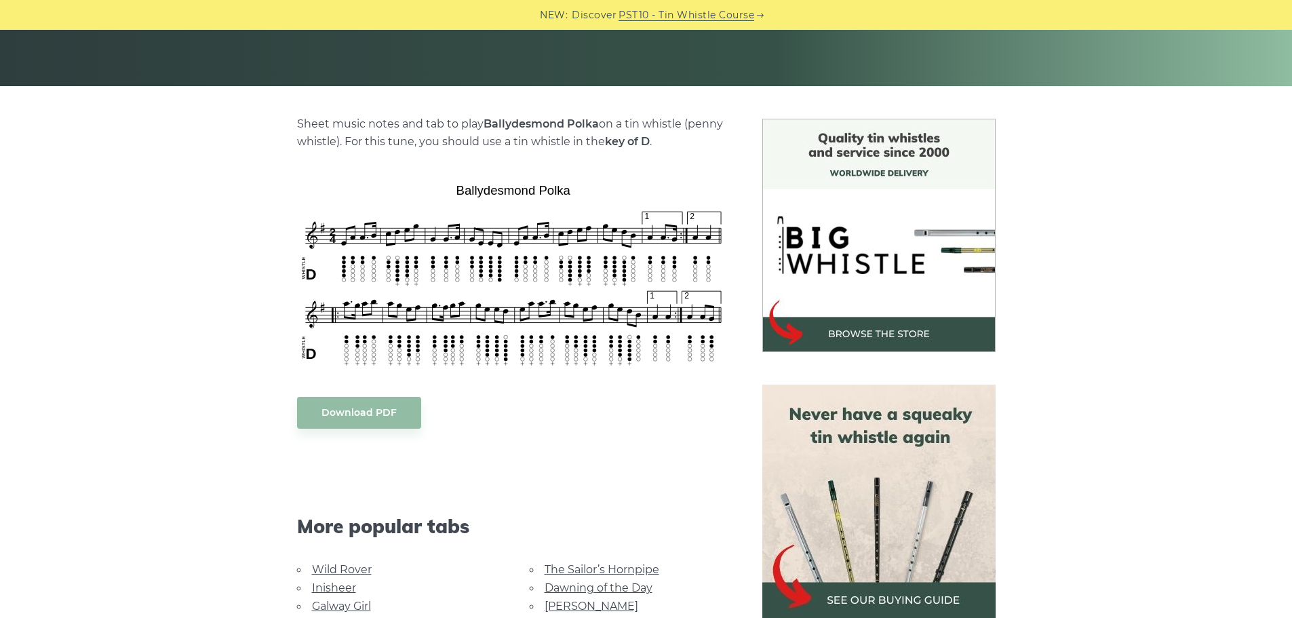
scroll to position [271, 0]
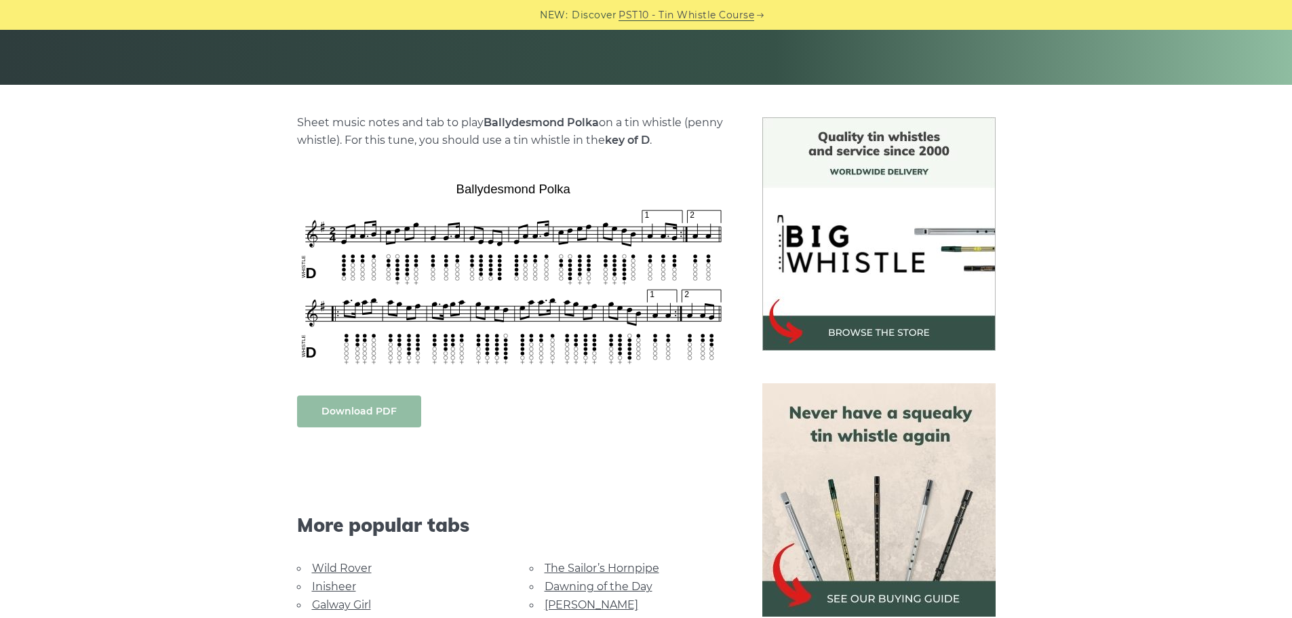
click at [350, 412] on link "Download PDF" at bounding box center [359, 411] width 124 height 32
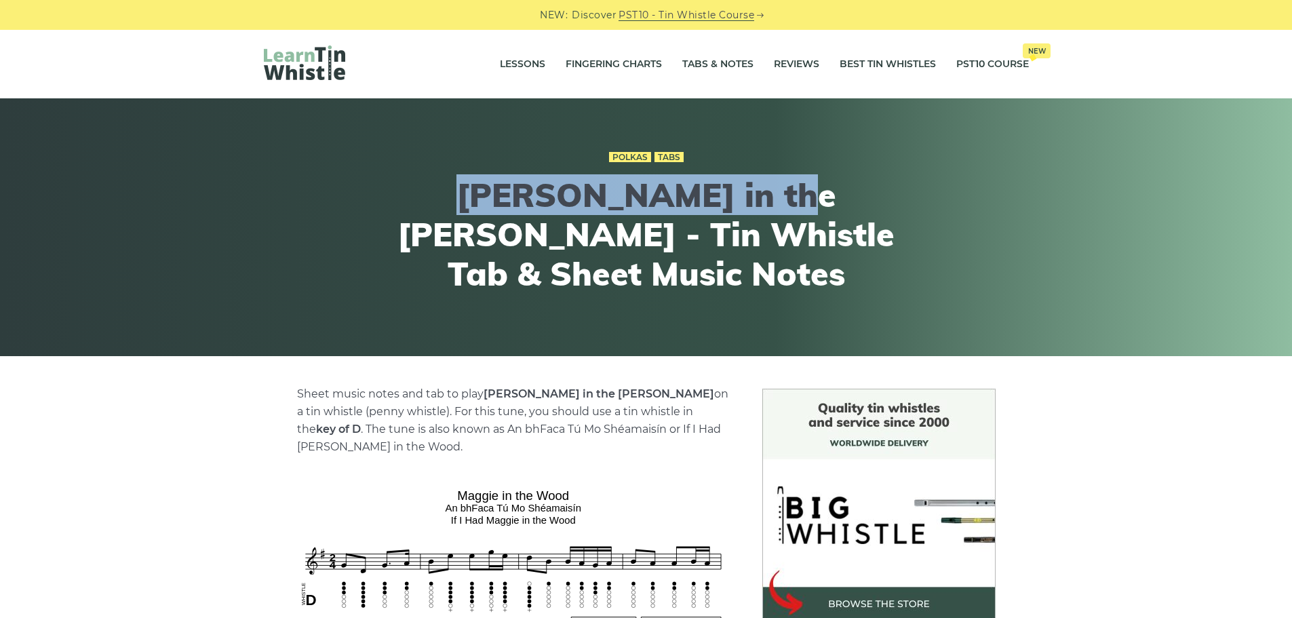
drag, startPoint x: 437, startPoint y: 198, endPoint x: 768, endPoint y: 191, distance: 330.4
click at [768, 191] on h1 "Maggie in the Woods - Tin Whistle Tab & Sheet Music Notes" at bounding box center [646, 234] width 499 height 117
copy h1 "Maggie in the Woods"
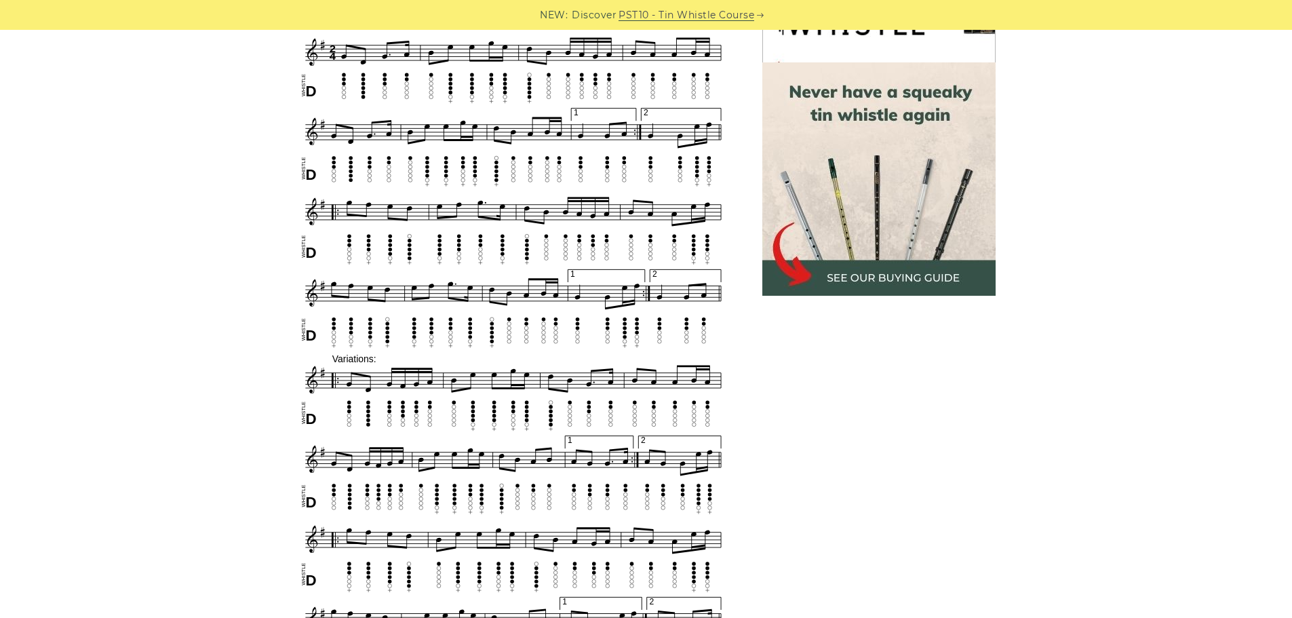
scroll to position [746, 0]
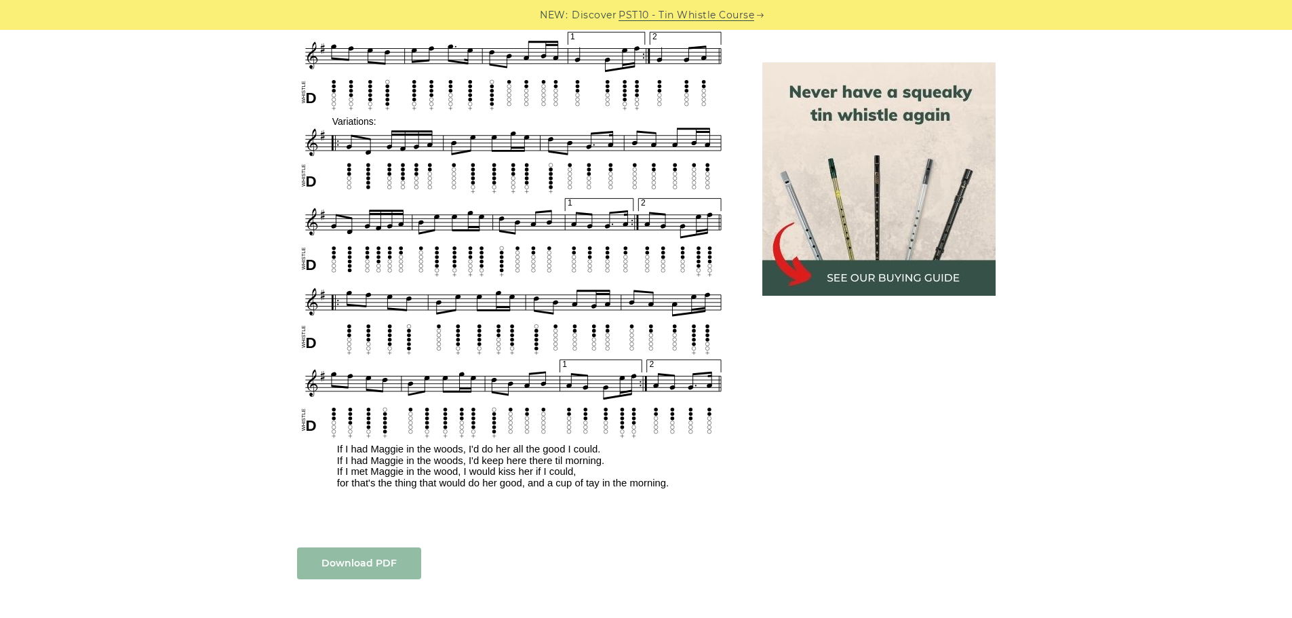
click at [373, 566] on link "Download PDF" at bounding box center [359, 563] width 124 height 32
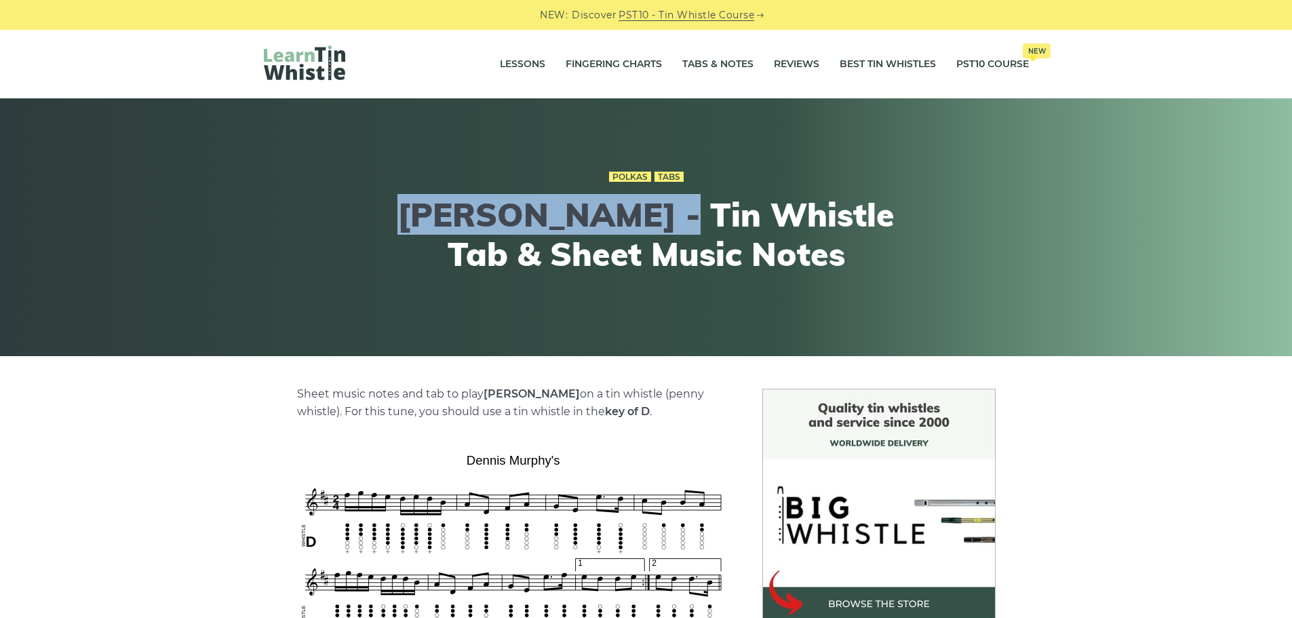
drag, startPoint x: 410, startPoint y: 211, endPoint x: 674, endPoint y: 212, distance: 263.2
click at [674, 212] on h1 "[PERSON_NAME] - Tin Whistle Tab & Sheet Music Notes" at bounding box center [646, 234] width 499 height 78
copy h1 "[PERSON_NAME]"
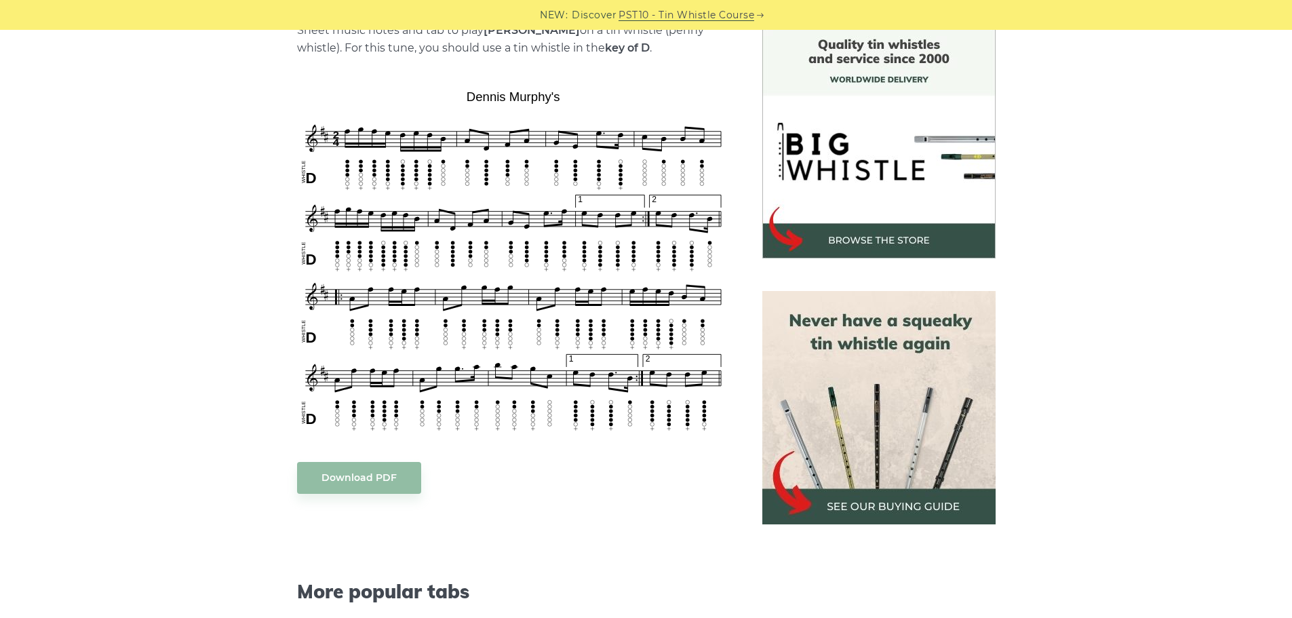
scroll to position [339, 0]
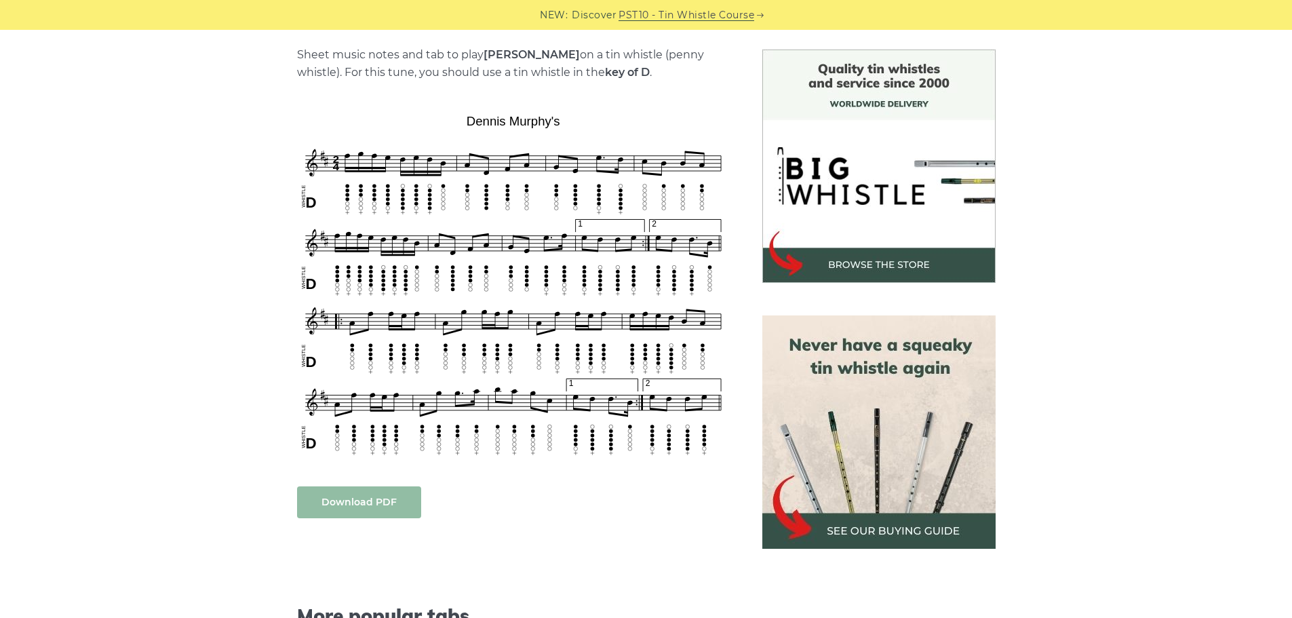
click at [368, 505] on link "Download PDF" at bounding box center [359, 502] width 124 height 32
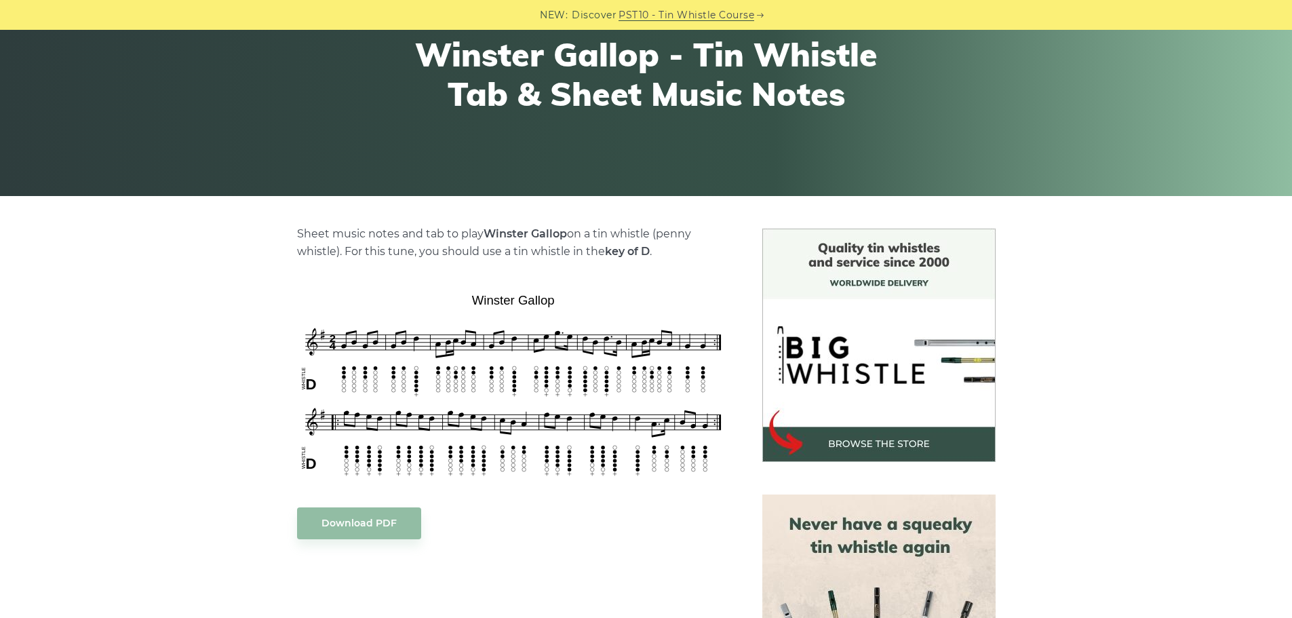
scroll to position [136, 0]
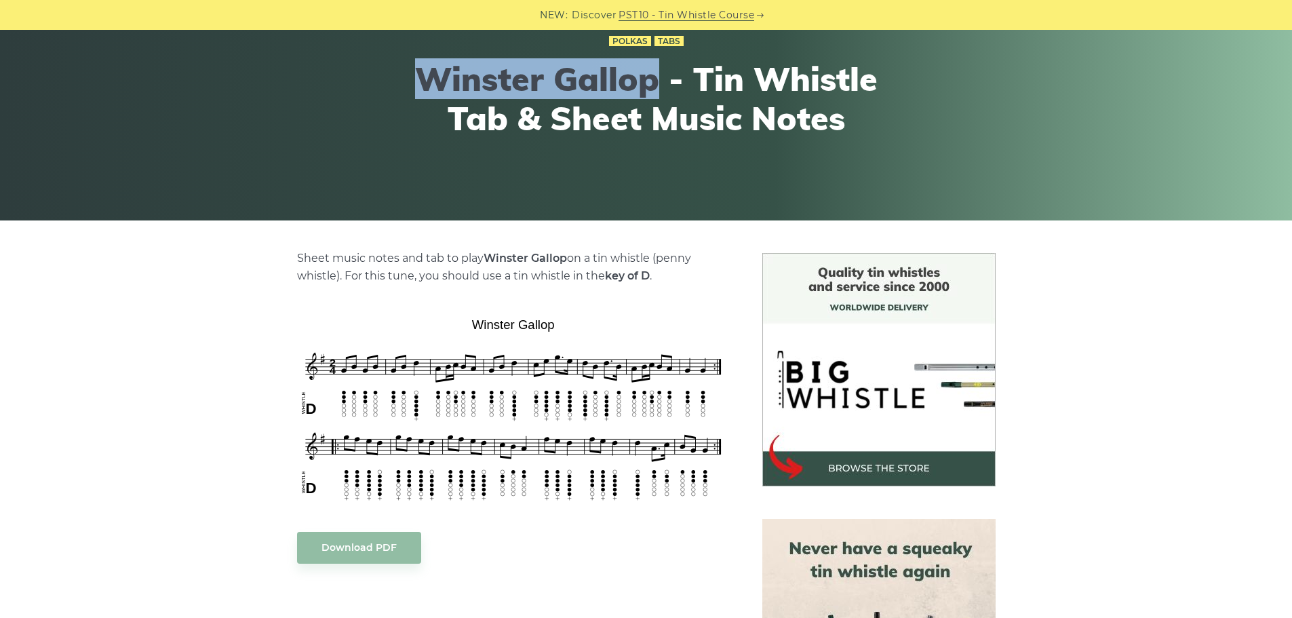
drag, startPoint x: 420, startPoint y: 77, endPoint x: 653, endPoint y: 75, distance: 233.3
click at [653, 75] on h1 "Winster Gallop - Tin Whistle Tab & Sheet Music Notes" at bounding box center [646, 99] width 499 height 78
copy h1 "Winster Gallop"
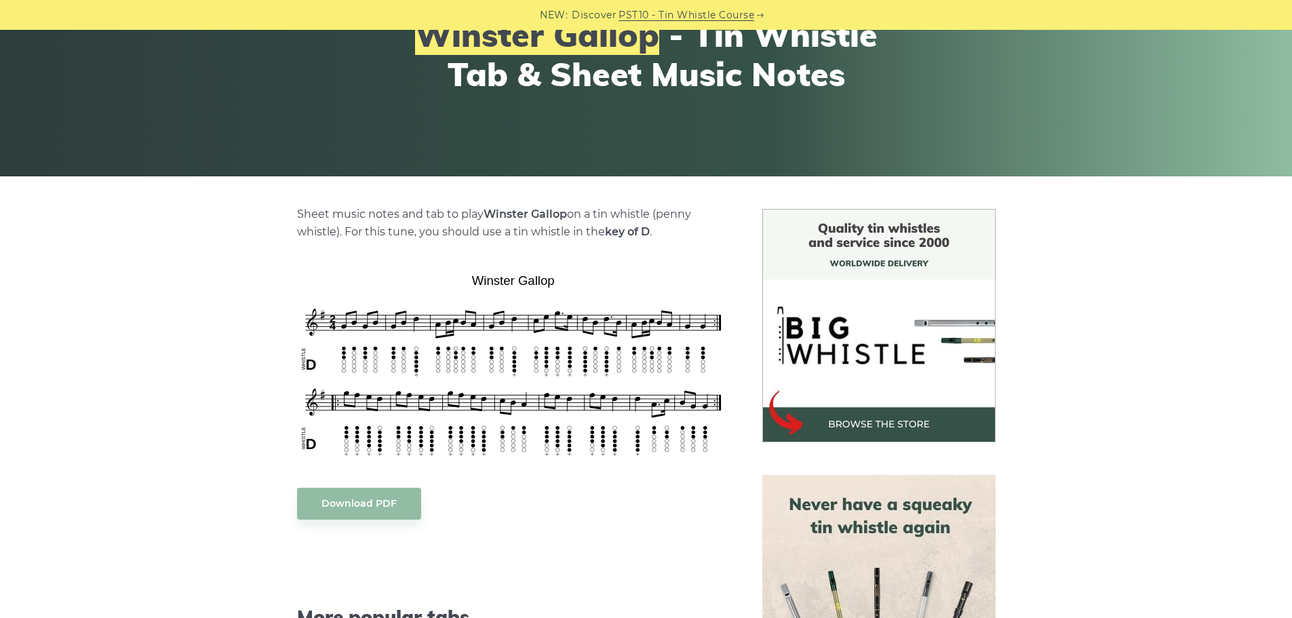
scroll to position [203, 0]
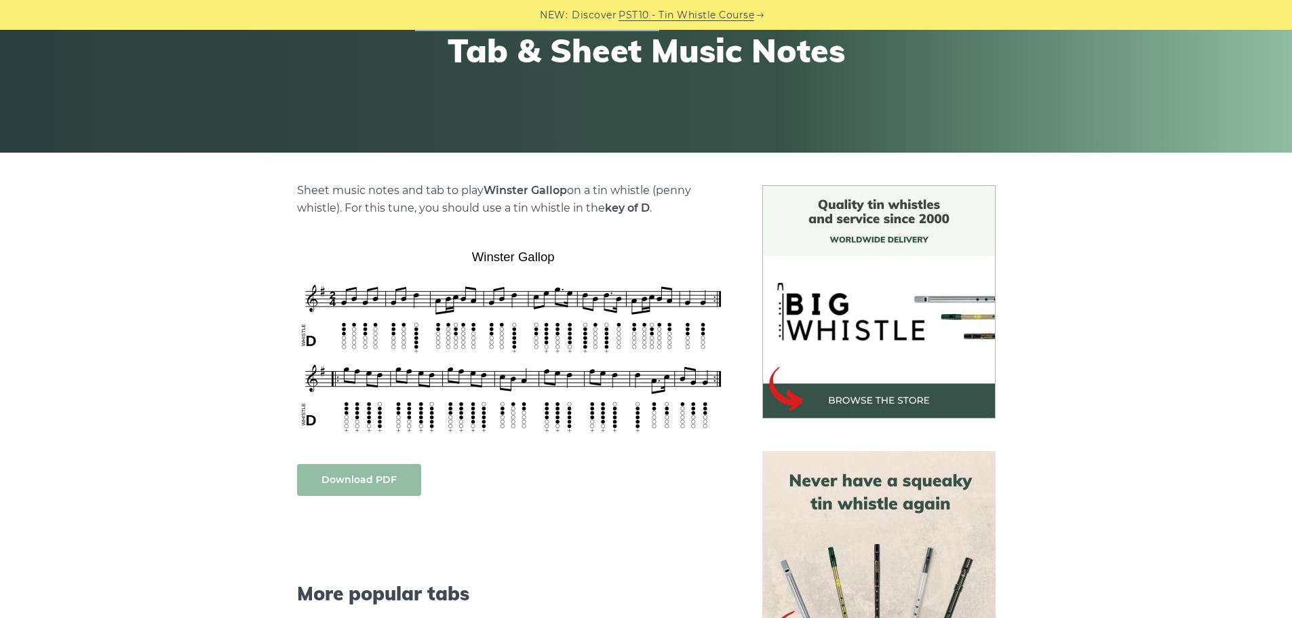
click at [357, 479] on link "Download PDF" at bounding box center [359, 480] width 124 height 32
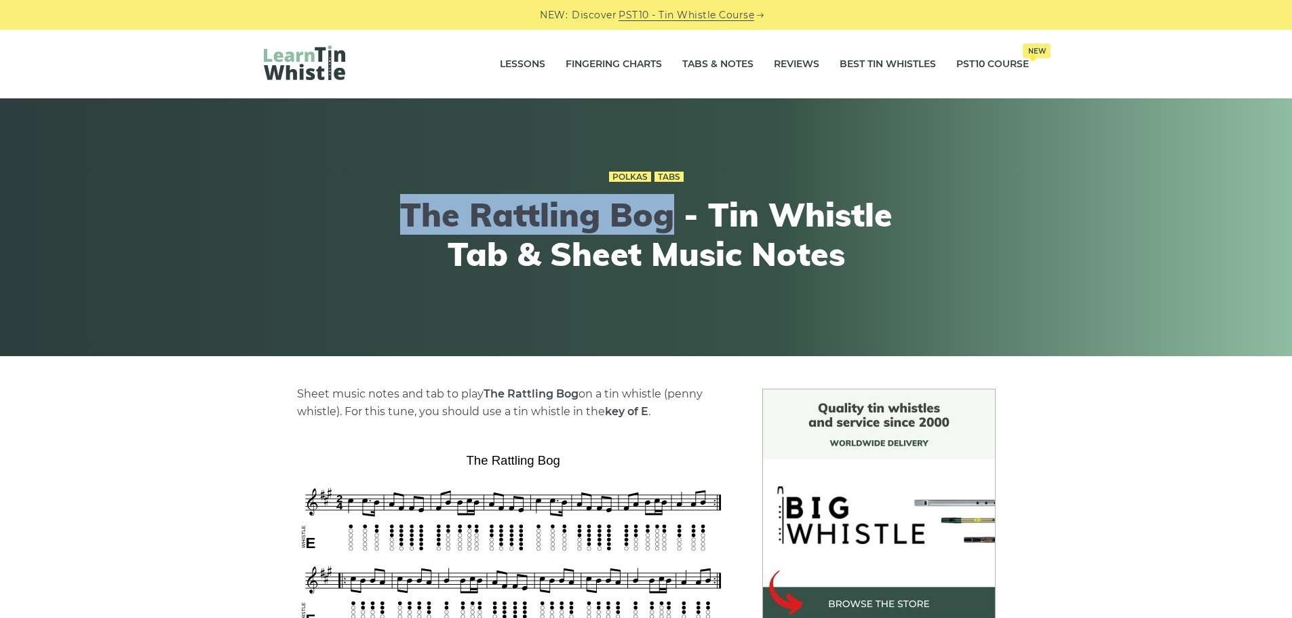
drag, startPoint x: 406, startPoint y: 214, endPoint x: 671, endPoint y: 215, distance: 265.9
click at [671, 215] on h1 "The Rattling Bog - Tin Whistle Tab & Sheet Music Notes" at bounding box center [646, 234] width 499 height 78
copy h1 "The Rattling Bog"
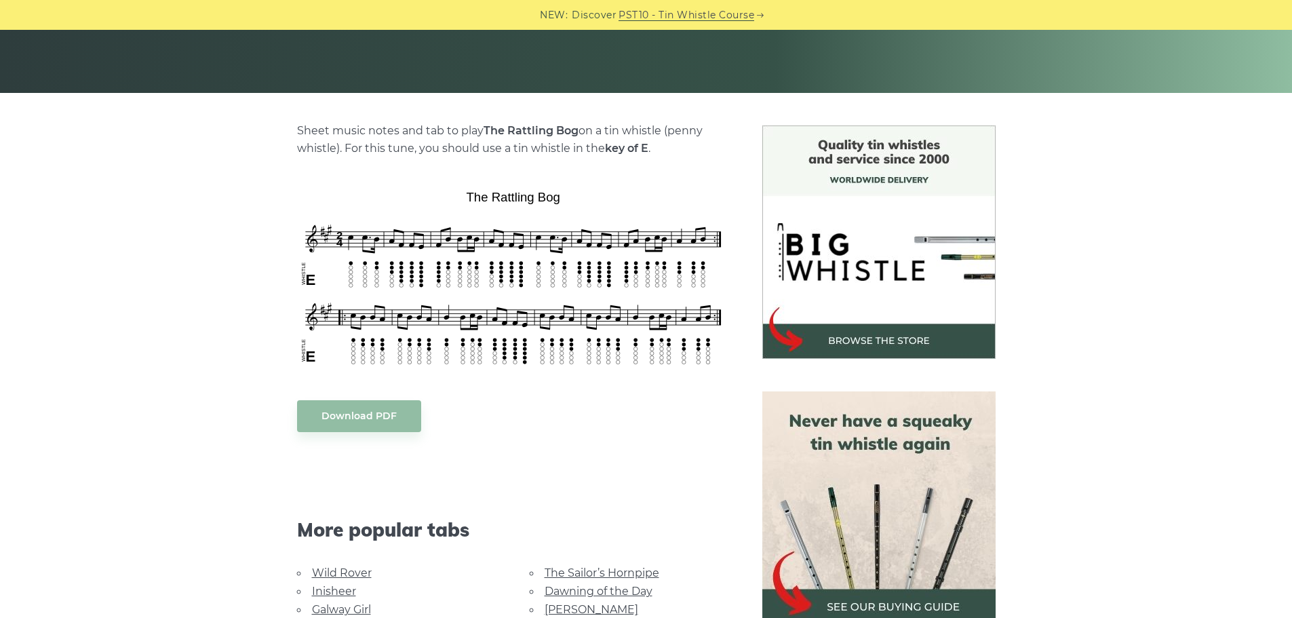
scroll to position [271, 0]
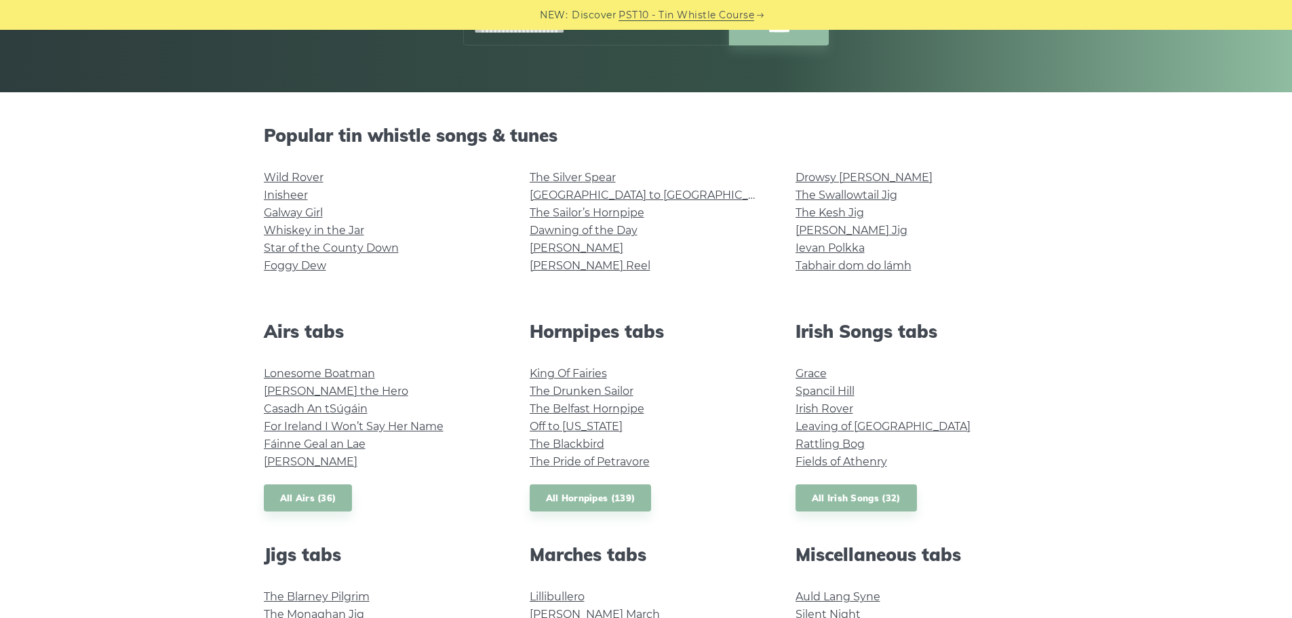
scroll to position [271, 0]
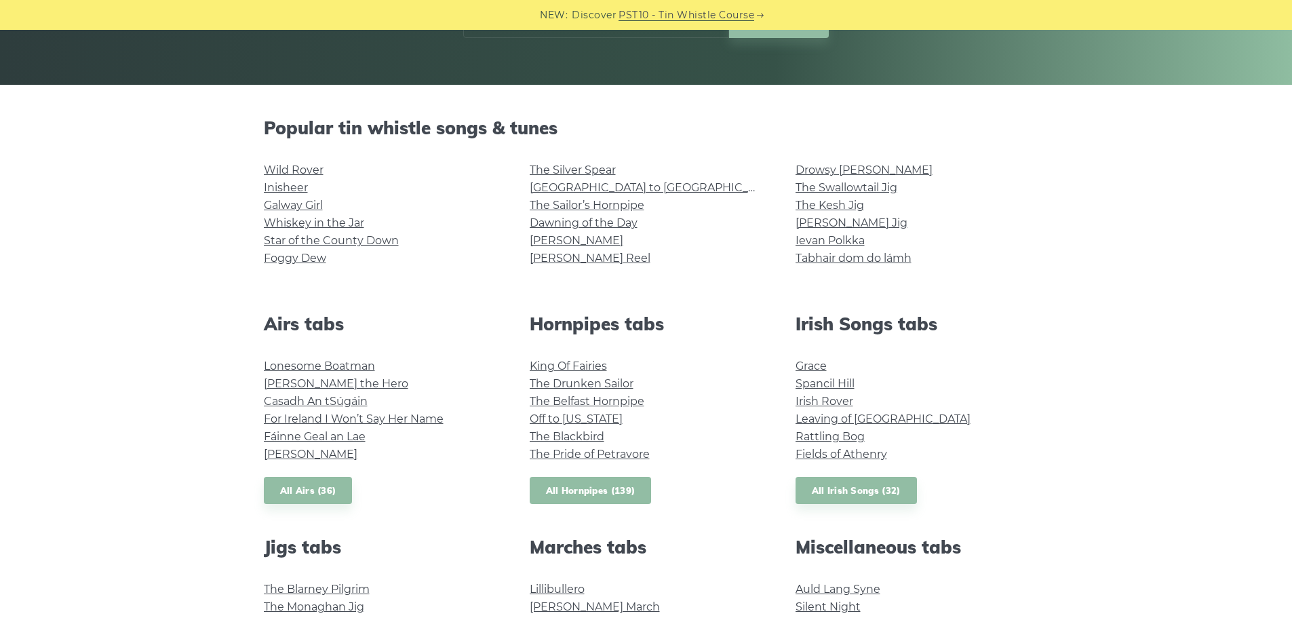
click at [584, 489] on link "All Hornpipes (139)" at bounding box center [591, 491] width 122 height 28
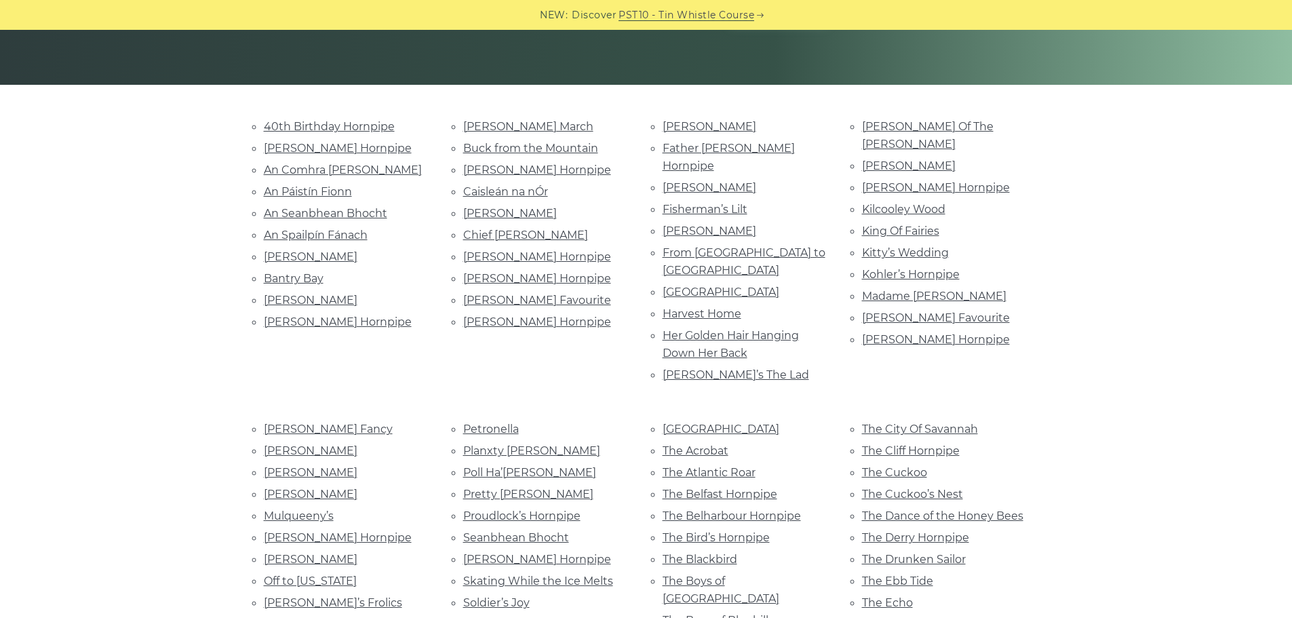
scroll to position [779, 0]
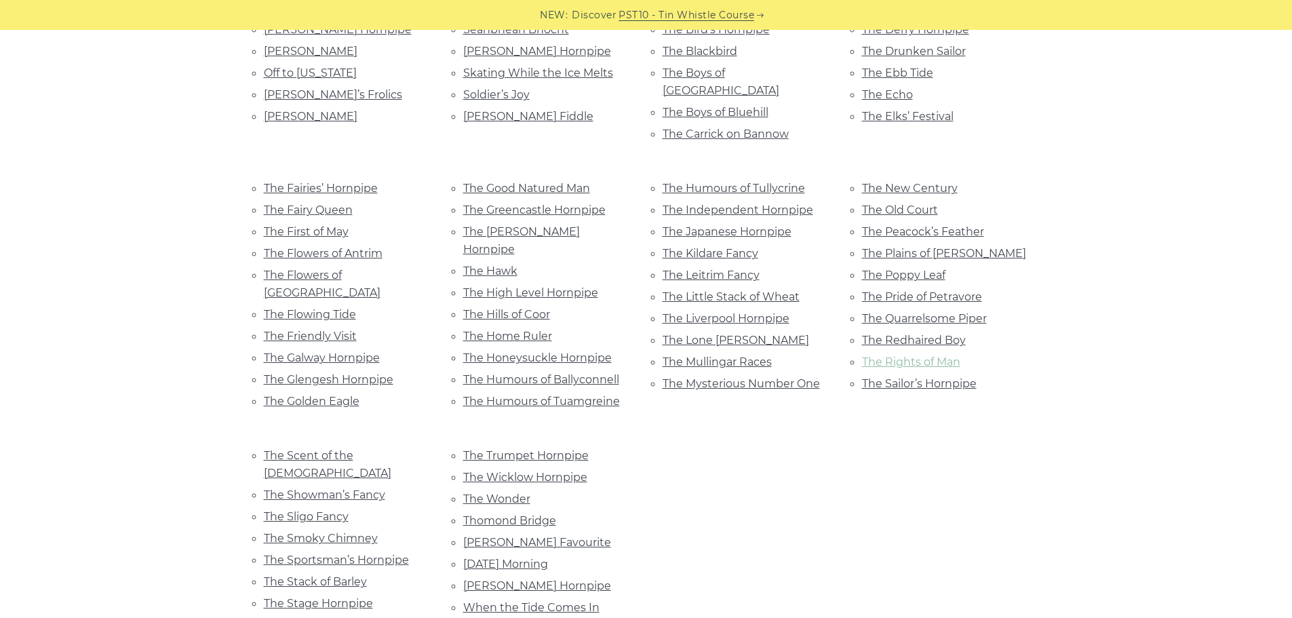
click at [907, 355] on link "The Rights of Man" at bounding box center [911, 361] width 98 height 13
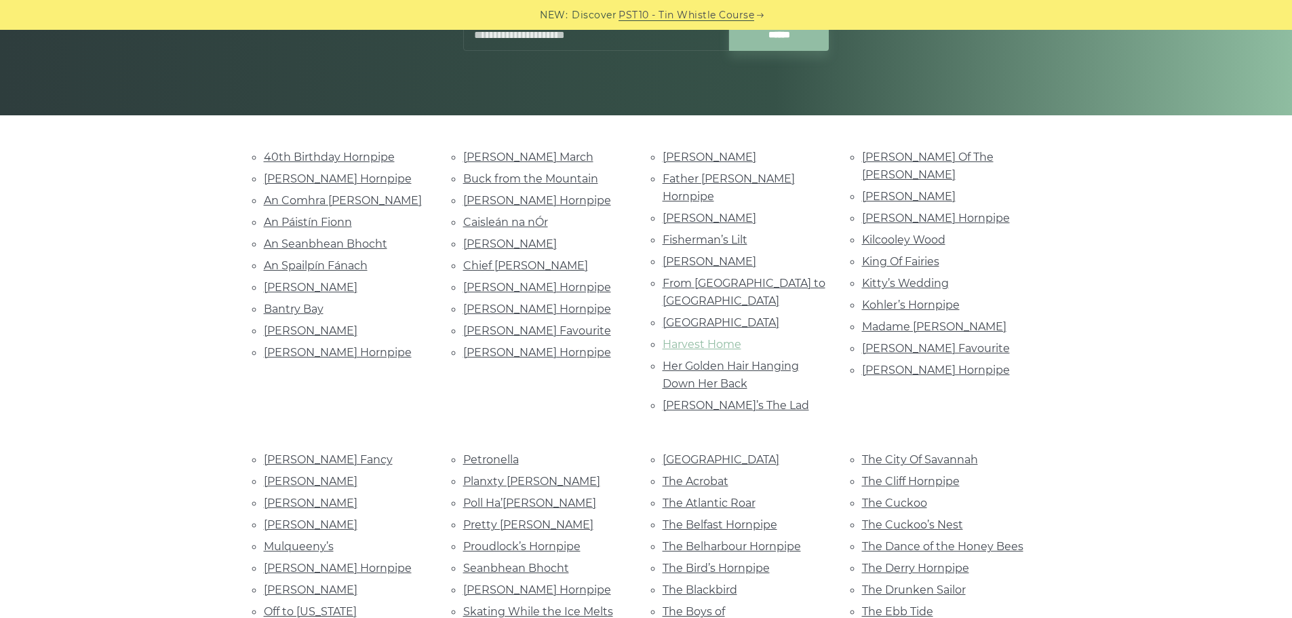
click at [724, 338] on link "Harvest Home" at bounding box center [702, 344] width 79 height 13
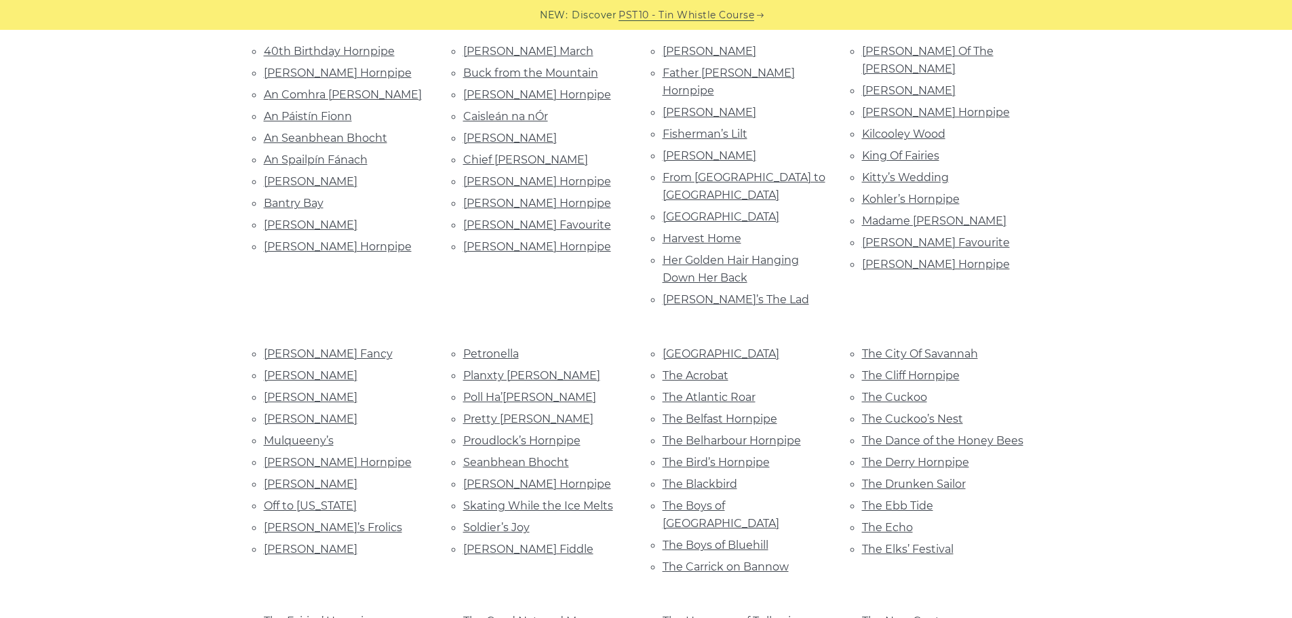
scroll to position [512, 0]
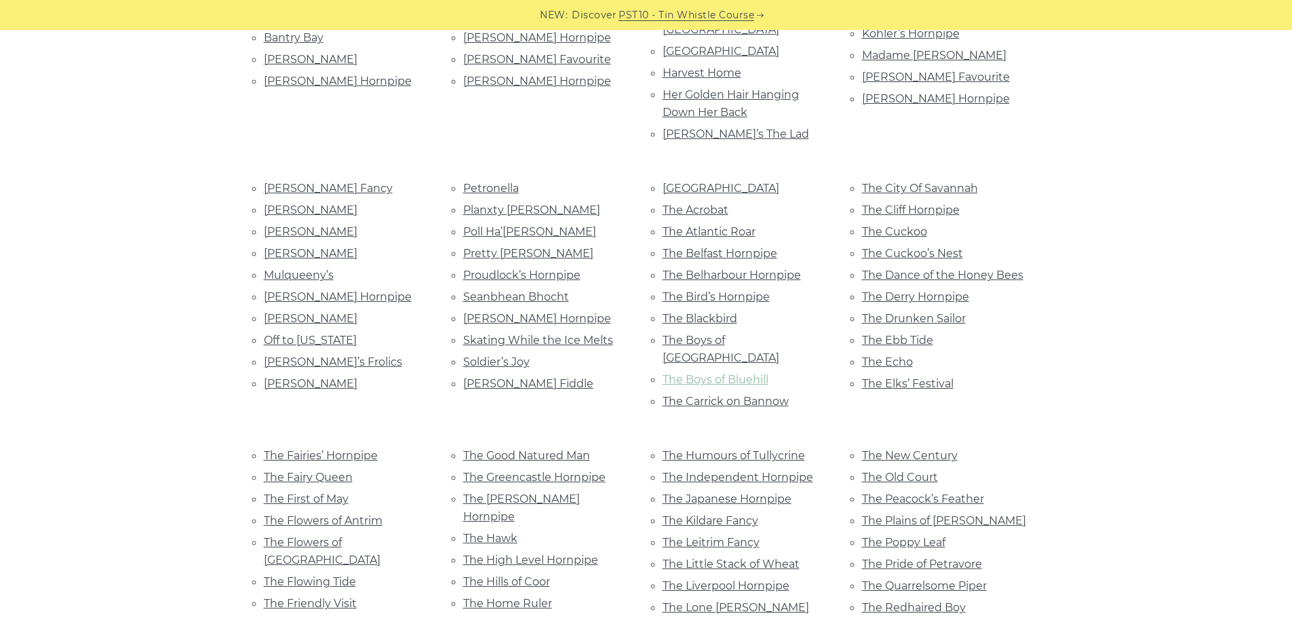
click at [747, 373] on link "The Boys of Bluehill" at bounding box center [716, 379] width 106 height 13
click at [318, 334] on link "Off to California" at bounding box center [310, 340] width 93 height 13
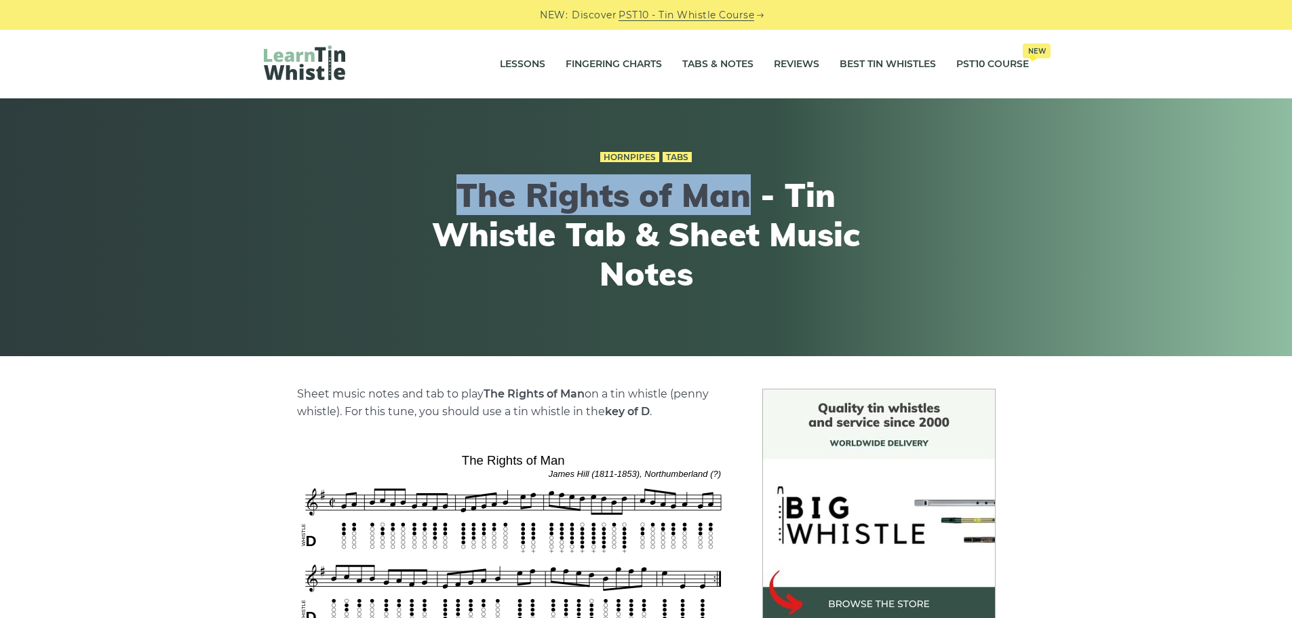
drag, startPoint x: 509, startPoint y: 201, endPoint x: 747, endPoint y: 203, distance: 238.1
click at [747, 203] on h1 "The Rights of Man - Tin Whistle Tab & Sheet Music Notes" at bounding box center [646, 234] width 499 height 117
copy h1 "The Rights of Man"
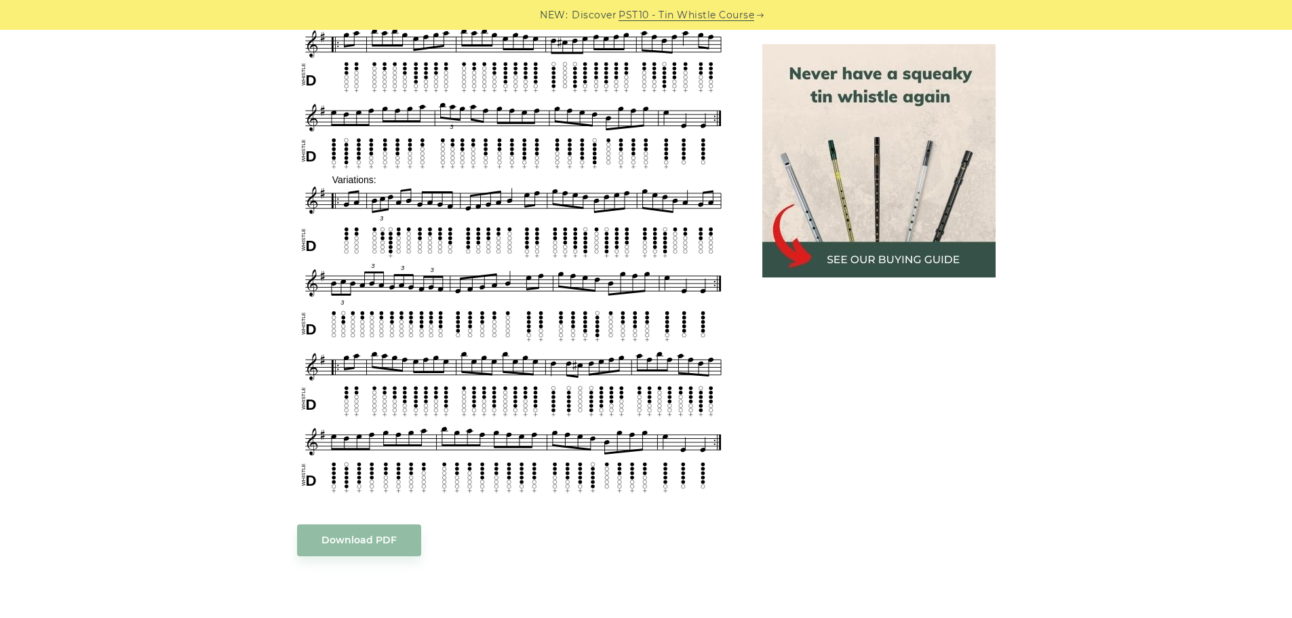
scroll to position [746, 0]
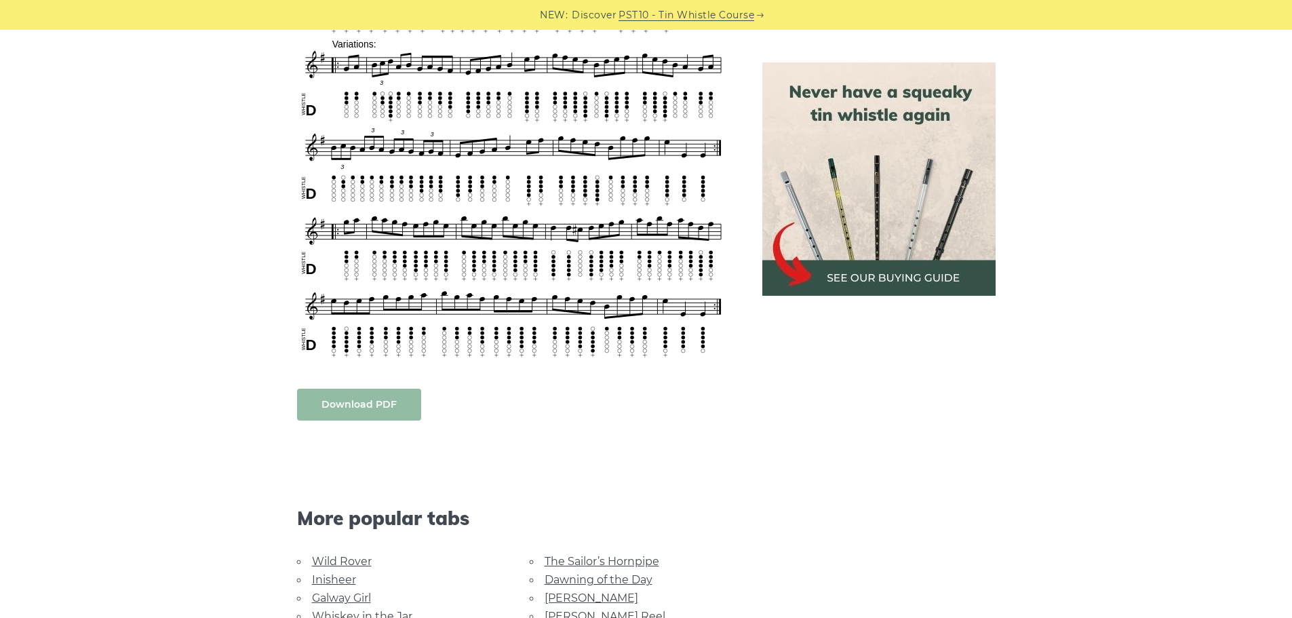
click at [349, 412] on link "Download PDF" at bounding box center [359, 405] width 124 height 32
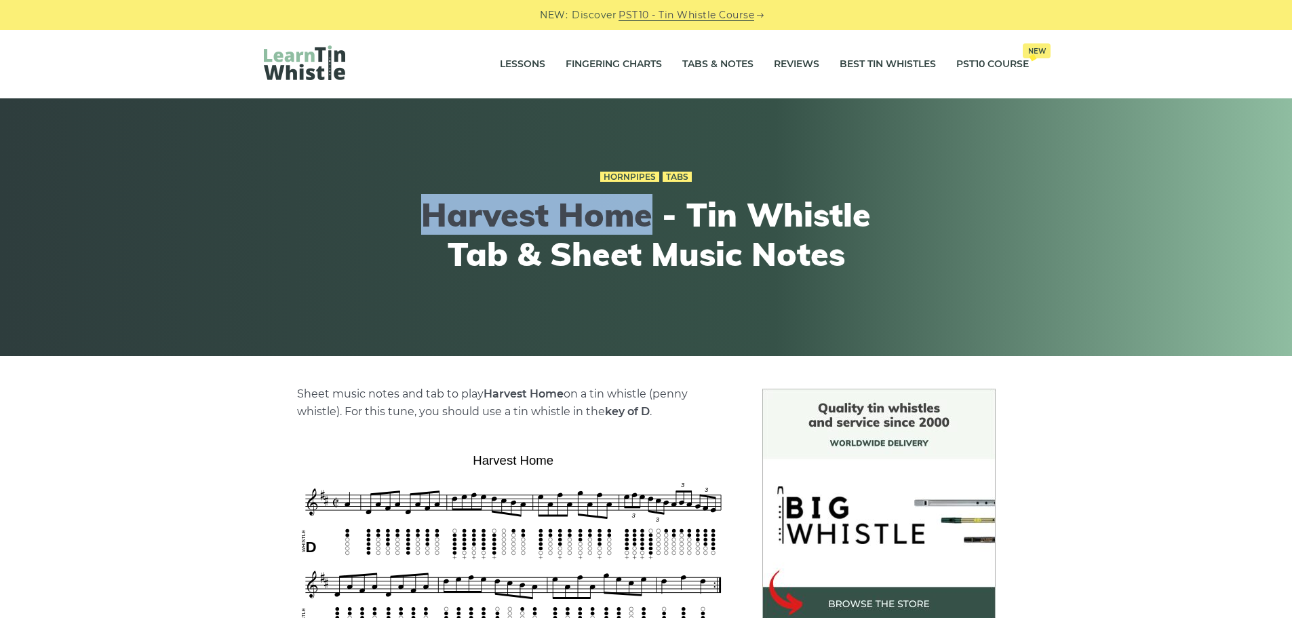
drag, startPoint x: 422, startPoint y: 206, endPoint x: 646, endPoint y: 212, distance: 224.6
click at [646, 212] on h1 "Harvest Home - Tin Whistle Tab & Sheet Music Notes" at bounding box center [646, 234] width 499 height 78
copy h1 "Harvest Home"
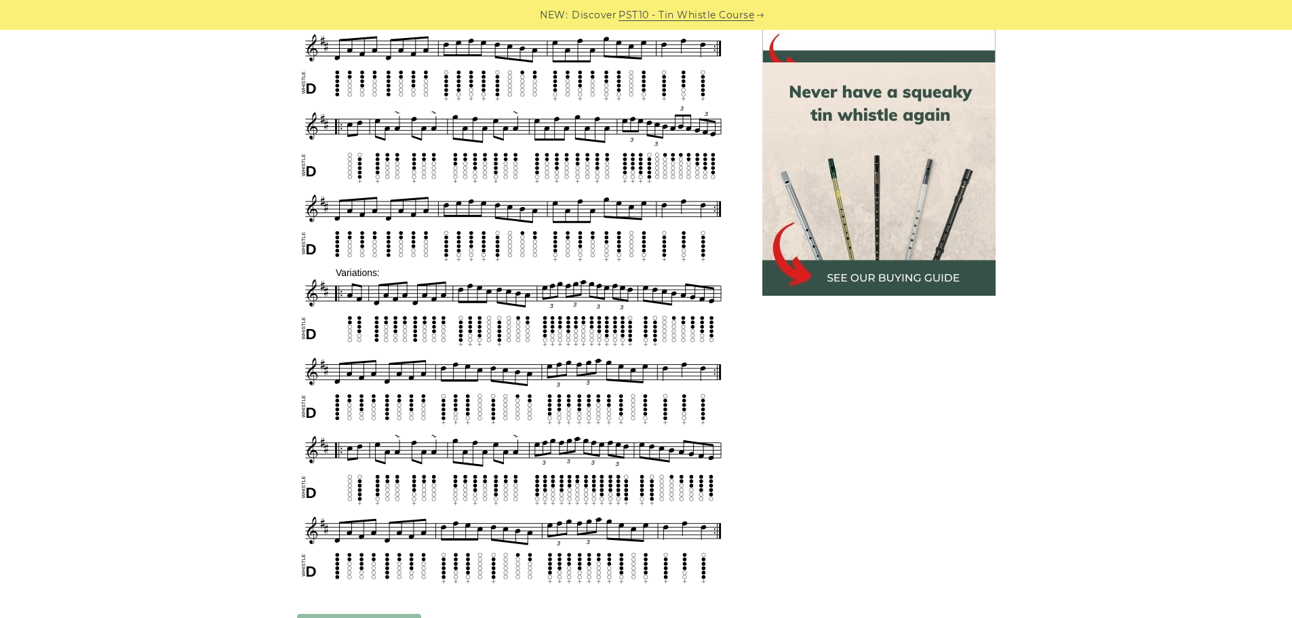
scroll to position [678, 0]
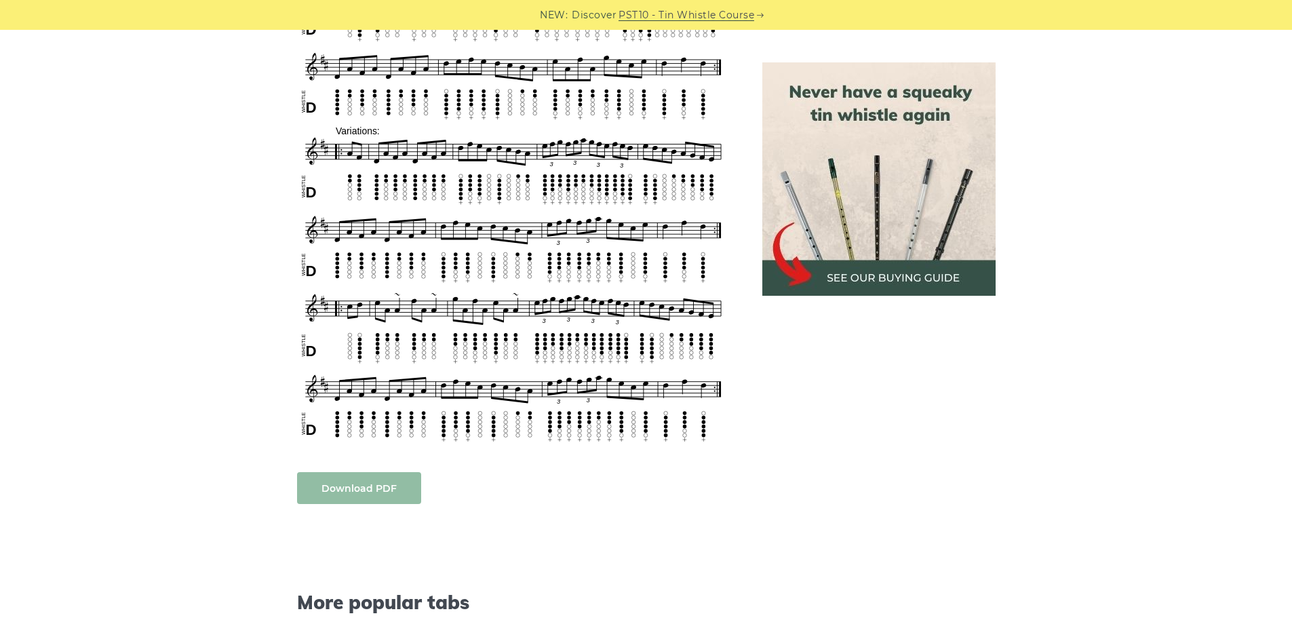
click at [373, 484] on link "Download PDF" at bounding box center [359, 488] width 124 height 32
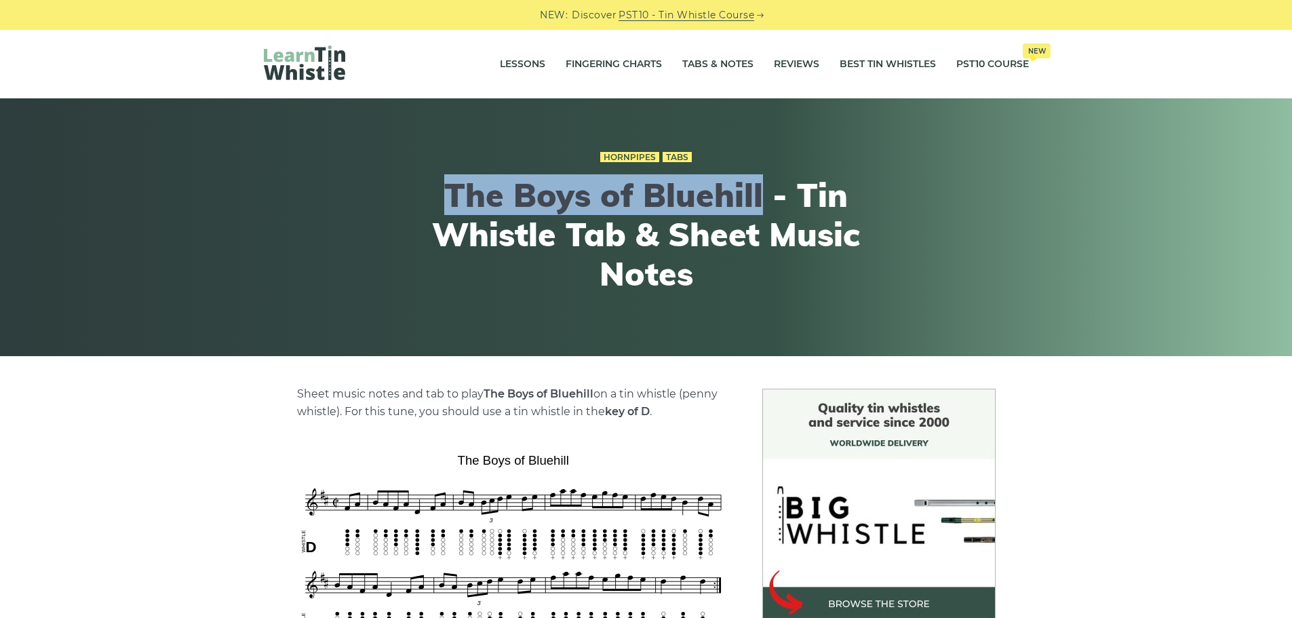
drag, startPoint x: 449, startPoint y: 198, endPoint x: 760, endPoint y: 208, distance: 310.8
click at [760, 208] on h1 "The Boys of Bluehill - Tin Whistle Tab & Sheet Music Notes" at bounding box center [646, 234] width 499 height 117
copy h1 "The Boys of Bluehill"
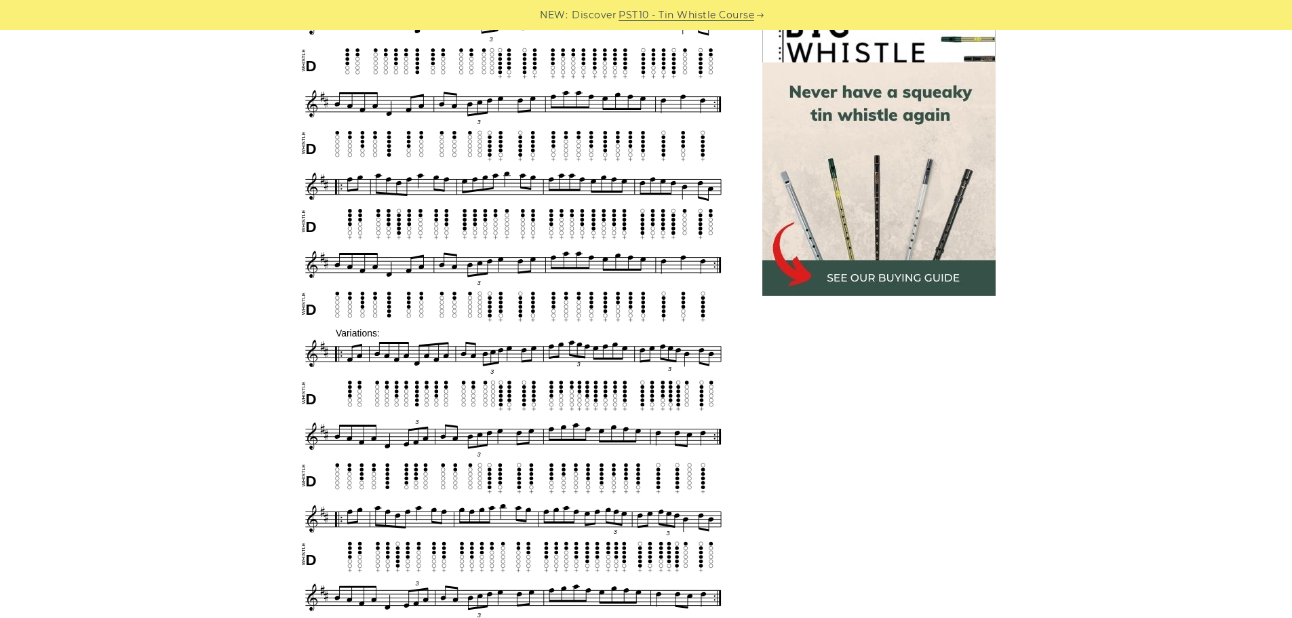
scroll to position [678, 0]
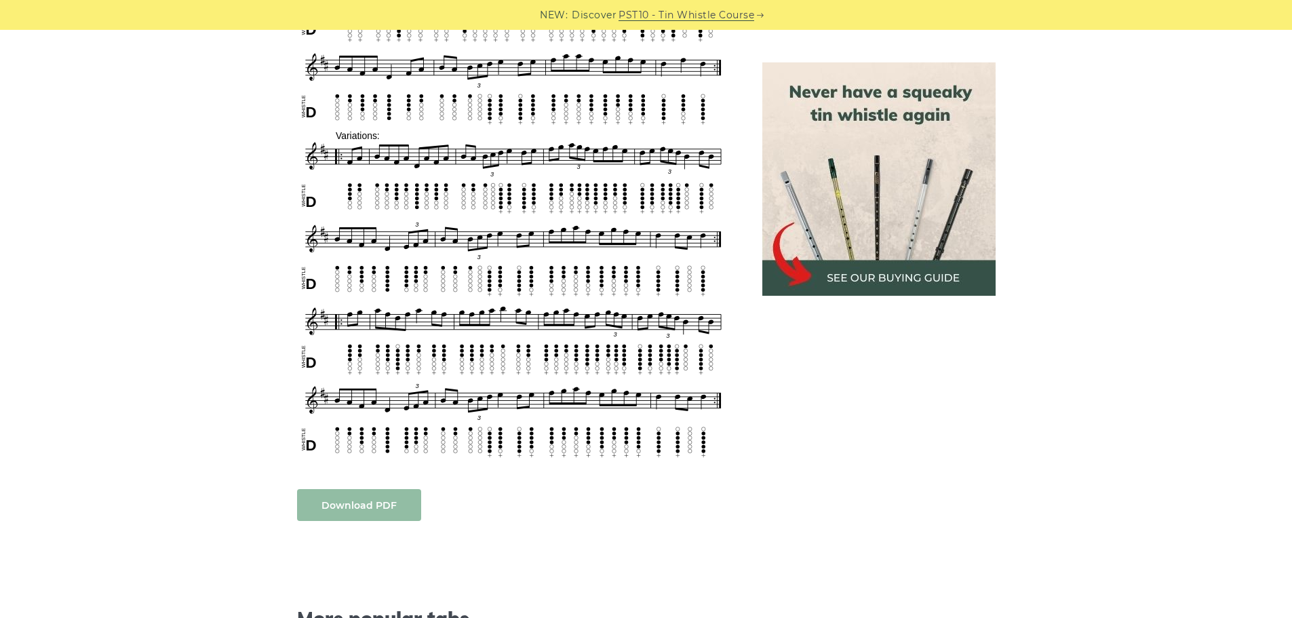
click at [355, 502] on link "Download PDF" at bounding box center [359, 505] width 124 height 32
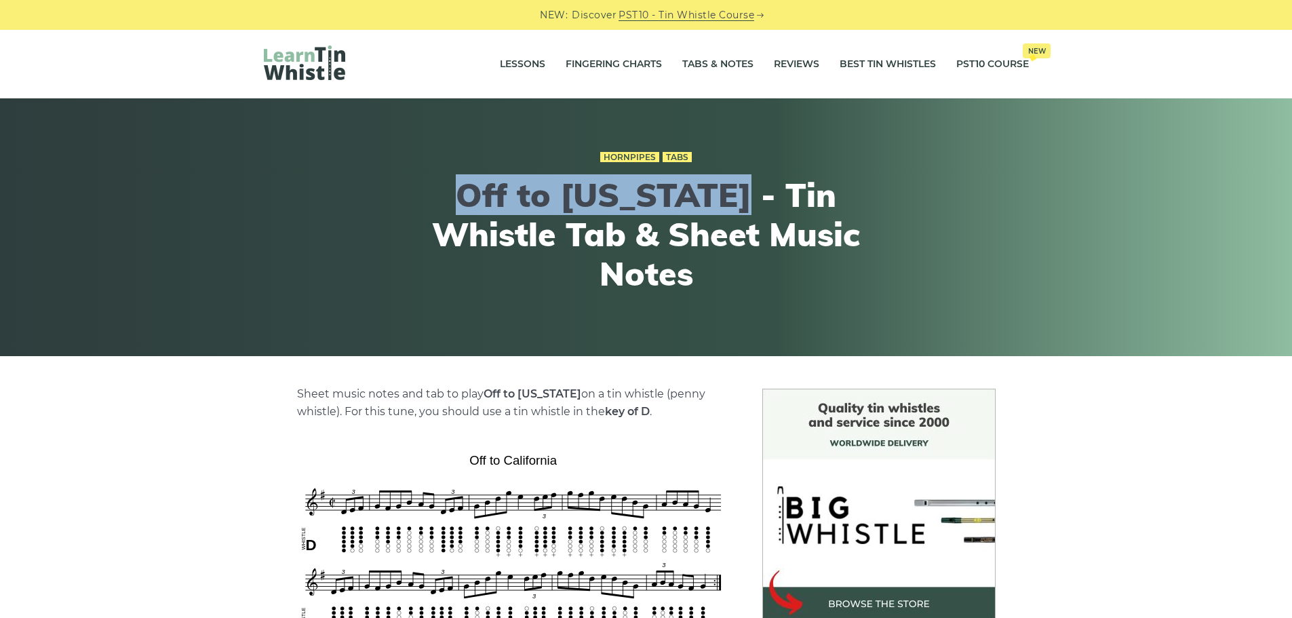
drag, startPoint x: 406, startPoint y: 212, endPoint x: 663, endPoint y: 209, distance: 257.1
click at [663, 209] on h1 "Off to California - Tin Whistle Tab & Sheet Music Notes" at bounding box center [646, 234] width 499 height 117
copy h1 "Off to [US_STATE]"
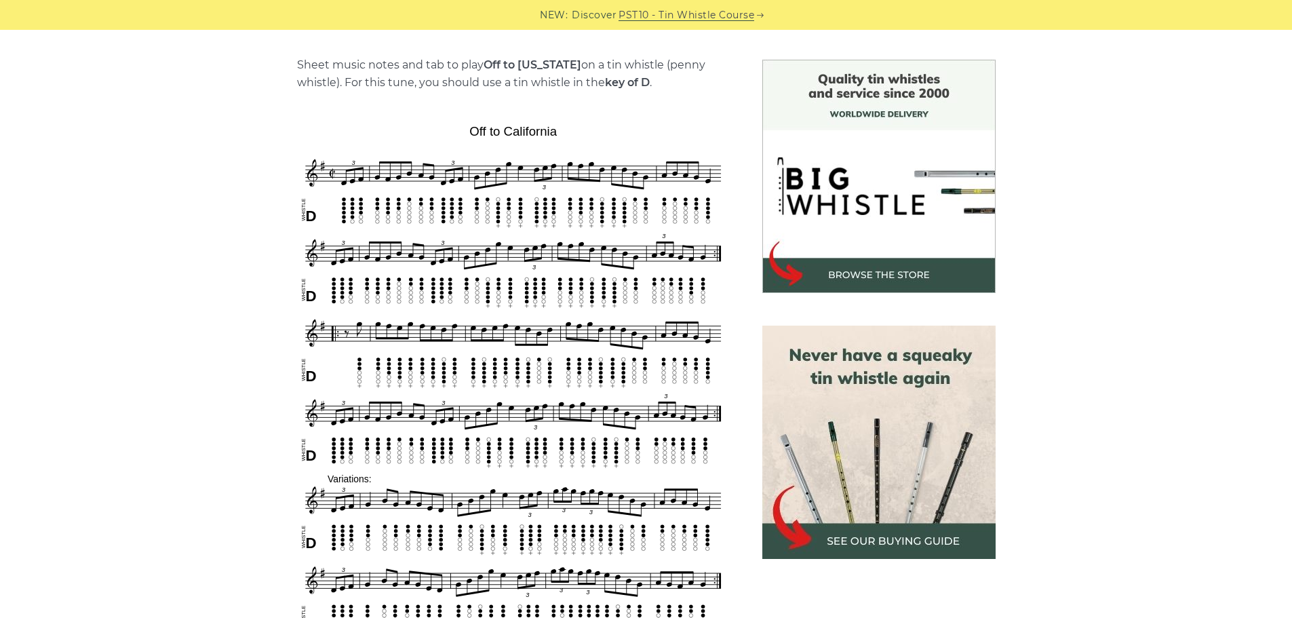
scroll to position [407, 0]
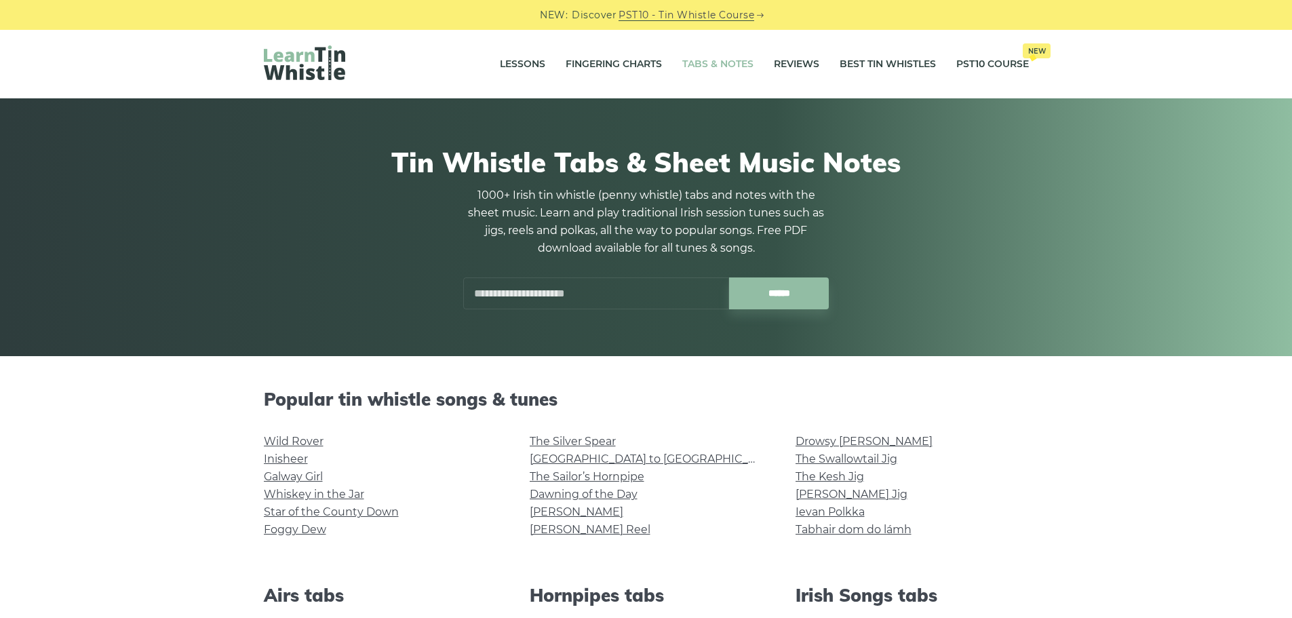
click at [610, 290] on input "text" at bounding box center [596, 293] width 266 height 32
click at [729, 277] on input "******" at bounding box center [779, 293] width 100 height 32
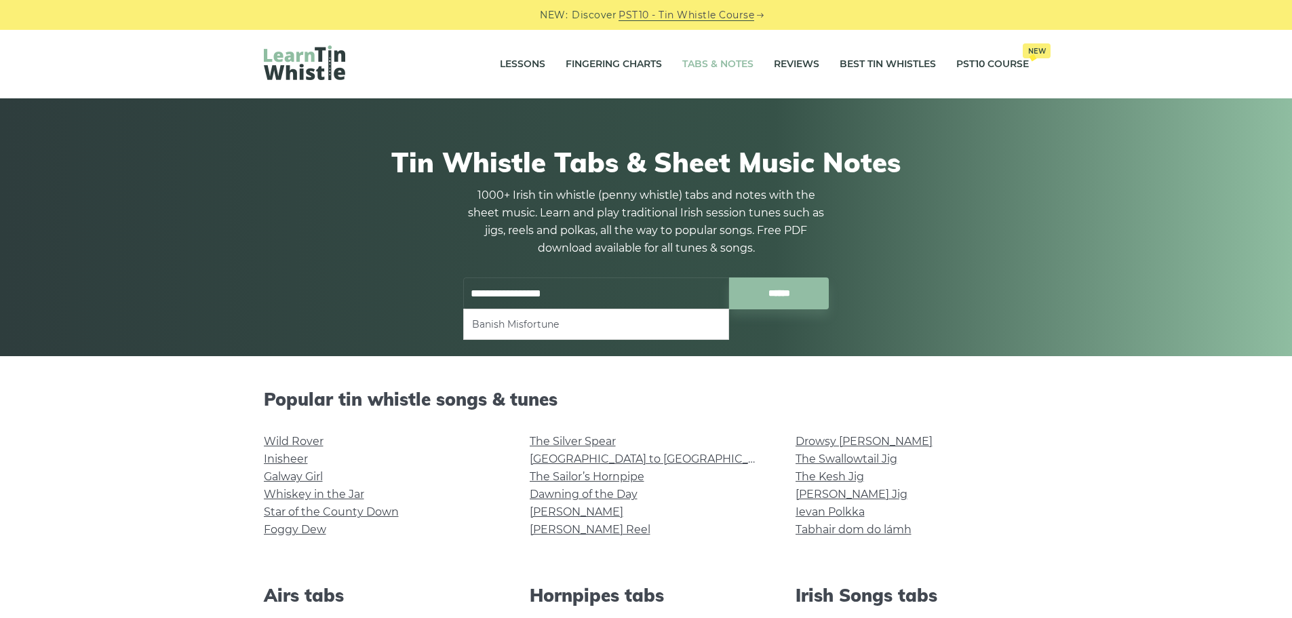
click at [642, 328] on li "Banish Misfortune" at bounding box center [596, 324] width 248 height 16
type input "**********"
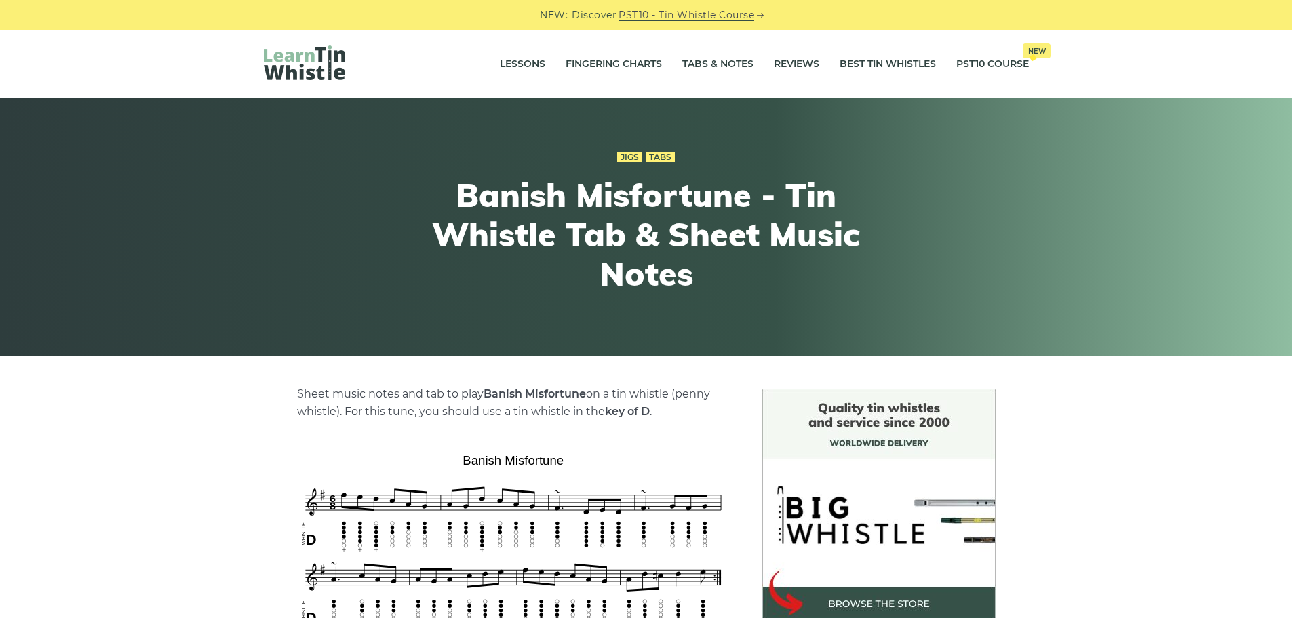
click at [777, 295] on div "Jigs Tabs Banish Misfortune - Tin Whistle Tab & Sheet Music Notes" at bounding box center [646, 227] width 499 height 224
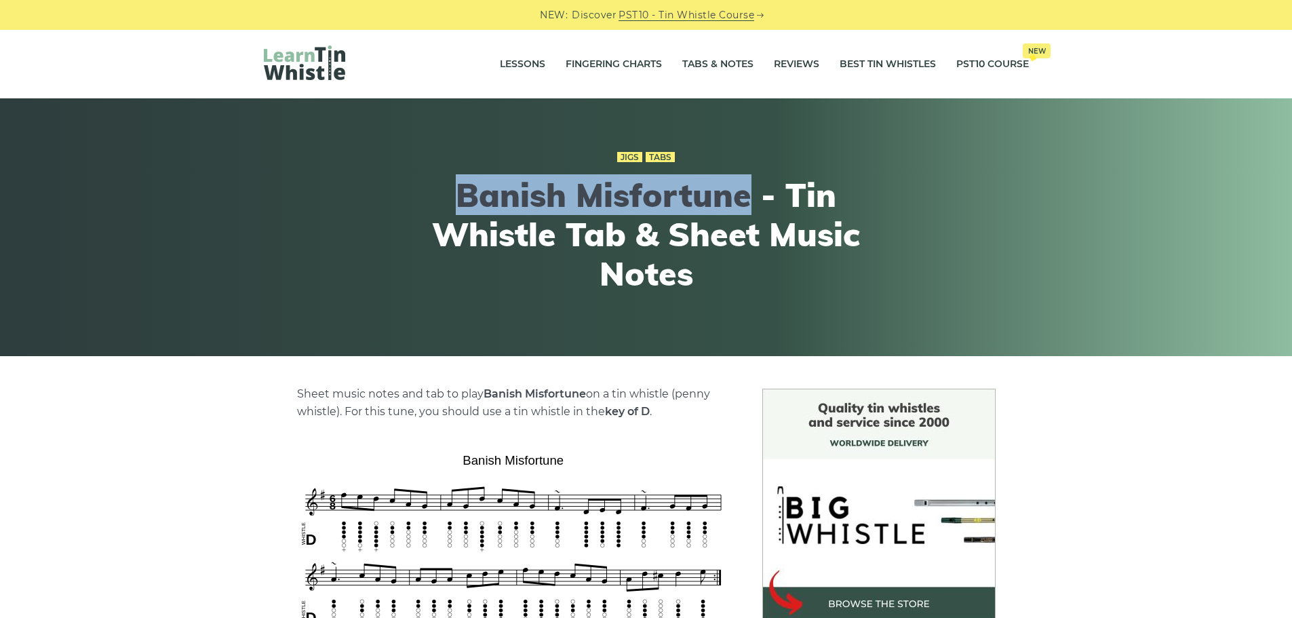
drag, startPoint x: 454, startPoint y: 193, endPoint x: 749, endPoint y: 188, distance: 294.4
click at [749, 188] on h1 "Banish Misfortune - Tin Whistle Tab & Sheet Music Notes" at bounding box center [646, 234] width 499 height 117
copy h1 "Banish Misfortune"
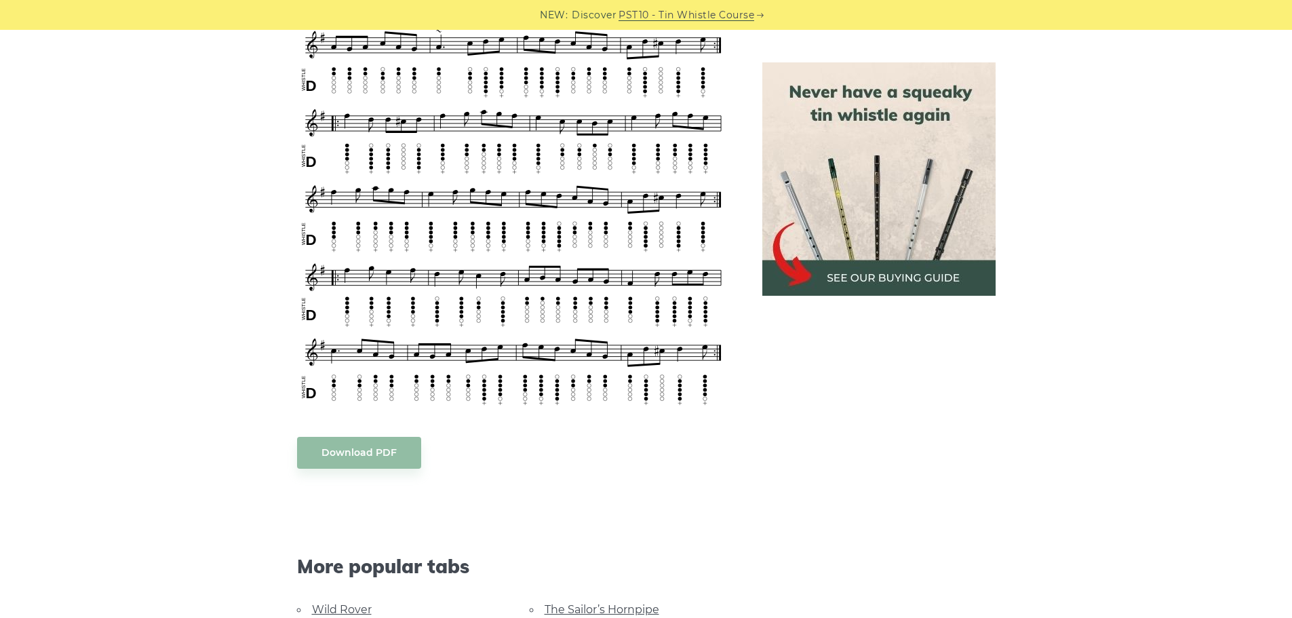
scroll to position [1017, 0]
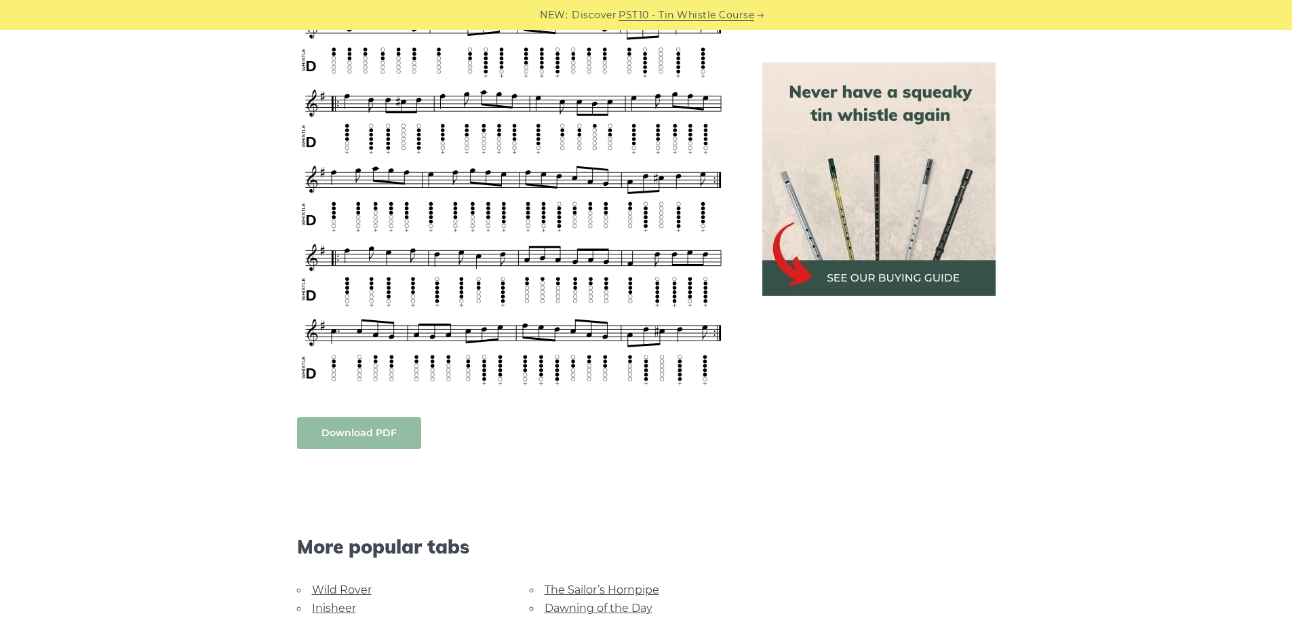
click at [358, 441] on link "Download PDF" at bounding box center [359, 433] width 124 height 32
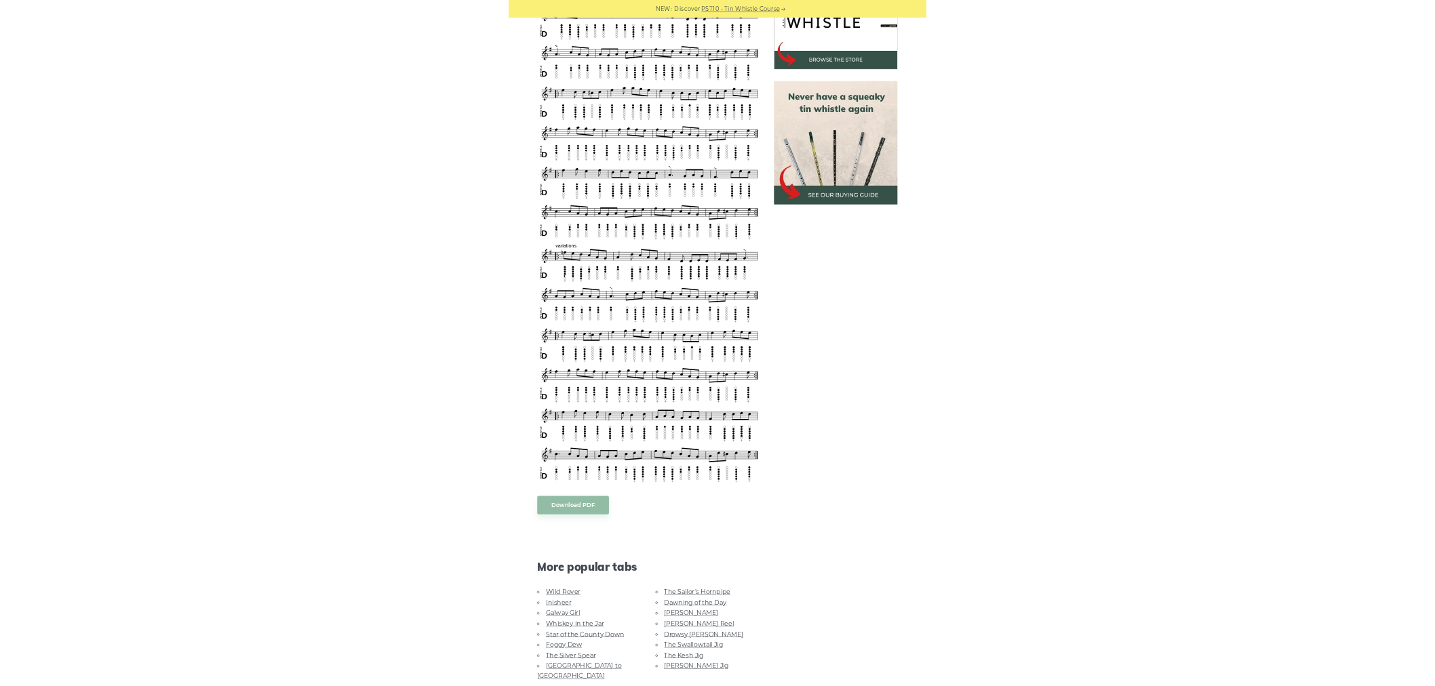
scroll to position [475, 0]
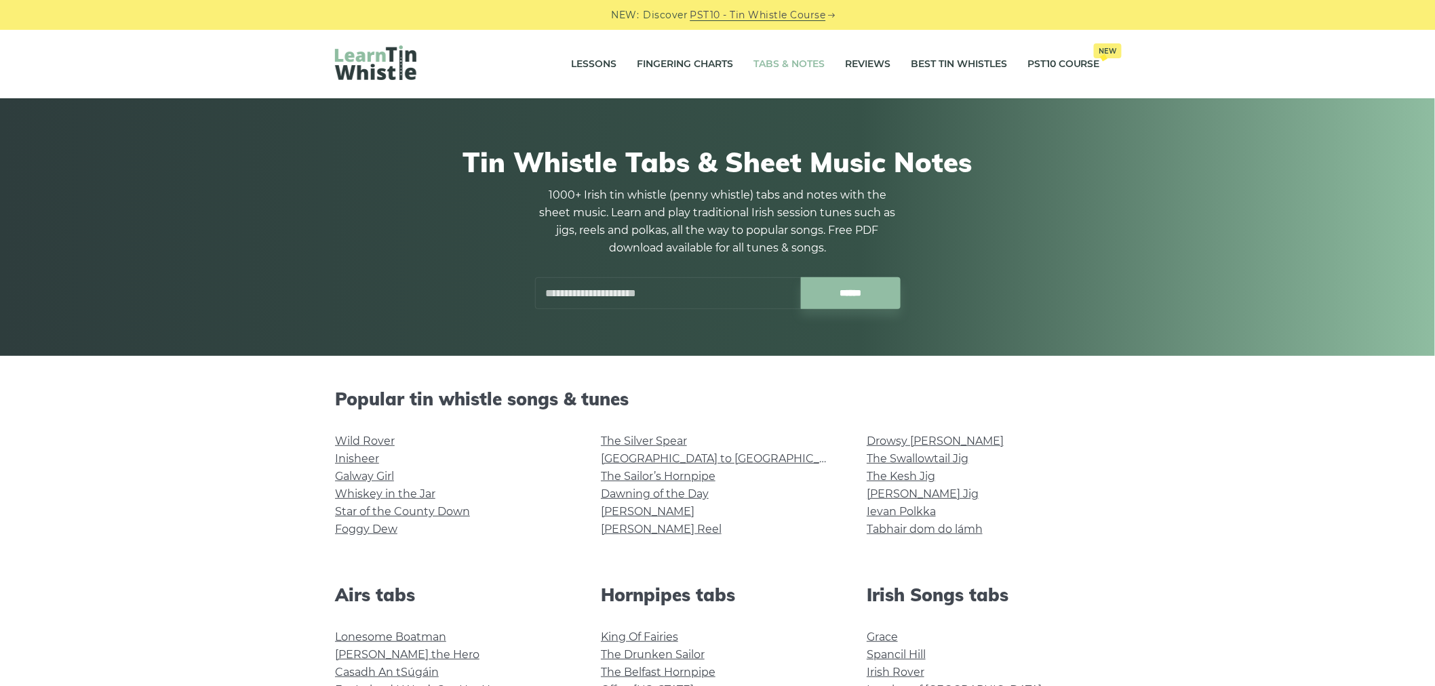
click at [652, 294] on input "text" at bounding box center [668, 293] width 266 height 32
click at [801, 277] on input "******" at bounding box center [851, 293] width 100 height 32
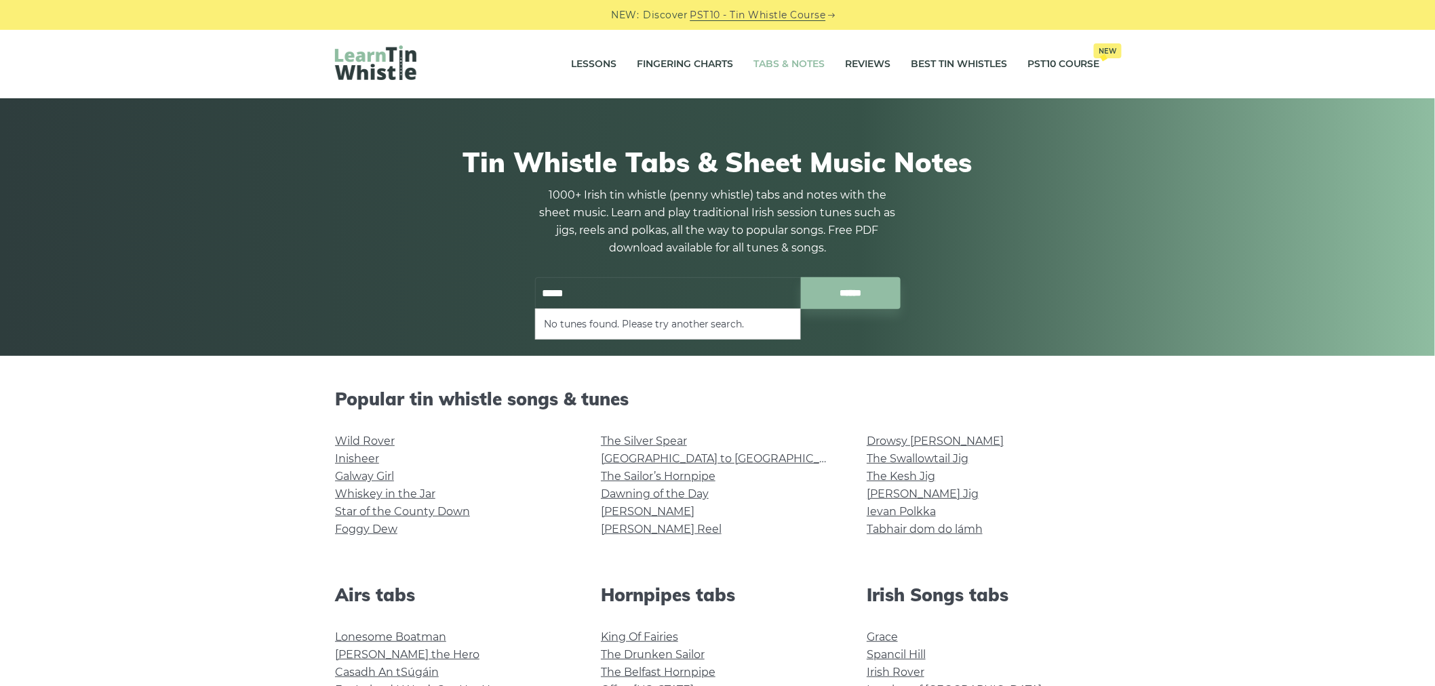
drag, startPoint x: 540, startPoint y: 294, endPoint x: 604, endPoint y: 290, distance: 63.8
click at [604, 290] on input "*****" at bounding box center [668, 293] width 266 height 32
click at [801, 277] on input "******" at bounding box center [851, 293] width 100 height 32
click at [609, 327] on li "The Siege of [GEOGRAPHIC_DATA]" at bounding box center [668, 325] width 248 height 16
type input "**********"
